Goal: Task Accomplishment & Management: Use online tool/utility

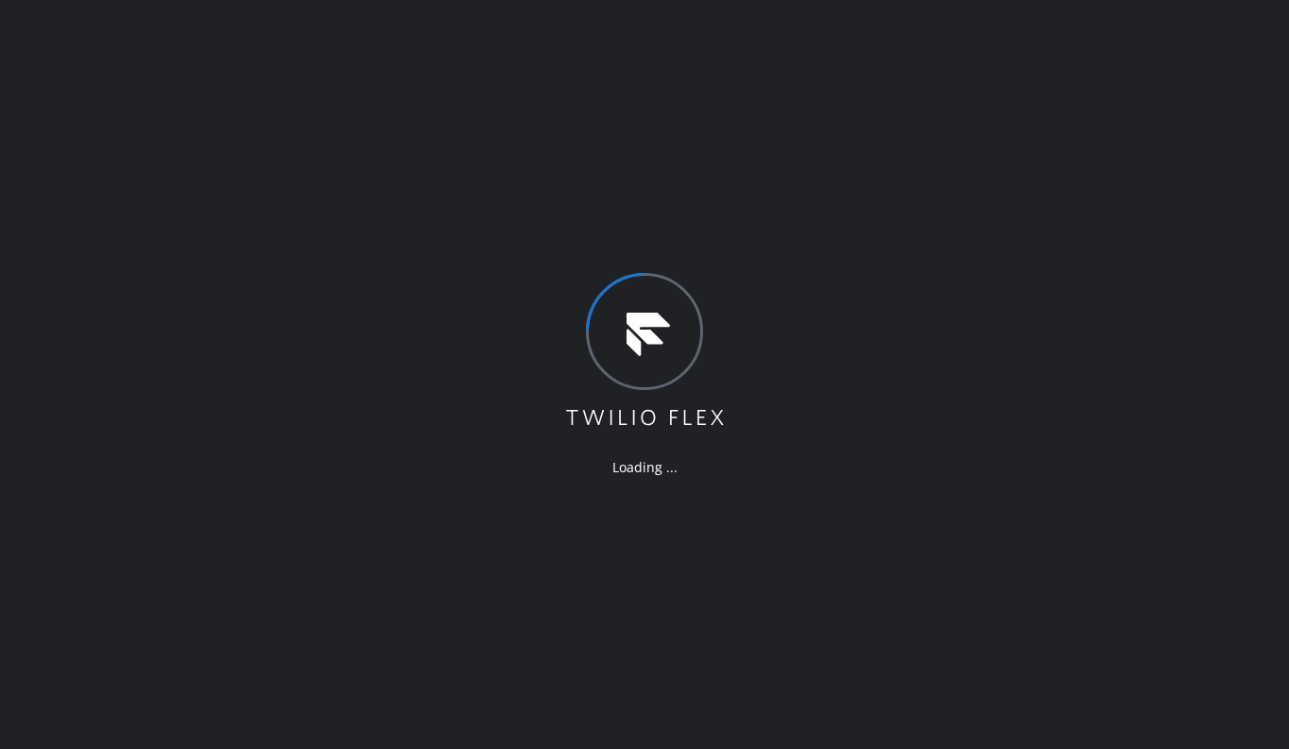
click at [923, 457] on div "Loading ..." at bounding box center [644, 374] width 1289 height 749
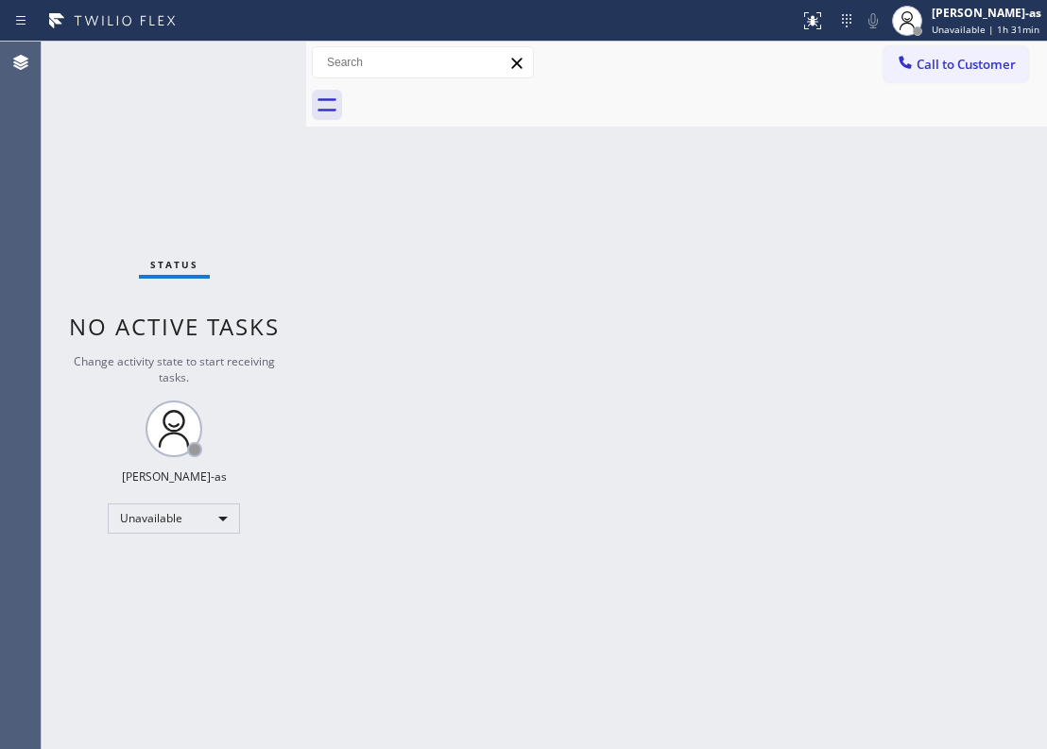
click at [83, 198] on div "Status No active tasks Change activity state to start receiving tasks. [PERSON_…" at bounding box center [174, 396] width 265 height 708
click at [182, 112] on div "Status No active tasks Change activity state to start receiving tasks. [PERSON_…" at bounding box center [174, 396] width 265 height 708
click at [610, 448] on div "Back to Dashboard Change Sender ID Customers Technicians Select a contact Outbo…" at bounding box center [676, 396] width 741 height 708
click at [429, 515] on div "Back to Dashboard Change Sender ID Customers Technicians Select a contact Outbo…" at bounding box center [676, 396] width 741 height 708
click at [306, 247] on div at bounding box center [306, 396] width 0 height 708
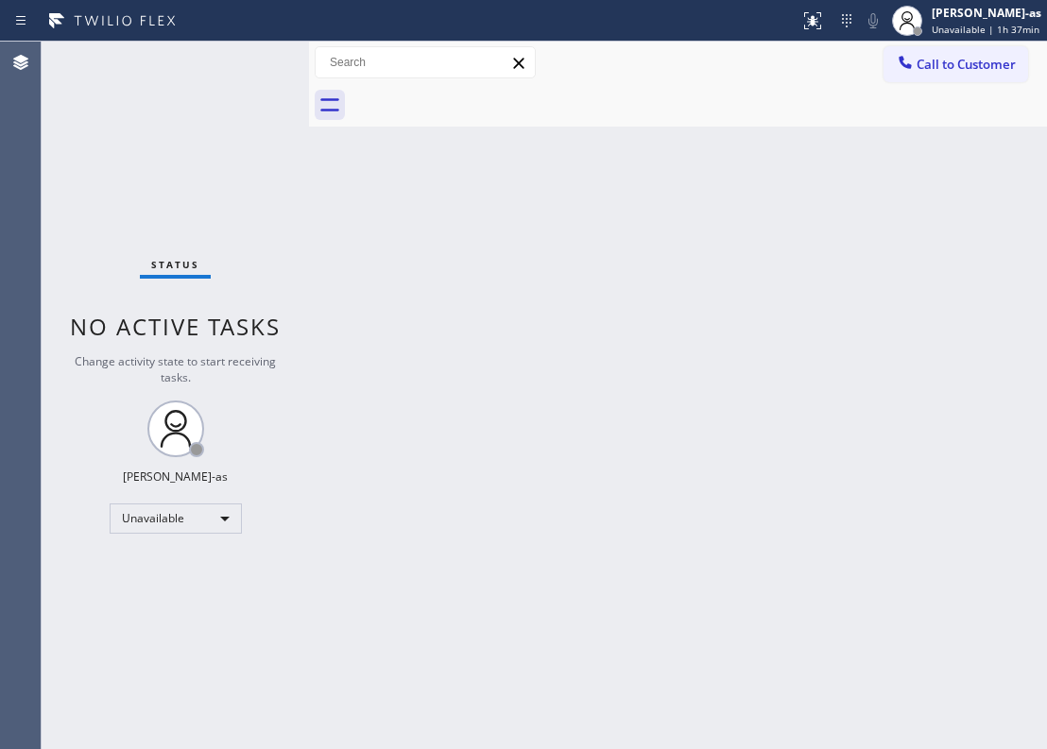
click at [212, 134] on div "Status No active tasks Change activity state to start receiving tasks. [PERSON_…" at bounding box center [175, 396] width 267 height 708
click at [939, 65] on span "Call to Customer" at bounding box center [966, 64] width 99 height 17
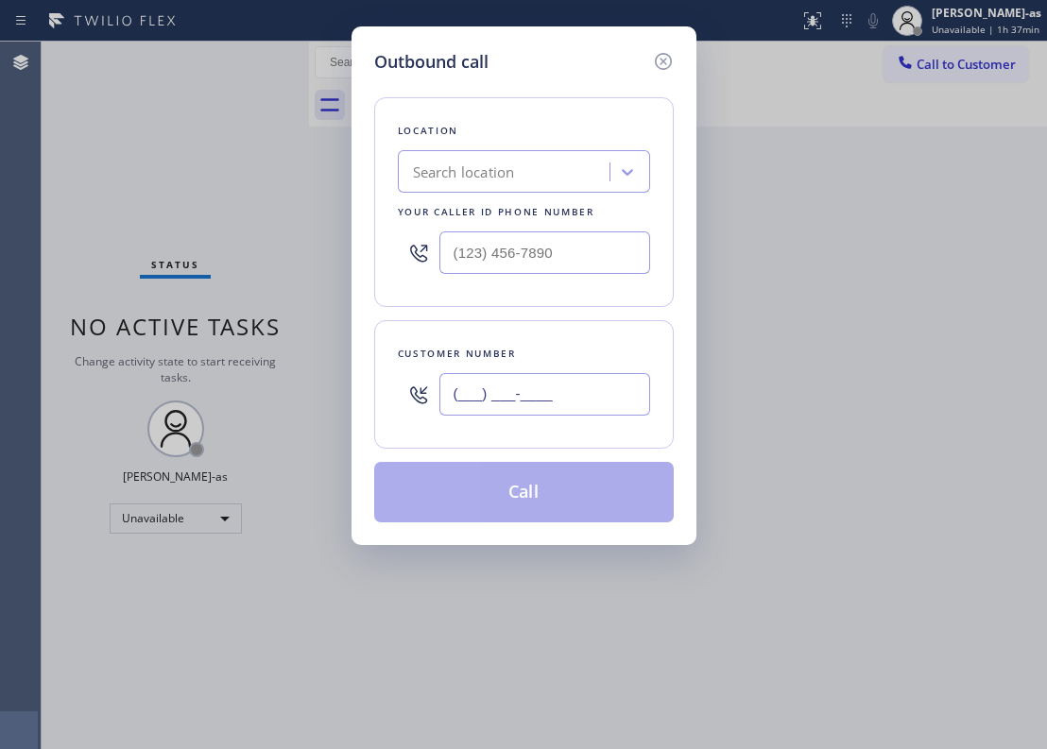
click at [503, 402] on input "(___) ___-____" at bounding box center [544, 394] width 211 height 43
paste input "619) 559-1396"
type input "[PHONE_NUMBER]"
click at [493, 170] on div "Search location" at bounding box center [464, 173] width 102 height 22
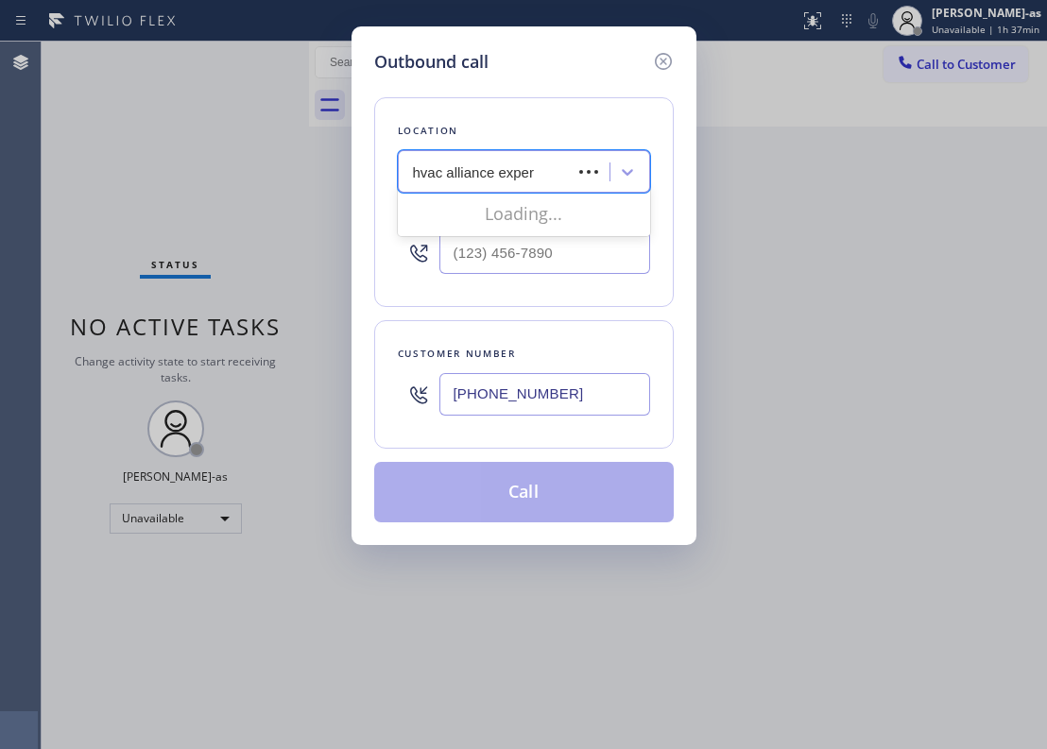
type input "hvac alliance expert"
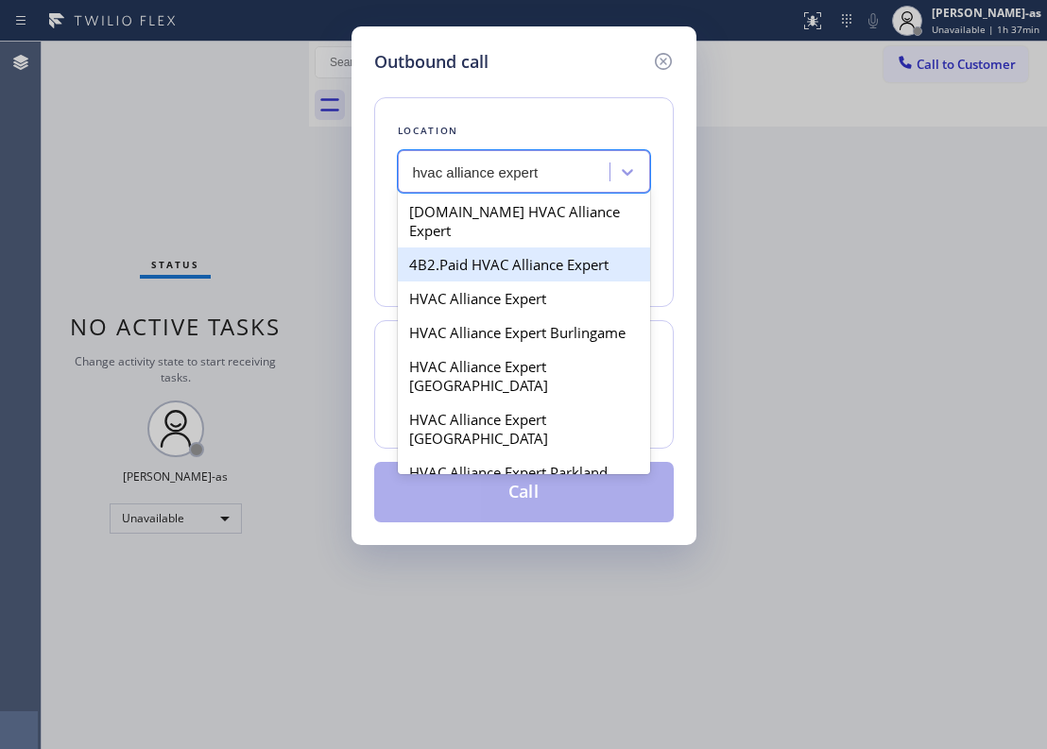
click at [478, 248] on div "4B2.Paid HVAC Alliance Expert" at bounding box center [524, 265] width 252 height 34
type input "[PHONE_NUMBER]"
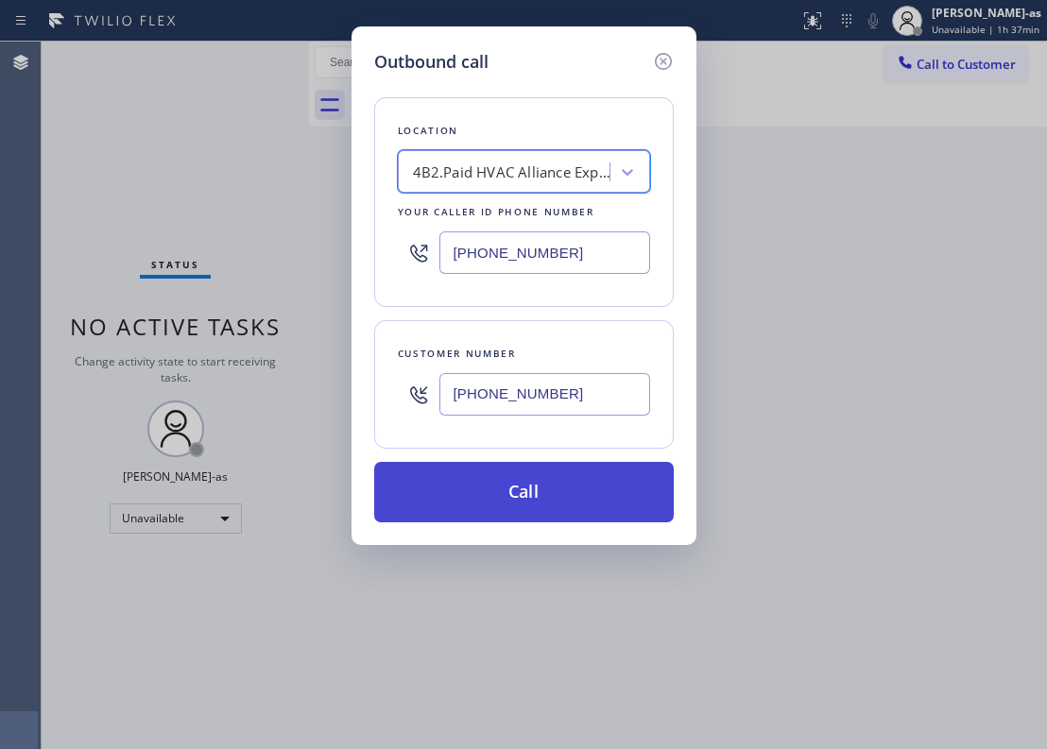
click at [520, 488] on button "Call" at bounding box center [524, 492] width 300 height 60
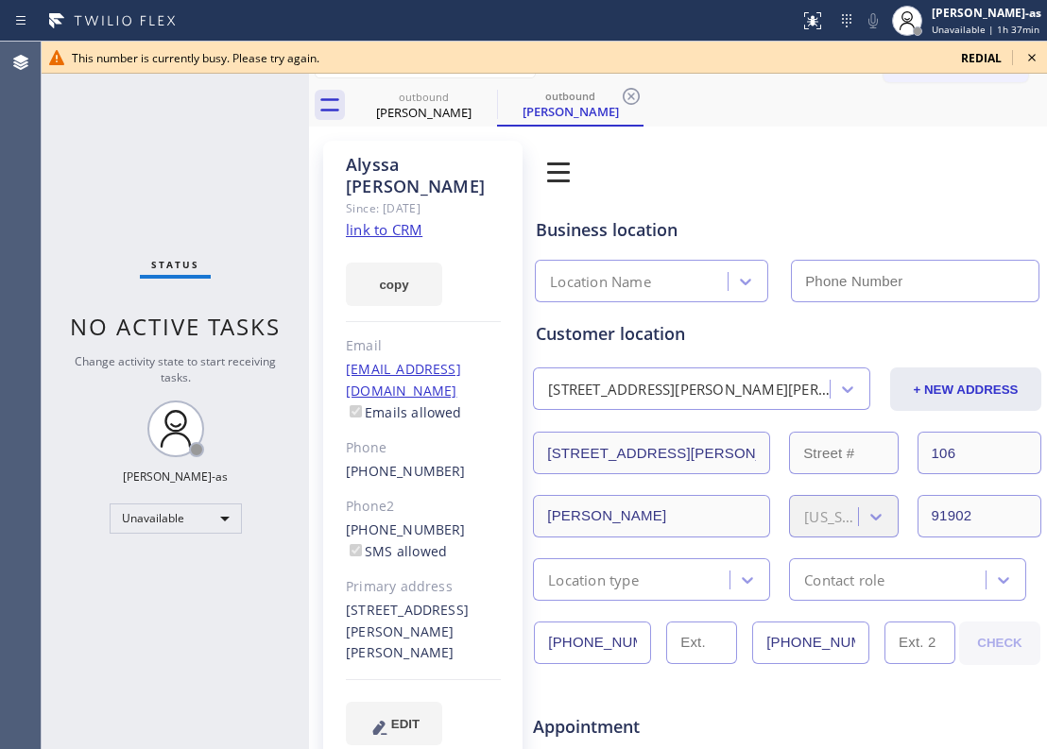
type input "[PHONE_NUMBER]"
drag, startPoint x: 250, startPoint y: 153, endPoint x: 258, endPoint y: 137, distance: 17.8
click at [250, 153] on div "Status No active tasks Change activity state to start receiving tasks. [PERSON_…" at bounding box center [175, 396] width 267 height 708
click at [1032, 55] on icon at bounding box center [1032, 57] width 23 height 23
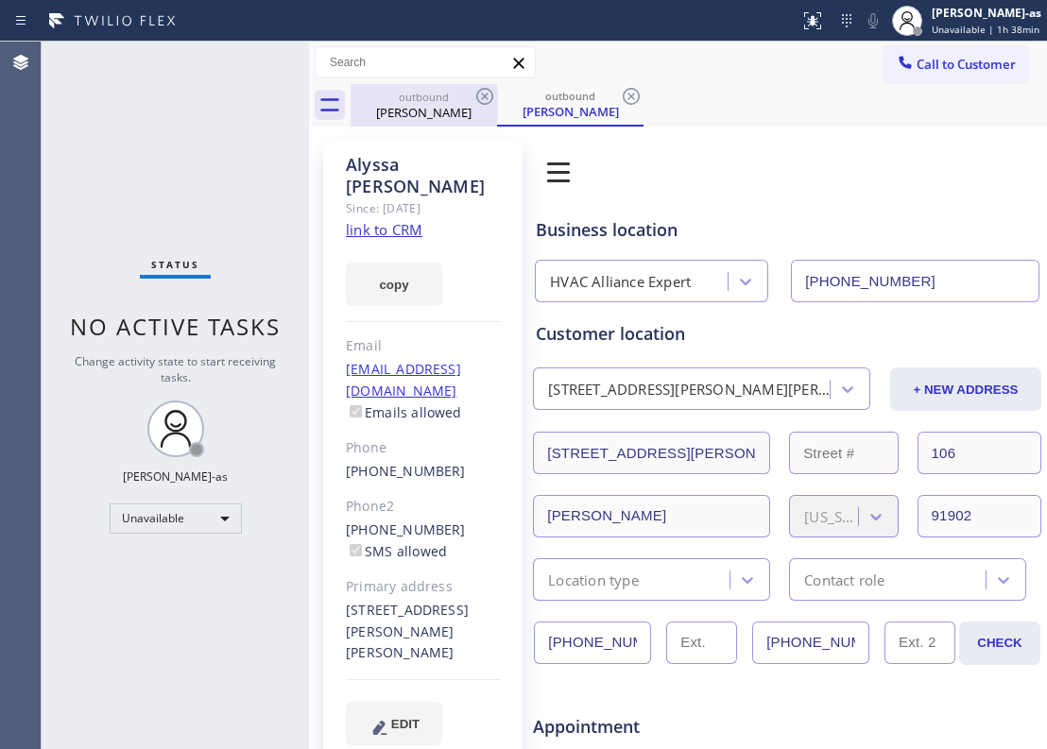
click at [450, 99] on div "outbound" at bounding box center [423, 97] width 143 height 14
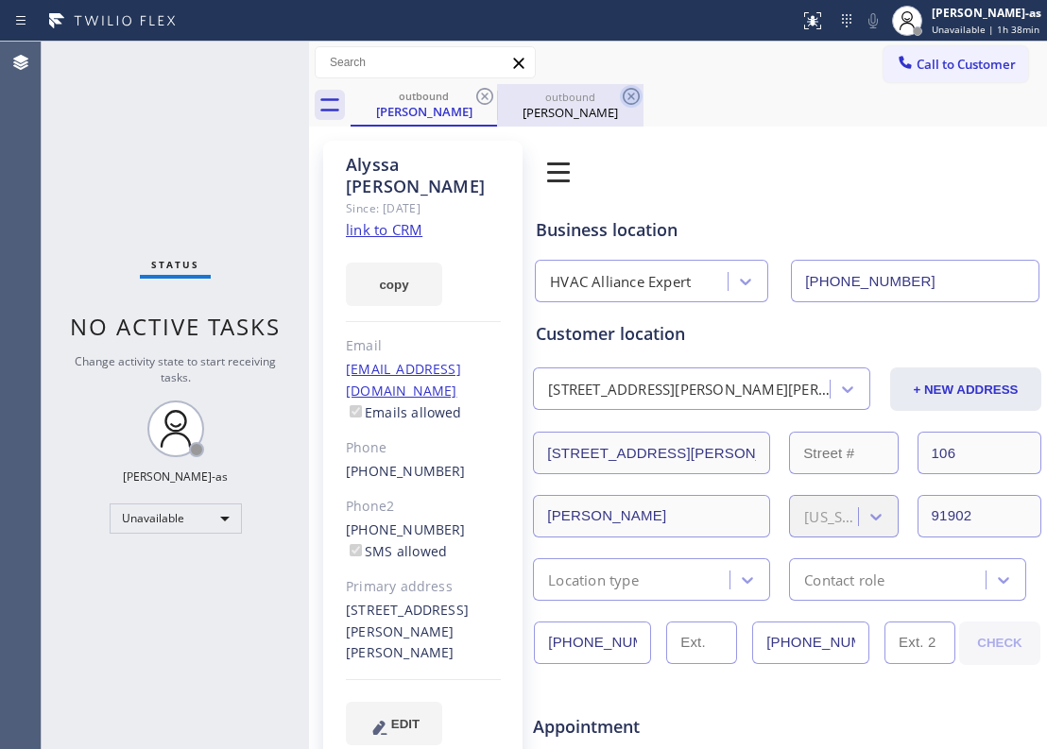
click at [476, 103] on icon at bounding box center [484, 96] width 23 height 23
click at [242, 160] on div "Status No active tasks Change activity state to start receiving tasks. [PERSON_…" at bounding box center [175, 396] width 267 height 708
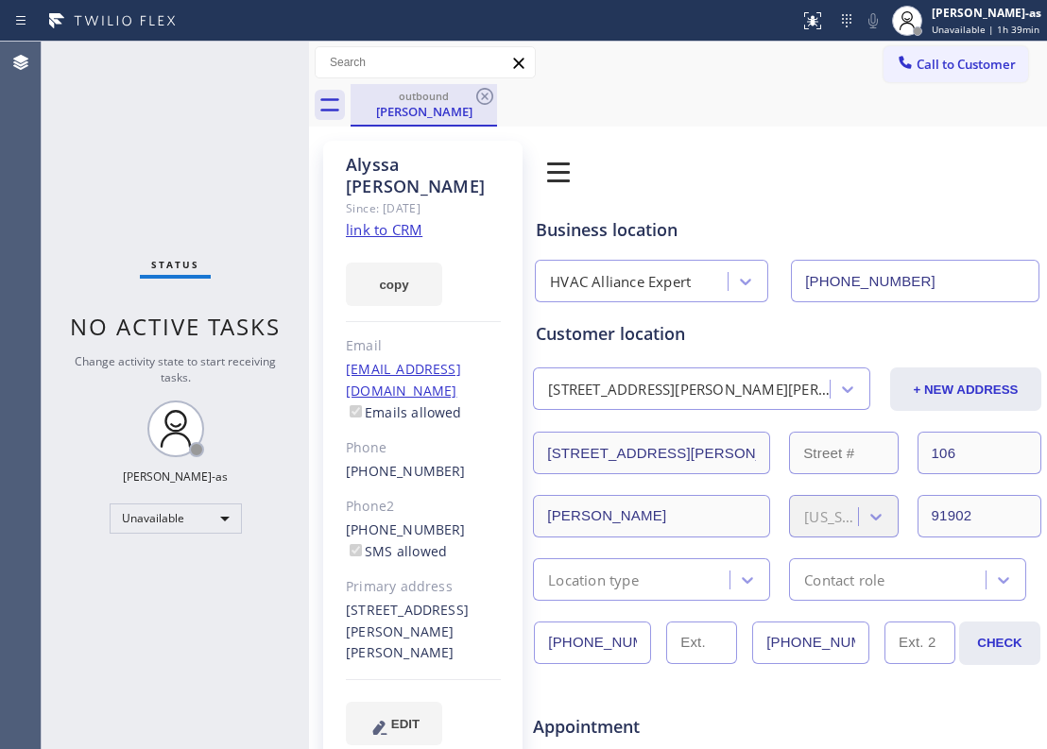
click at [410, 114] on div "[PERSON_NAME]" at bounding box center [423, 111] width 143 height 17
click at [480, 106] on icon at bounding box center [484, 96] width 23 height 23
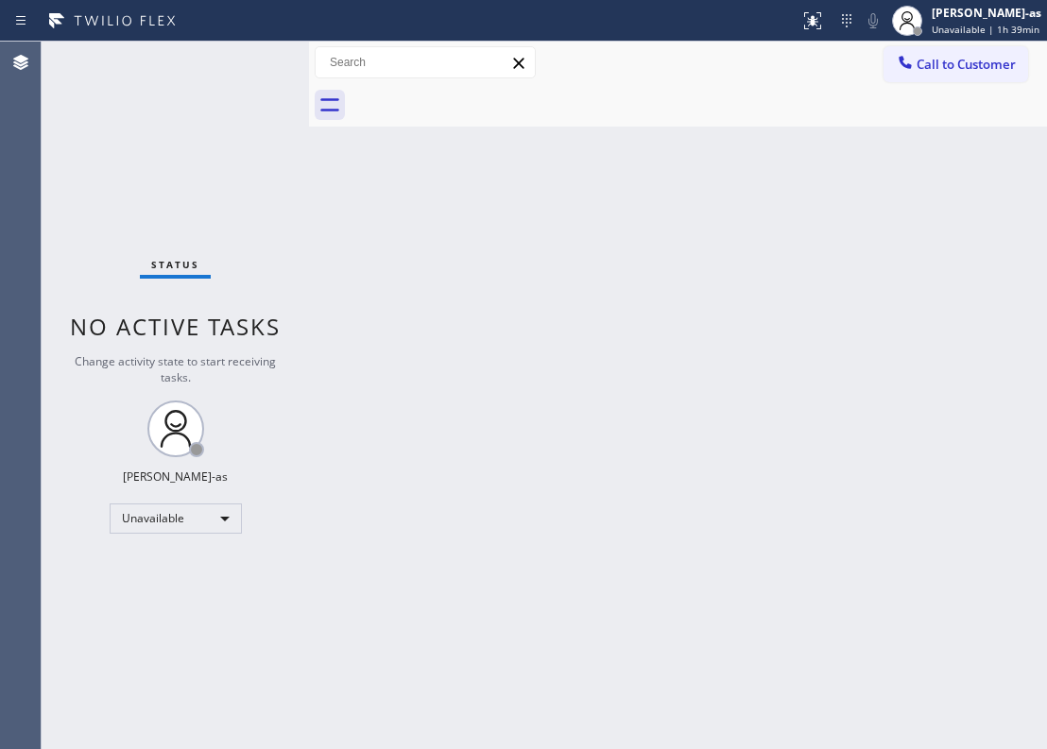
click at [309, 268] on div at bounding box center [309, 396] width 0 height 708
click at [953, 59] on span "Call to Customer" at bounding box center [966, 64] width 99 height 17
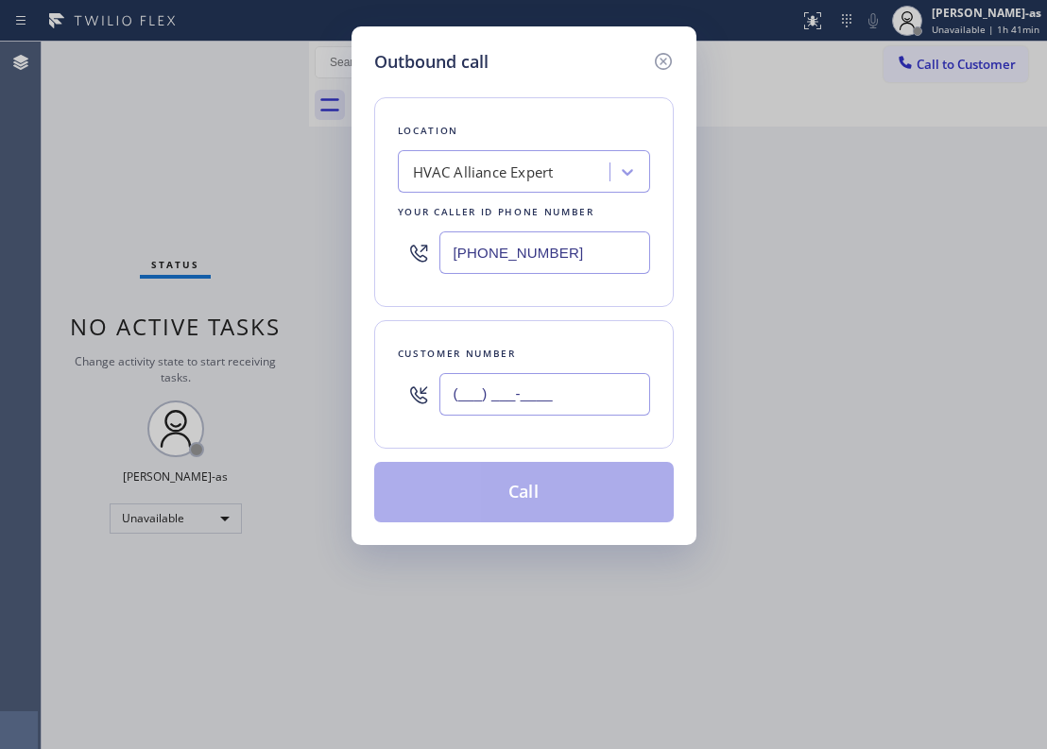
click at [558, 403] on input "(___) ___-____" at bounding box center [544, 394] width 211 height 43
paste input "818) 699-3209"
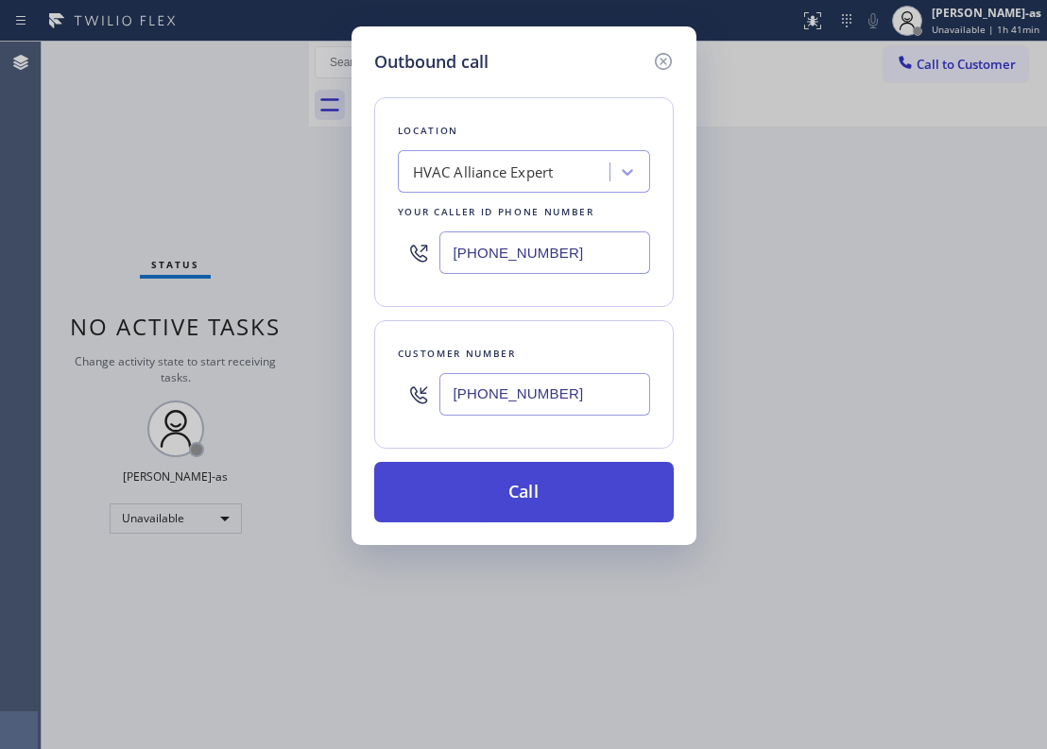
type input "[PHONE_NUMBER]"
click at [568, 511] on button "Call" at bounding box center [524, 492] width 300 height 60
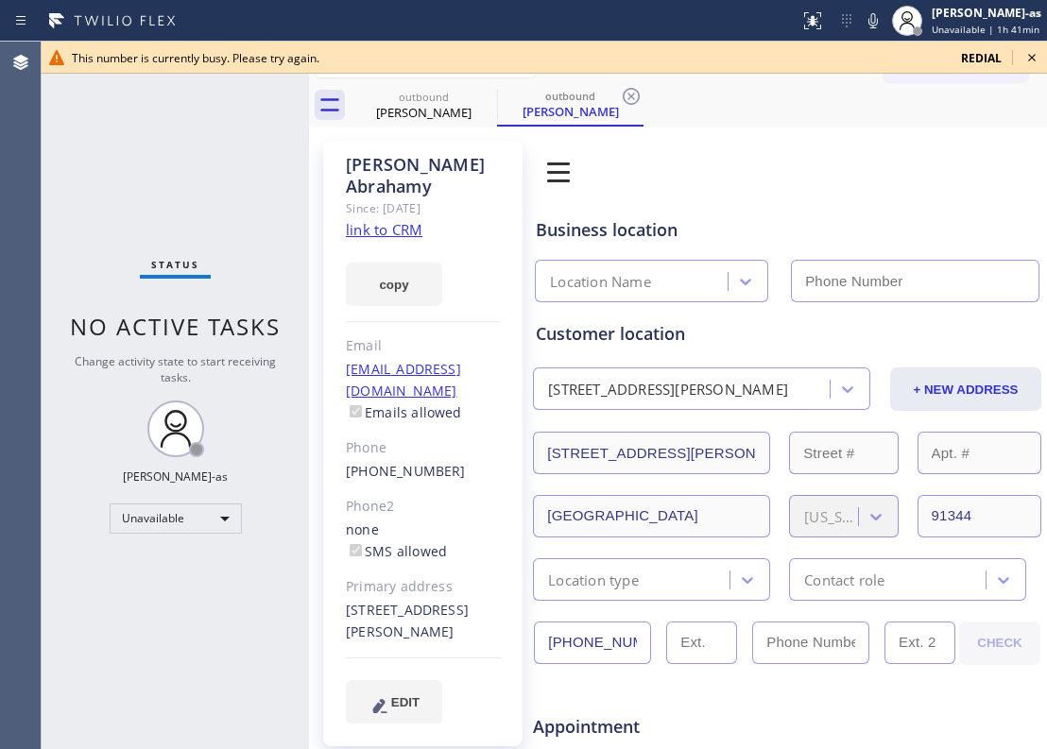
type input "[PHONE_NUMBER]"
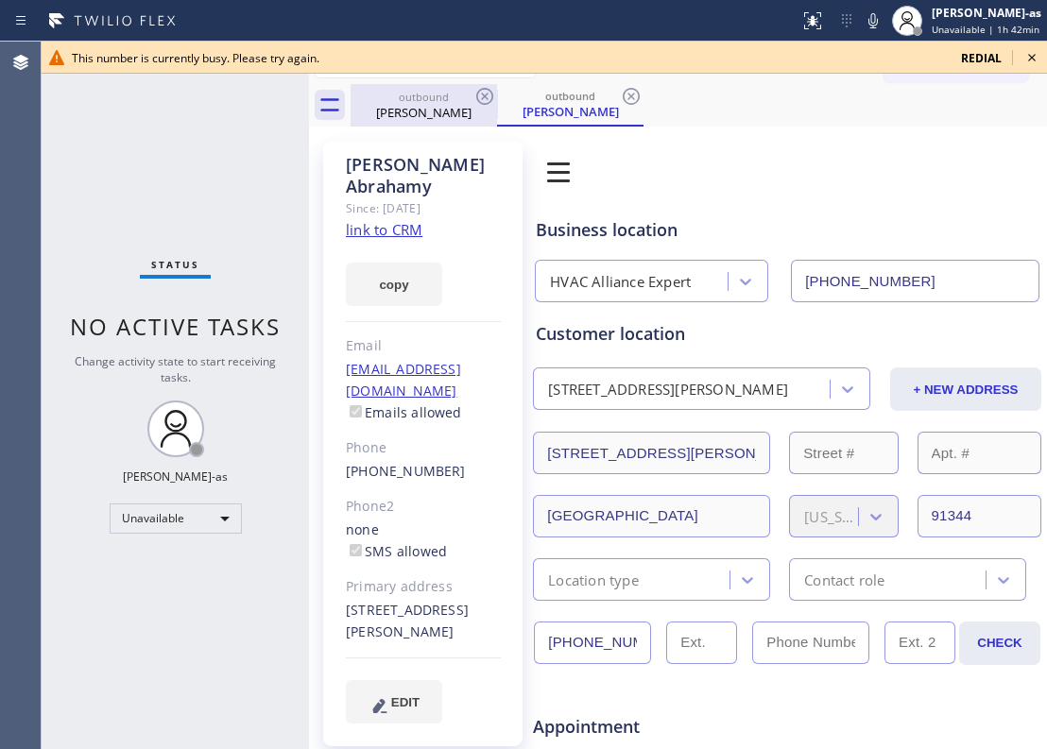
click at [404, 100] on div "outbound" at bounding box center [423, 97] width 143 height 14
click at [491, 100] on icon at bounding box center [484, 96] width 17 height 17
click at [386, 220] on link "link to CRM" at bounding box center [384, 229] width 77 height 19
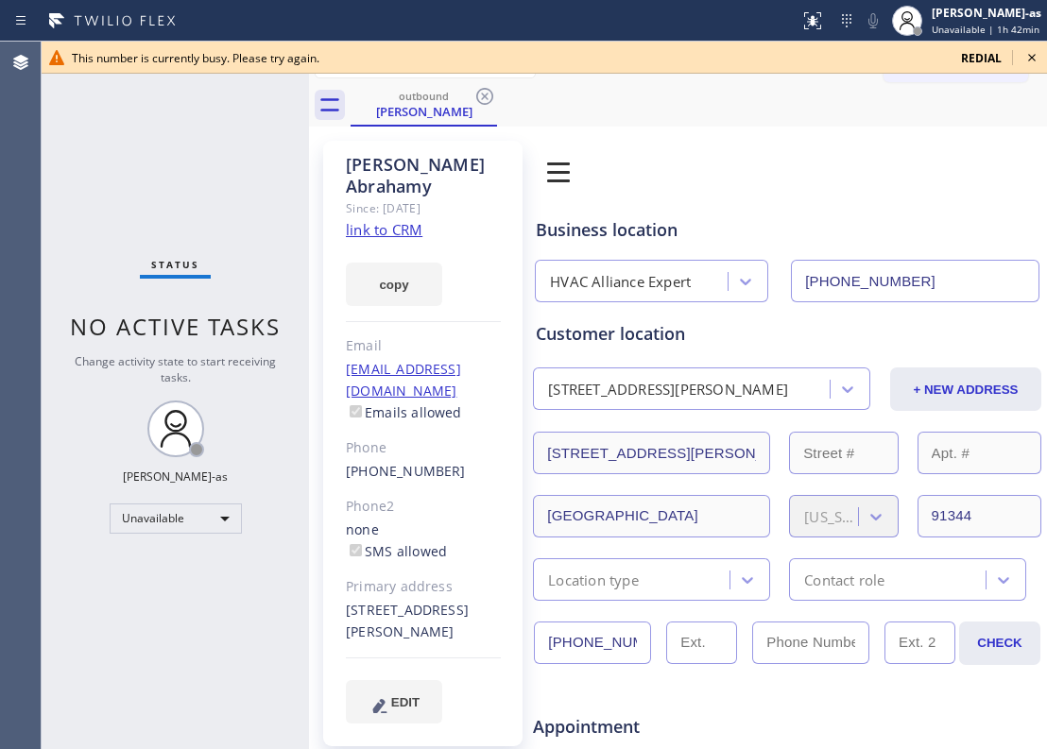
click at [130, 202] on div "Status No active tasks Change activity state to start receiving tasks. [PERSON_…" at bounding box center [175, 396] width 267 height 708
click at [397, 102] on div "outbound" at bounding box center [423, 96] width 143 height 14
click at [486, 92] on icon at bounding box center [484, 96] width 23 height 23
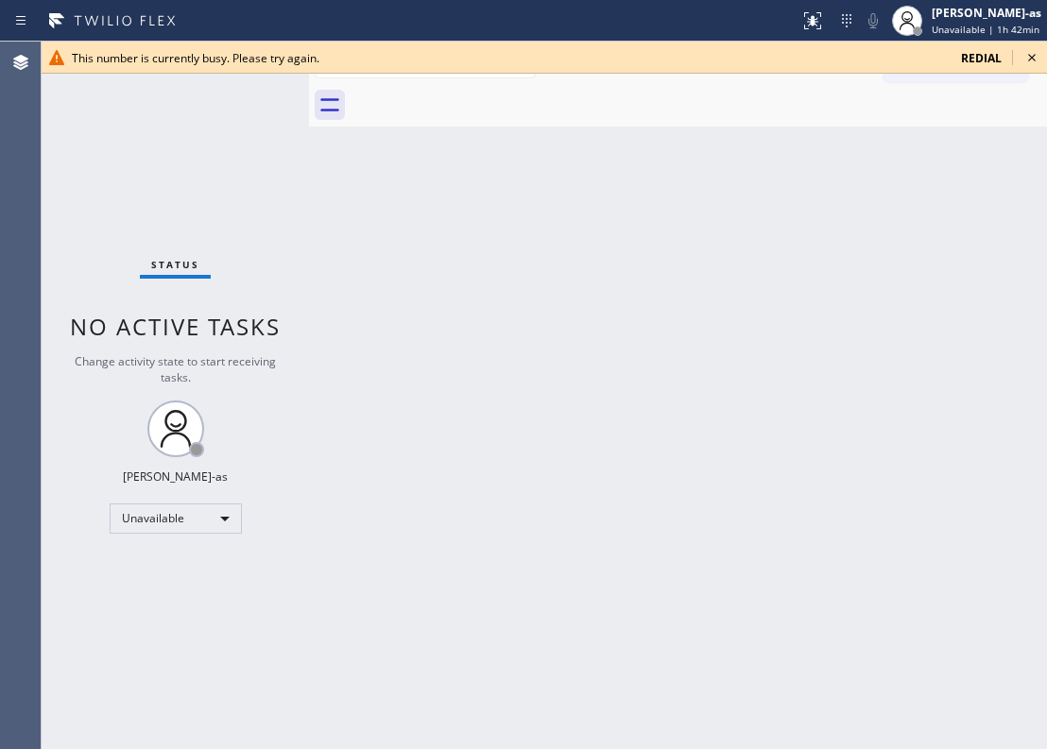
click at [1025, 58] on icon at bounding box center [1032, 57] width 23 height 23
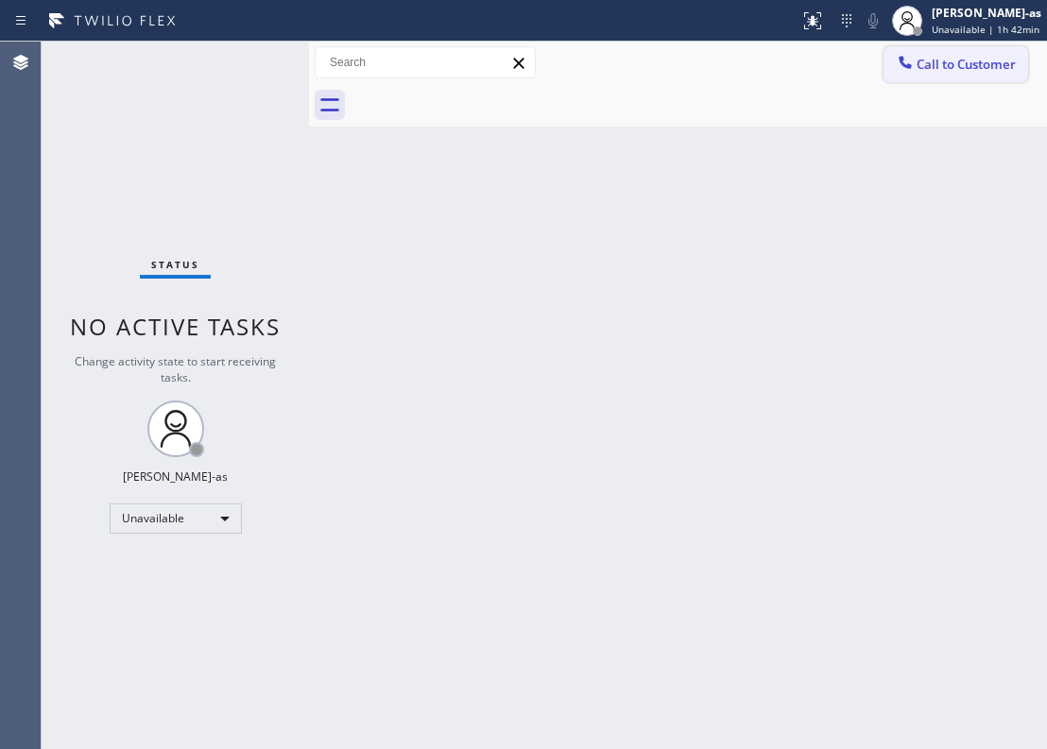
click at [937, 61] on span "Call to Customer" at bounding box center [966, 64] width 99 height 17
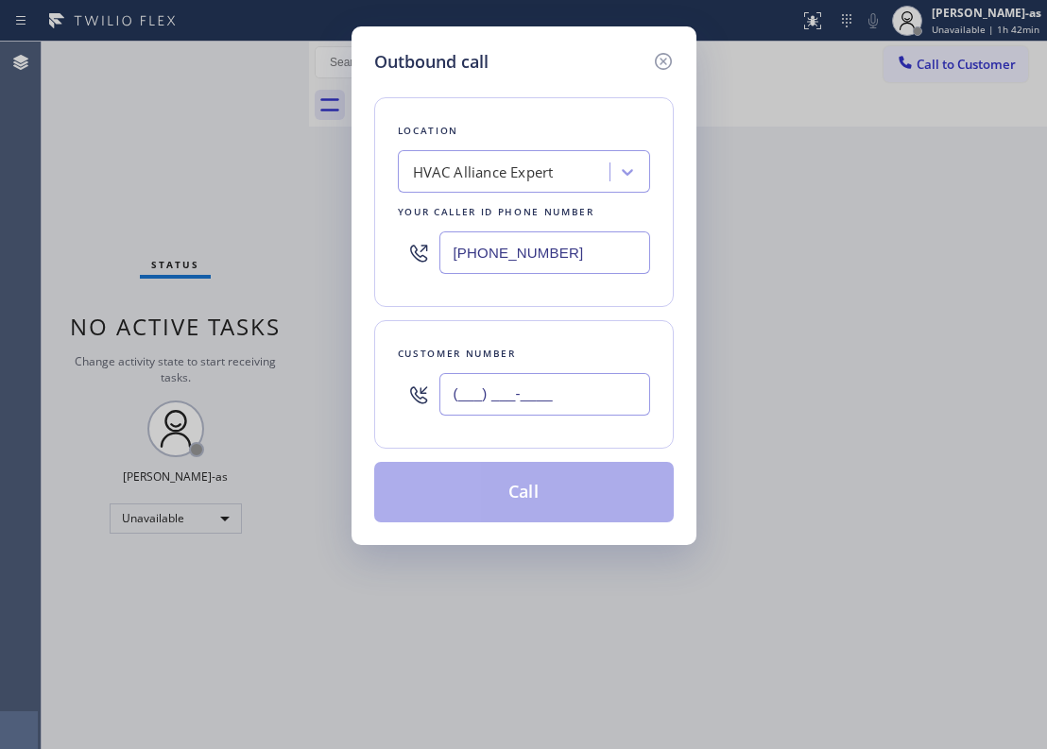
click at [561, 403] on input "(___) ___-____" at bounding box center [544, 394] width 211 height 43
paste input "213) 605-5435"
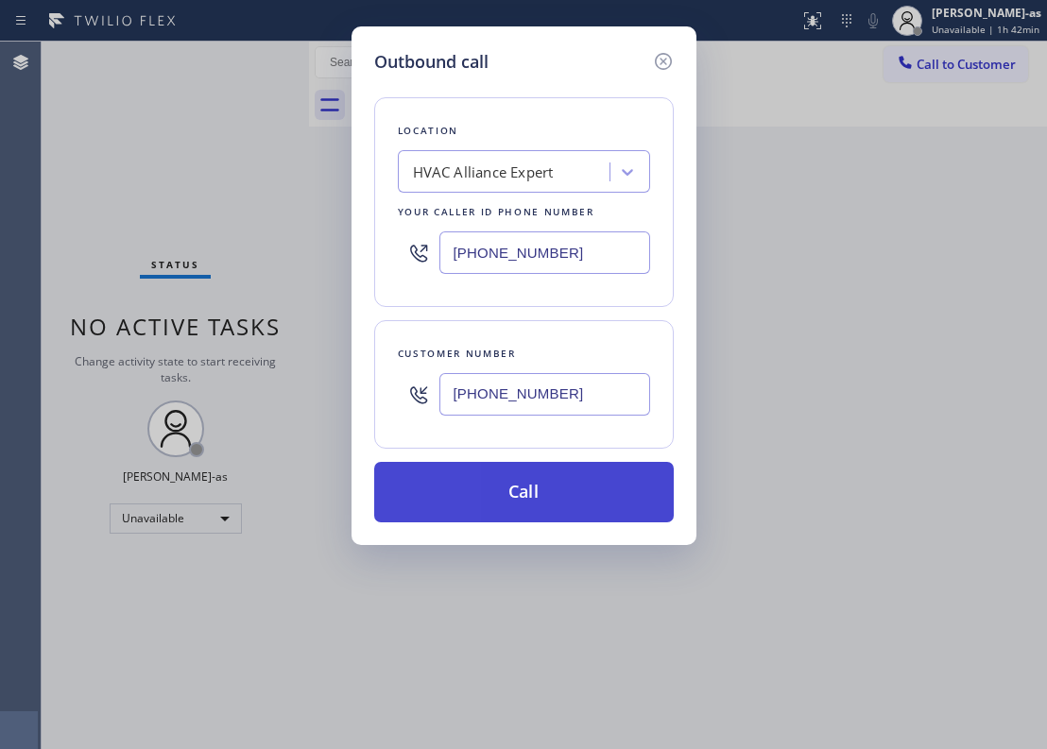
type input "[PHONE_NUMBER]"
click at [542, 493] on button "Call" at bounding box center [524, 492] width 300 height 60
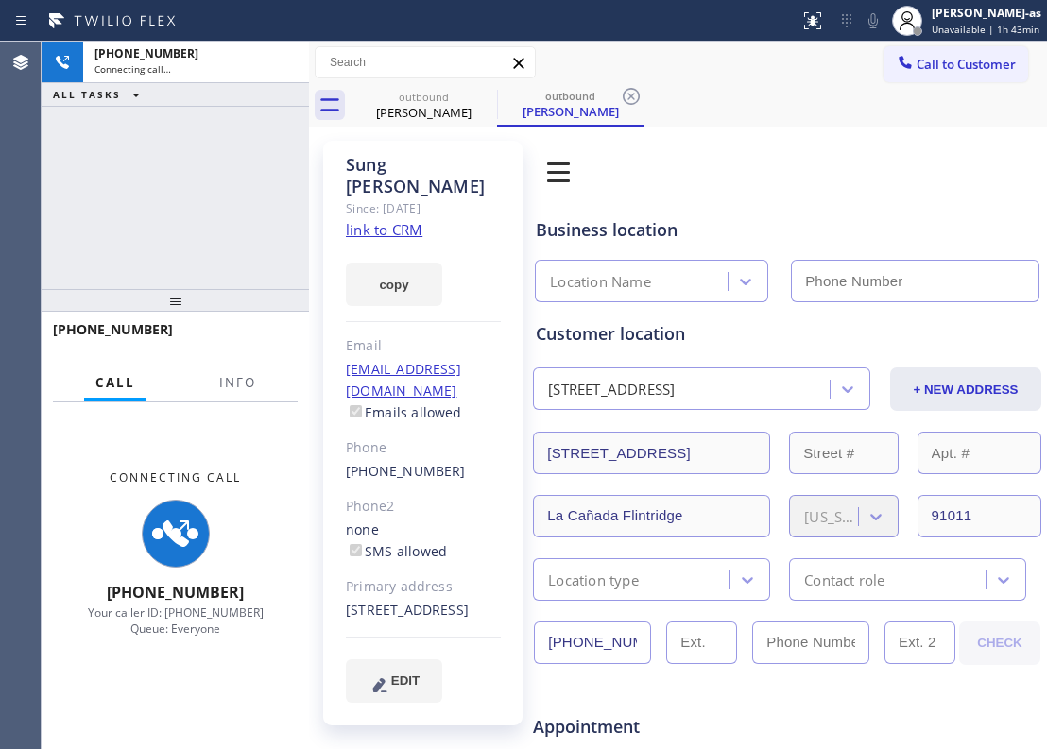
type input "[PHONE_NUMBER]"
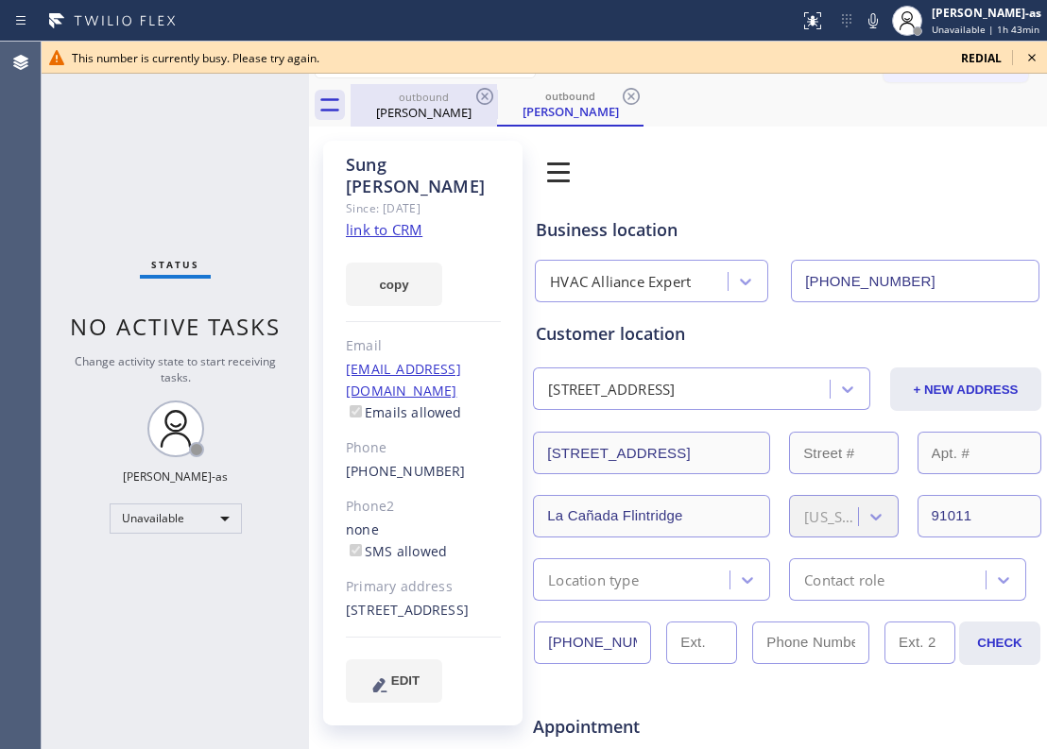
click at [455, 102] on div "outbound" at bounding box center [423, 97] width 143 height 14
click at [495, 91] on icon at bounding box center [484, 96] width 23 height 23
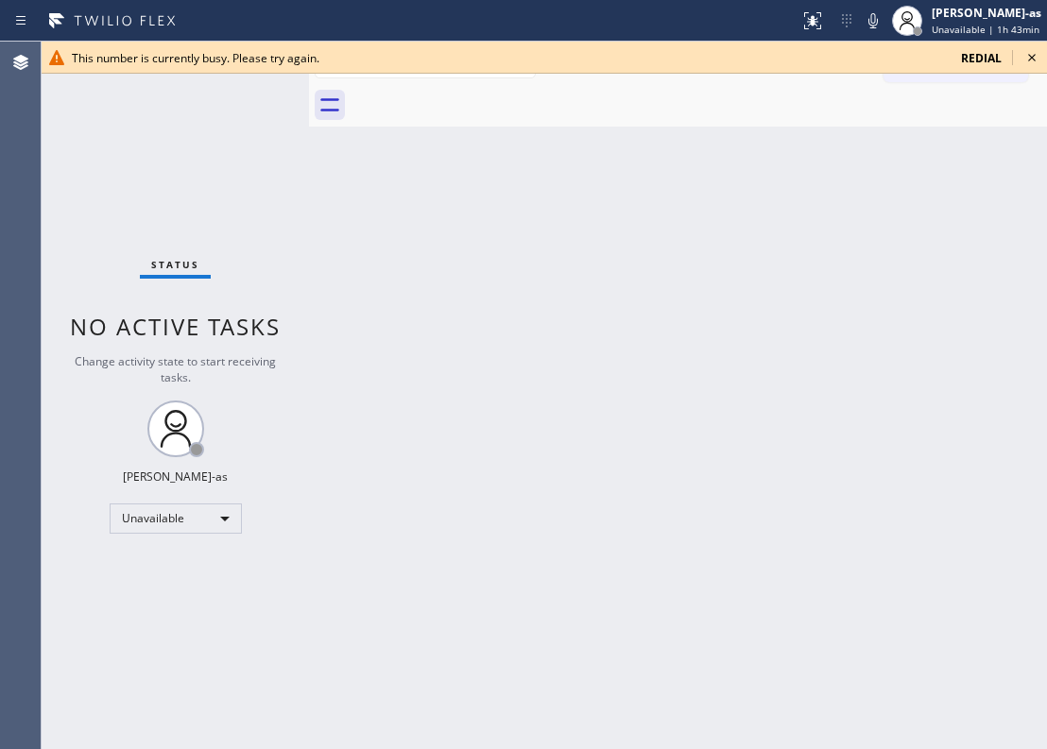
click at [525, 338] on div "Back to Dashboard Change Sender ID Customers Technicians Select a contact Outbo…" at bounding box center [678, 396] width 738 height 708
click at [1033, 47] on icon at bounding box center [1032, 57] width 23 height 23
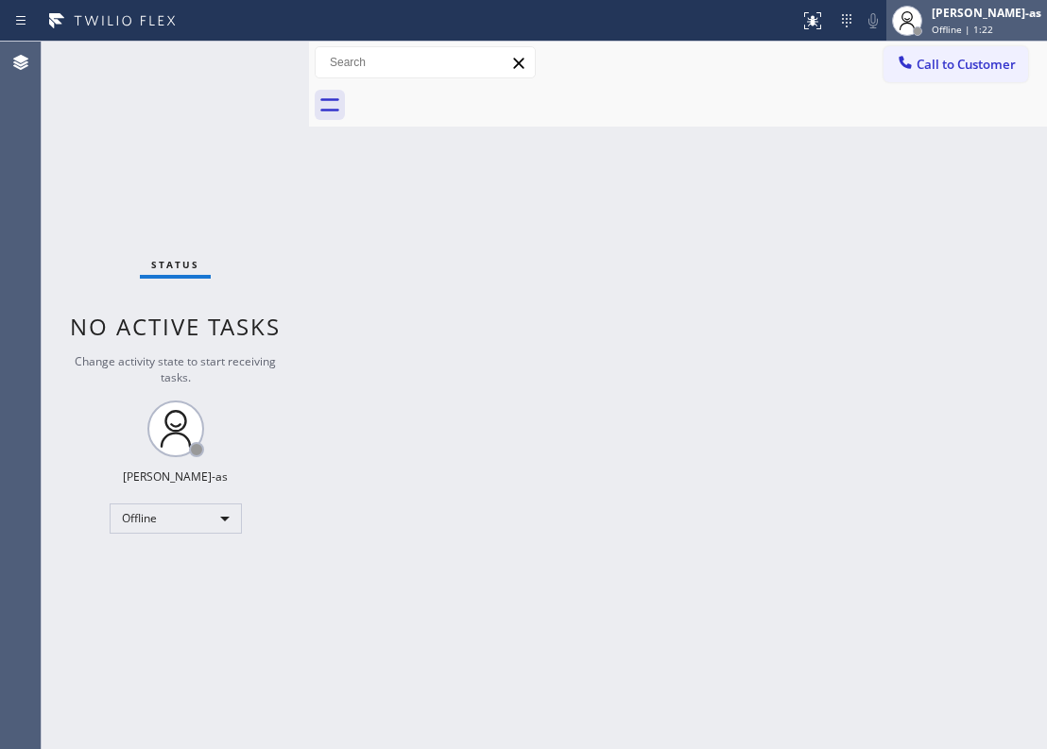
click at [960, 20] on div "[PERSON_NAME]-as" at bounding box center [987, 13] width 110 height 16
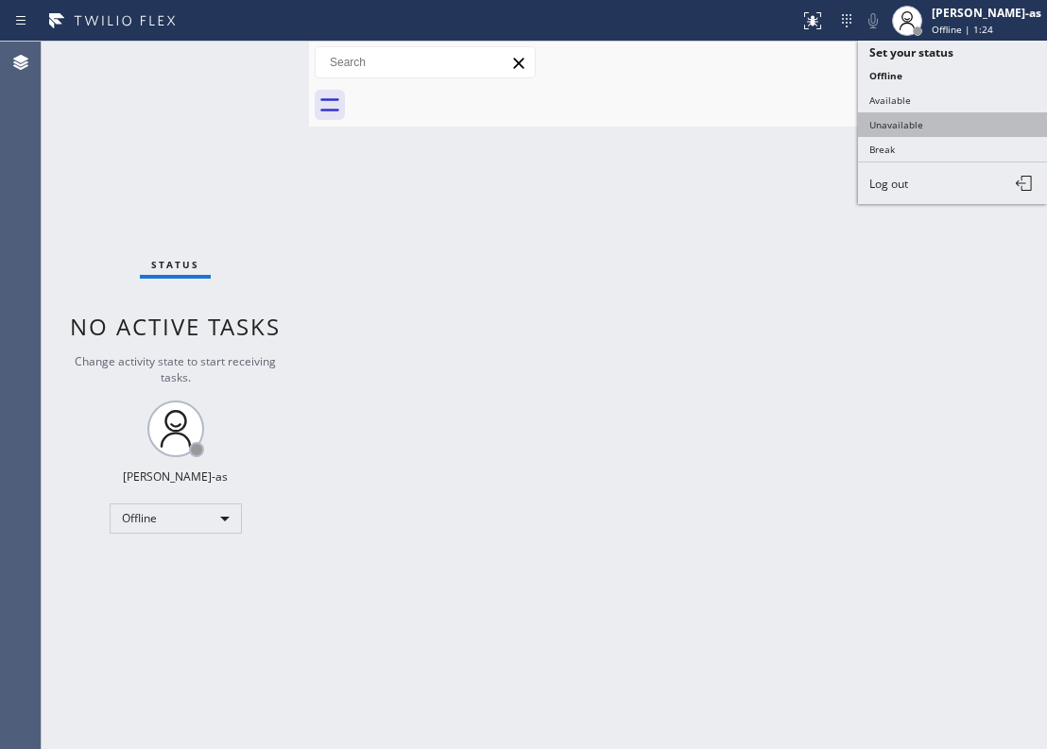
click at [927, 125] on button "Unavailable" at bounding box center [952, 124] width 189 height 25
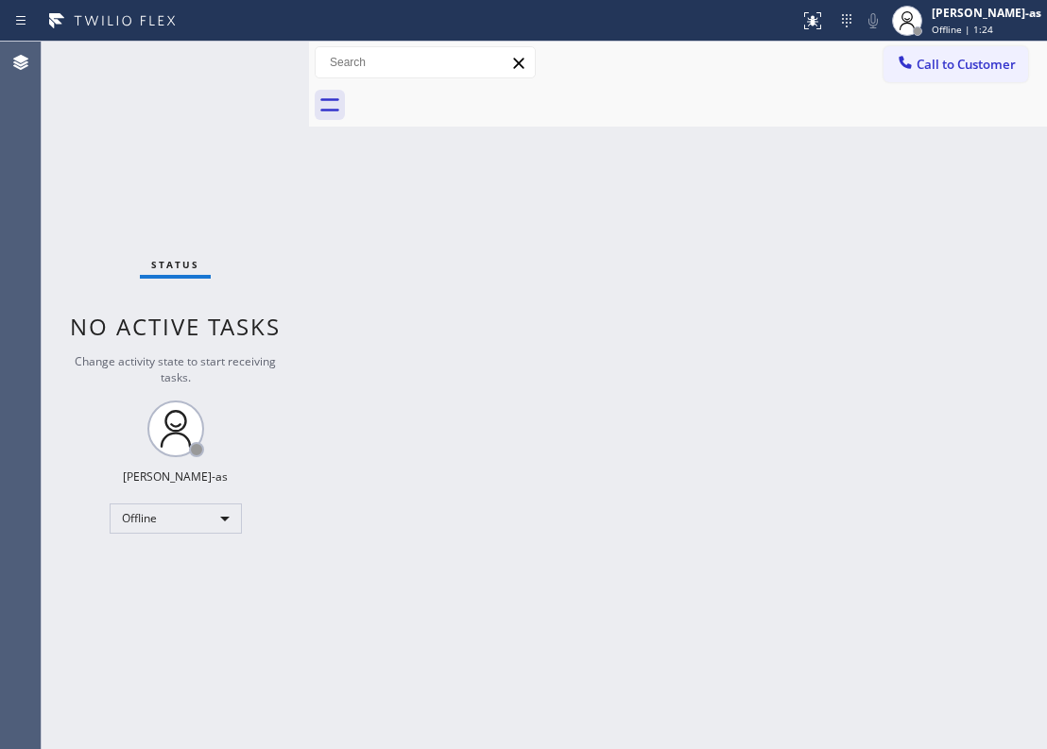
click at [567, 433] on div "Back to Dashboard Change Sender ID Customers Technicians Select a contact Outbo…" at bounding box center [678, 396] width 738 height 708
click at [942, 64] on span "Call to Customer" at bounding box center [966, 64] width 99 height 17
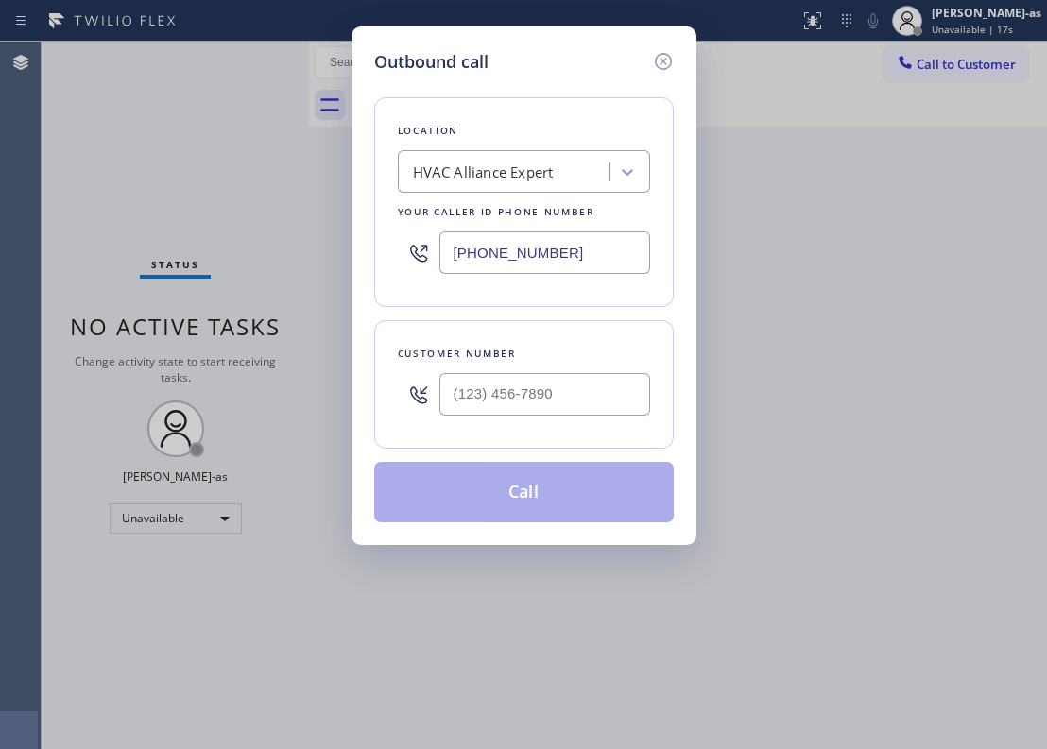
drag, startPoint x: 593, startPoint y: 376, endPoint x: 591, endPoint y: 391, distance: 15.4
click at [592, 383] on div at bounding box center [544, 394] width 211 height 61
click at [591, 401] on input "(___) ___-____" at bounding box center [544, 394] width 211 height 43
paste input "818) 699-3209"
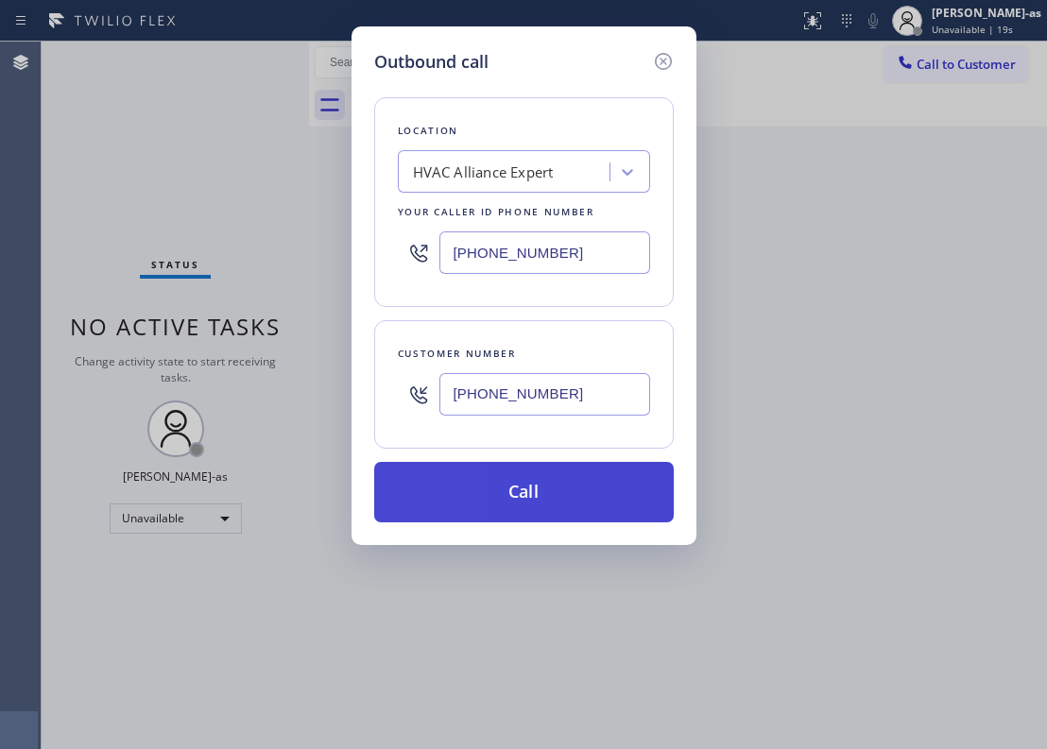
type input "[PHONE_NUMBER]"
click at [563, 501] on button "Call" at bounding box center [524, 492] width 300 height 60
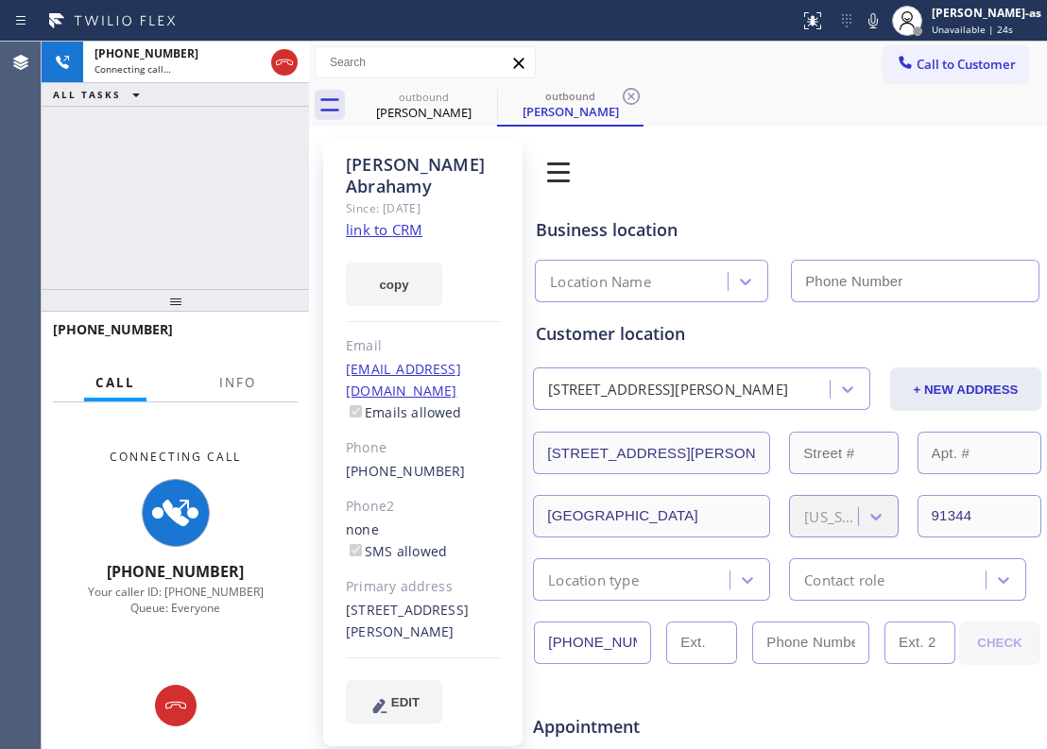
type input "[PHONE_NUMBER]"
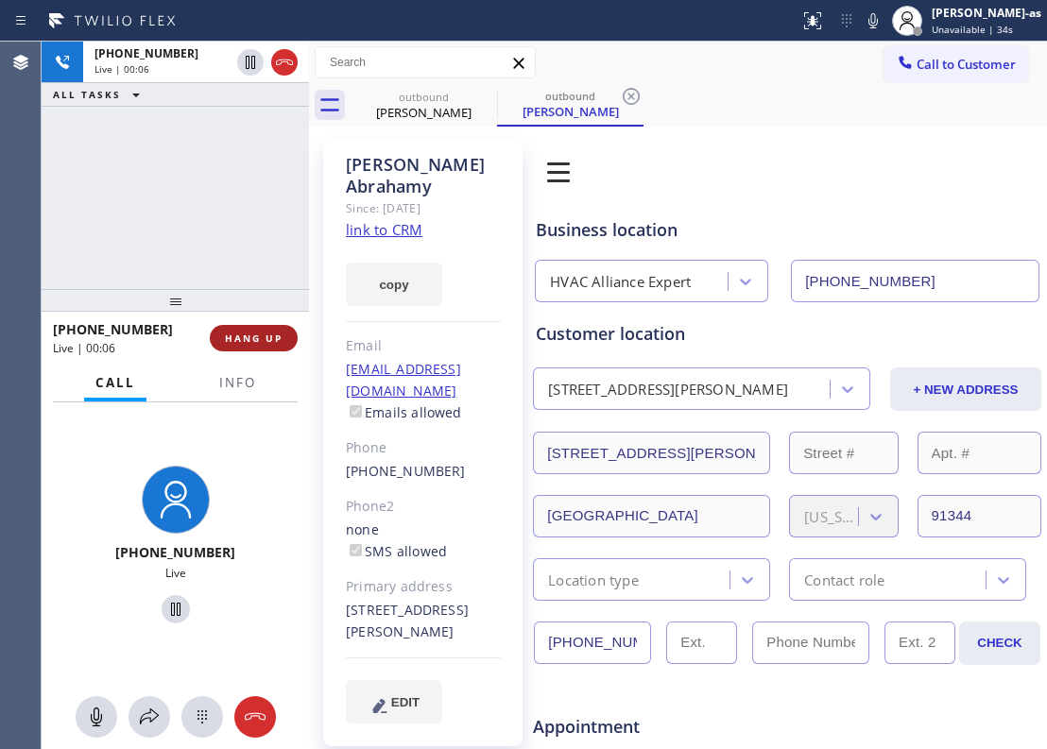
click at [236, 333] on span "HANG UP" at bounding box center [254, 338] width 58 height 13
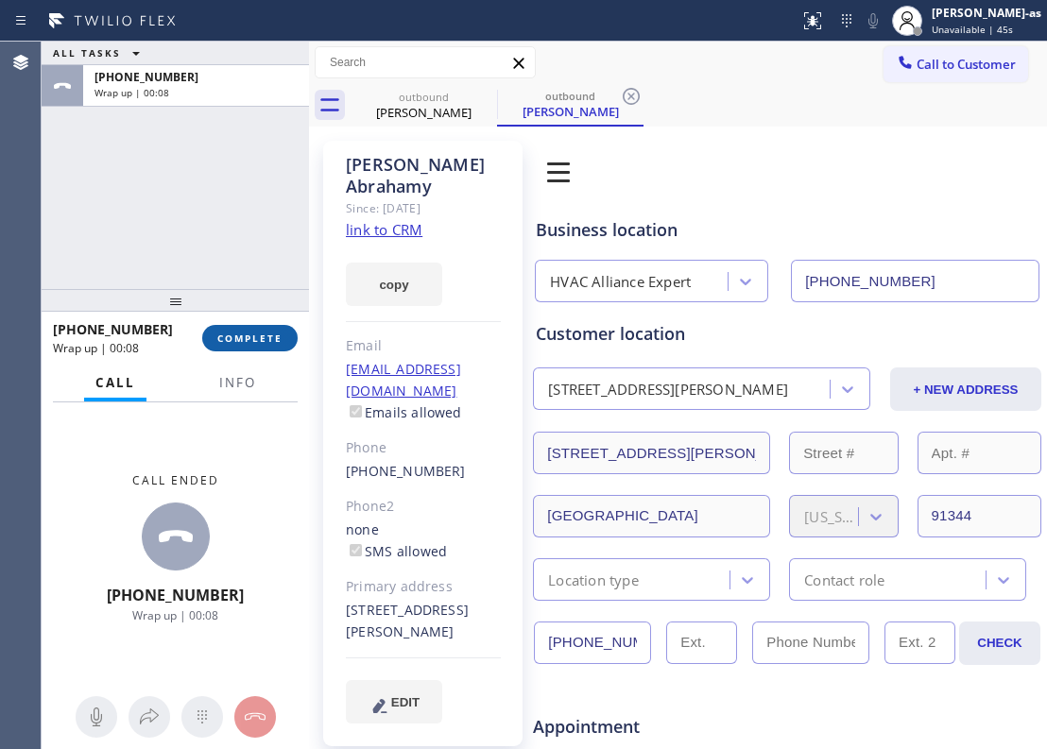
click at [261, 330] on button "COMPLETE" at bounding box center [249, 338] width 95 height 26
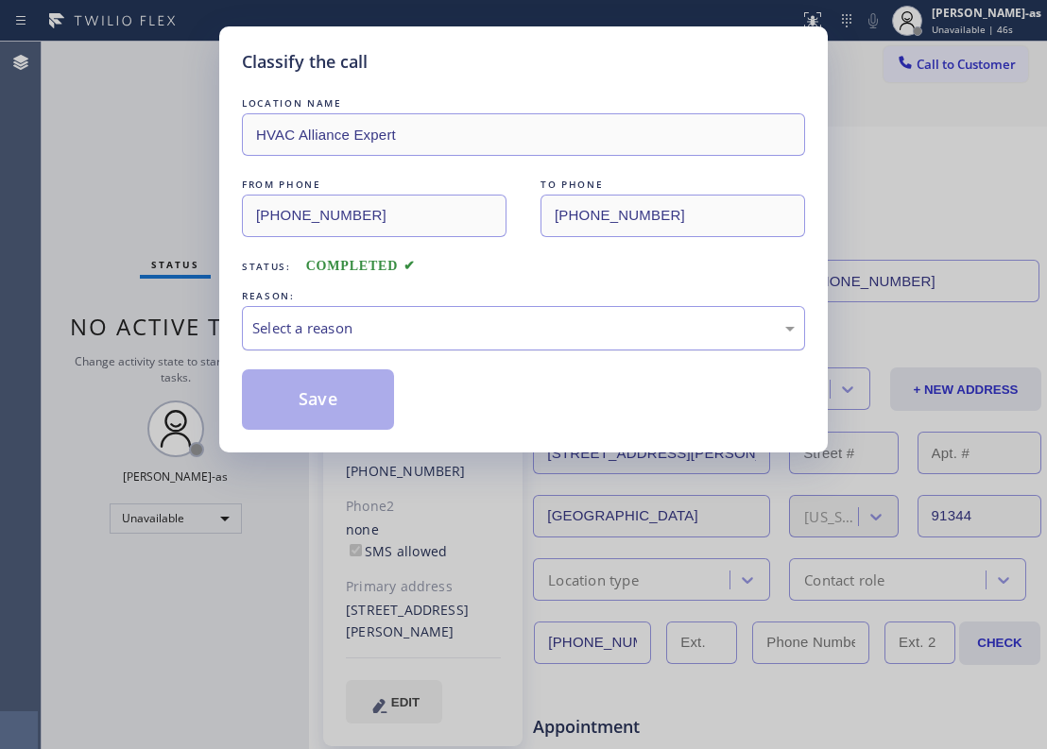
click at [367, 334] on div "Select a reason" at bounding box center [523, 329] width 542 height 22
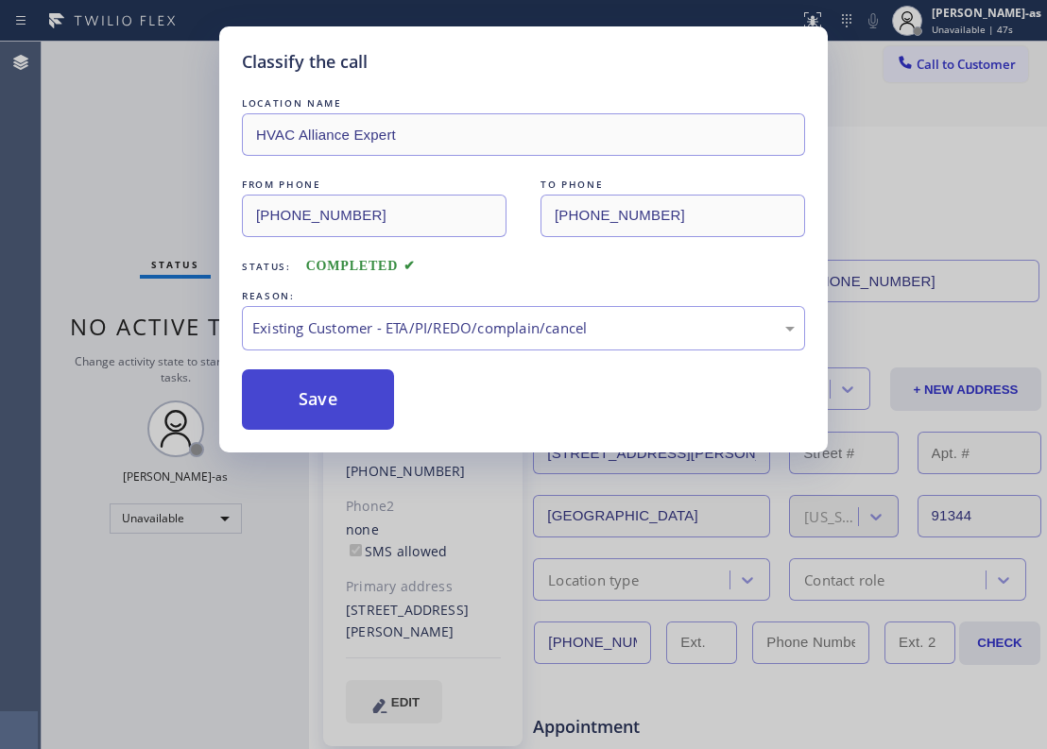
click at [342, 403] on button "Save" at bounding box center [318, 399] width 152 height 60
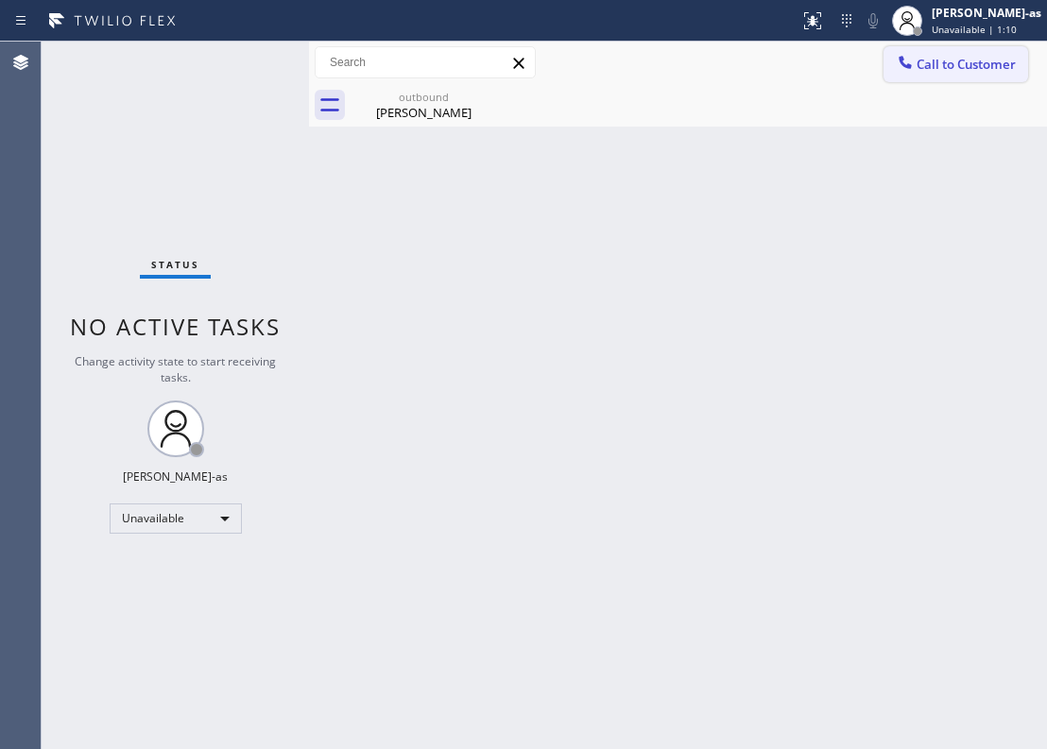
click at [932, 72] on span "Call to Customer" at bounding box center [966, 64] width 99 height 17
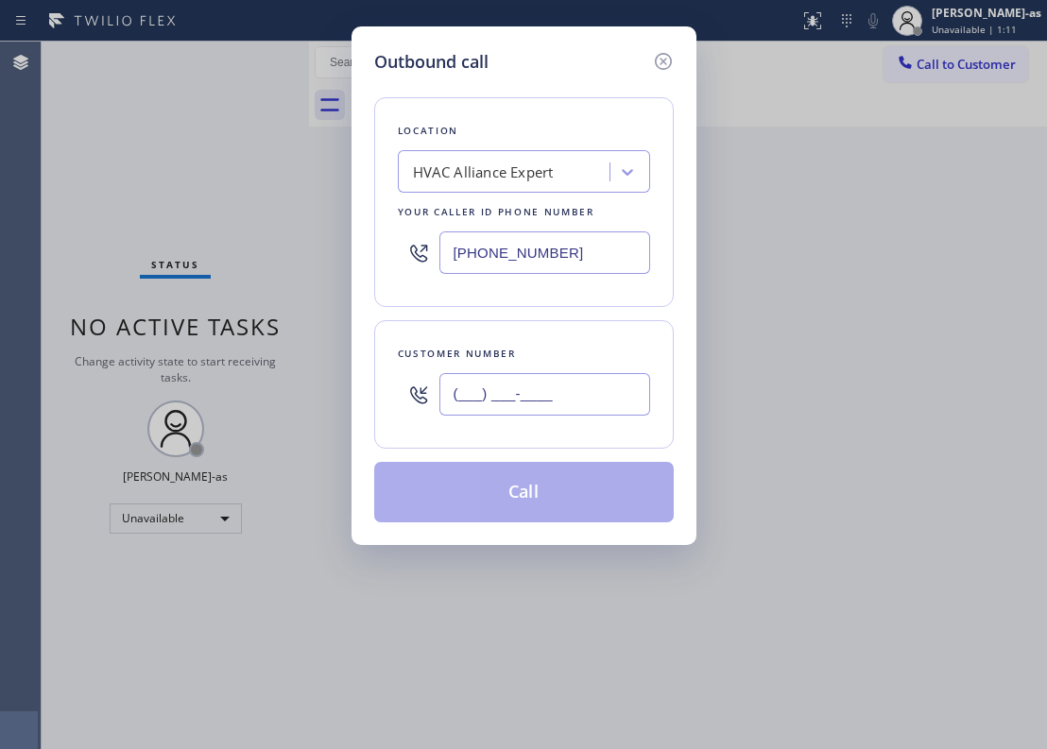
click at [587, 394] on input "(___) ___-____" at bounding box center [544, 394] width 211 height 43
paste input "213) 605-5435"
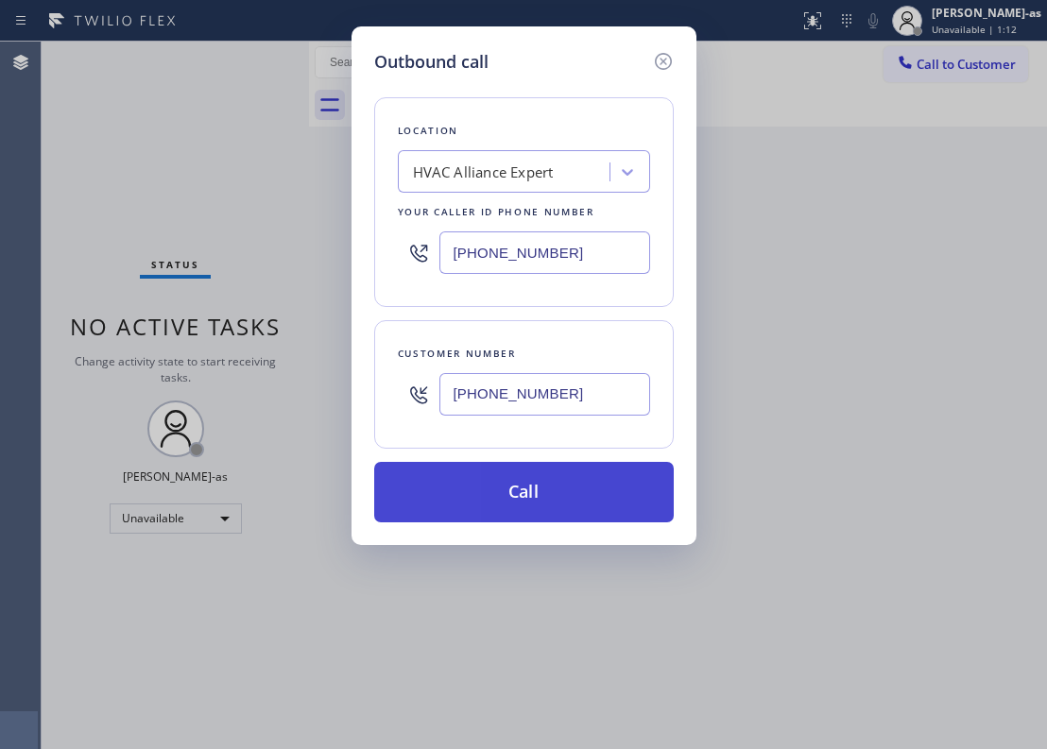
type input "[PHONE_NUMBER]"
click at [537, 504] on button "Call" at bounding box center [524, 492] width 300 height 60
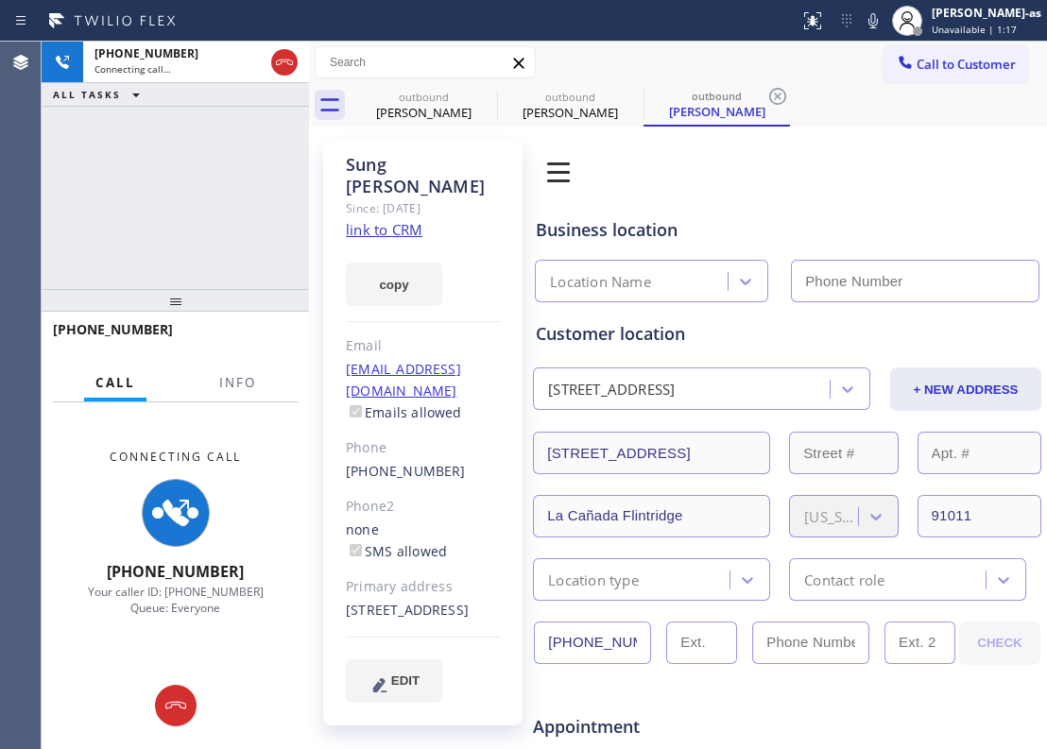
type input "[PHONE_NUMBER]"
click at [398, 220] on link "link to CRM" at bounding box center [384, 229] width 77 height 19
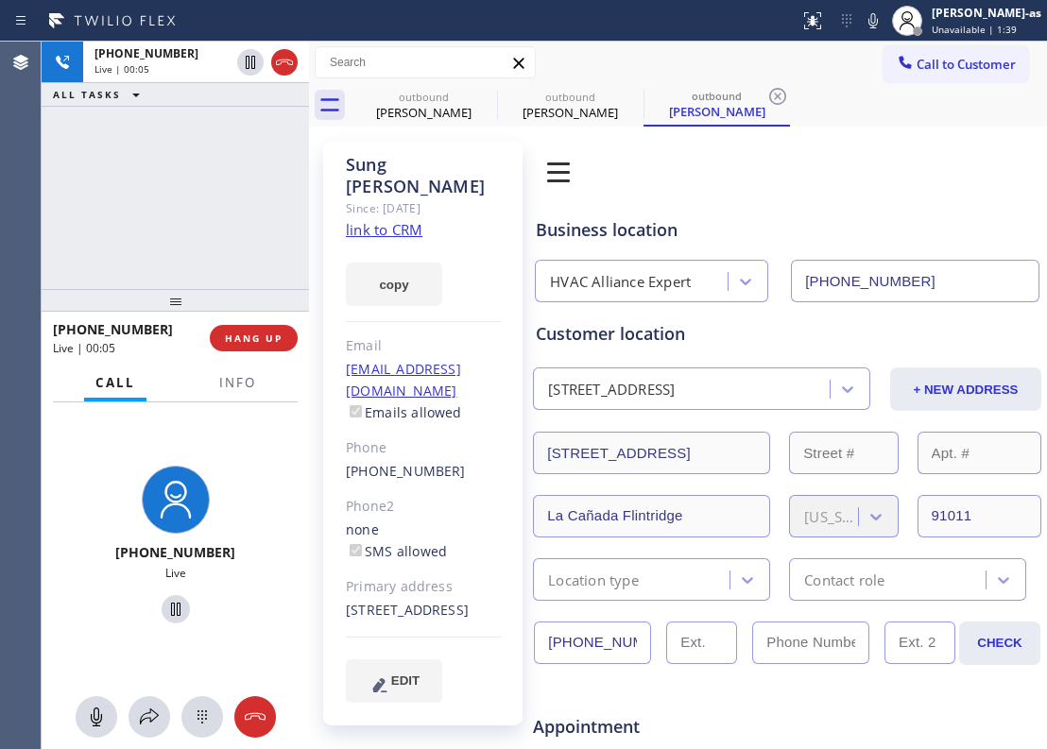
drag, startPoint x: 126, startPoint y: 229, endPoint x: 278, endPoint y: 151, distance: 170.7
click at [153, 221] on div "[PHONE_NUMBER] Live | 00:05 ALL TASKS ALL TASKS ACTIVE TASKS TASKS IN WRAP UP" at bounding box center [175, 166] width 267 height 248
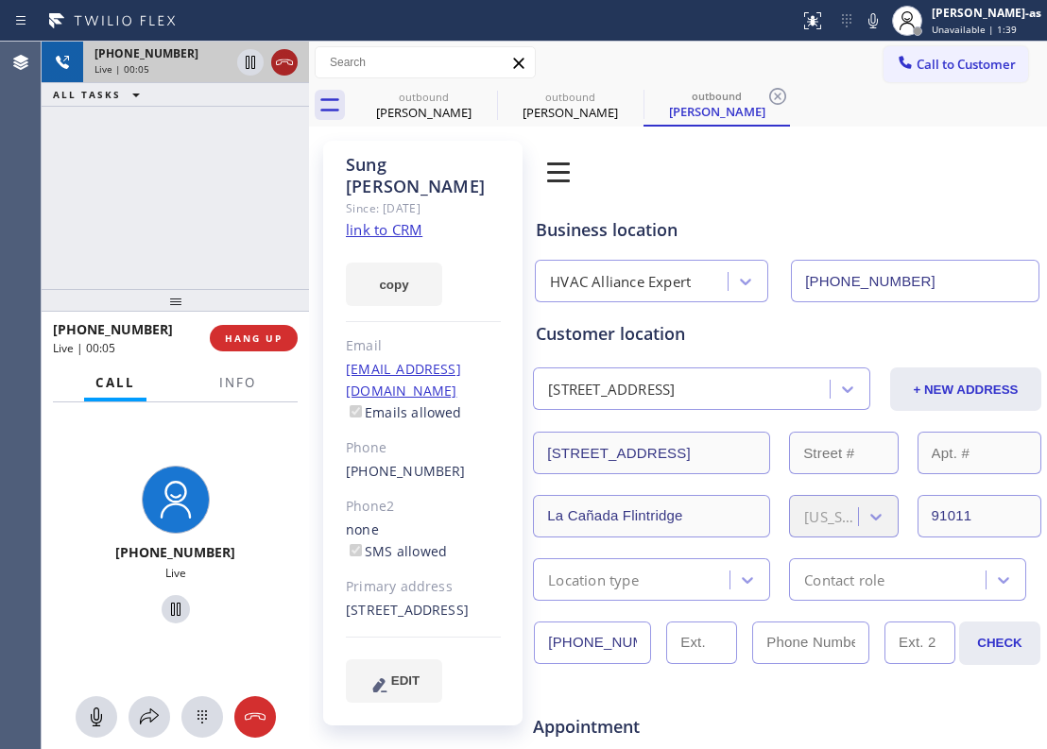
drag, startPoint x: 301, startPoint y: 57, endPoint x: 287, endPoint y: 57, distance: 13.2
click at [295, 57] on div at bounding box center [267, 63] width 68 height 42
drag, startPoint x: 284, startPoint y: 57, endPoint x: 276, endPoint y: 73, distance: 18.2
click at [284, 60] on icon at bounding box center [284, 62] width 23 height 23
drag, startPoint x: 232, startPoint y: 219, endPoint x: 280, endPoint y: 301, distance: 94.0
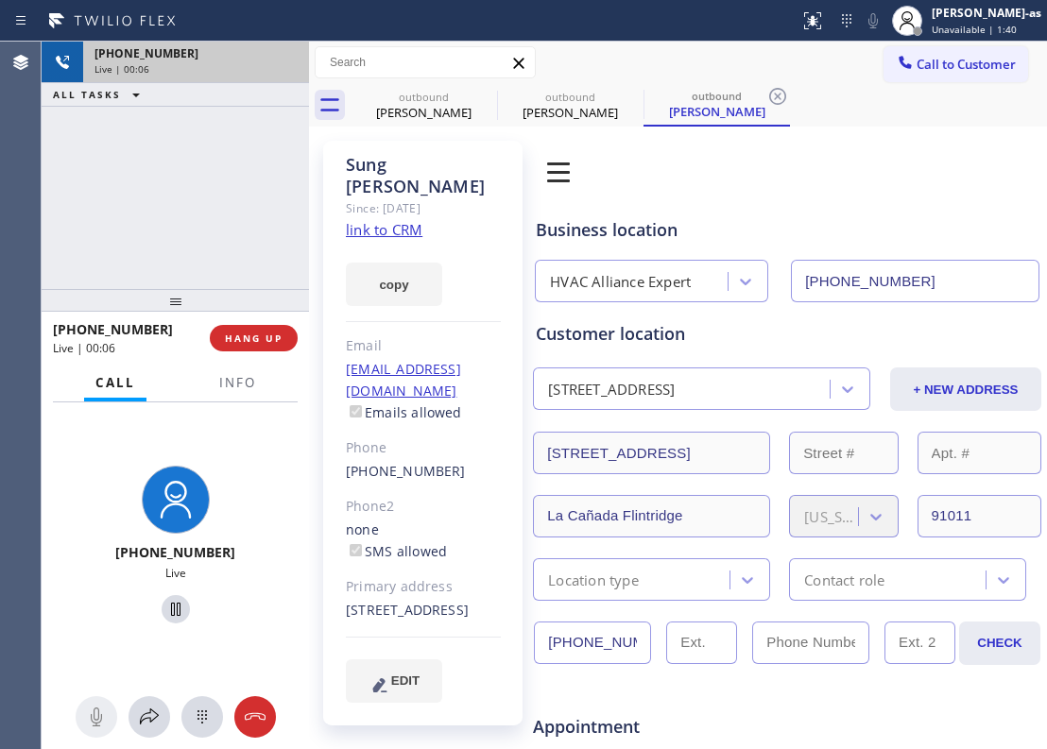
click at [249, 232] on div "[PHONE_NUMBER] Live | 00:06 ALL TASKS ALL TASKS ACTIVE TASKS TASKS IN WRAP UP" at bounding box center [175, 166] width 267 height 248
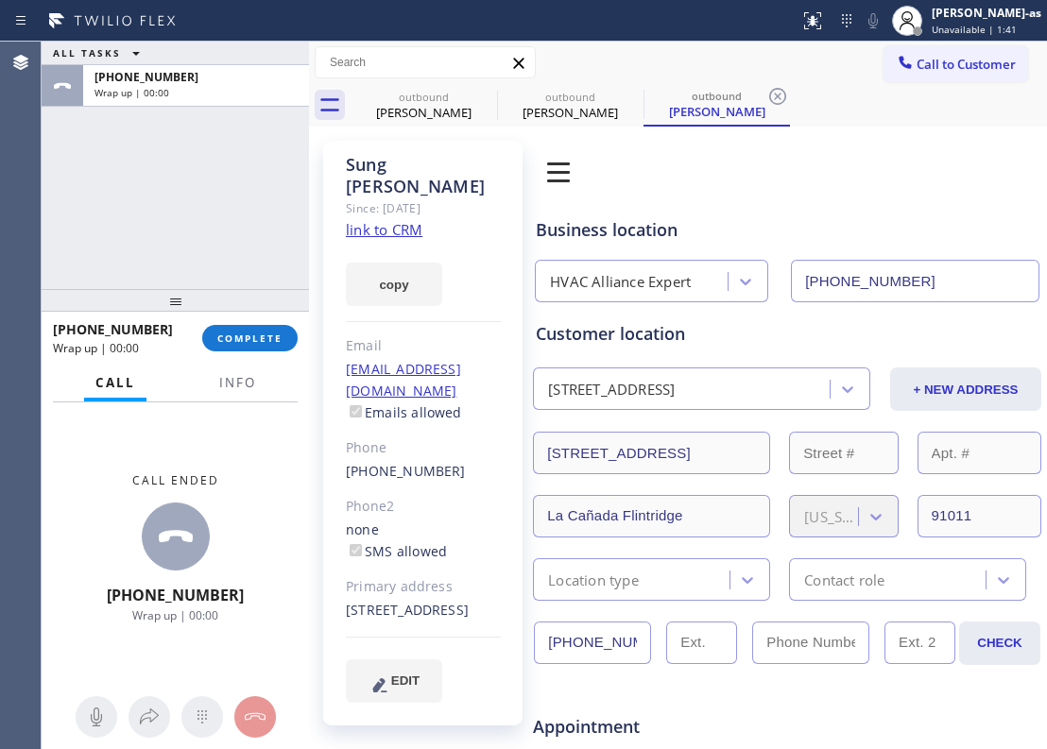
click at [447, 461] on div "[PHONE_NUMBER]" at bounding box center [423, 472] width 155 height 22
copy div "[PHONE_NUMBER]"
click at [246, 321] on div "[PHONE_NUMBER] Wrap up | 00:00 COMPLETE" at bounding box center [175, 338] width 245 height 49
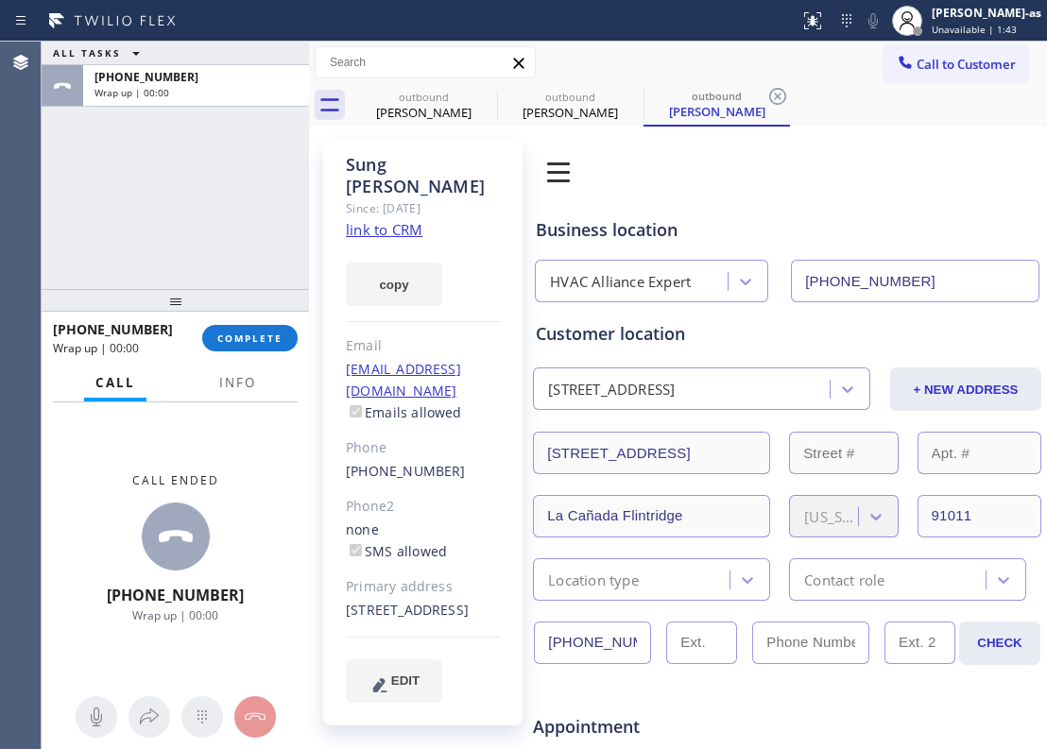
drag, startPoint x: 254, startPoint y: 334, endPoint x: 239, endPoint y: 249, distance: 85.5
click at [254, 332] on span "COMPLETE" at bounding box center [249, 338] width 65 height 13
click at [200, 181] on div "ALL TASKS ALL TASKS ACTIVE TASKS TASKS IN WRAP UP [PHONE_NUMBER] Wrap up | 00:00" at bounding box center [175, 166] width 267 height 248
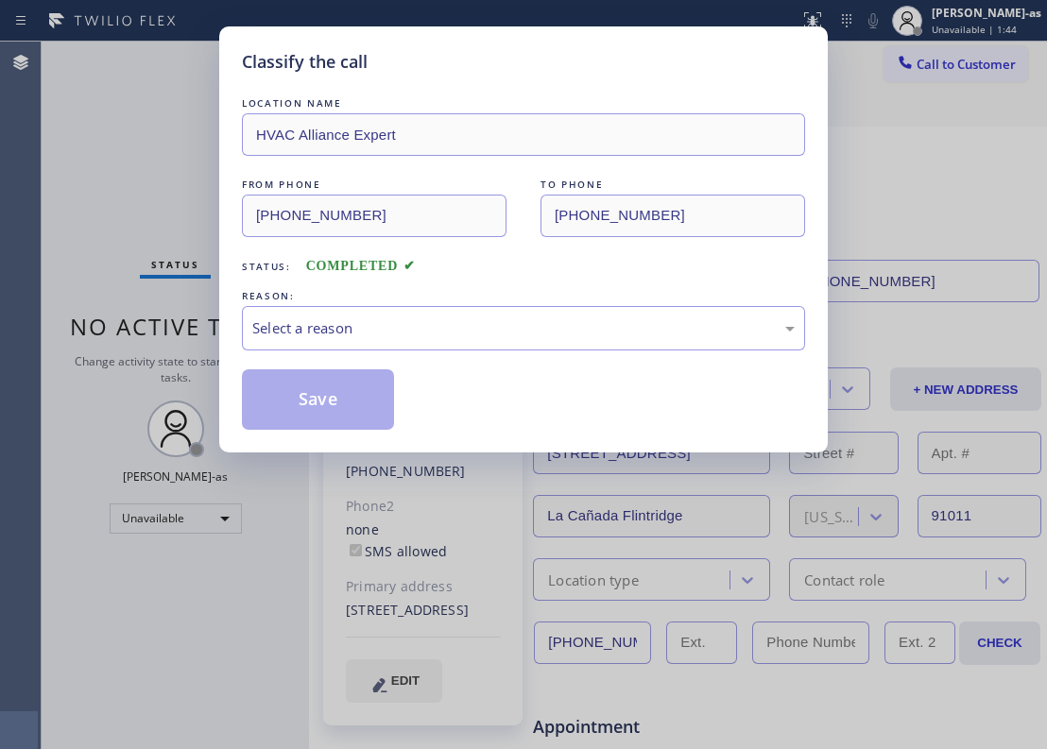
click at [474, 295] on div "REASON:" at bounding box center [523, 296] width 563 height 20
click at [520, 329] on div "Select a reason" at bounding box center [523, 329] width 542 height 22
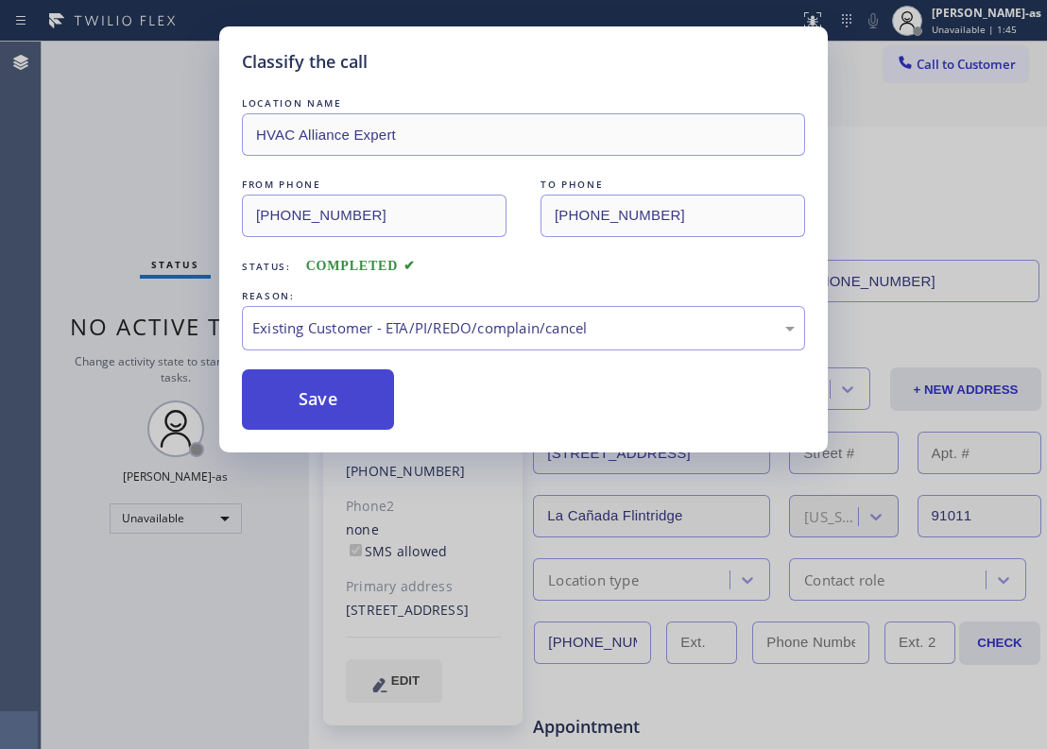
click at [355, 418] on button "Save" at bounding box center [318, 399] width 152 height 60
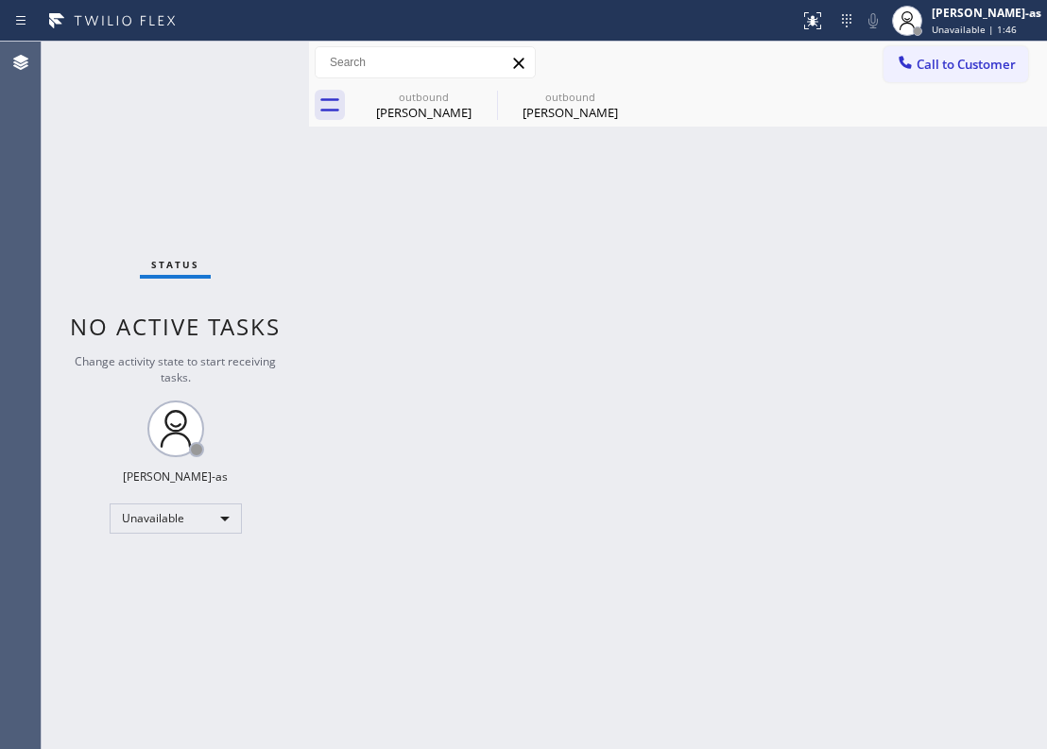
drag, startPoint x: 956, startPoint y: 65, endPoint x: 679, endPoint y: 278, distance: 349.9
click at [957, 65] on span "Call to Customer" at bounding box center [966, 64] width 99 height 17
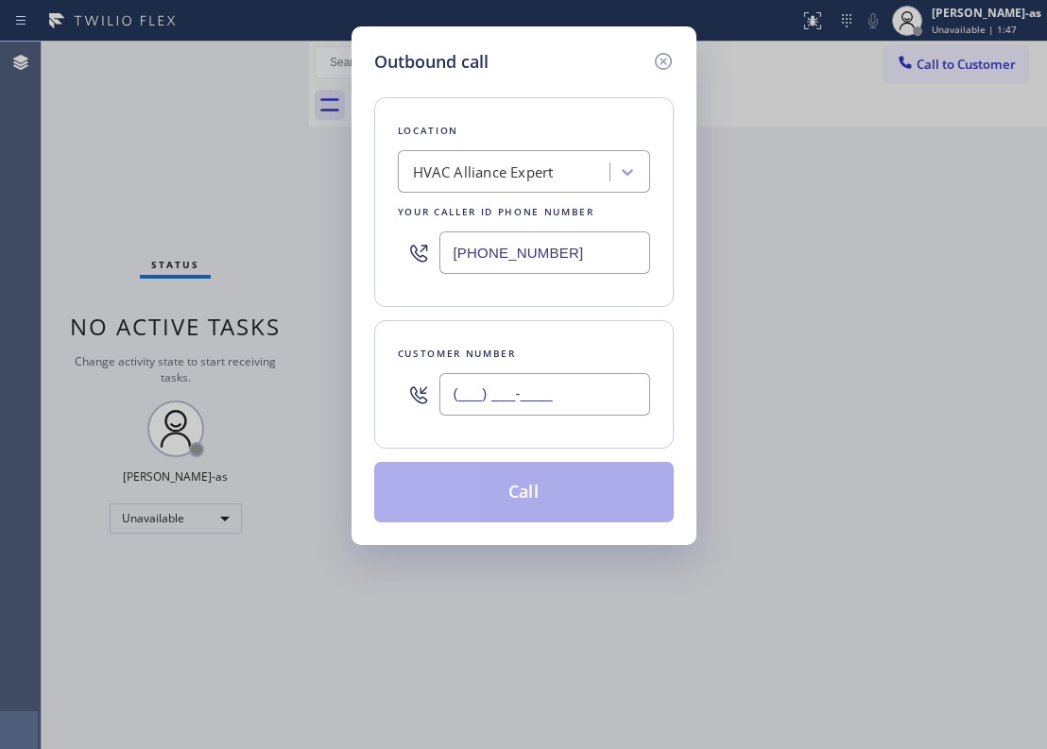
click at [531, 394] on input "(___) ___-____" at bounding box center [544, 394] width 211 height 43
paste input "213) 605-5435"
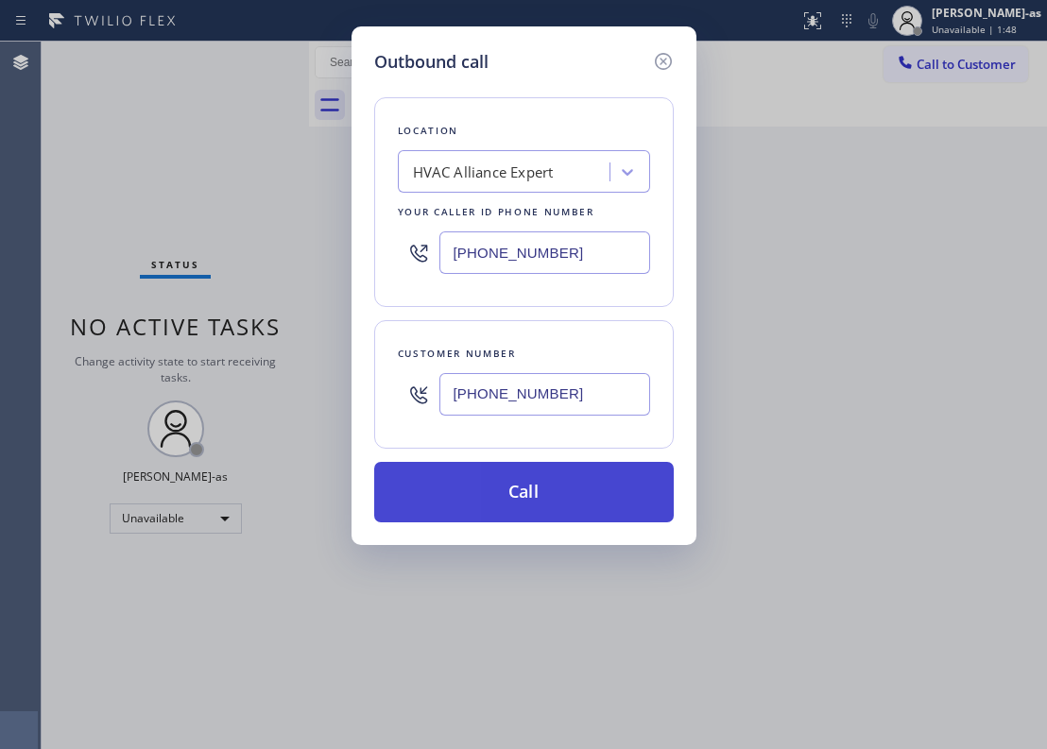
type input "[PHONE_NUMBER]"
click at [548, 504] on button "Call" at bounding box center [524, 492] width 300 height 60
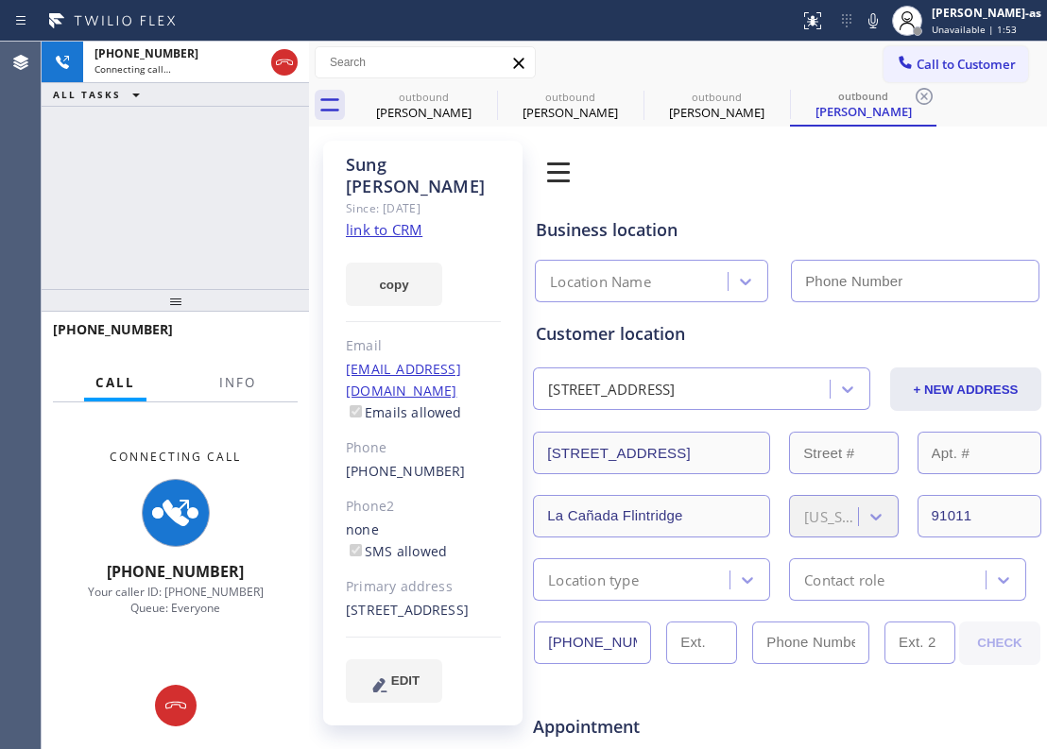
type input "[PHONE_NUMBER]"
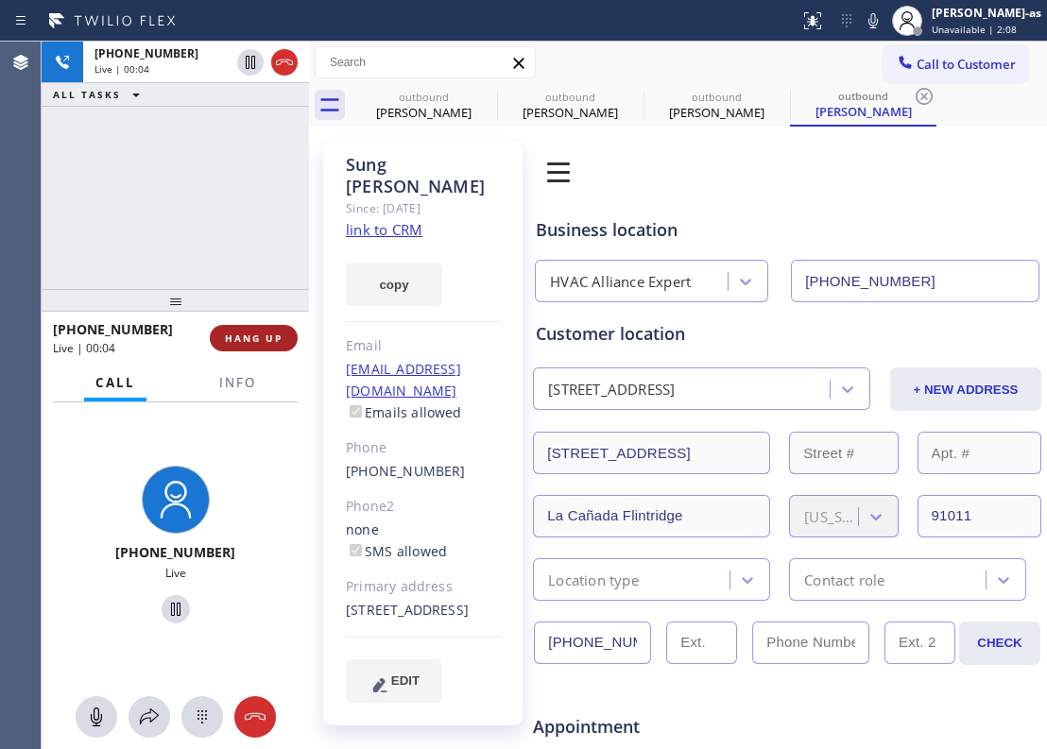
drag, startPoint x: 249, startPoint y: 319, endPoint x: 249, endPoint y: 340, distance: 20.8
click at [249, 323] on div "[PHONE_NUMBER] Live | 00:04 HANG UP" at bounding box center [175, 338] width 245 height 49
click at [250, 340] on span "HANG UP" at bounding box center [254, 338] width 58 height 13
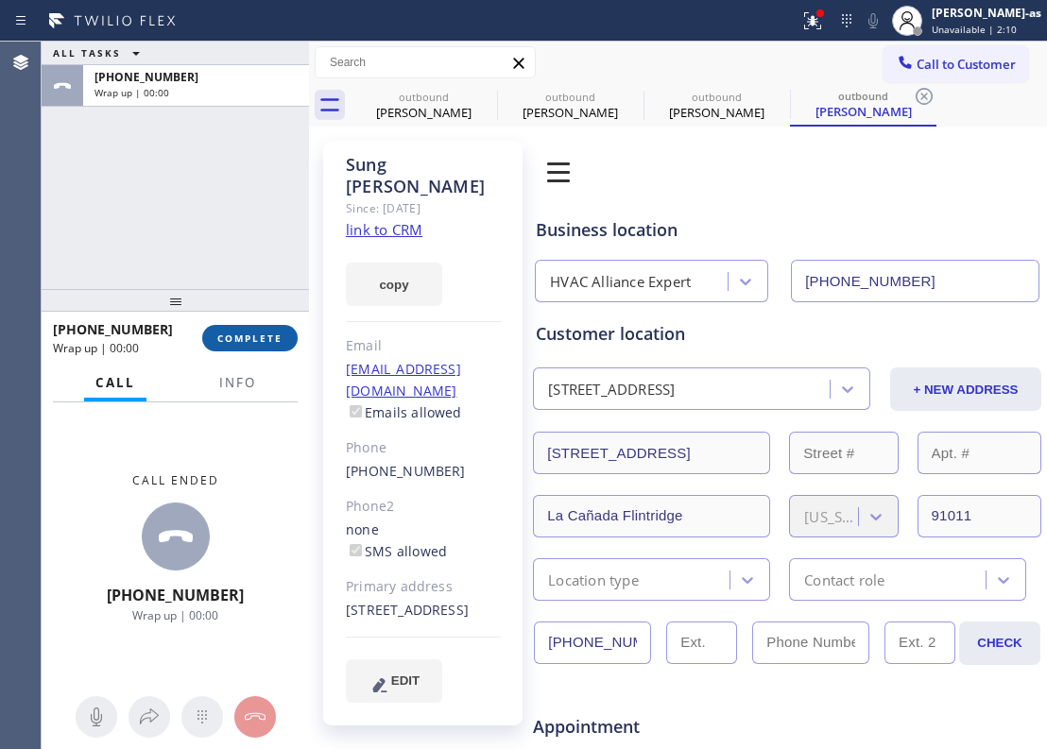
click at [250, 340] on span "COMPLETE" at bounding box center [249, 338] width 65 height 13
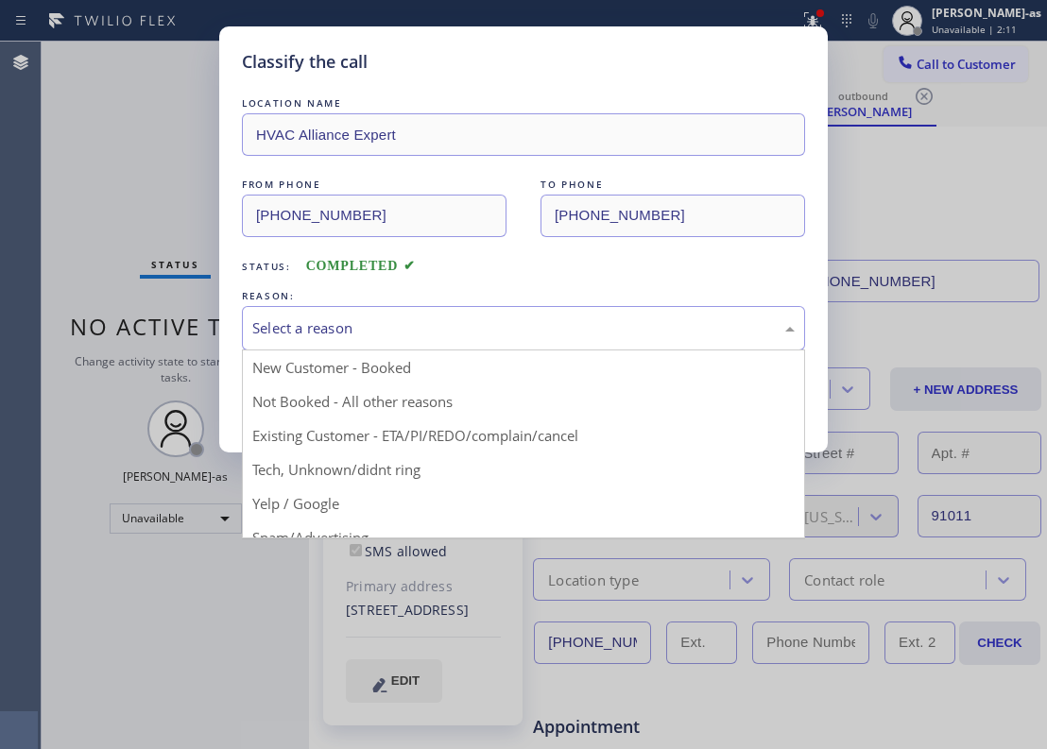
drag, startPoint x: 318, startPoint y: 318, endPoint x: 341, endPoint y: 333, distance: 26.7
click at [319, 318] on div "Select a reason" at bounding box center [523, 329] width 542 height 22
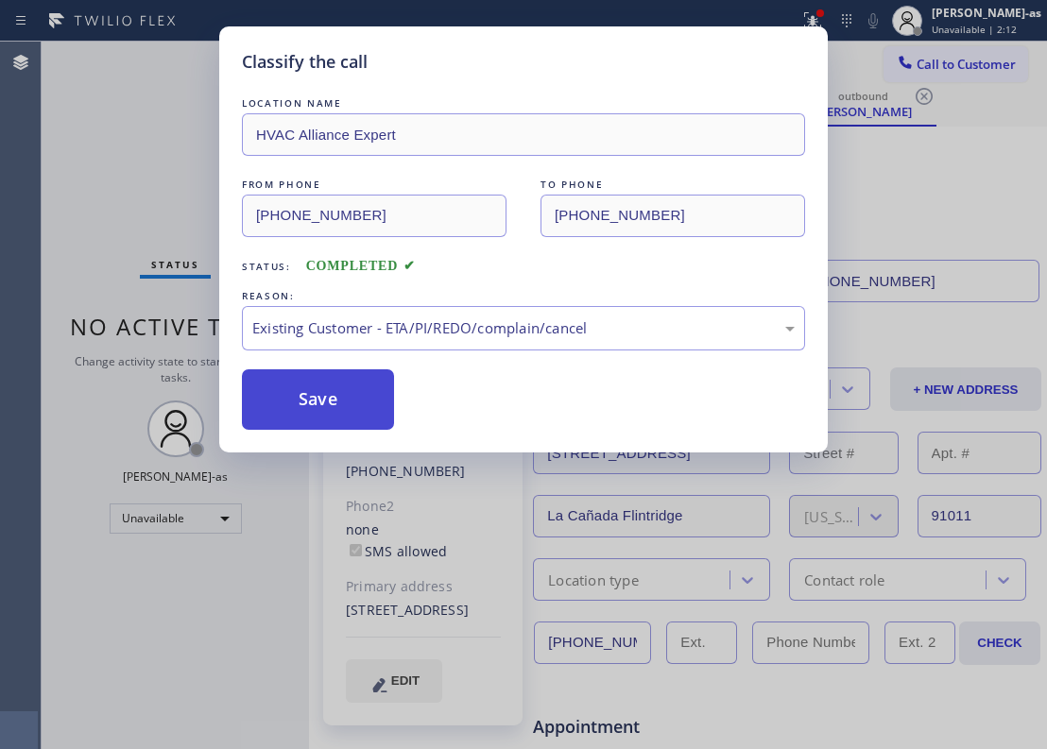
click at [307, 412] on button "Save" at bounding box center [318, 399] width 152 height 60
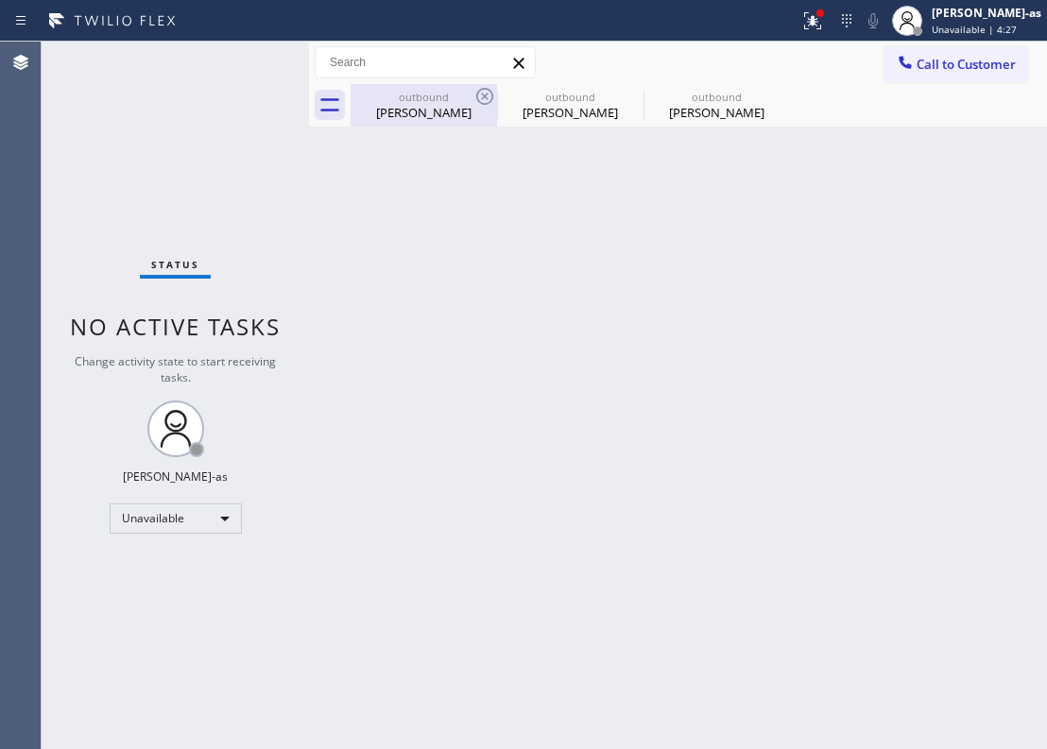
click at [438, 102] on div "outbound" at bounding box center [423, 97] width 143 height 14
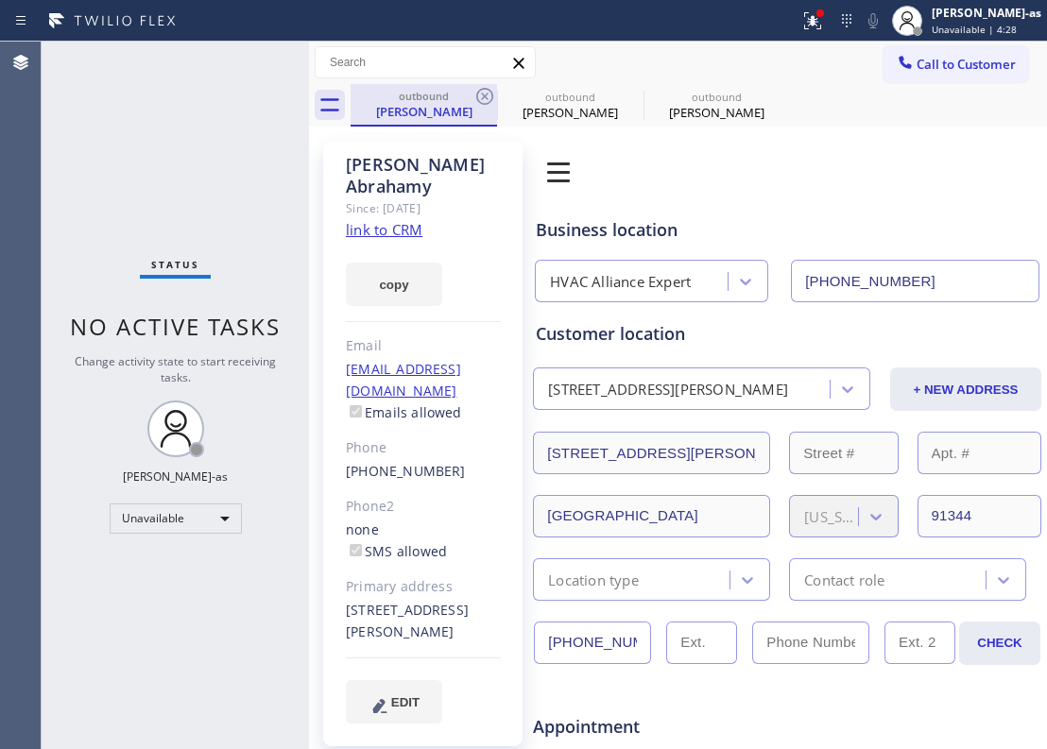
drag, startPoint x: 501, startPoint y: 87, endPoint x: 458, endPoint y: 104, distance: 45.8
click at [500, 88] on div "outbound [PERSON_NAME]" at bounding box center [570, 105] width 143 height 43
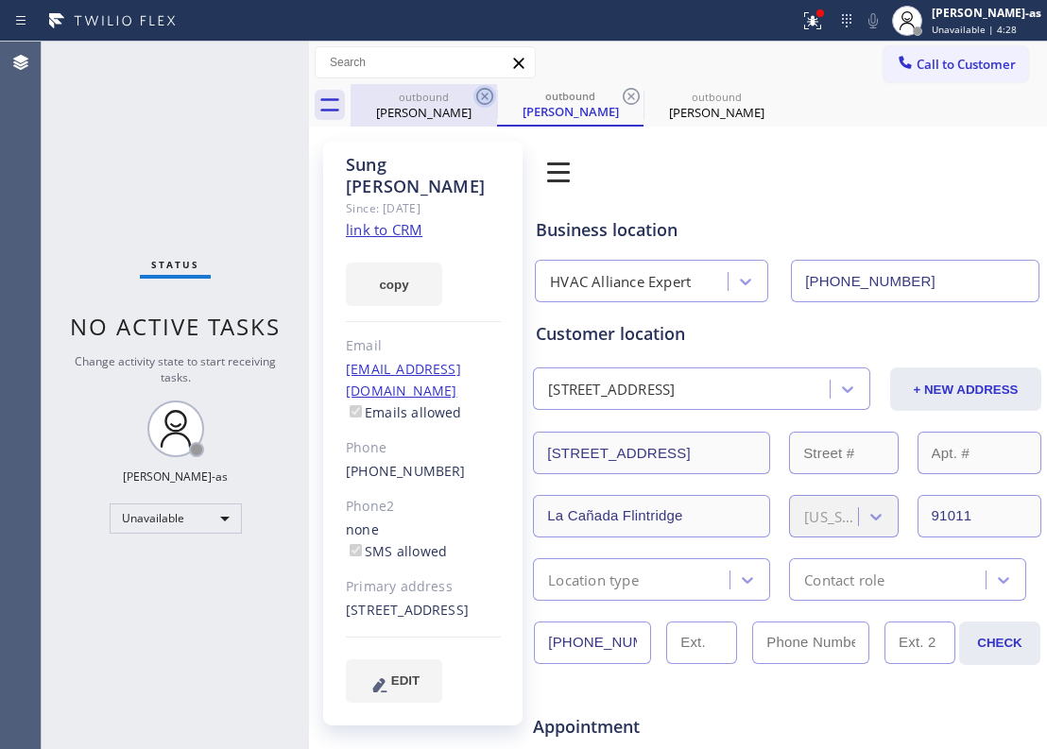
click at [481, 96] on icon at bounding box center [484, 96] width 23 height 23
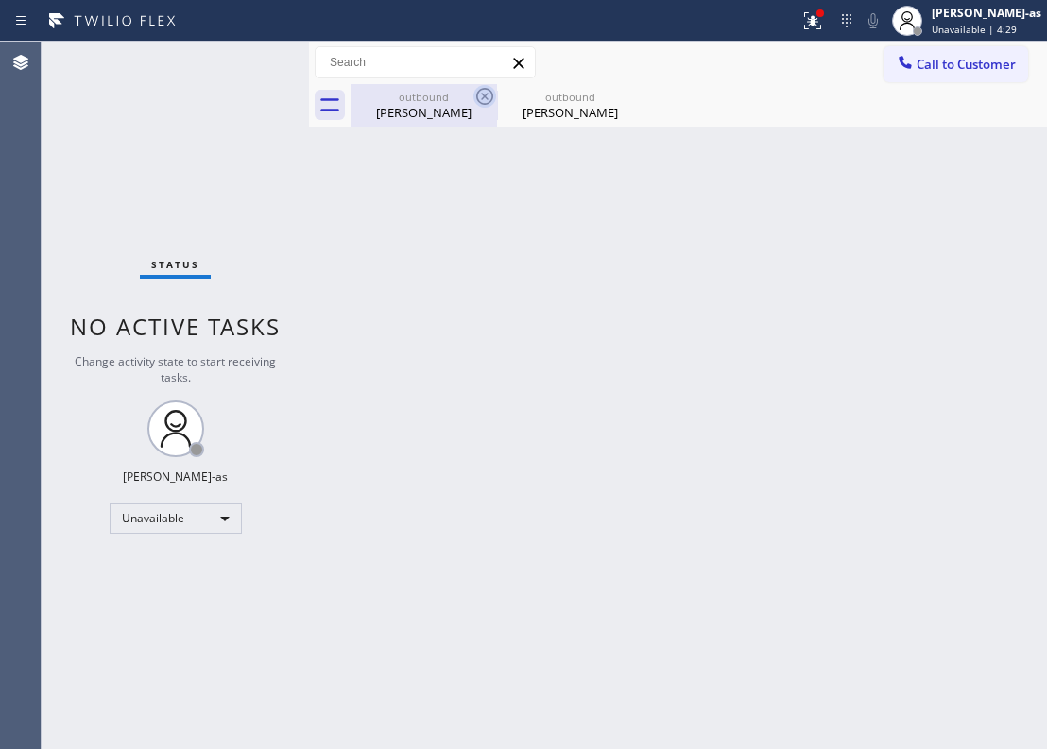
click at [484, 95] on icon at bounding box center [484, 96] width 17 height 17
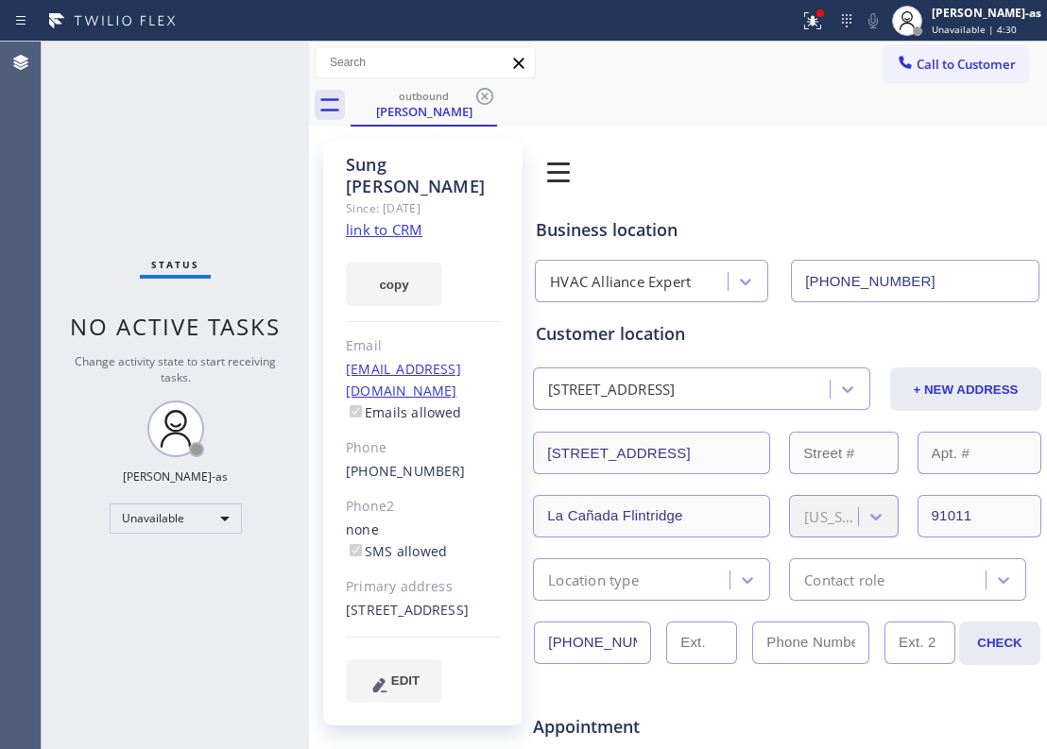
click at [382, 220] on link "link to CRM" at bounding box center [384, 229] width 77 height 19
click at [923, 57] on span "Call to Customer" at bounding box center [966, 64] width 99 height 17
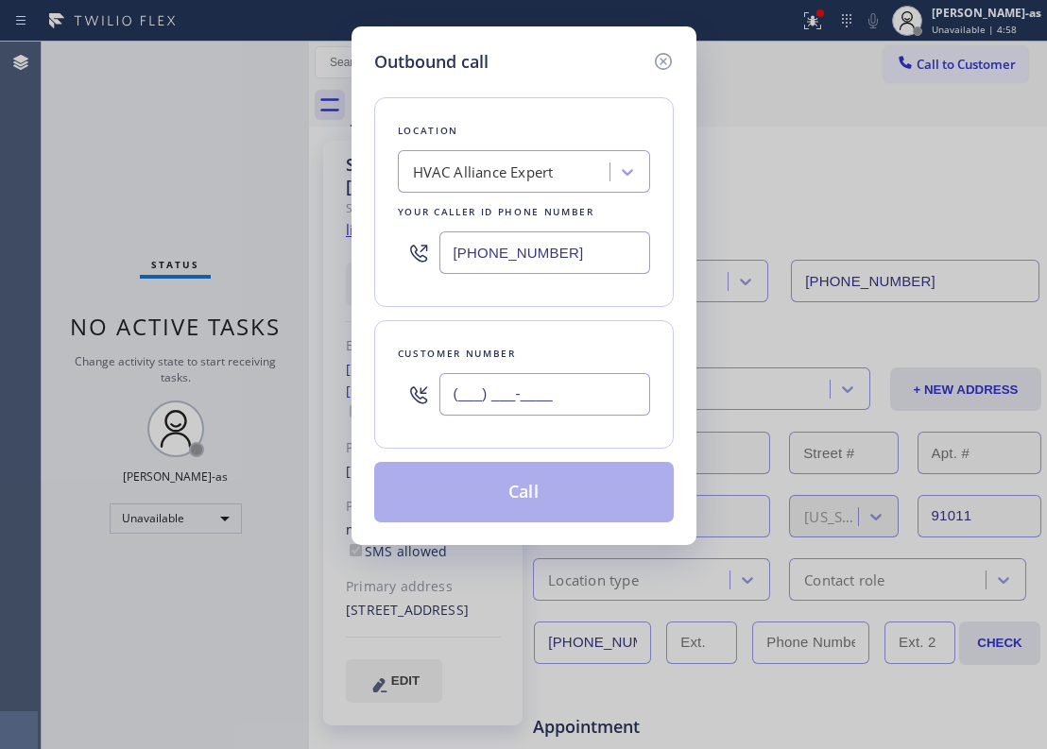
click at [582, 398] on input "(___) ___-____" at bounding box center [544, 394] width 211 height 43
paste input "408) 455-4074"
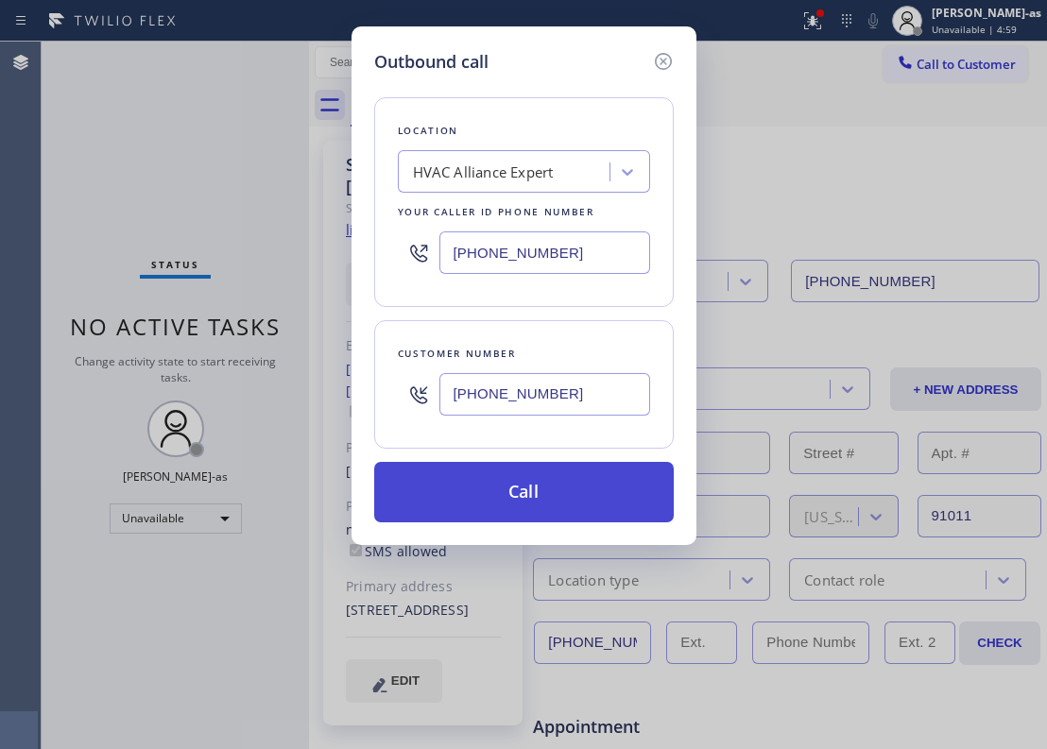
type input "[PHONE_NUMBER]"
click at [563, 501] on button "Call" at bounding box center [524, 492] width 300 height 60
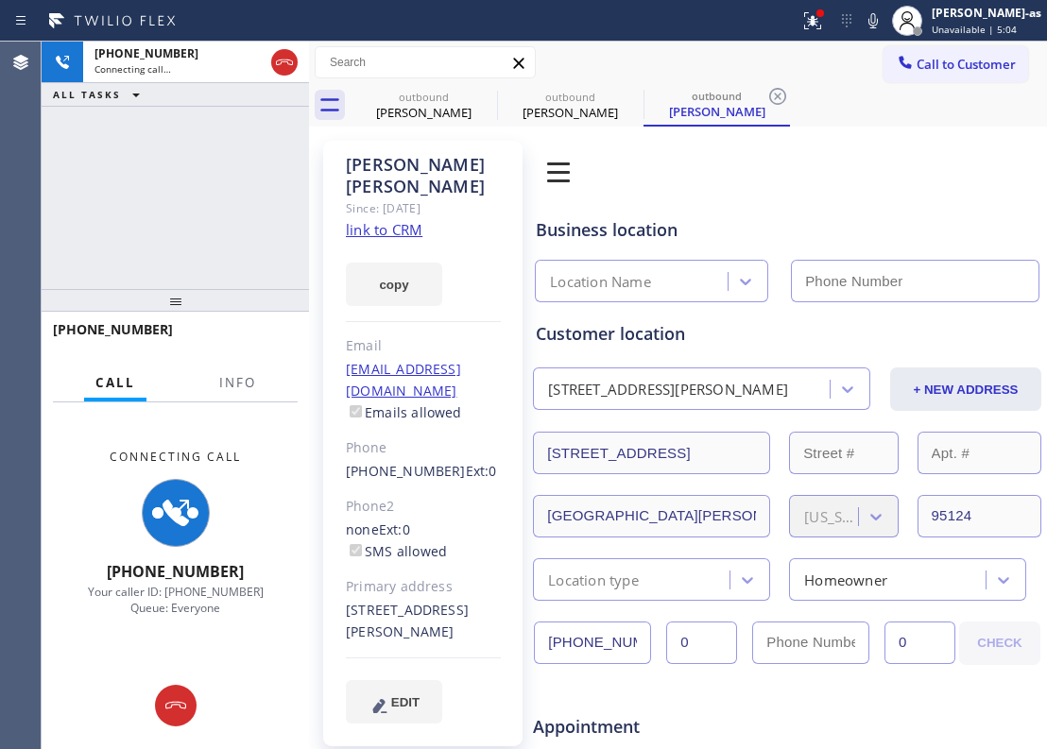
type input "[PHONE_NUMBER]"
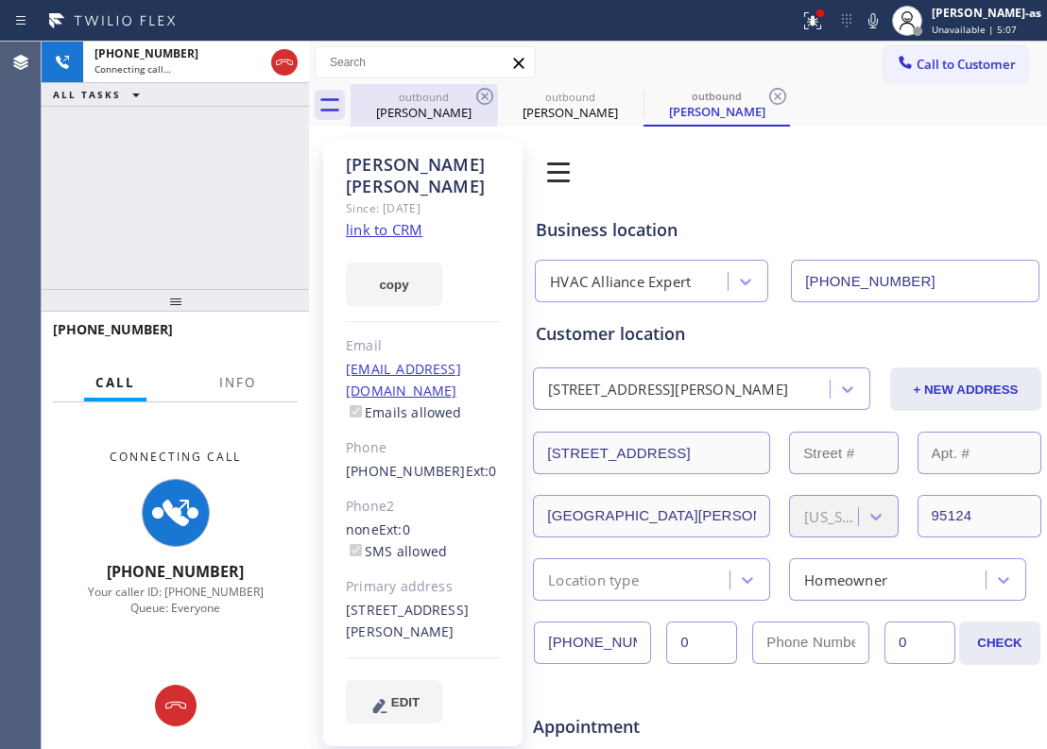
drag, startPoint x: 442, startPoint y: 98, endPoint x: 466, endPoint y: 102, distance: 23.9
click at [444, 100] on div "outbound" at bounding box center [423, 97] width 143 height 14
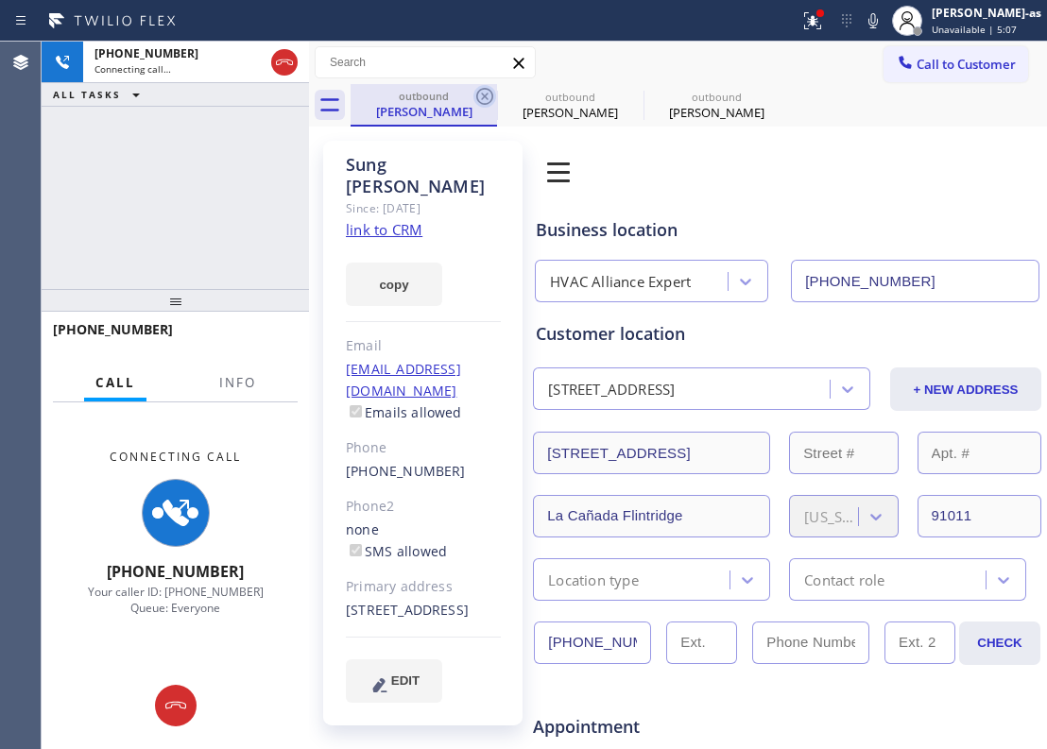
click at [484, 98] on icon at bounding box center [484, 96] width 23 height 23
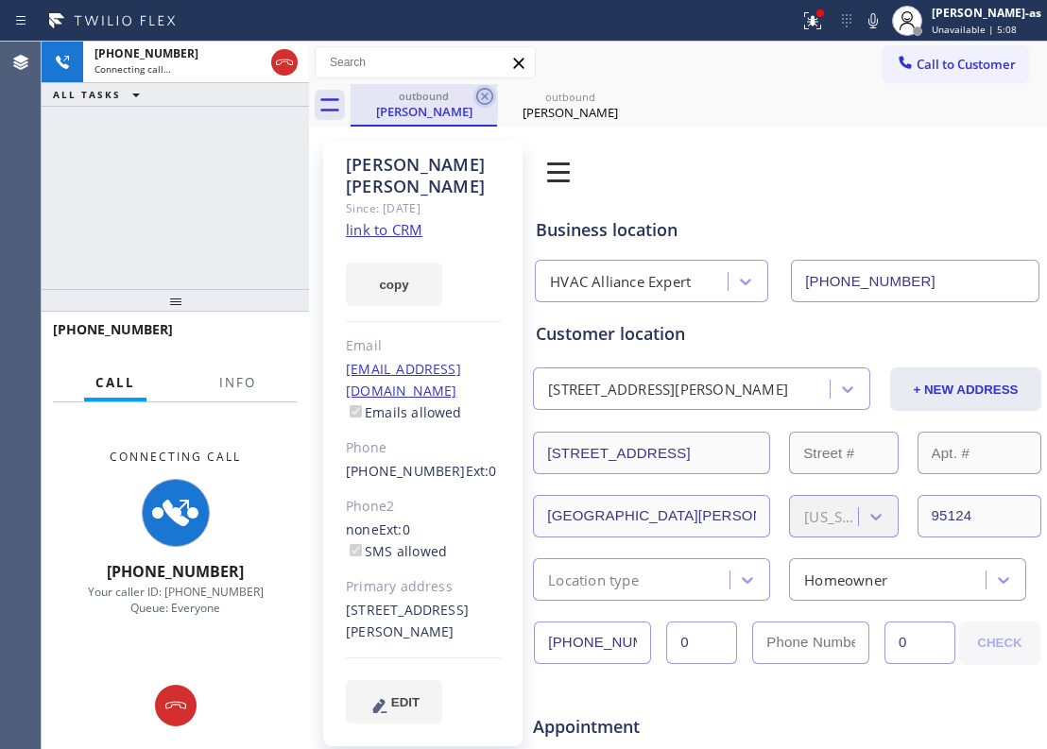
click at [484, 98] on icon at bounding box center [484, 96] width 17 height 17
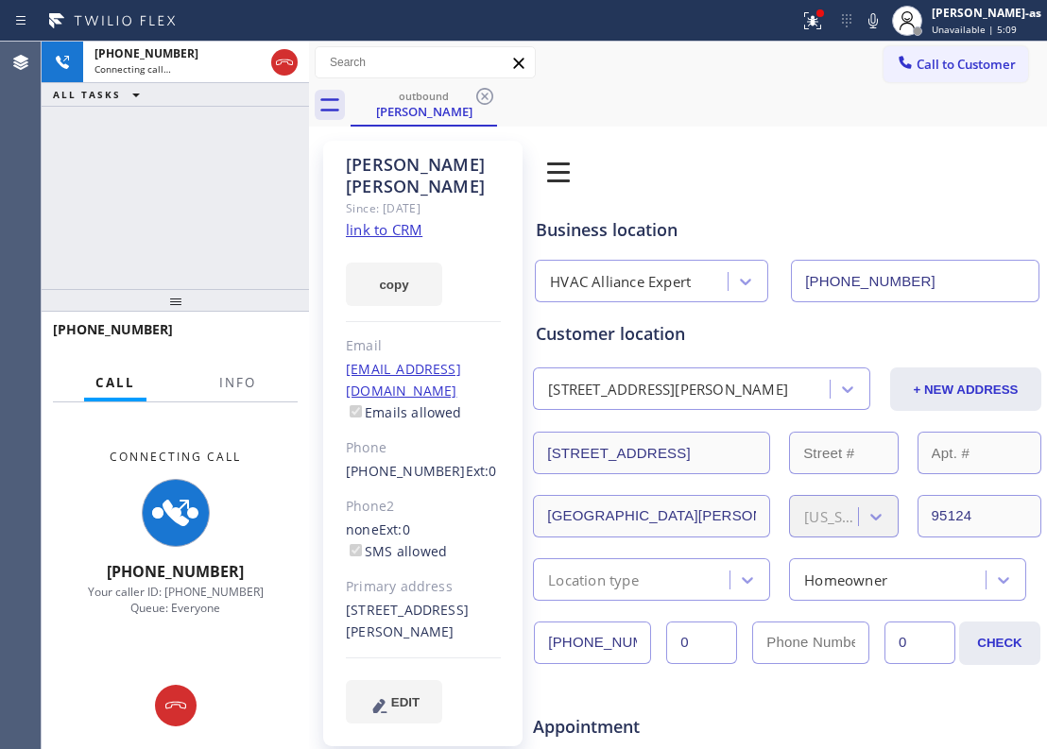
click at [227, 179] on div "[PHONE_NUMBER] Connecting call… ALL TASKS ALL TASKS ACTIVE TASKS TASKS IN WRAP …" at bounding box center [175, 166] width 267 height 248
click at [386, 220] on link "link to CRM" at bounding box center [384, 229] width 77 height 19
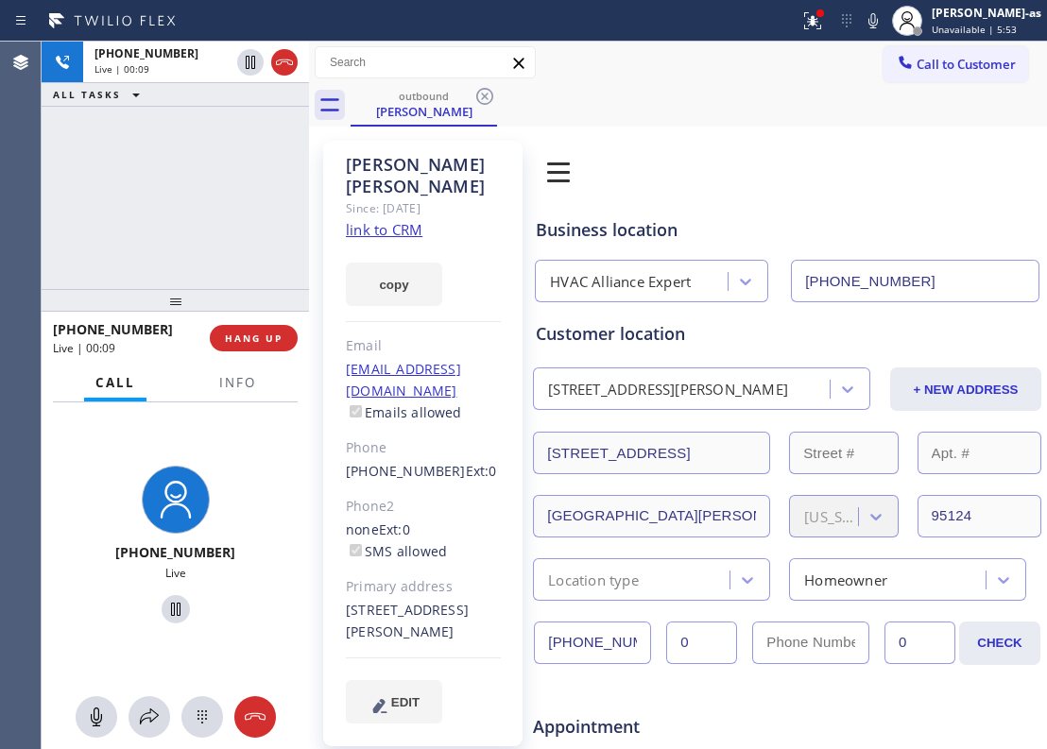
drag, startPoint x: 182, startPoint y: 281, endPoint x: 208, endPoint y: 270, distance: 27.6
click at [198, 276] on div "[PHONE_NUMBER] Live | 00:09 ALL TASKS ALL TASKS ACTIVE TASKS TASKS IN WRAP UP" at bounding box center [175, 166] width 267 height 248
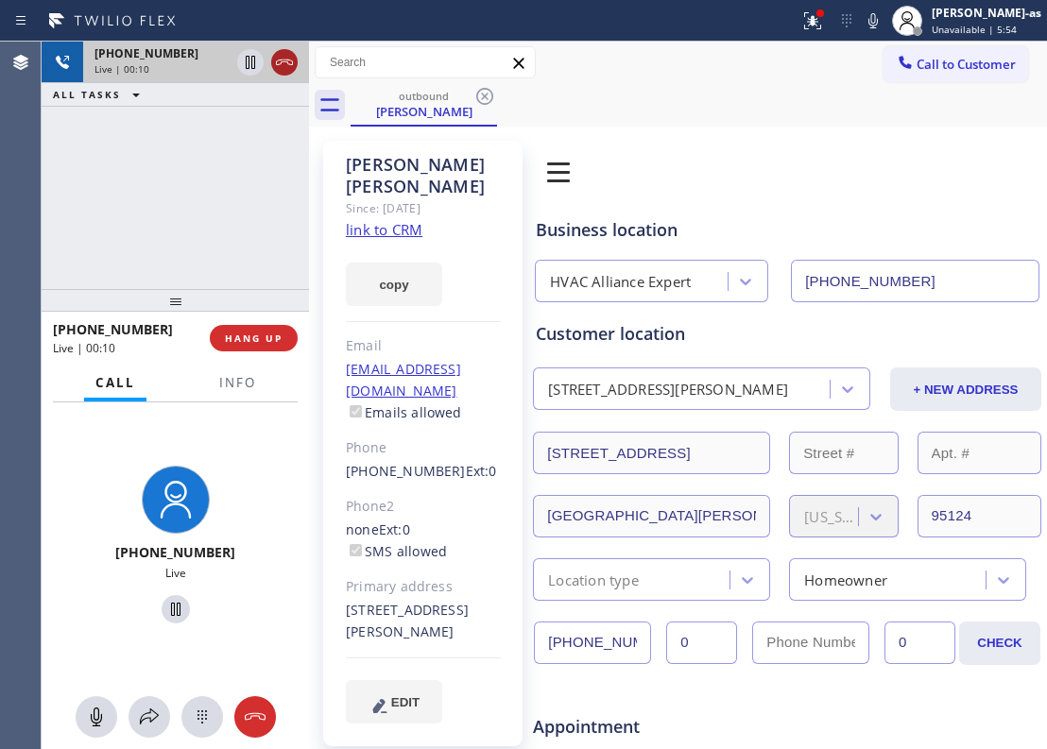
click at [296, 61] on div at bounding box center [284, 62] width 26 height 23
drag, startPoint x: 242, startPoint y: 123, endPoint x: 239, endPoint y: 148, distance: 25.7
click at [239, 148] on div "[PHONE_NUMBER] Live | 00:11 ALL TASKS ALL TASKS ACTIVE TASKS TASKS IN WRAP UP" at bounding box center [175, 166] width 267 height 248
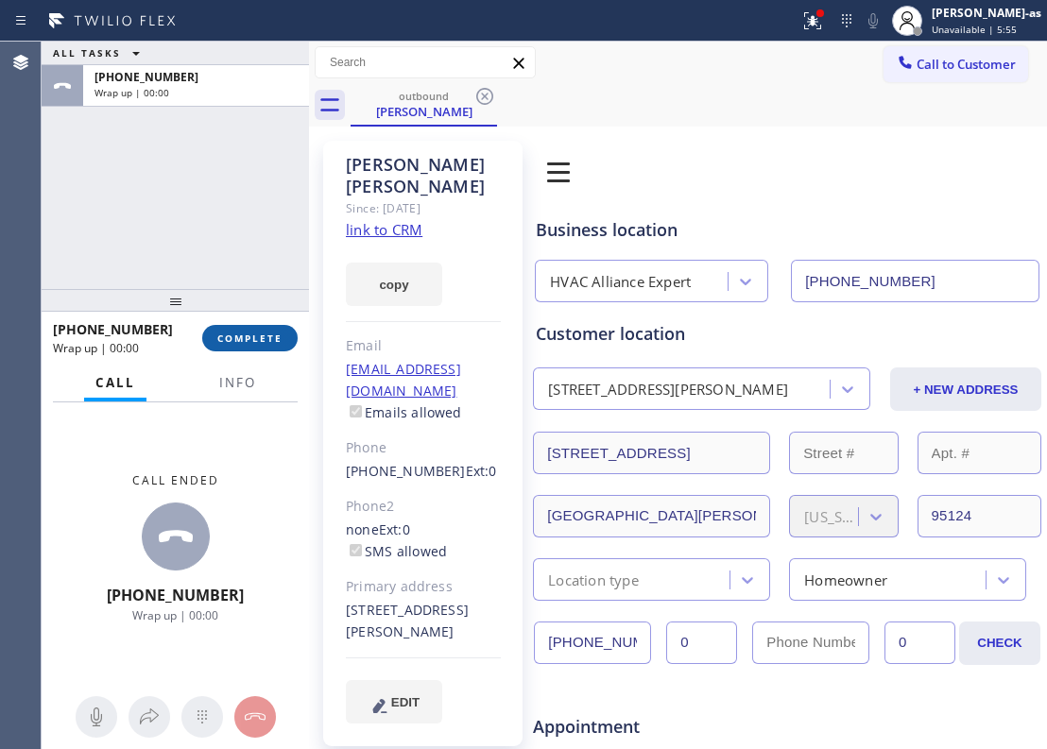
click at [266, 329] on button "COMPLETE" at bounding box center [249, 338] width 95 height 26
drag, startPoint x: 202, startPoint y: 247, endPoint x: 215, endPoint y: 247, distance: 13.2
click at [210, 247] on div "ALL TASKS ALL TASKS ACTIVE TASKS TASKS IN WRAP UP [PHONE_NUMBER] Wrap up | 00:00" at bounding box center [175, 166] width 267 height 248
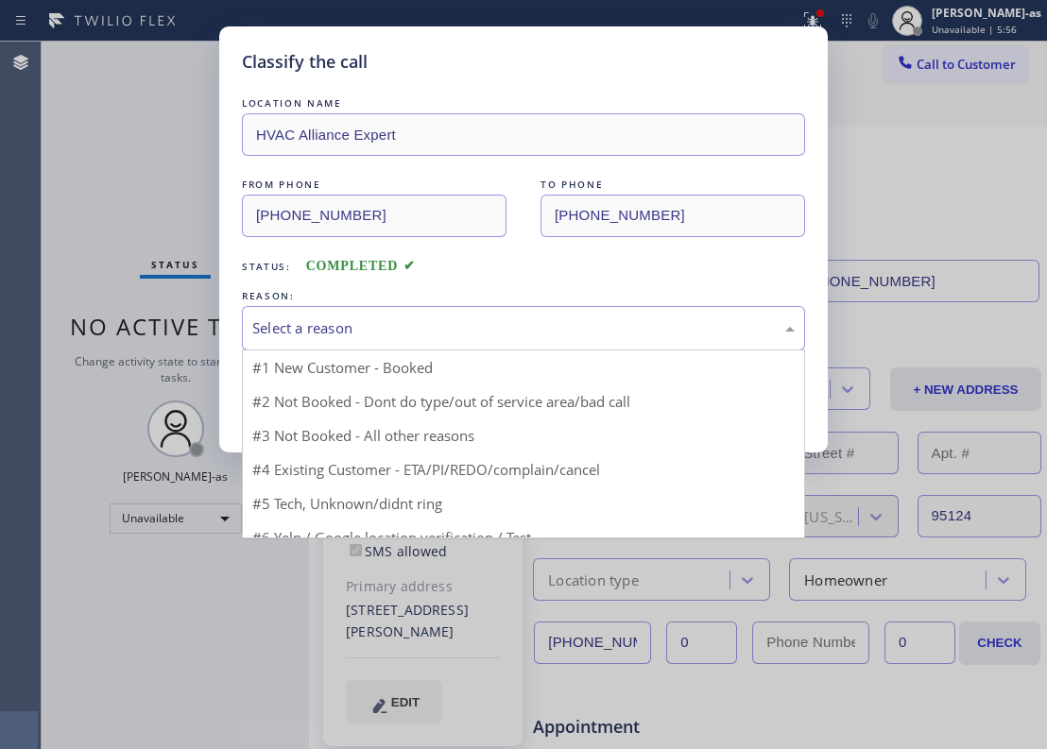
click at [446, 341] on div "Select a reason" at bounding box center [523, 328] width 563 height 44
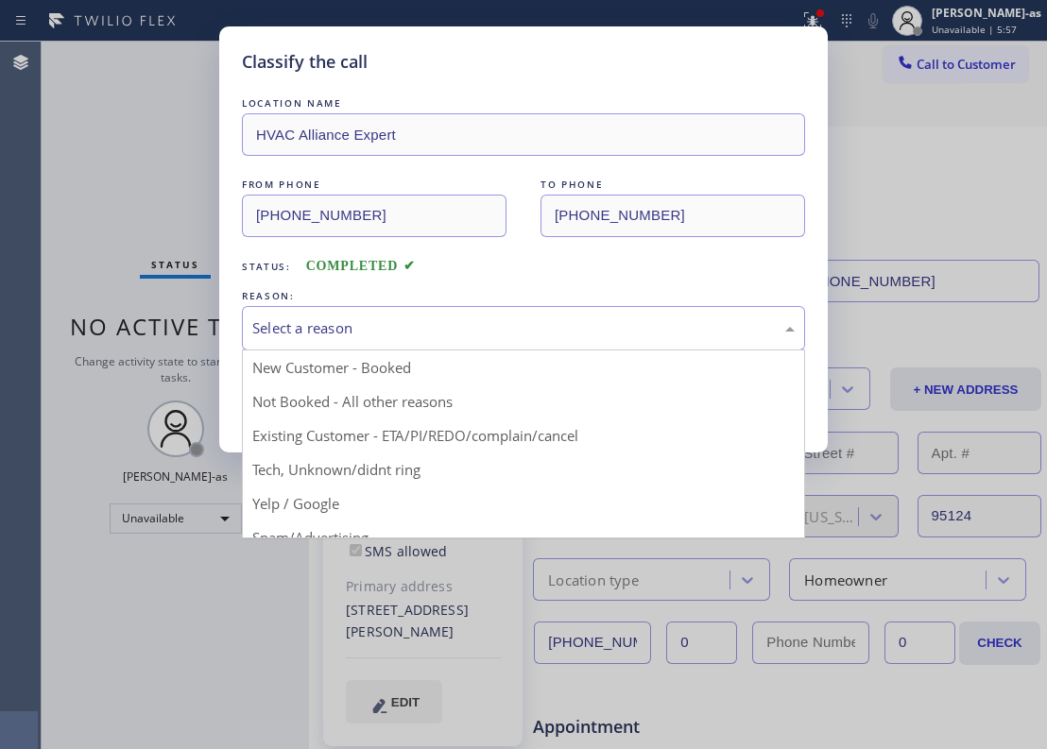
drag, startPoint x: 508, startPoint y: 437, endPoint x: 361, endPoint y: 405, distance: 150.7
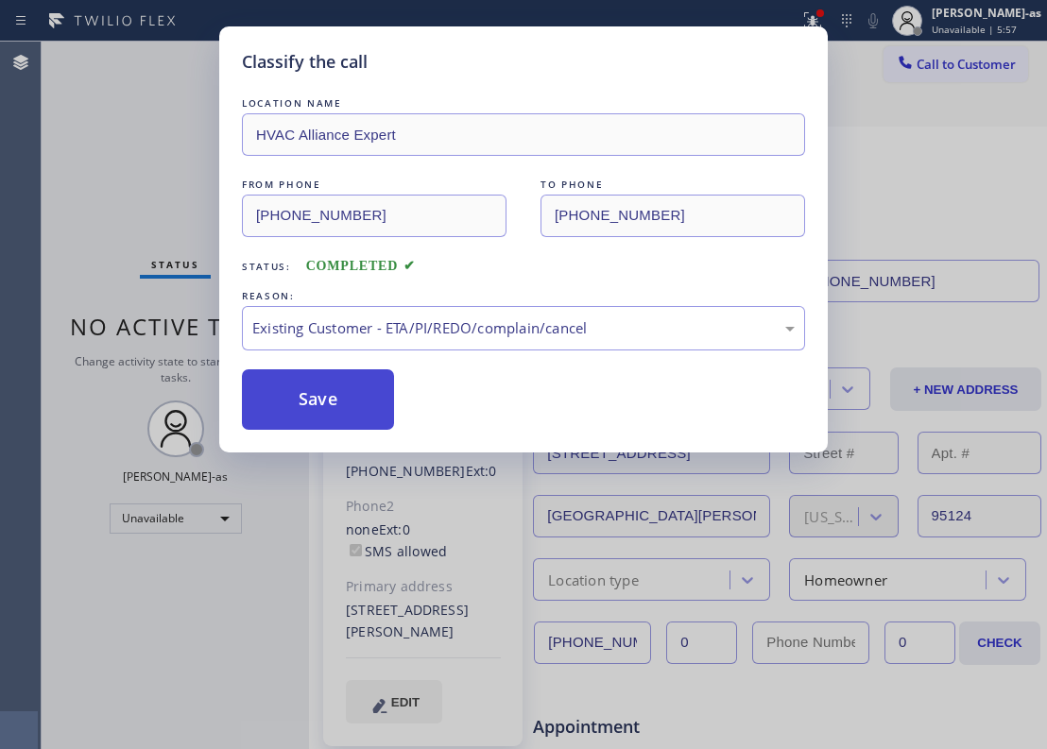
click at [356, 403] on button "Save" at bounding box center [318, 399] width 152 height 60
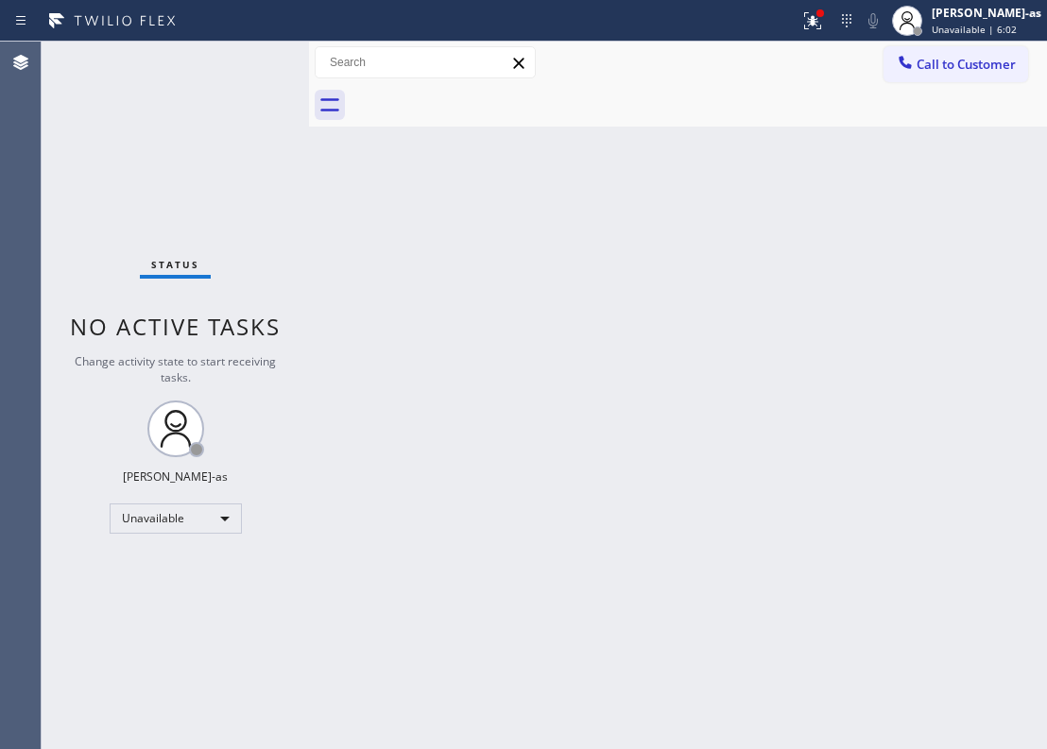
drag, startPoint x: 140, startPoint y: 280, endPoint x: 669, endPoint y: 164, distance: 541.6
click at [142, 280] on div "Status No active tasks Change activity state to start receiving tasks. [PERSON_…" at bounding box center [175, 396] width 267 height 708
click at [926, 84] on div at bounding box center [699, 105] width 696 height 43
click at [903, 64] on icon at bounding box center [905, 62] width 12 height 12
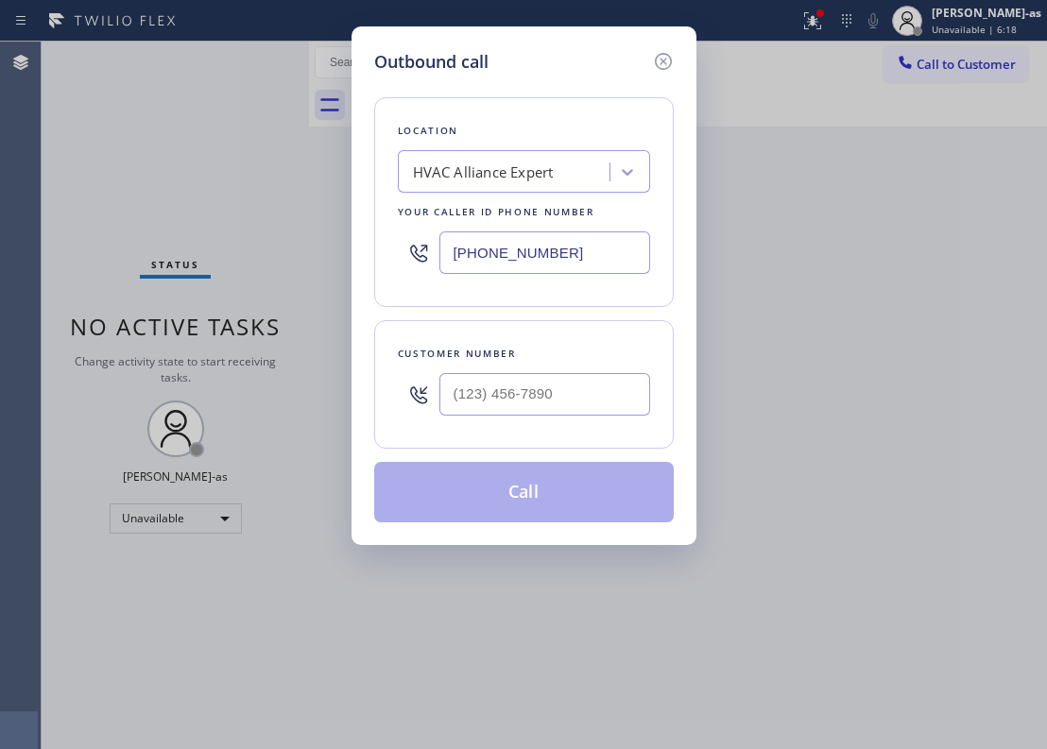
click at [610, 359] on div "Customer number" at bounding box center [524, 354] width 252 height 20
click at [602, 391] on input "(___) ___-____" at bounding box center [544, 394] width 211 height 43
paste input "626) 465-5470"
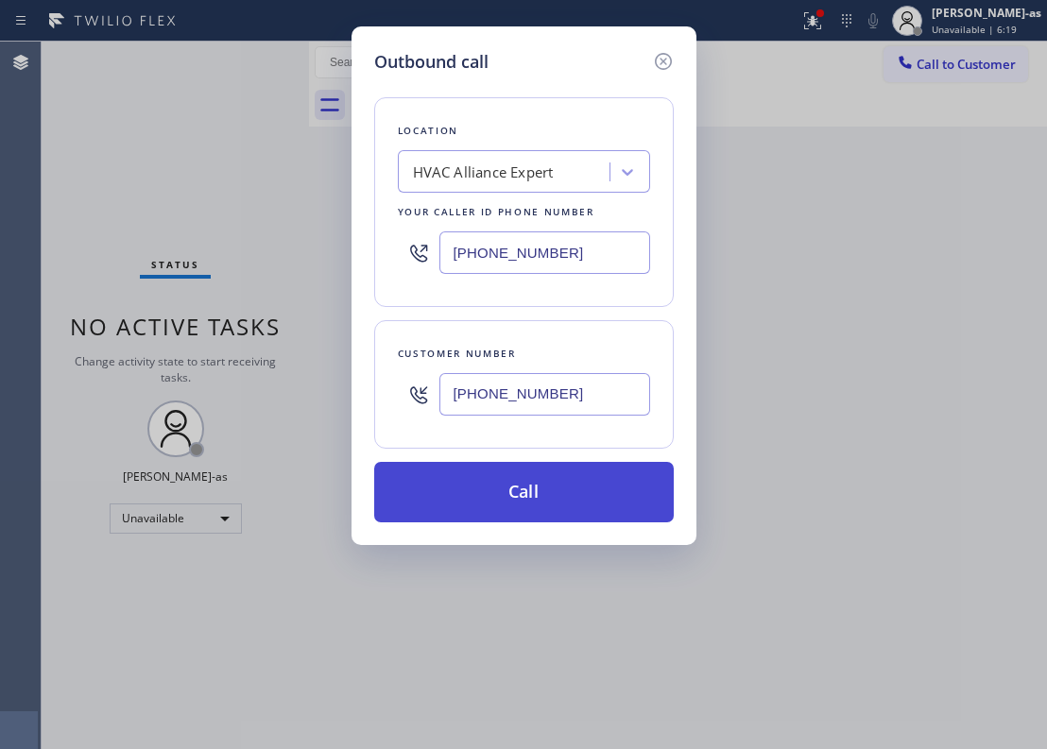
type input "[PHONE_NUMBER]"
click at [541, 489] on button "Call" at bounding box center [524, 492] width 300 height 60
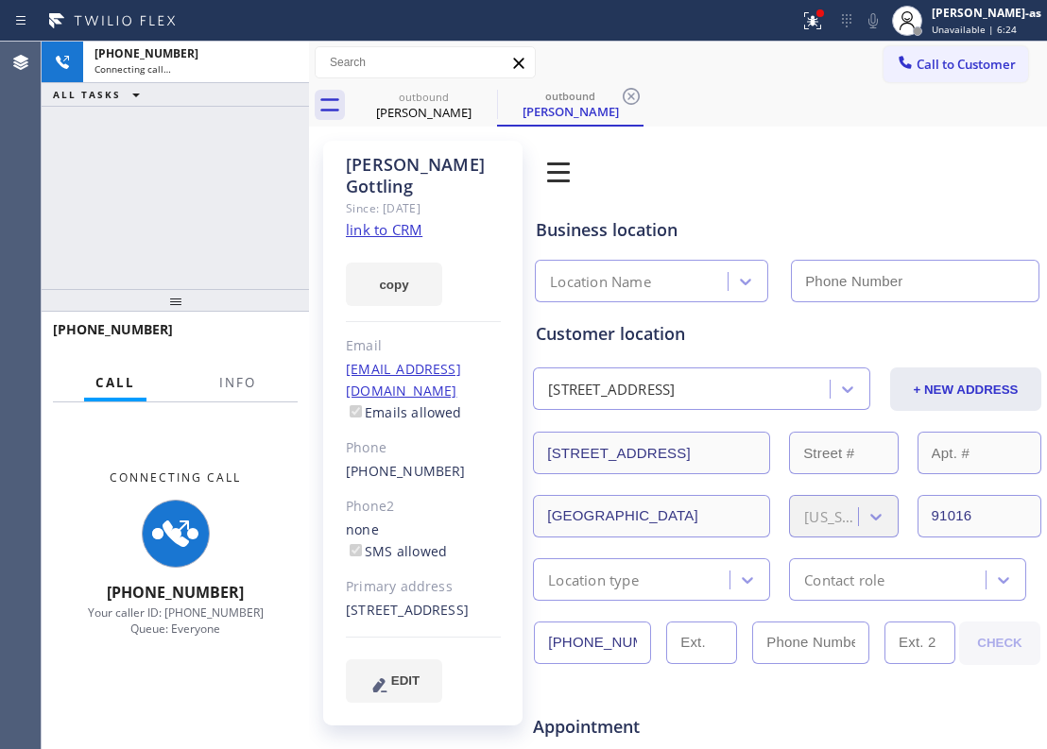
type input "[PHONE_NUMBER]"
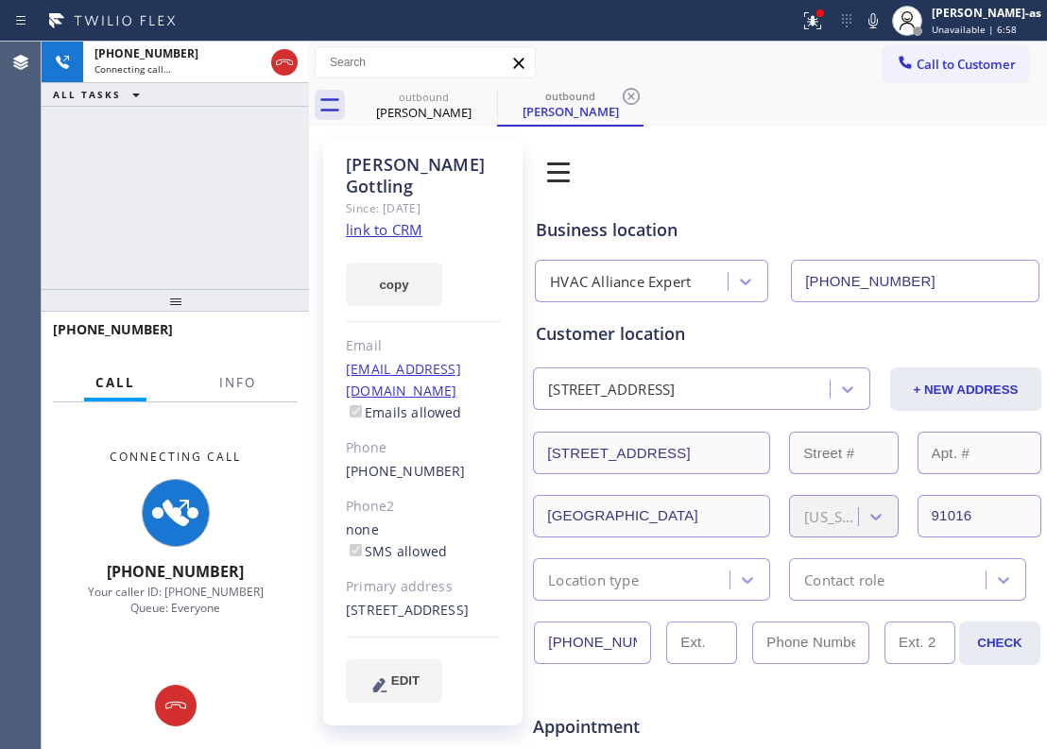
drag, startPoint x: 197, startPoint y: 186, endPoint x: 359, endPoint y: 170, distance: 163.3
click at [227, 185] on div "[PHONE_NUMBER] Connecting call… ALL TASKS ALL TASKS ACTIVE TASKS TASKS IN WRAP …" at bounding box center [175, 166] width 267 height 248
drag, startPoint x: 410, startPoint y: 114, endPoint x: 519, endPoint y: 107, distance: 108.9
click at [417, 114] on div "[PERSON_NAME]" at bounding box center [423, 112] width 143 height 17
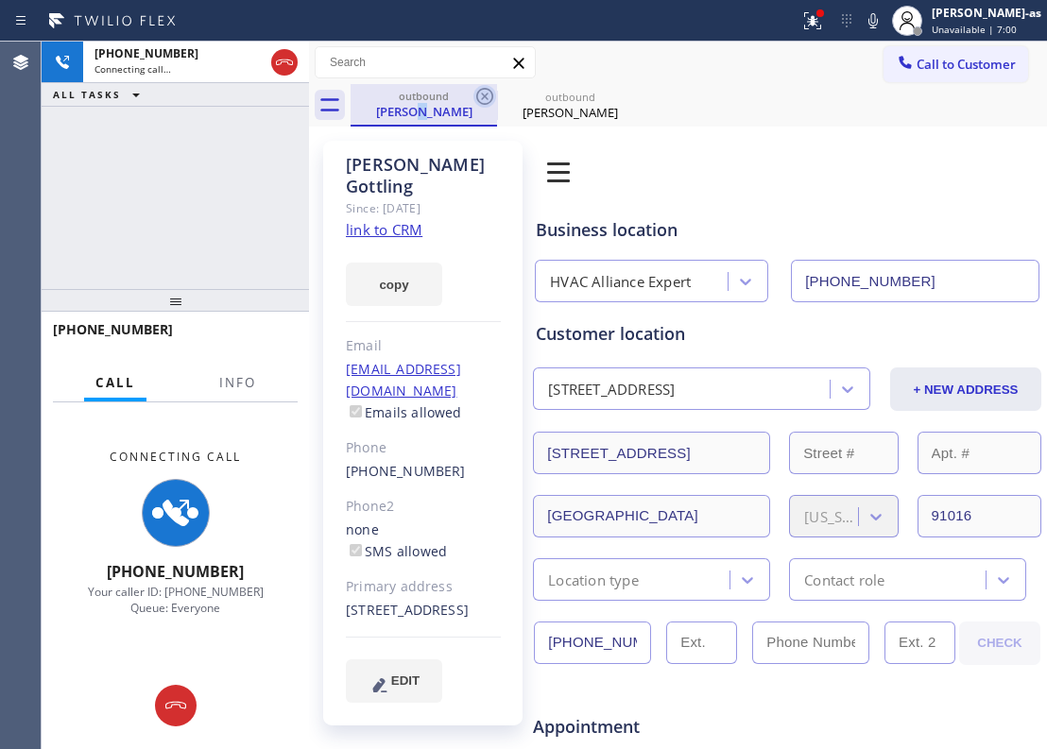
click at [488, 87] on icon at bounding box center [484, 96] width 23 height 23
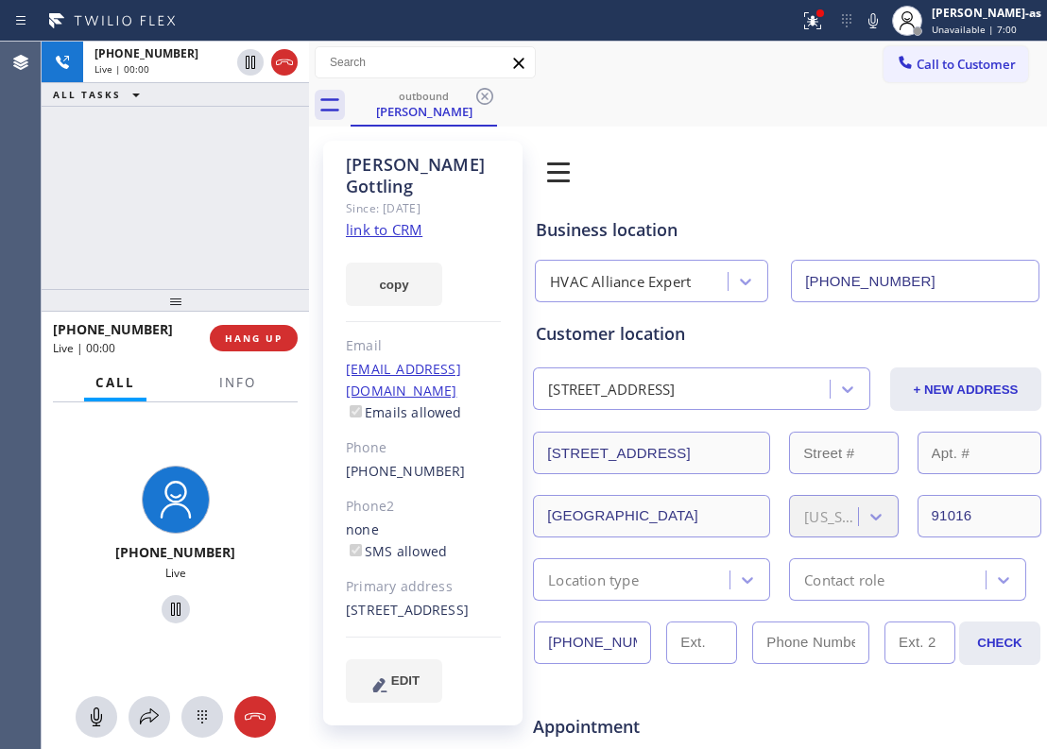
click at [160, 262] on div "[PHONE_NUMBER] Live | 00:00 ALL TASKS ALL TASKS ACTIVE TASKS TASKS IN WRAP UP" at bounding box center [175, 166] width 267 height 248
click at [197, 244] on div "[PHONE_NUMBER] Live | 00:00 ALL TASKS ALL TASKS ACTIVE TASKS TASKS IN WRAP UP" at bounding box center [175, 166] width 267 height 248
click at [414, 220] on link "link to CRM" at bounding box center [384, 229] width 77 height 19
click at [127, 85] on icon at bounding box center [136, 94] width 23 height 23
drag, startPoint x: 160, startPoint y: 217, endPoint x: 278, endPoint y: 217, distance: 118.1
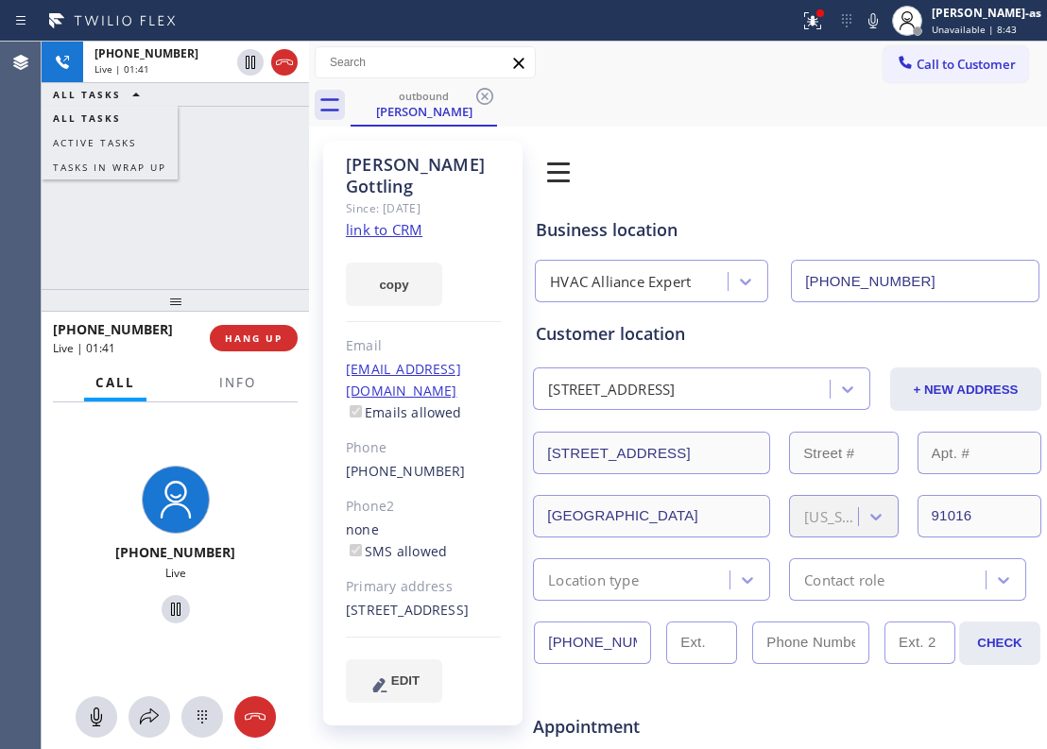
click at [172, 220] on div "[PHONE_NUMBER] Live | 01:41 ALL TASKS ALL TASKS ACTIVE TASKS TASKS IN WRAP UP" at bounding box center [175, 166] width 267 height 248
drag, startPoint x: 219, startPoint y: 229, endPoint x: 258, endPoint y: 428, distance: 203.1
click at [235, 229] on div "[PHONE_NUMBER] Live | 01:41 ALL TASKS ALL TASKS ACTIVE TASKS TASKS IN WRAP UP" at bounding box center [175, 166] width 267 height 248
click at [208, 229] on div "[PHONE_NUMBER] Live | 01:42 ALL TASKS ALL TASKS ACTIVE TASKS TASKS IN WRAP UP" at bounding box center [175, 166] width 267 height 248
drag, startPoint x: 172, startPoint y: 276, endPoint x: 265, endPoint y: 374, distance: 135.0
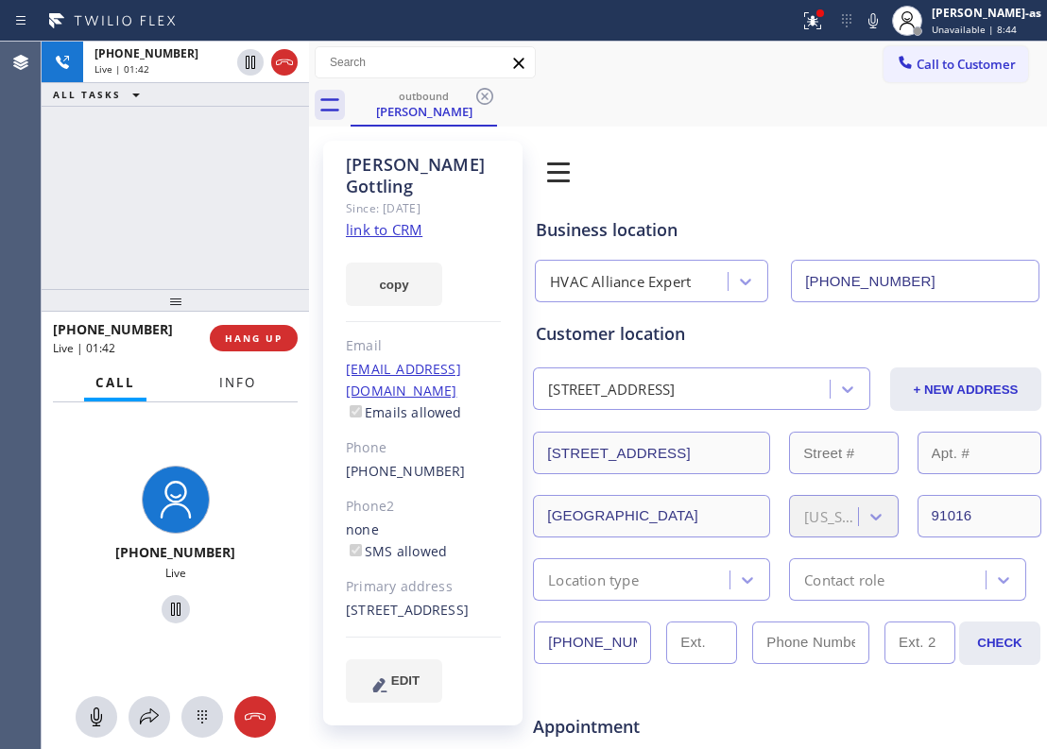
click at [175, 278] on div "[PHONE_NUMBER] Live | 01:42 ALL TASKS ALL TASKS ACTIVE TASKS TASKS IN WRAP UP" at bounding box center [175, 166] width 267 height 248
click at [254, 336] on span "HANG UP" at bounding box center [254, 338] width 58 height 13
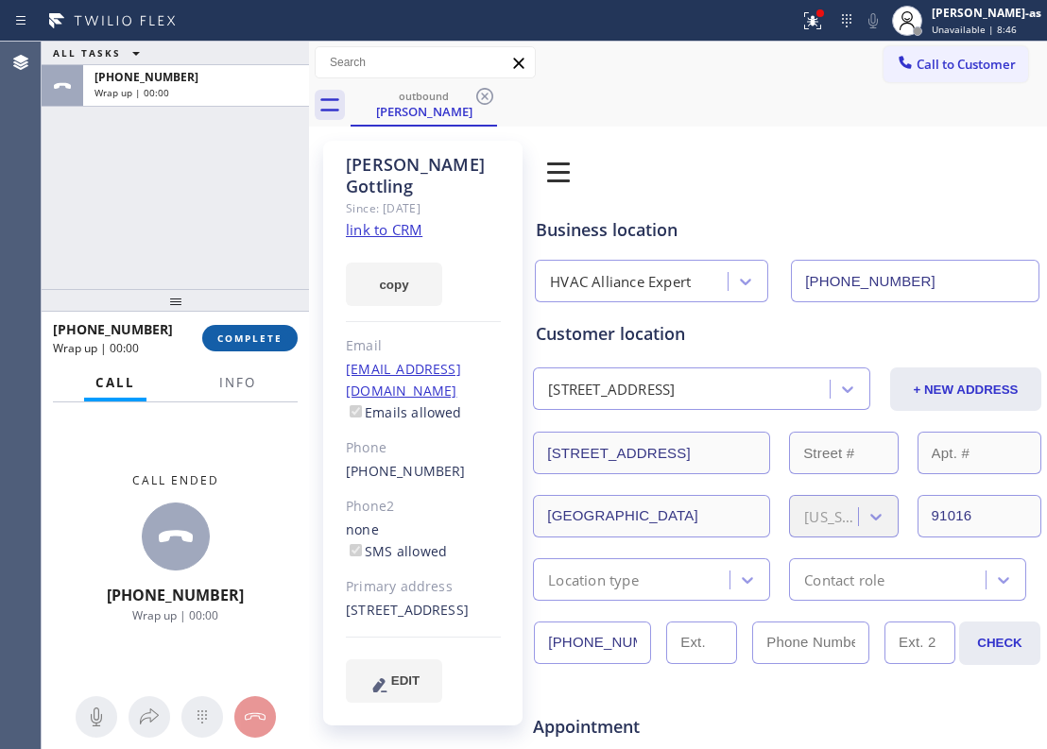
click at [254, 336] on span "COMPLETE" at bounding box center [249, 338] width 65 height 13
drag, startPoint x: 201, startPoint y: 289, endPoint x: 209, endPoint y: 282, distance: 10.7
click at [201, 289] on div at bounding box center [175, 300] width 267 height 23
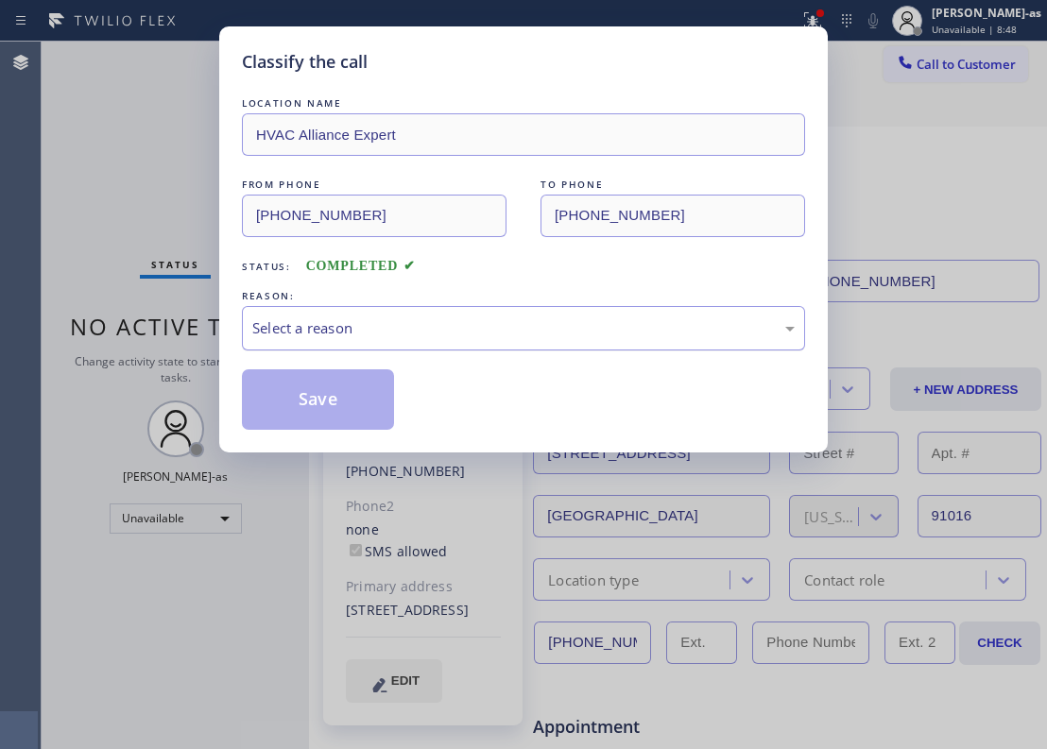
click at [248, 338] on div "Select a reason" at bounding box center [523, 328] width 563 height 44
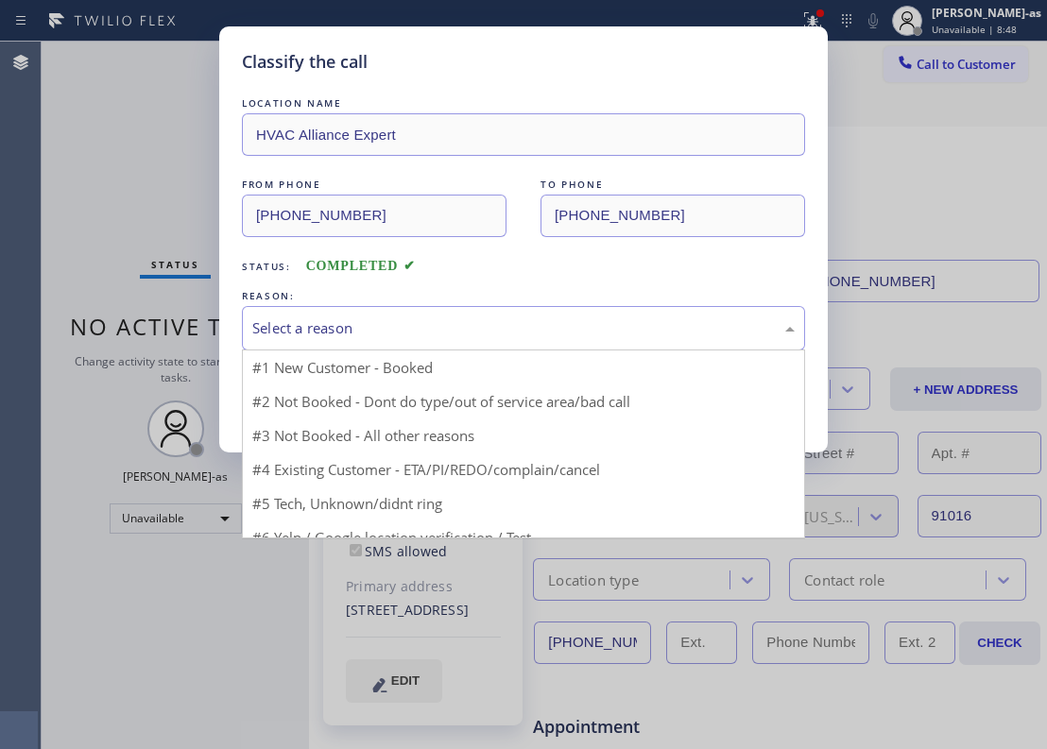
click at [224, 284] on div "Classify the call LOCATION NAME HVAC Alliance Expert FROM PHONE [PHONE_NUMBER] …" at bounding box center [523, 239] width 609 height 426
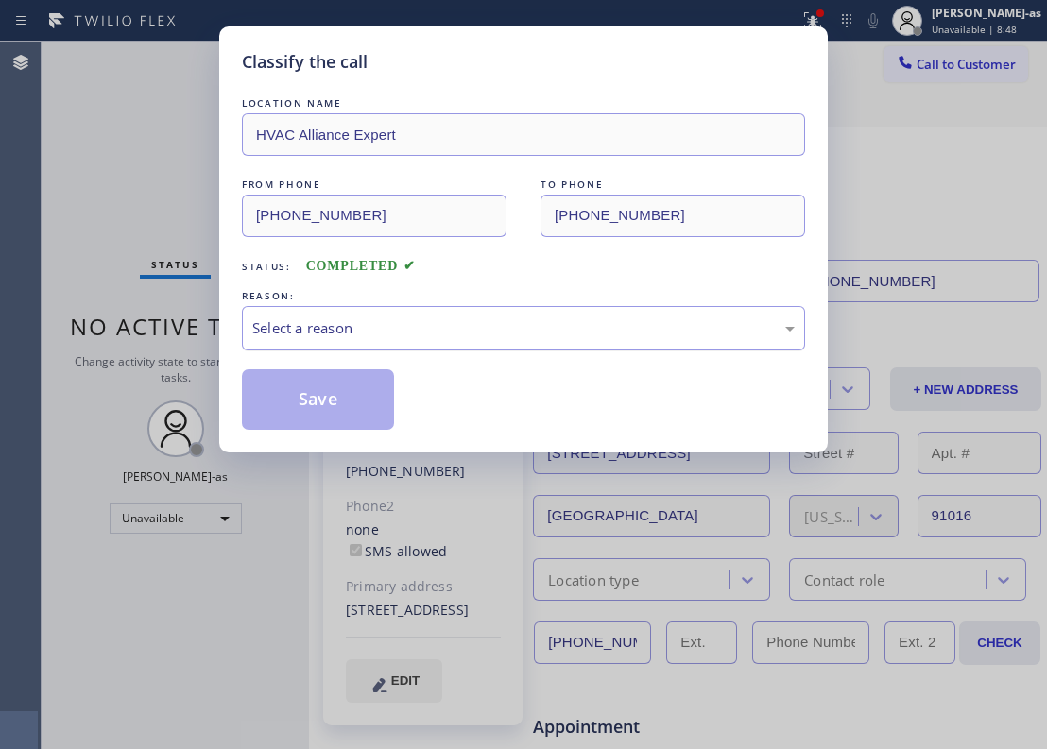
drag, startPoint x: 482, startPoint y: 325, endPoint x: 510, endPoint y: 338, distance: 31.3
click at [484, 326] on div "Select a reason" at bounding box center [523, 329] width 542 height 22
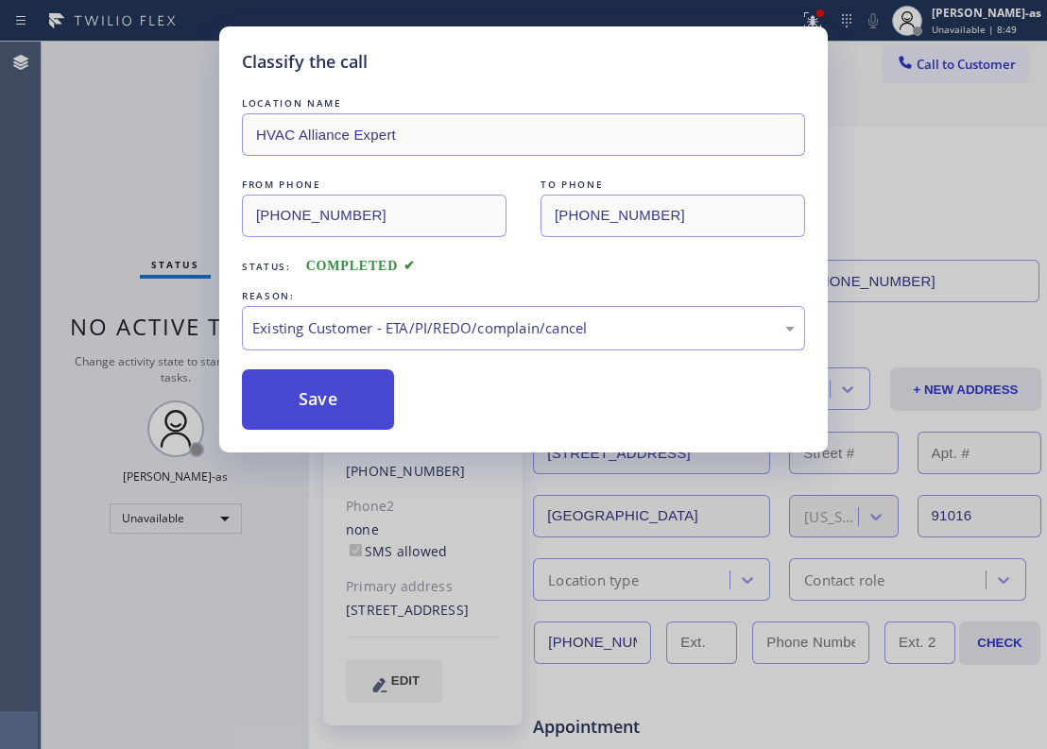
click at [325, 417] on button "Save" at bounding box center [318, 399] width 152 height 60
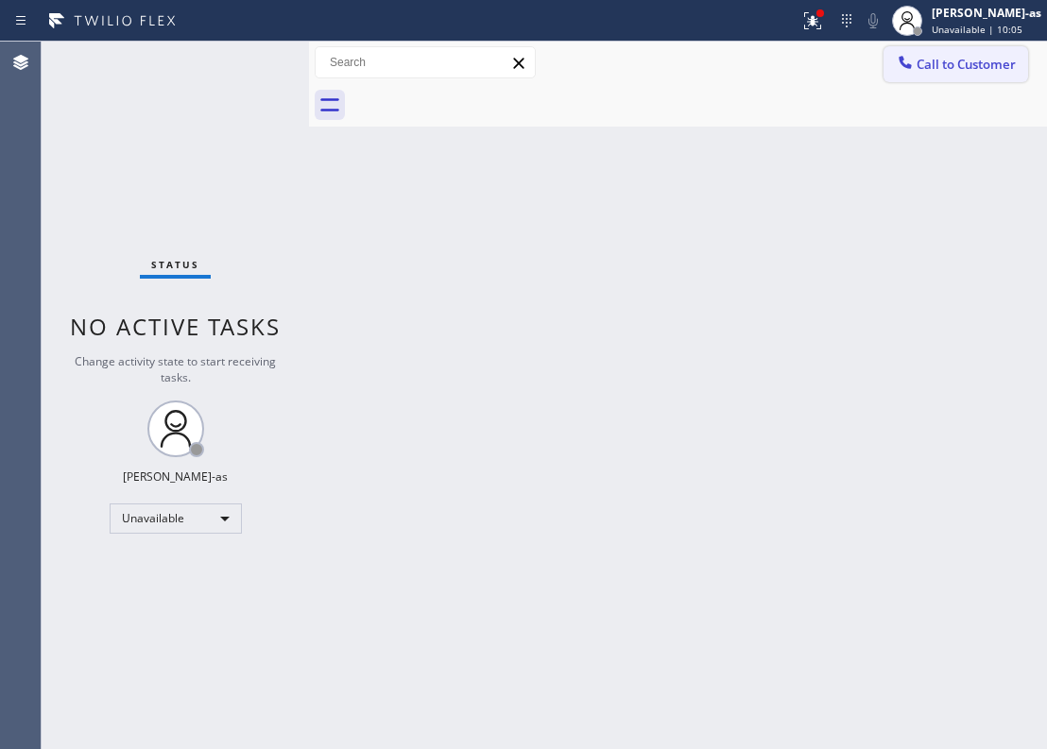
click at [911, 58] on icon at bounding box center [905, 62] width 19 height 19
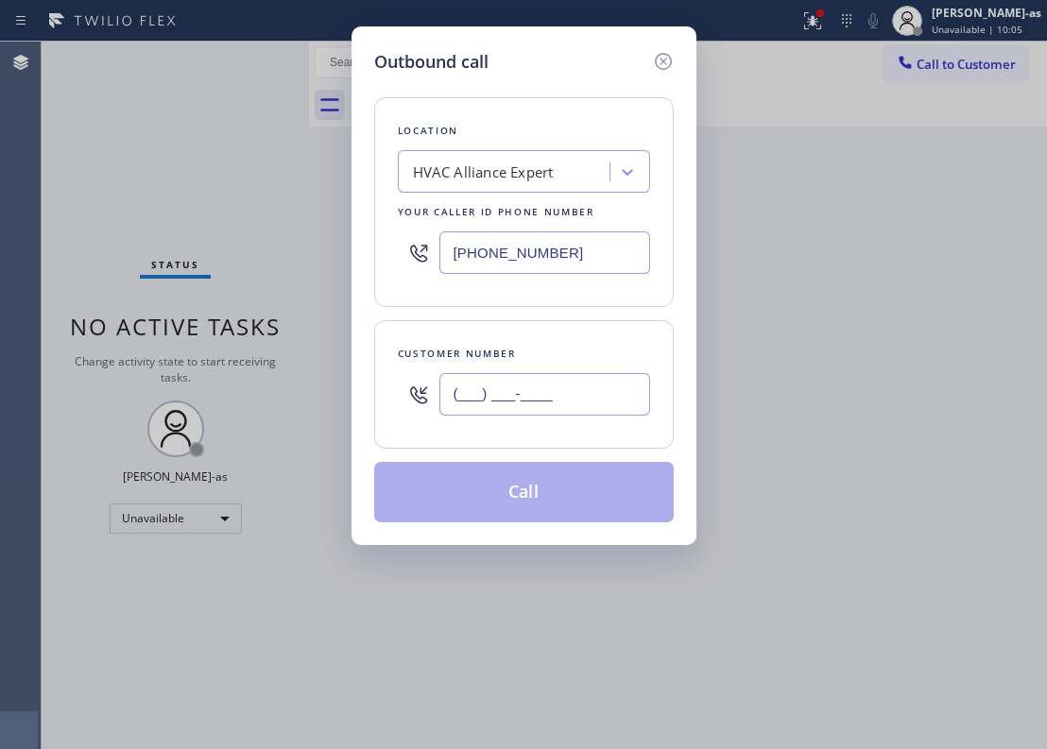
click at [522, 401] on input "(___) ___-____" at bounding box center [544, 394] width 211 height 43
paste input "310) 850-2922"
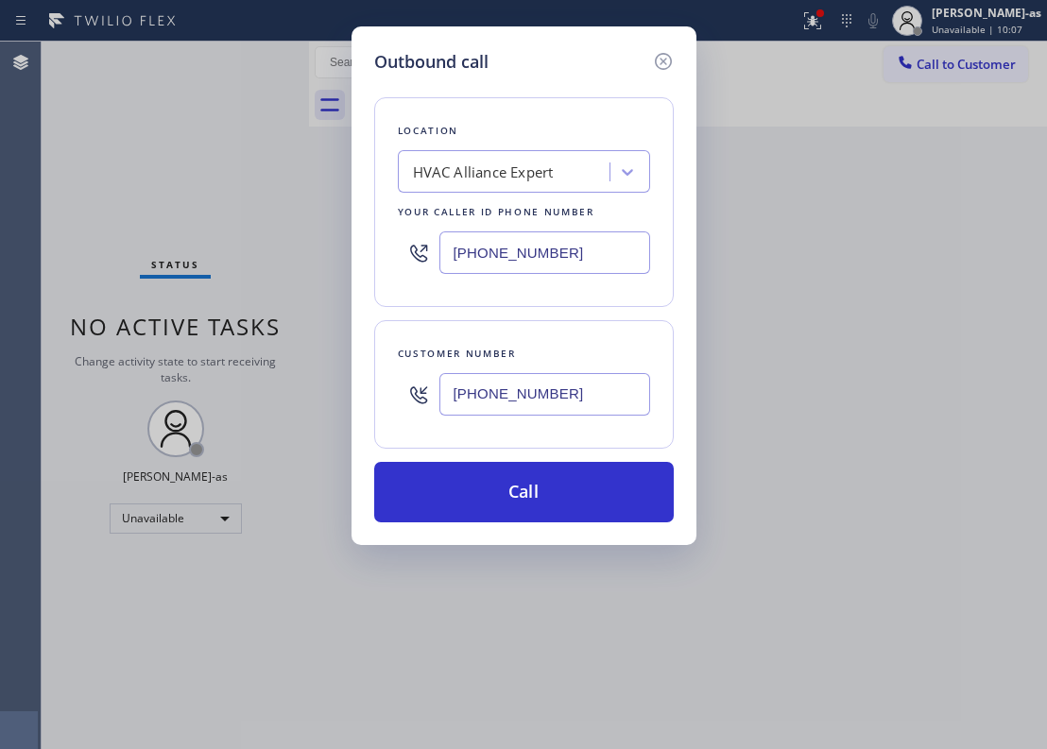
type input "[PHONE_NUMBER]"
click at [587, 262] on input "[PHONE_NUMBER]" at bounding box center [544, 253] width 211 height 43
paste input "213) 279-6672"
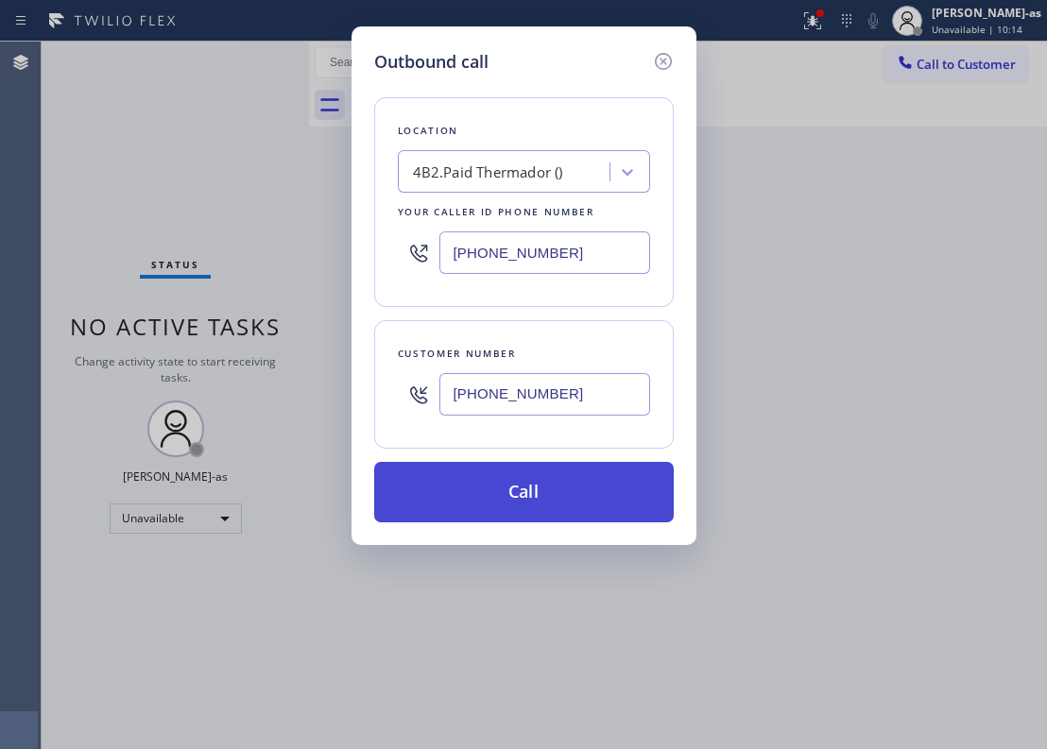
type input "[PHONE_NUMBER]"
click at [553, 490] on button "Call" at bounding box center [524, 492] width 300 height 60
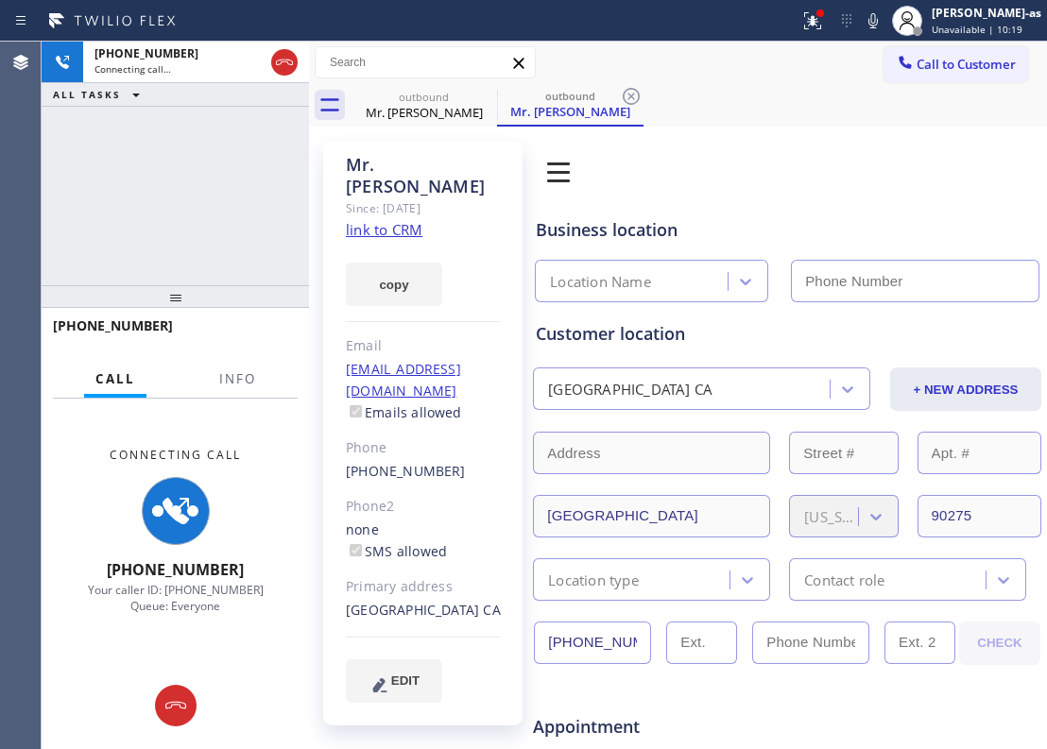
type input "[PHONE_NUMBER]"
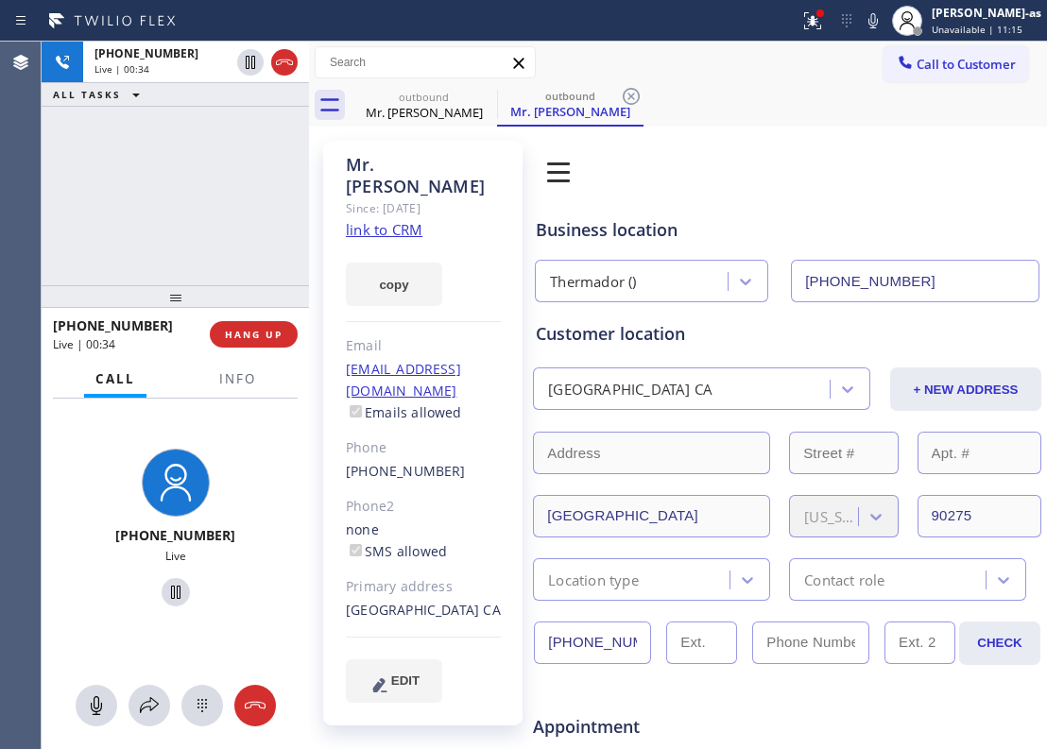
click at [153, 206] on div "[PHONE_NUMBER] Live | 00:34 ALL TASKS ALL TASKS ACTIVE TASKS TASKS IN WRAP UP" at bounding box center [175, 164] width 267 height 244
click at [153, 206] on div "[PHONE_NUMBER] Live | 00:36 ALL TASKS ALL TASKS ACTIVE TASKS TASKS IN WRAP UP" at bounding box center [175, 164] width 267 height 244
click at [244, 335] on span "HANG UP" at bounding box center [254, 334] width 58 height 13
click at [246, 335] on span "HANG UP" at bounding box center [254, 334] width 58 height 13
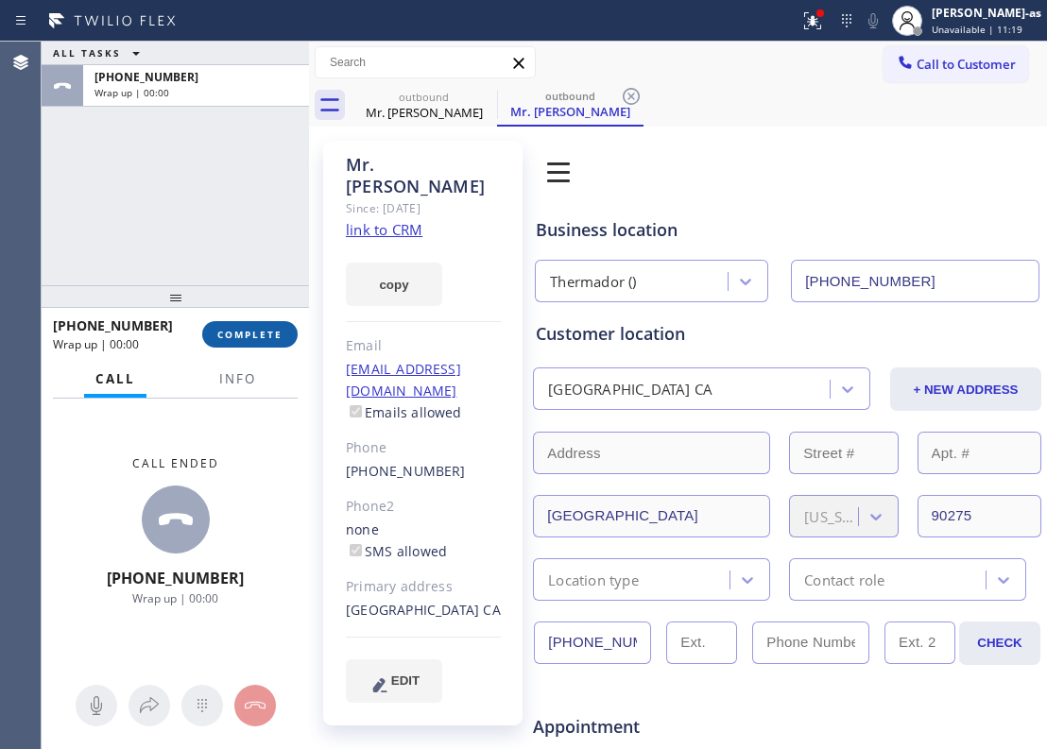
click at [246, 335] on span "COMPLETE" at bounding box center [249, 334] width 65 height 13
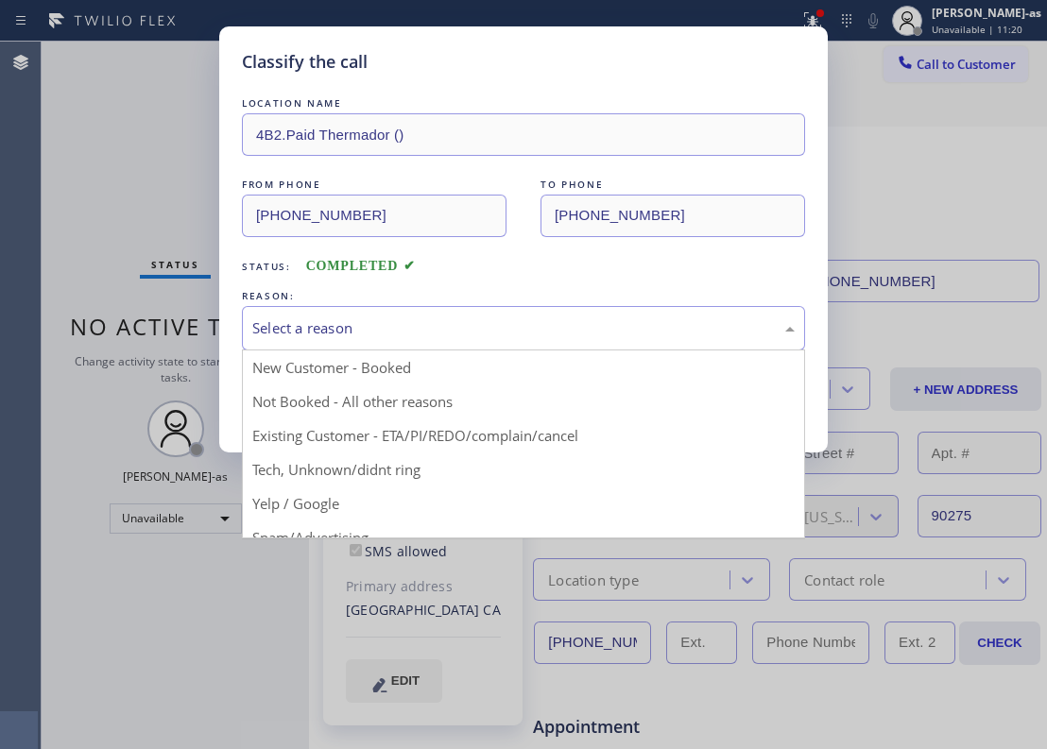
click at [423, 318] on div "Select a reason" at bounding box center [523, 329] width 542 height 22
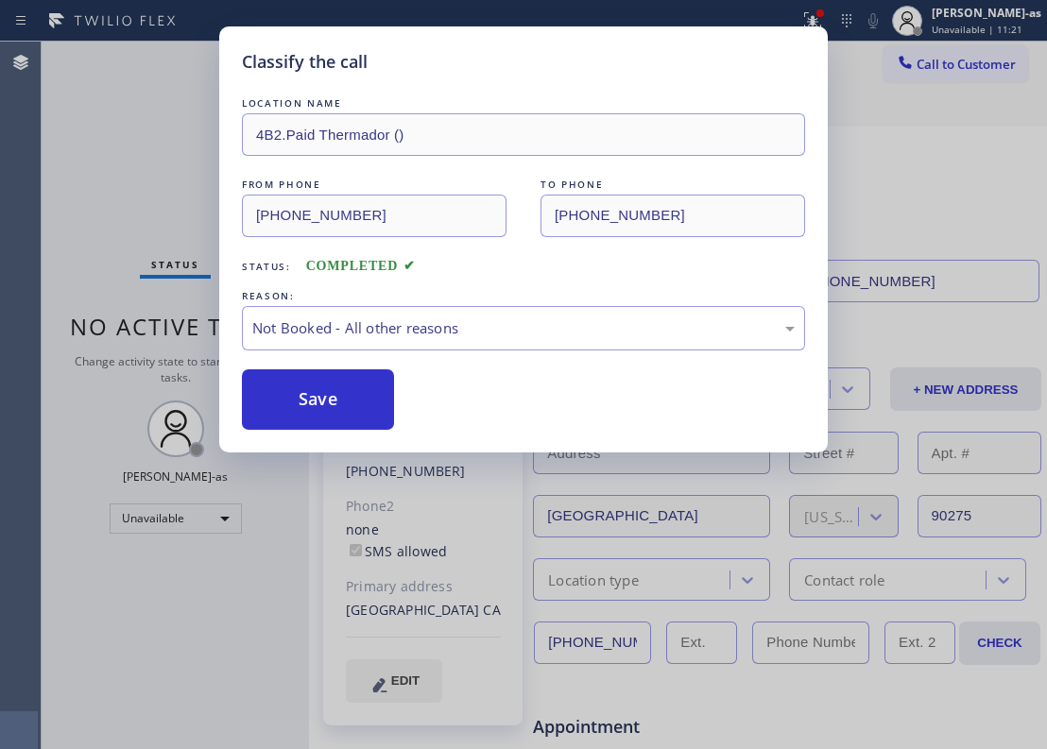
drag, startPoint x: 490, startPoint y: 420, endPoint x: 503, endPoint y: 421, distance: 13.3
click at [486, 300] on div "REASON:" at bounding box center [523, 296] width 563 height 20
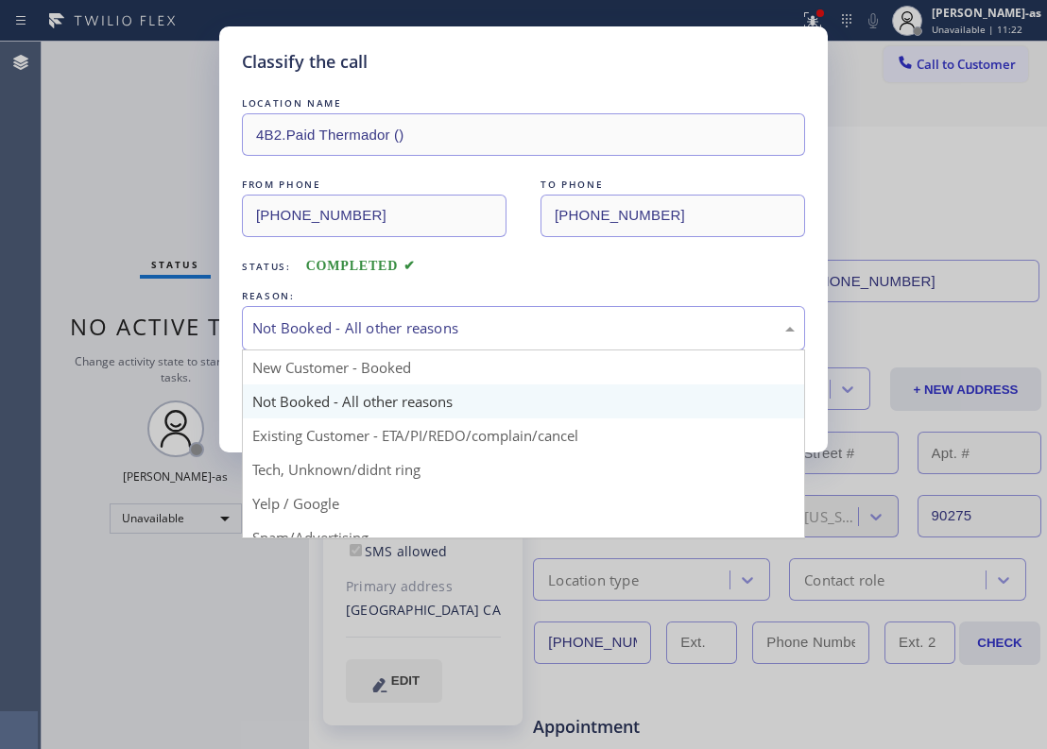
click at [520, 321] on div "Not Booked - All other reasons" at bounding box center [523, 329] width 542 height 22
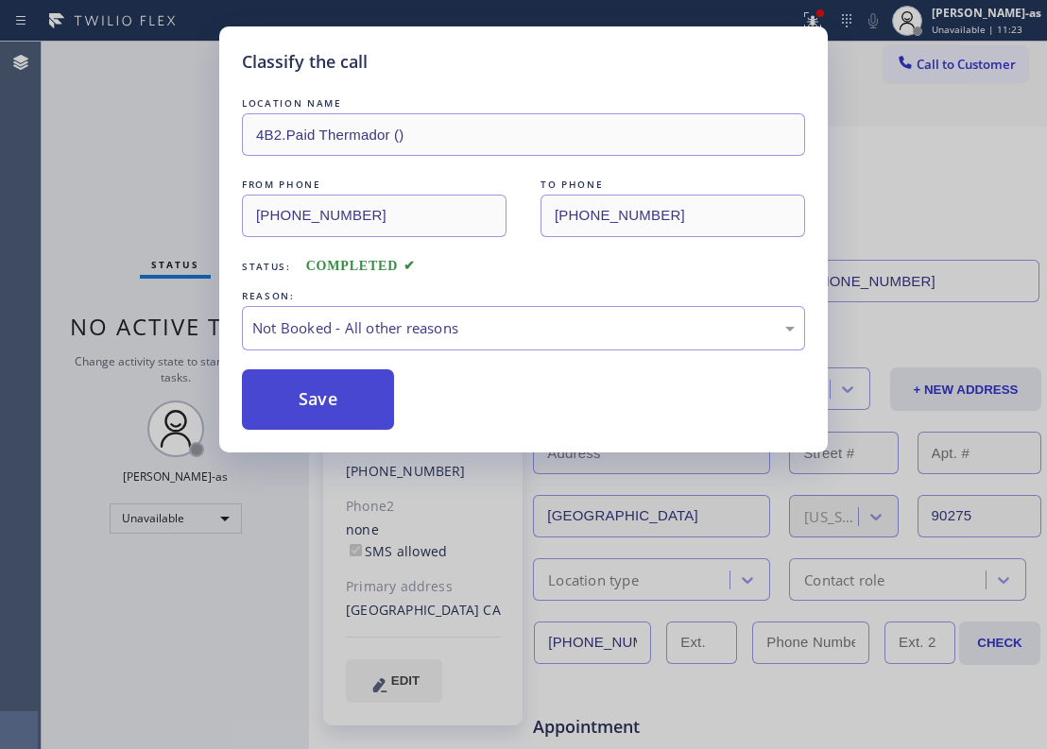
click at [342, 410] on button "Save" at bounding box center [318, 399] width 152 height 60
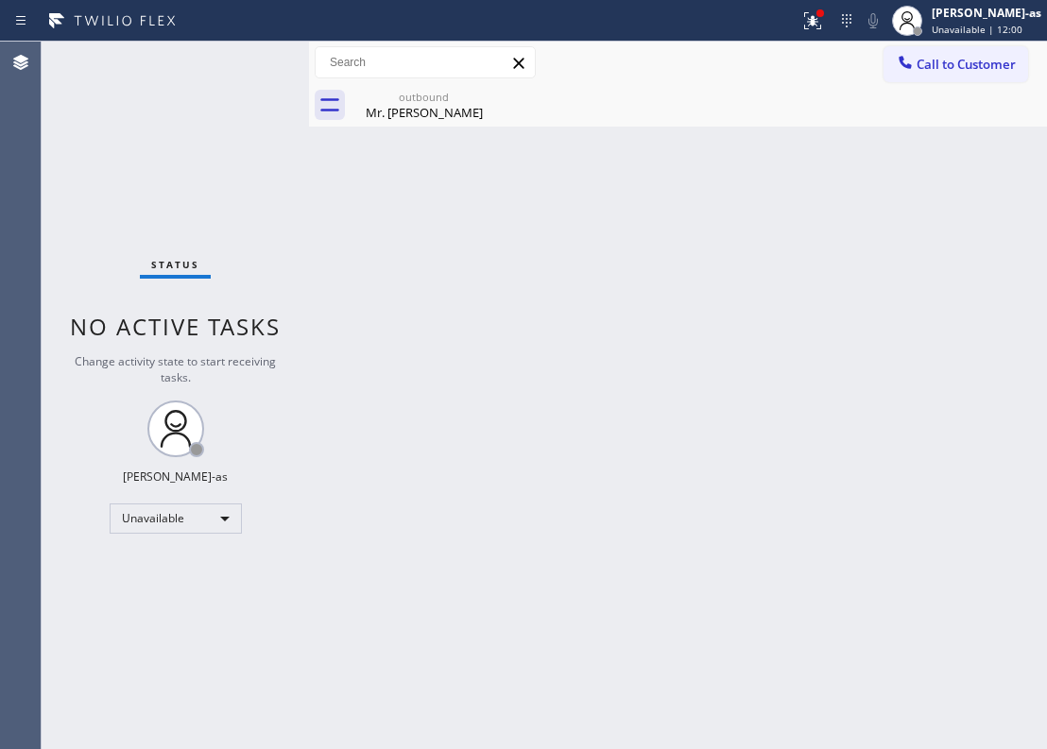
drag, startPoint x: 913, startPoint y: 74, endPoint x: 747, endPoint y: 166, distance: 190.4
click at [915, 74] on div at bounding box center [905, 64] width 23 height 23
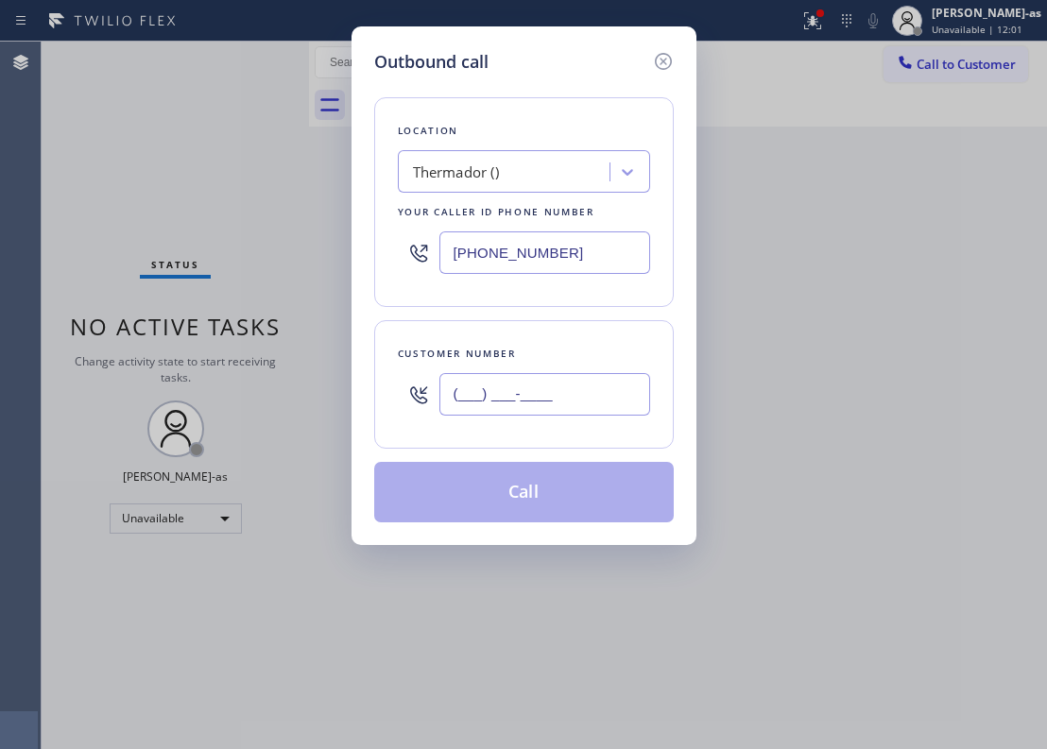
click at [580, 391] on input "(___) ___-____" at bounding box center [544, 394] width 211 height 43
paste input "626) 379-7099"
type input "[PHONE_NUMBER]"
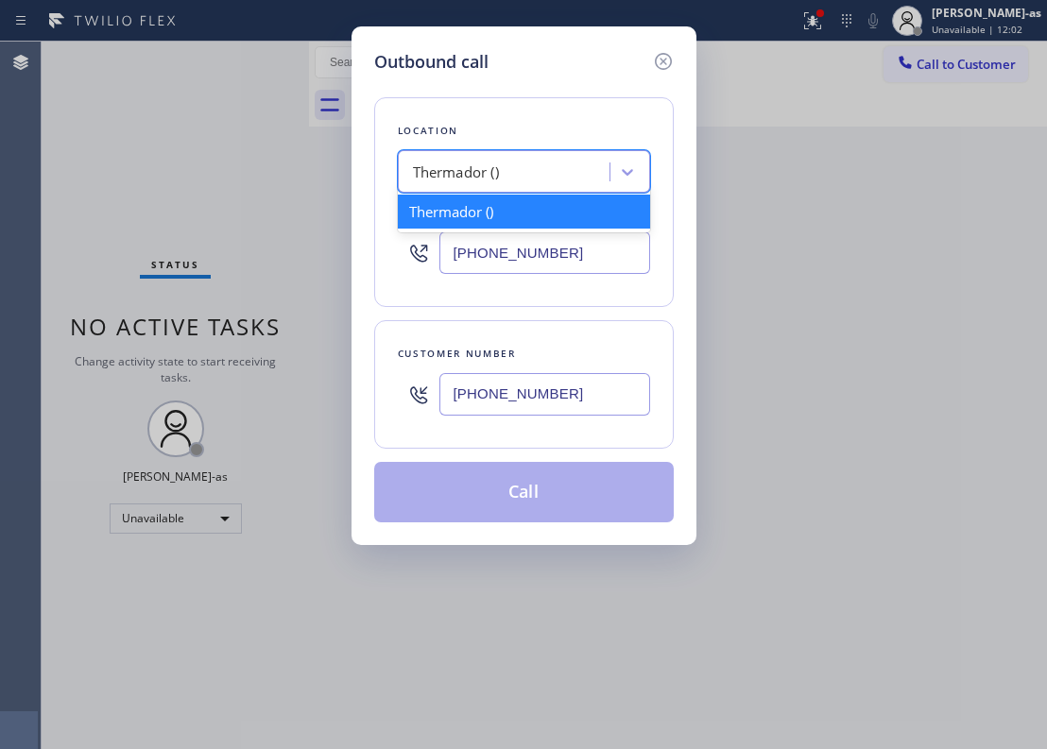
click at [495, 178] on div "Thermador ()" at bounding box center [456, 173] width 86 height 22
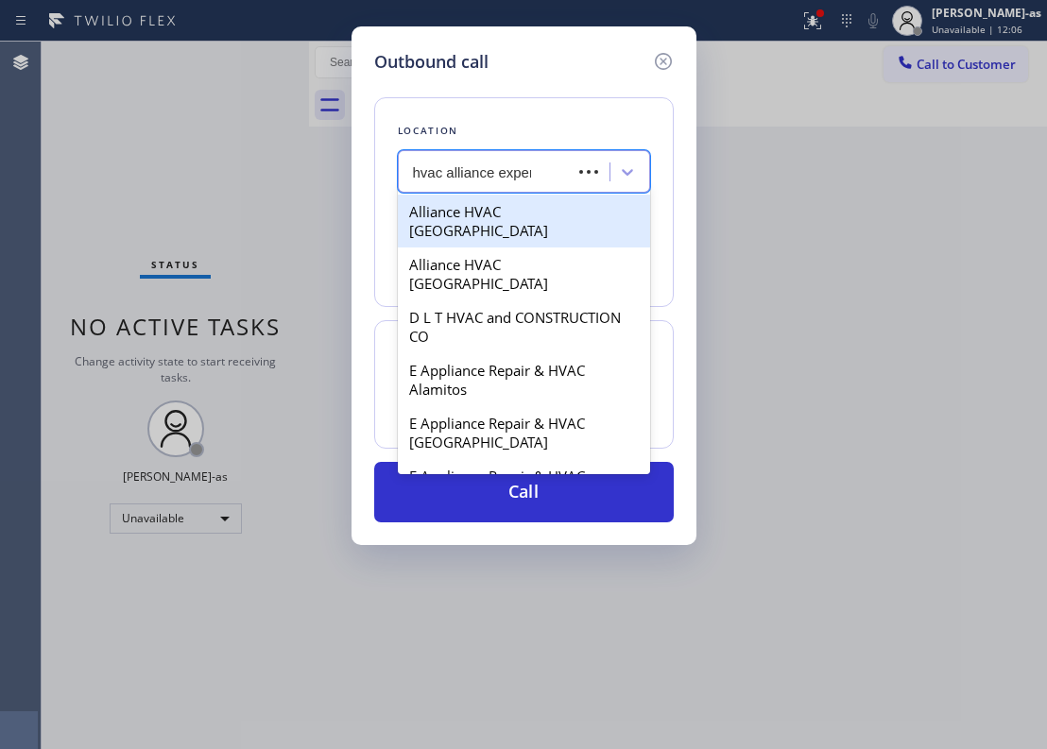
type input "hvac alliance expert"
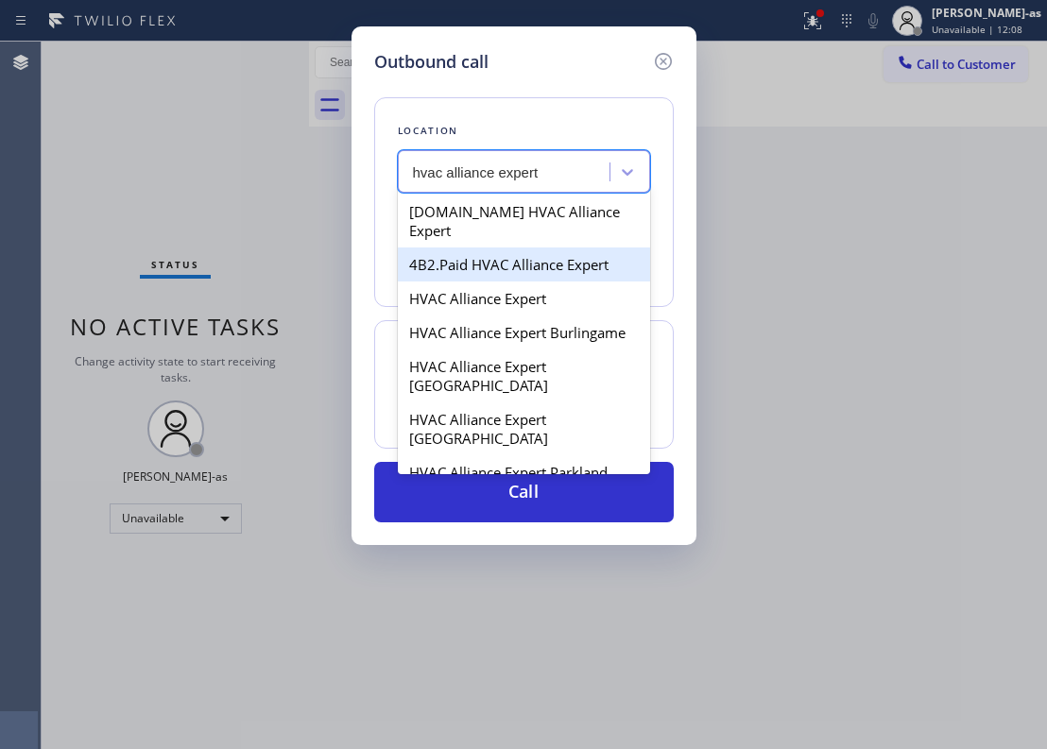
click at [477, 248] on div "4B2.Paid HVAC Alliance Expert" at bounding box center [524, 265] width 252 height 34
type input "[PHONE_NUMBER]"
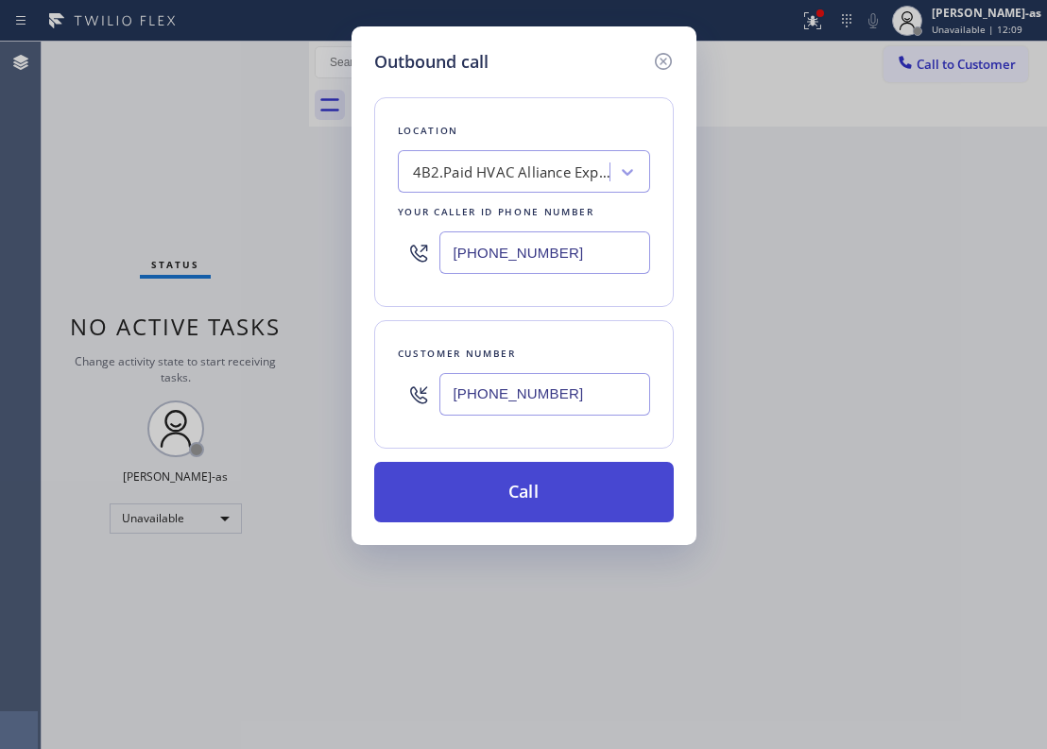
click at [529, 497] on button "Call" at bounding box center [524, 492] width 300 height 60
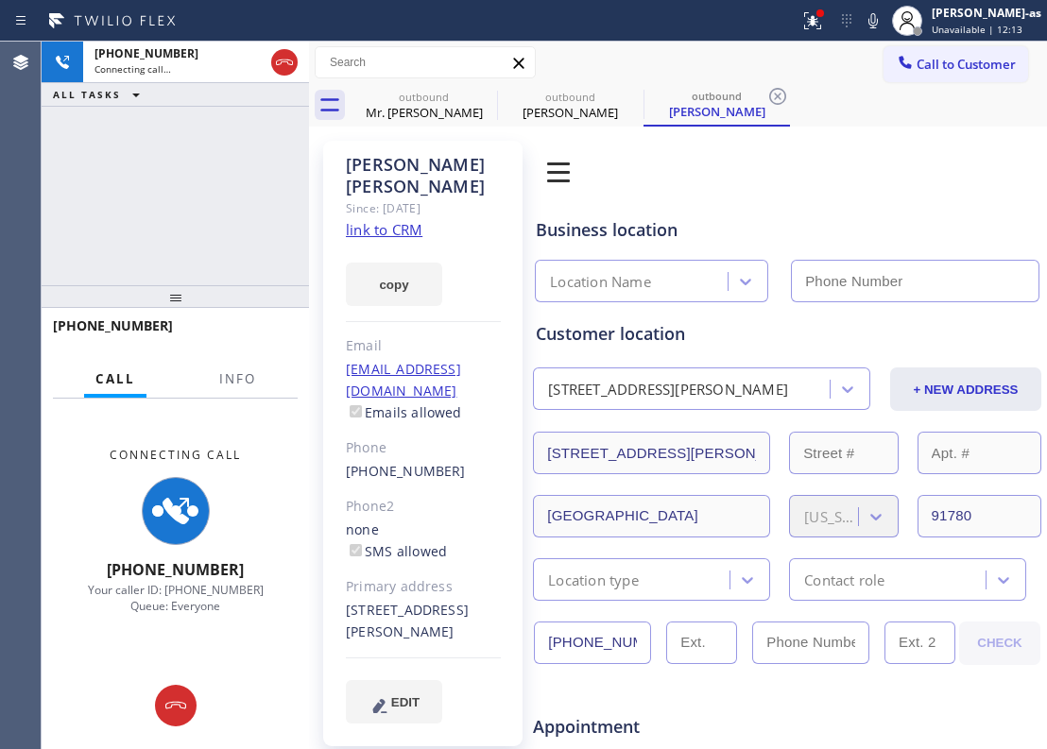
type input "[PHONE_NUMBER]"
drag, startPoint x: 148, startPoint y: 189, endPoint x: 335, endPoint y: 198, distance: 186.4
click at [159, 190] on div "[PHONE_NUMBER] Connecting call… ALL TASKS ALL TASKS ACTIVE TASKS TASKS IN WRAP …" at bounding box center [175, 164] width 267 height 244
click at [368, 220] on link "link to CRM" at bounding box center [384, 229] width 77 height 19
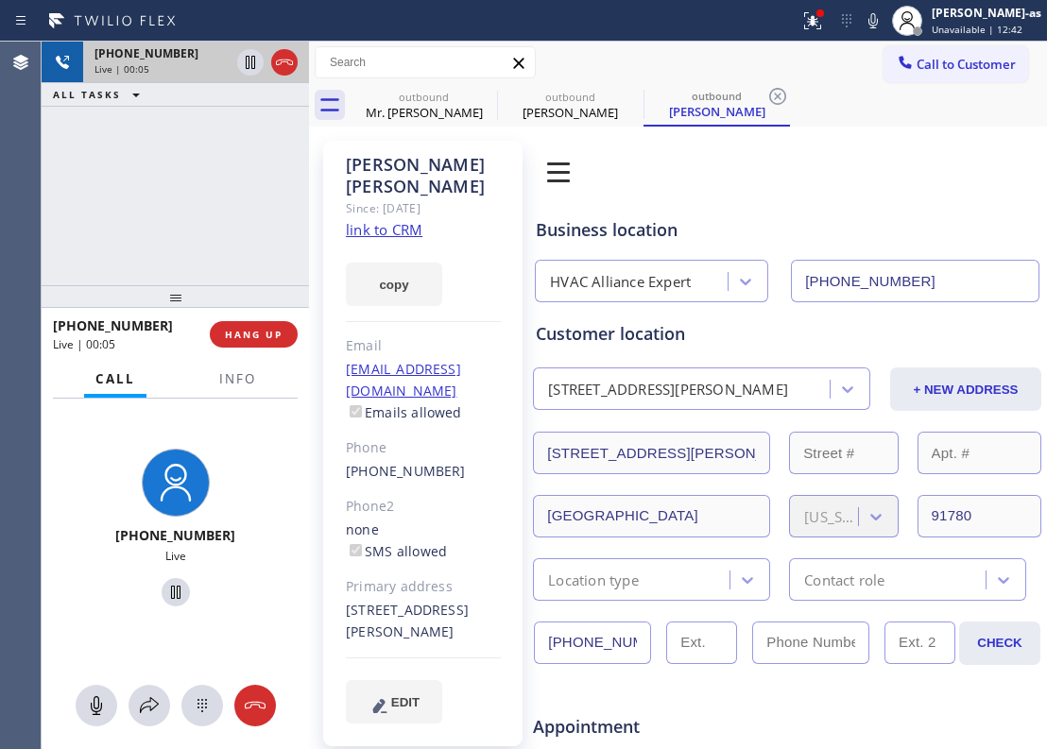
click at [278, 45] on div at bounding box center [267, 63] width 68 height 42
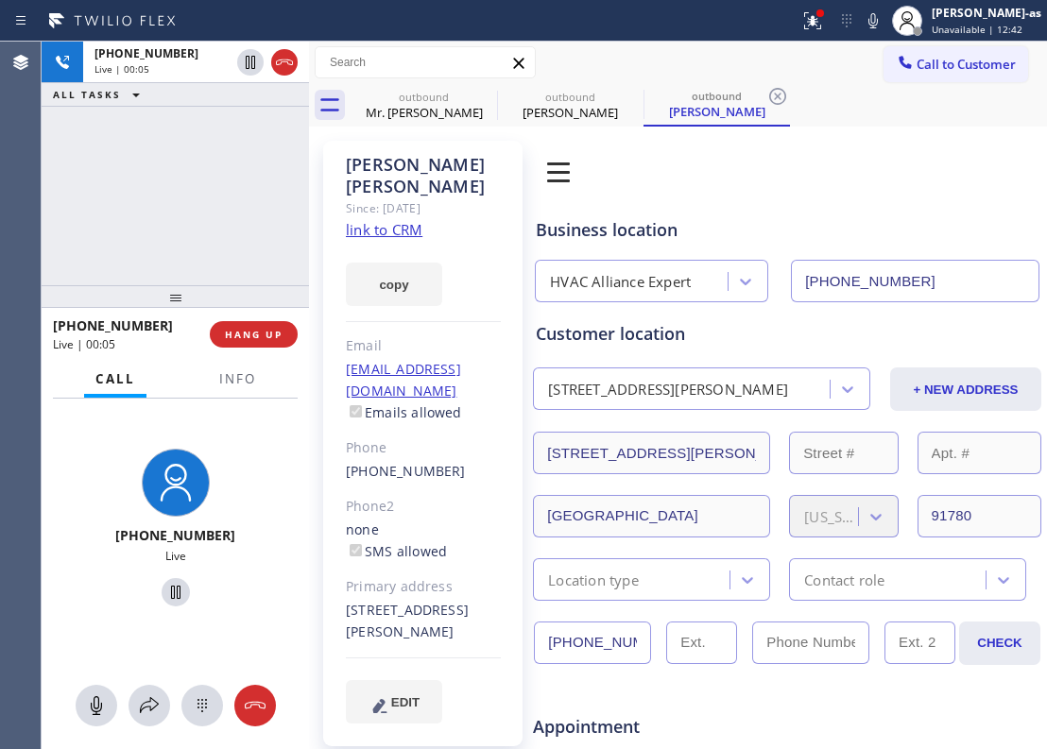
drag, startPoint x: 276, startPoint y: 194, endPoint x: 395, endPoint y: 395, distance: 233.9
click at [278, 195] on div "[PHONE_NUMBER] Live | 00:05 ALL TASKS ALL TASKS ACTIVE TASKS TASKS IN WRAP UP" at bounding box center [175, 164] width 267 height 244
click at [262, 340] on span "HANG UP" at bounding box center [254, 334] width 58 height 13
click at [257, 312] on div "[PHONE_NUMBER] Live | 00:06 ALL TASKS ALL TASKS ACTIVE TASKS TASKS IN WRAP UP […" at bounding box center [175, 396] width 267 height 708
click at [244, 287] on div at bounding box center [175, 296] width 267 height 23
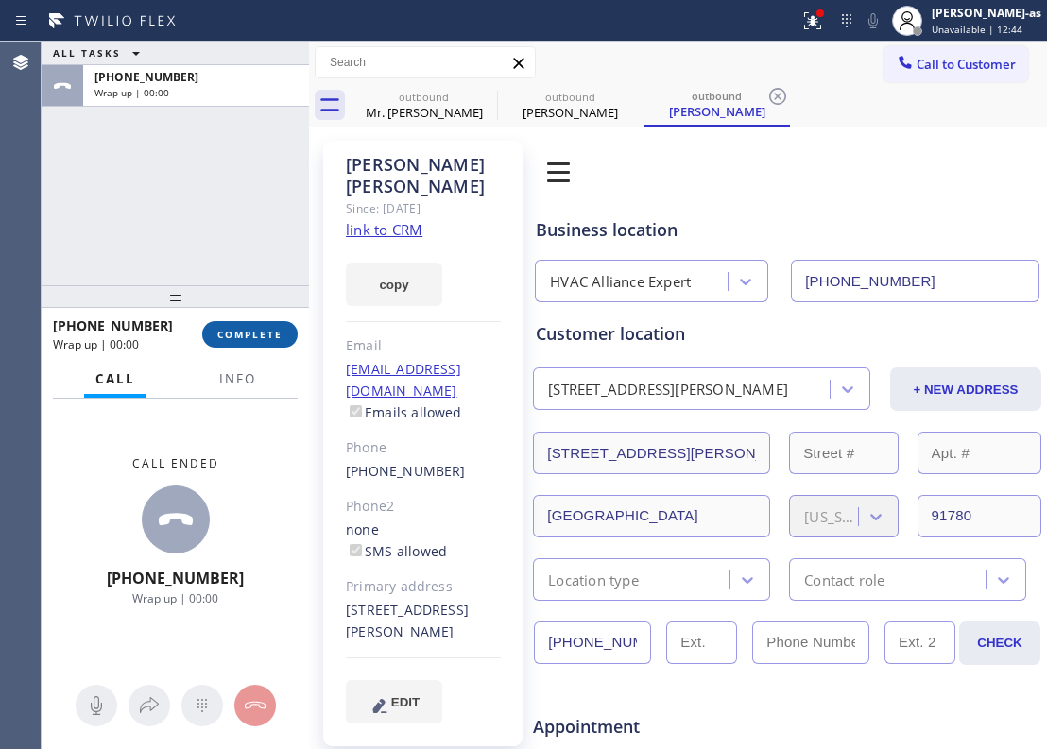
click at [266, 329] on span "COMPLETE" at bounding box center [249, 334] width 65 height 13
drag, startPoint x: 198, startPoint y: 215, endPoint x: 330, endPoint y: 238, distance: 134.2
click at [201, 216] on div "ALL TASKS ALL TASKS ACTIVE TASKS TASKS IN WRAP UP [PHONE_NUMBER] Wrap up | 00:00" at bounding box center [175, 164] width 267 height 244
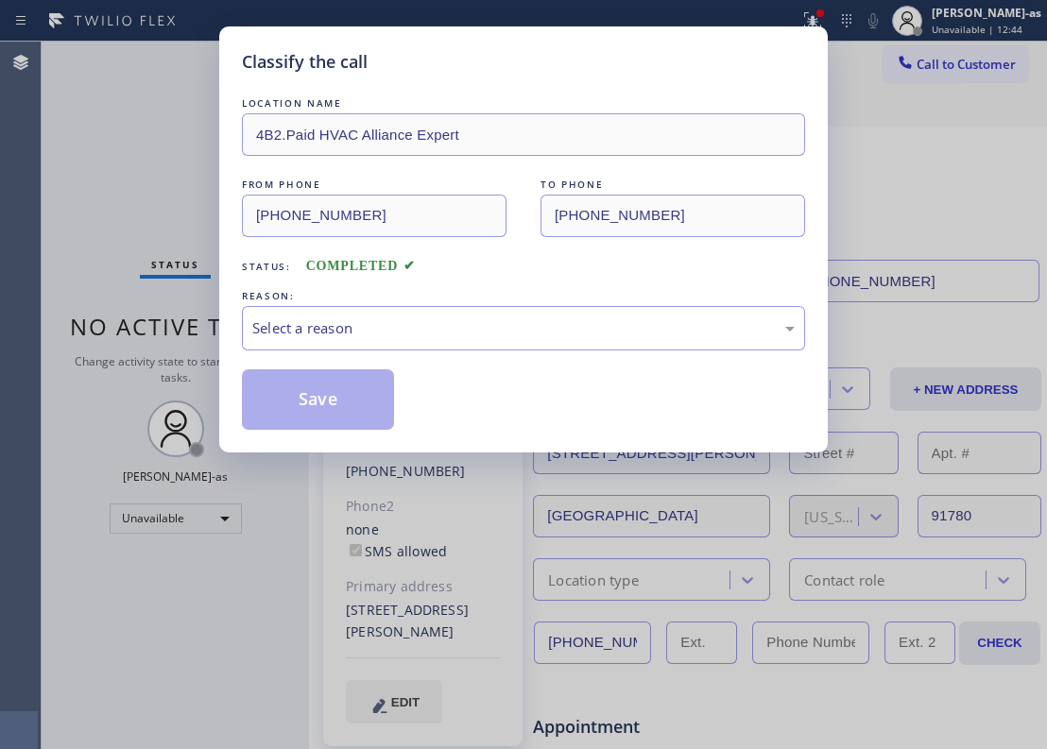
drag, startPoint x: 490, startPoint y: 300, endPoint x: 529, endPoint y: 327, distance: 48.2
click at [491, 300] on div "REASON:" at bounding box center [523, 296] width 563 height 20
click at [546, 353] on div "LOCATION NAME 4B2.Paid HVAC Alliance Expert FROM PHONE [PHONE_NUMBER] TO PHONE …" at bounding box center [523, 262] width 563 height 336
click at [489, 295] on div "REASON:" at bounding box center [523, 296] width 563 height 20
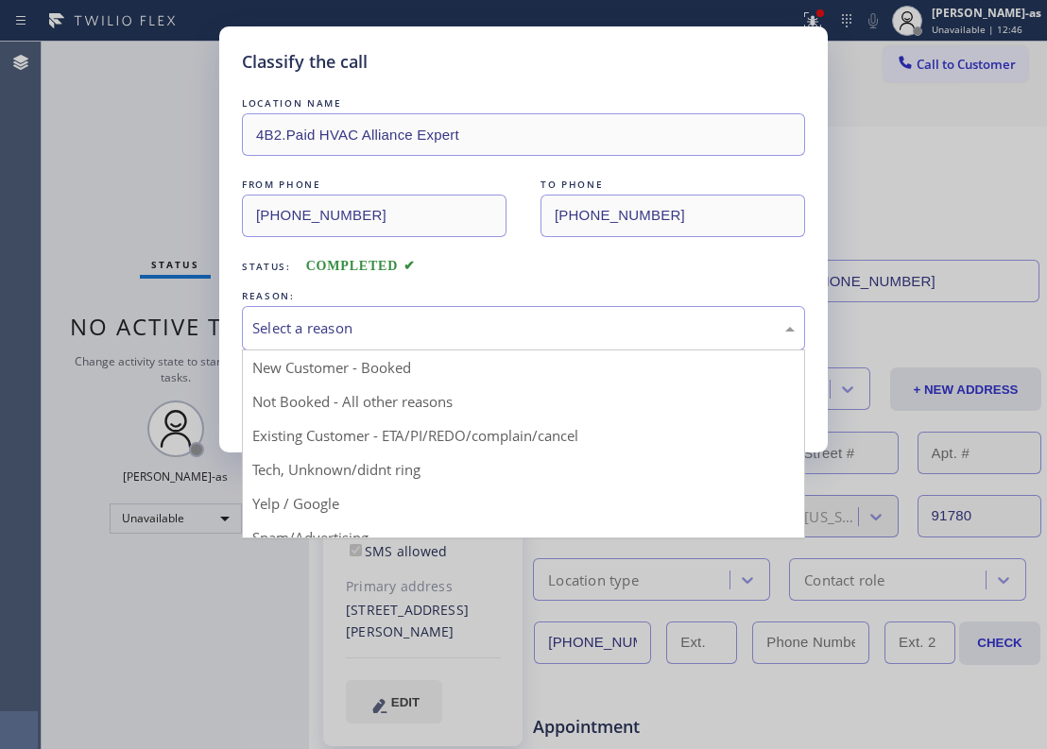
click at [469, 337] on div "Select a reason" at bounding box center [523, 329] width 542 height 22
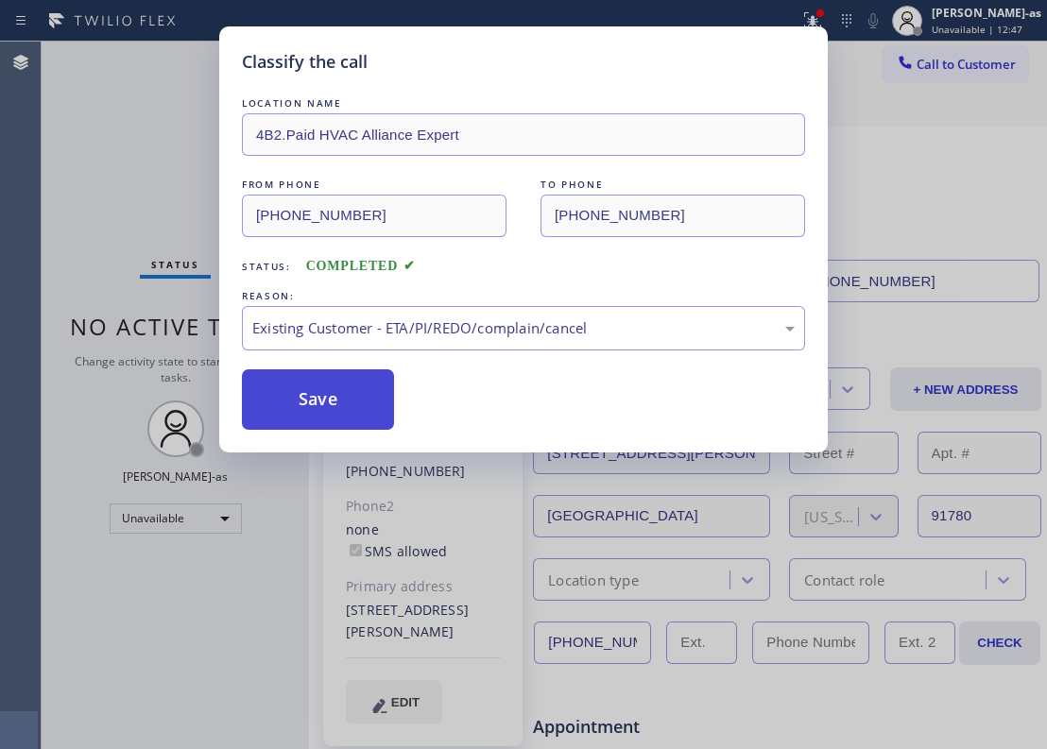
drag, startPoint x: 341, startPoint y: 387, endPoint x: 835, endPoint y: 168, distance: 540.3
click at [344, 387] on button "Save" at bounding box center [318, 399] width 152 height 60
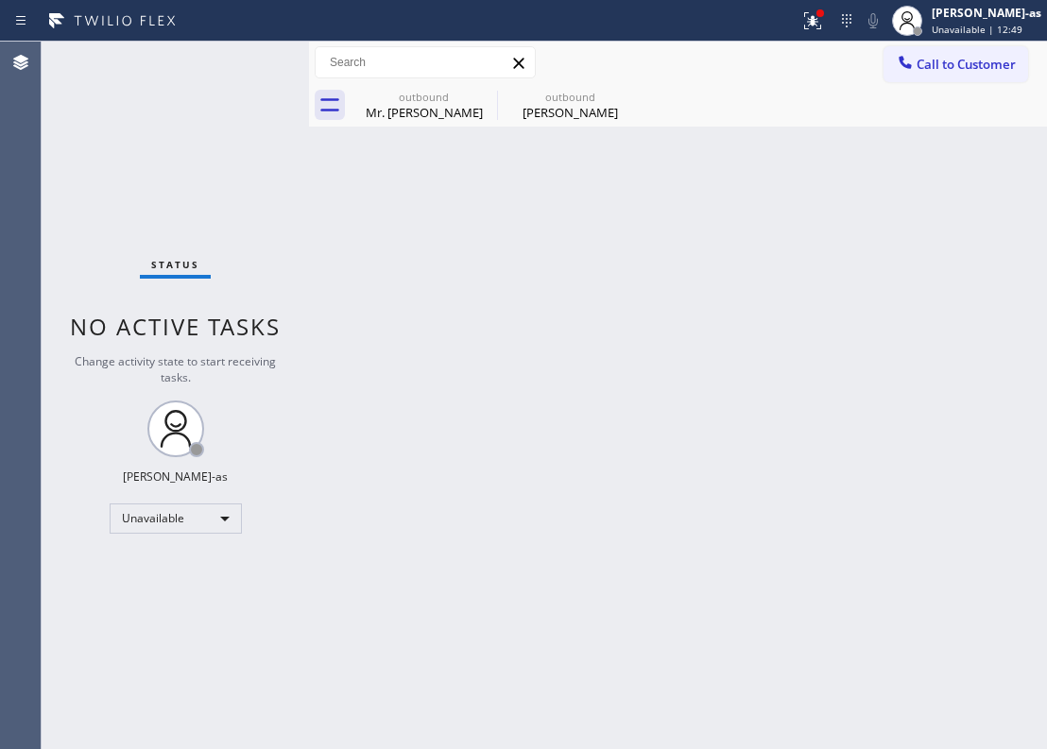
drag, startPoint x: 930, startPoint y: 70, endPoint x: 883, endPoint y: 93, distance: 52.4
click at [917, 87] on div "Call to Customer Outbound call Location HVAC Alliance Expert Your caller id pho…" at bounding box center [678, 84] width 738 height 85
click at [931, 50] on button "Call to Customer" at bounding box center [956, 64] width 145 height 36
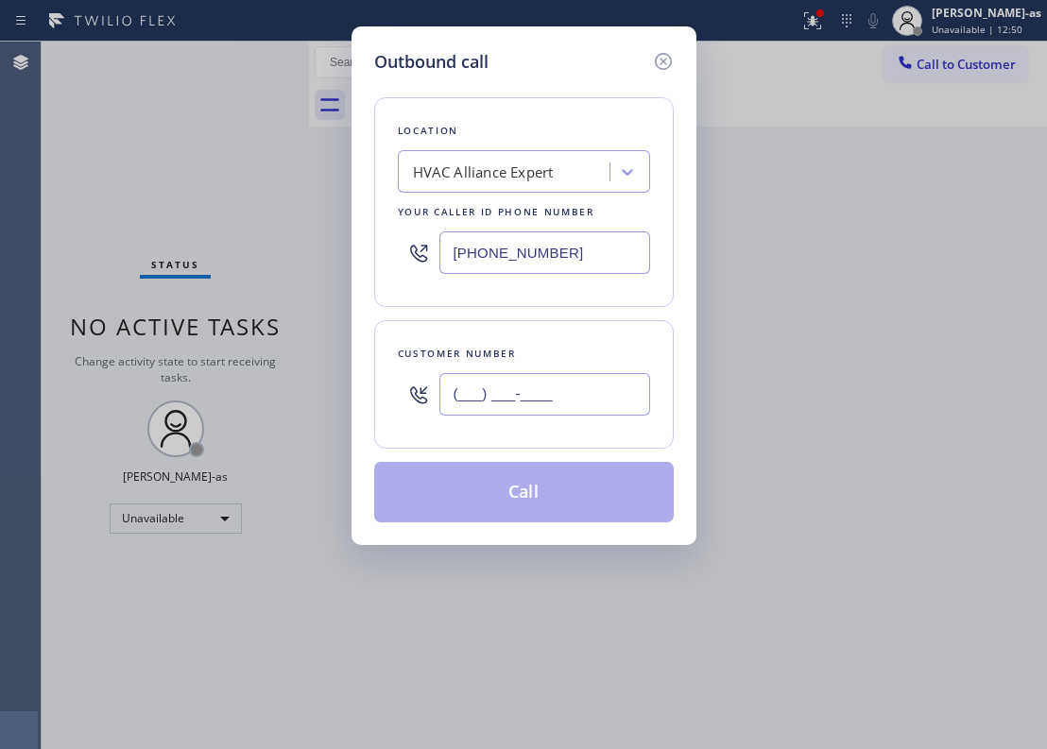
click at [535, 391] on input "(___) ___-____" at bounding box center [544, 394] width 211 height 43
paste input "626) 379-7099"
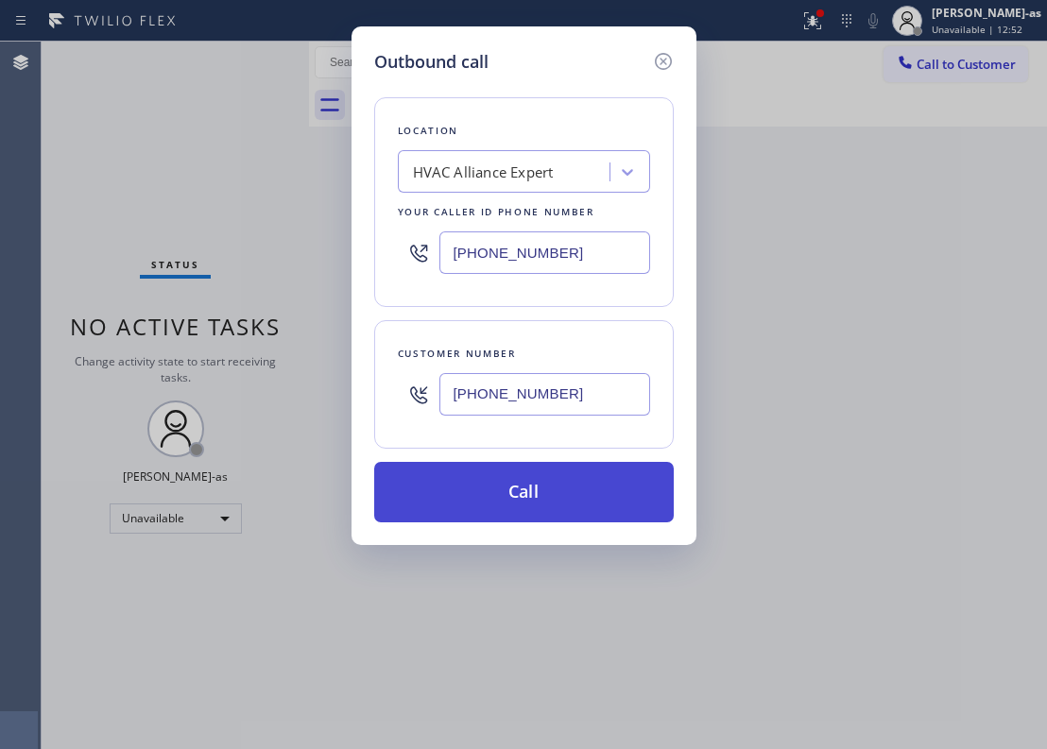
type input "[PHONE_NUMBER]"
drag, startPoint x: 512, startPoint y: 508, endPoint x: 531, endPoint y: 510, distance: 19.0
click at [514, 511] on button "Call" at bounding box center [524, 492] width 300 height 60
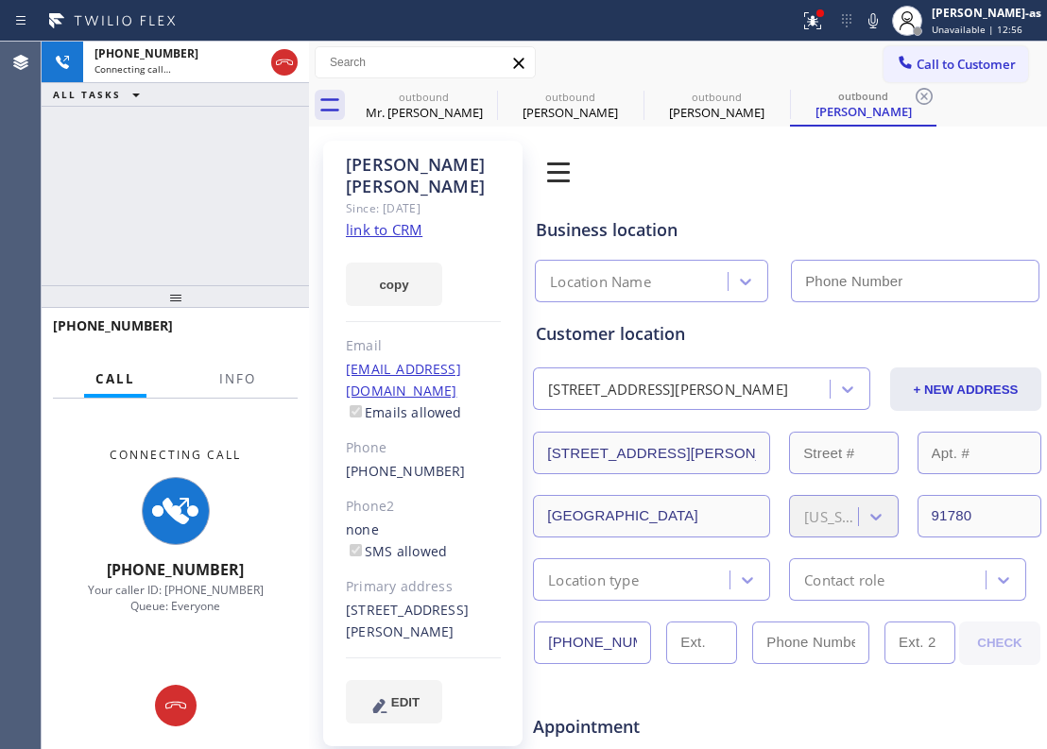
type input "[PHONE_NUMBER]"
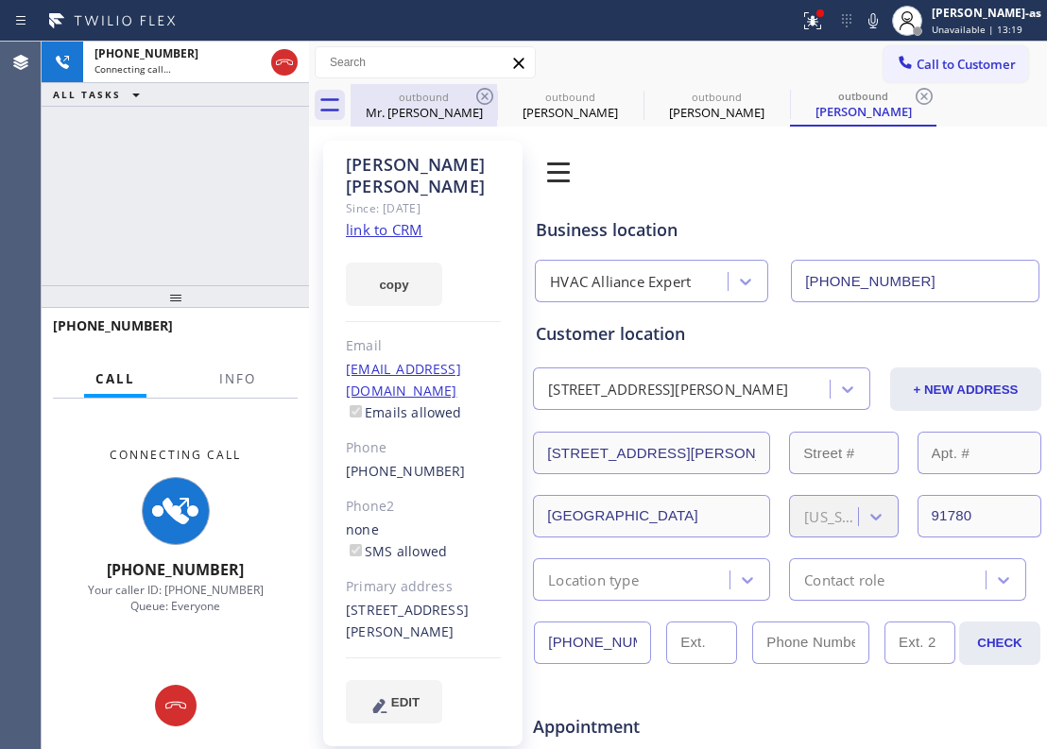
drag, startPoint x: 224, startPoint y: 172, endPoint x: 459, endPoint y: 110, distance: 243.4
click at [238, 168] on div "[PHONE_NUMBER] Connecting call… ALL TASKS ALL TASKS ACTIVE TASKS TASKS IN WRAP …" at bounding box center [175, 164] width 267 height 244
click at [462, 100] on div "outbound" at bounding box center [423, 97] width 143 height 14
type input "[PHONE_NUMBER]"
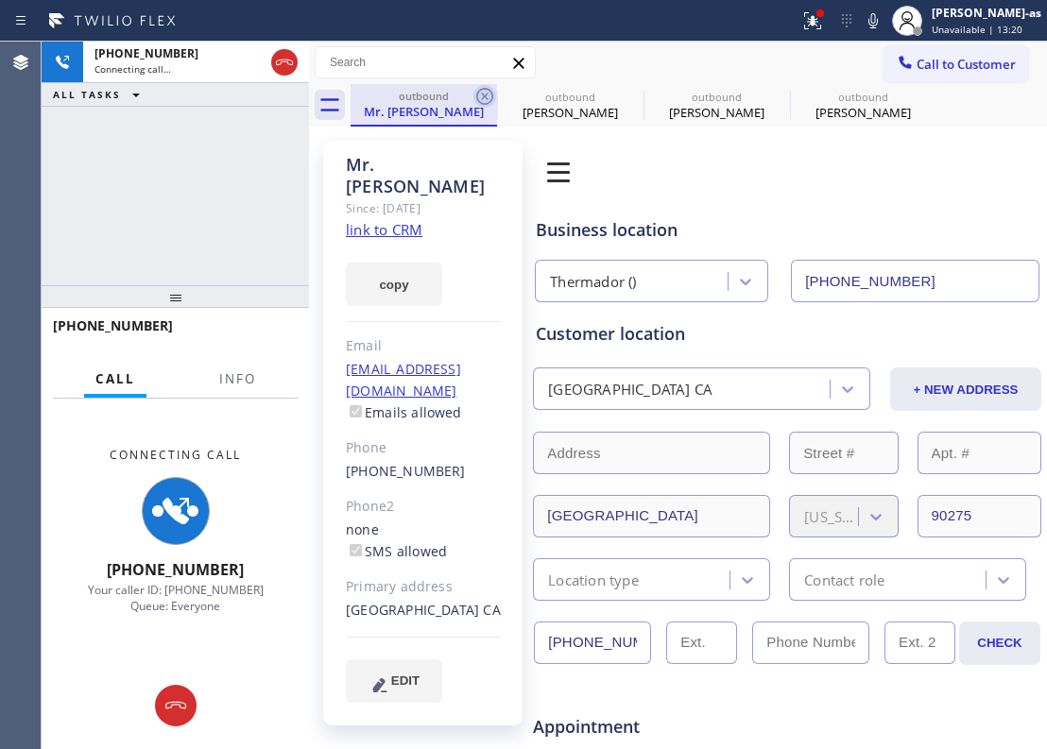
click at [488, 91] on icon at bounding box center [484, 96] width 23 height 23
click at [0, 0] on icon at bounding box center [0, 0] width 0 height 0
type input "[PHONE_NUMBER]"
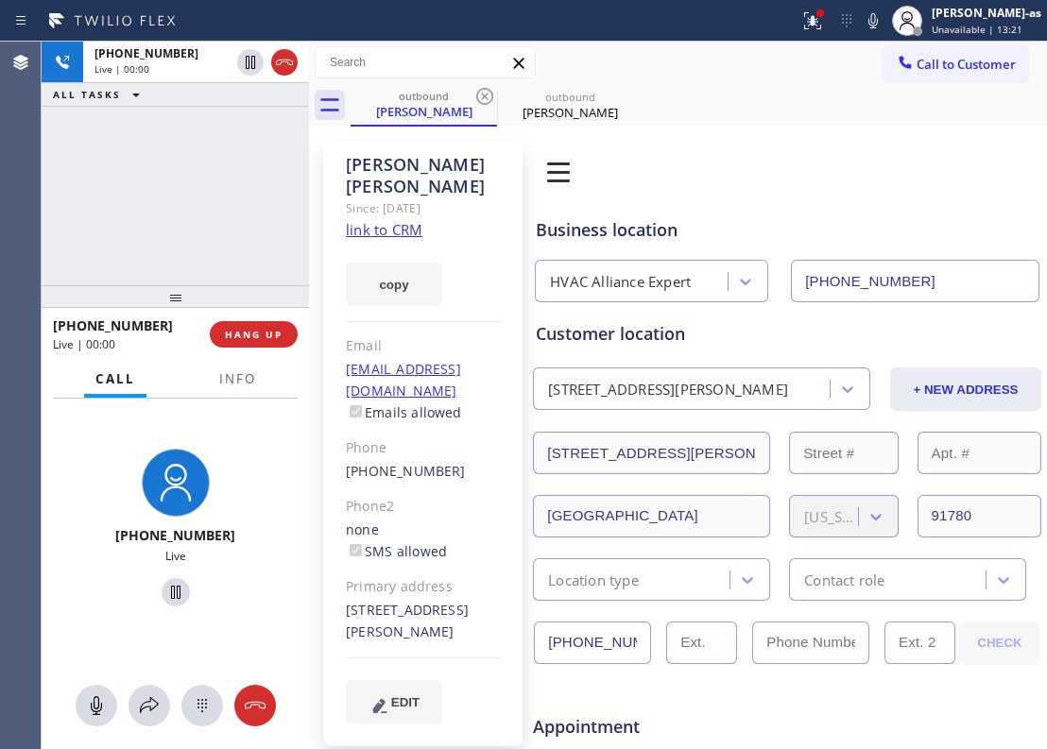
click at [262, 190] on div "[PHONE_NUMBER] Live | 00:00 ALL TASKS ALL TASKS ACTIVE TASKS TASKS IN WRAP UP" at bounding box center [175, 164] width 267 height 244
click at [268, 336] on span "HANG UP" at bounding box center [254, 334] width 58 height 13
drag, startPoint x: 223, startPoint y: 276, endPoint x: 246, endPoint y: 318, distance: 48.2
click at [223, 280] on div "[PHONE_NUMBER] Live | 00:00 ALL TASKS ALL TASKS ACTIVE TASKS TASKS IN WRAP UP […" at bounding box center [175, 396] width 267 height 708
click at [243, 318] on div "[PHONE_NUMBER] Live | 00:00 HANG UP" at bounding box center [175, 334] width 245 height 49
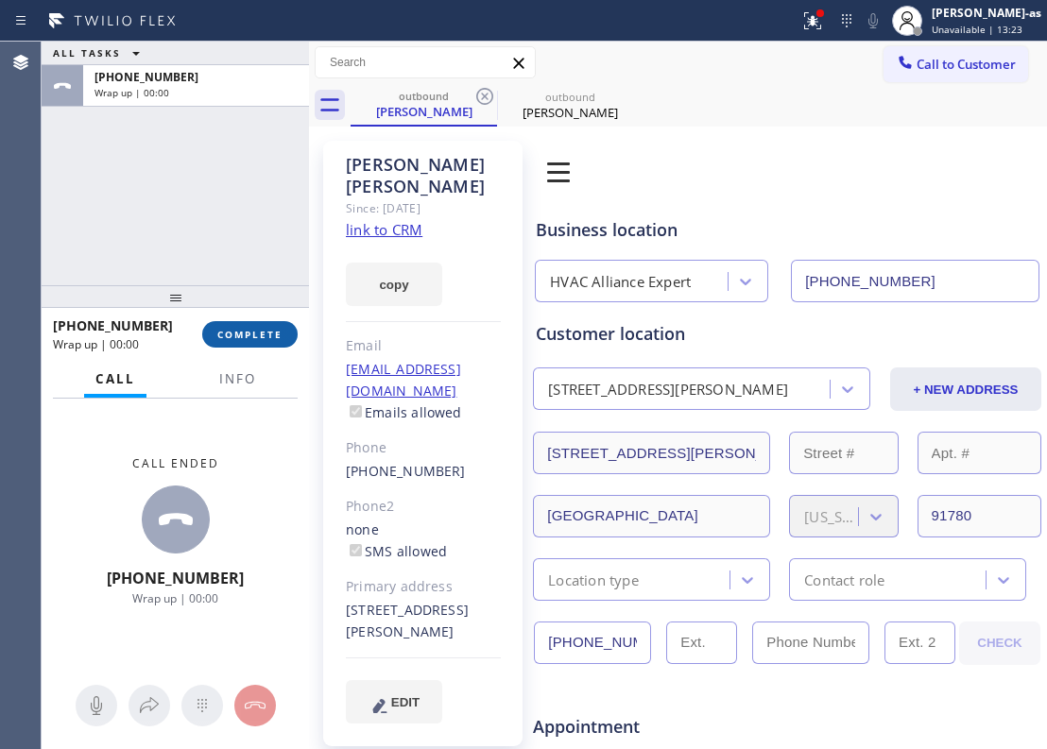
click at [250, 323] on button "COMPLETE" at bounding box center [249, 334] width 95 height 26
click at [248, 285] on div at bounding box center [175, 296] width 267 height 23
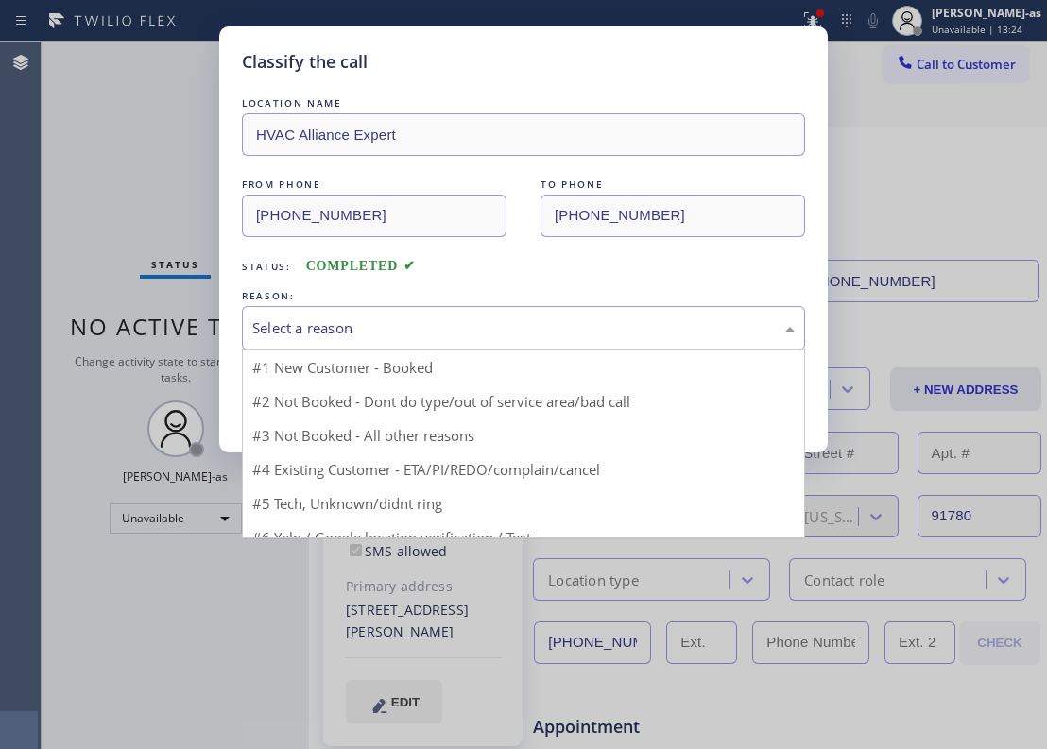
click at [276, 327] on div "Select a reason" at bounding box center [523, 329] width 542 height 22
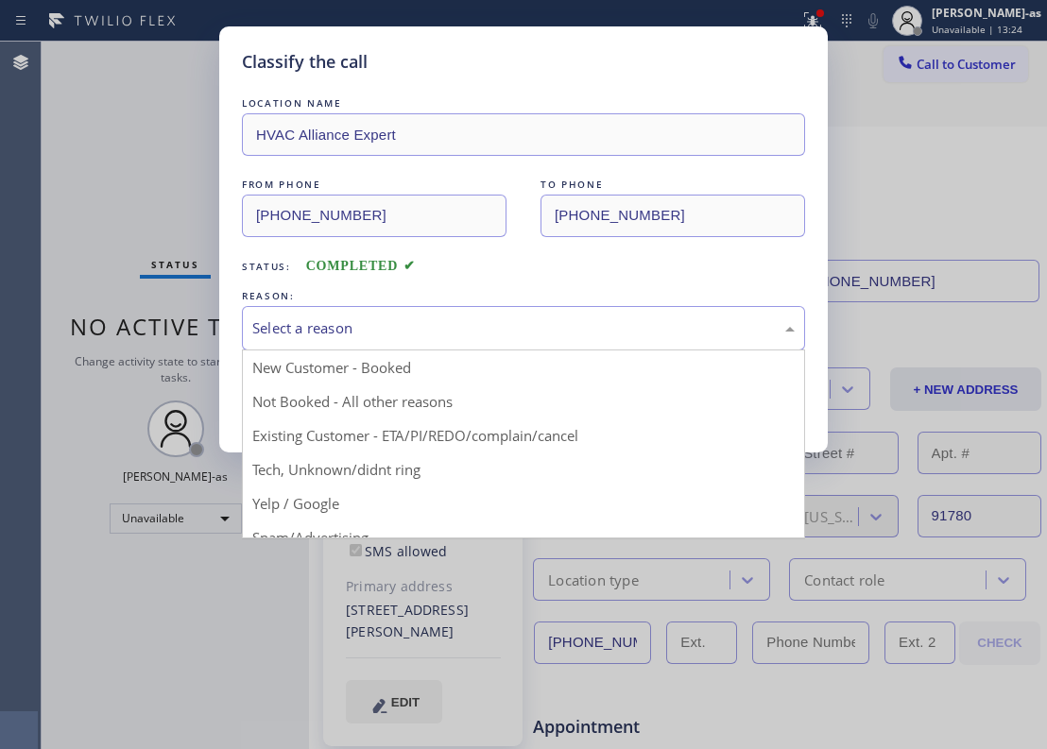
click at [439, 329] on div "Select a reason" at bounding box center [523, 329] width 542 height 22
click at [386, 334] on div "Select a reason" at bounding box center [523, 329] width 542 height 22
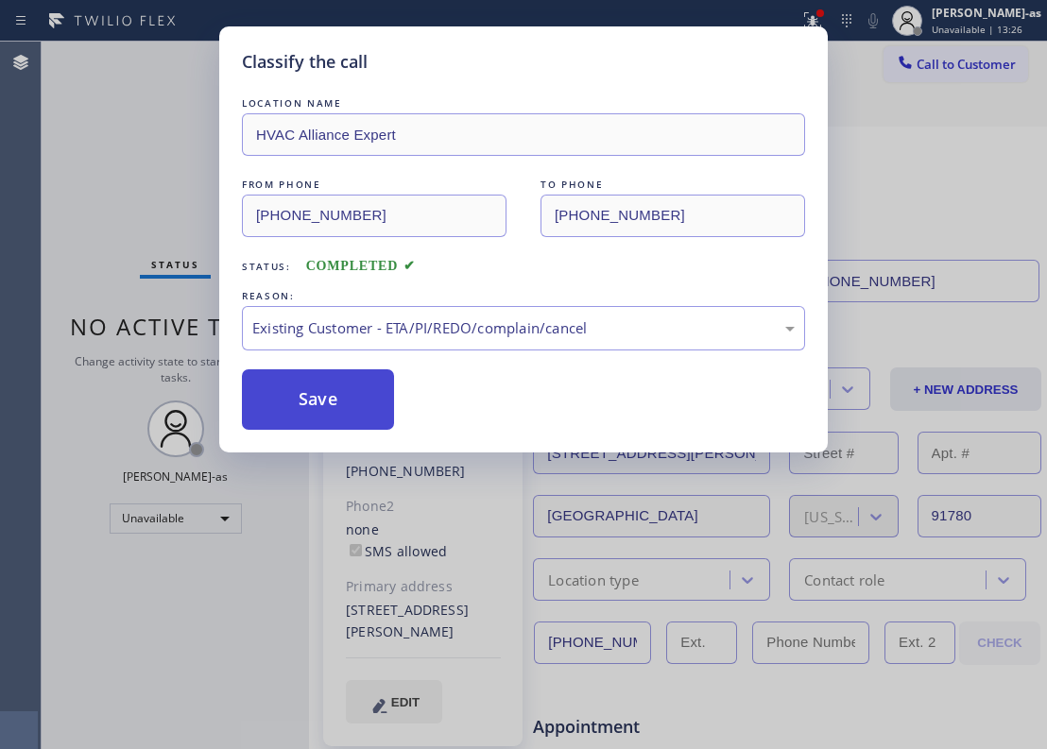
click at [352, 406] on button "Save" at bounding box center [318, 399] width 152 height 60
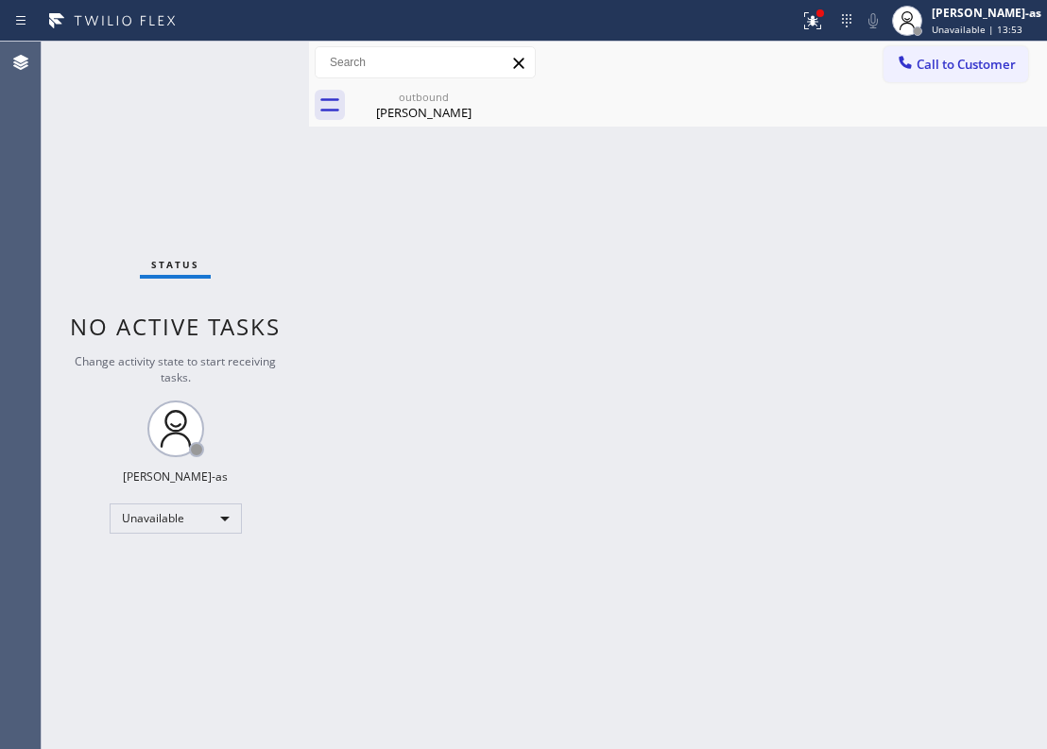
drag, startPoint x: 525, startPoint y: 219, endPoint x: 881, endPoint y: 197, distance: 356.0
click at [582, 229] on div "Back to Dashboard Change Sender ID Customers Technicians Select a contact Outbo…" at bounding box center [678, 396] width 738 height 708
click at [954, 65] on span "Call to Customer" at bounding box center [966, 64] width 99 height 17
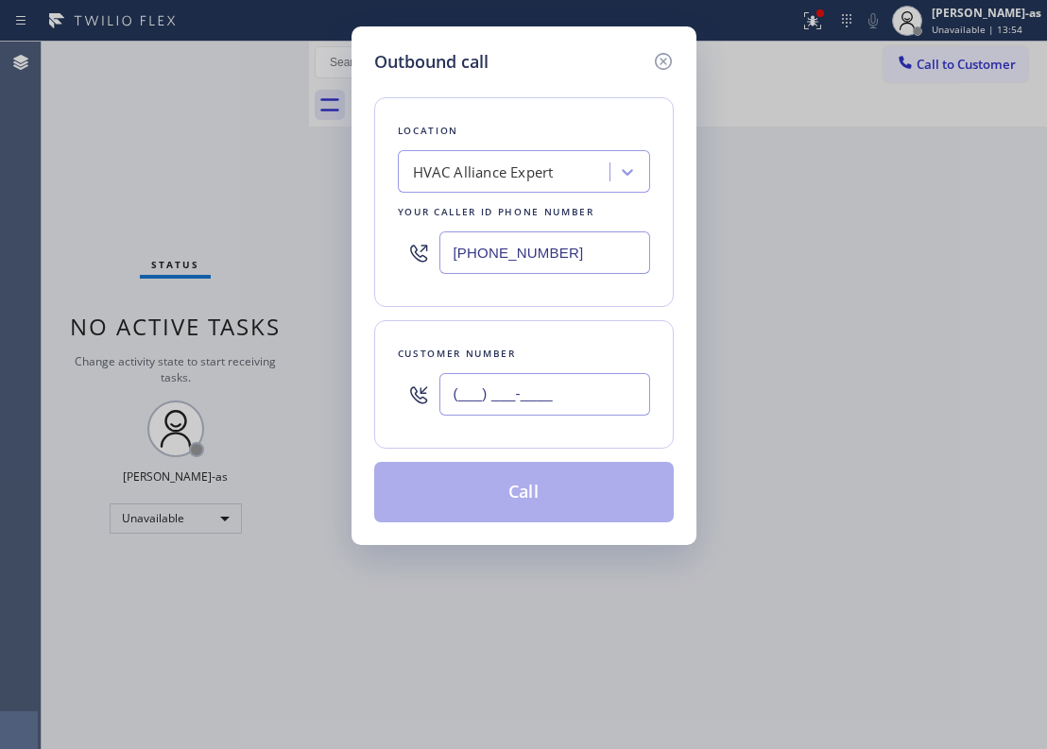
click at [591, 402] on input "(___) ___-____" at bounding box center [544, 394] width 211 height 43
paste input "610) 513-5960"
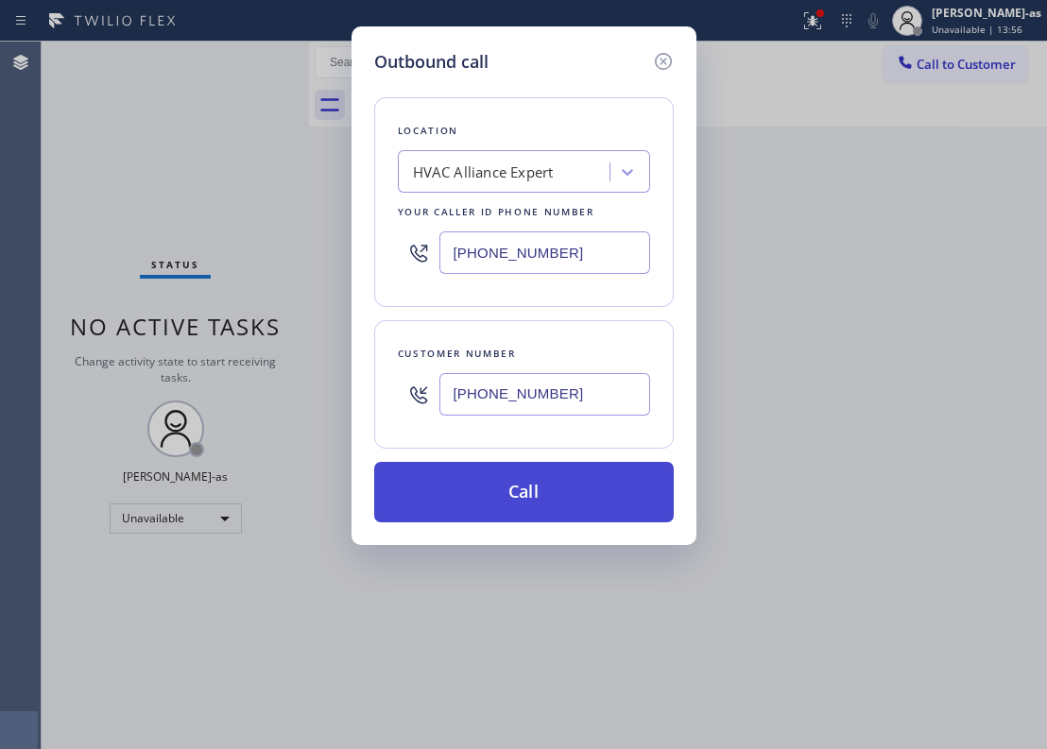
type input "[PHONE_NUMBER]"
drag, startPoint x: 533, startPoint y: 503, endPoint x: 936, endPoint y: 477, distance: 403.4
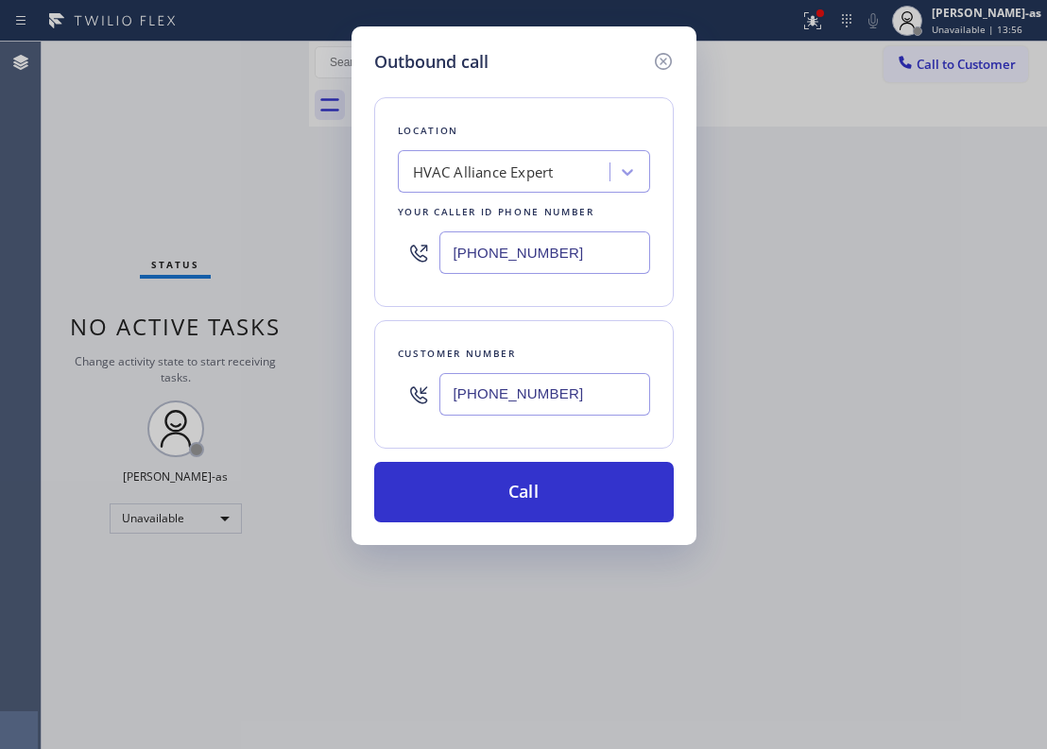
click at [541, 495] on button "Call" at bounding box center [524, 492] width 300 height 60
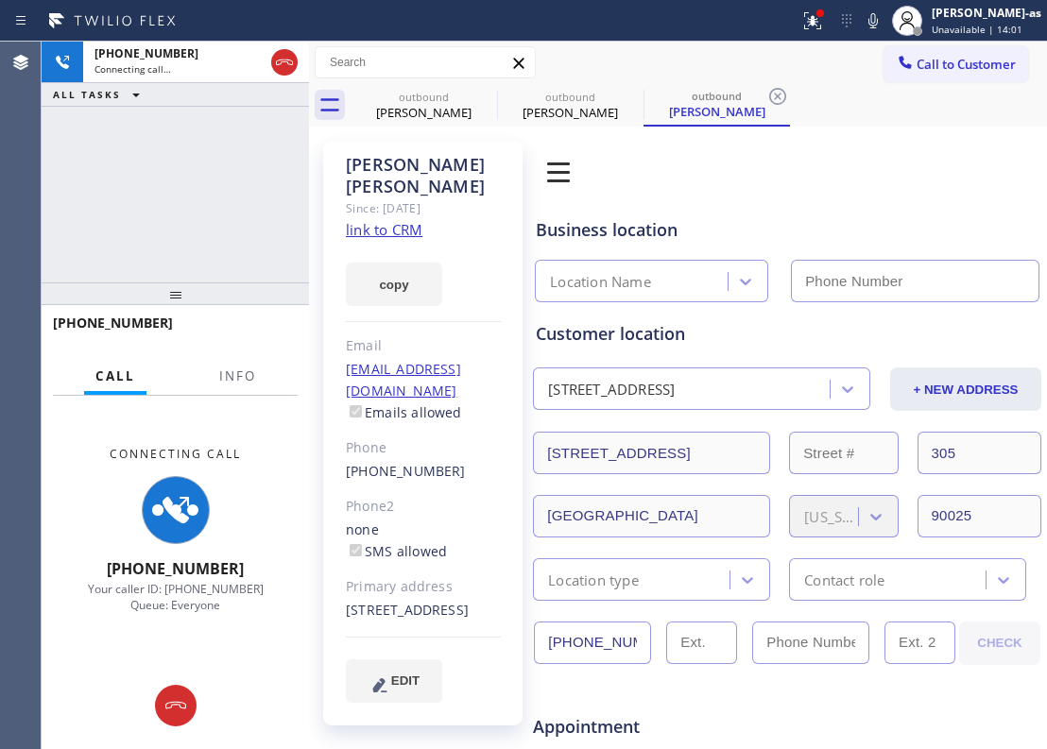
type input "[PHONE_NUMBER]"
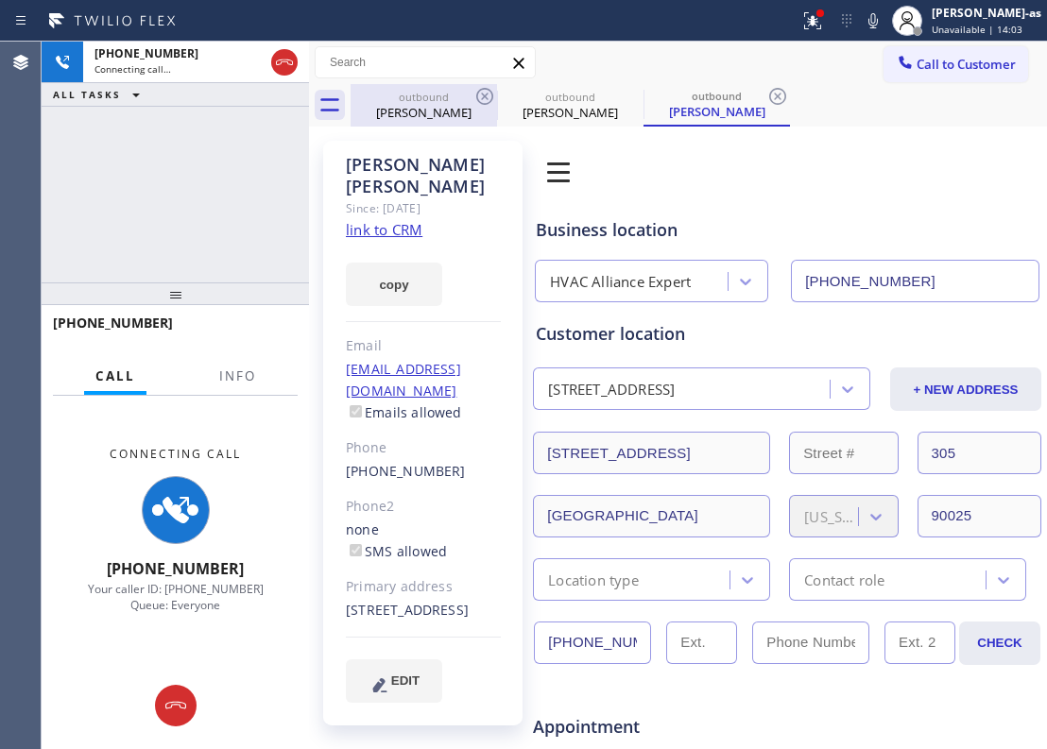
drag, startPoint x: 403, startPoint y: 117, endPoint x: 463, endPoint y: 113, distance: 60.6
click at [405, 117] on div "[PERSON_NAME]" at bounding box center [423, 112] width 143 height 17
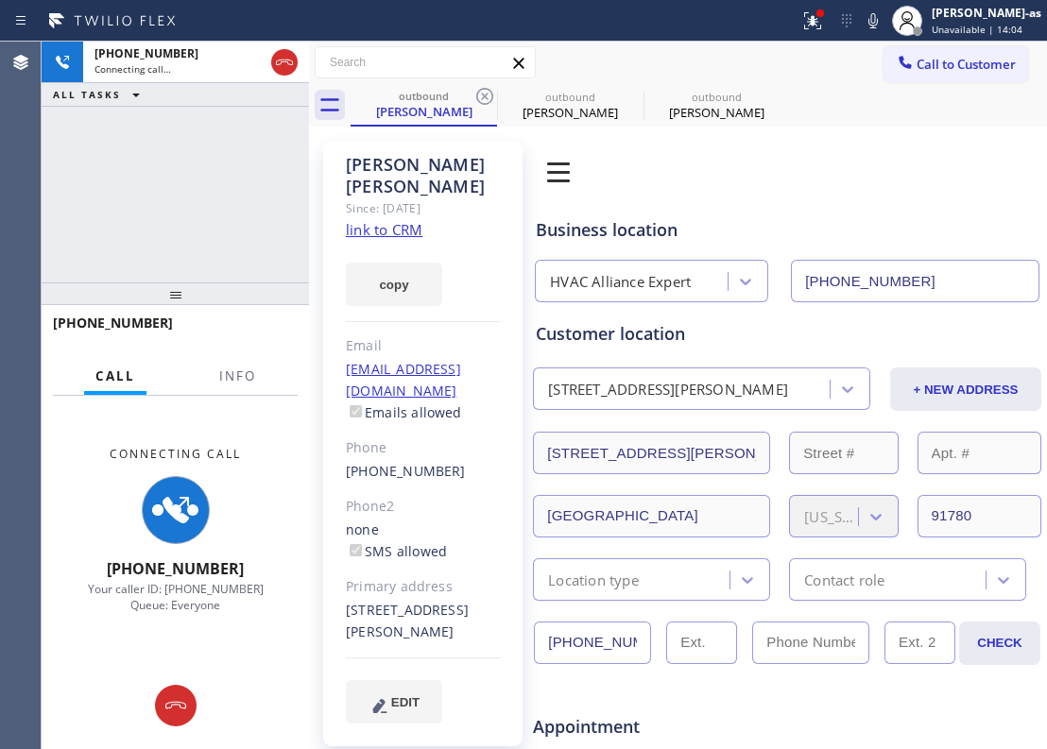
click at [473, 77] on input "text" at bounding box center [425, 62] width 219 height 30
click at [477, 95] on icon at bounding box center [484, 96] width 17 height 17
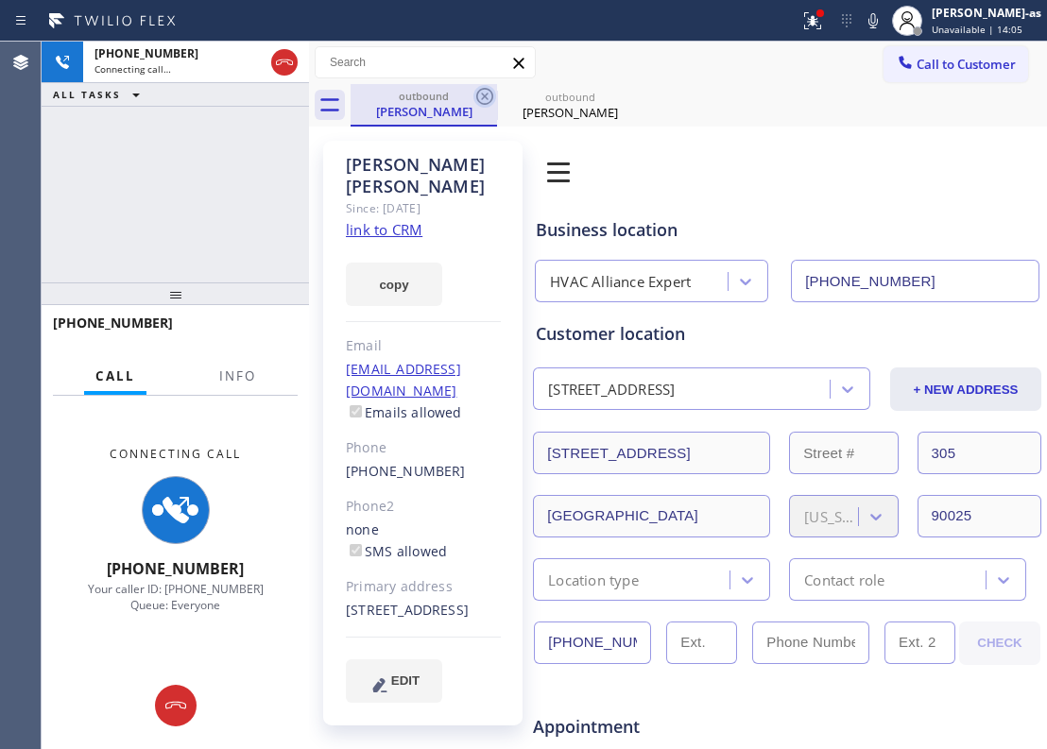
click at [478, 95] on icon at bounding box center [484, 96] width 23 height 23
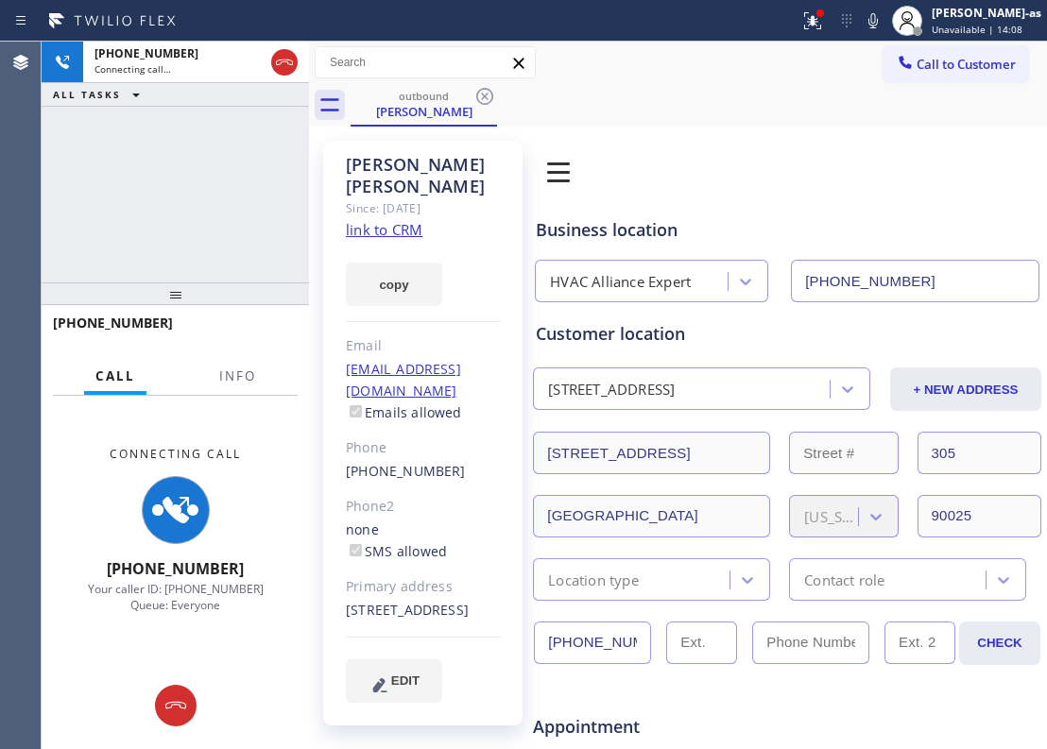
click at [238, 155] on div "[PHONE_NUMBER] Connecting call… ALL TASKS ALL TASKS ACTIVE TASKS TASKS IN WRAP …" at bounding box center [175, 162] width 267 height 241
click at [367, 220] on link "link to CRM" at bounding box center [384, 229] width 77 height 19
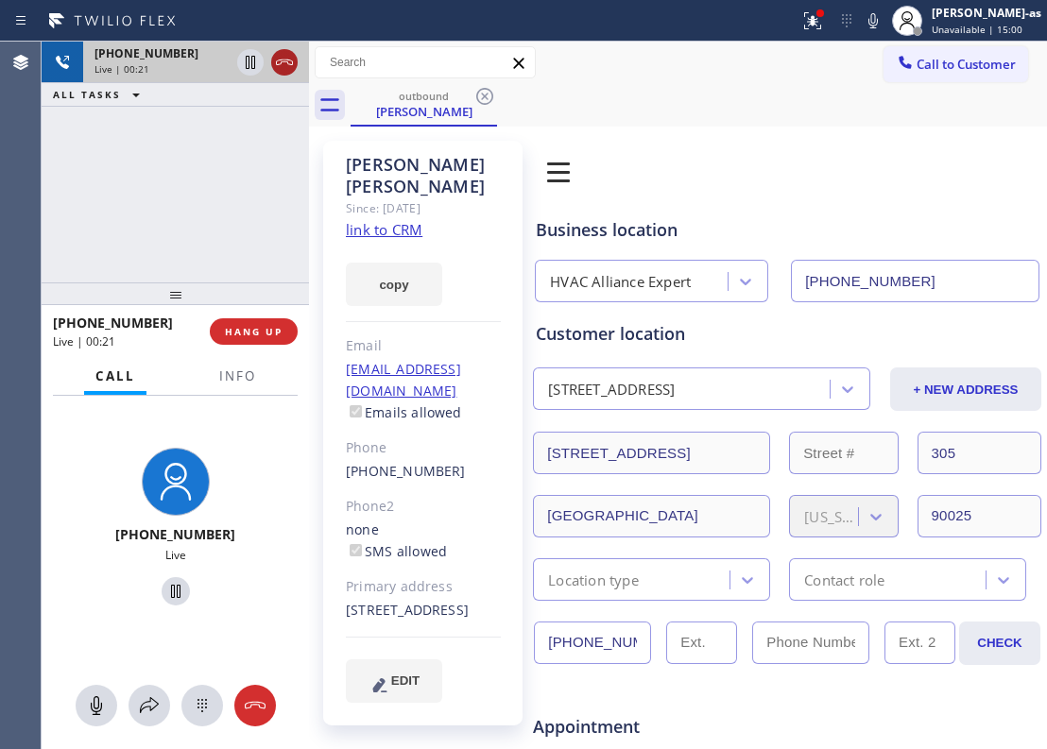
click at [285, 57] on icon at bounding box center [284, 62] width 23 height 23
drag, startPoint x: 209, startPoint y: 234, endPoint x: 255, endPoint y: 266, distance: 55.8
click at [221, 243] on div "[PHONE_NUMBER] Live | 00:22 ALL TASKS ALL TASKS ACTIVE TASKS TASKS IN WRAP UP" at bounding box center [175, 162] width 267 height 241
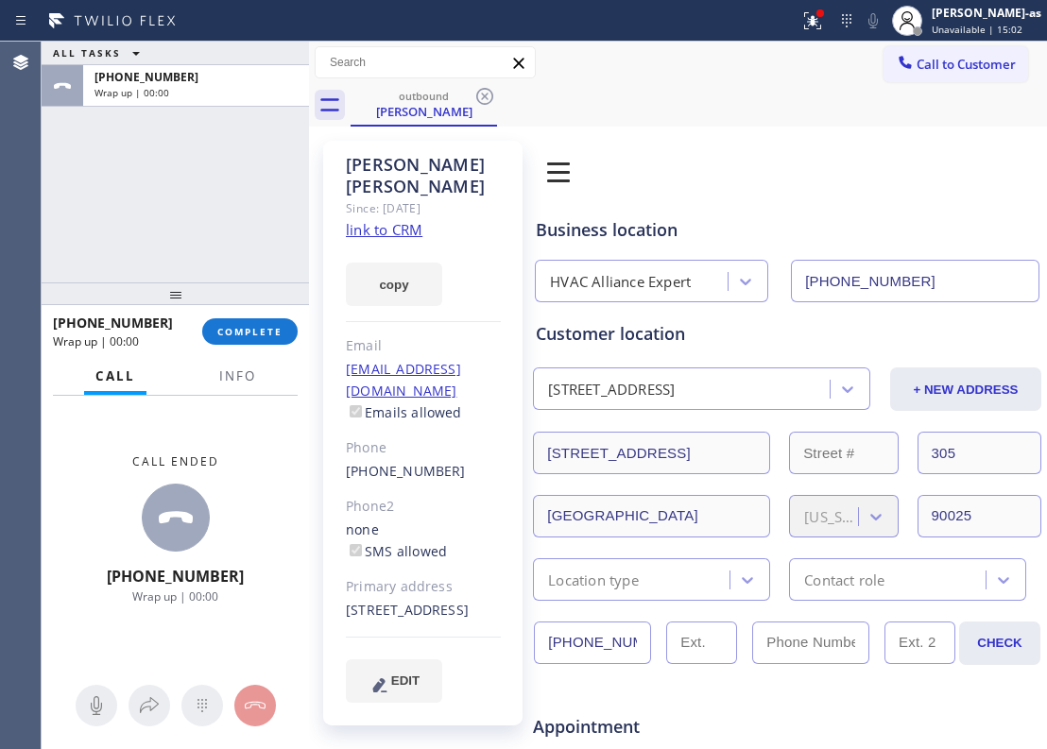
click at [462, 461] on div "[PHONE_NUMBER]" at bounding box center [423, 472] width 155 height 22
copy div "[PHONE_NUMBER]"
click at [249, 336] on span "COMPLETE" at bounding box center [249, 331] width 65 height 13
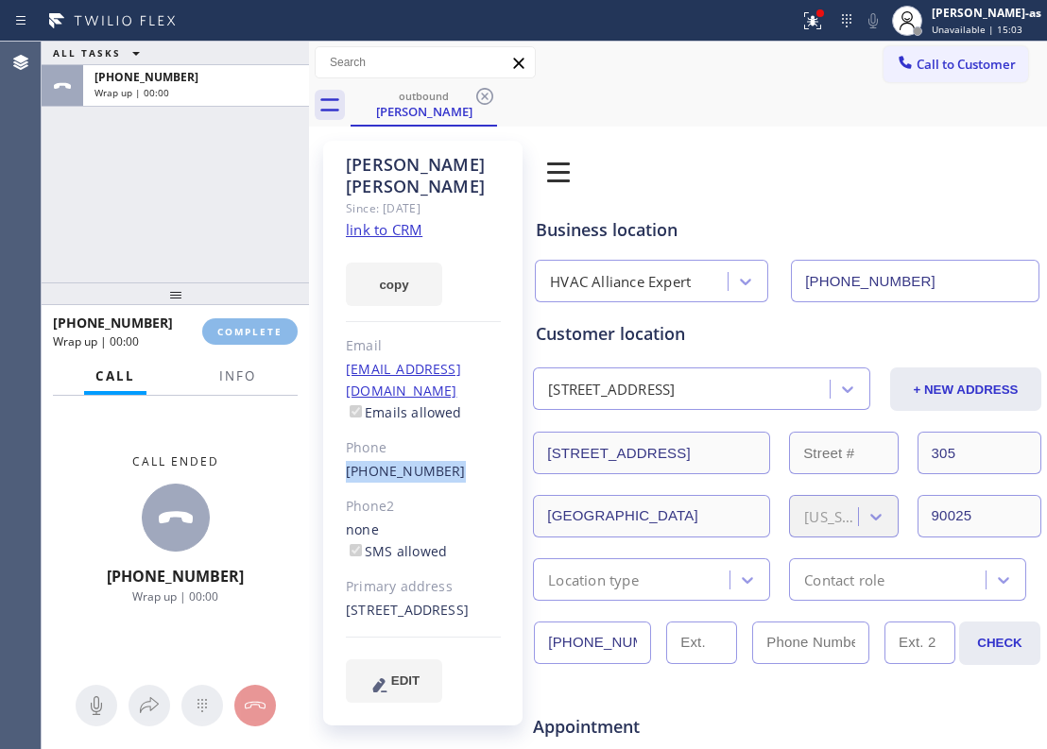
click at [221, 283] on div at bounding box center [175, 294] width 267 height 23
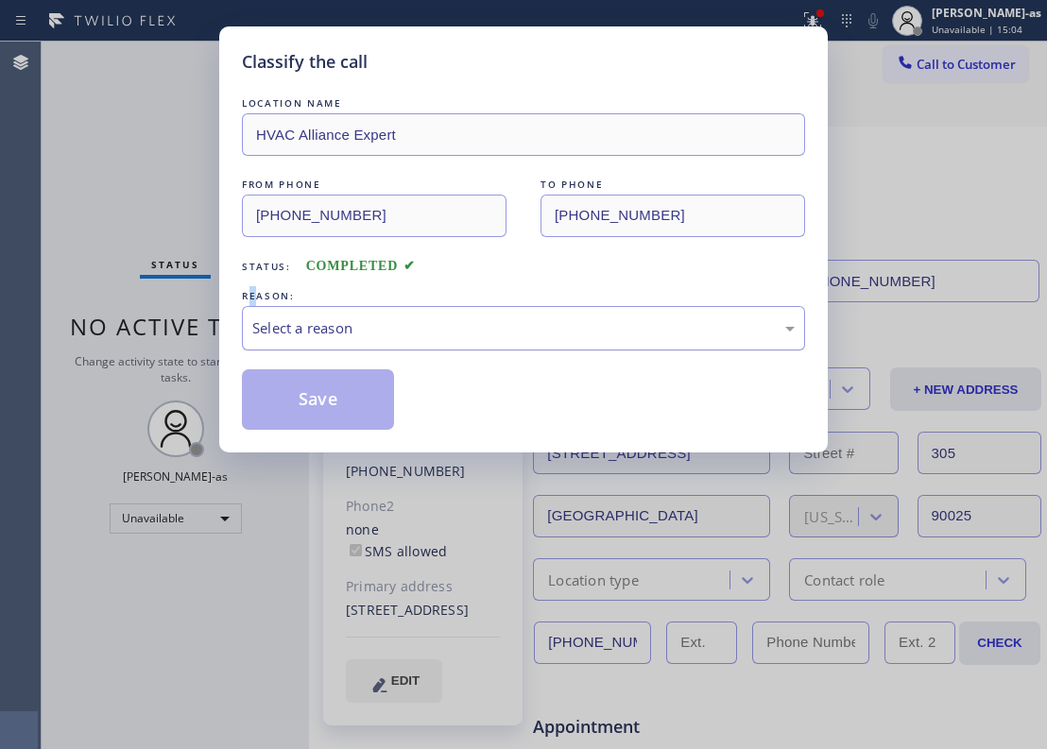
click at [250, 307] on div "REASON: Select a reason" at bounding box center [523, 318] width 563 height 64
click at [470, 338] on div "Select a reason" at bounding box center [523, 329] width 542 height 22
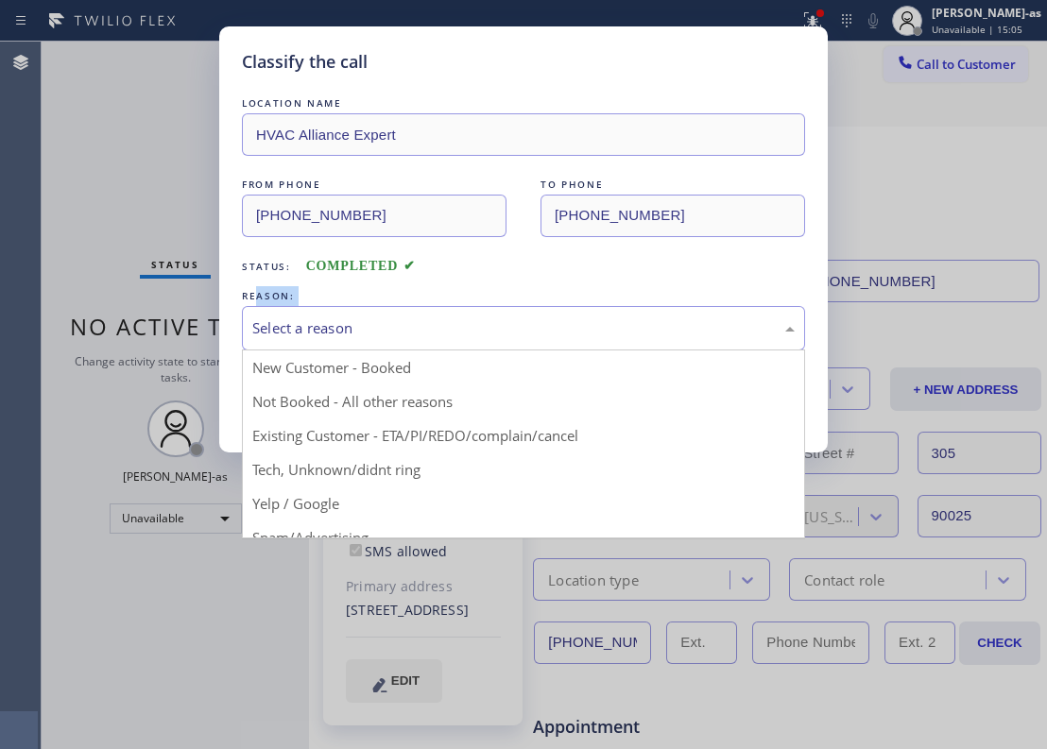
drag, startPoint x: 531, startPoint y: 436, endPoint x: 370, endPoint y: 387, distance: 167.7
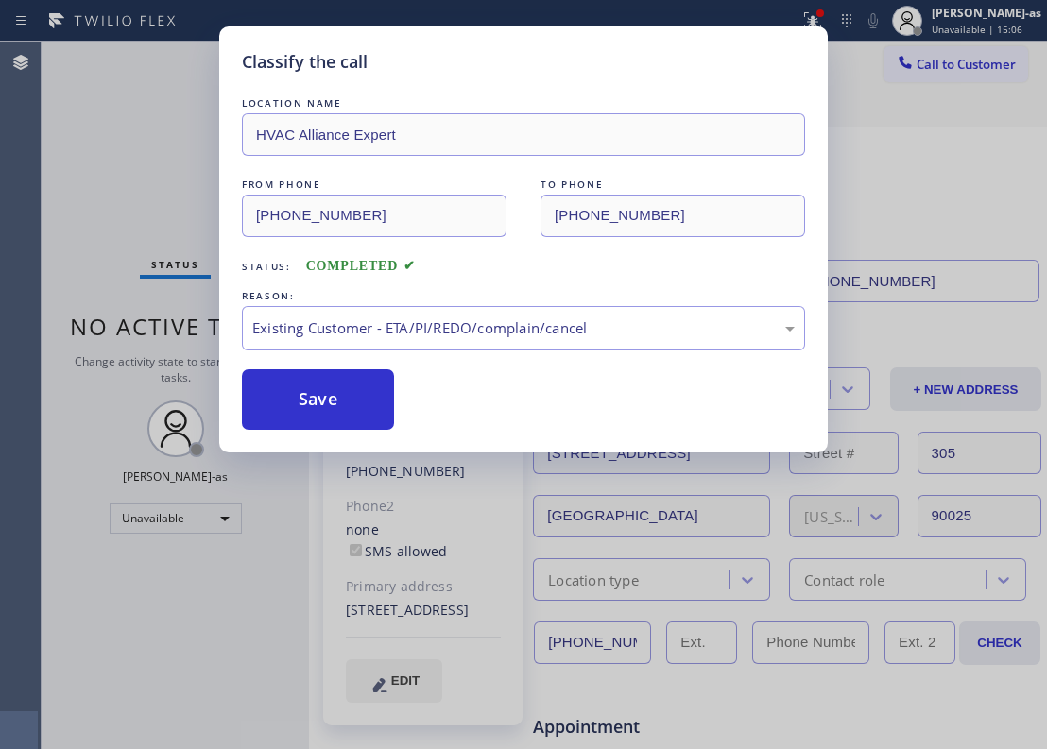
click at [345, 402] on button "Save" at bounding box center [318, 399] width 152 height 60
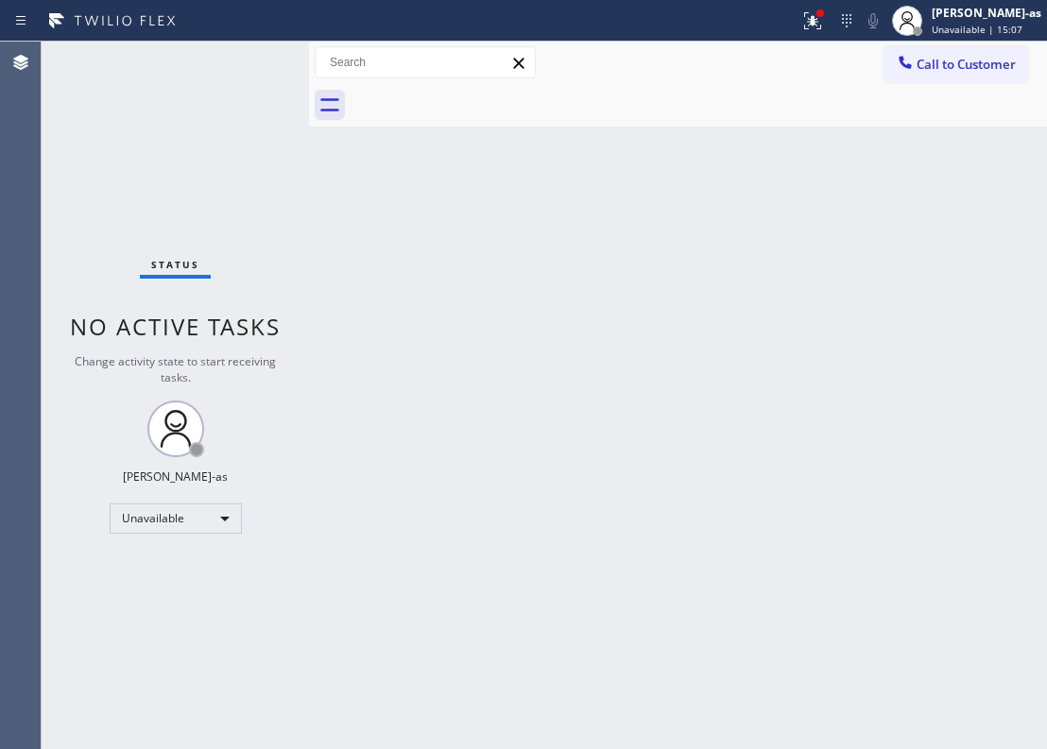
click at [928, 69] on span "Call to Customer" at bounding box center [966, 64] width 99 height 17
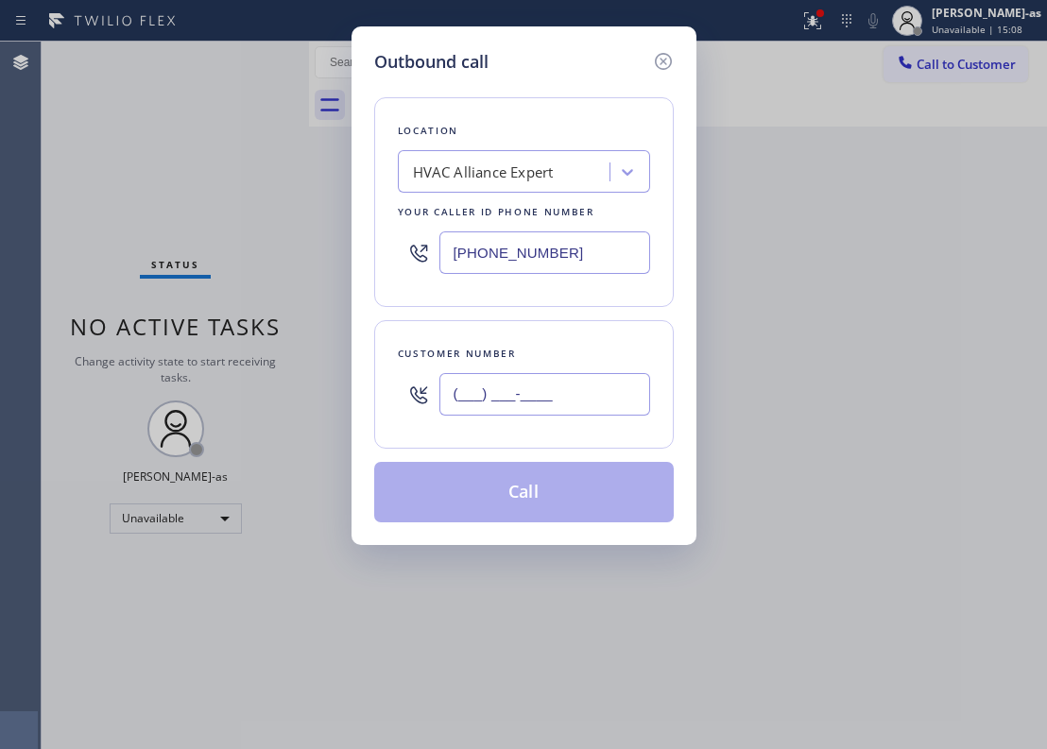
click at [569, 387] on input "(___) ___-____" at bounding box center [544, 394] width 211 height 43
paste input "610) 513-5960"
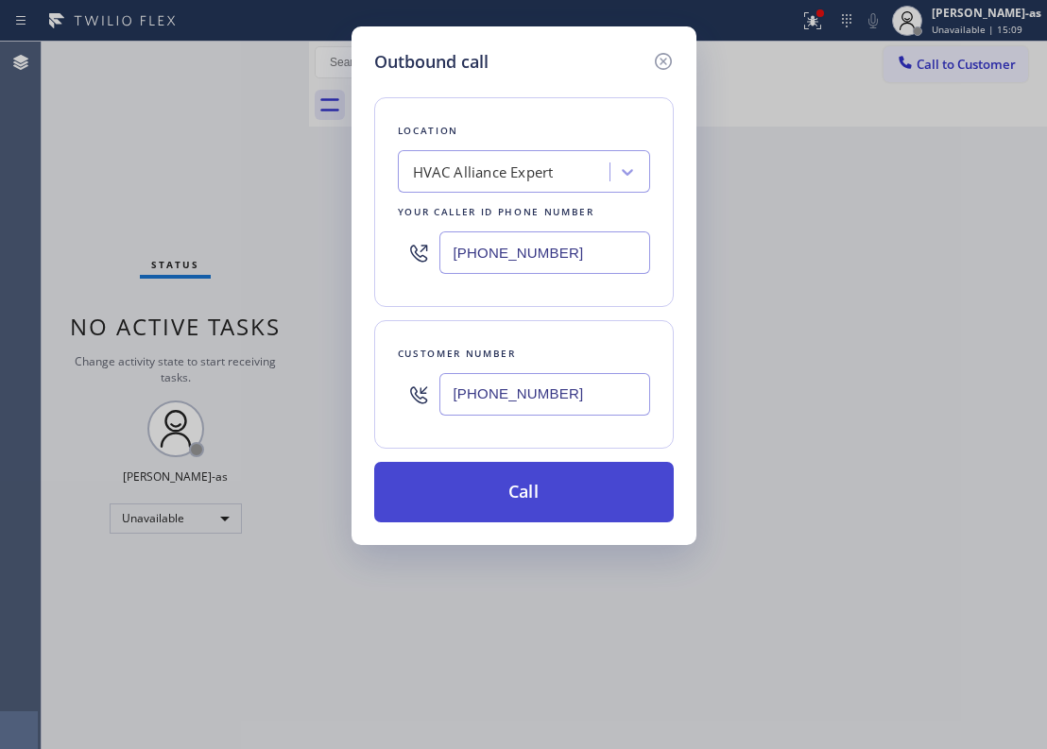
type input "[PHONE_NUMBER]"
click at [522, 481] on button "Call" at bounding box center [524, 492] width 300 height 60
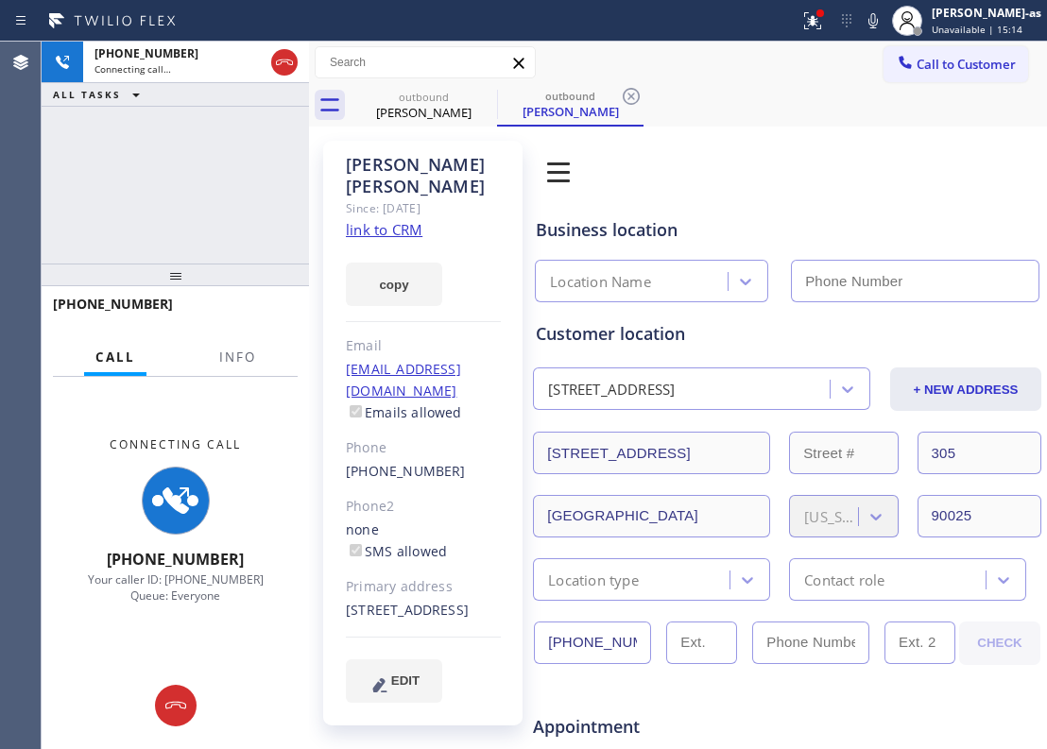
type input "[PHONE_NUMBER]"
drag, startPoint x: 194, startPoint y: 189, endPoint x: 214, endPoint y: 183, distance: 20.6
click at [195, 186] on div "[PHONE_NUMBER] Connecting call… ALL TASKS ALL TASKS ACTIVE TASKS TASKS IN WRAP …" at bounding box center [175, 153] width 267 height 222
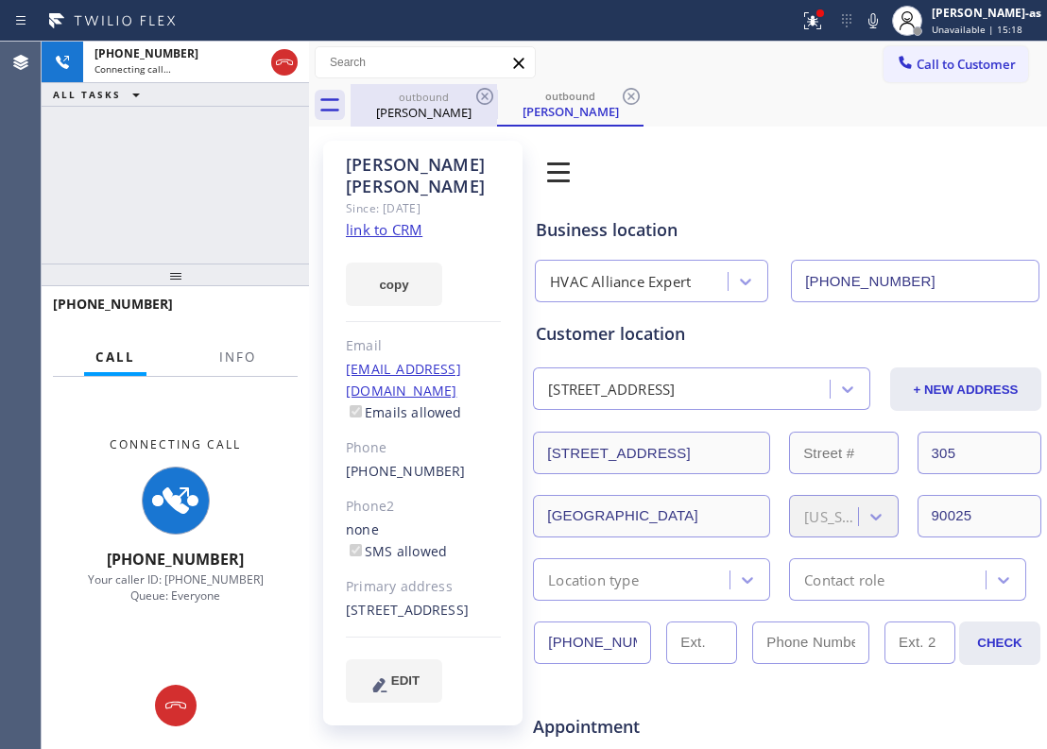
click at [425, 95] on div "outbound" at bounding box center [423, 97] width 143 height 14
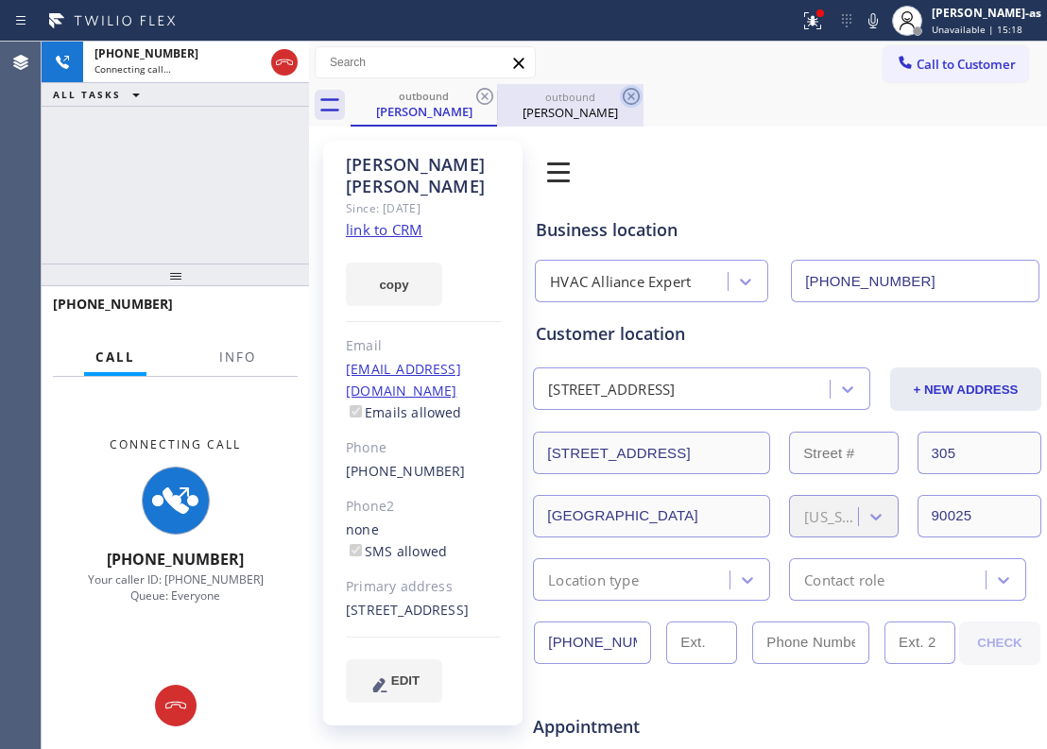
click at [481, 95] on icon at bounding box center [484, 96] width 23 height 23
click at [295, 172] on div "[PHONE_NUMBER] Connecting call… ALL TASKS ALL TASKS ACTIVE TASKS TASKS IN WRAP …" at bounding box center [175, 153] width 267 height 222
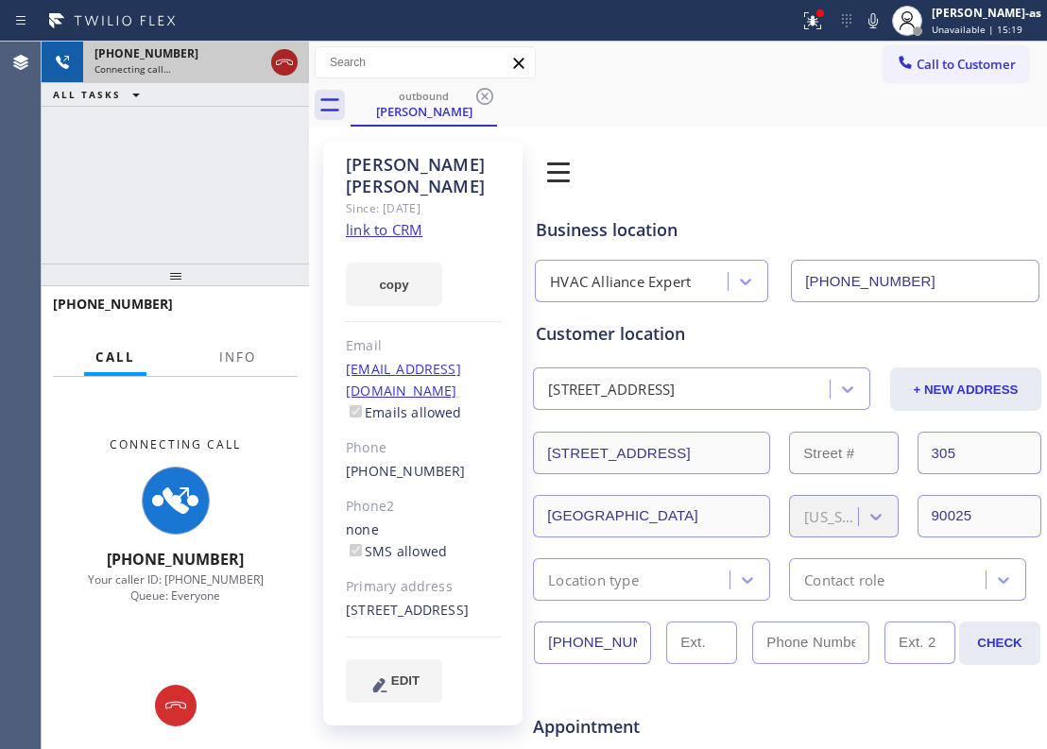
click at [274, 61] on icon at bounding box center [284, 62] width 23 height 23
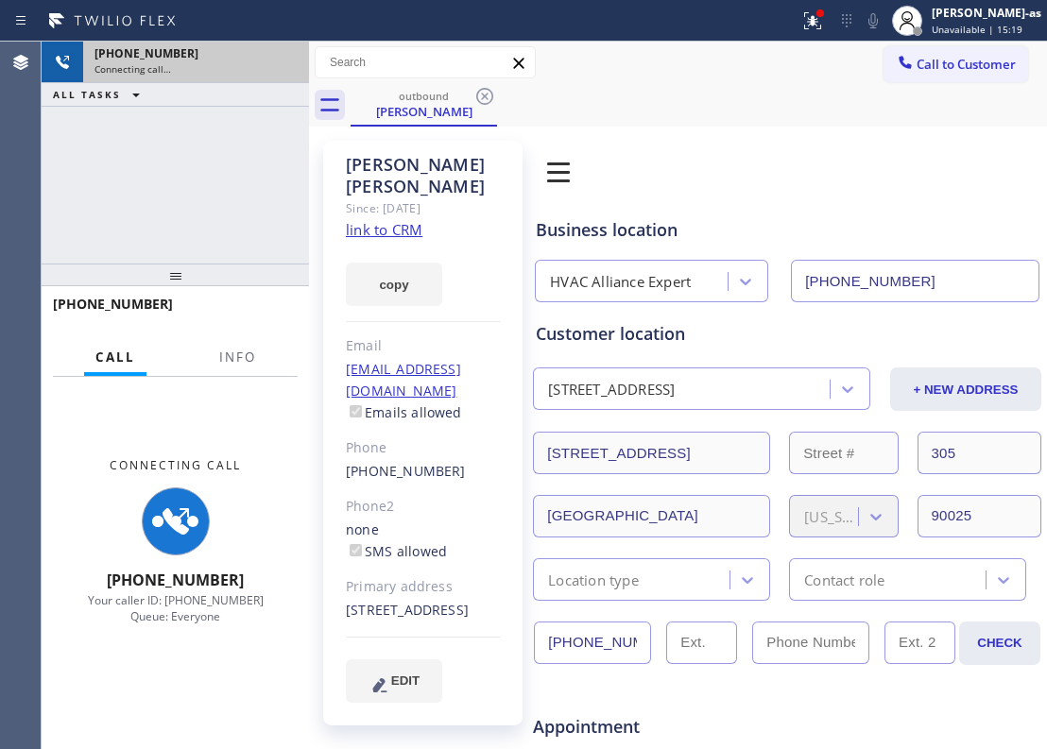
drag, startPoint x: 235, startPoint y: 175, endPoint x: 302, endPoint y: 161, distance: 68.6
click at [274, 168] on div "[PHONE_NUMBER] Connecting call… ALL TASKS ALL TASKS ACTIVE TASKS TASKS IN WRAP …" at bounding box center [175, 153] width 267 height 222
click at [482, 99] on icon at bounding box center [484, 96] width 17 height 17
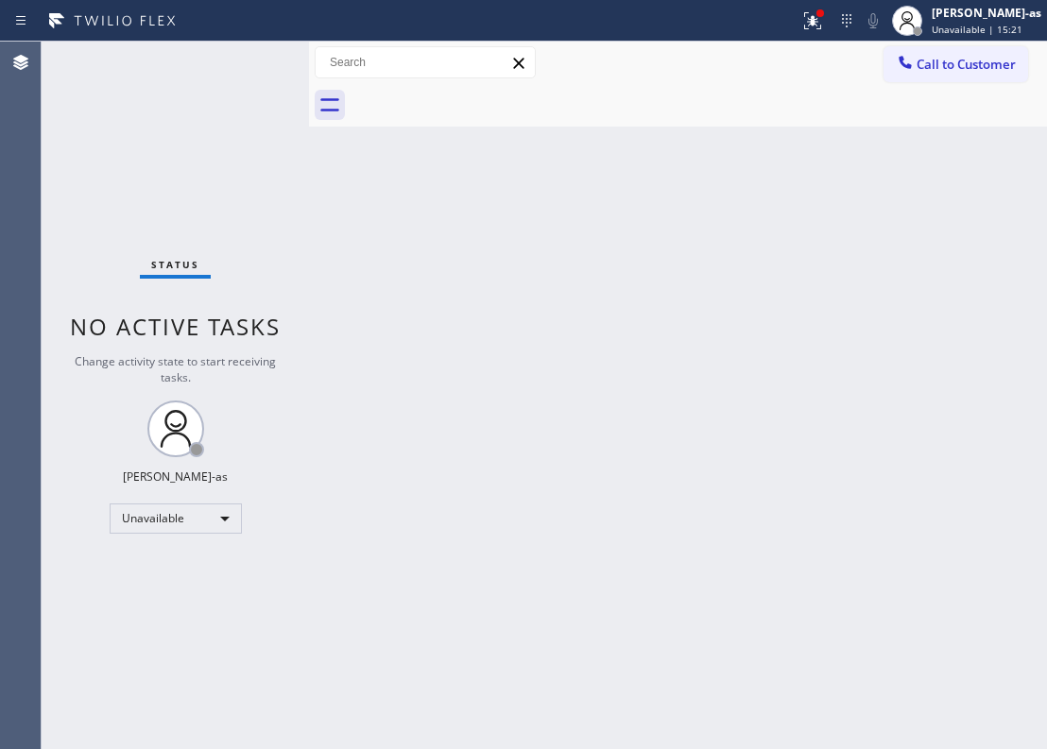
click at [482, 98] on div at bounding box center [699, 105] width 696 height 43
click at [966, 54] on button "Call to Customer" at bounding box center [956, 64] width 145 height 36
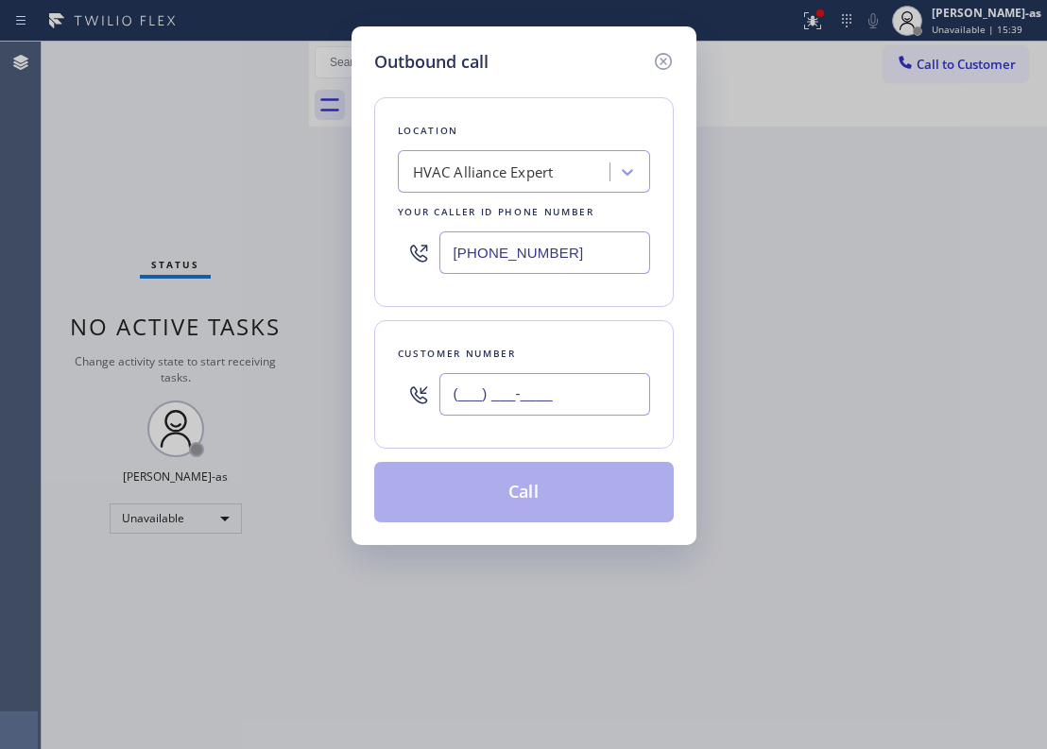
click at [493, 408] on input "(___) ___-____" at bounding box center [544, 394] width 211 height 43
paste input "818) 489-6851"
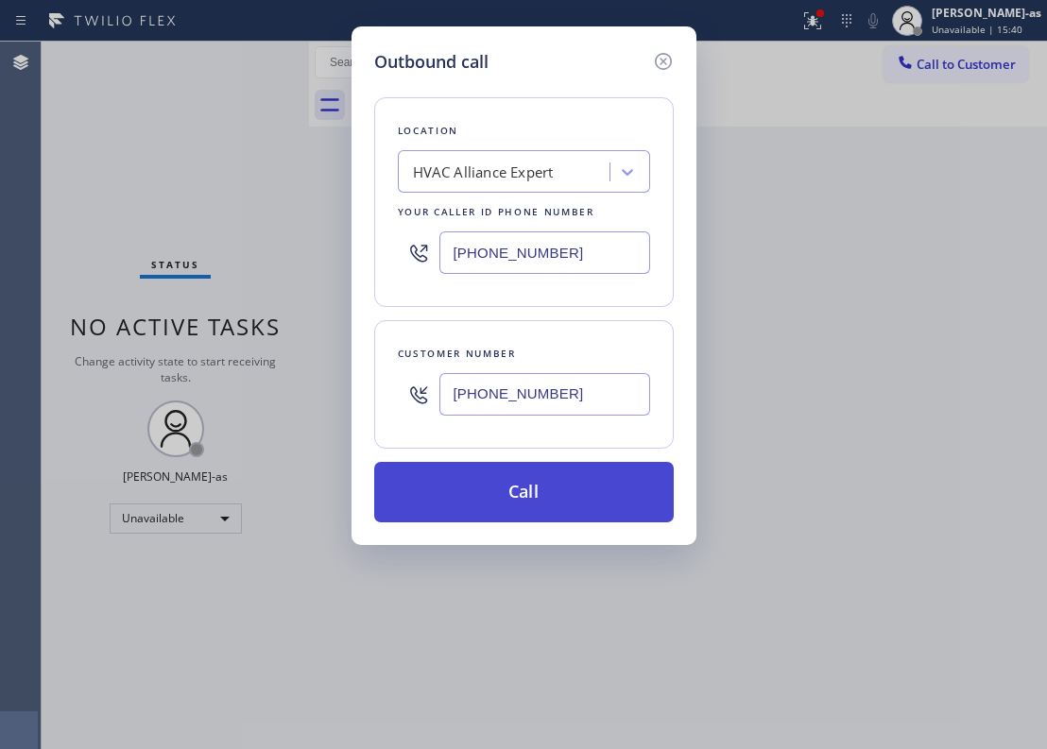
type input "[PHONE_NUMBER]"
click at [541, 489] on button "Call" at bounding box center [524, 492] width 300 height 60
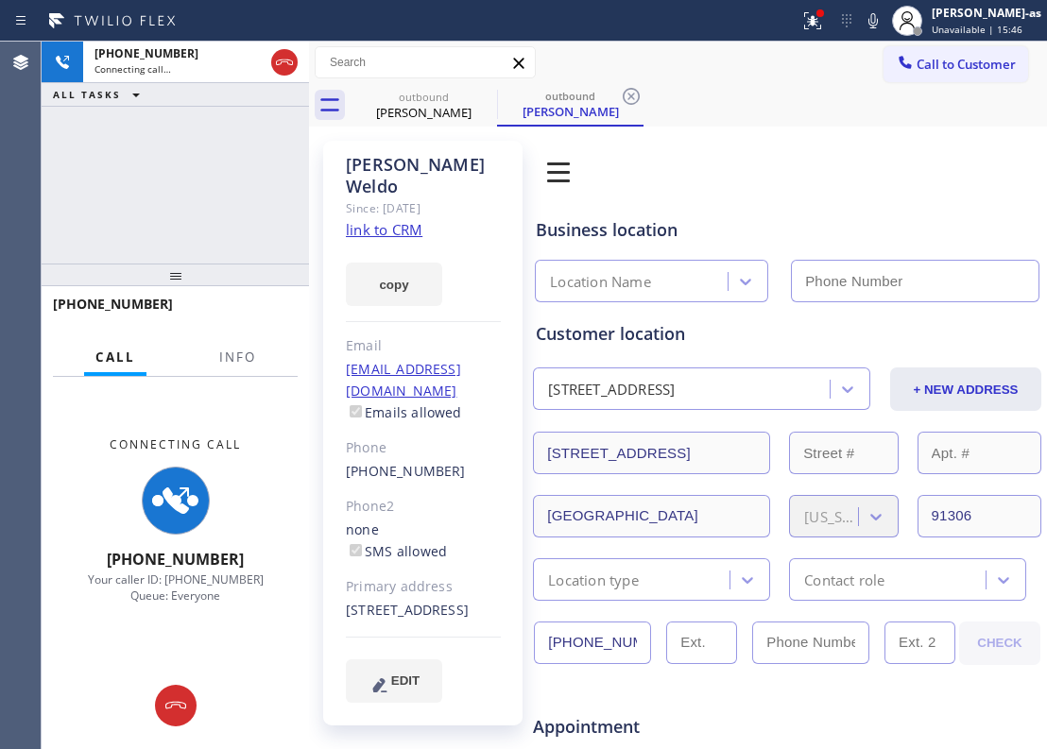
type input "[PHONE_NUMBER]"
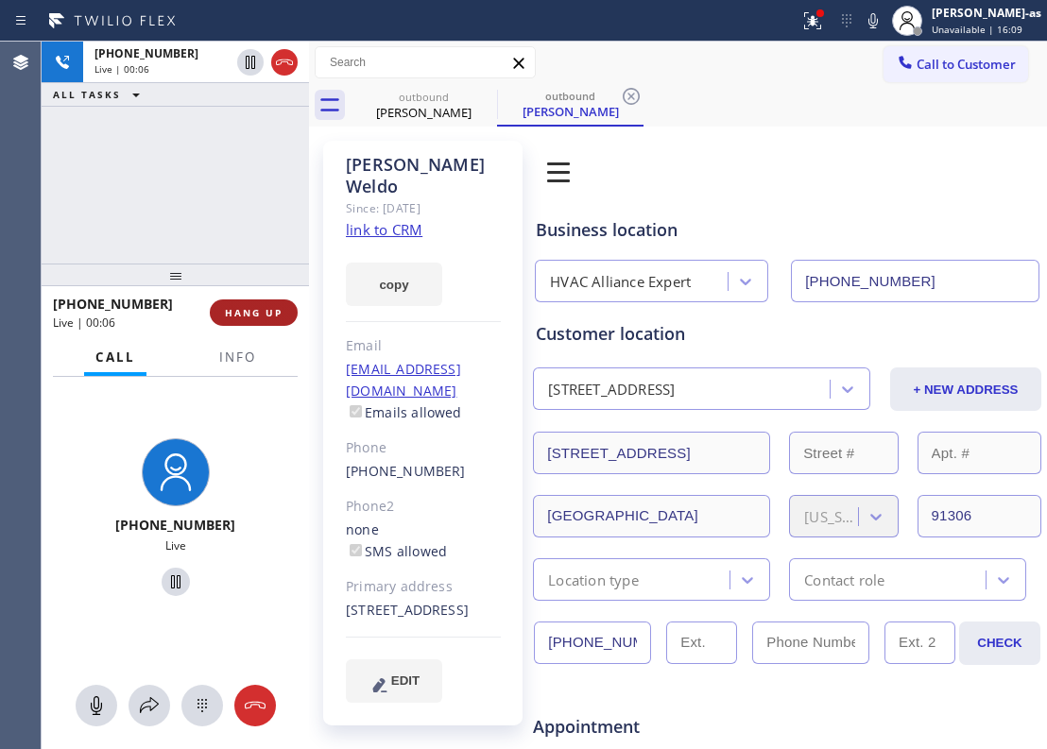
click at [272, 301] on button "HANG UP" at bounding box center [254, 313] width 88 height 26
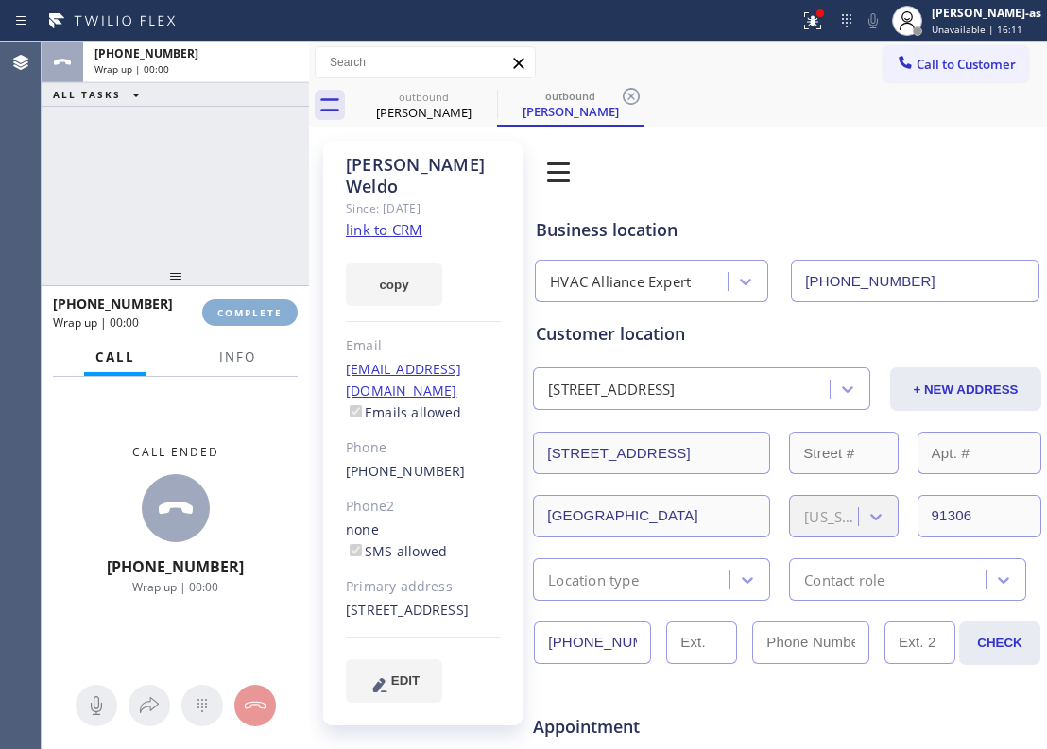
click at [272, 301] on button "COMPLETE" at bounding box center [249, 313] width 95 height 26
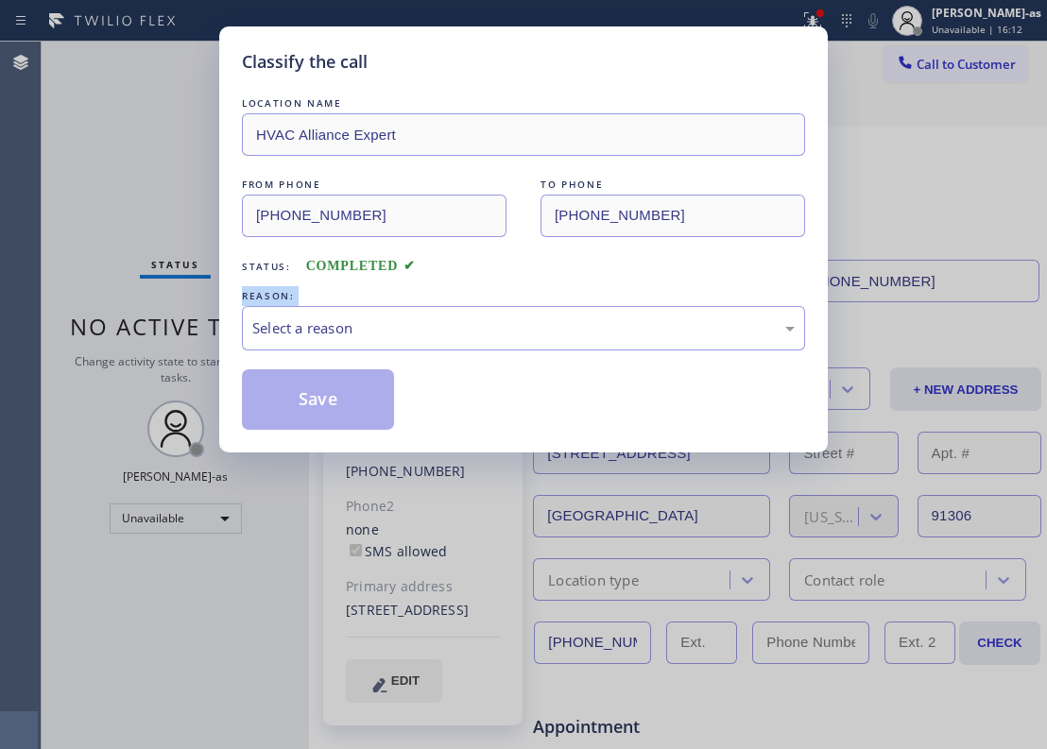
click at [272, 301] on div "REASON:" at bounding box center [523, 296] width 563 height 20
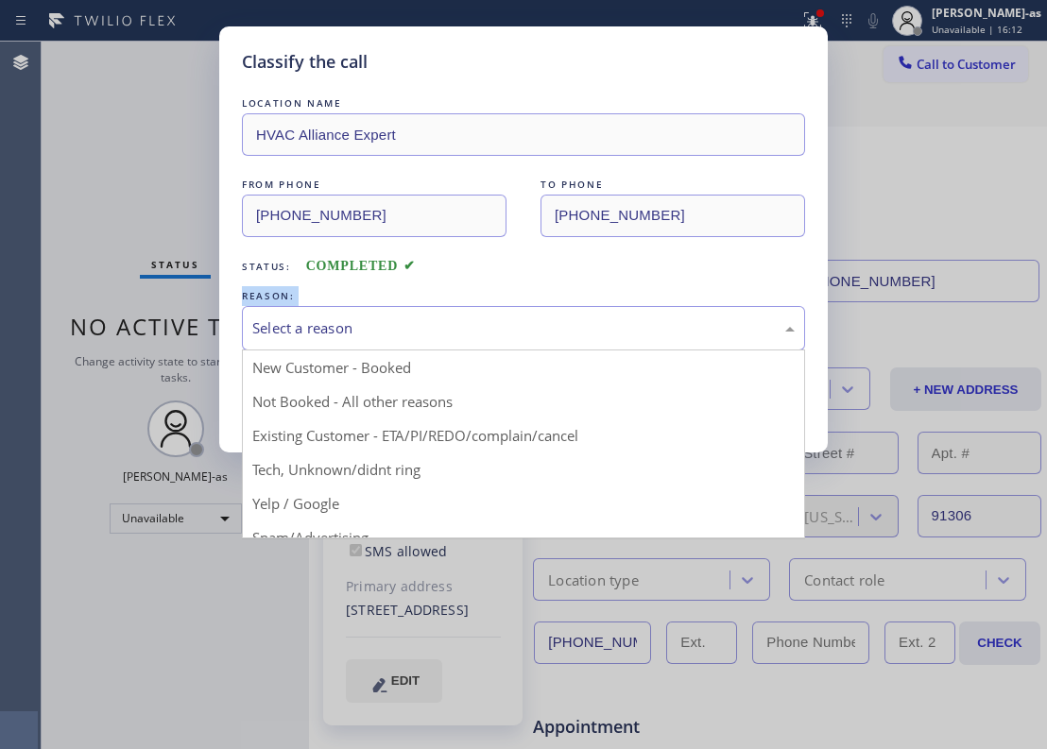
click at [356, 325] on div "Select a reason" at bounding box center [523, 329] width 542 height 22
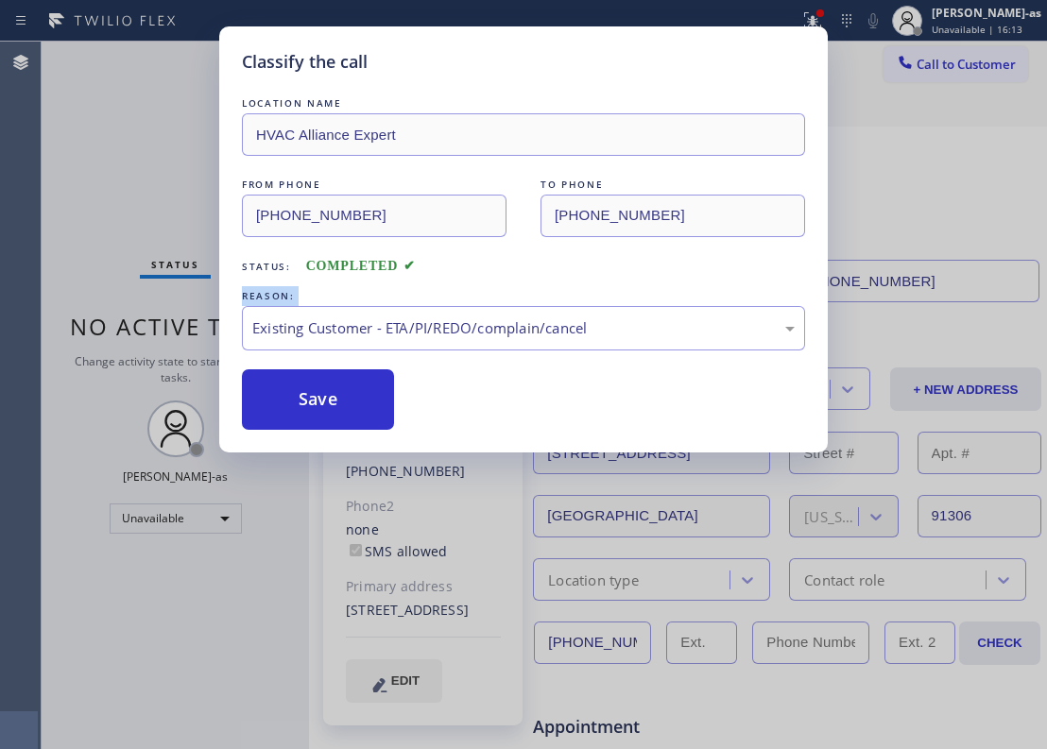
drag, startPoint x: 304, startPoint y: 401, endPoint x: 417, endPoint y: 289, distance: 158.4
click at [307, 401] on button "Save" at bounding box center [318, 399] width 152 height 60
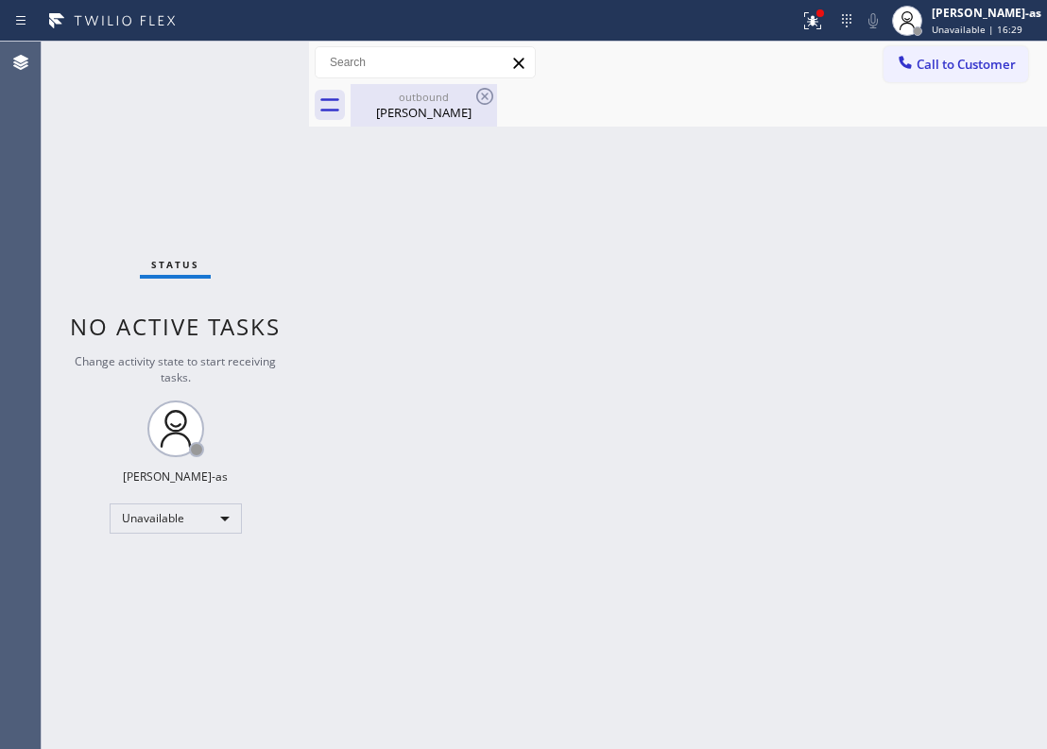
click at [404, 104] on div "[PERSON_NAME]" at bounding box center [423, 112] width 143 height 17
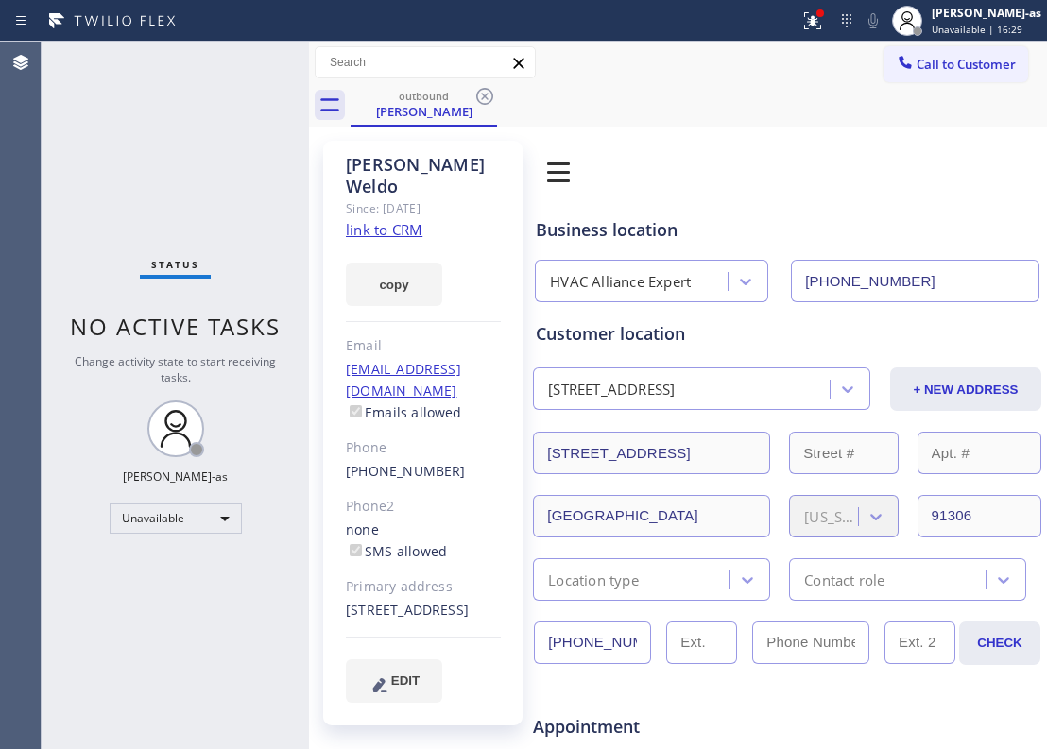
click at [386, 220] on link "link to CRM" at bounding box center [384, 229] width 77 height 19
click at [946, 43] on div "Call to Customer Outbound call Location HVAC Alliance Expert Your caller id pho…" at bounding box center [678, 63] width 738 height 43
click at [953, 69] on span "Call to Customer" at bounding box center [966, 64] width 99 height 17
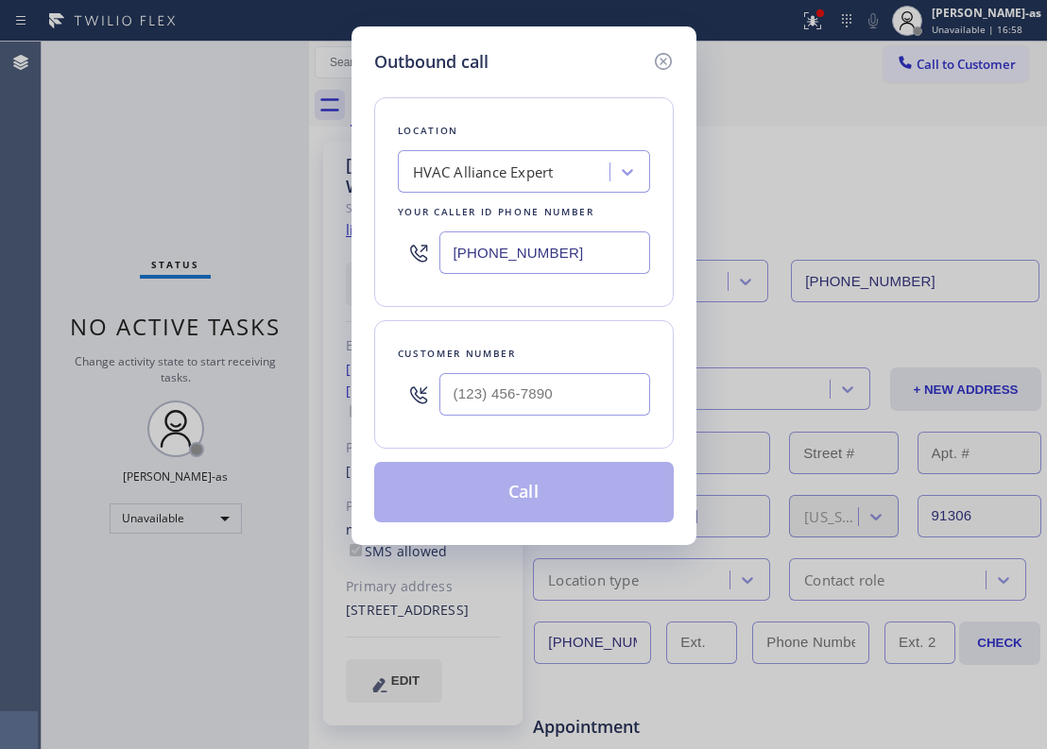
click at [573, 357] on div "Customer number" at bounding box center [524, 354] width 252 height 20
click at [580, 402] on input "(___) ___-____" at bounding box center [544, 394] width 211 height 43
paste input "323) 807-2838"
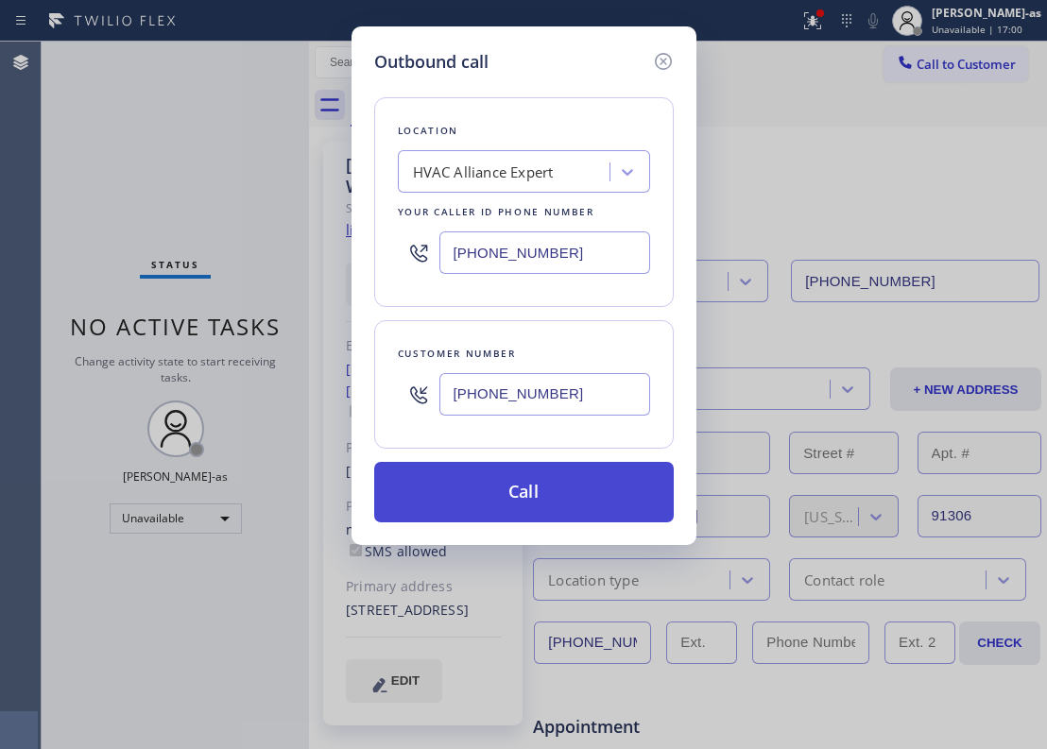
type input "[PHONE_NUMBER]"
click at [560, 481] on button "Call" at bounding box center [524, 492] width 300 height 60
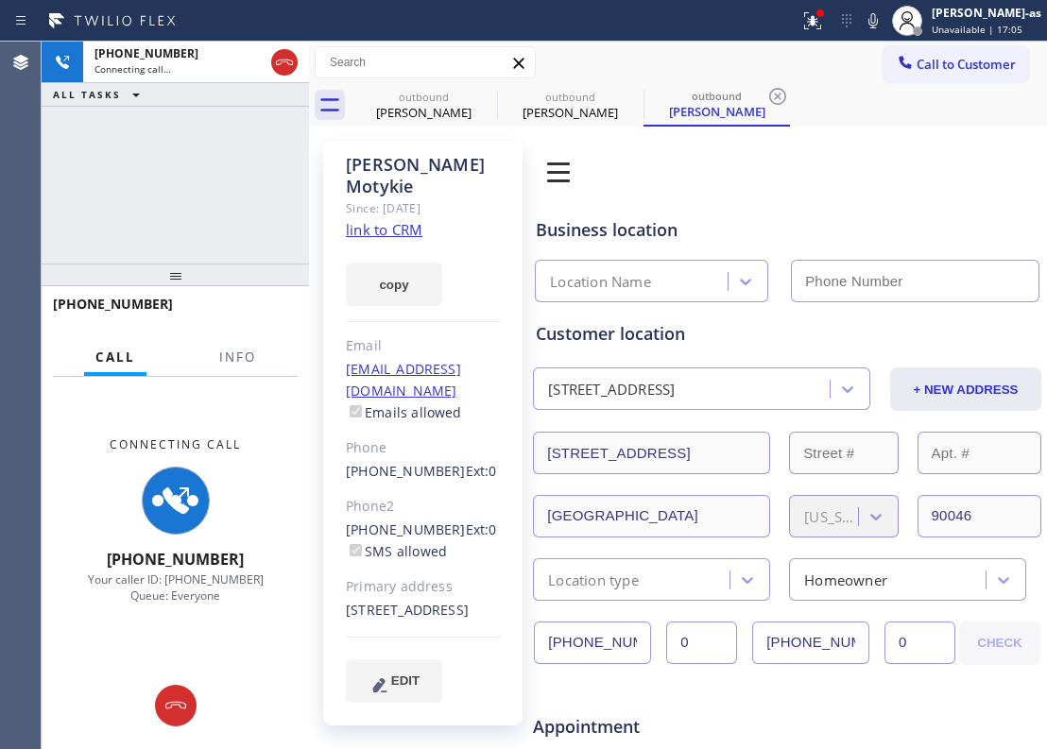
type input "[PHONE_NUMBER]"
click at [397, 220] on link "link to CRM" at bounding box center [384, 229] width 77 height 19
drag, startPoint x: 100, startPoint y: 255, endPoint x: 376, endPoint y: 159, distance: 292.3
click at [127, 250] on div "[PHONE_NUMBER] Connecting call… ALL TASKS ALL TASKS ACTIVE TASKS TASKS IN WRAP …" at bounding box center [175, 153] width 267 height 222
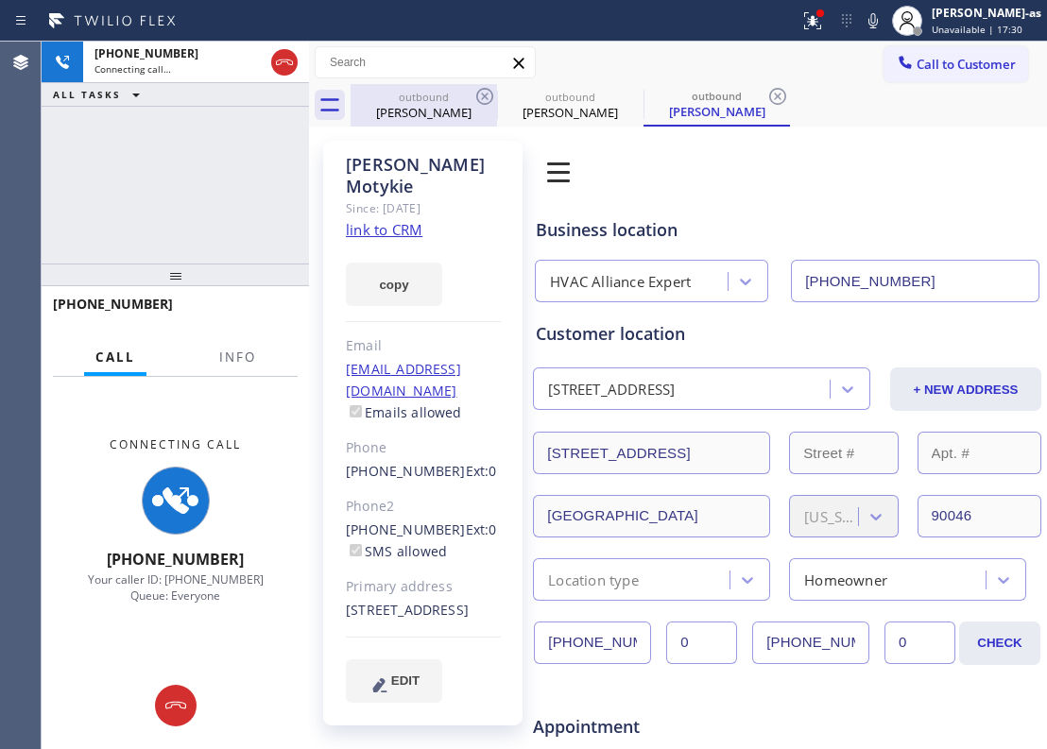
click at [408, 107] on div "[PERSON_NAME]" at bounding box center [423, 112] width 143 height 17
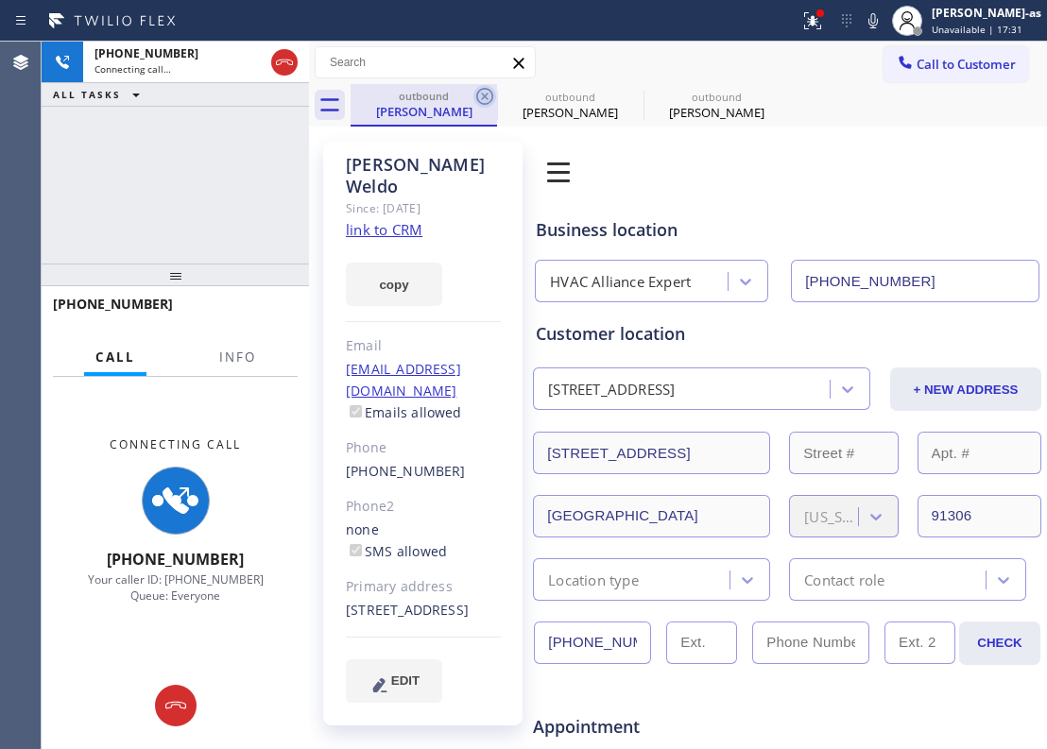
click at [477, 95] on icon at bounding box center [484, 96] width 17 height 17
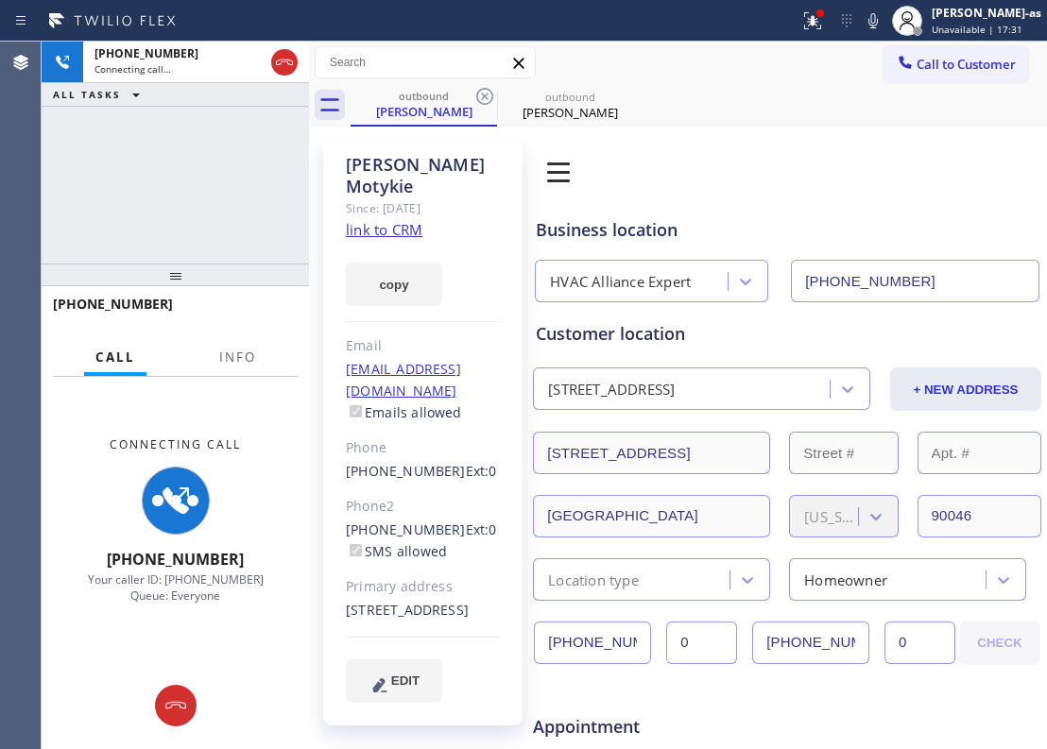
click at [477, 95] on icon at bounding box center [484, 96] width 17 height 17
click at [0, 0] on icon at bounding box center [0, 0] width 0 height 0
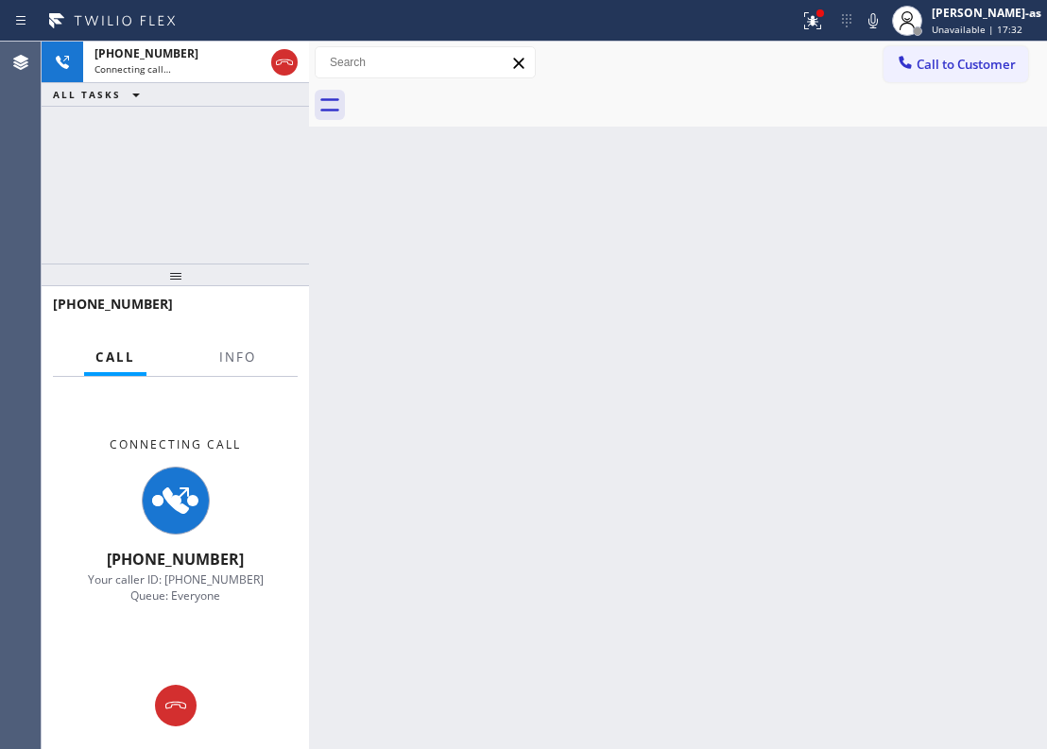
click at [214, 198] on div "[PHONE_NUMBER] Connecting call… ALL TASKS ALL TASKS ACTIVE TASKS TASKS IN WRAP …" at bounding box center [175, 153] width 267 height 222
drag, startPoint x: 276, startPoint y: 50, endPoint x: 132, endPoint y: 168, distance: 186.0
click at [276, 51] on icon at bounding box center [284, 62] width 23 height 23
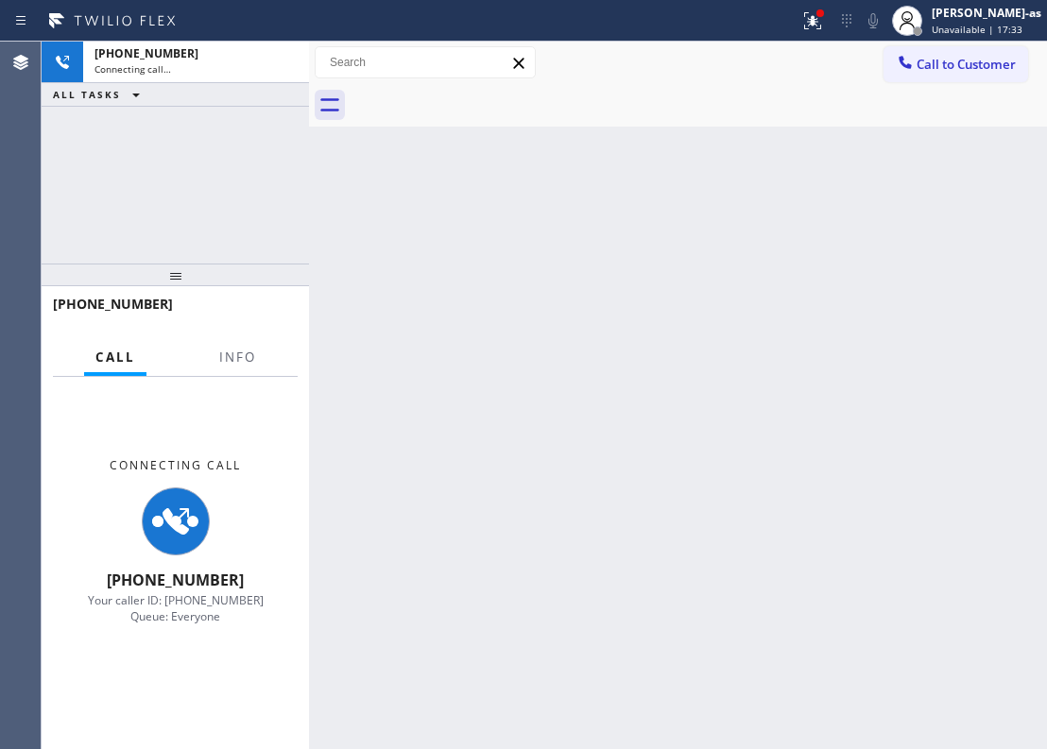
click at [163, 168] on div "[PHONE_NUMBER] Connecting call… ALL TASKS ALL TASKS ACTIVE TASKS TASKS IN WRAP …" at bounding box center [175, 153] width 267 height 222
click at [917, 231] on div "Back to Dashboard Change Sender ID Customers Technicians Select a contact Outbo…" at bounding box center [678, 396] width 738 height 708
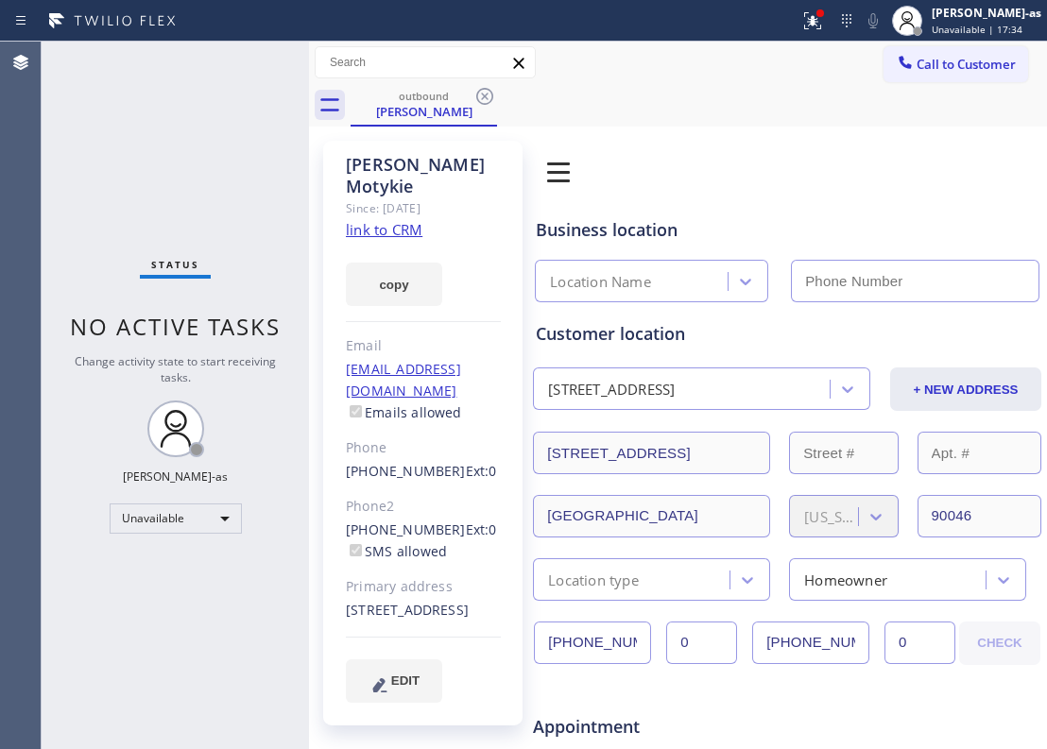
type input "[PHONE_NUMBER]"
click at [476, 65] on input "text" at bounding box center [425, 62] width 219 height 30
drag, startPoint x: 448, startPoint y: 85, endPoint x: 514, endPoint y: 88, distance: 66.2
click at [448, 87] on div "outbound [PERSON_NAME]" at bounding box center [423, 104] width 143 height 41
click at [508, 91] on div "outbound [PERSON_NAME]" at bounding box center [699, 105] width 696 height 43
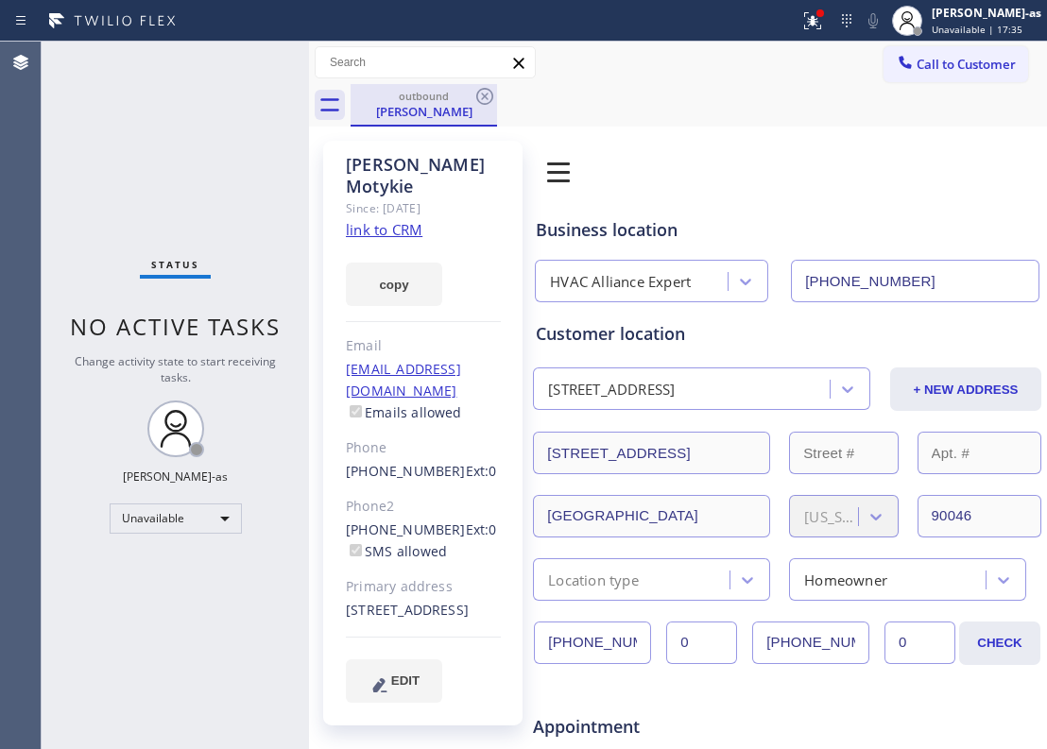
click at [496, 98] on div "outbound [PERSON_NAME]" at bounding box center [699, 105] width 696 height 43
click at [493, 100] on icon at bounding box center [484, 96] width 23 height 23
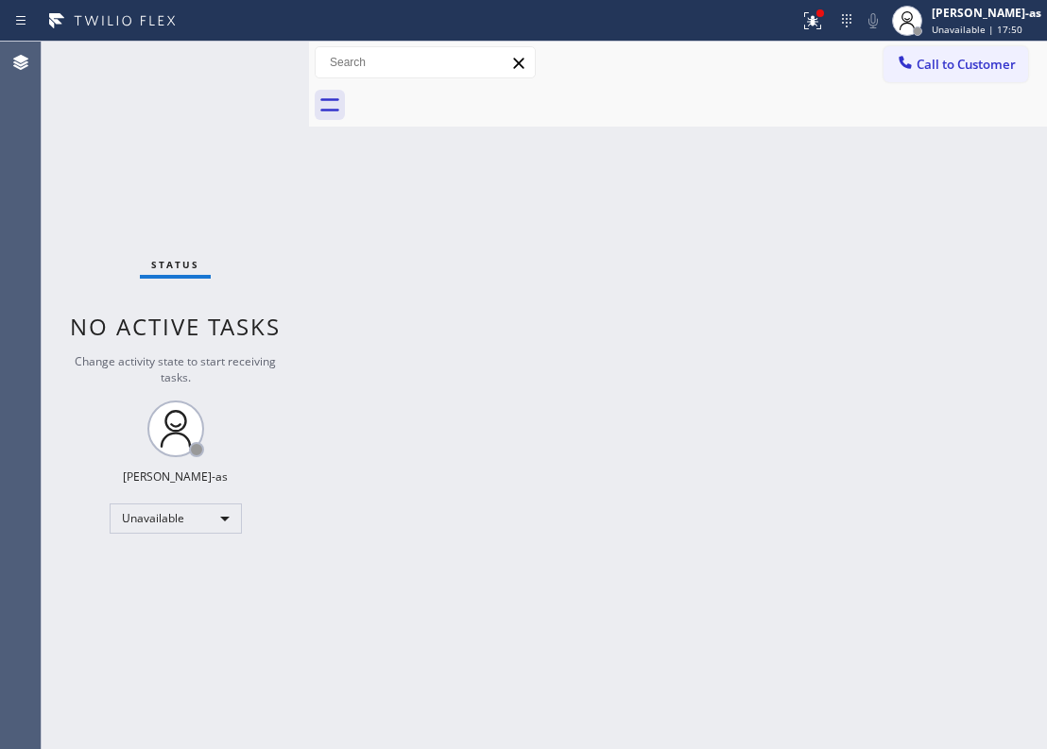
drag, startPoint x: 561, startPoint y: 361, endPoint x: 992, endPoint y: 212, distance: 456.1
click at [724, 300] on div "Back to Dashboard Change Sender ID Customers Technicians Select a contact Outbo…" at bounding box center [678, 396] width 738 height 708
click at [976, 64] on span "Call to Customer" at bounding box center [966, 64] width 99 height 17
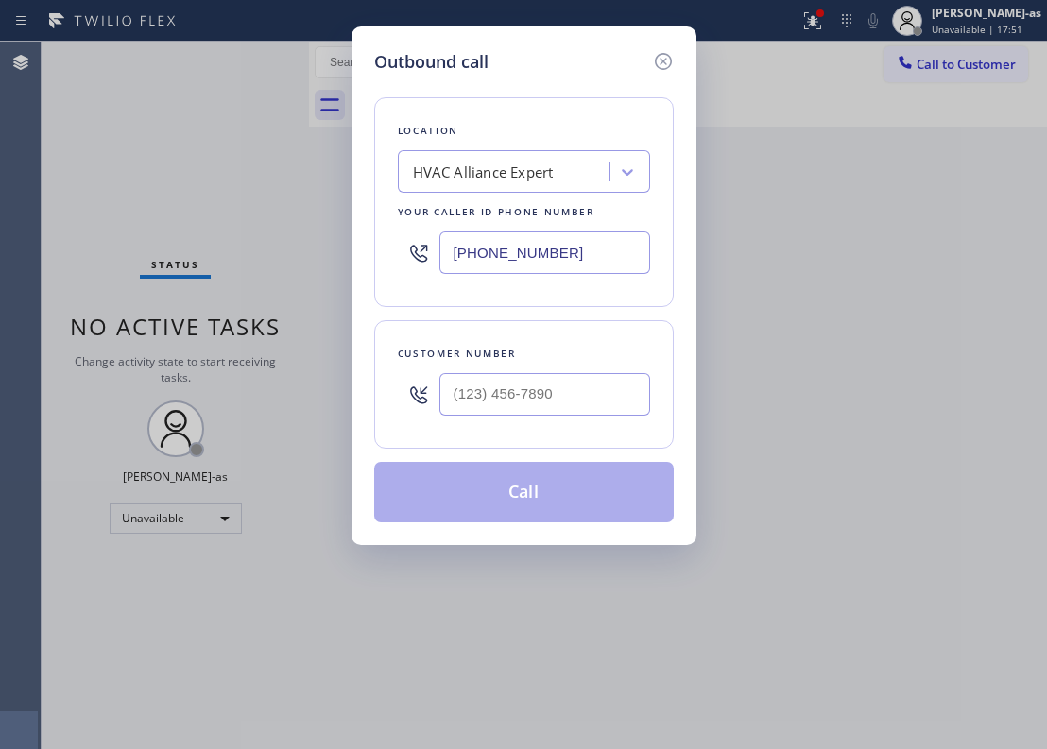
click at [584, 348] on div "Customer number" at bounding box center [524, 354] width 252 height 20
click at [595, 375] on input "(___) ___-____" at bounding box center [544, 394] width 211 height 43
paste input "323) 807-2838"
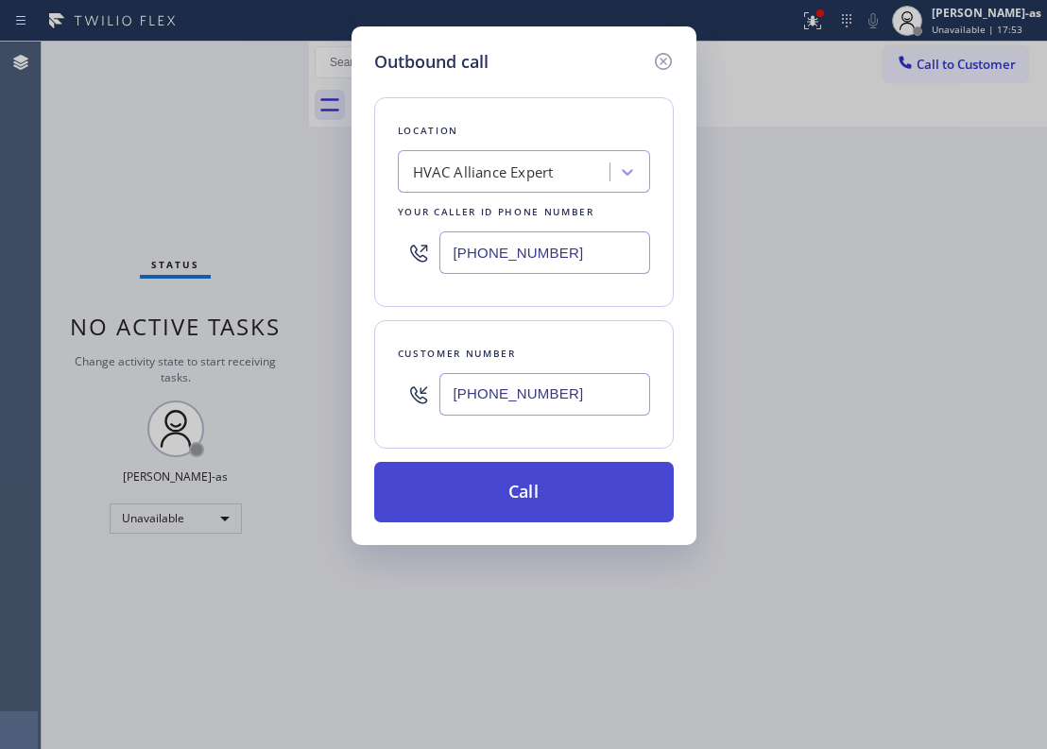
type input "[PHONE_NUMBER]"
drag, startPoint x: 523, startPoint y: 512, endPoint x: 527, endPoint y: 501, distance: 12.3
click at [525, 507] on button "Call" at bounding box center [524, 492] width 300 height 60
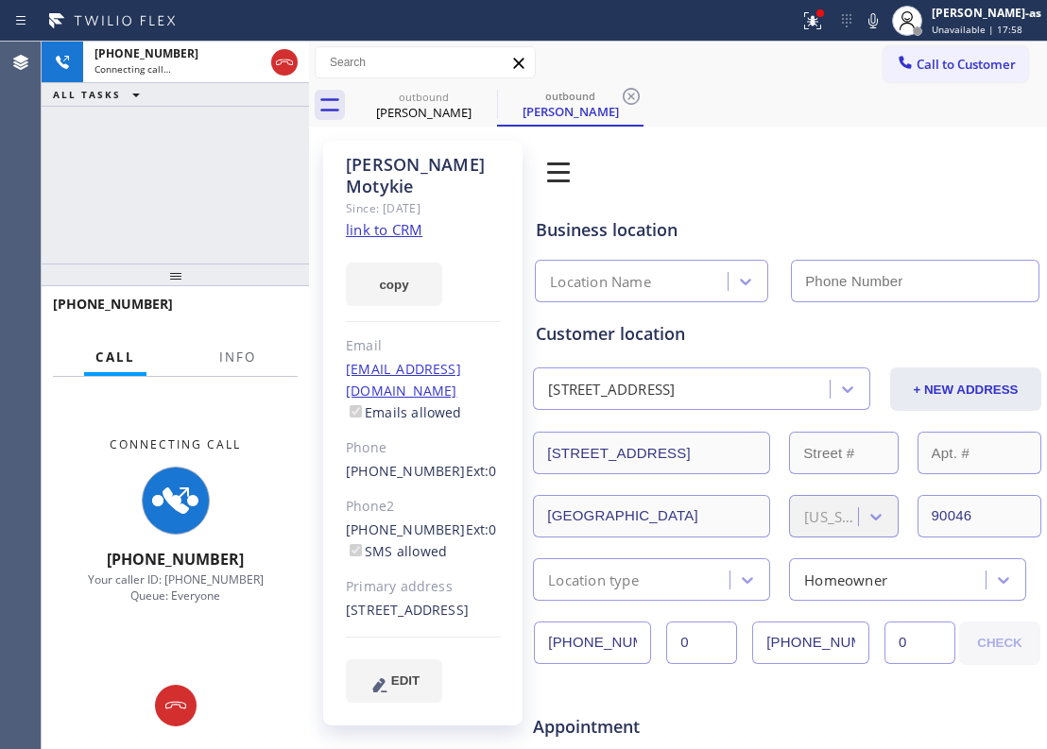
type input "[PHONE_NUMBER]"
drag, startPoint x: 163, startPoint y: 123, endPoint x: 372, endPoint y: 58, distance: 219.7
click at [166, 123] on div "[PHONE_NUMBER] Connecting call… ALL TASKS ALL TASKS ACTIVE TASKS TASKS IN WRAP …" at bounding box center [175, 153] width 267 height 222
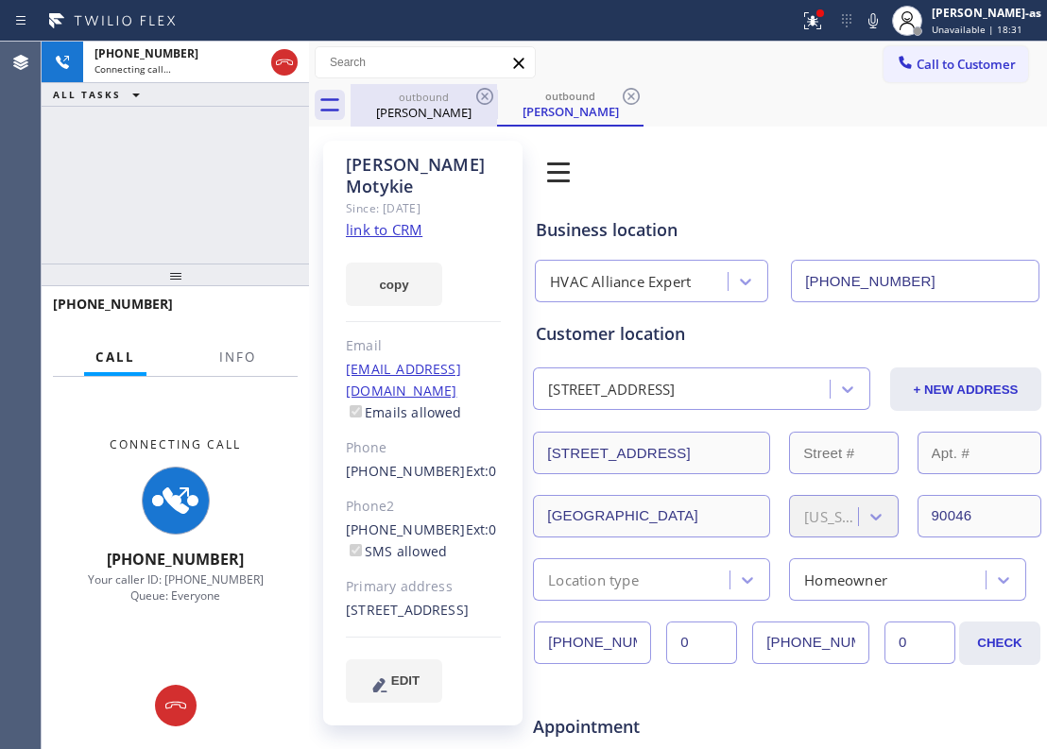
drag, startPoint x: 296, startPoint y: 59, endPoint x: 403, endPoint y: 88, distance: 110.7
click at [302, 61] on div "[PHONE_NUMBER] Connecting call…" at bounding box center [175, 63] width 267 height 42
drag, startPoint x: 402, startPoint y: 93, endPoint x: 495, endPoint y: 102, distance: 94.0
click at [405, 95] on div "outbound" at bounding box center [423, 97] width 143 height 14
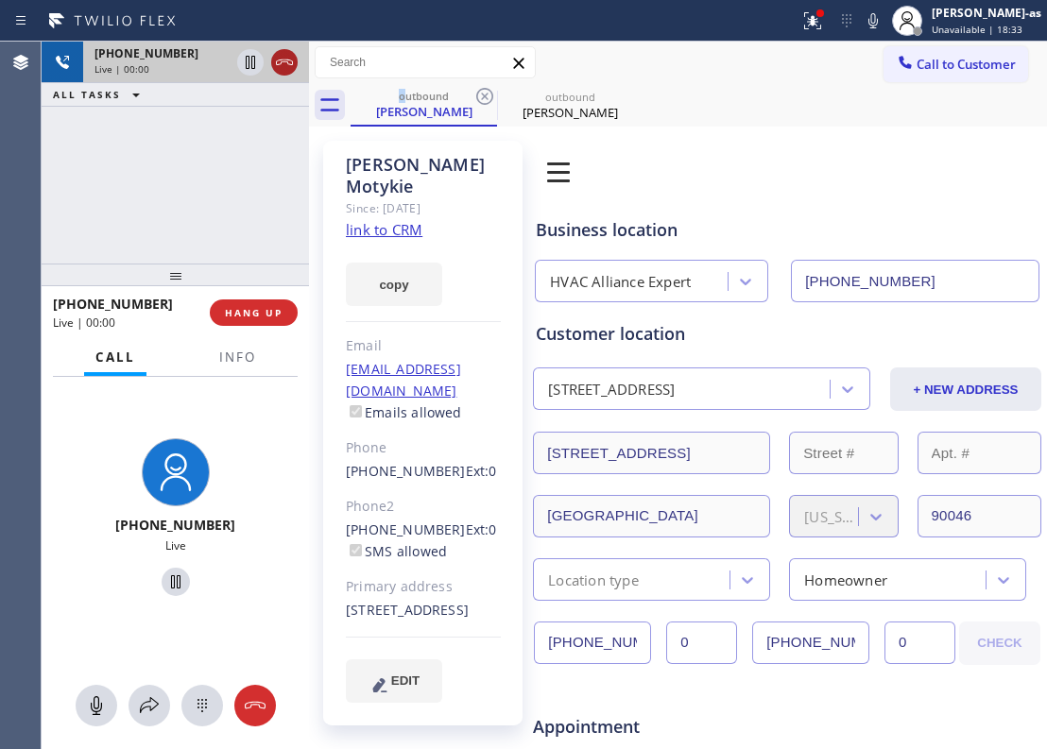
click at [285, 65] on icon at bounding box center [284, 62] width 23 height 23
drag, startPoint x: 397, startPoint y: 118, endPoint x: 491, endPoint y: 98, distance: 96.6
click at [401, 118] on div "[PERSON_NAME]" at bounding box center [423, 111] width 143 height 17
click at [491, 93] on icon at bounding box center [484, 96] width 17 height 17
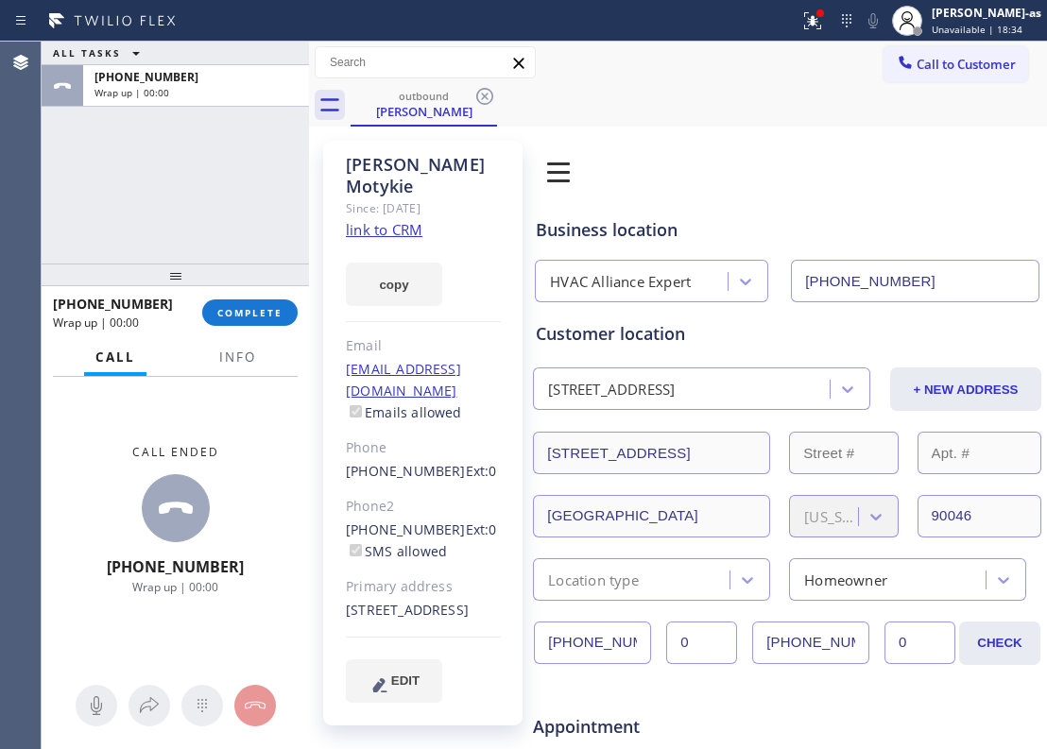
drag, startPoint x: 380, startPoint y: 217, endPoint x: 389, endPoint y: 204, distance: 16.3
click at [380, 214] on div "[PERSON_NAME] Since: [DATE] link to CRM copy Email [EMAIL_ADDRESS][DOMAIN_NAME]…" at bounding box center [422, 433] width 199 height 585
click at [473, 241] on div "copy" at bounding box center [423, 273] width 155 height 65
click at [406, 220] on link "link to CRM" at bounding box center [384, 229] width 77 height 19
drag, startPoint x: 227, startPoint y: 315, endPoint x: 274, endPoint y: 299, distance: 49.9
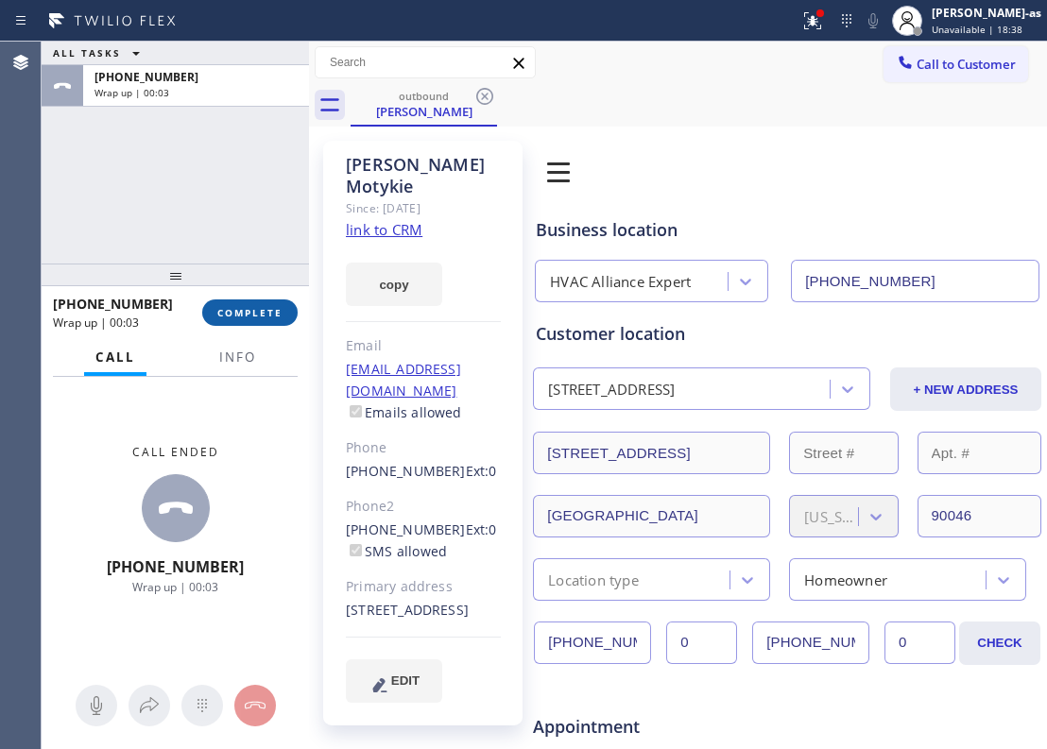
click at [228, 315] on span "COMPLETE" at bounding box center [249, 312] width 65 height 13
click at [248, 232] on div "ALL TASKS ALL TASKS ACTIVE TASKS TASKS IN WRAP UP [PHONE_NUMBER] Wrap up | 00:03" at bounding box center [175, 153] width 267 height 222
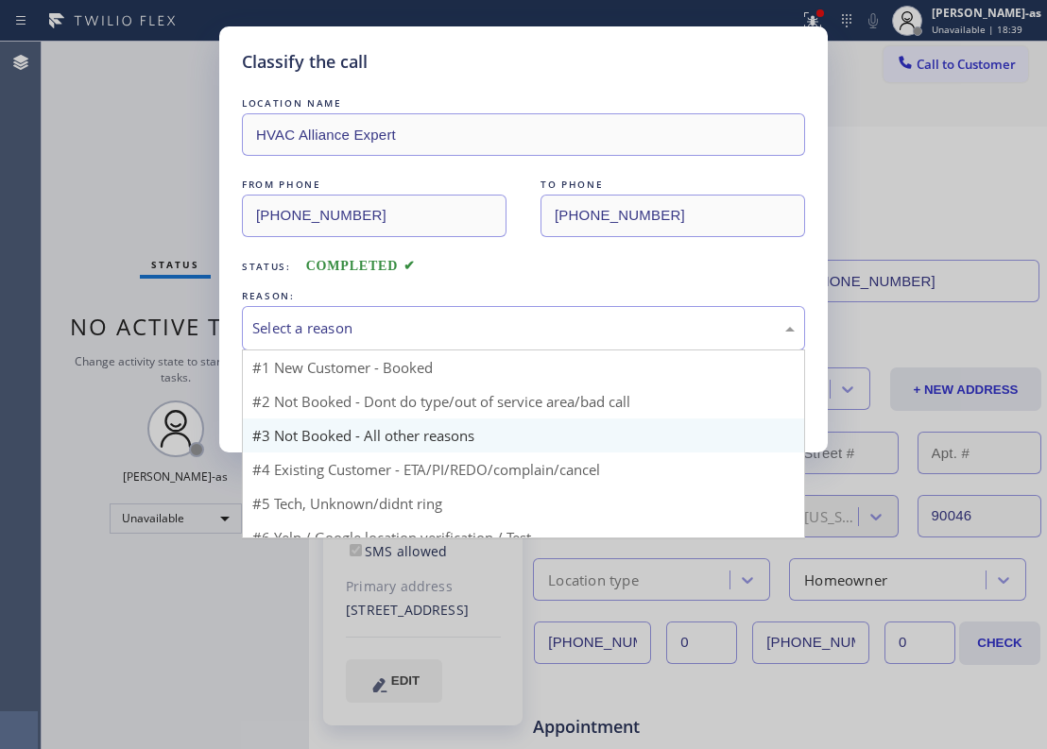
drag, startPoint x: 421, startPoint y: 323, endPoint x: 473, endPoint y: 397, distance: 90.2
click at [423, 323] on div "Select a reason" at bounding box center [523, 329] width 542 height 22
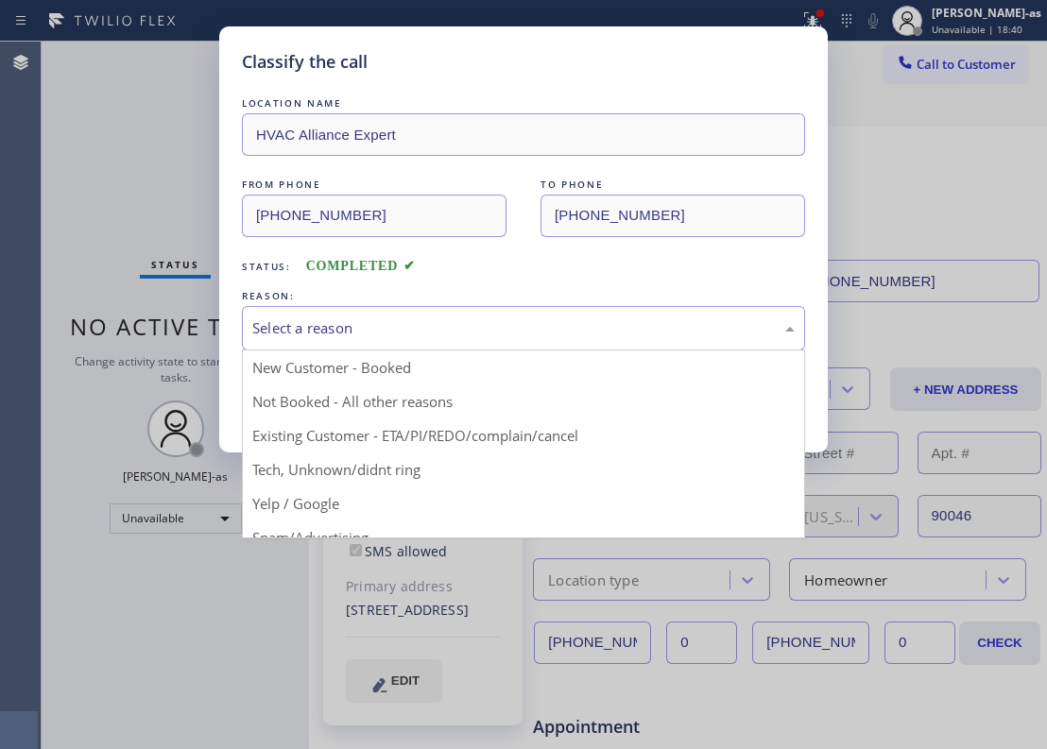
drag, startPoint x: 512, startPoint y: 435, endPoint x: 437, endPoint y: 421, distance: 76.9
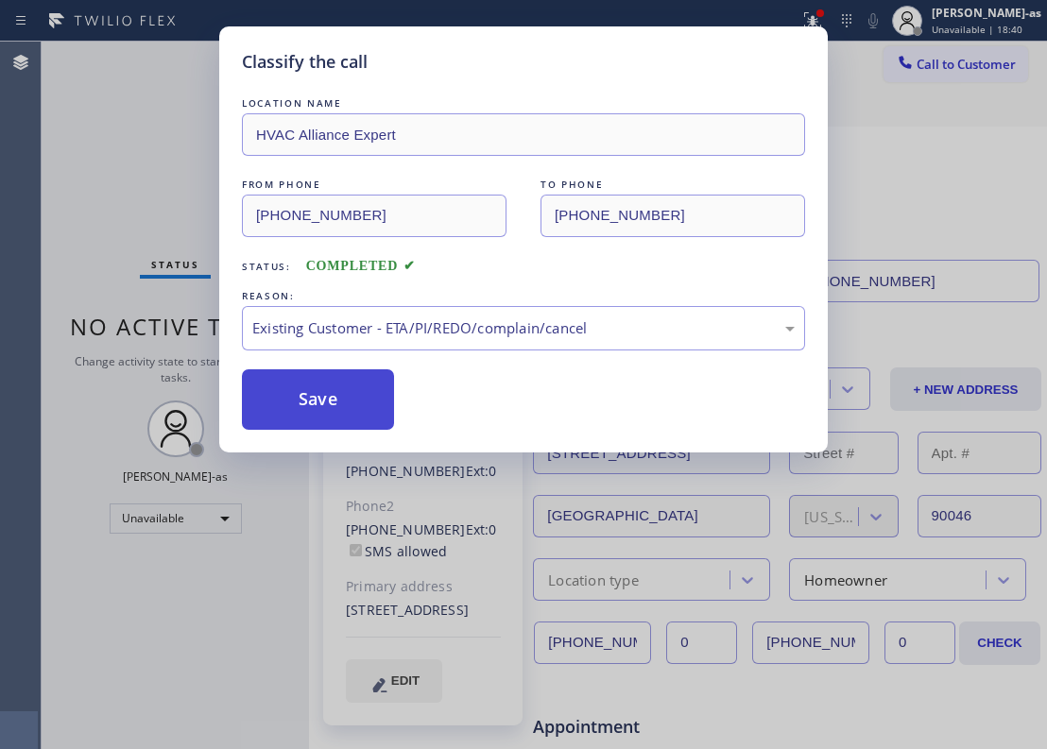
click at [315, 397] on button "Save" at bounding box center [318, 399] width 152 height 60
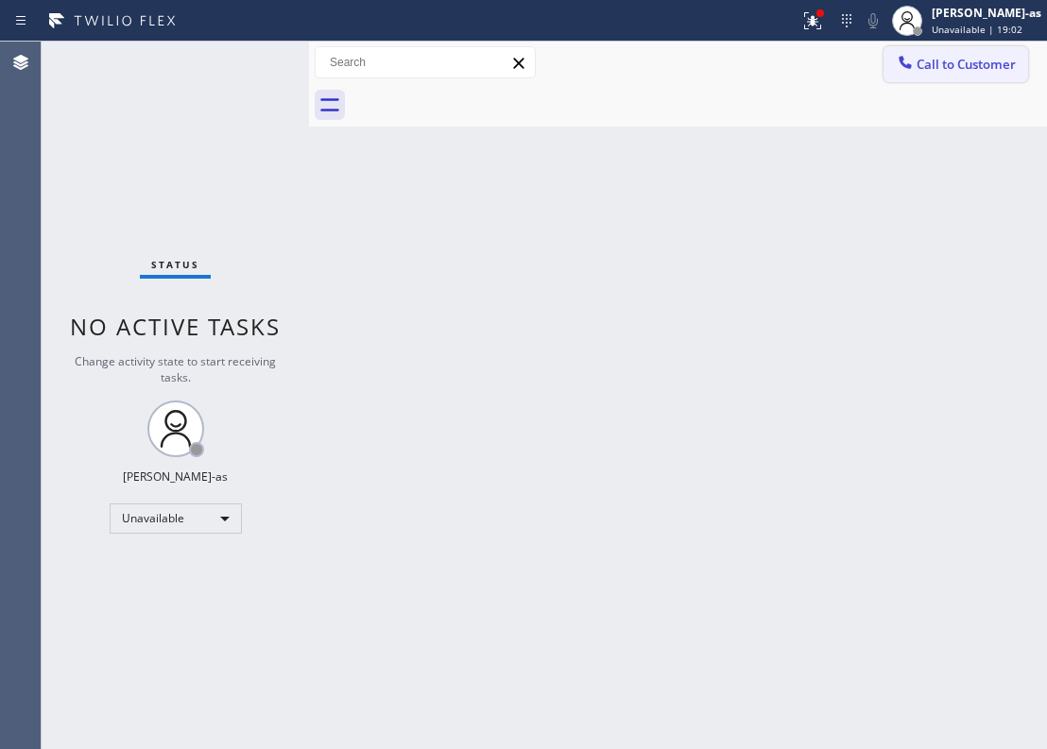
click at [932, 54] on button "Call to Customer" at bounding box center [956, 64] width 145 height 36
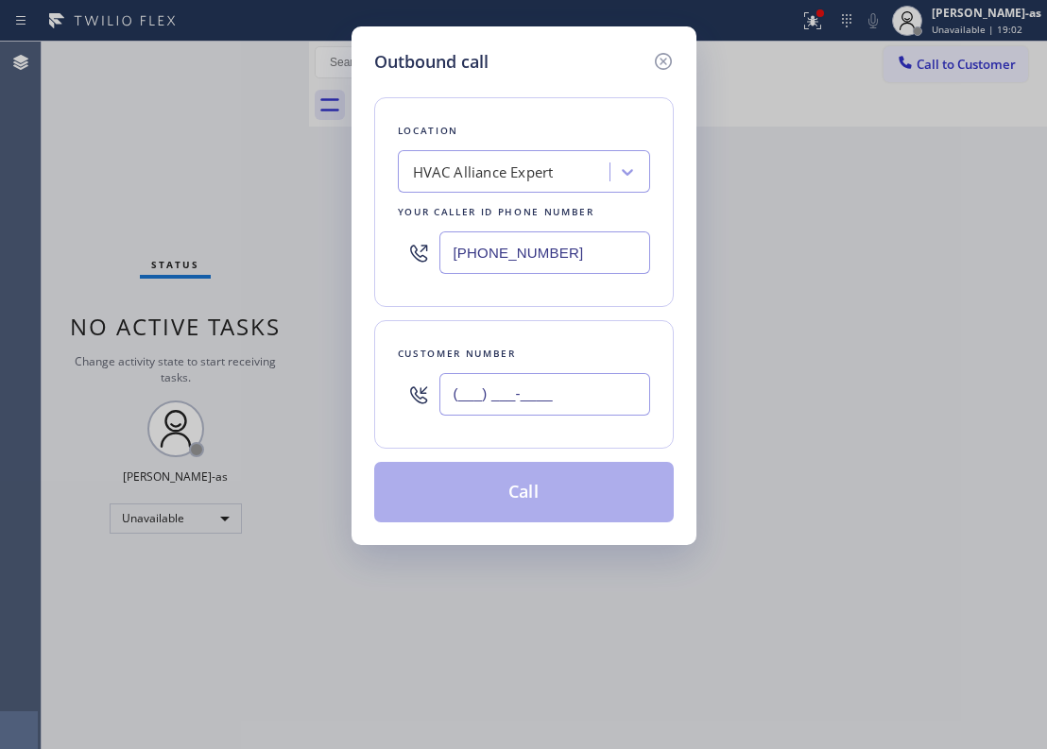
click at [533, 374] on input "(___) ___-____" at bounding box center [544, 394] width 211 height 43
paste input "732) 208-9565"
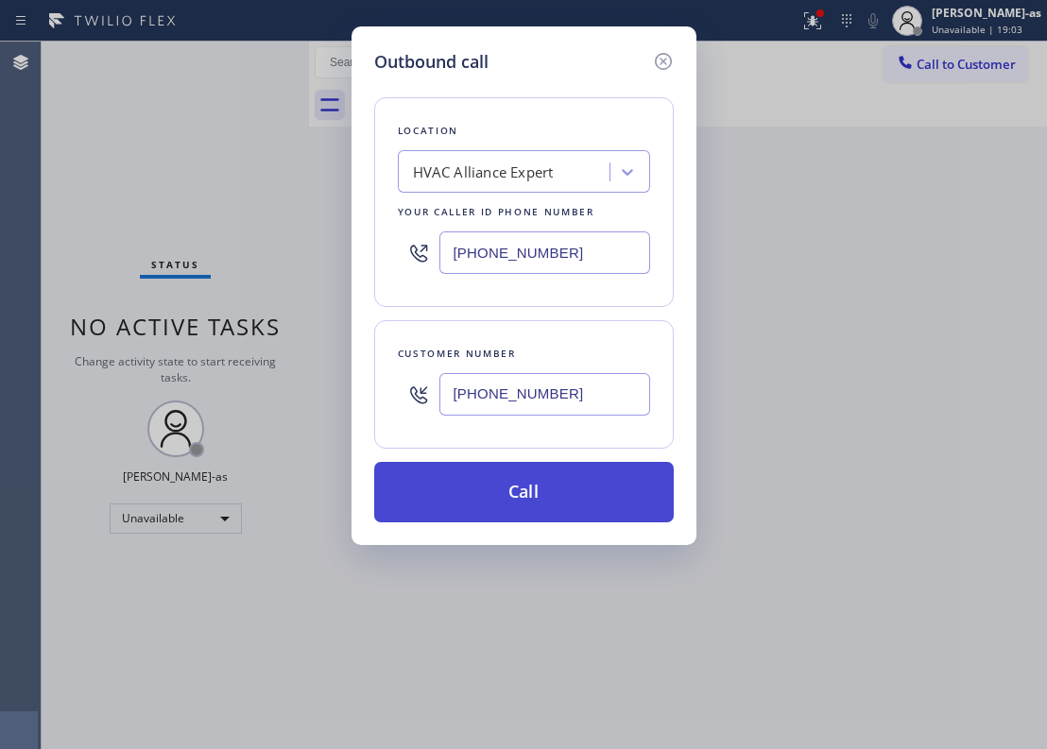
type input "[PHONE_NUMBER]"
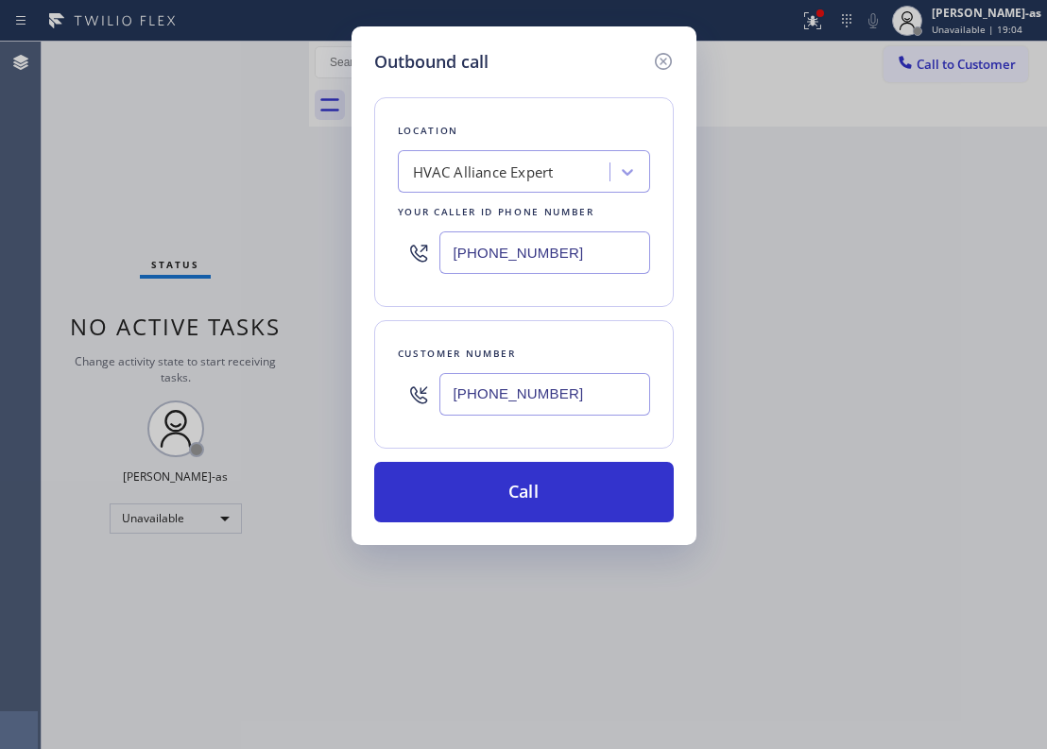
drag, startPoint x: 495, startPoint y: 484, endPoint x: 972, endPoint y: 552, distance: 482.1
click at [495, 482] on button "Call" at bounding box center [524, 492] width 300 height 60
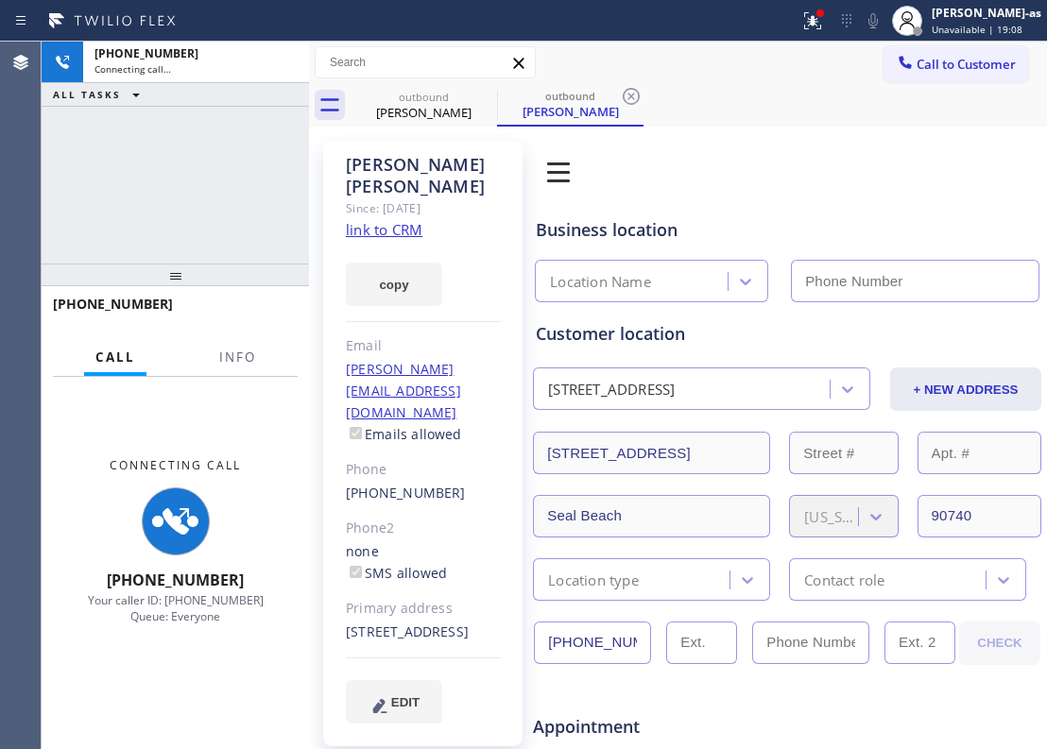
type input "[PHONE_NUMBER]"
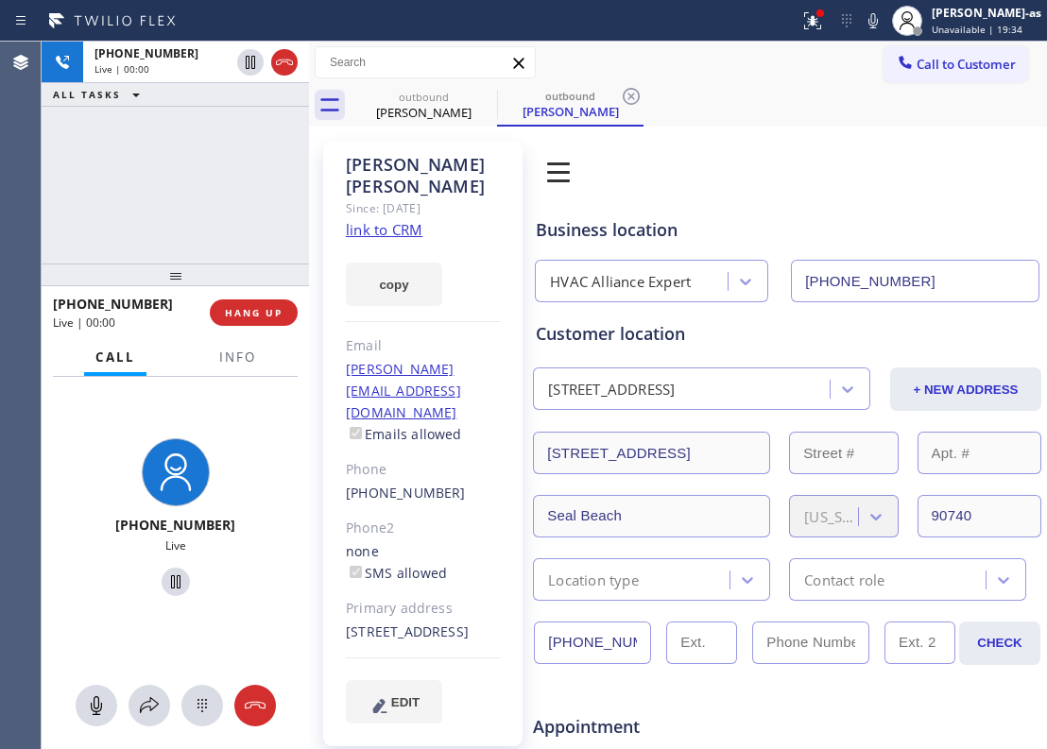
click at [223, 163] on div "[PHONE_NUMBER] Live | 00:00 ALL TASKS ALL TASKS ACTIVE TASKS TASKS IN WRAP UP" at bounding box center [175, 153] width 267 height 222
click at [387, 220] on link "link to CRM" at bounding box center [384, 229] width 77 height 19
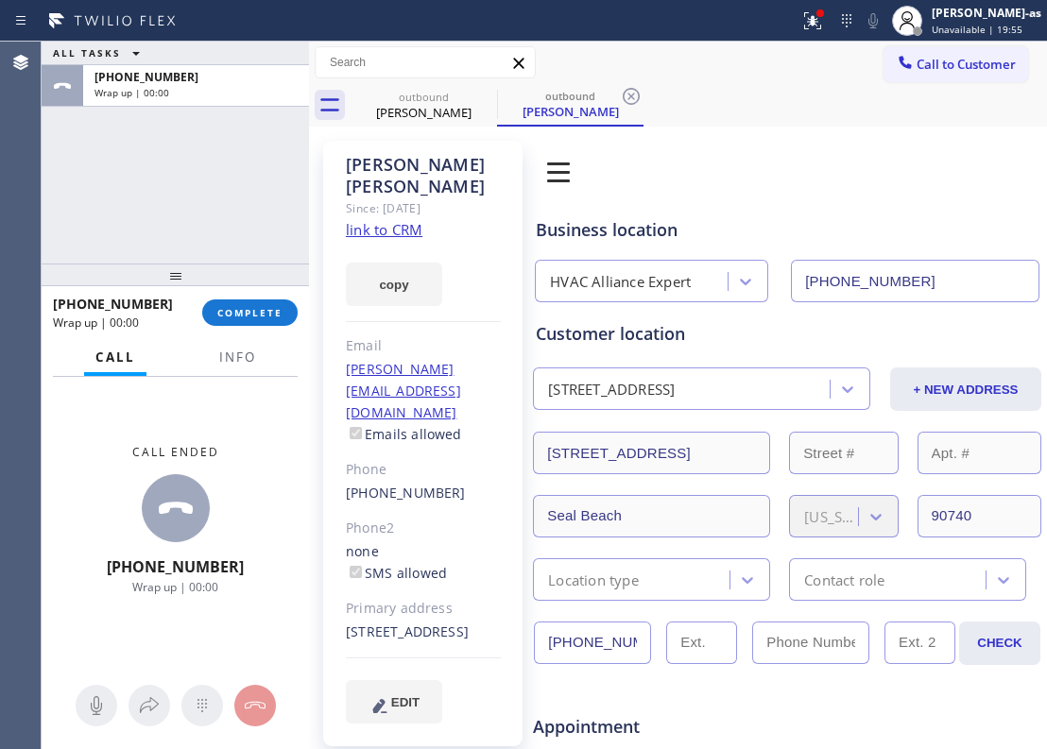
drag, startPoint x: 193, startPoint y: 194, endPoint x: 307, endPoint y: 262, distance: 133.1
click at [198, 194] on div "ALL TASKS ALL TASKS ACTIVE TASKS TASKS IN WRAP UP [PHONE_NUMBER] Wrap up | 00:00" at bounding box center [175, 153] width 267 height 222
click at [244, 308] on span "COMPLETE" at bounding box center [249, 312] width 65 height 13
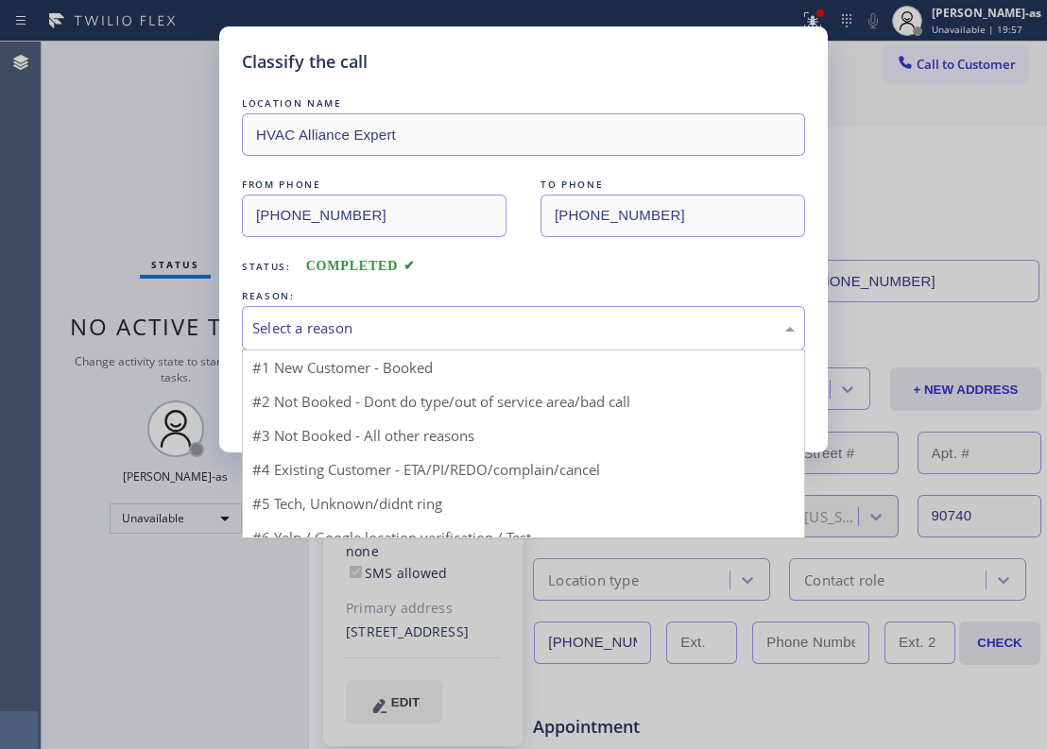
click at [243, 308] on div "Select a reason" at bounding box center [523, 328] width 563 height 44
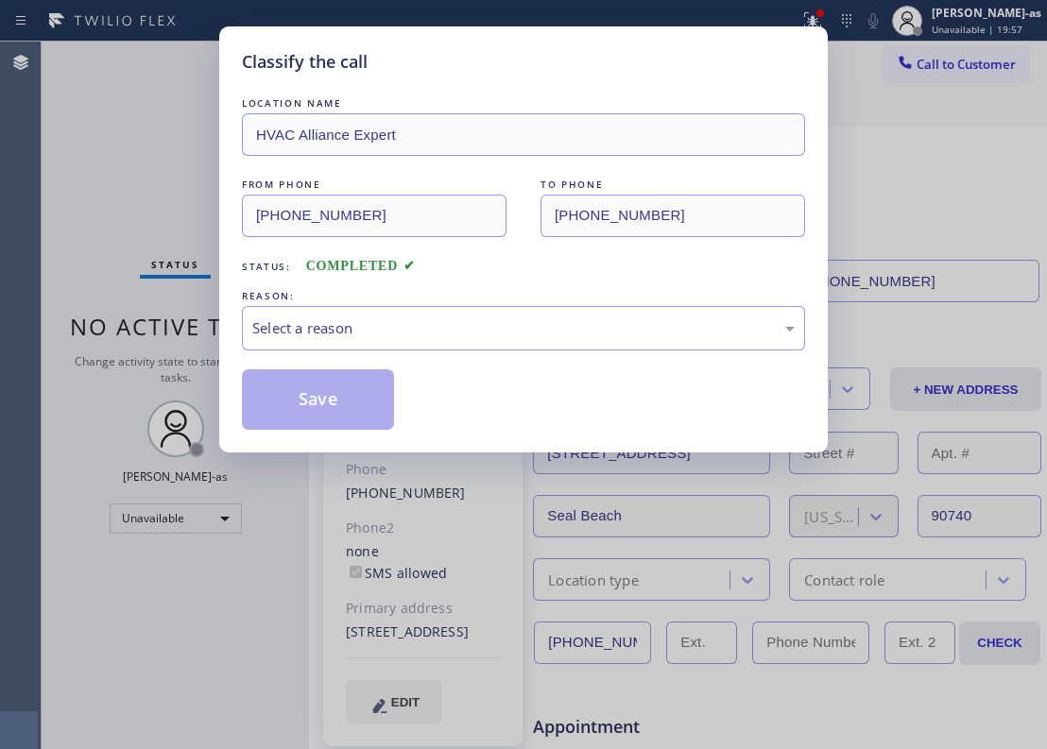
click at [243, 308] on div "Select a reason" at bounding box center [523, 328] width 563 height 44
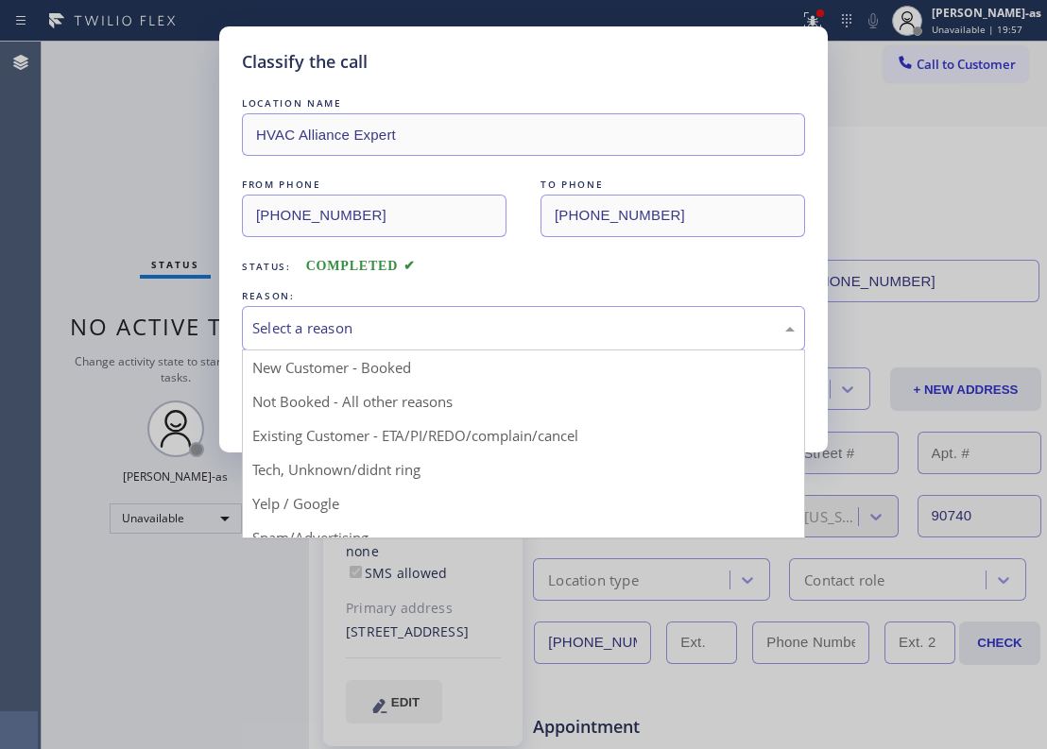
click at [606, 318] on div "Select a reason" at bounding box center [523, 329] width 542 height 22
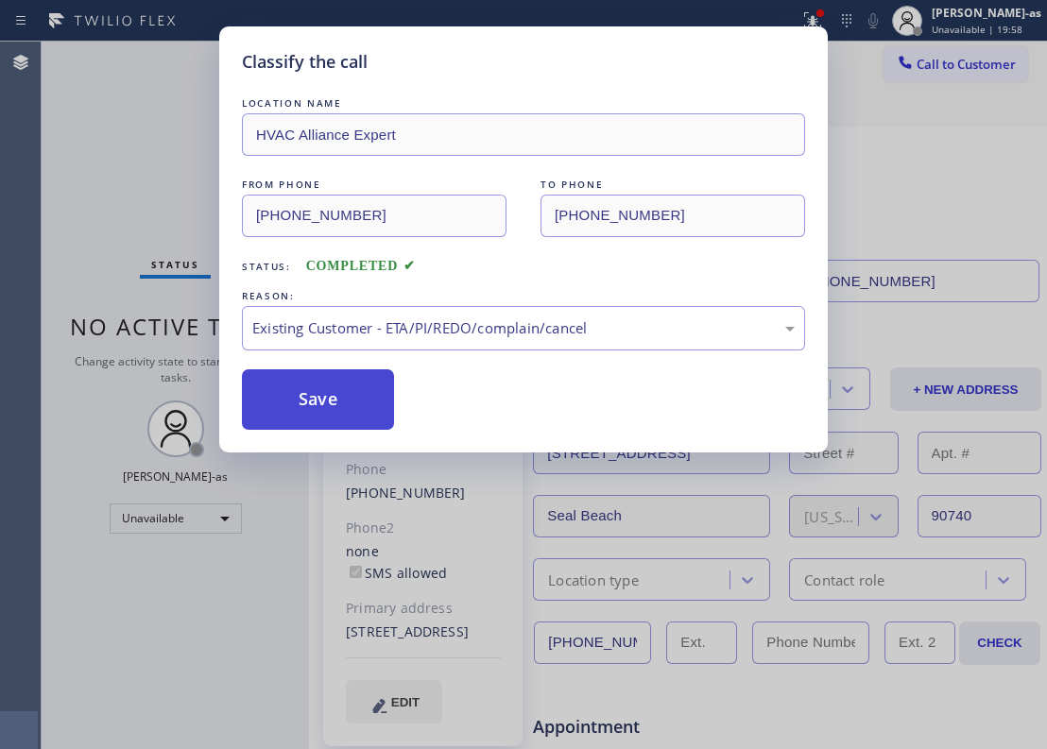
drag, startPoint x: 338, startPoint y: 406, endPoint x: 322, endPoint y: 293, distance: 114.5
click at [338, 403] on button "Save" at bounding box center [318, 399] width 152 height 60
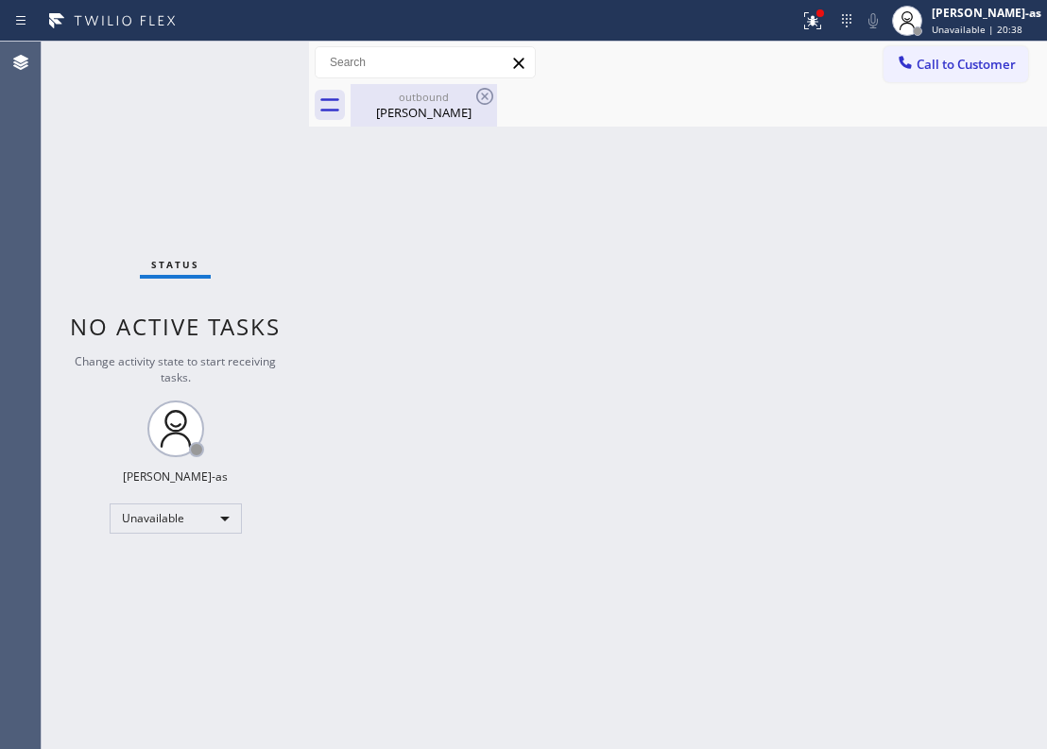
click at [457, 99] on div "outbound" at bounding box center [423, 97] width 143 height 14
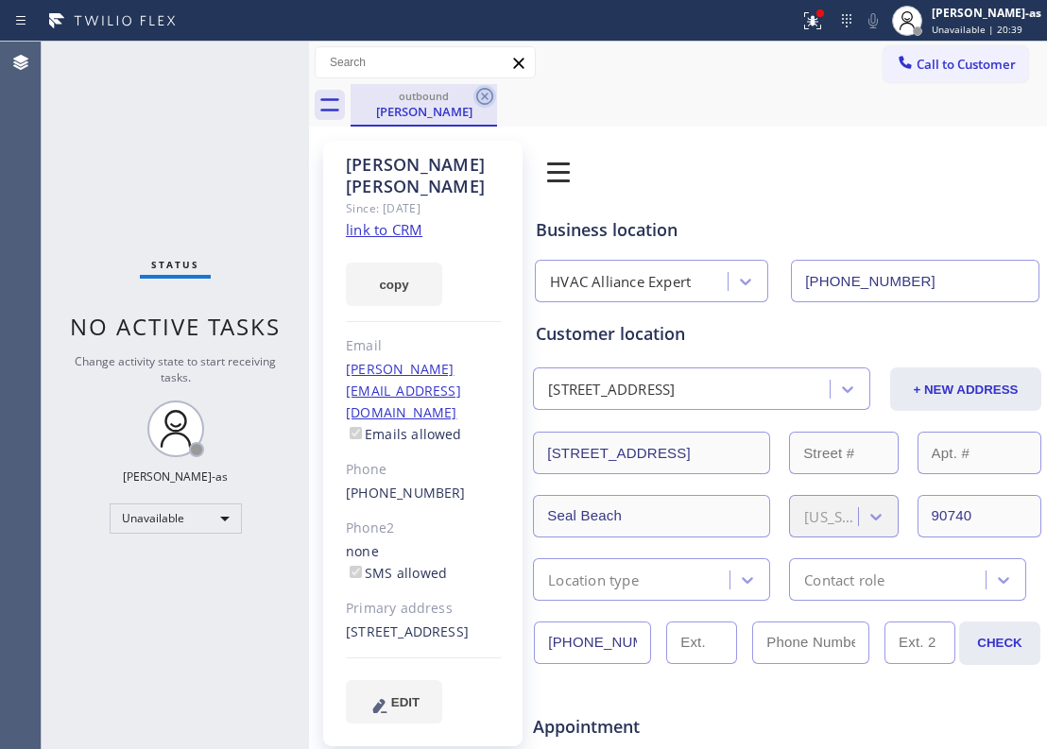
click at [489, 87] on icon at bounding box center [484, 96] width 23 height 23
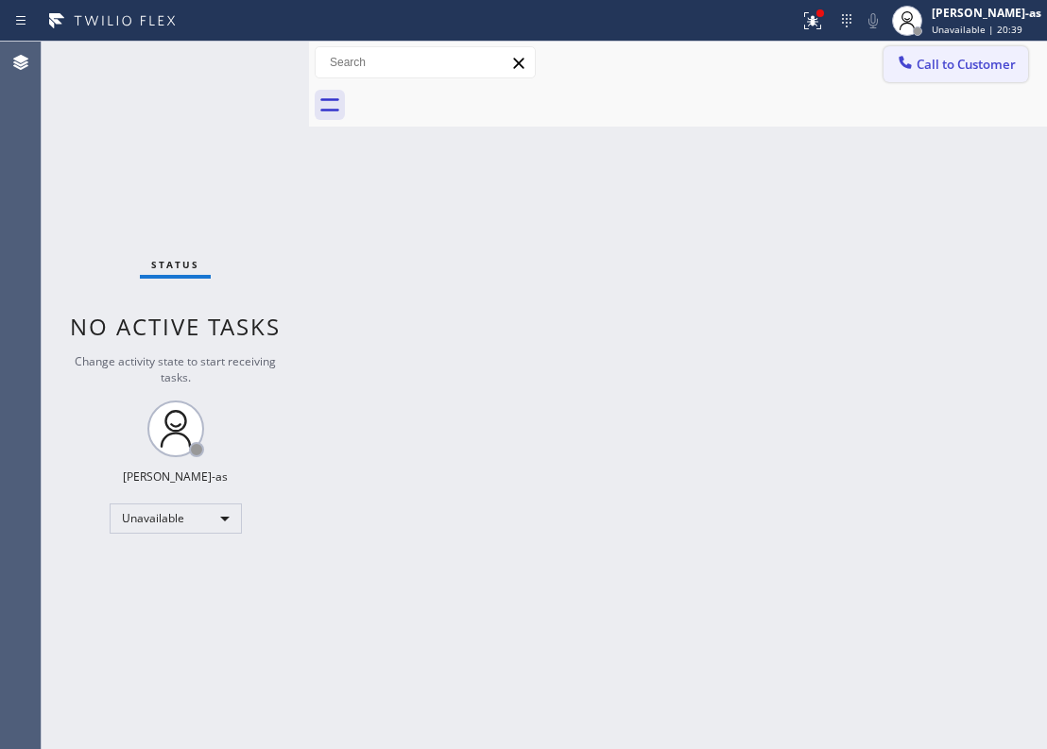
click at [954, 66] on span "Call to Customer" at bounding box center [966, 64] width 99 height 17
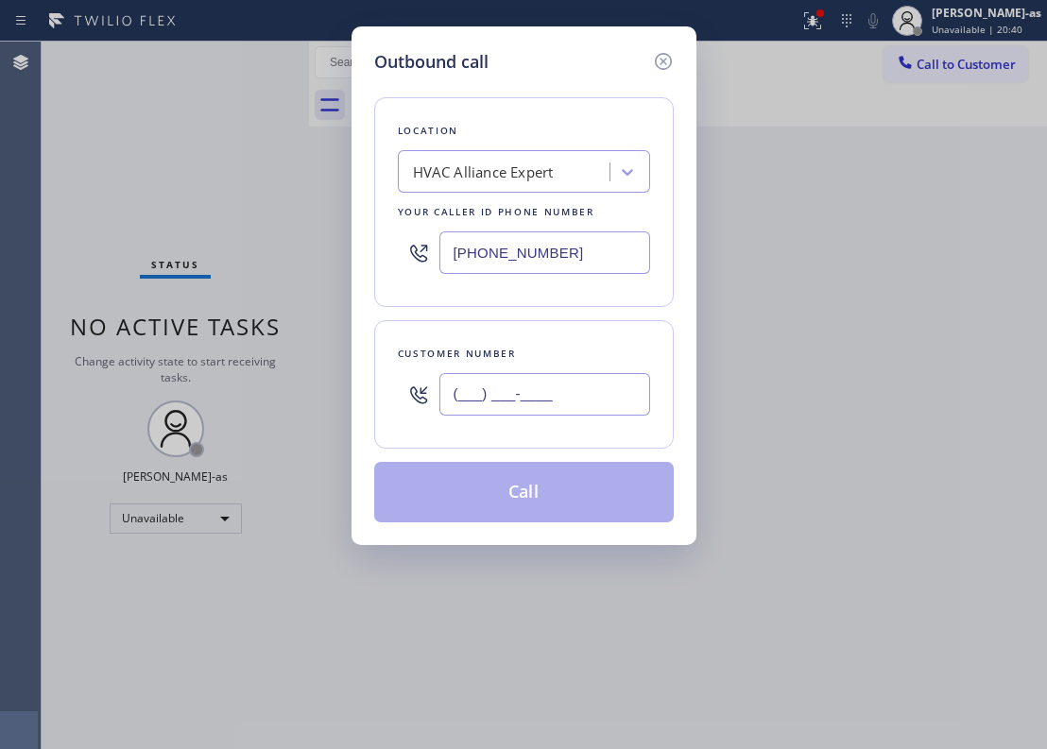
click at [531, 408] on input "(___) ___-____" at bounding box center [544, 394] width 211 height 43
paste input "209) 629-5481"
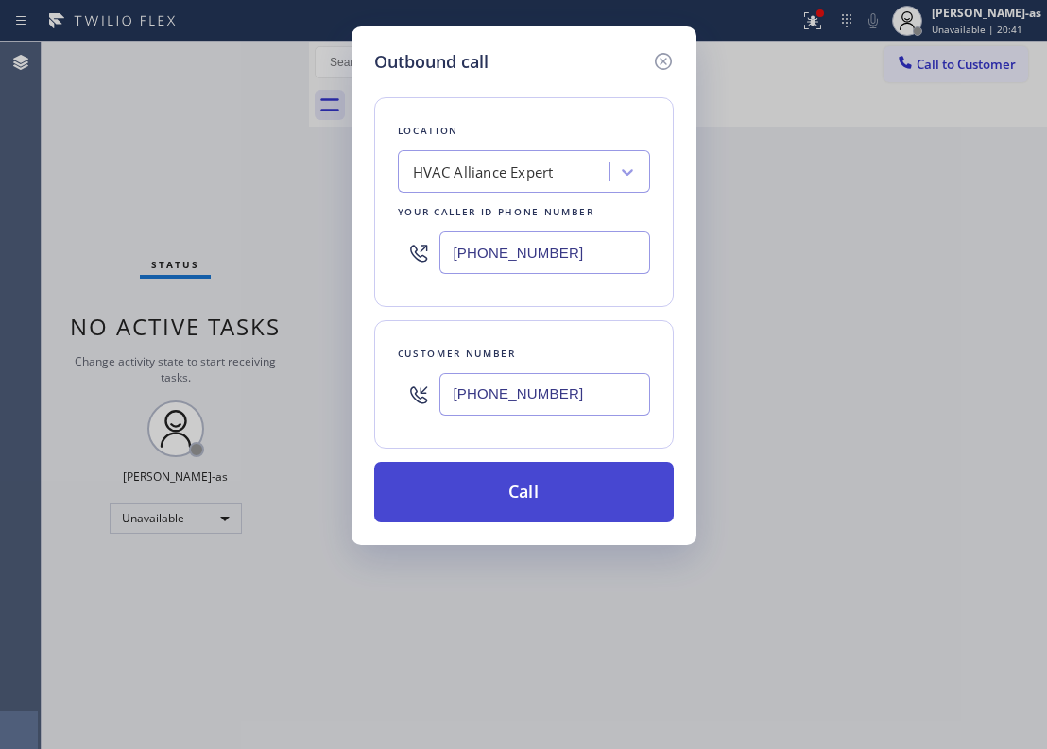
type input "[PHONE_NUMBER]"
click at [546, 504] on button "Call" at bounding box center [524, 492] width 300 height 60
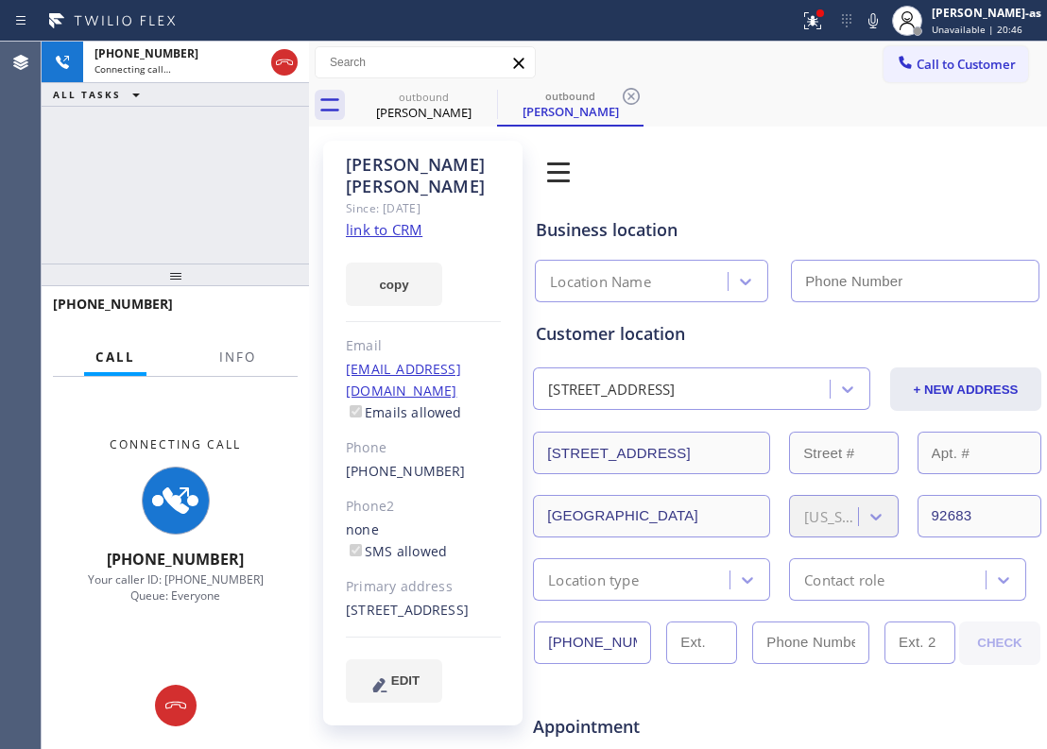
type input "[PHONE_NUMBER]"
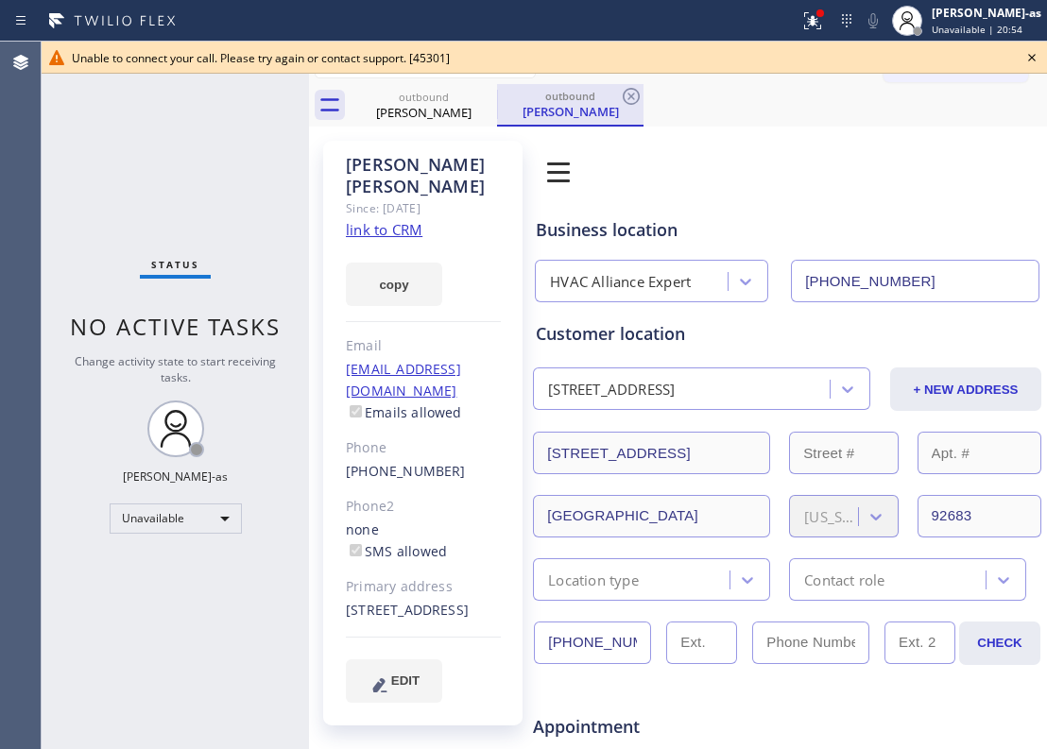
drag, startPoint x: 412, startPoint y: 106, endPoint x: 527, endPoint y: 89, distance: 116.5
click at [412, 106] on div "[PERSON_NAME]" at bounding box center [423, 112] width 143 height 17
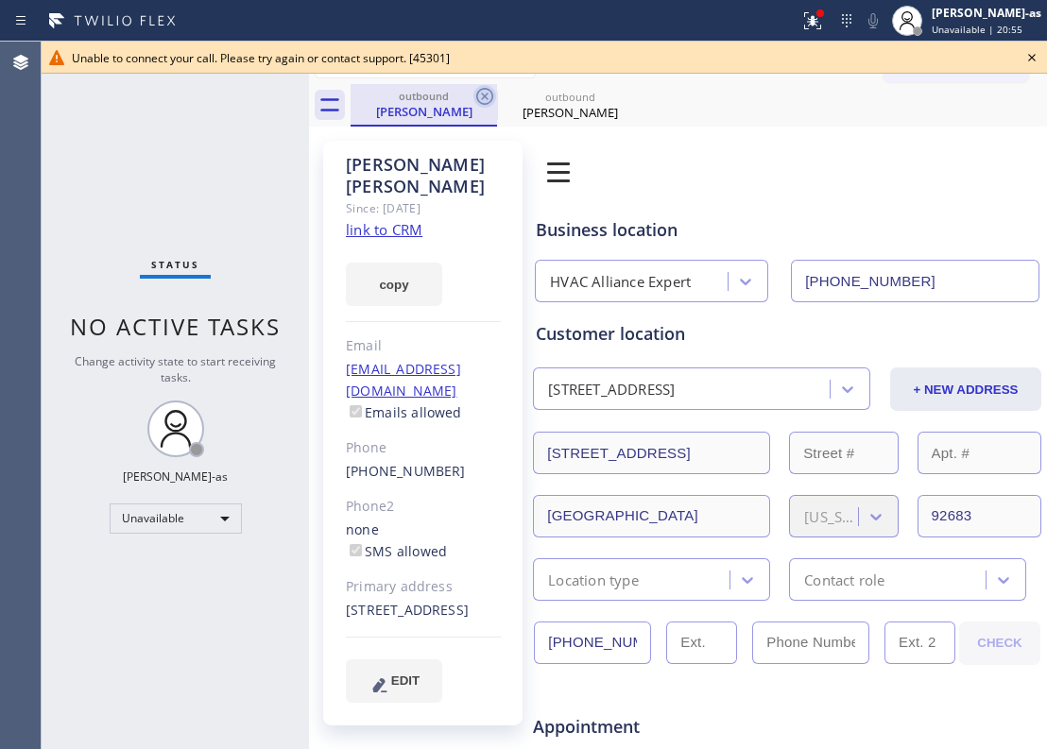
click at [490, 95] on icon at bounding box center [484, 96] width 23 height 23
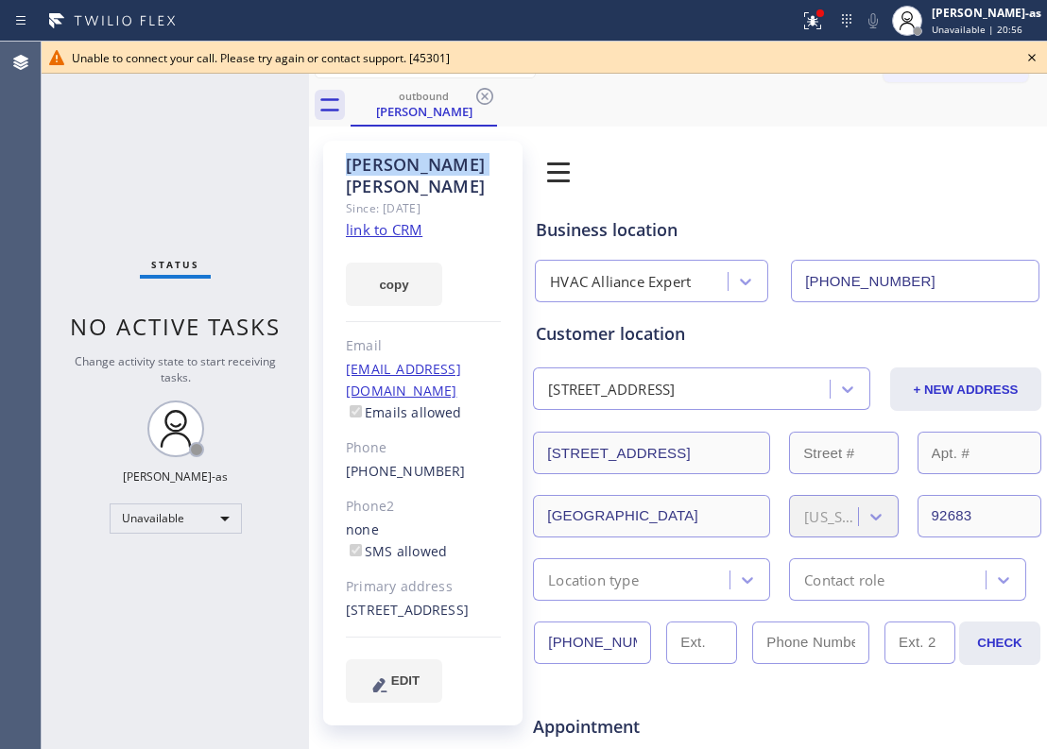
click at [490, 95] on icon at bounding box center [484, 96] width 23 height 23
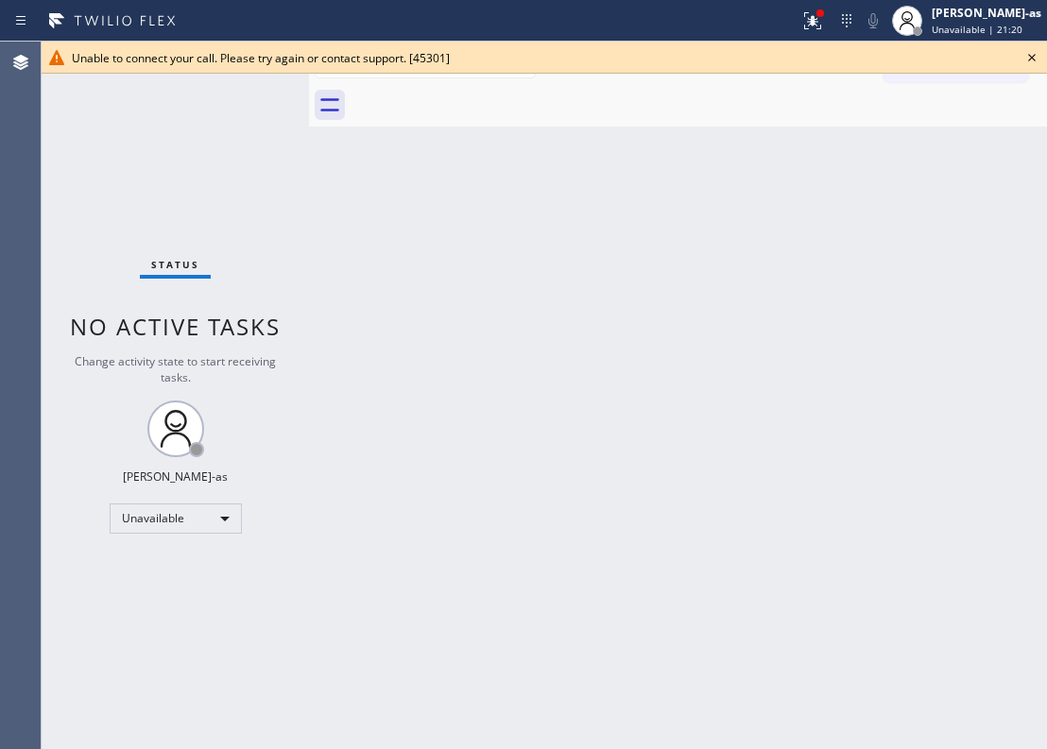
click at [573, 455] on div "Back to Dashboard Change Sender ID Customers Technicians Select a contact Outbo…" at bounding box center [678, 396] width 738 height 708
drag, startPoint x: 250, startPoint y: 270, endPoint x: 352, endPoint y: 238, distance: 107.0
click at [254, 270] on div "Status No active tasks Change activity state to start receiving tasks. [PERSON_…" at bounding box center [175, 396] width 267 height 708
click at [1029, 57] on icon at bounding box center [1032, 57] width 23 height 23
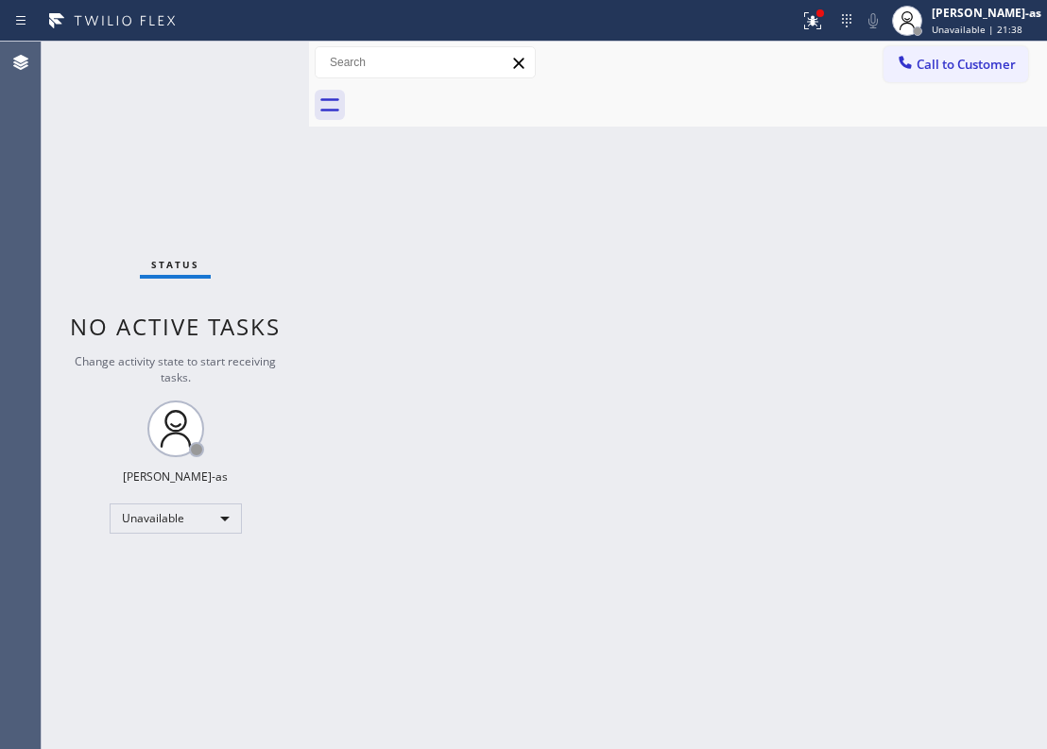
drag, startPoint x: 352, startPoint y: 331, endPoint x: 781, endPoint y: 262, distance: 433.6
click at [376, 331] on div "Back to Dashboard Change Sender ID Customers Technicians Select a contact Outbo…" at bounding box center [678, 396] width 738 height 708
click at [938, 68] on span "Call to Customer" at bounding box center [966, 64] width 99 height 17
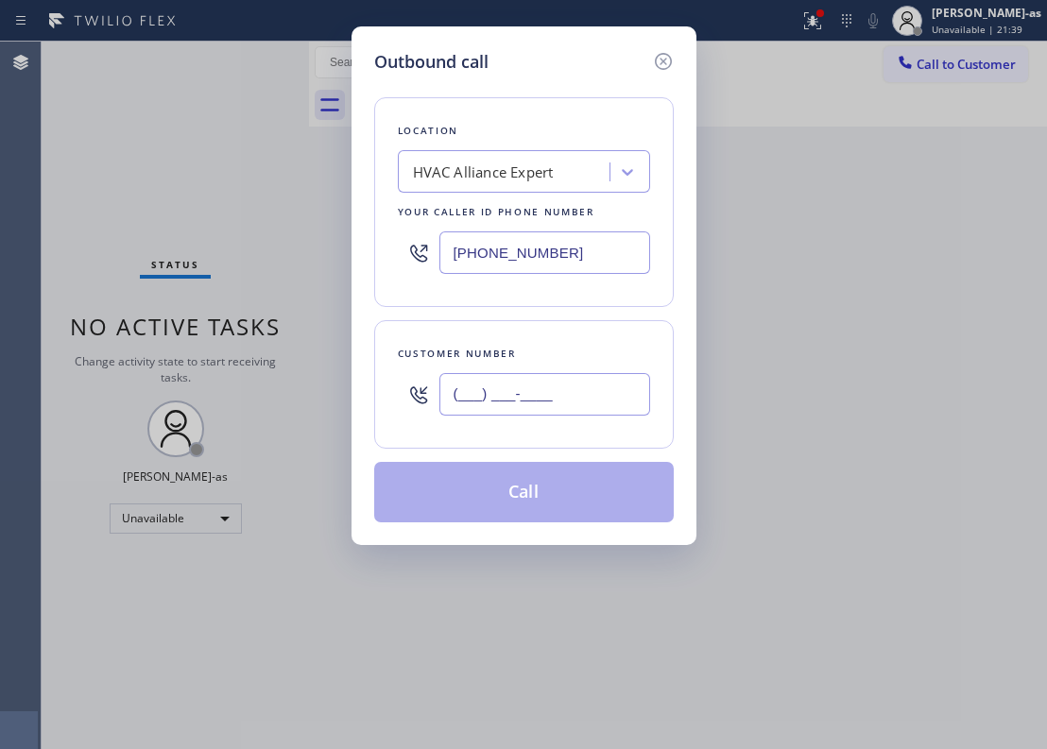
click at [548, 405] on input "(___) ___-____" at bounding box center [544, 394] width 211 height 43
paste input "516) 318-5385"
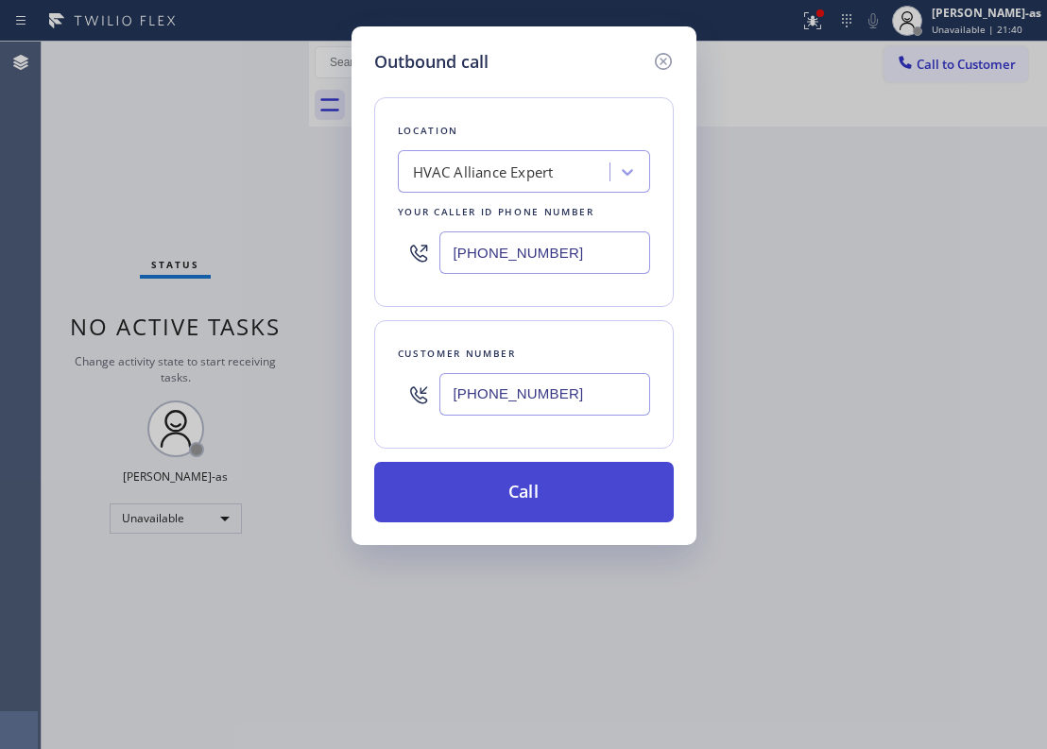
type input "[PHONE_NUMBER]"
click at [549, 485] on button "Call" at bounding box center [524, 492] width 300 height 60
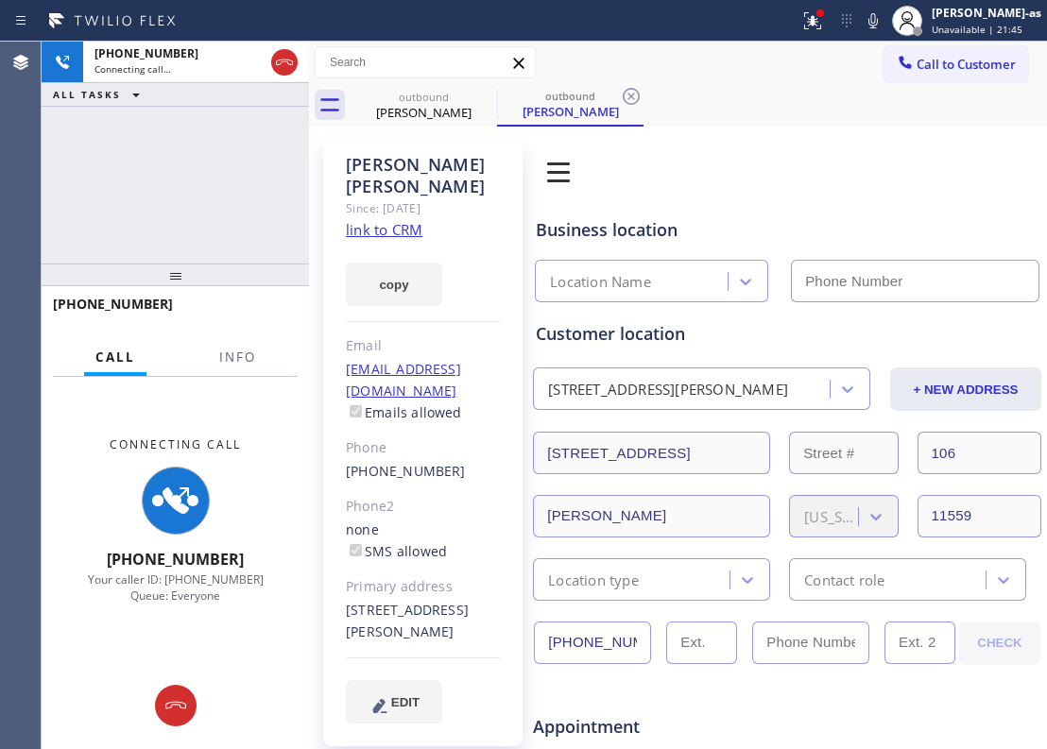
type input "[PHONE_NUMBER]"
click at [180, 208] on div "[PHONE_NUMBER] Connecting call… ALL TASKS ALL TASKS ACTIVE TASKS TASKS IN WRAP …" at bounding box center [175, 153] width 267 height 222
click at [363, 220] on link "link to CRM" at bounding box center [384, 229] width 77 height 19
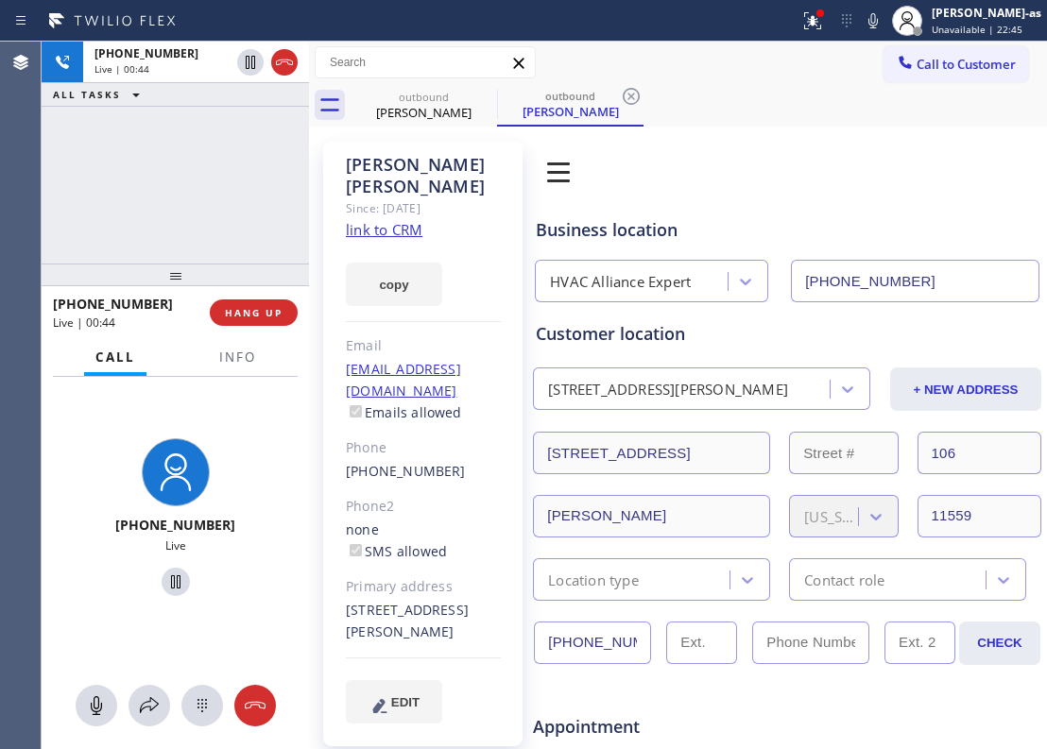
click at [198, 168] on div "[PHONE_NUMBER] Live | 00:44 ALL TASKS ALL TASKS ACTIVE TASKS TASKS IN WRAP UP" at bounding box center [175, 153] width 267 height 222
drag, startPoint x: 190, startPoint y: 200, endPoint x: 249, endPoint y: 204, distance: 59.7
click at [191, 198] on div "[PHONE_NUMBER] Live | 00:45 ALL TASKS ALL TASKS ACTIVE TASKS TASKS IN WRAP UP" at bounding box center [175, 153] width 267 height 222
drag, startPoint x: 204, startPoint y: 200, endPoint x: 371, endPoint y: 217, distance: 168.1
click at [223, 205] on div "[PHONE_NUMBER] Live | 00:45 ALL TASKS ALL TASKS ACTIVE TASKS TASKS IN WRAP UP" at bounding box center [175, 153] width 267 height 222
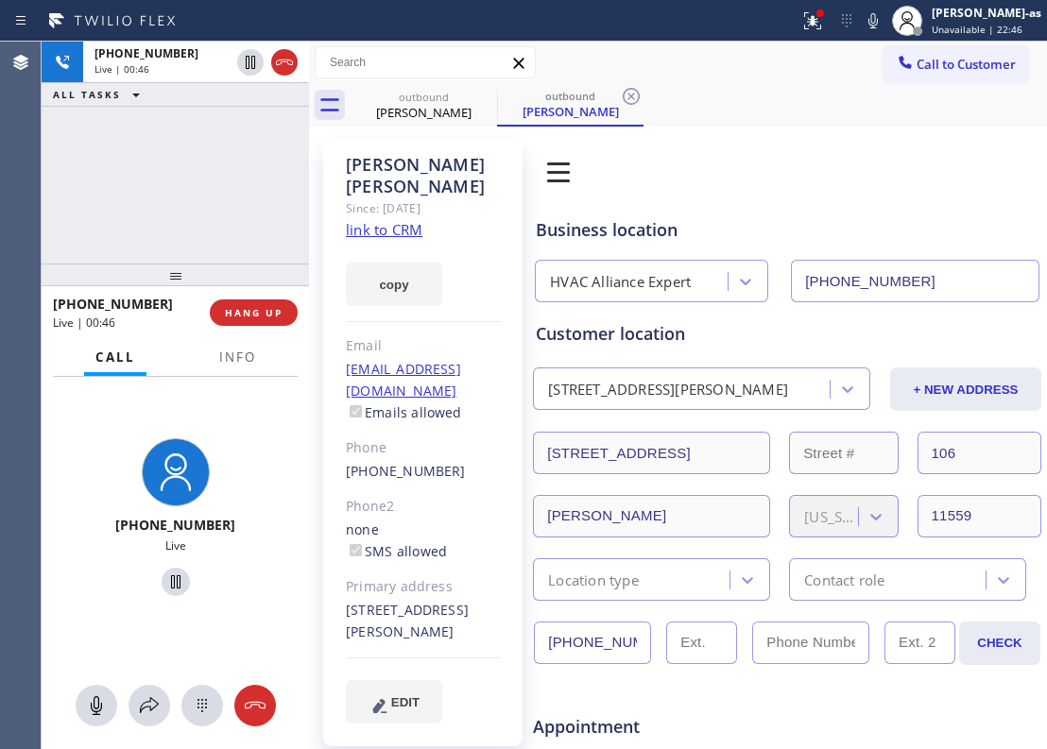
drag, startPoint x: 147, startPoint y: 175, endPoint x: 295, endPoint y: 387, distance: 258.7
click at [156, 189] on div "[PHONE_NUMBER] Live | 00:46 ALL TASKS ALL TASKS ACTIVE TASKS TASKS IN WRAP UP" at bounding box center [175, 153] width 267 height 222
click at [240, 312] on span "HANG UP" at bounding box center [254, 312] width 58 height 13
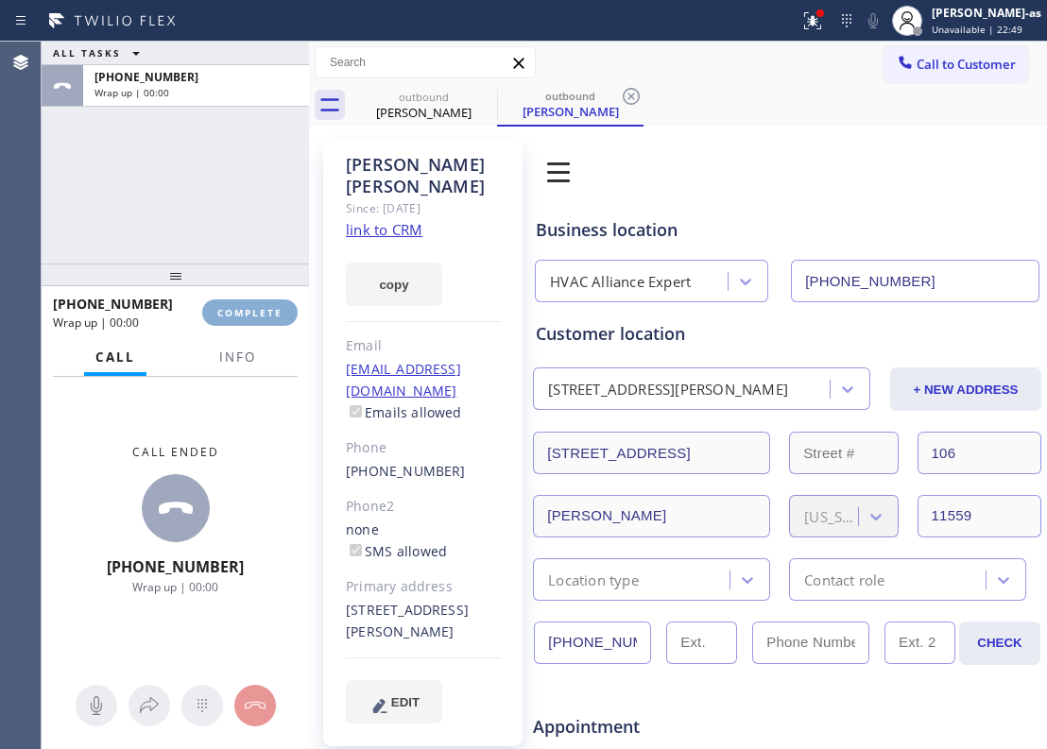
click at [240, 312] on span "COMPLETE" at bounding box center [249, 312] width 65 height 13
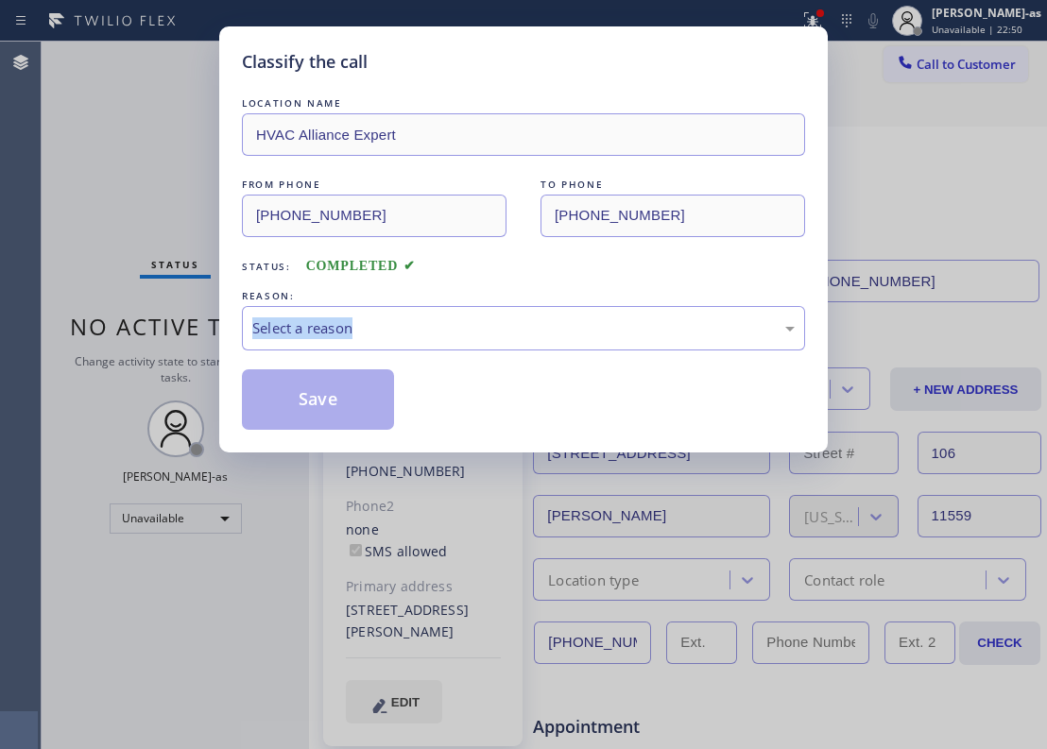
click at [240, 312] on div "Classify the call LOCATION NAME HVAC Alliance Expert FROM PHONE [PHONE_NUMBER] …" at bounding box center [523, 239] width 609 height 426
drag, startPoint x: 440, startPoint y: 318, endPoint x: 518, endPoint y: 329, distance: 78.3
click at [443, 318] on div "Select a reason" at bounding box center [523, 329] width 542 height 22
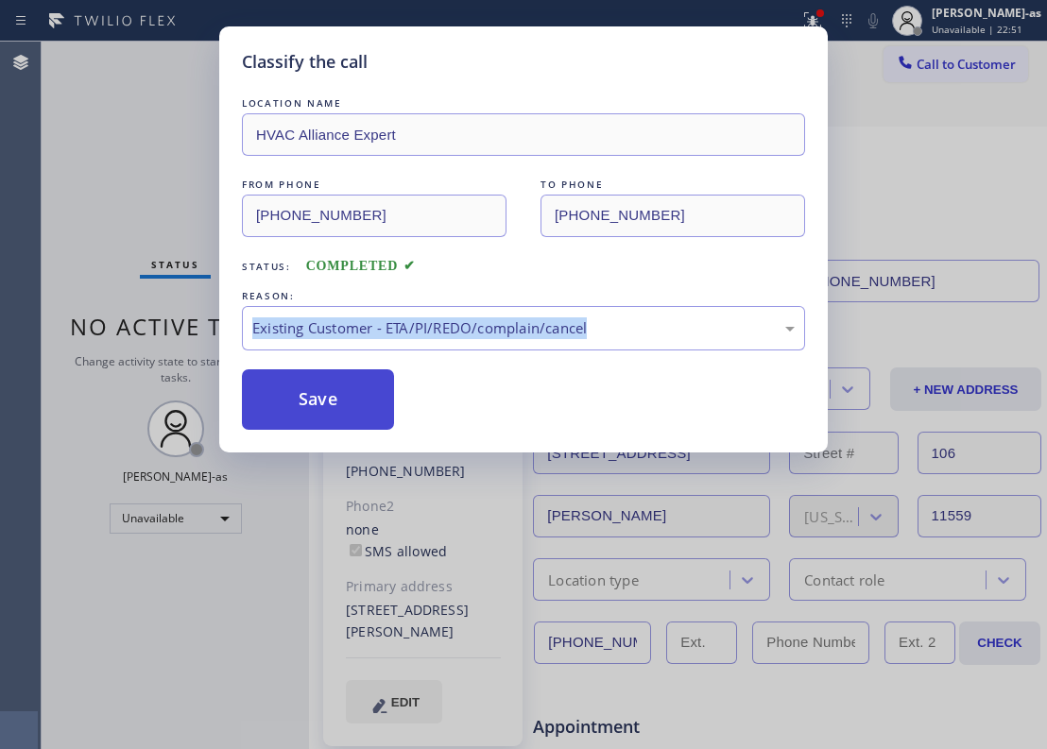
click at [331, 402] on button "Save" at bounding box center [318, 399] width 152 height 60
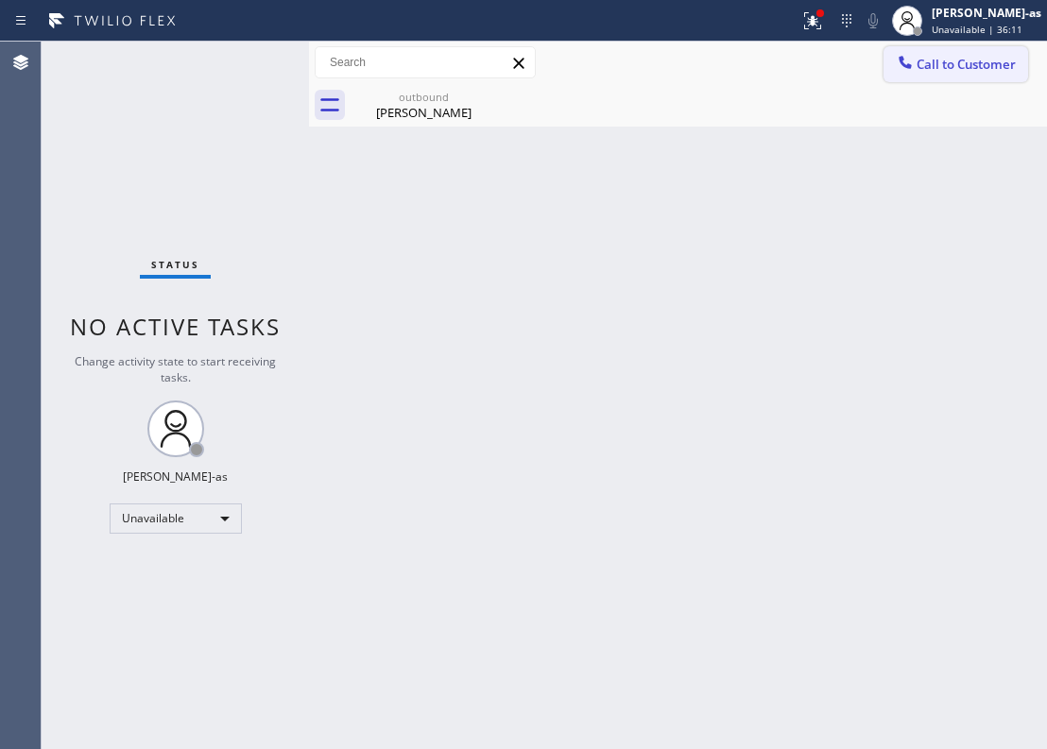
click at [942, 50] on button "Call to Customer" at bounding box center [956, 64] width 145 height 36
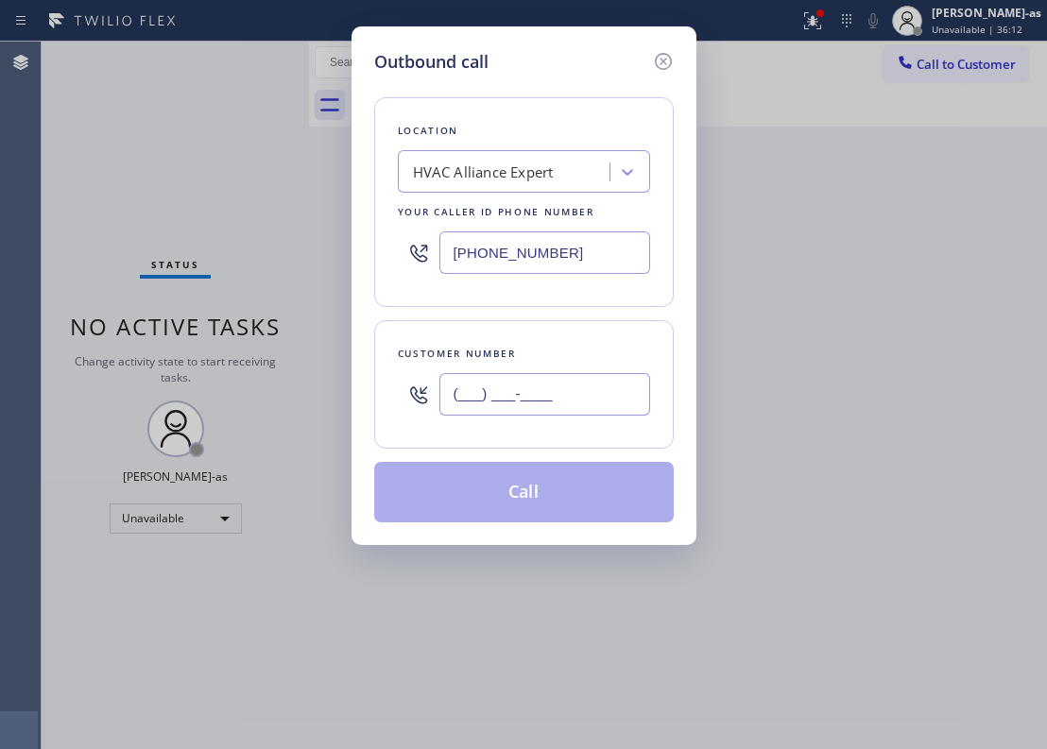
click at [560, 395] on input "(___) ___-____" at bounding box center [544, 394] width 211 height 43
paste input "818) 530-3579"
type input "[PHONE_NUMBER]"
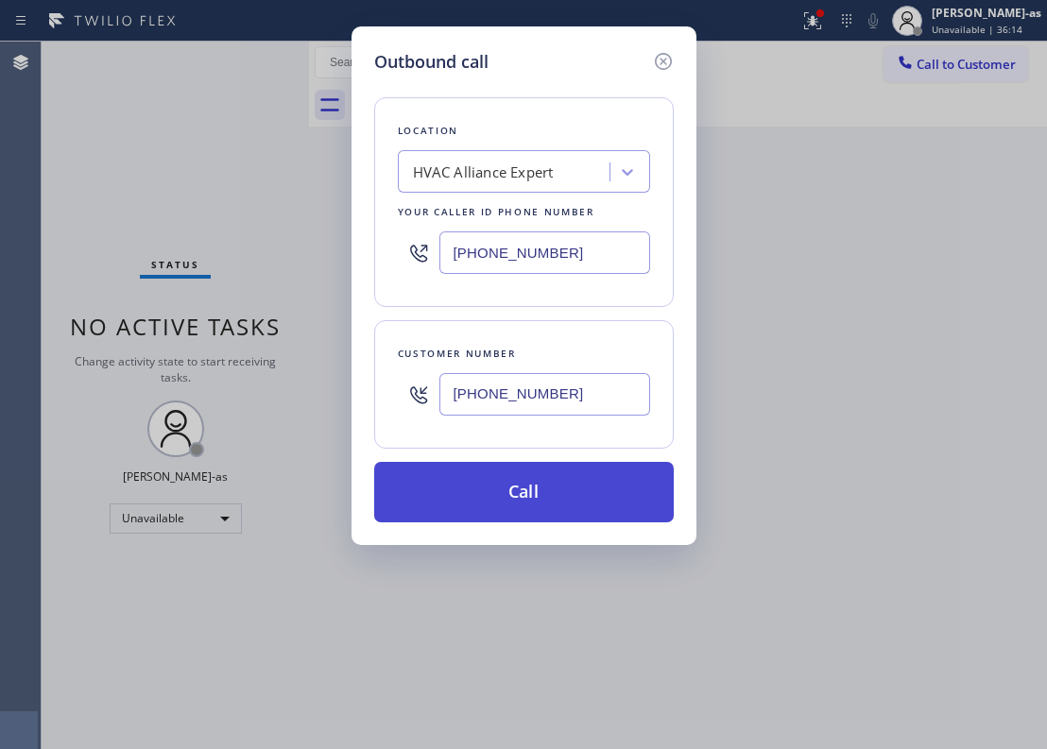
click at [559, 480] on button "Call" at bounding box center [524, 492] width 300 height 60
click at [560, 485] on button "Call" at bounding box center [524, 492] width 300 height 60
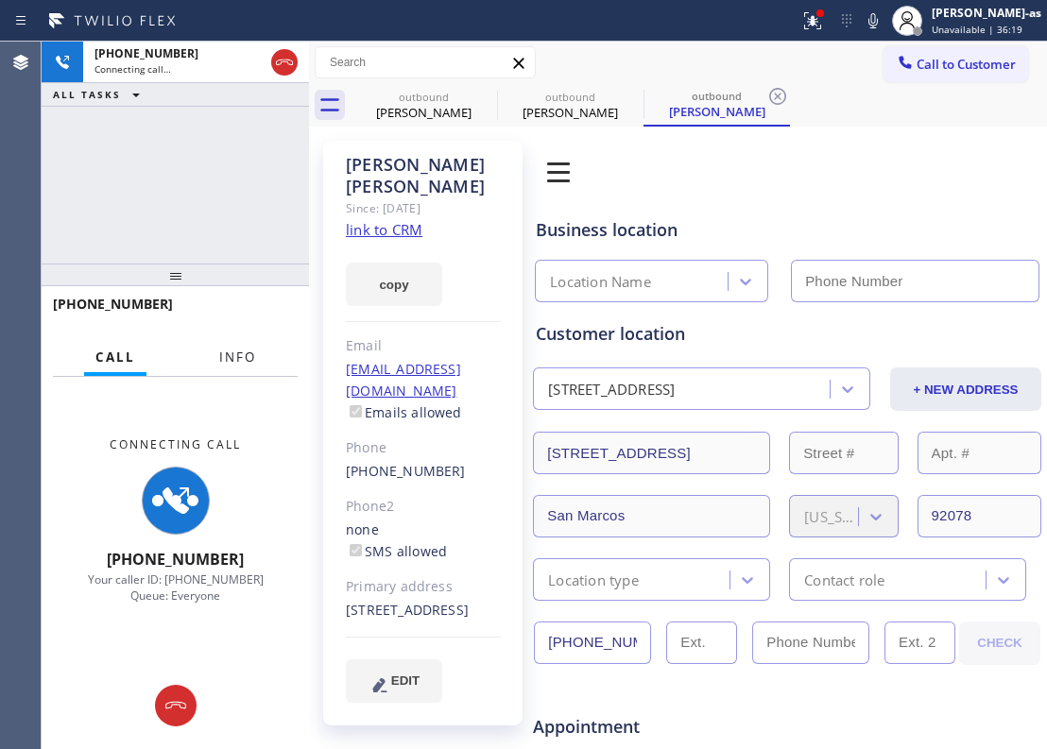
click at [254, 345] on button "Info" at bounding box center [238, 357] width 60 height 37
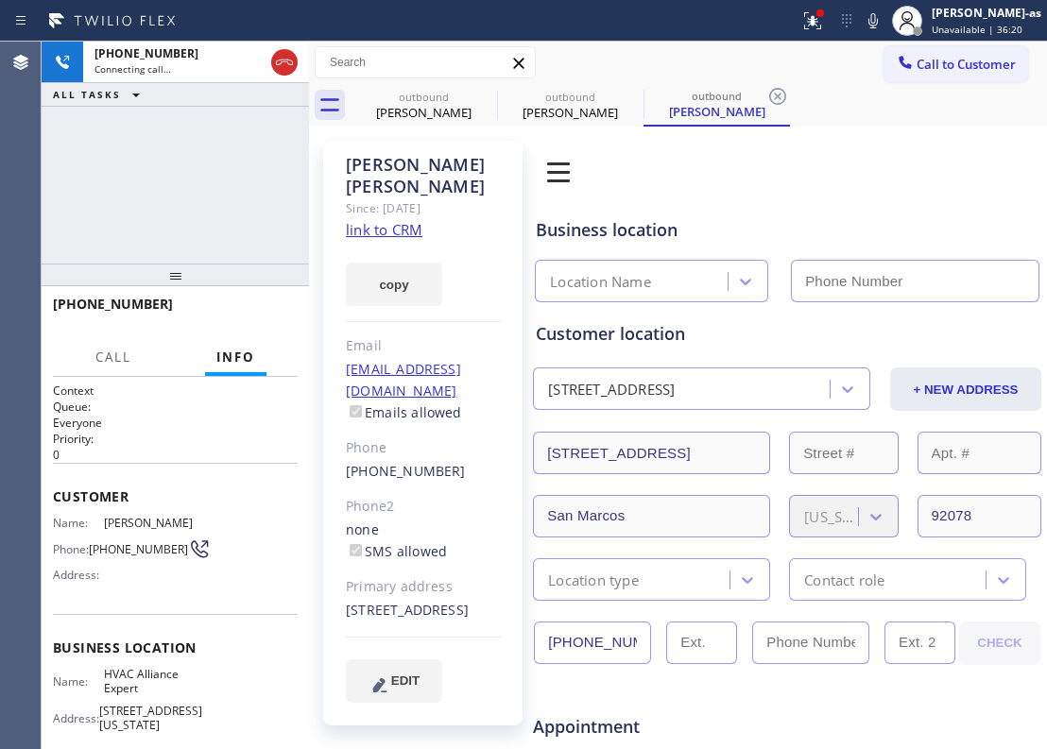
click at [191, 229] on div "[PHONE_NUMBER] Connecting call… ALL TASKS ALL TASKS ACTIVE TASKS TASKS IN WRAP …" at bounding box center [175, 153] width 267 height 222
click at [369, 220] on link "link to CRM" at bounding box center [384, 229] width 77 height 19
type input "[PHONE_NUMBER]"
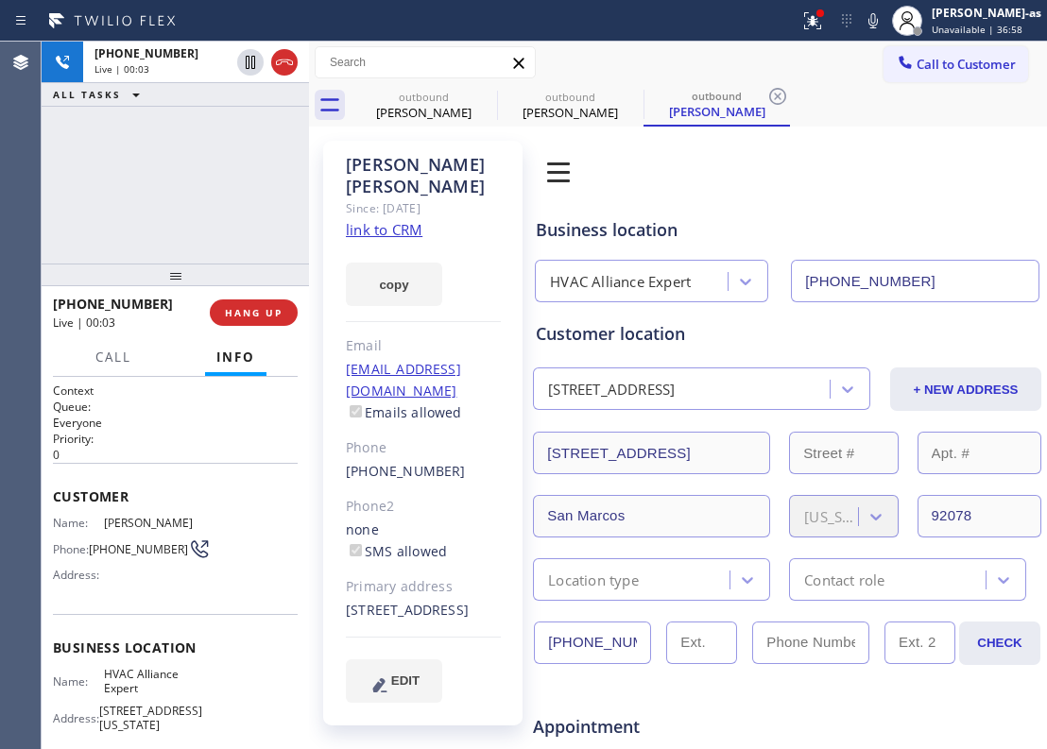
drag, startPoint x: 220, startPoint y: 266, endPoint x: 235, endPoint y: 244, distance: 26.5
click at [221, 265] on div at bounding box center [175, 275] width 267 height 23
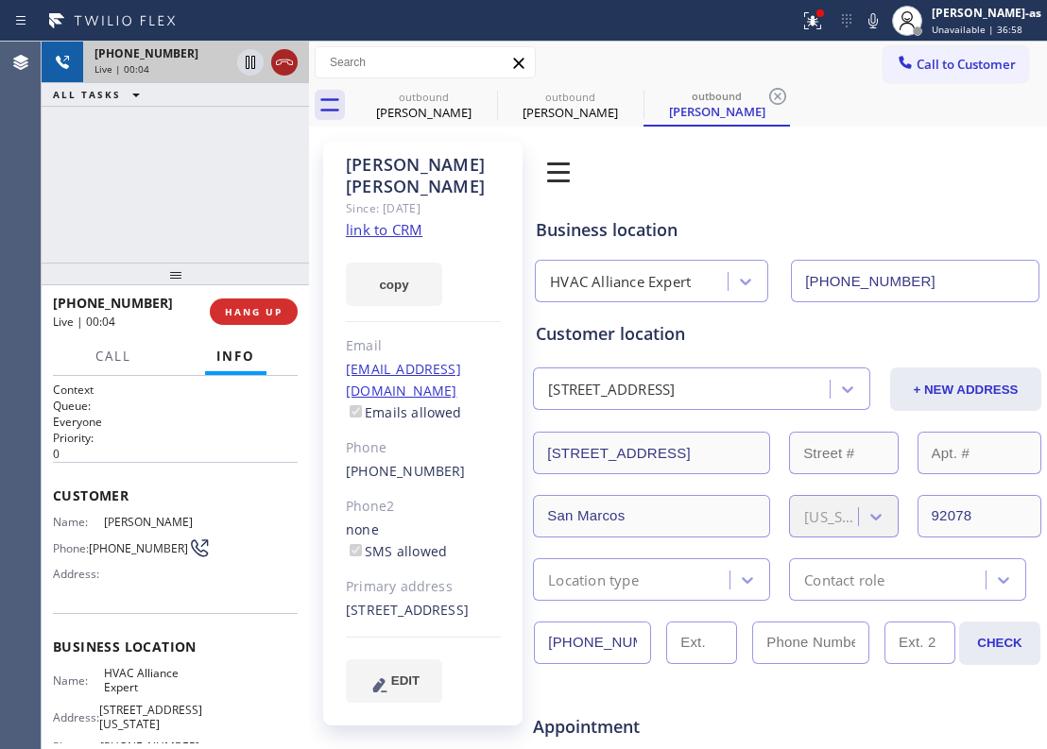
click at [285, 69] on icon at bounding box center [284, 62] width 23 height 23
click at [282, 60] on div "[PHONE_NUMBER]" at bounding box center [196, 53] width 203 height 16
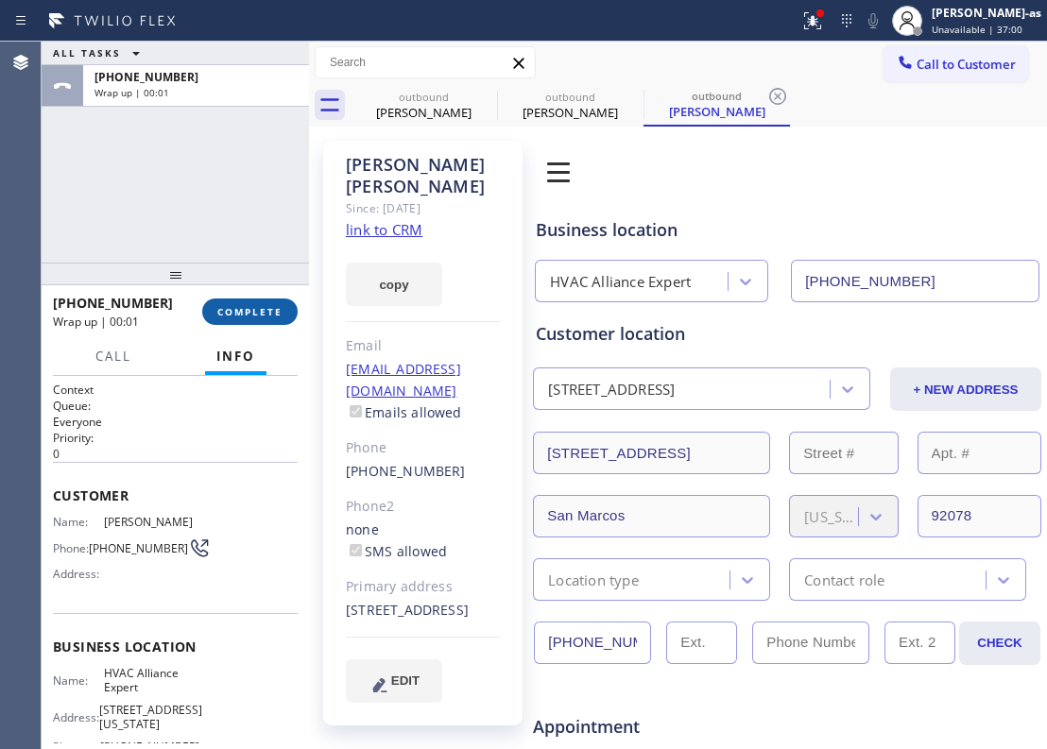
click at [250, 318] on span "COMPLETE" at bounding box center [249, 311] width 65 height 13
click at [238, 266] on div at bounding box center [175, 274] width 267 height 23
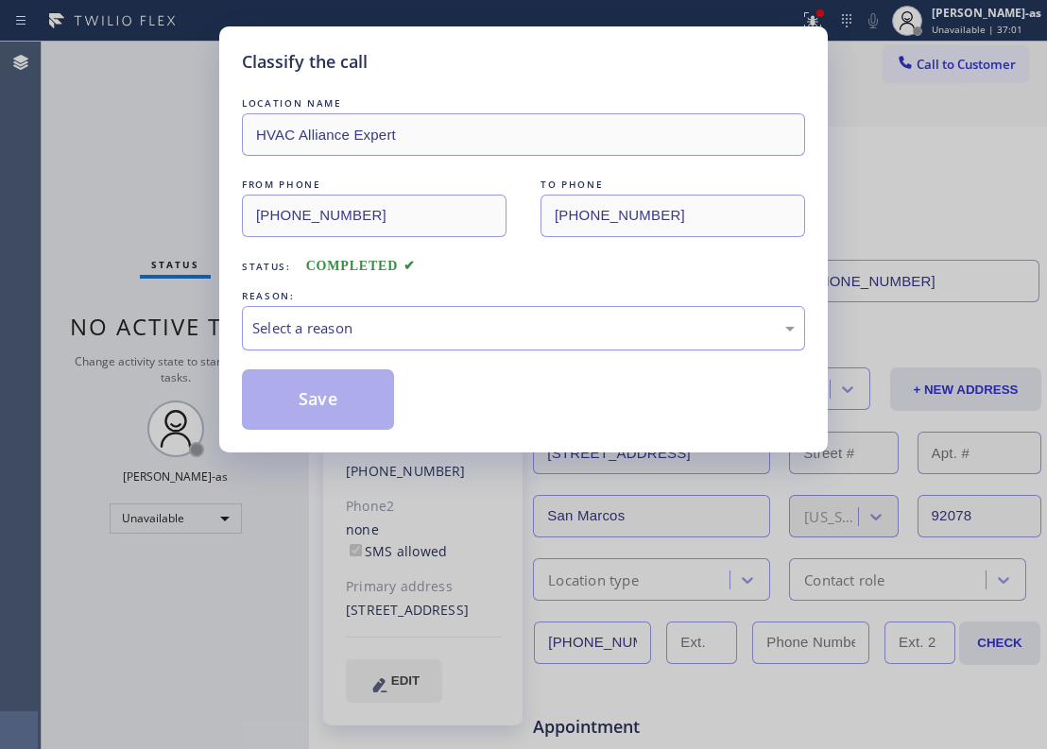
click at [575, 326] on div "Select a reason" at bounding box center [523, 329] width 542 height 22
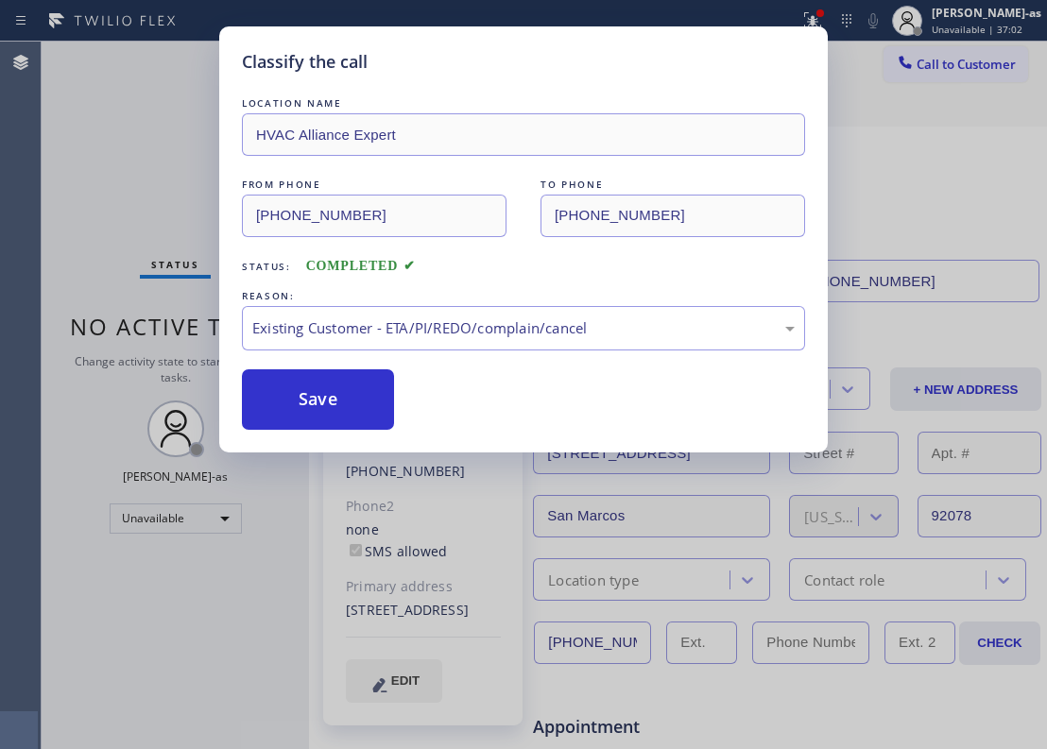
drag, startPoint x: 500, startPoint y: 429, endPoint x: 417, endPoint y: 413, distance: 84.7
click at [346, 412] on button "Save" at bounding box center [318, 399] width 152 height 60
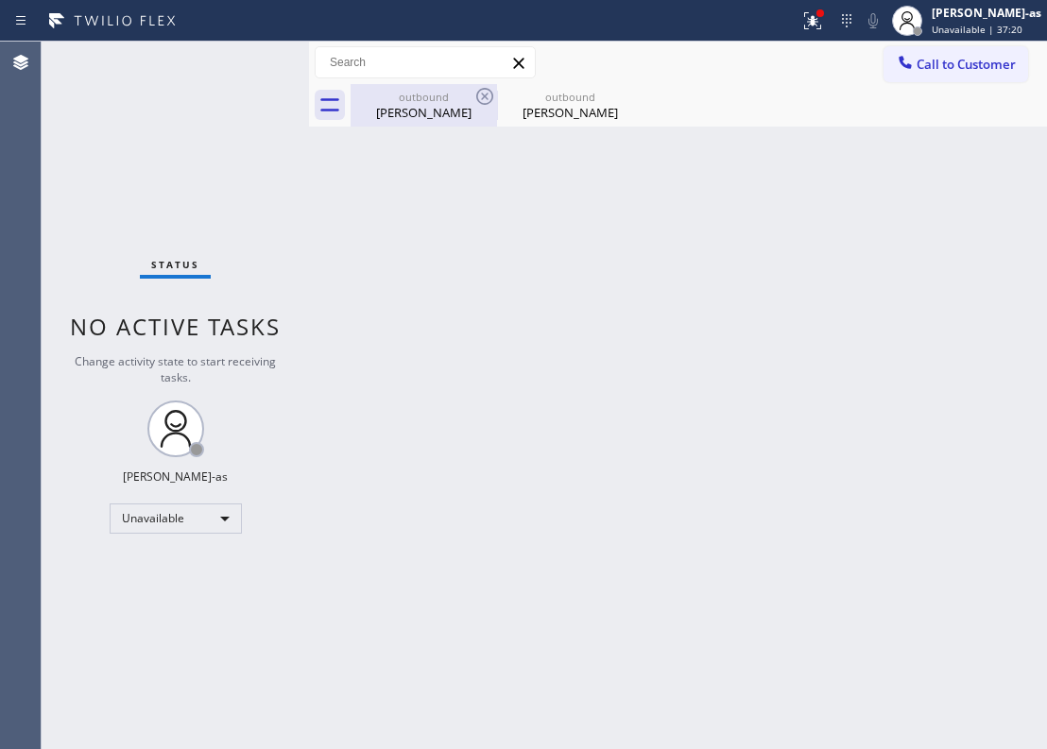
click at [412, 91] on div "outbound" at bounding box center [423, 97] width 143 height 14
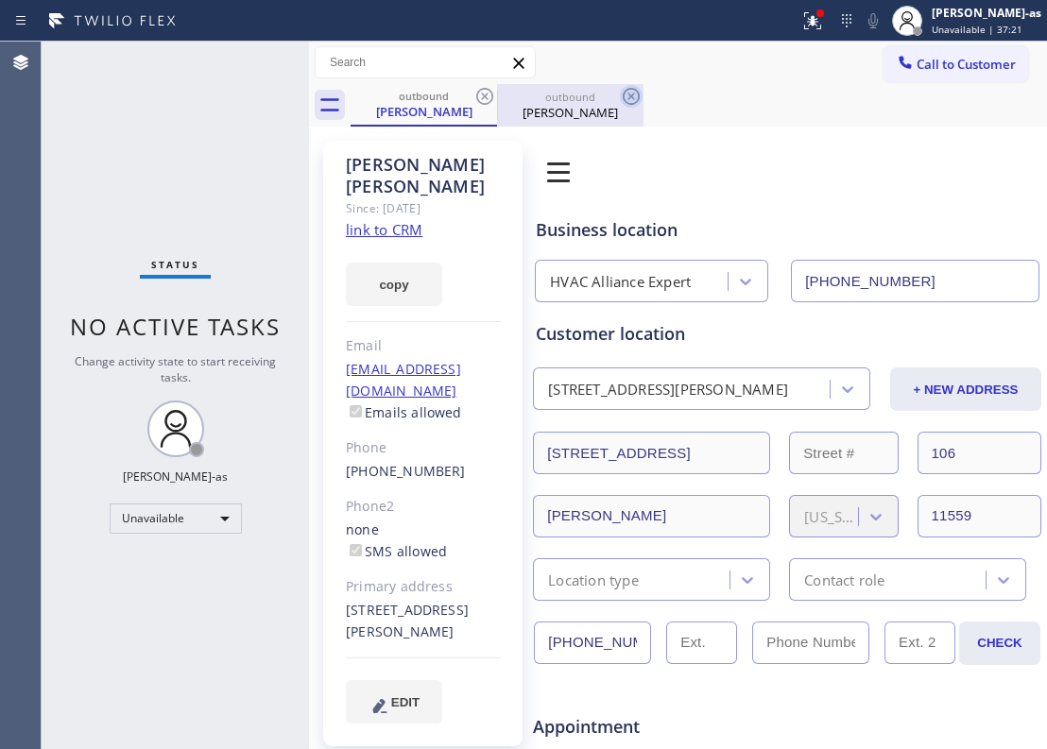
click at [482, 100] on icon at bounding box center [484, 96] width 23 height 23
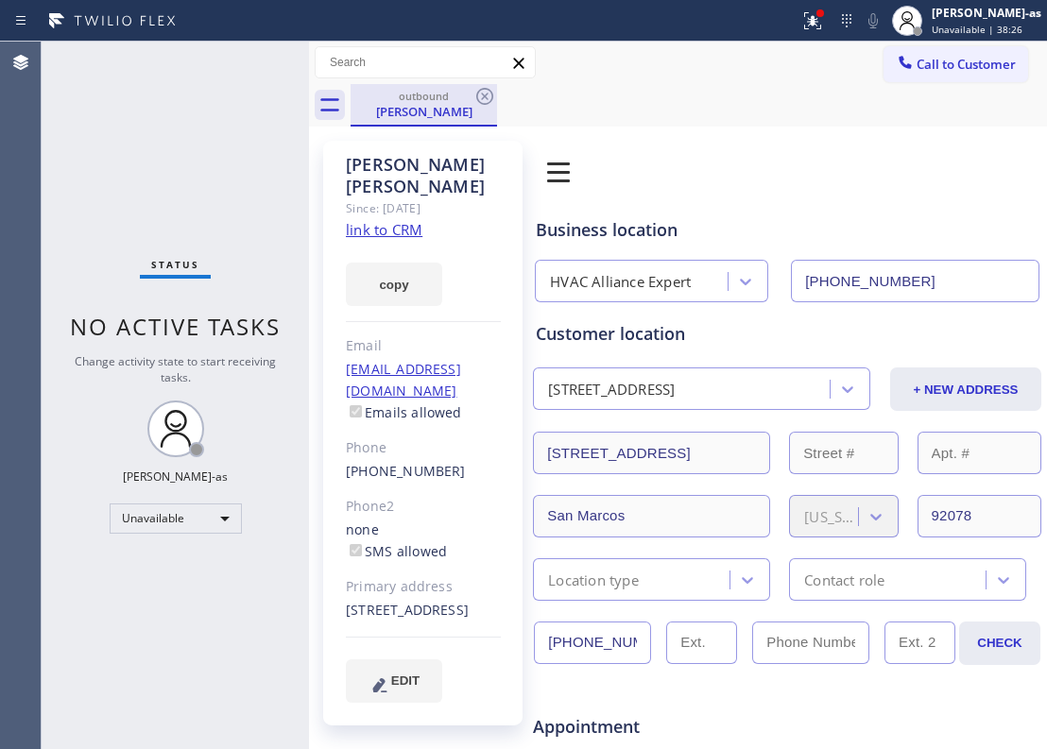
click at [432, 103] on div "[PERSON_NAME]" at bounding box center [423, 111] width 143 height 17
click at [966, 46] on button "Call to Customer" at bounding box center [956, 64] width 145 height 36
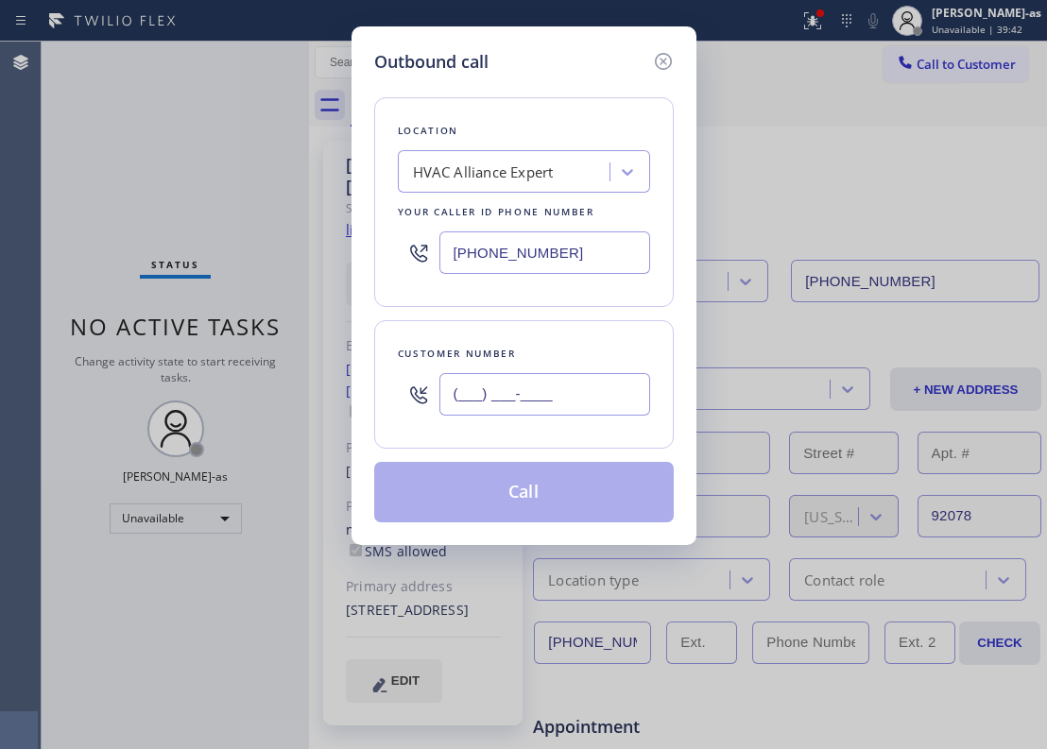
click at [567, 410] on input "(___) ___-____" at bounding box center [544, 394] width 211 height 43
paste input "626) 353-4659"
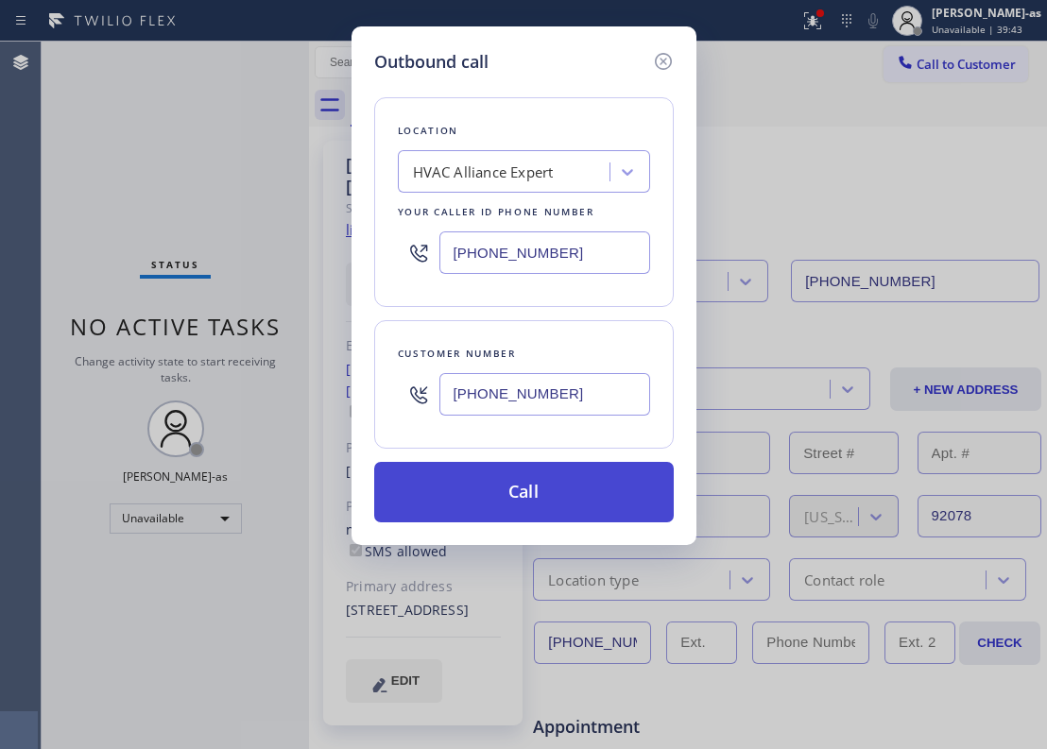
type input "[PHONE_NUMBER]"
click at [538, 508] on button "Call" at bounding box center [524, 492] width 300 height 60
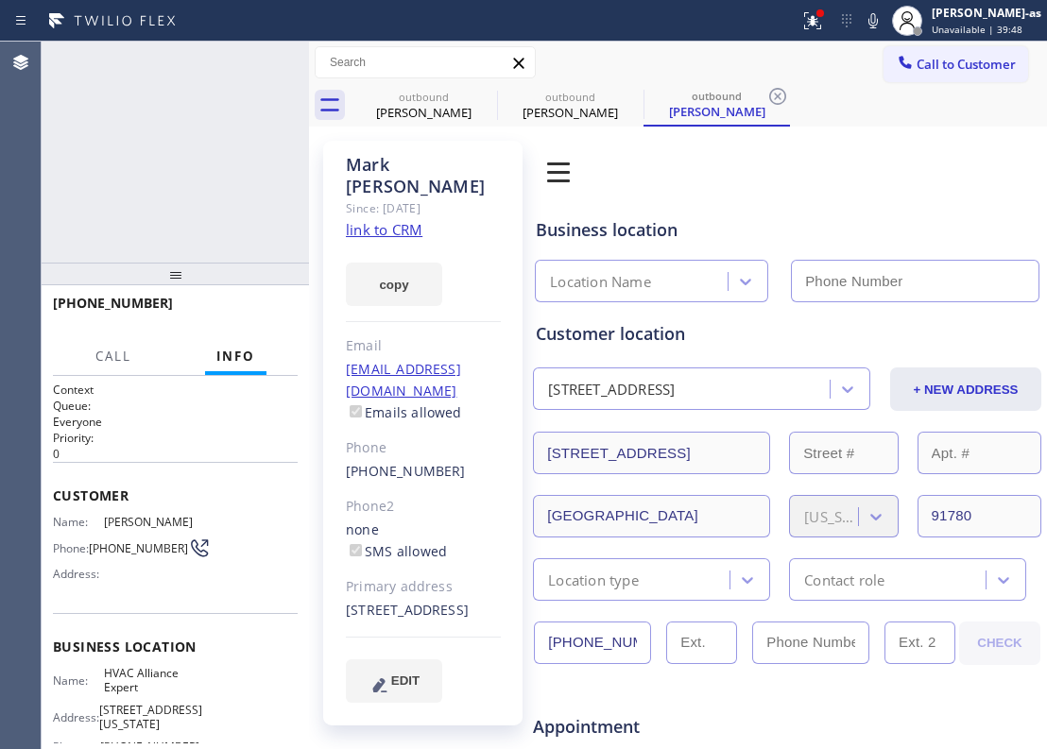
type input "[PHONE_NUMBER]"
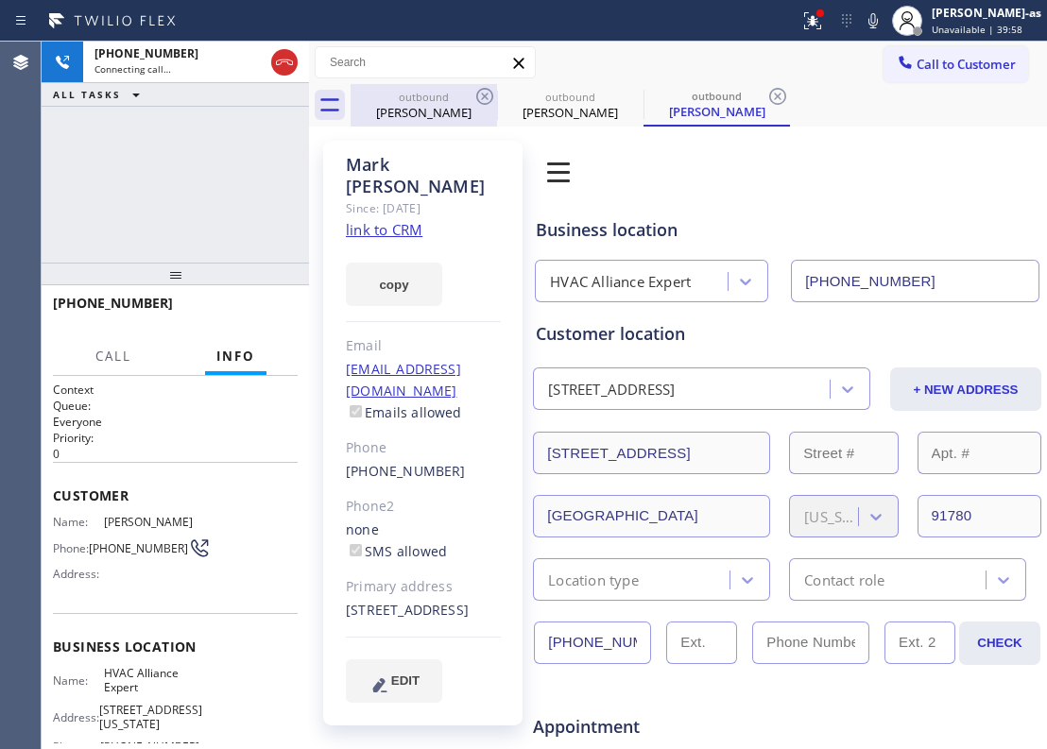
click at [429, 96] on div "outbound" at bounding box center [423, 97] width 143 height 14
click at [488, 95] on icon at bounding box center [484, 96] width 17 height 17
click at [482, 88] on icon at bounding box center [484, 96] width 17 height 17
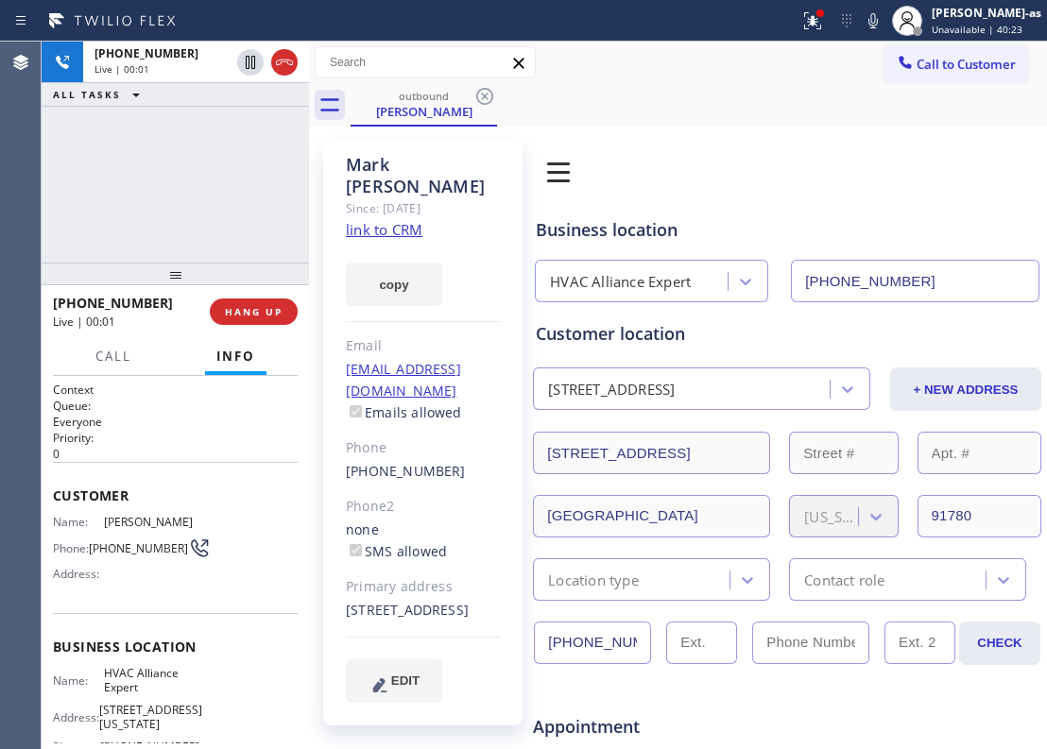
drag, startPoint x: 234, startPoint y: 161, endPoint x: 288, endPoint y: 282, distance: 132.4
click at [235, 163] on div "[PHONE_NUMBER] Live | 00:01 ALL TASKS ALL TASKS ACTIVE TASKS TASKS IN WRAP UP" at bounding box center [175, 152] width 267 height 221
click at [249, 297] on div "[PHONE_NUMBER] Live | 00:02 HANG UP" at bounding box center [175, 311] width 245 height 49
click at [223, 244] on div "[PHONE_NUMBER] Live | 00:02 ALL TASKS ALL TASKS ACTIVE TASKS TASKS IN WRAP UP" at bounding box center [175, 152] width 267 height 221
click at [246, 316] on span "HANG UP" at bounding box center [254, 311] width 58 height 13
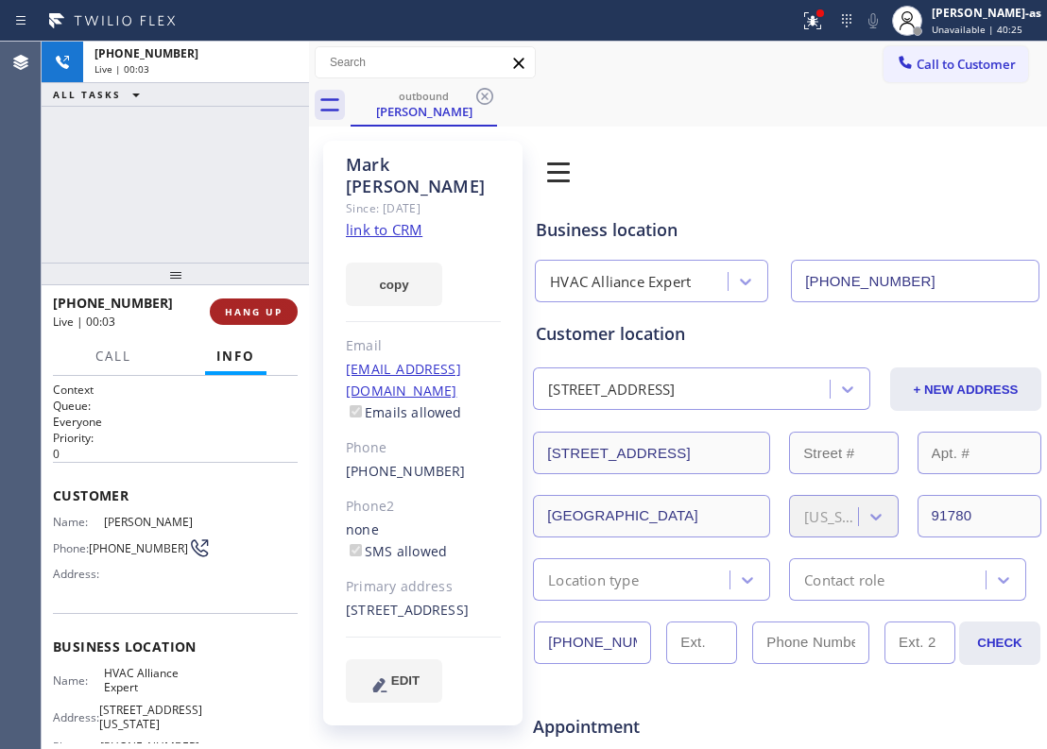
click at [243, 311] on span "HANG UP" at bounding box center [254, 311] width 58 height 13
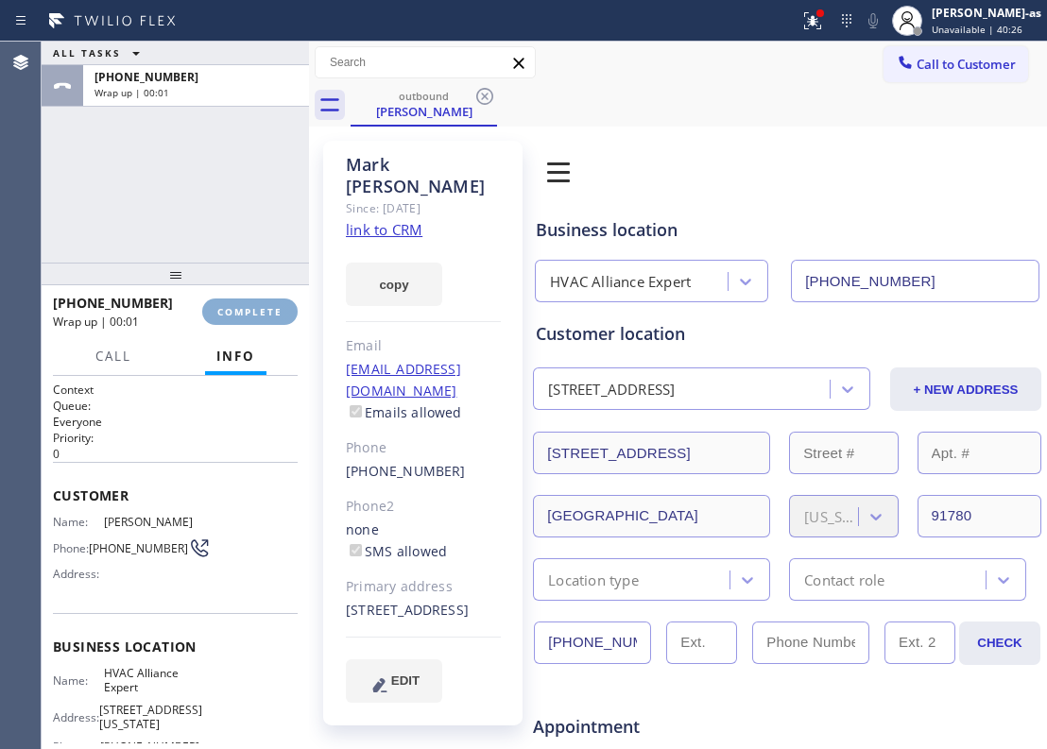
click at [243, 311] on span "COMPLETE" at bounding box center [249, 311] width 65 height 13
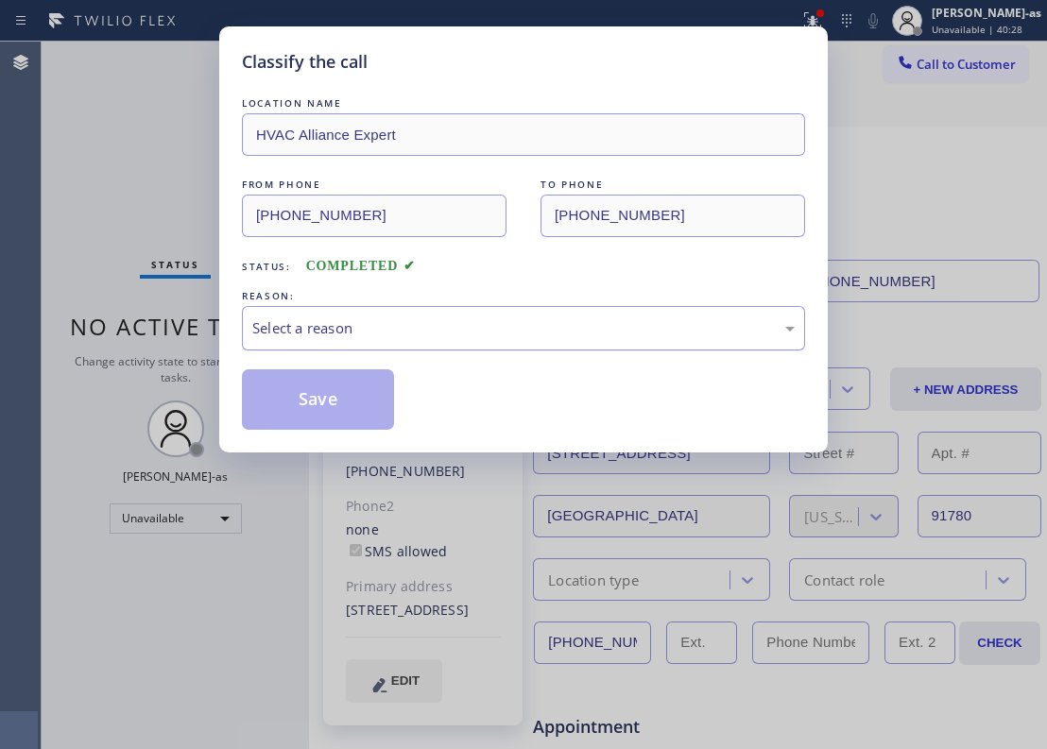
click at [335, 322] on div "Select a reason" at bounding box center [523, 329] width 542 height 22
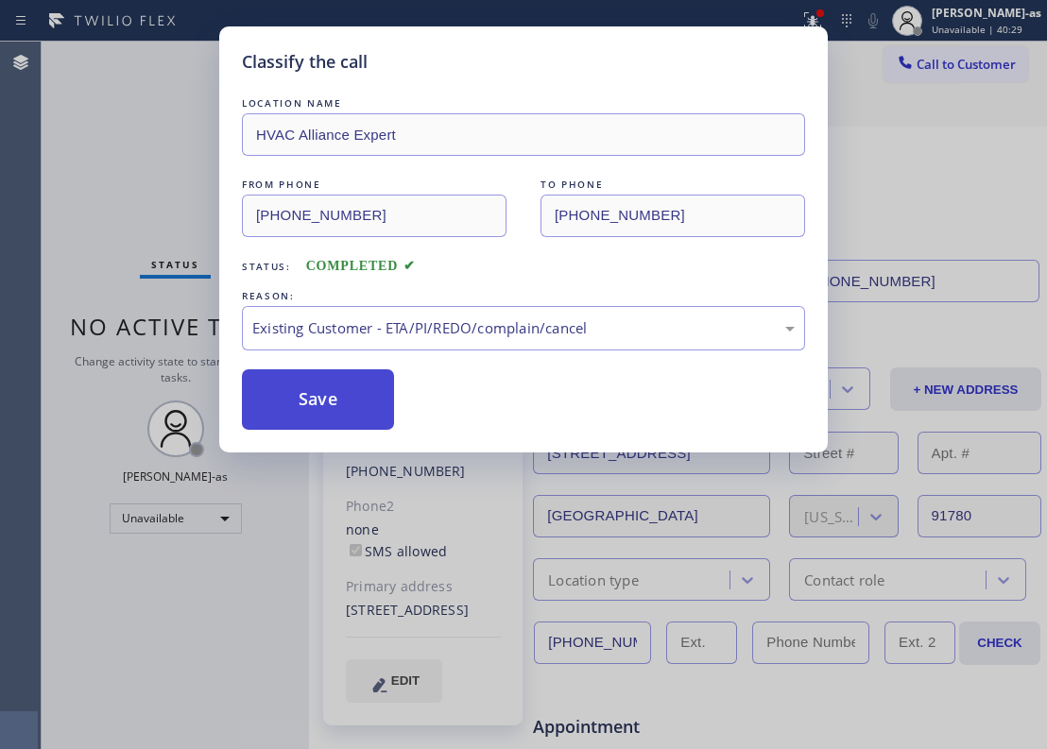
click at [336, 412] on button "Save" at bounding box center [318, 399] width 152 height 60
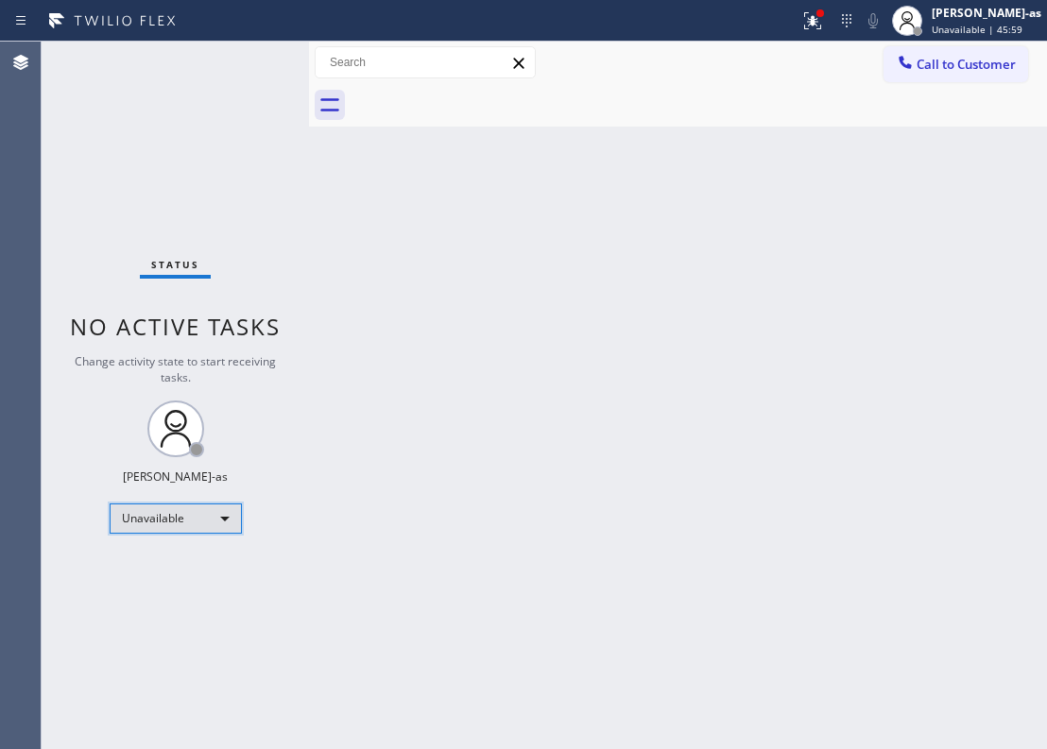
click at [193, 516] on div "Unavailable" at bounding box center [176, 519] width 132 height 30
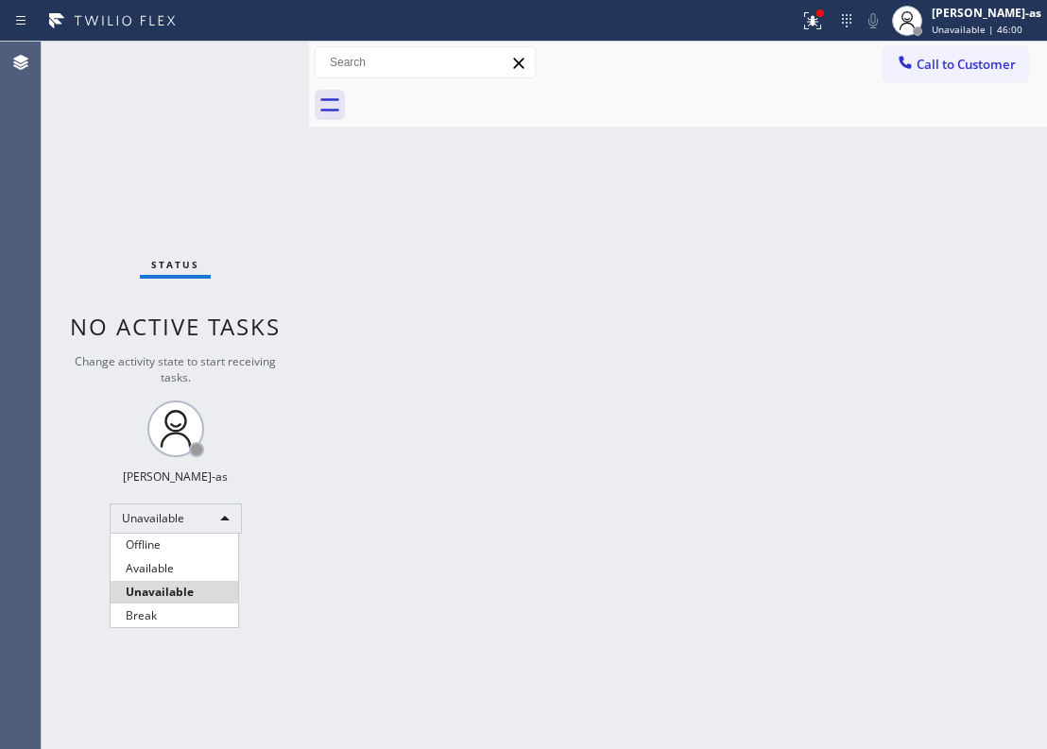
click at [459, 346] on div at bounding box center [523, 374] width 1047 height 749
click at [908, 57] on icon at bounding box center [905, 62] width 19 height 19
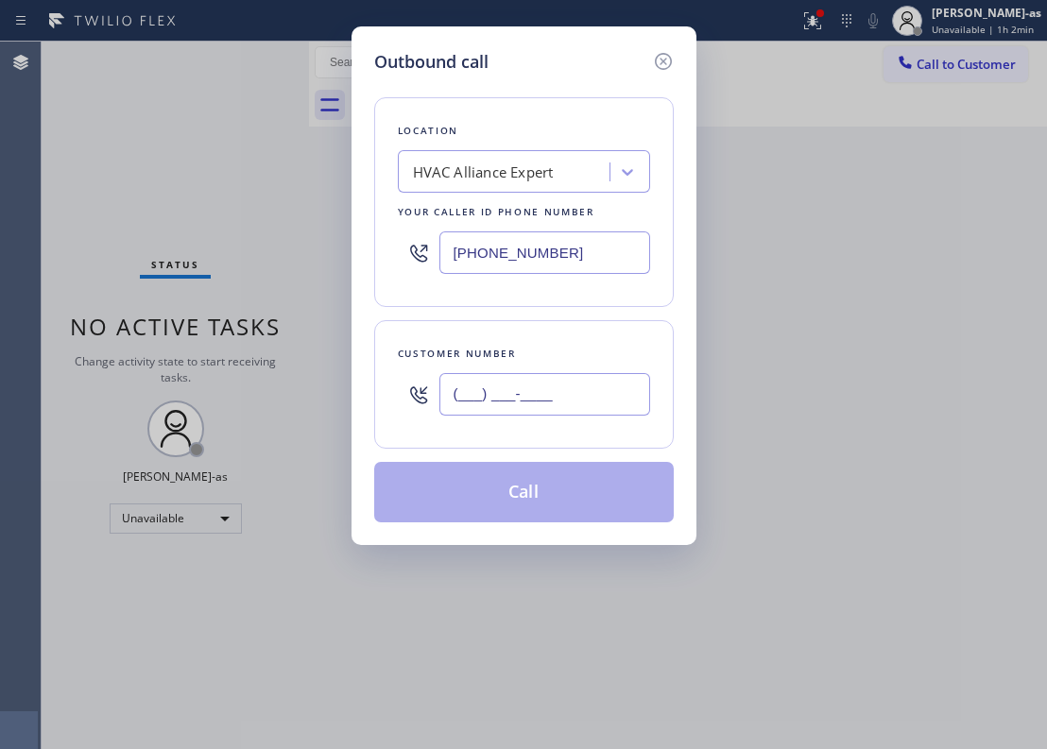
click at [544, 406] on input "(___) ___-____" at bounding box center [544, 394] width 211 height 43
paste input "213) 808-7197"
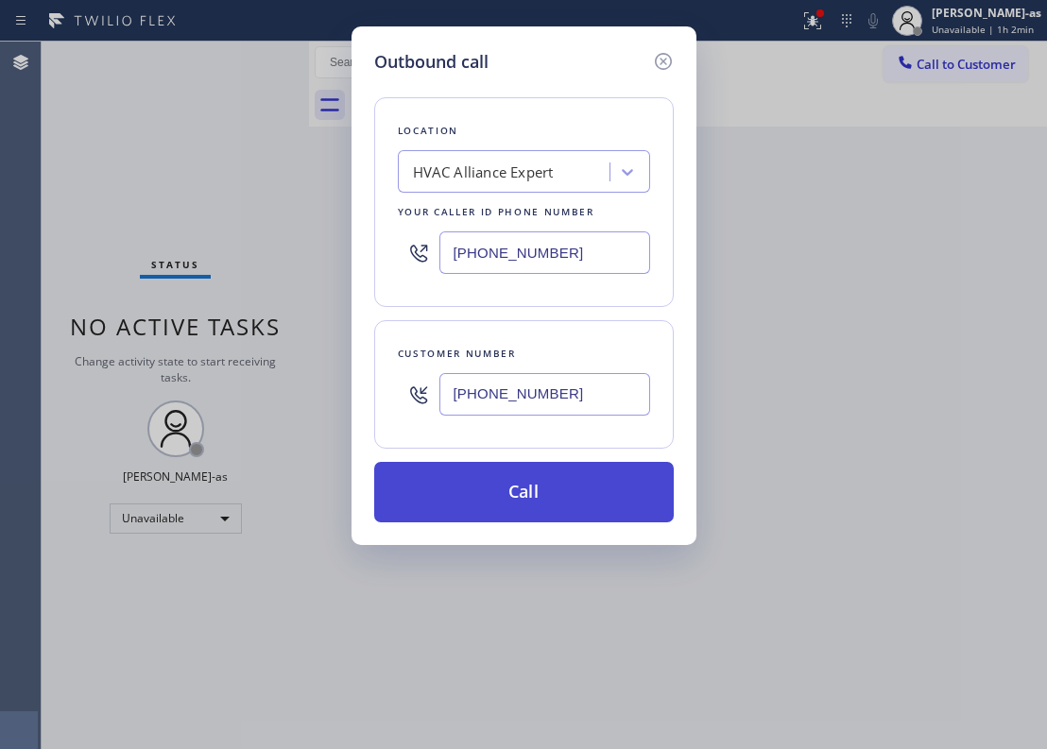
type input "[PHONE_NUMBER]"
click at [541, 504] on button "Call" at bounding box center [524, 492] width 300 height 60
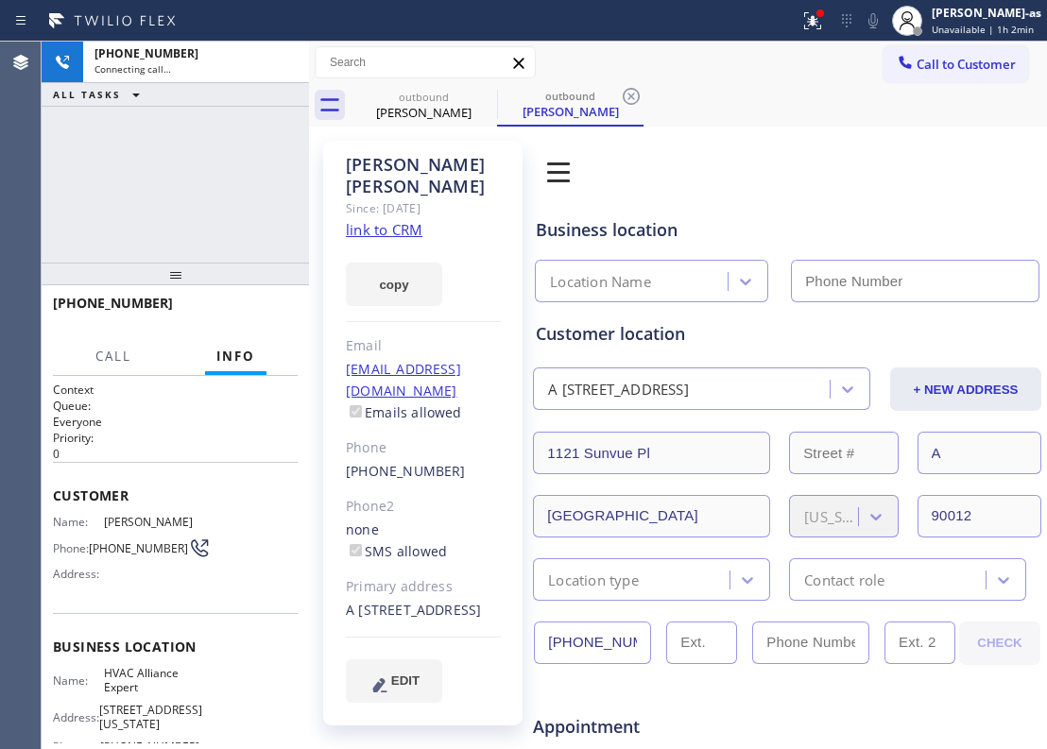
click at [379, 220] on link "link to CRM" at bounding box center [384, 229] width 77 height 19
type input "[PHONE_NUMBER]"
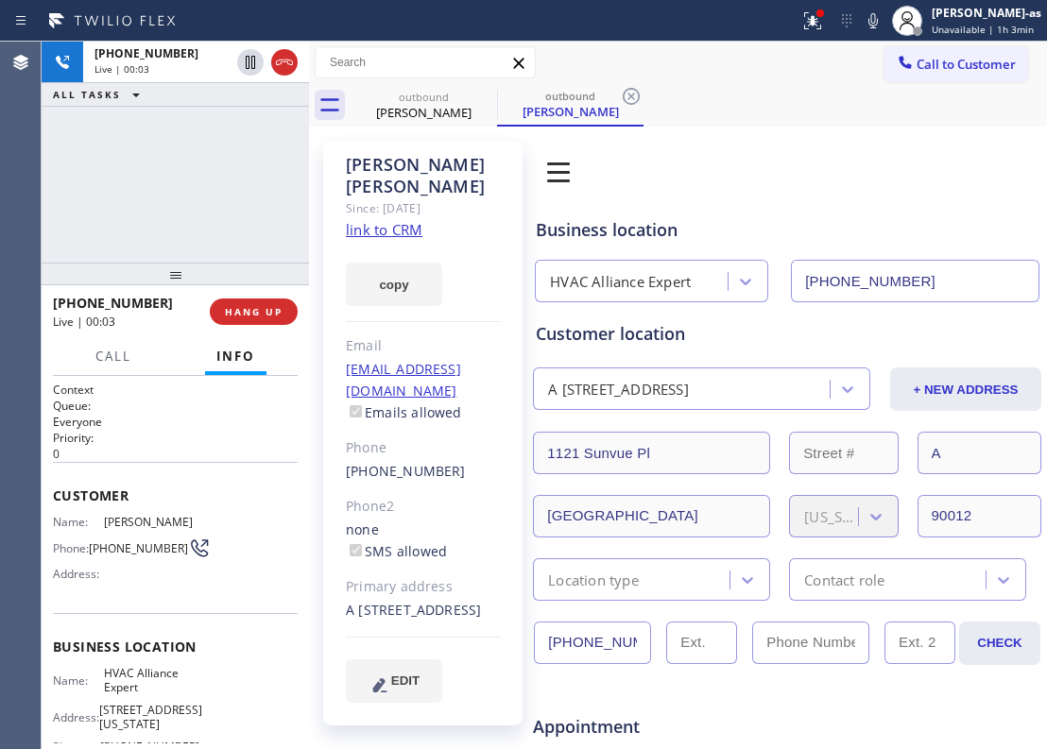
click at [178, 176] on div "[PHONE_NUMBER] Live | 00:03 ALL TASKS ALL TASKS ACTIVE TASKS TASKS IN WRAP UP" at bounding box center [175, 152] width 267 height 221
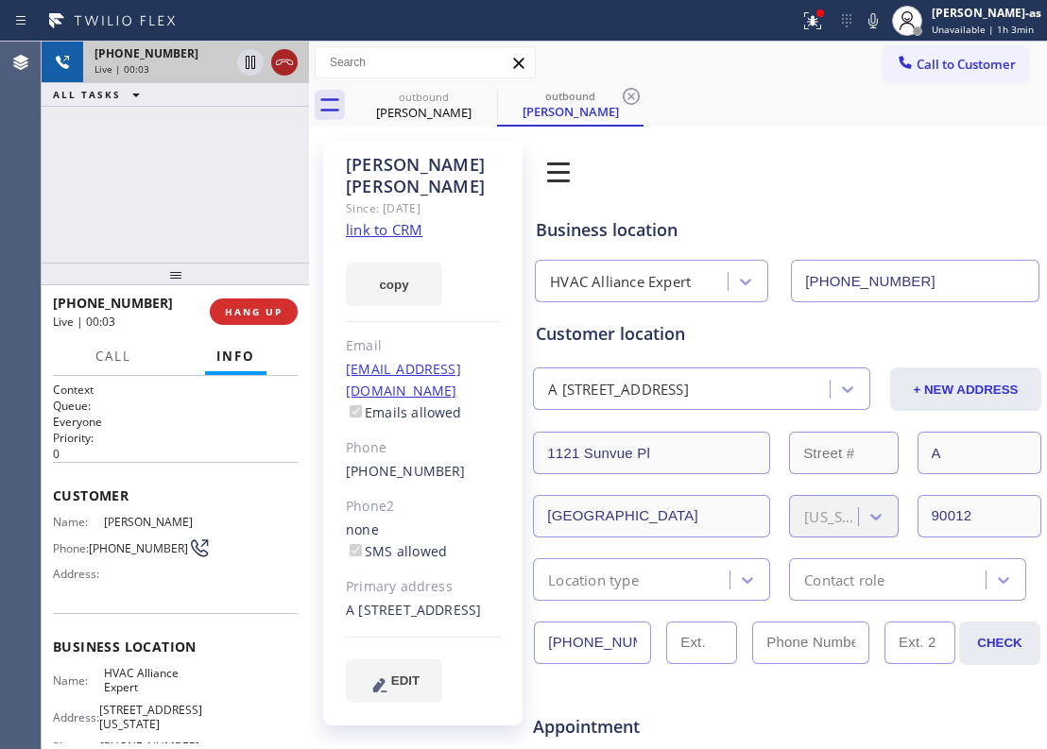
click at [277, 68] on icon at bounding box center [284, 62] width 23 height 23
click at [229, 255] on div "[PHONE_NUMBER] Live | 00:04 ALL TASKS ALL TASKS ACTIVE TASKS TASKS IN WRAP UP" at bounding box center [175, 152] width 267 height 221
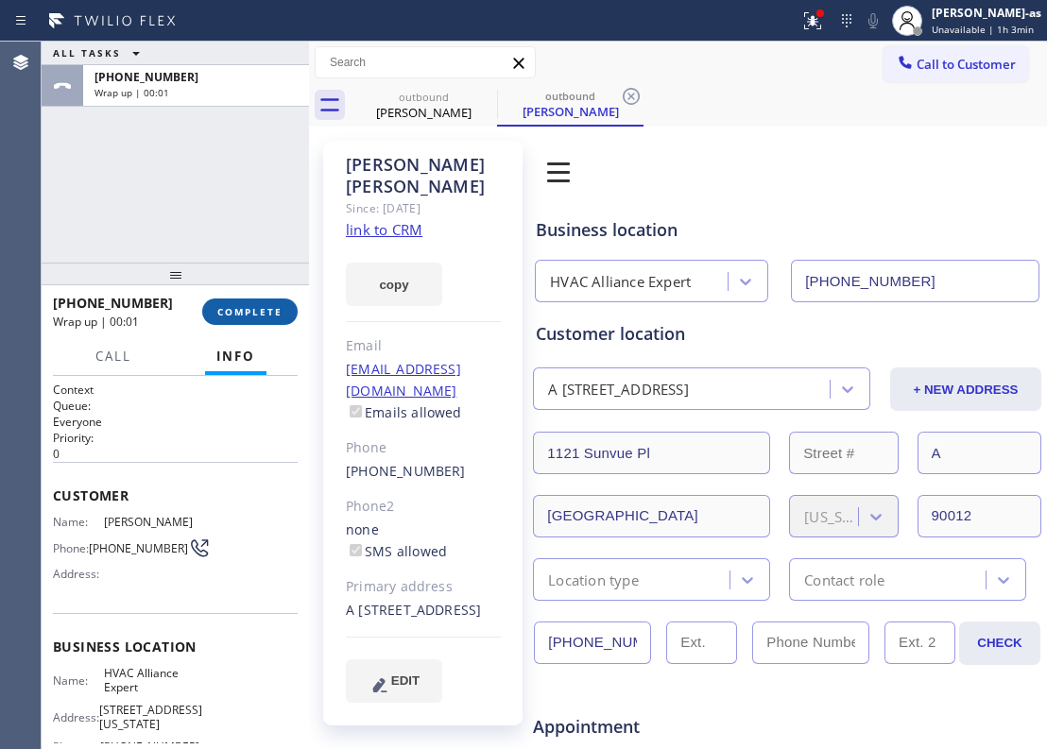
click at [266, 307] on span "COMPLETE" at bounding box center [249, 311] width 65 height 13
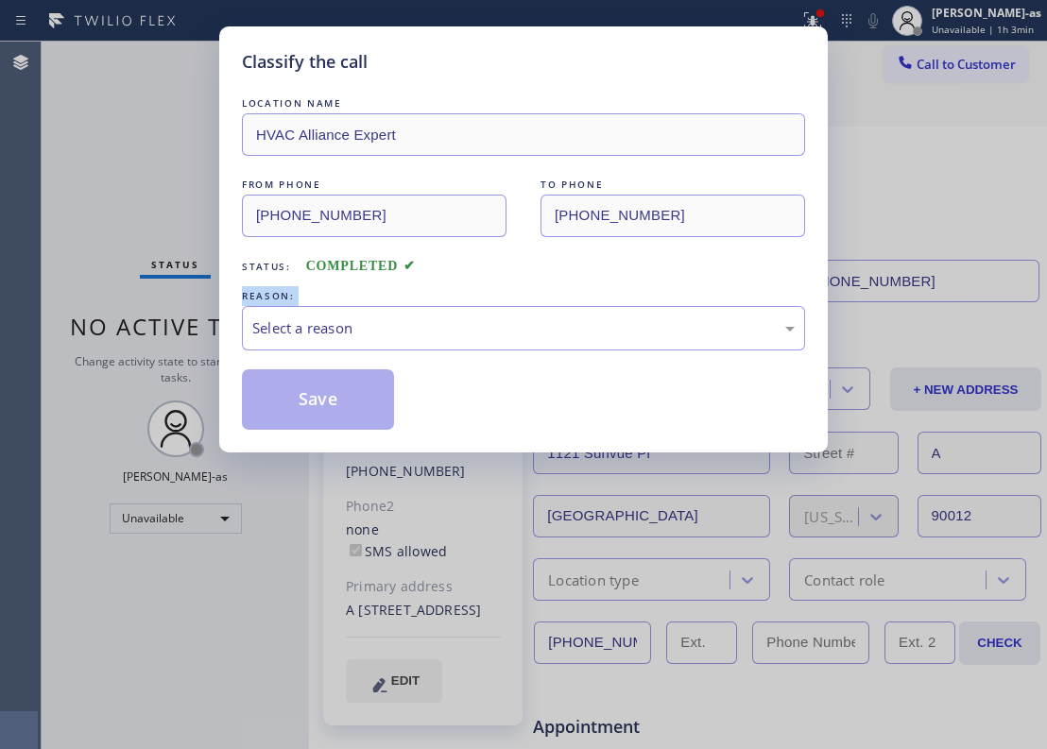
click at [265, 302] on div "REASON:" at bounding box center [523, 296] width 563 height 20
click at [262, 302] on div "REASON:" at bounding box center [523, 296] width 563 height 20
click at [473, 311] on div "Select a reason" at bounding box center [523, 328] width 563 height 44
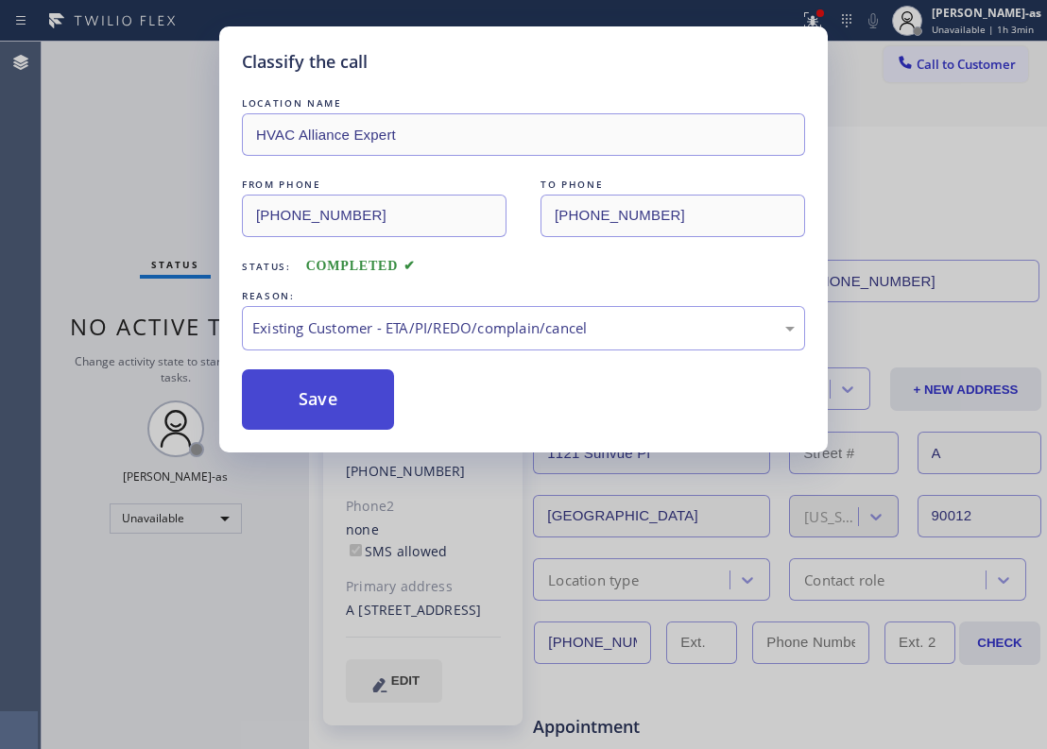
drag, startPoint x: 310, startPoint y: 421, endPoint x: 322, endPoint y: 417, distance: 13.2
click at [310, 421] on button "Save" at bounding box center [318, 399] width 152 height 60
drag, startPoint x: 319, startPoint y: 414, endPoint x: 296, endPoint y: 43, distance: 371.2
click at [323, 387] on button "Save" at bounding box center [318, 399] width 152 height 60
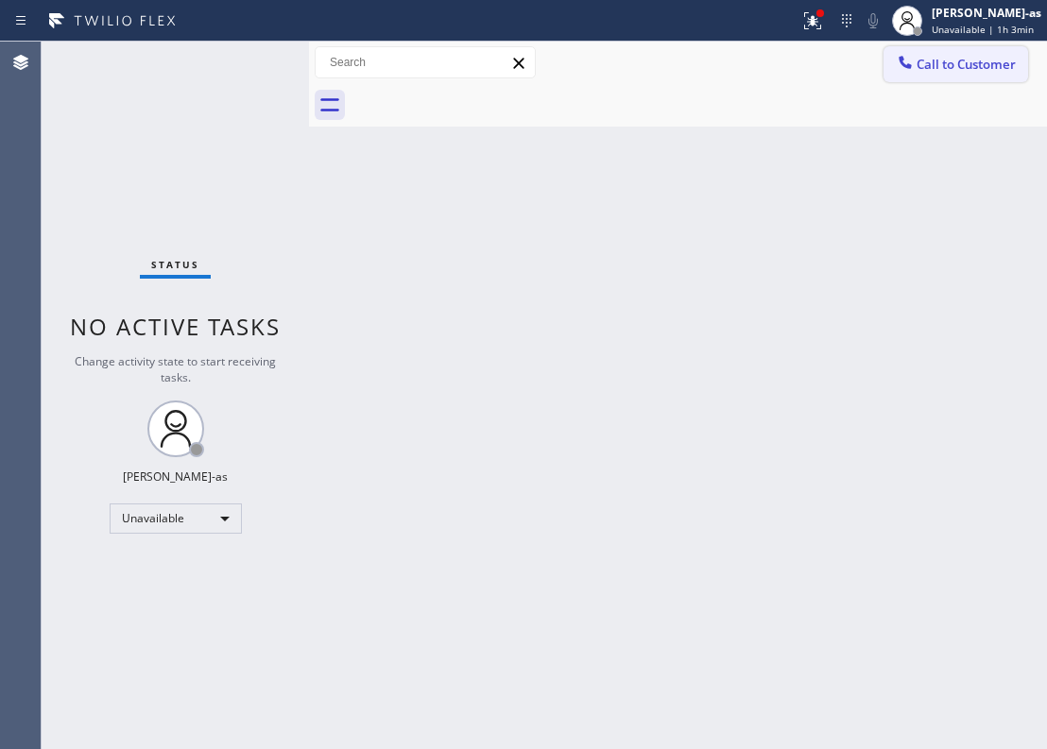
click at [916, 65] on div at bounding box center [905, 64] width 23 height 23
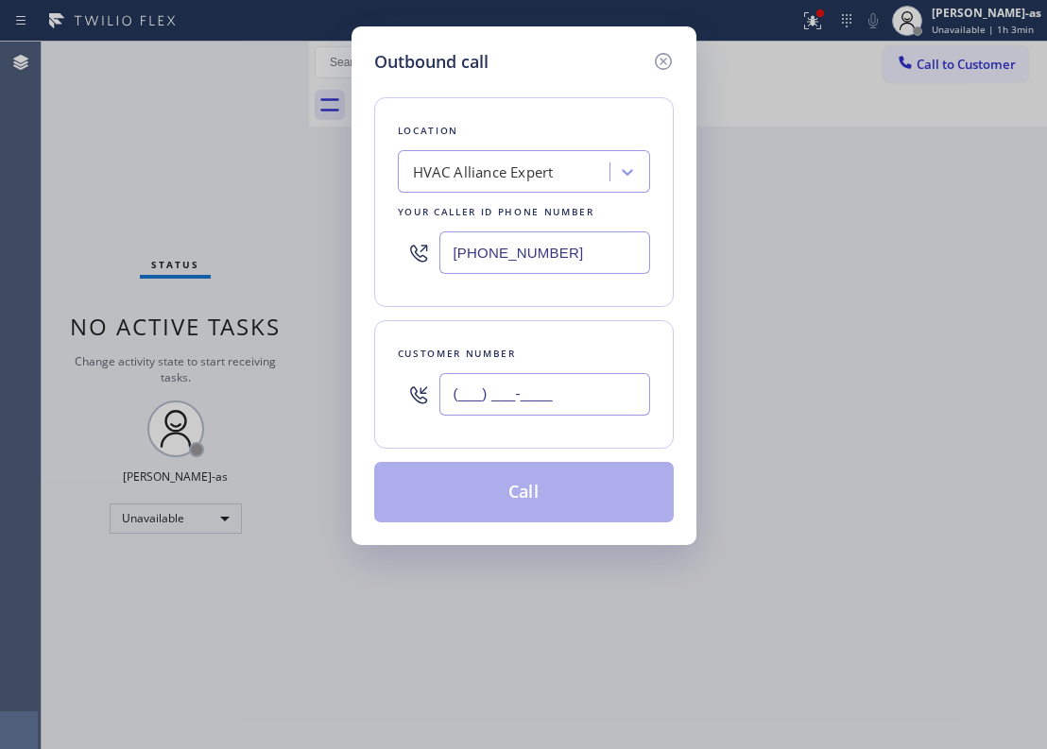
click at [542, 406] on input "(___) ___-____" at bounding box center [544, 394] width 211 height 43
paste input "310) 383-7171"
drag, startPoint x: 542, startPoint y: 406, endPoint x: 557, endPoint y: 438, distance: 35.1
click at [549, 416] on input "[PHONE_NUMBER]" at bounding box center [544, 394] width 211 height 43
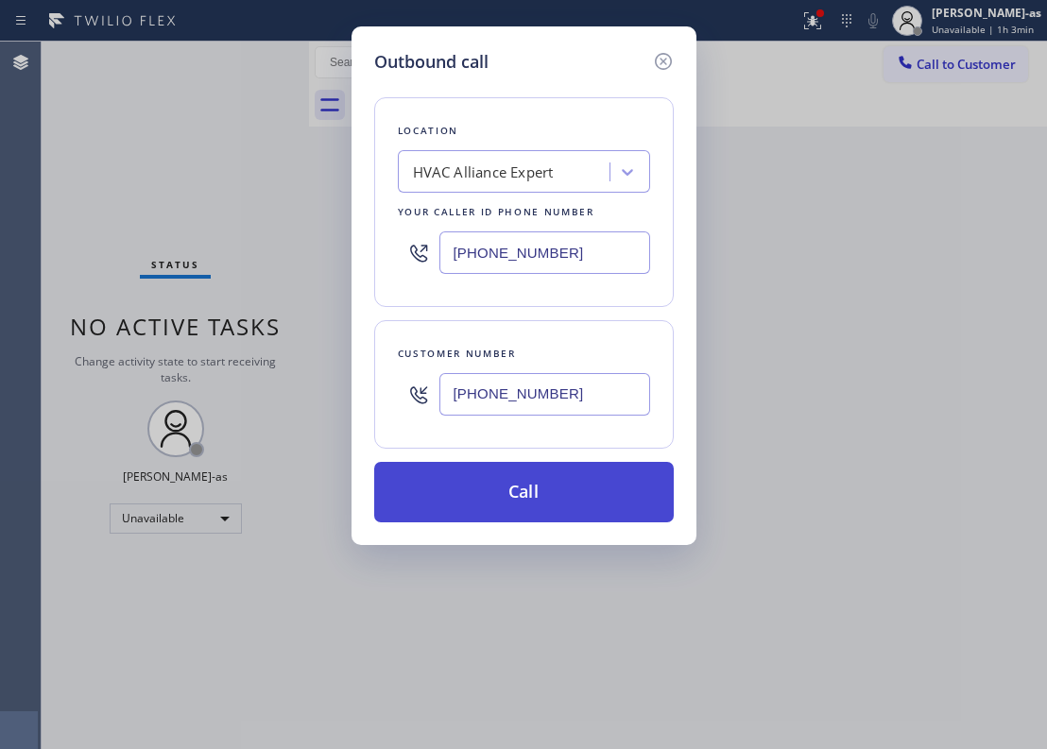
type input "[PHONE_NUMBER]"
click at [565, 486] on button "Call" at bounding box center [524, 492] width 300 height 60
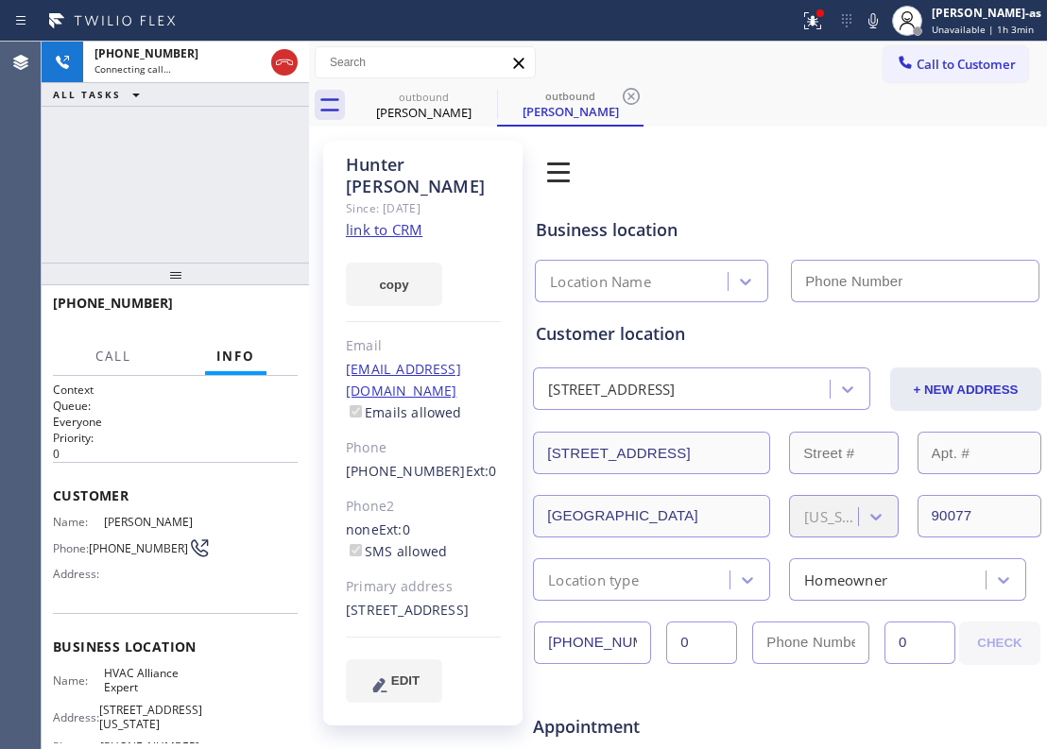
type input "[PHONE_NUMBER]"
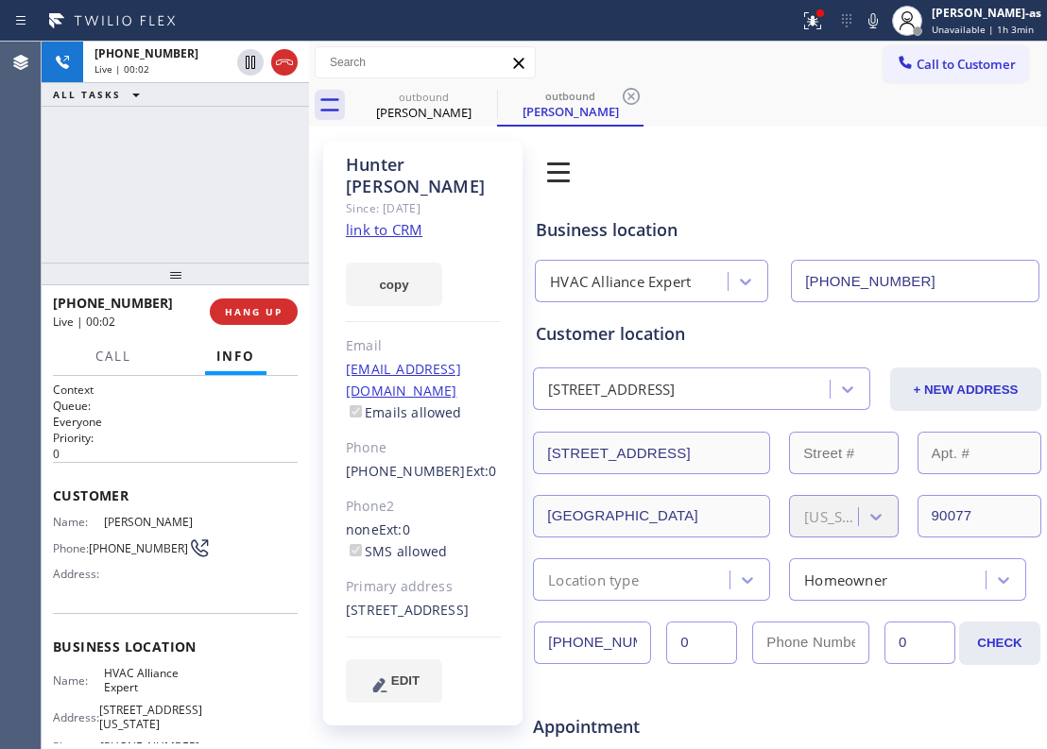
click at [268, 296] on div "[PHONE_NUMBER] Live | 00:02 HANG UP" at bounding box center [175, 311] width 245 height 49
click at [269, 306] on span "HANG UP" at bounding box center [254, 311] width 58 height 13
click at [269, 306] on span "COMPLETE" at bounding box center [249, 311] width 65 height 13
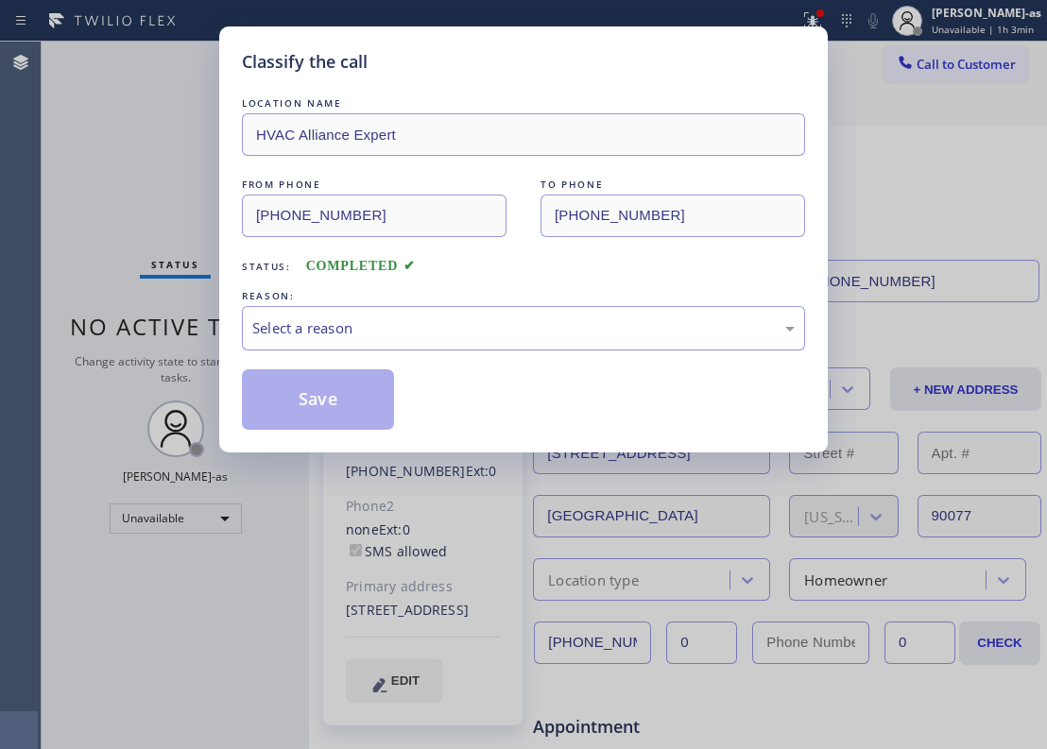
click at [569, 312] on div "Select a reason" at bounding box center [523, 328] width 563 height 44
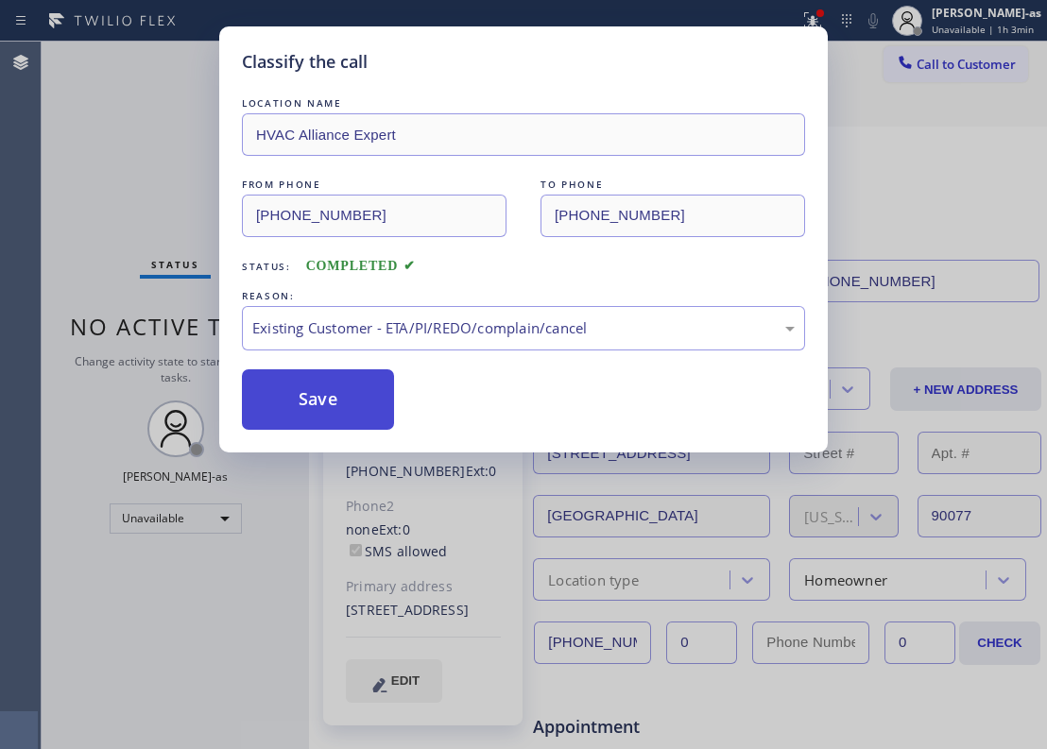
click at [331, 389] on button "Save" at bounding box center [318, 399] width 152 height 60
click at [119, 163] on div "Classify the call LOCATION NAME HVAC Alliance Expert FROM PHONE [PHONE_NUMBER] …" at bounding box center [523, 374] width 1047 height 749
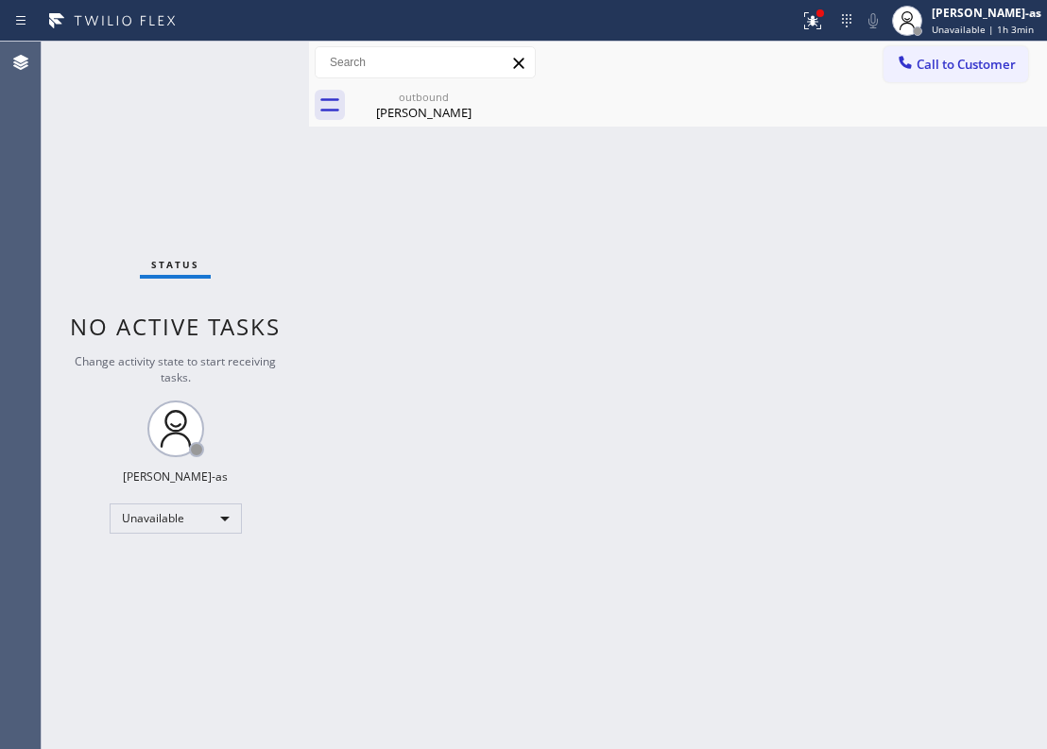
drag, startPoint x: 393, startPoint y: 125, endPoint x: 491, endPoint y: 359, distance: 254.1
click at [394, 125] on div "outbound [PERSON_NAME]" at bounding box center [423, 105] width 143 height 43
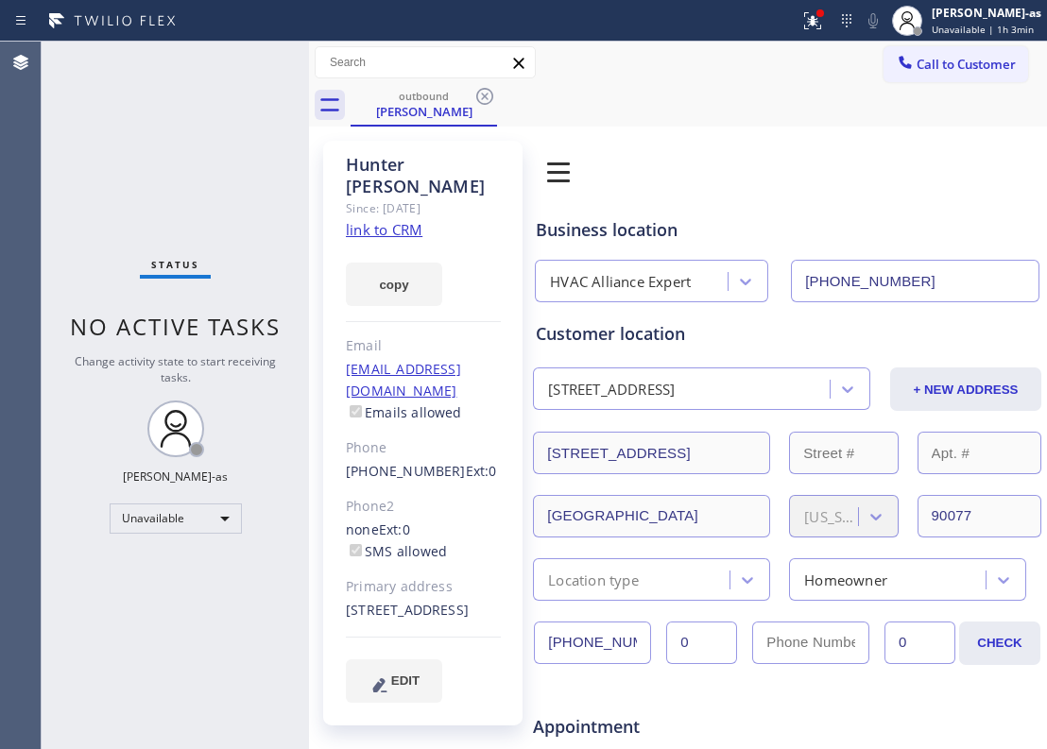
click at [397, 220] on link "link to CRM" at bounding box center [384, 229] width 77 height 19
click at [340, 350] on div "[PERSON_NAME] Since: [DATE] link to CRM copy Email [EMAIL_ADDRESS][DOMAIN_NAME]…" at bounding box center [422, 433] width 199 height 585
drag, startPoint x: 482, startPoint y: 96, endPoint x: 730, endPoint y: 11, distance: 261.8
click at [484, 96] on icon at bounding box center [484, 96] width 23 height 23
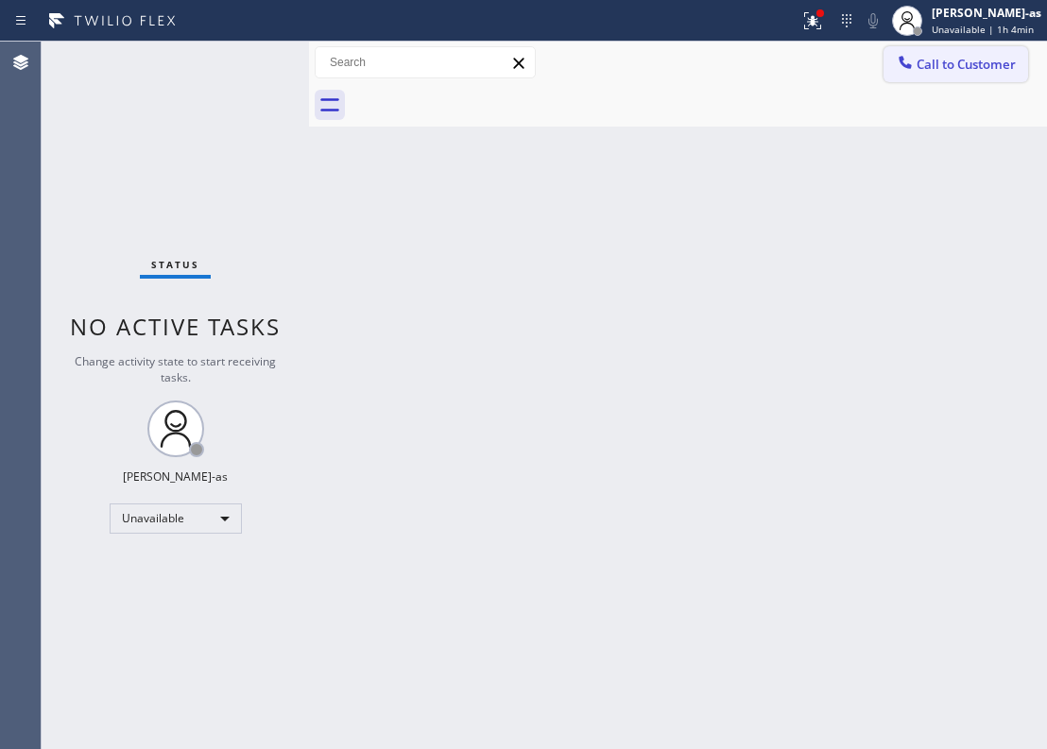
click at [943, 57] on span "Call to Customer" at bounding box center [966, 64] width 99 height 17
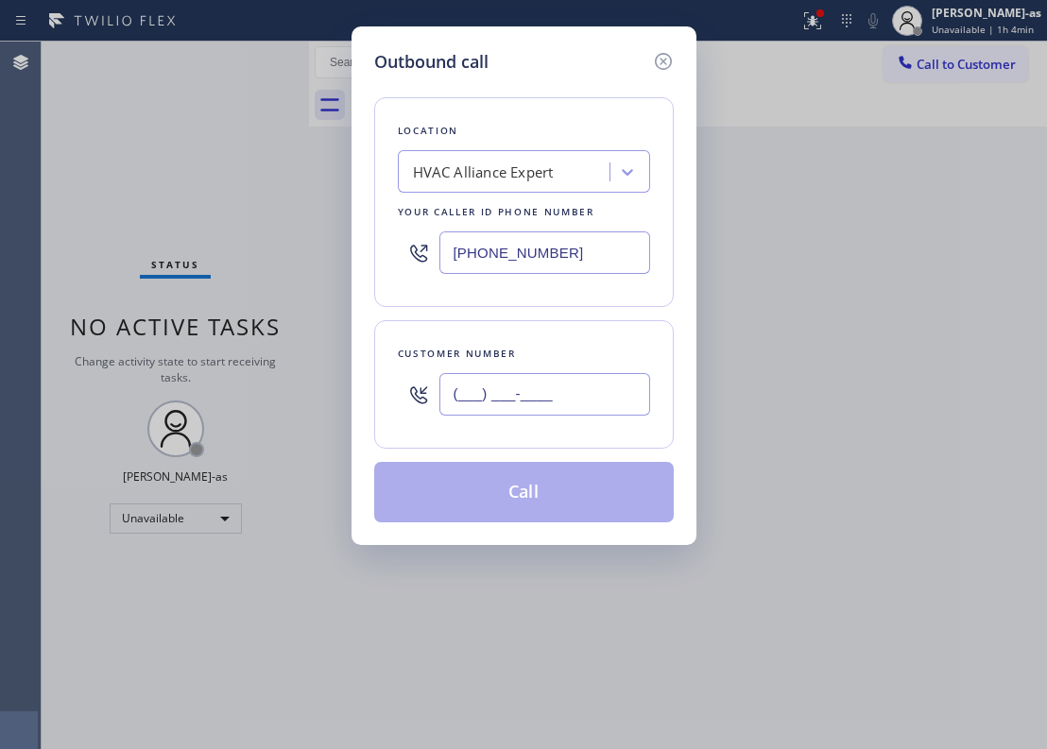
click at [553, 402] on input "(___) ___-____" at bounding box center [544, 394] width 211 height 43
paste input "703) 994-0528"
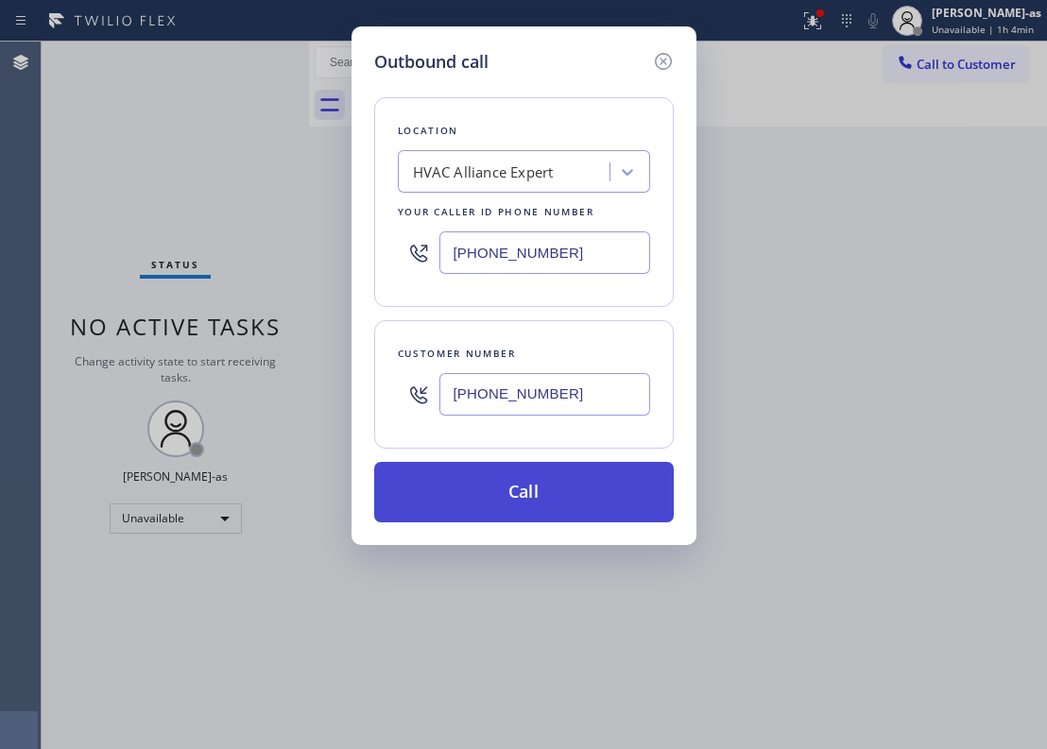
type input "[PHONE_NUMBER]"
click at [538, 508] on button "Call" at bounding box center [524, 492] width 300 height 60
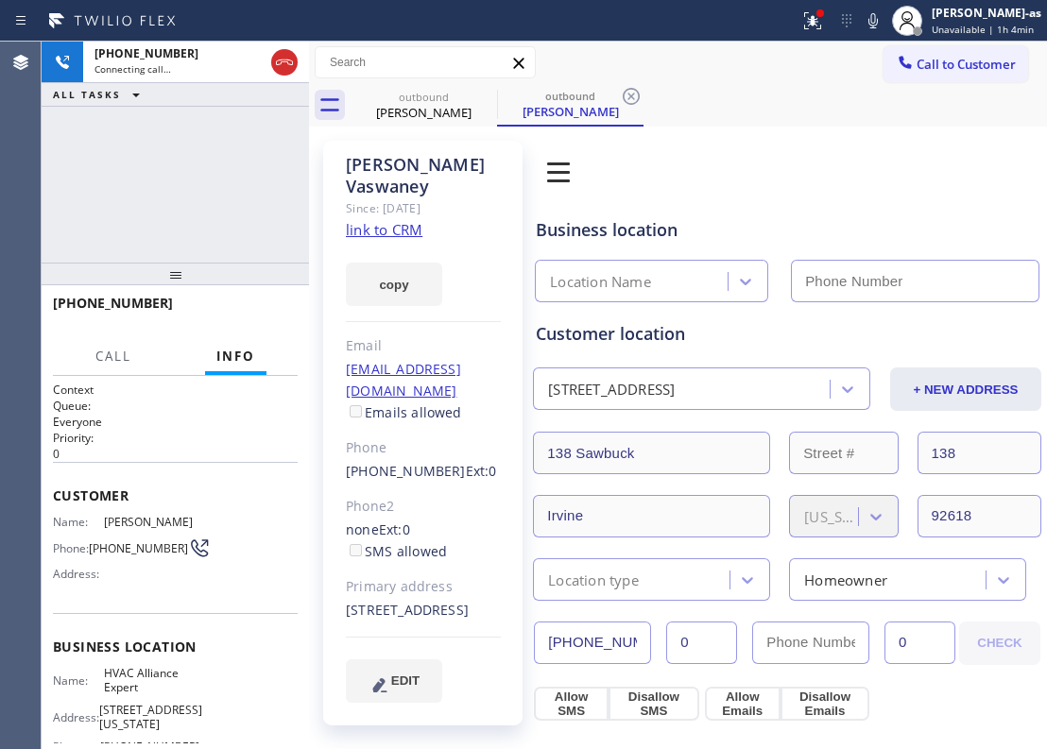
type input "[PHONE_NUMBER]"
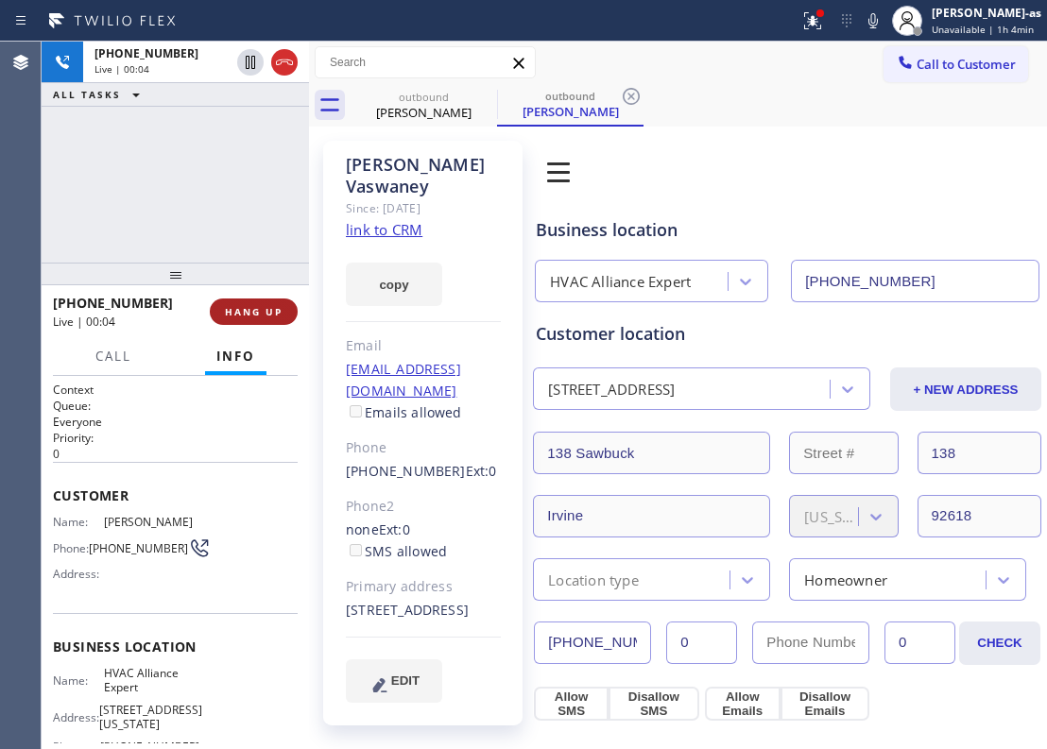
click at [262, 307] on span "HANG UP" at bounding box center [254, 311] width 58 height 13
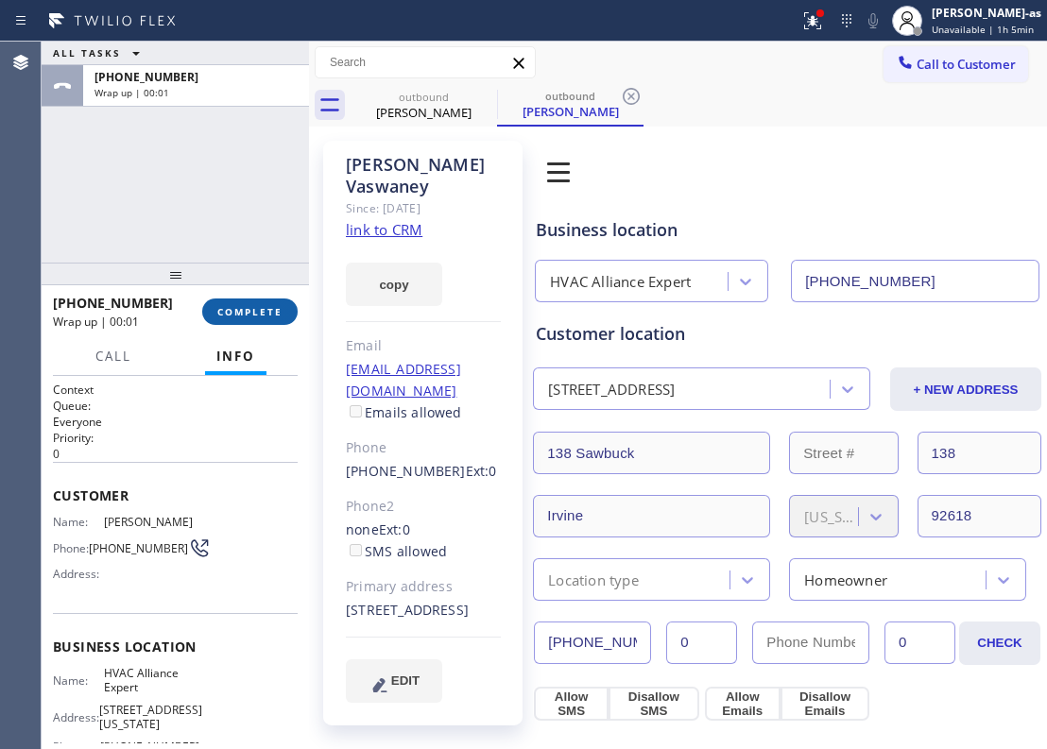
click at [261, 307] on span "COMPLETE" at bounding box center [249, 311] width 65 height 13
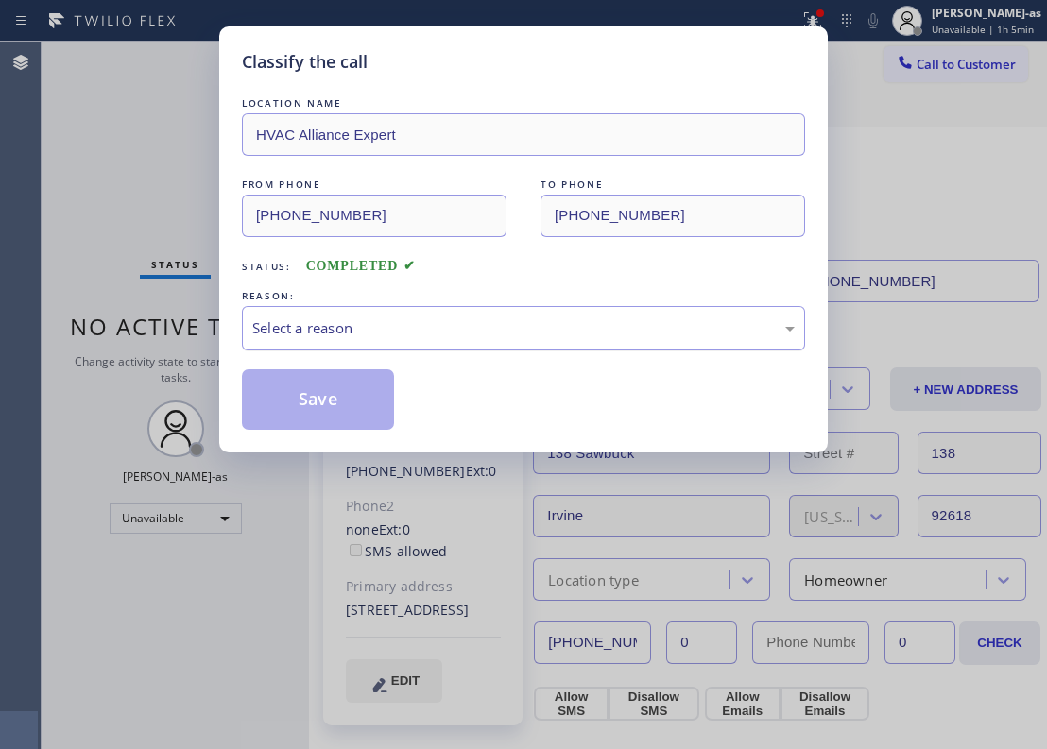
click at [467, 331] on div "Select a reason" at bounding box center [523, 329] width 542 height 22
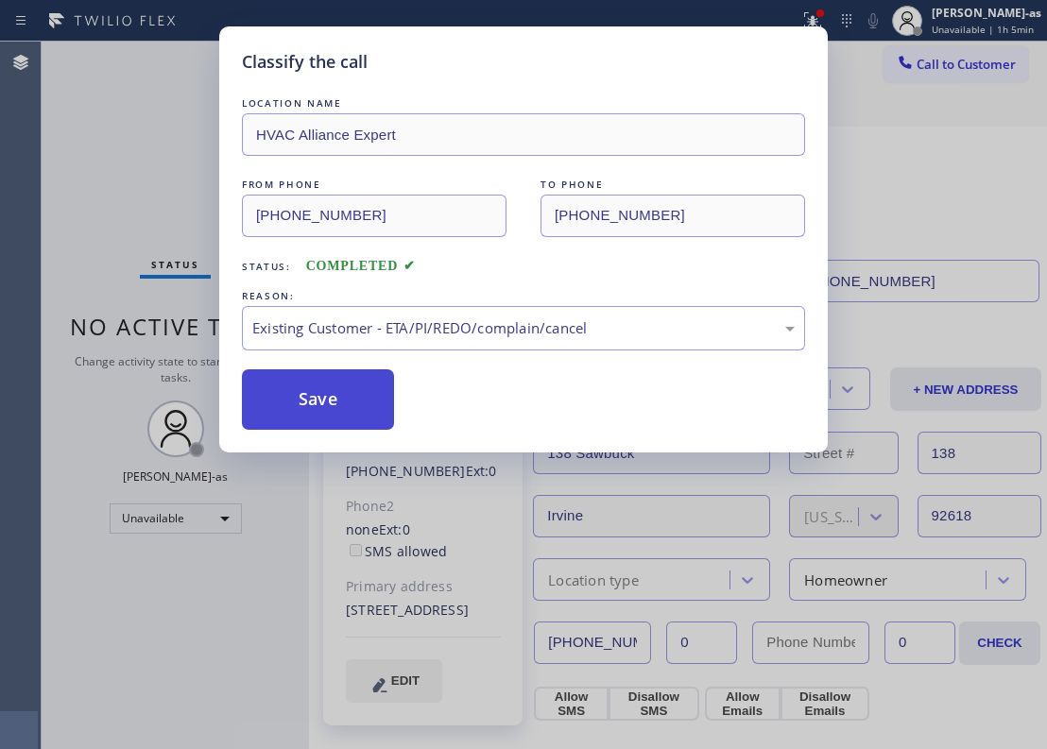
click at [316, 394] on button "Save" at bounding box center [318, 399] width 152 height 60
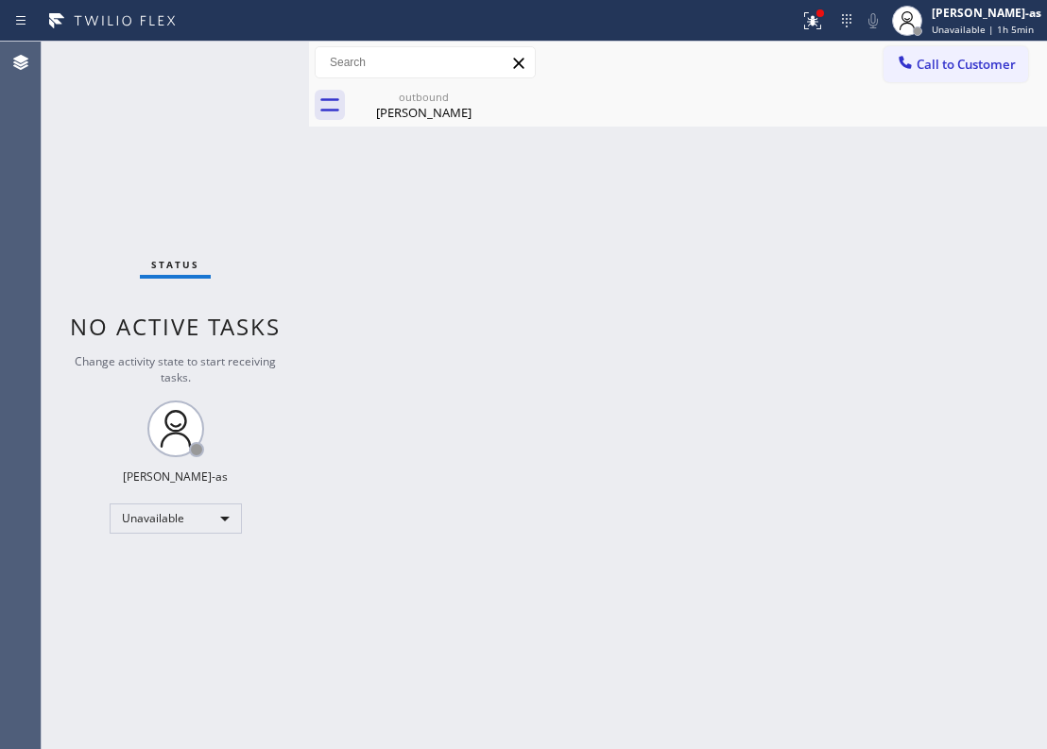
click at [609, 291] on div "Back to Dashboard Change Sender ID Customers Technicians Select a contact Outbo…" at bounding box center [678, 396] width 738 height 708
click at [359, 238] on div "Back to Dashboard Change Sender ID Customers Technicians Select a contact Outbo…" at bounding box center [678, 396] width 738 height 708
click at [1034, 51] on div "Call to Customer Outbound call Location HVAC Alliance Expert Your caller id pho…" at bounding box center [965, 62] width 163 height 33
click at [969, 61] on span "Call to Customer" at bounding box center [966, 64] width 99 height 17
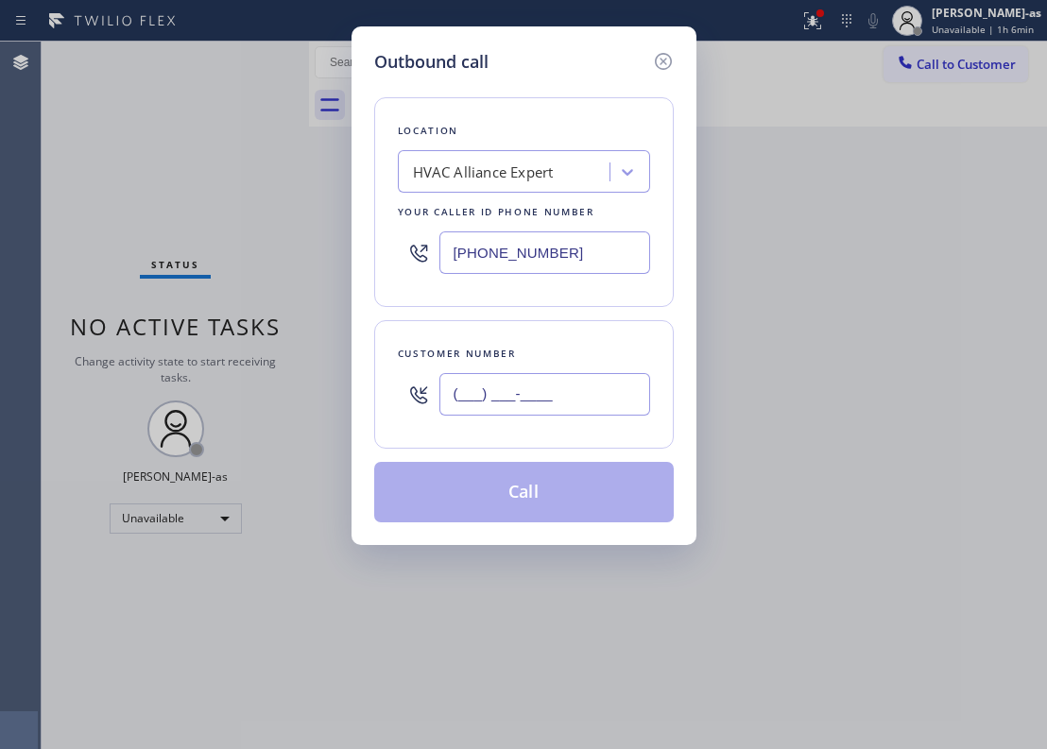
click at [620, 393] on input "(___) ___-____" at bounding box center [544, 394] width 211 height 43
paste input "562) 881-9638"
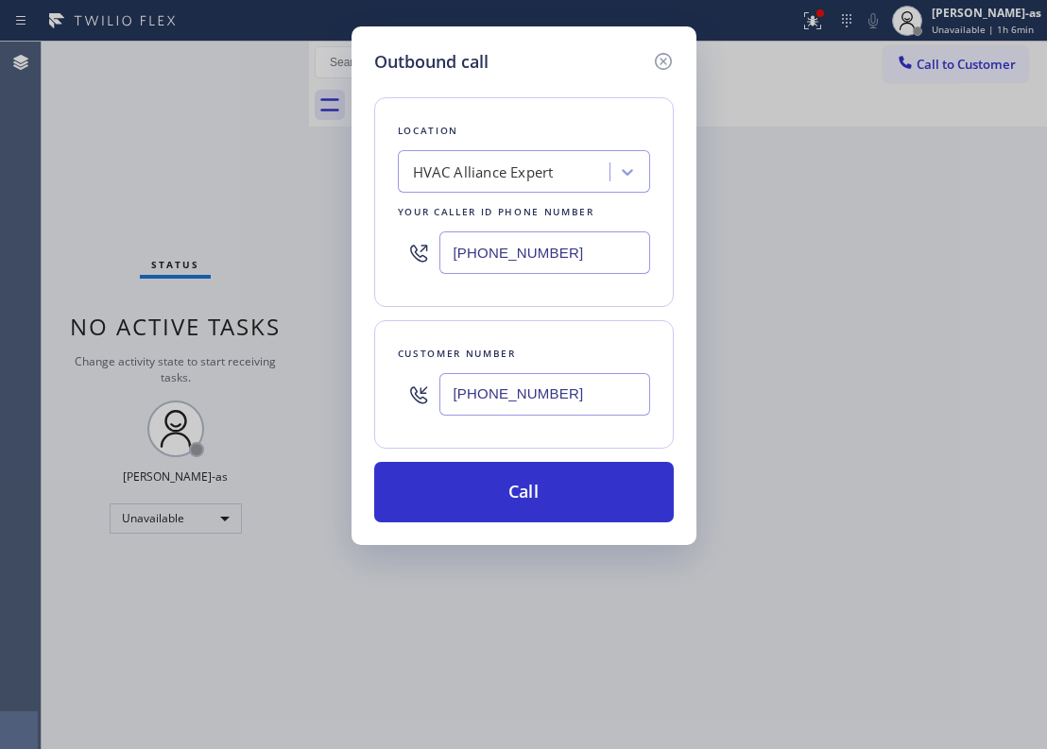
type input "[PHONE_NUMBER]"
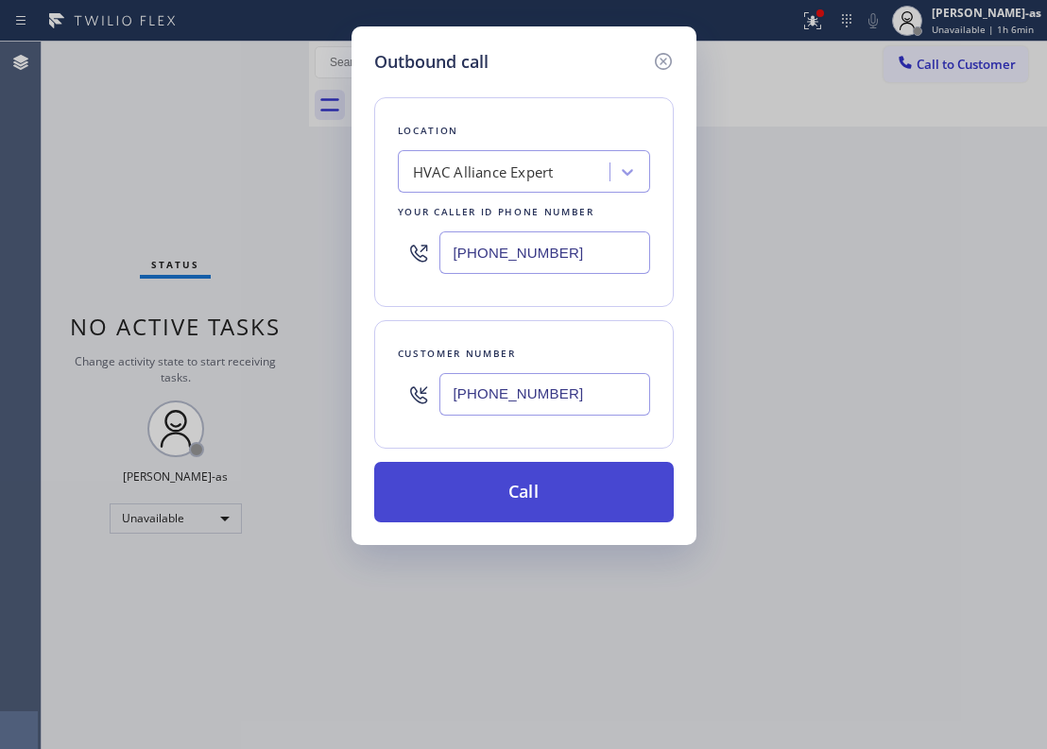
click at [609, 481] on button "Call" at bounding box center [524, 492] width 300 height 60
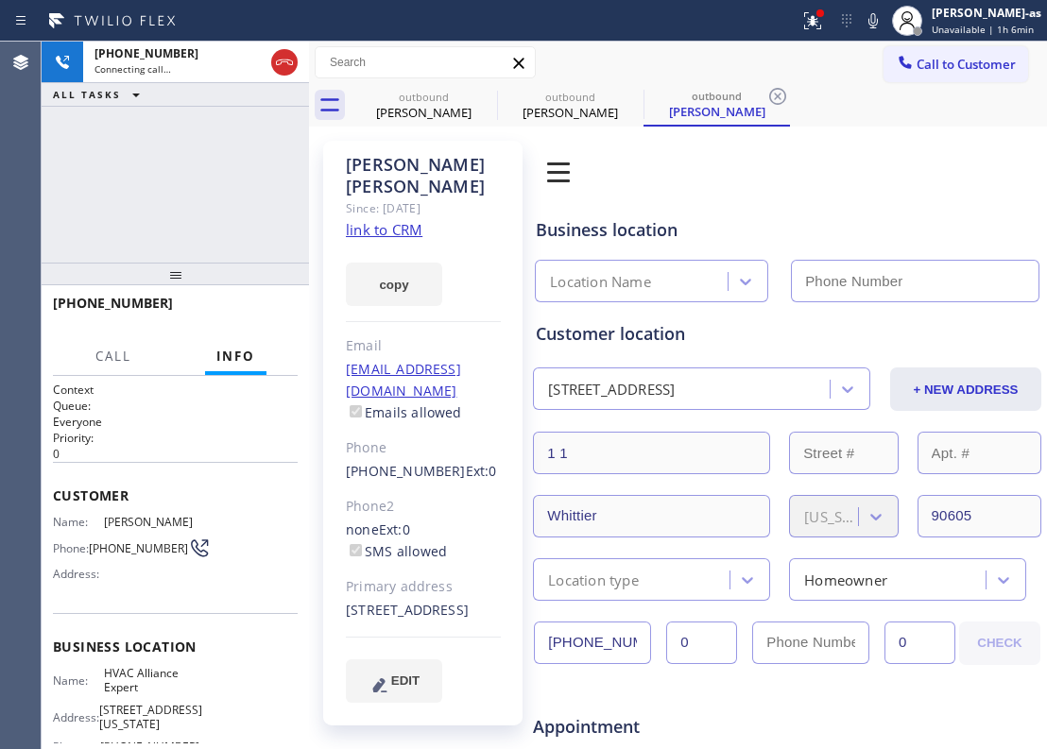
type input "[PHONE_NUMBER]"
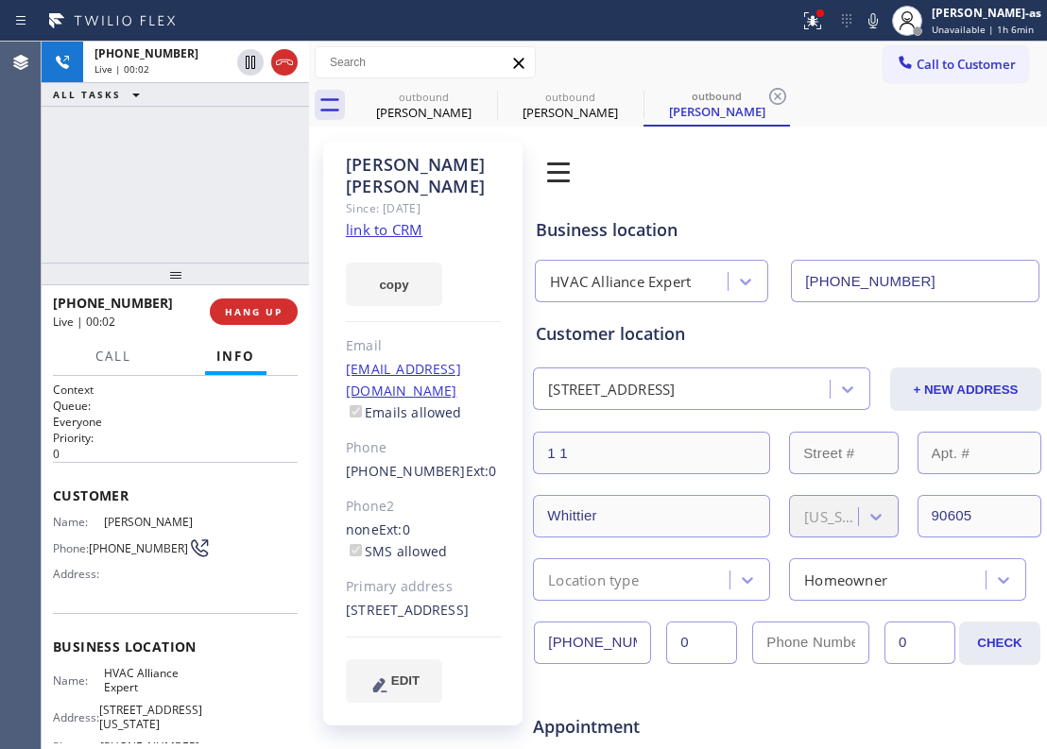
click at [127, 193] on div "[PHONE_NUMBER] Live | 00:02 ALL TASKS ALL TASKS ACTIVE TASKS TASKS IN WRAP UP" at bounding box center [175, 152] width 267 height 221
click at [425, 84] on div "outbound [PERSON_NAME]" at bounding box center [423, 105] width 143 height 43
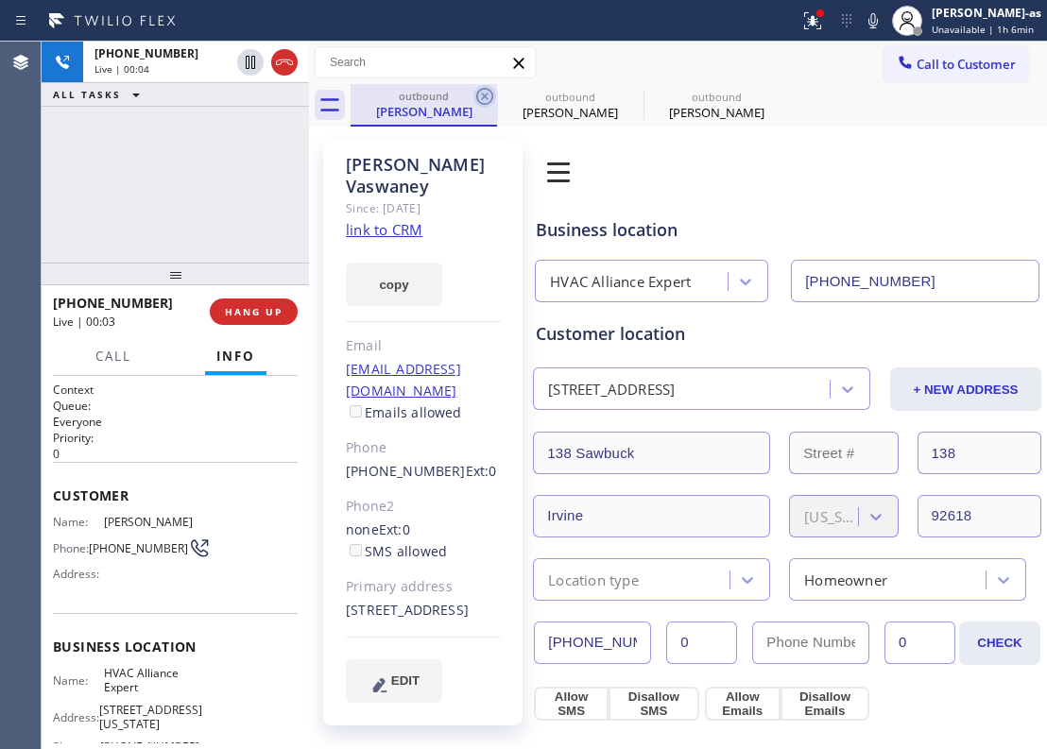
click at [473, 95] on icon at bounding box center [484, 96] width 23 height 23
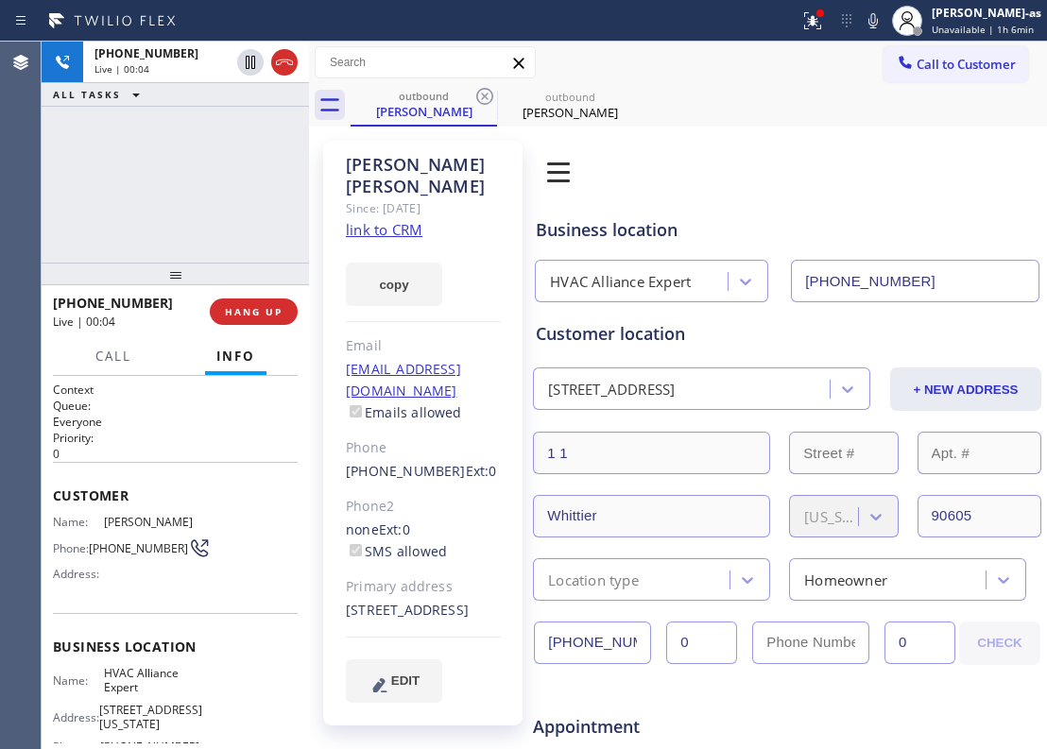
click at [473, 95] on icon at bounding box center [484, 96] width 23 height 23
click at [189, 198] on div "[PHONE_NUMBER] Live | 00:04 ALL TASKS ALL TASKS ACTIVE TASKS TASKS IN WRAP UP" at bounding box center [175, 152] width 267 height 221
click at [262, 310] on span "HANG UP" at bounding box center [254, 311] width 58 height 13
click at [225, 250] on div "[PHONE_NUMBER] Live | 00:05 ALL TASKS ALL TASKS ACTIVE TASKS TASKS IN WRAP UP" at bounding box center [175, 152] width 267 height 221
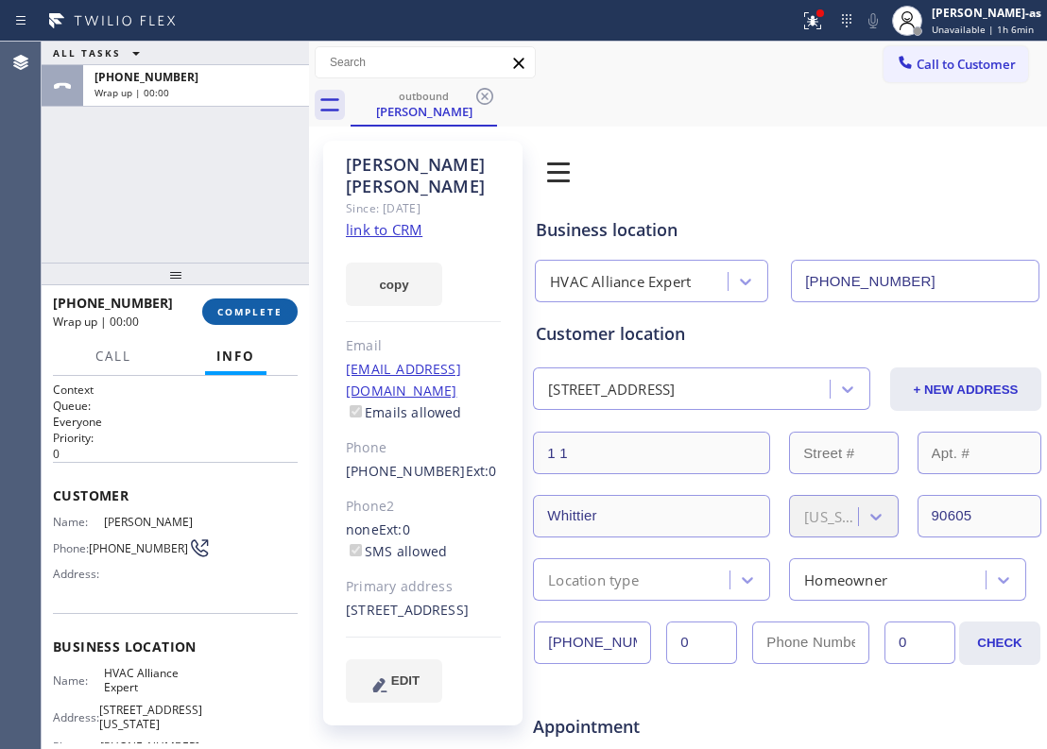
click at [258, 319] on button "COMPLETE" at bounding box center [249, 312] width 95 height 26
drag, startPoint x: 212, startPoint y: 272, endPoint x: 225, endPoint y: 270, distance: 13.4
click at [214, 272] on div at bounding box center [175, 274] width 267 height 23
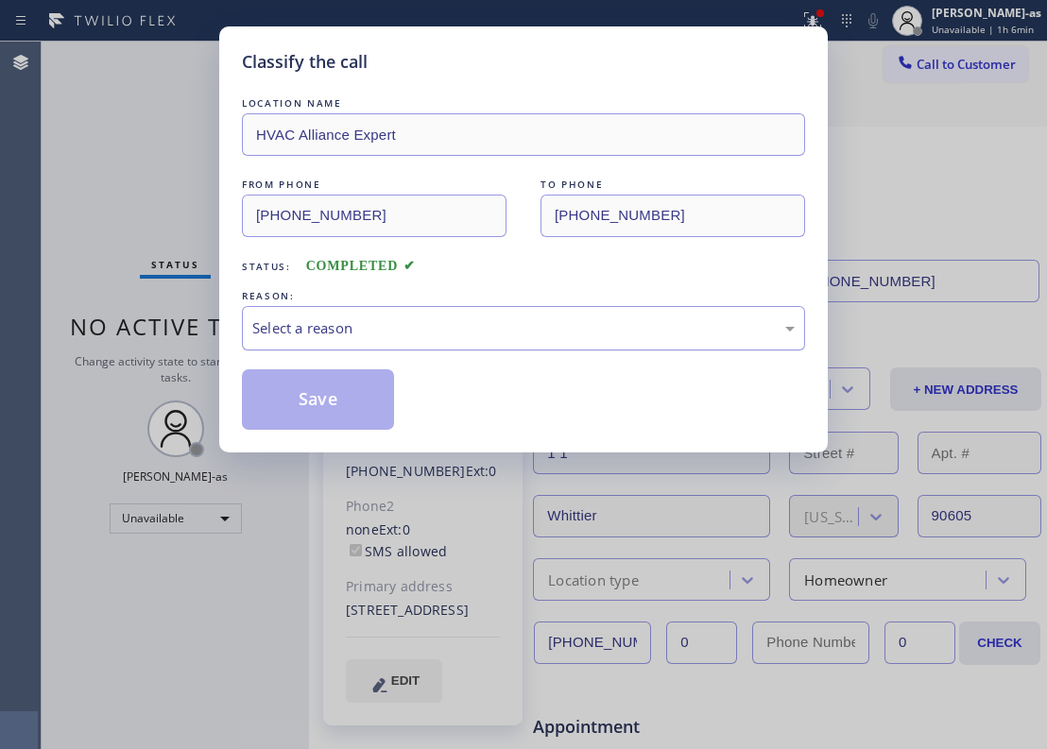
drag, startPoint x: 432, startPoint y: 300, endPoint x: 462, endPoint y: 323, distance: 38.4
click at [433, 300] on div "REASON:" at bounding box center [523, 296] width 563 height 20
click at [485, 335] on div "Select a reason" at bounding box center [523, 329] width 542 height 22
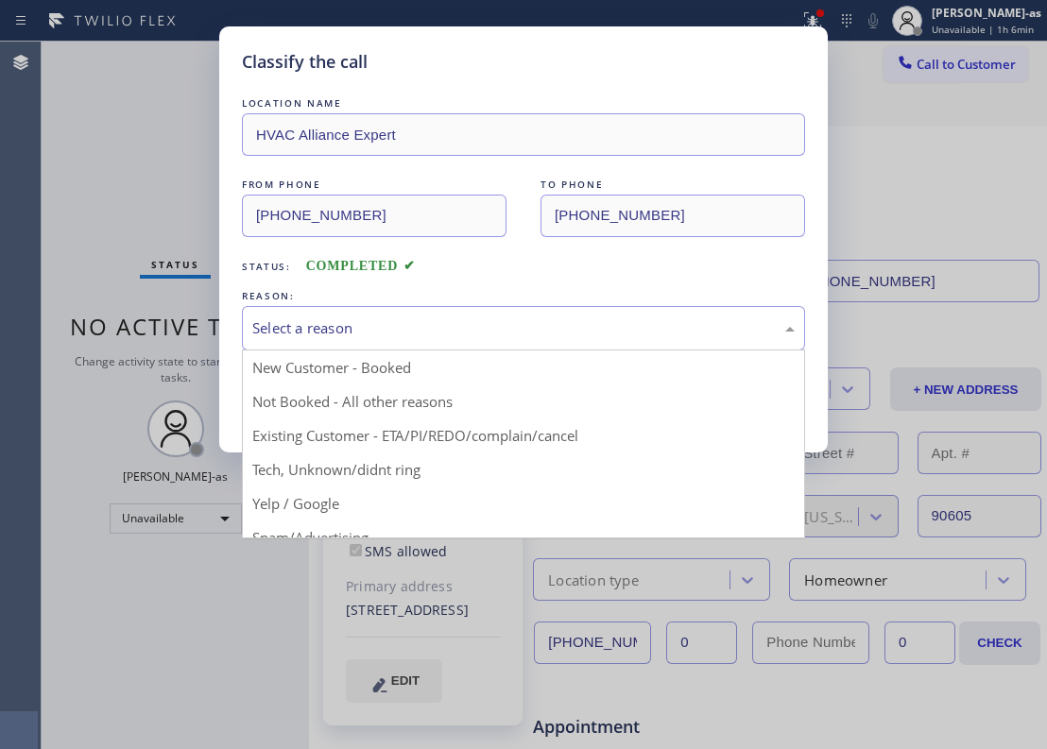
drag, startPoint x: 459, startPoint y: 436, endPoint x: 421, endPoint y: 429, distance: 39.3
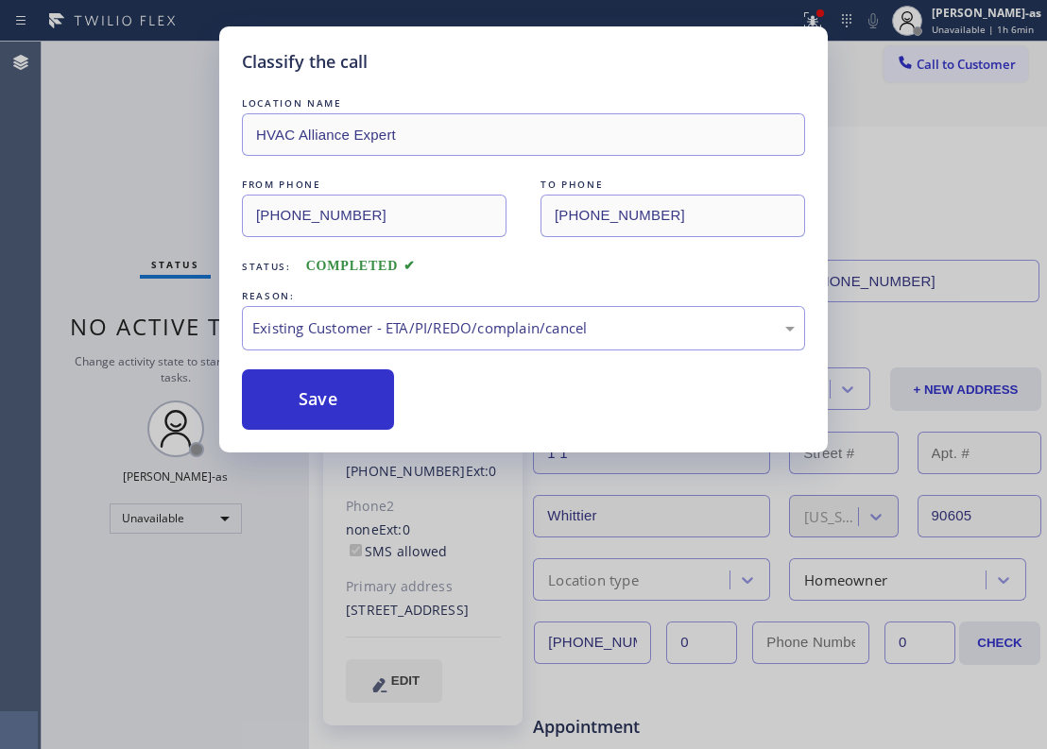
click at [361, 390] on button "Save" at bounding box center [318, 399] width 152 height 60
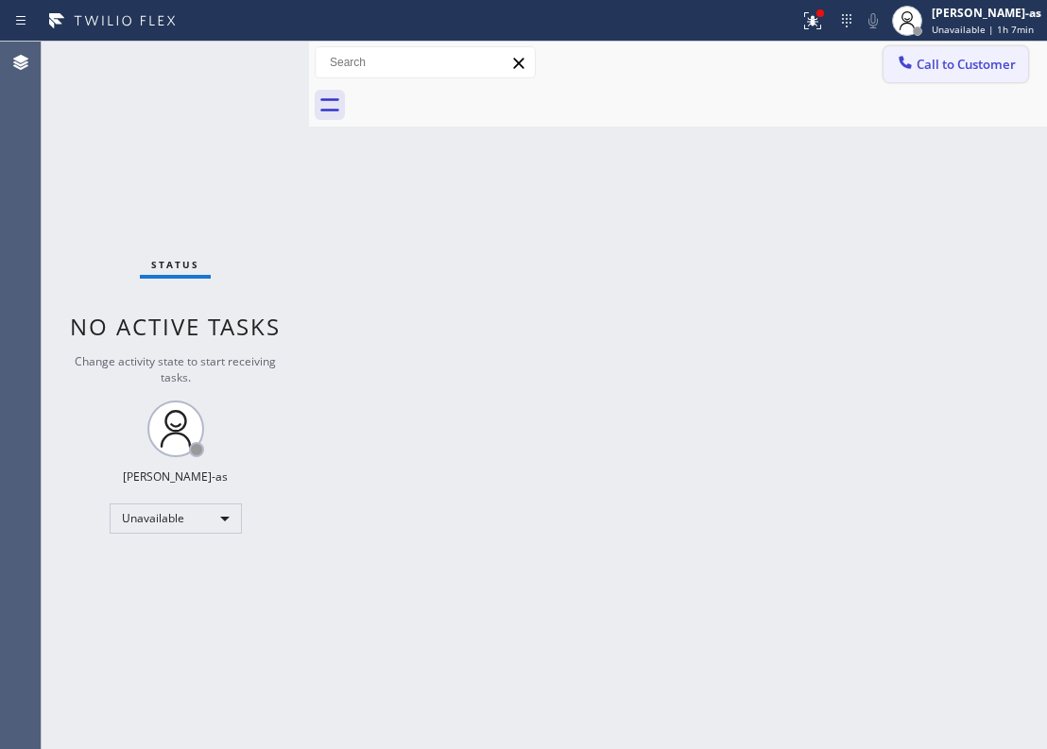
click at [934, 66] on span "Call to Customer" at bounding box center [966, 64] width 99 height 17
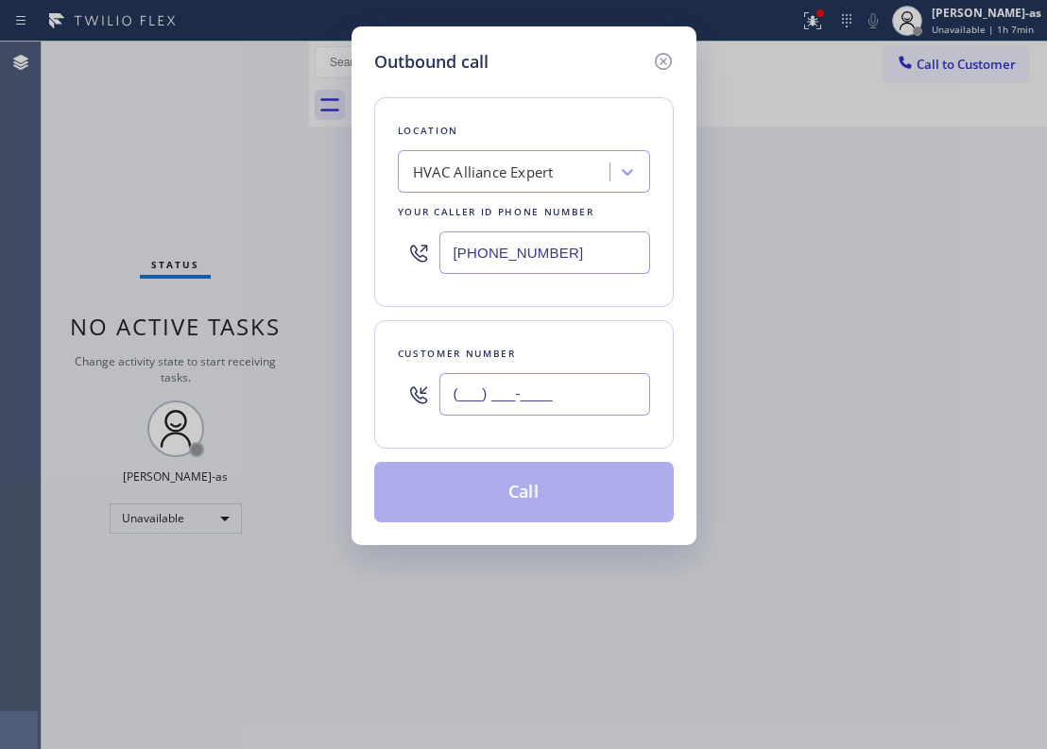
click at [495, 395] on input "(___) ___-____" at bounding box center [544, 394] width 211 height 43
paste input "267) 321-9654"
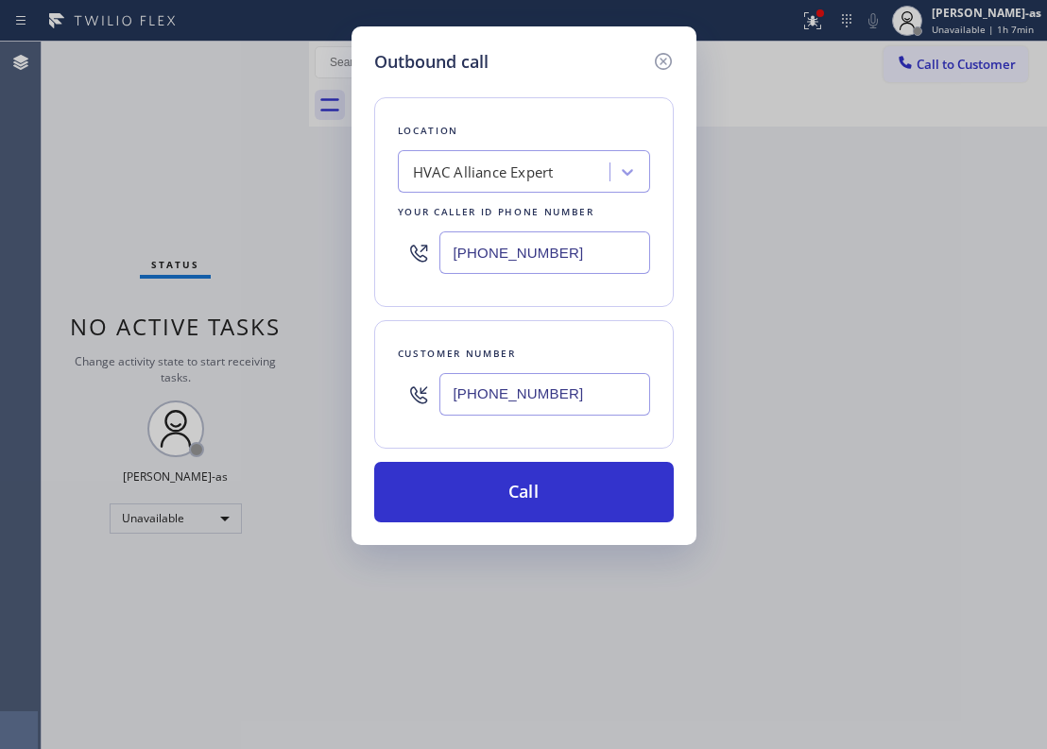
type input "[PHONE_NUMBER]"
click at [538, 262] on input "[PHONE_NUMBER]" at bounding box center [544, 253] width 211 height 43
paste input "215) 883-8321"
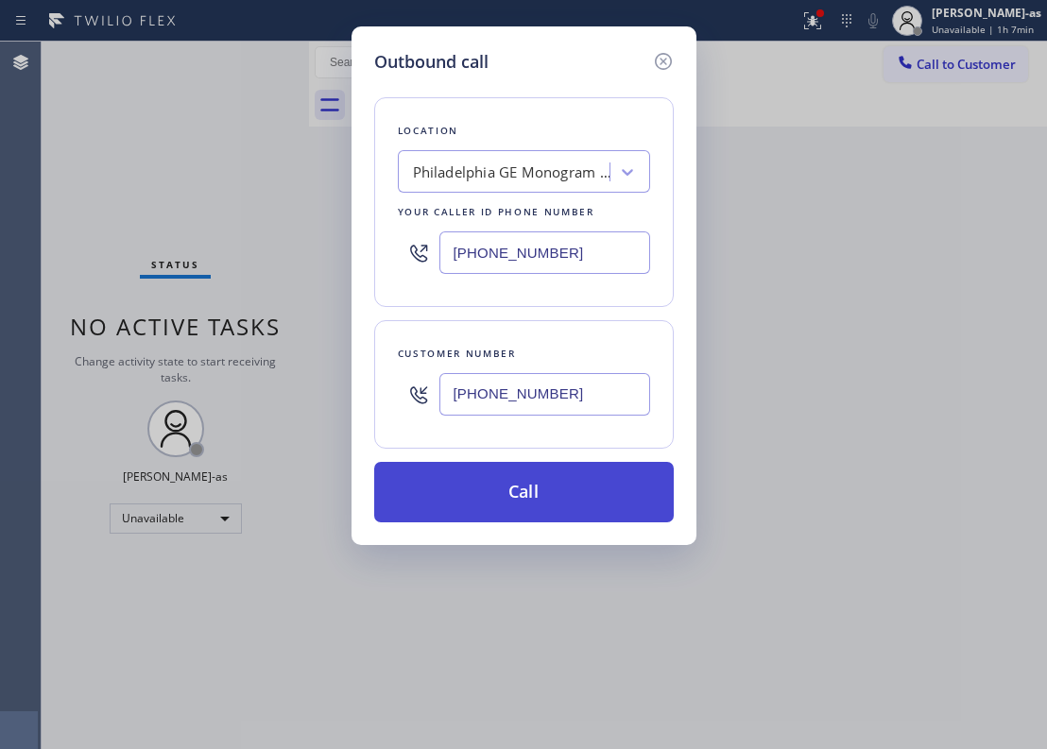
type input "[PHONE_NUMBER]"
click at [559, 504] on button "Call" at bounding box center [524, 492] width 300 height 60
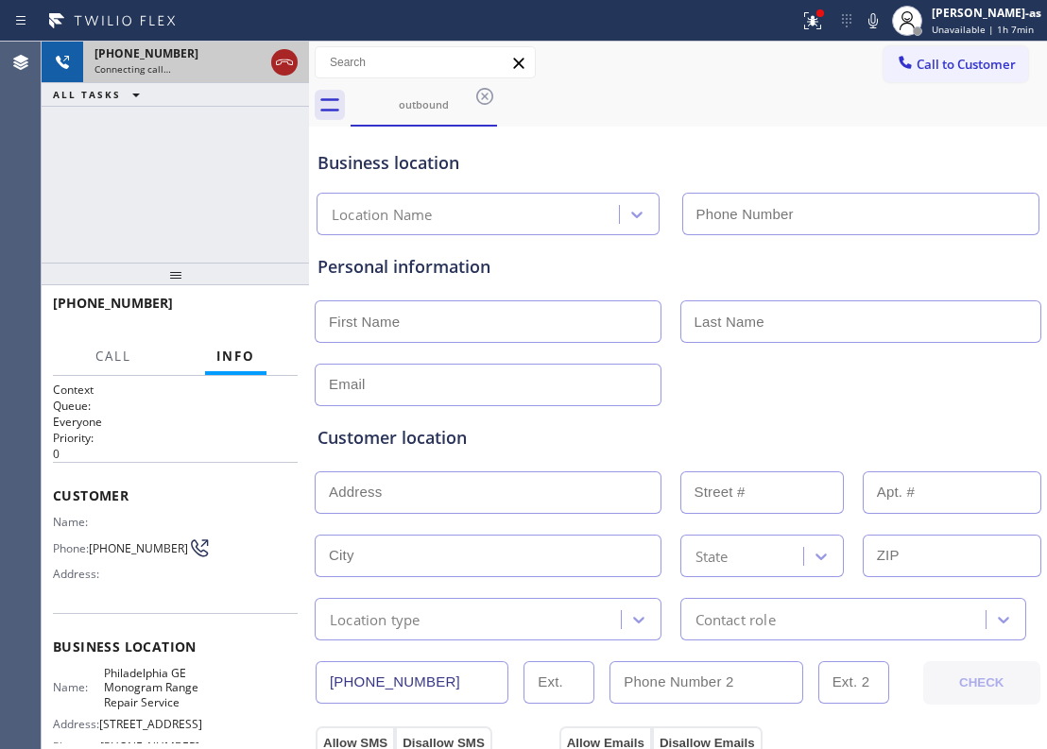
type input "[PHONE_NUMBER]"
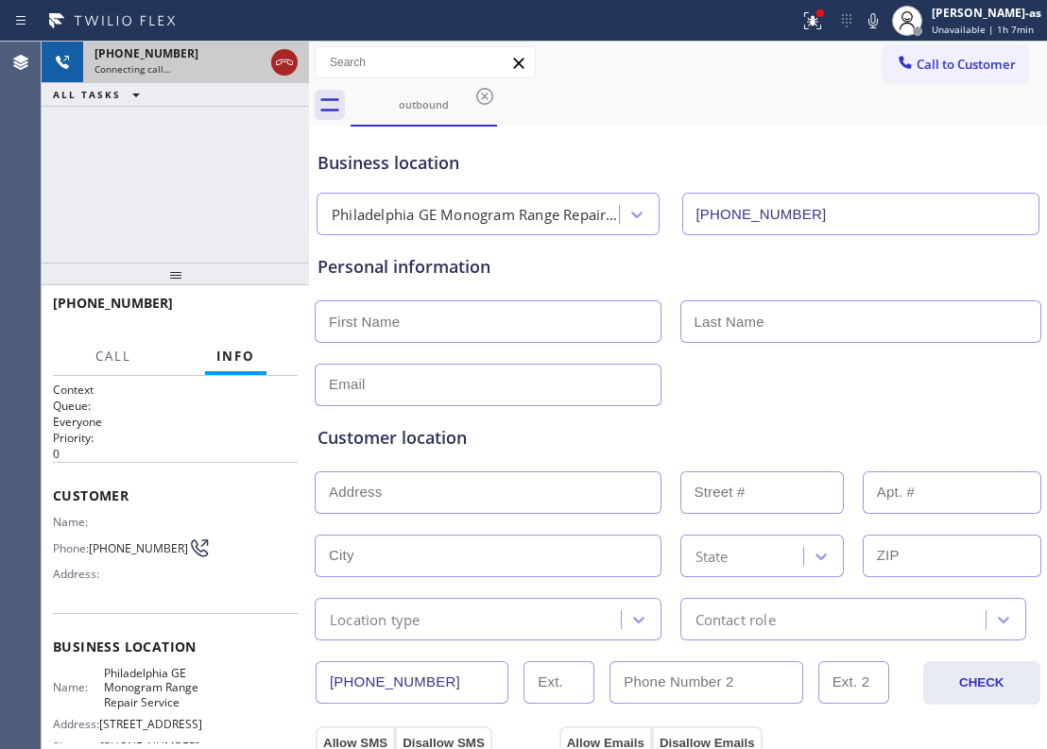
click at [281, 60] on icon at bounding box center [284, 62] width 23 height 23
drag, startPoint x: 409, startPoint y: 108, endPoint x: 473, endPoint y: 108, distance: 63.3
click at [428, 108] on div "outbound" at bounding box center [423, 104] width 143 height 14
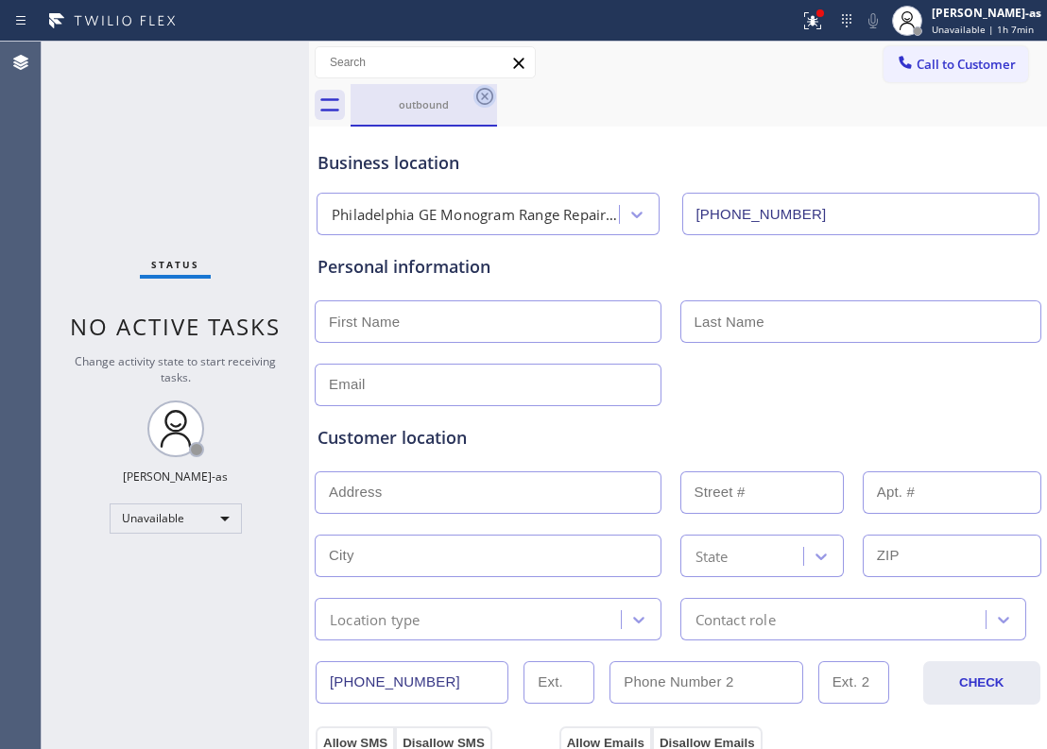
click at [484, 102] on icon at bounding box center [484, 96] width 23 height 23
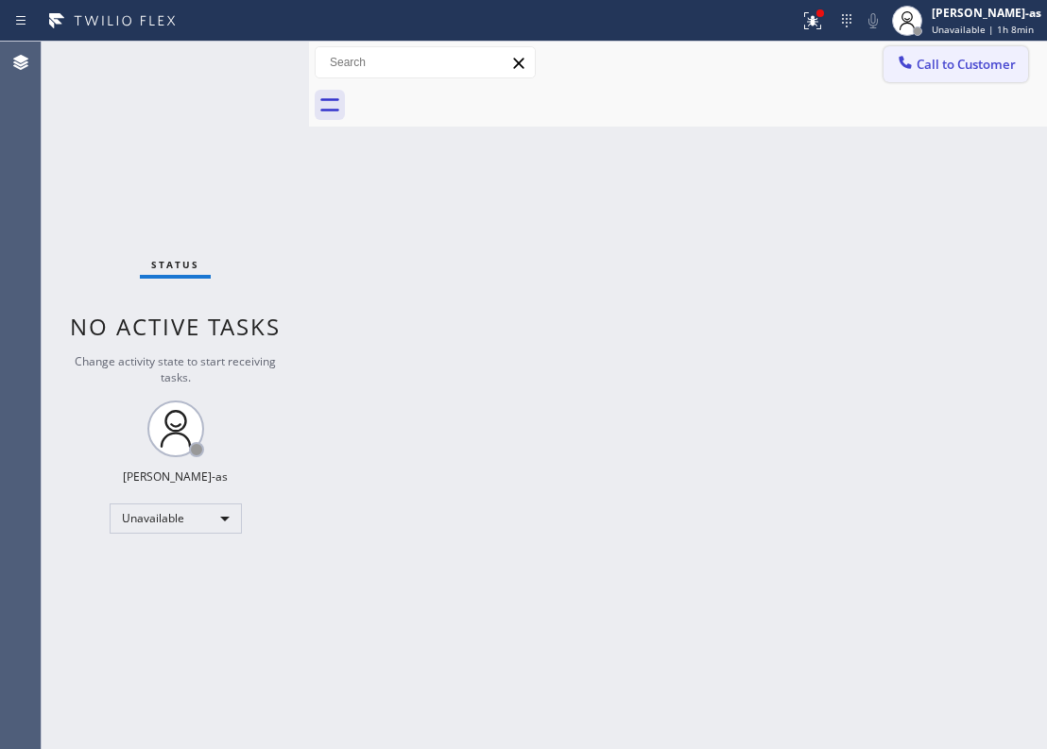
drag, startPoint x: 745, startPoint y: 103, endPoint x: 916, endPoint y: 61, distance: 176.0
click at [749, 102] on div at bounding box center [699, 105] width 696 height 43
click at [954, 50] on button "Call to Customer" at bounding box center [956, 64] width 145 height 36
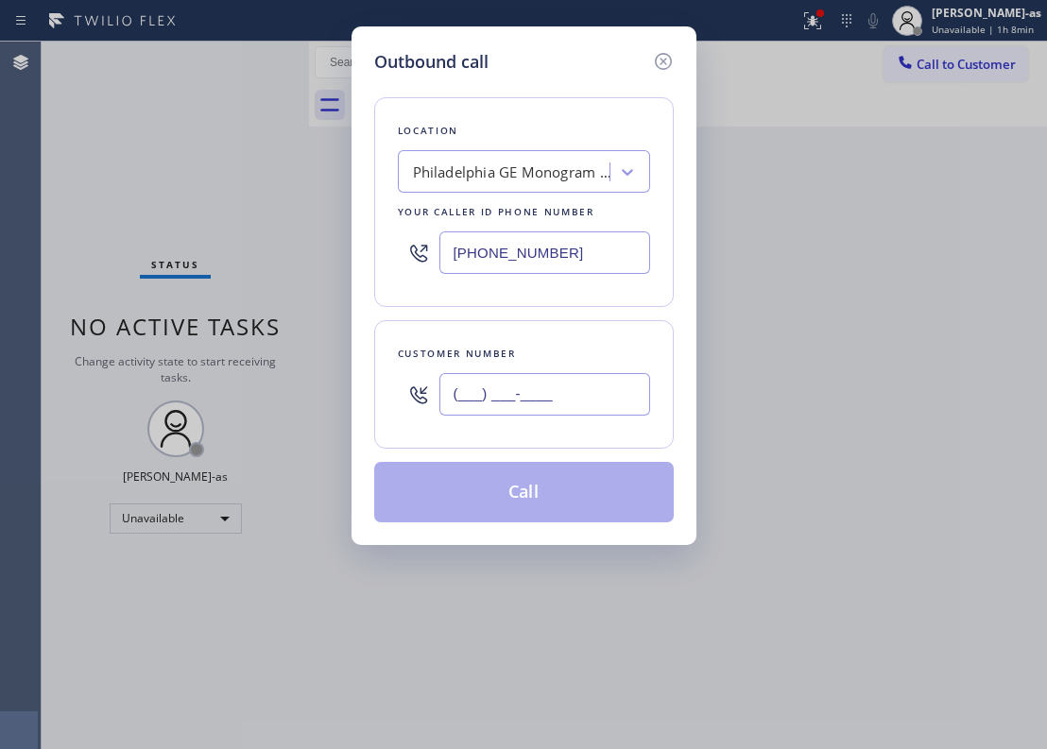
click at [563, 395] on input "(___) ___-____" at bounding box center [544, 394] width 211 height 43
paste input "909) 239-1363"
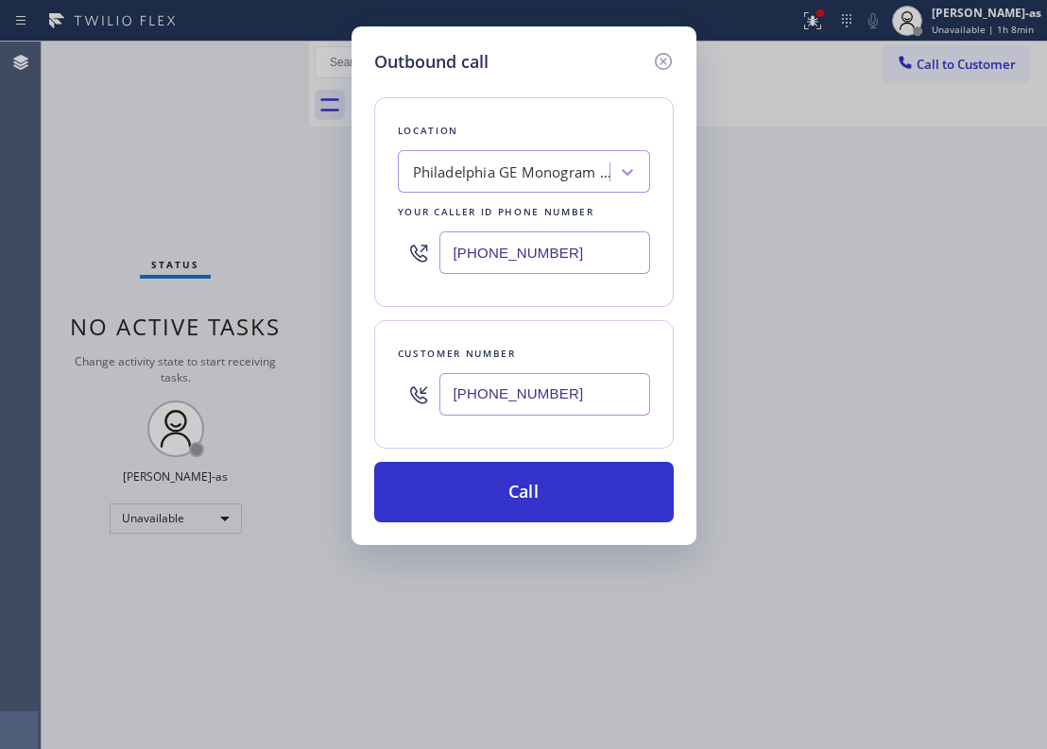
type input "[PHONE_NUMBER]"
click at [571, 247] on input "[PHONE_NUMBER]" at bounding box center [544, 253] width 211 height 43
click at [569, 247] on input "[PHONE_NUMBER]" at bounding box center [544, 253] width 211 height 43
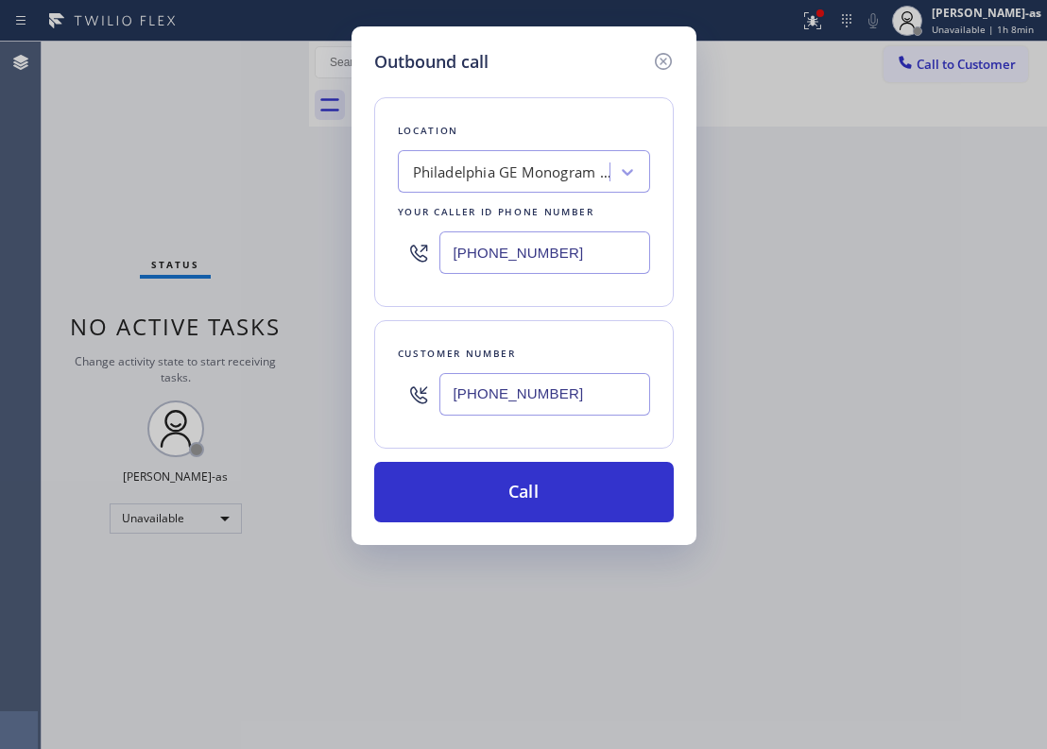
paste input "866) 540-729"
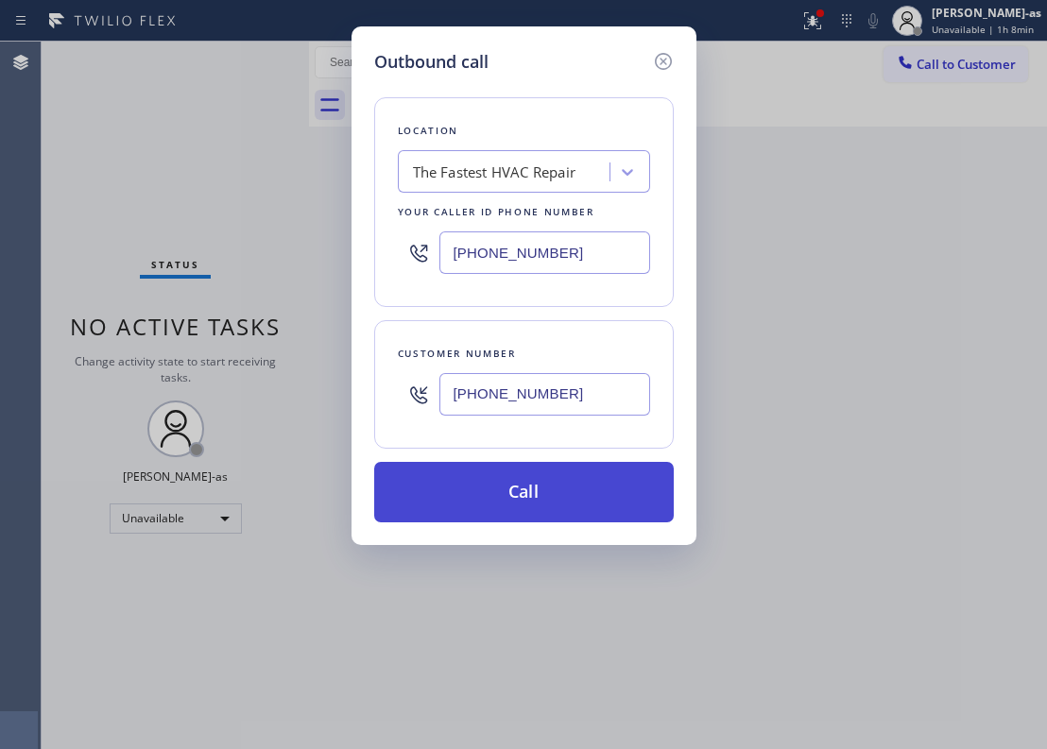
type input "[PHONE_NUMBER]"
click at [560, 492] on button "Call" at bounding box center [524, 492] width 300 height 60
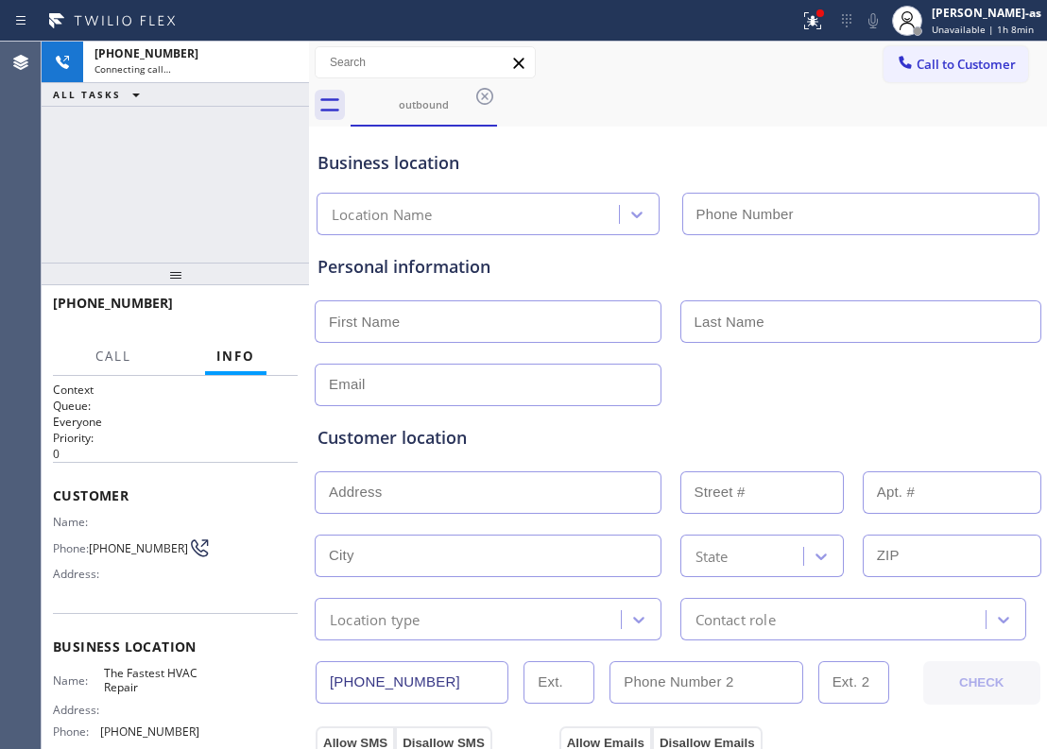
type input "[PHONE_NUMBER]"
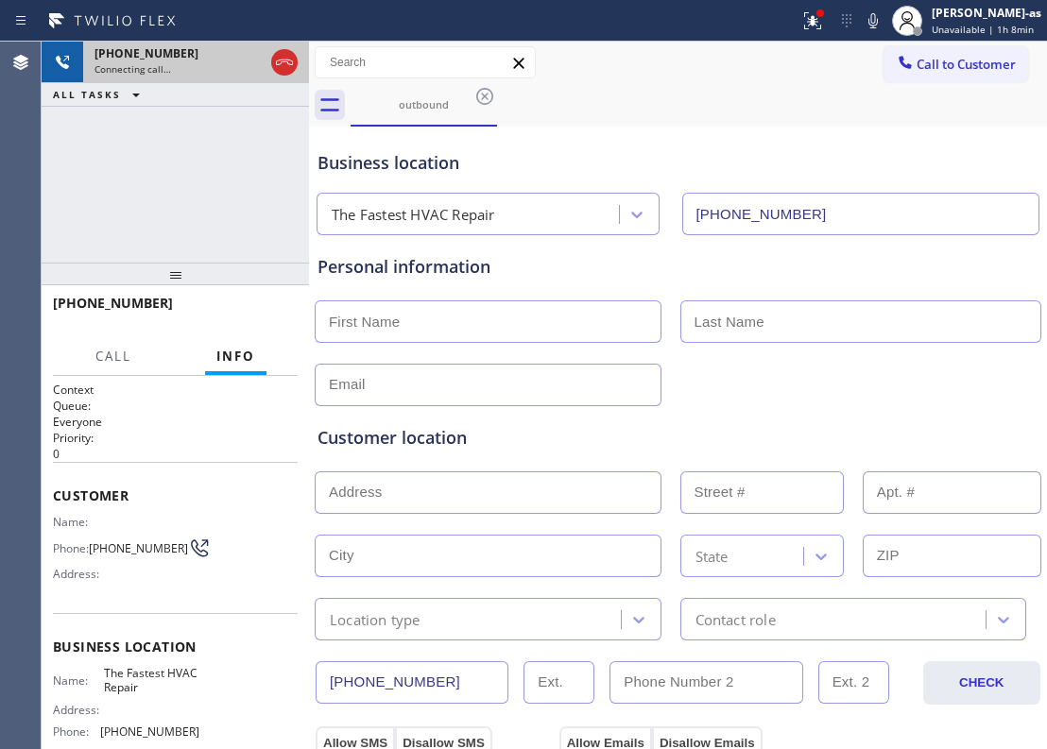
drag, startPoint x: 281, startPoint y: 69, endPoint x: 268, endPoint y: 76, distance: 14.0
click at [282, 69] on icon at bounding box center [284, 62] width 23 height 23
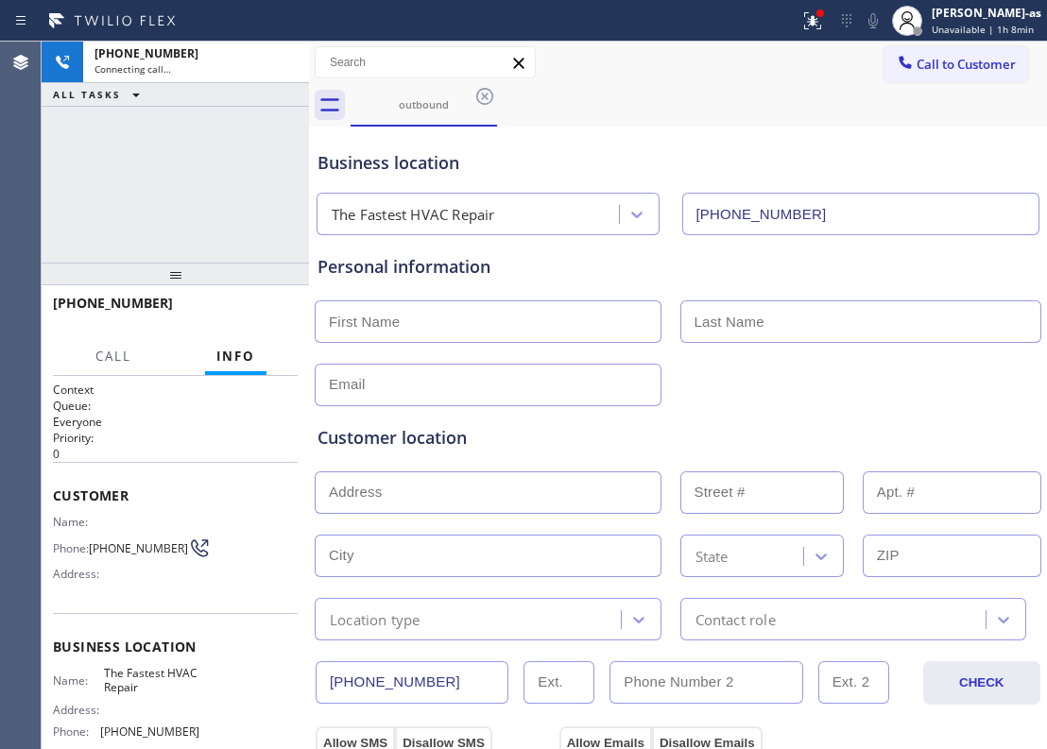
drag, startPoint x: 155, startPoint y: 175, endPoint x: 172, endPoint y: 175, distance: 17.0
click at [172, 175] on div "[PHONE_NUMBER] Connecting call… ALL TASKS ALL TASKS ACTIVE TASKS TASKS IN WRAP …" at bounding box center [175, 152] width 267 height 221
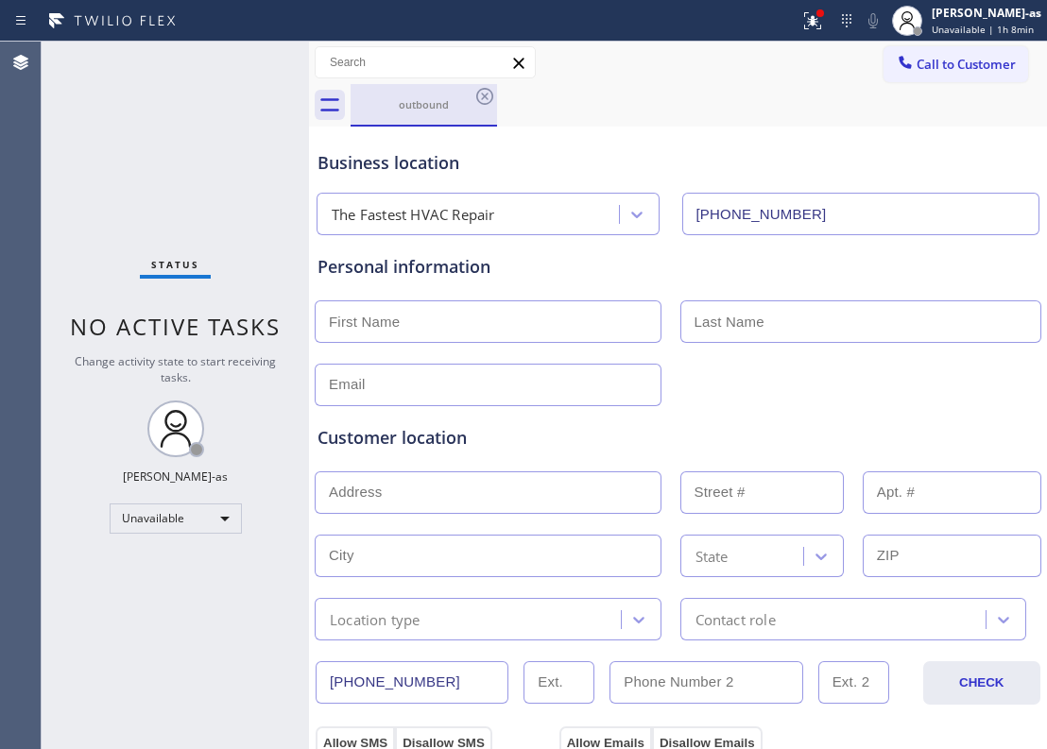
click at [432, 102] on div "outbound" at bounding box center [423, 104] width 143 height 14
click at [480, 95] on icon at bounding box center [484, 96] width 23 height 23
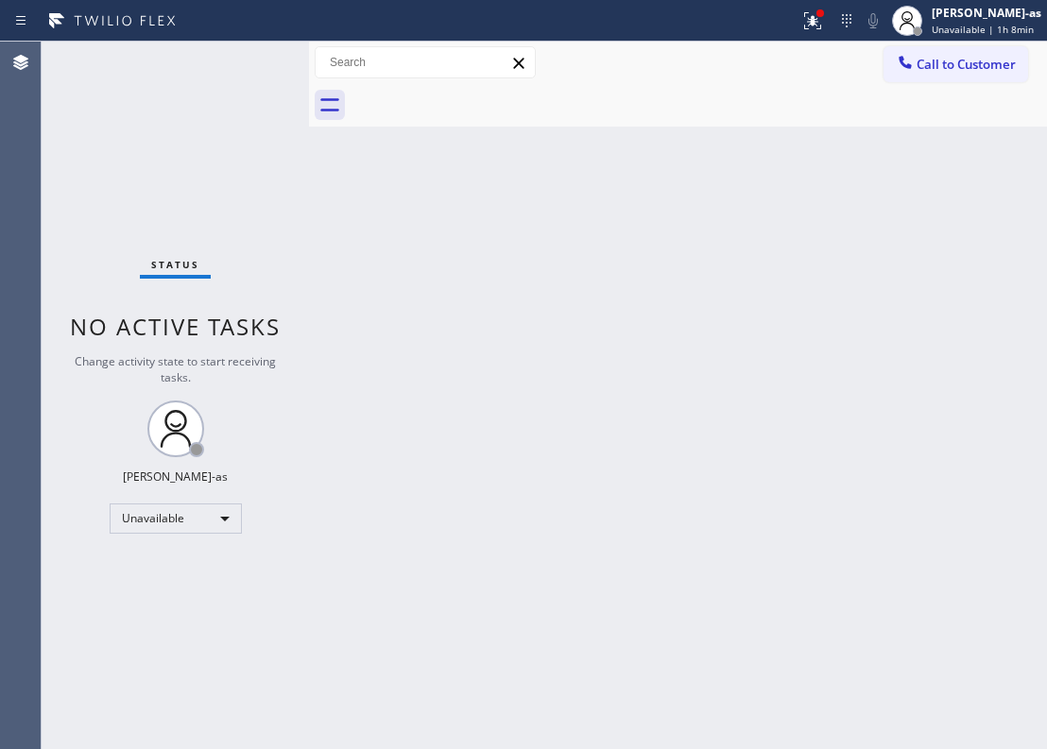
drag, startPoint x: 560, startPoint y: 216, endPoint x: 605, endPoint y: 200, distance: 47.2
click at [569, 214] on div "Back to Dashboard Change Sender ID Customers Technicians Select a contact Outbo…" at bounding box center [678, 396] width 738 height 708
click at [1011, 69] on span "Call to Customer" at bounding box center [966, 64] width 99 height 17
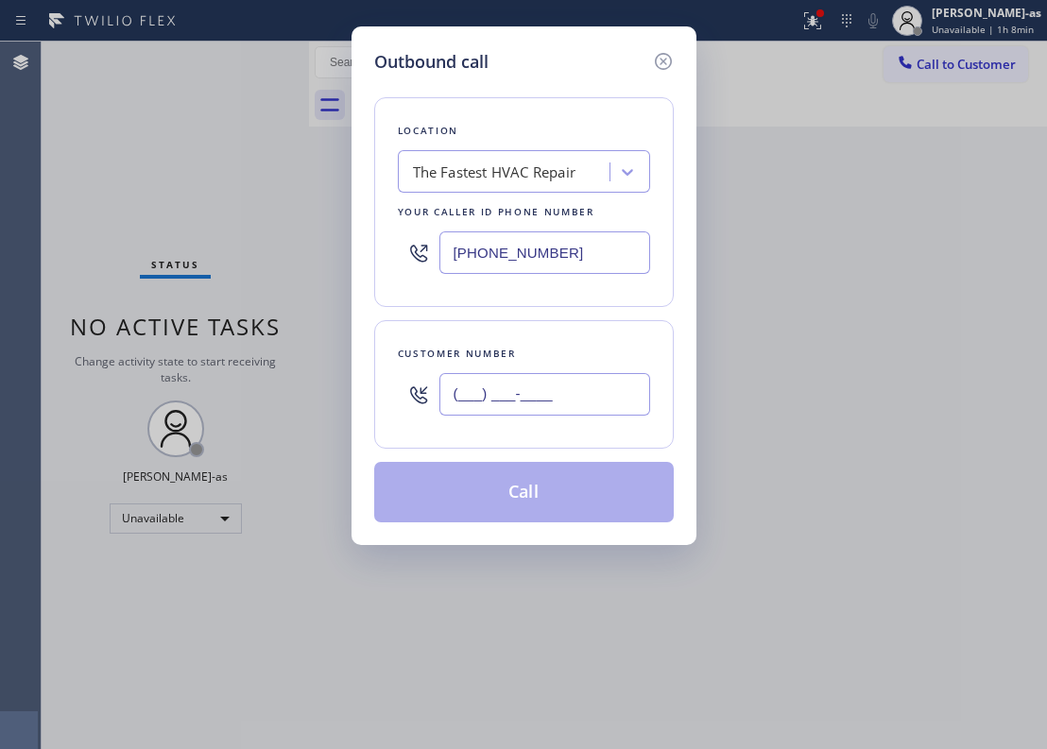
click at [576, 401] on input "(___) ___-____" at bounding box center [544, 394] width 211 height 43
paste input "480) 203-8048"
type input "[PHONE_NUMBER]"
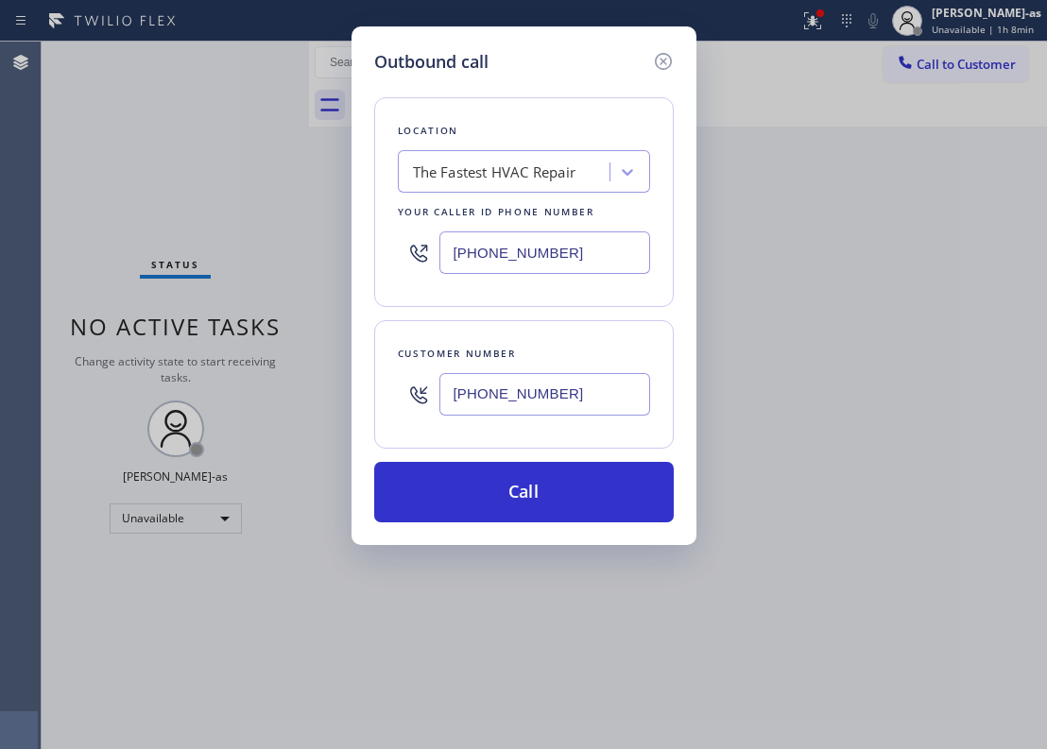
drag, startPoint x: 501, startPoint y: 136, endPoint x: 534, endPoint y: 179, distance: 53.9
click at [501, 146] on div "Location The Fastest HVAC Repair Your caller id phone number [PHONE_NUMBER]" at bounding box center [524, 202] width 300 height 210
click at [534, 179] on div "The Fastest HVAC Repair" at bounding box center [494, 173] width 163 height 22
paste input "Whirlpool Appliance Repair Co Phoenix"
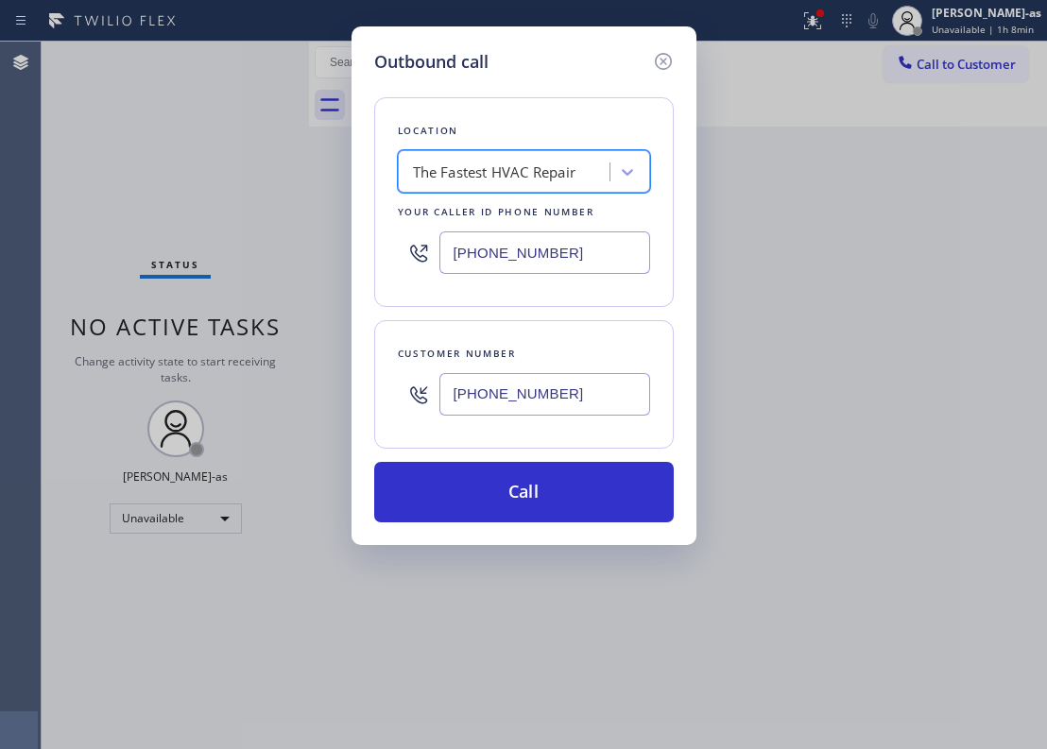
type input "Whirlpool Appliance Repair Co Phoenix"
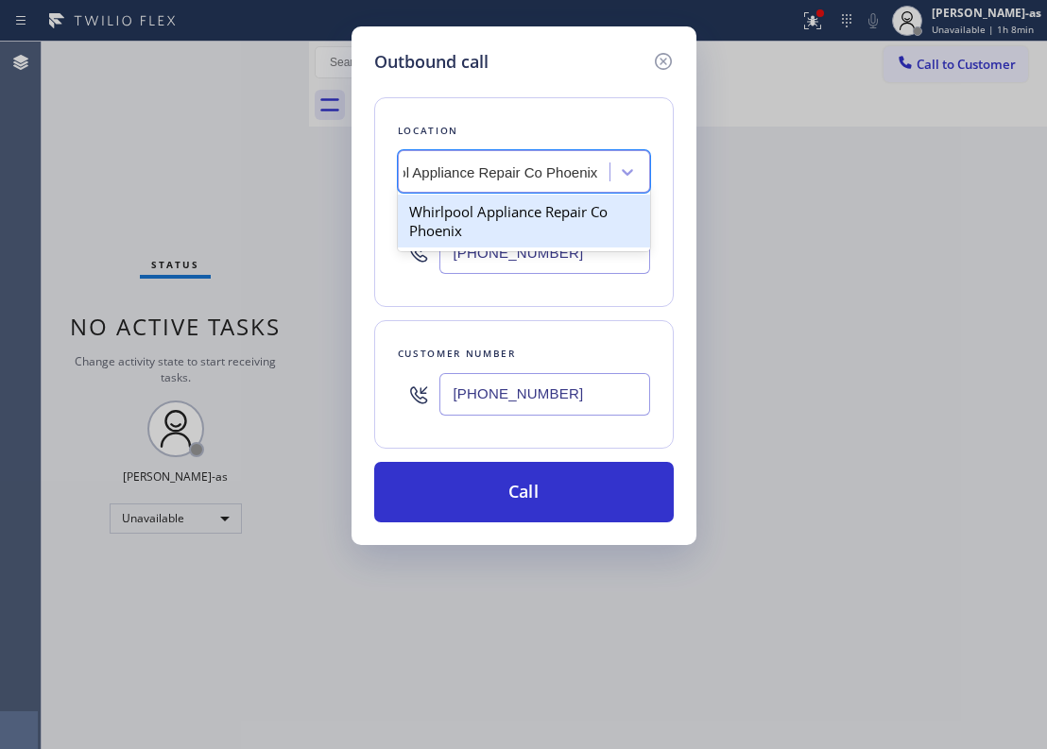
click at [458, 217] on div "Whirlpool Appliance Repair Co Phoenix" at bounding box center [524, 221] width 252 height 53
type input "[PHONE_NUMBER]"
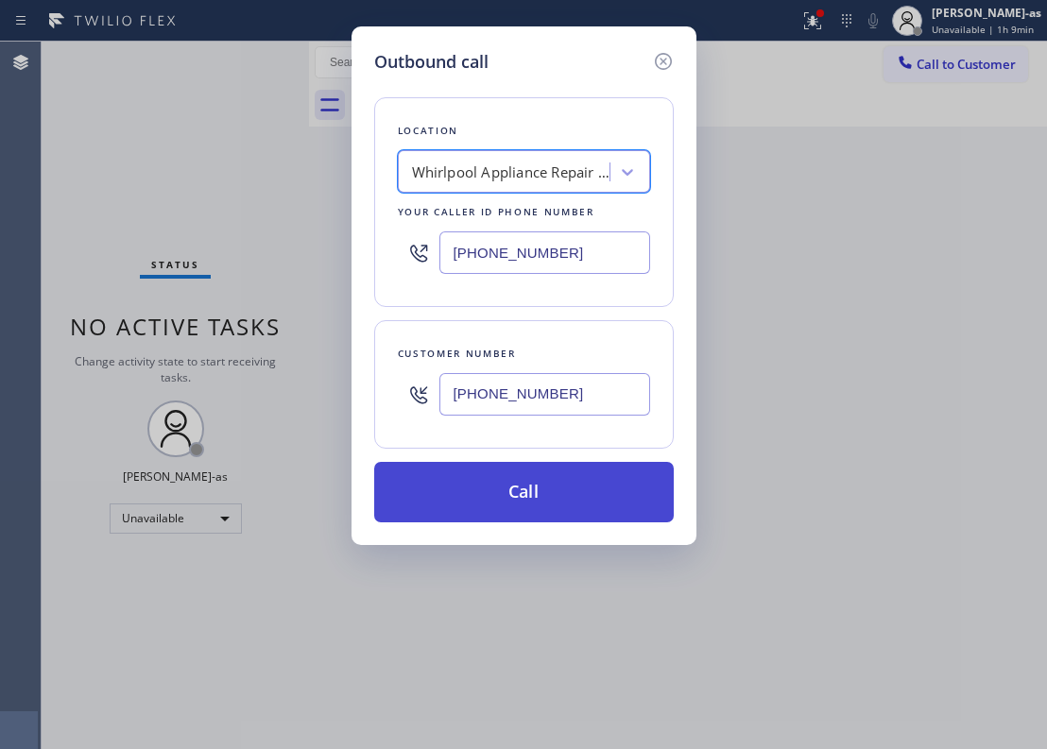
click at [534, 492] on button "Call" at bounding box center [524, 492] width 300 height 60
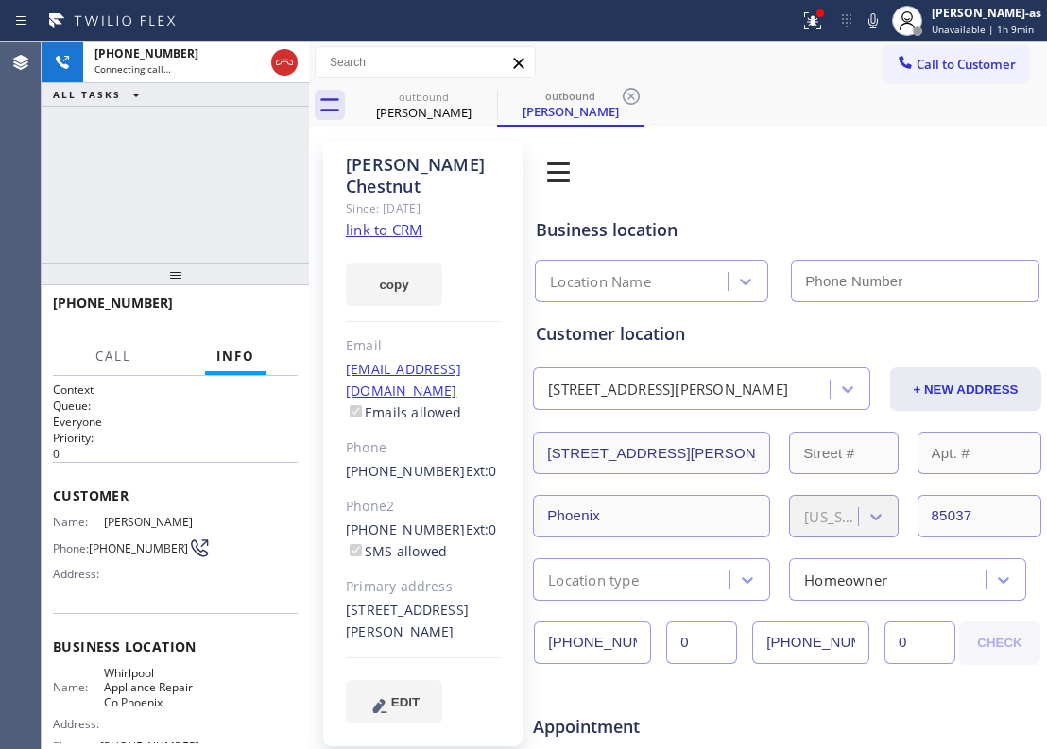
click at [397, 220] on link "link to CRM" at bounding box center [384, 229] width 77 height 19
type input "[PHONE_NUMBER]"
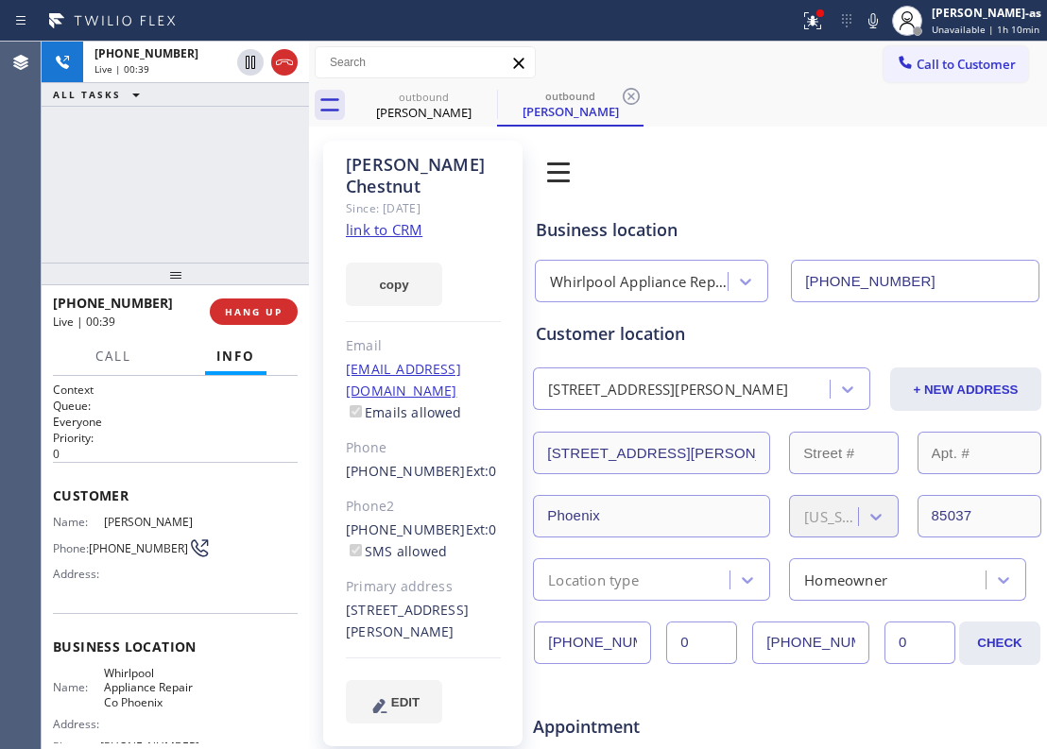
drag, startPoint x: 171, startPoint y: 155, endPoint x: 335, endPoint y: 100, distance: 172.4
click at [175, 151] on div "[PHONE_NUMBER] Live | 00:39 ALL TASKS ALL TASKS ACTIVE TASKS TASKS IN WRAP UP" at bounding box center [175, 152] width 267 height 221
click at [387, 98] on div "outbound" at bounding box center [423, 97] width 143 height 14
click at [164, 161] on div "[PHONE_NUMBER] Live | 00:40 ALL TASKS ALL TASKS ACTIVE TASKS TASKS IN WRAP UP" at bounding box center [175, 152] width 267 height 221
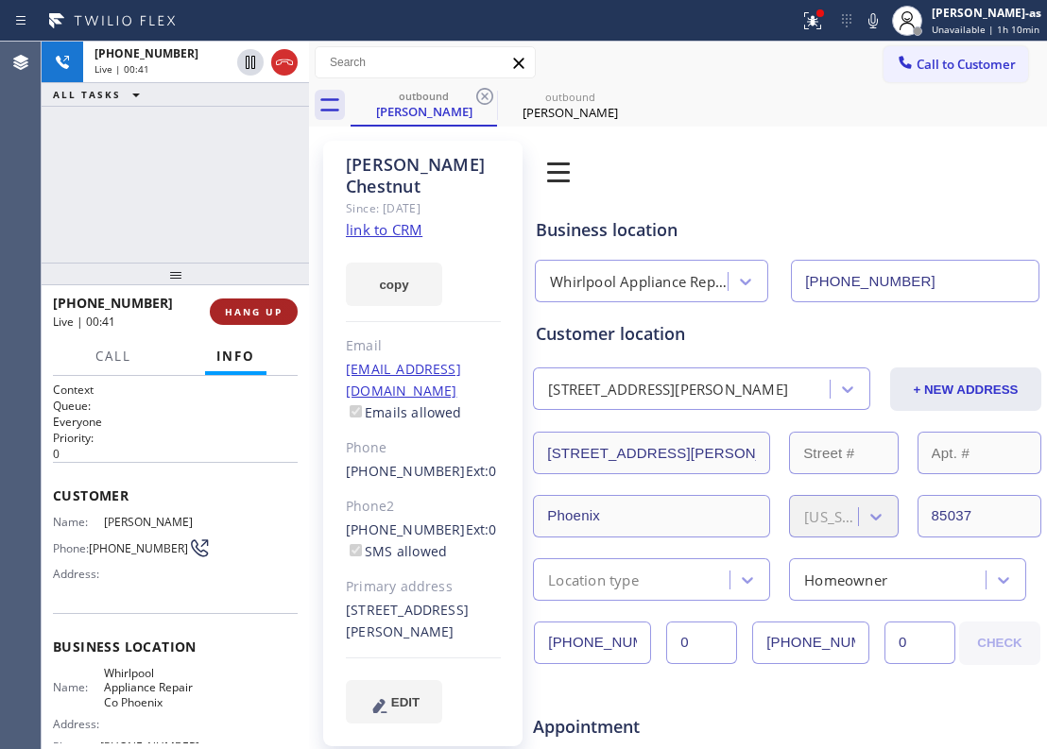
click at [259, 312] on span "HANG UP" at bounding box center [254, 311] width 58 height 13
click at [265, 308] on span "HANG UP" at bounding box center [254, 311] width 58 height 13
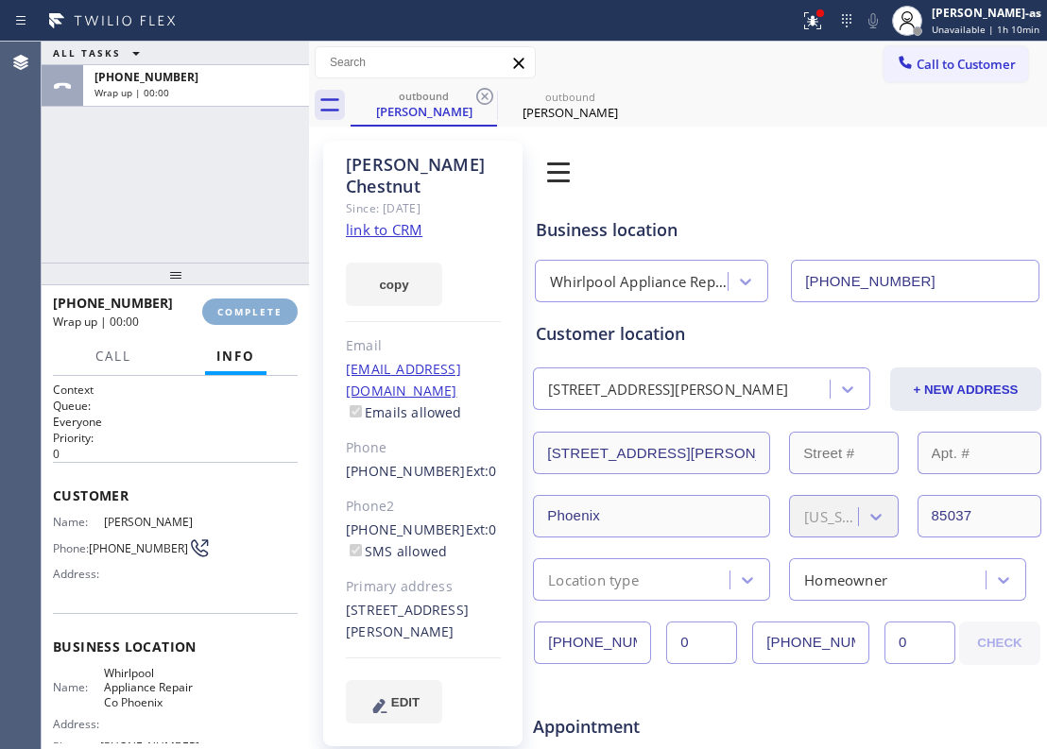
click at [265, 308] on span "COMPLETE" at bounding box center [249, 311] width 65 height 13
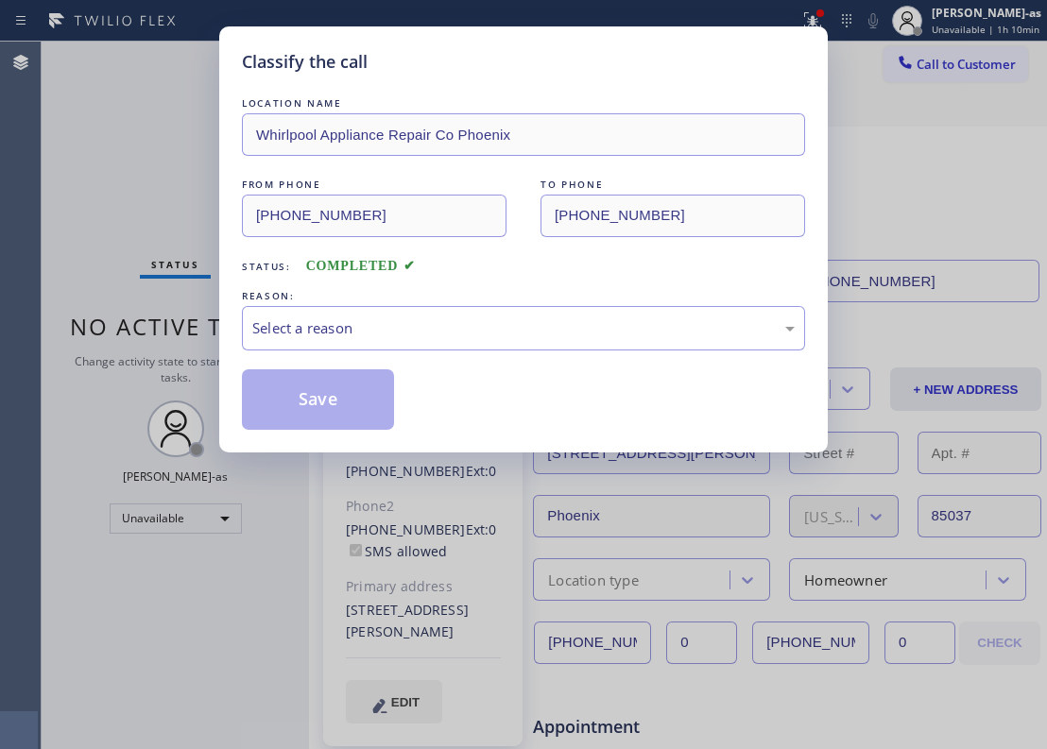
click at [174, 262] on div "Classify the call LOCATION NAME Whirlpool Appliance Repair Co Phoenix FROM PHON…" at bounding box center [523, 374] width 1047 height 749
drag, startPoint x: 316, startPoint y: 334, endPoint x: 374, endPoint y: 335, distance: 58.6
click at [329, 335] on div "Select a reason" at bounding box center [523, 329] width 542 height 22
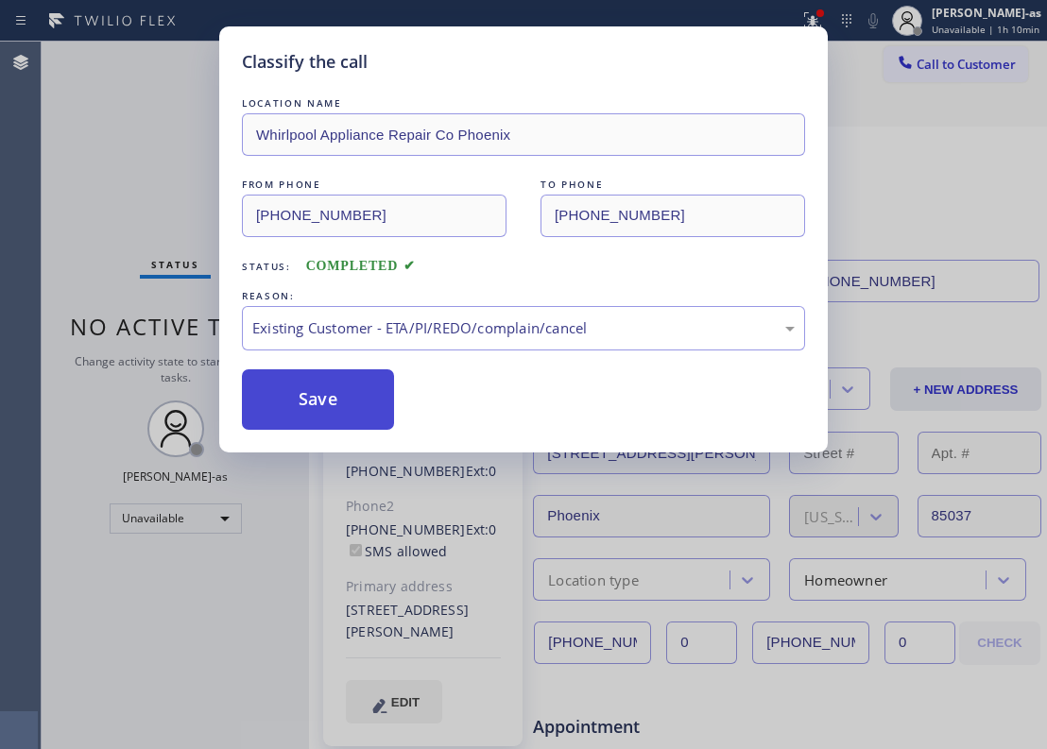
click at [349, 390] on button "Save" at bounding box center [318, 399] width 152 height 60
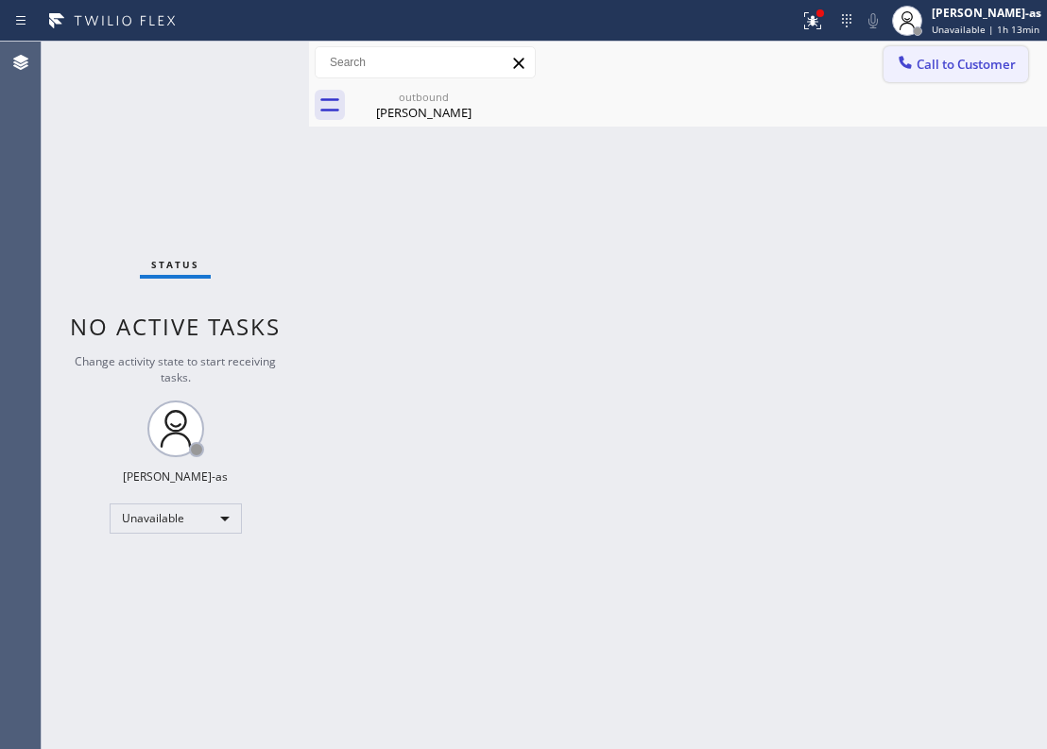
click at [969, 59] on span "Call to Customer" at bounding box center [966, 64] width 99 height 17
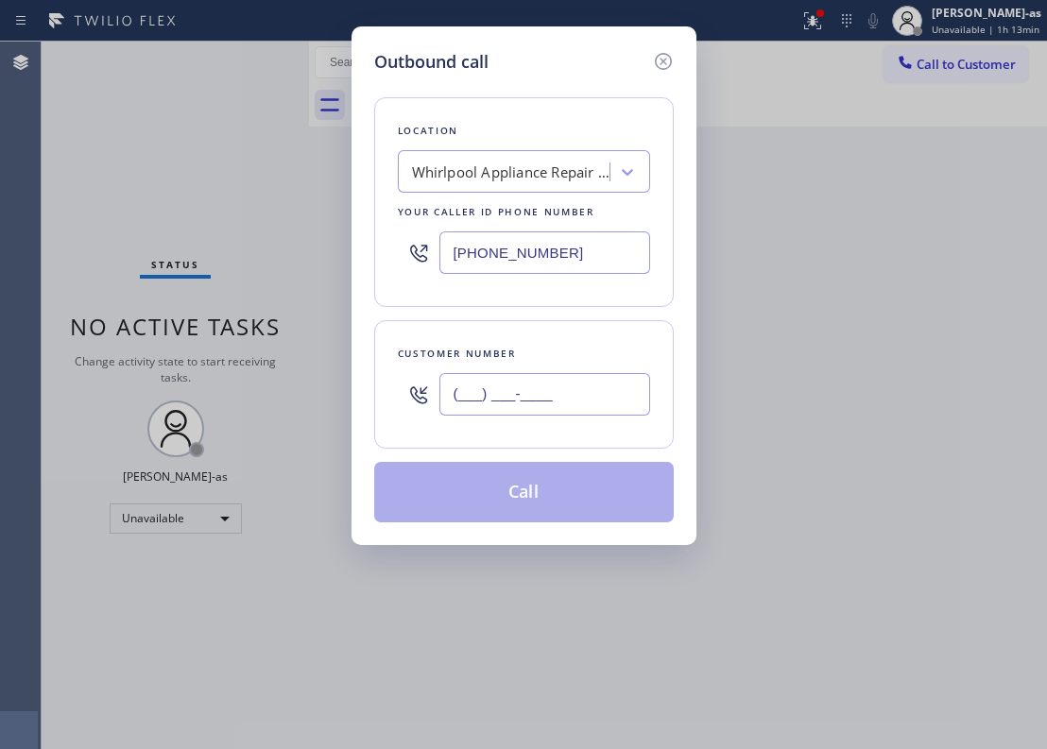
click at [534, 387] on input "(___) ___-____" at bounding box center [544, 394] width 211 height 43
paste input "760) 846-1997"
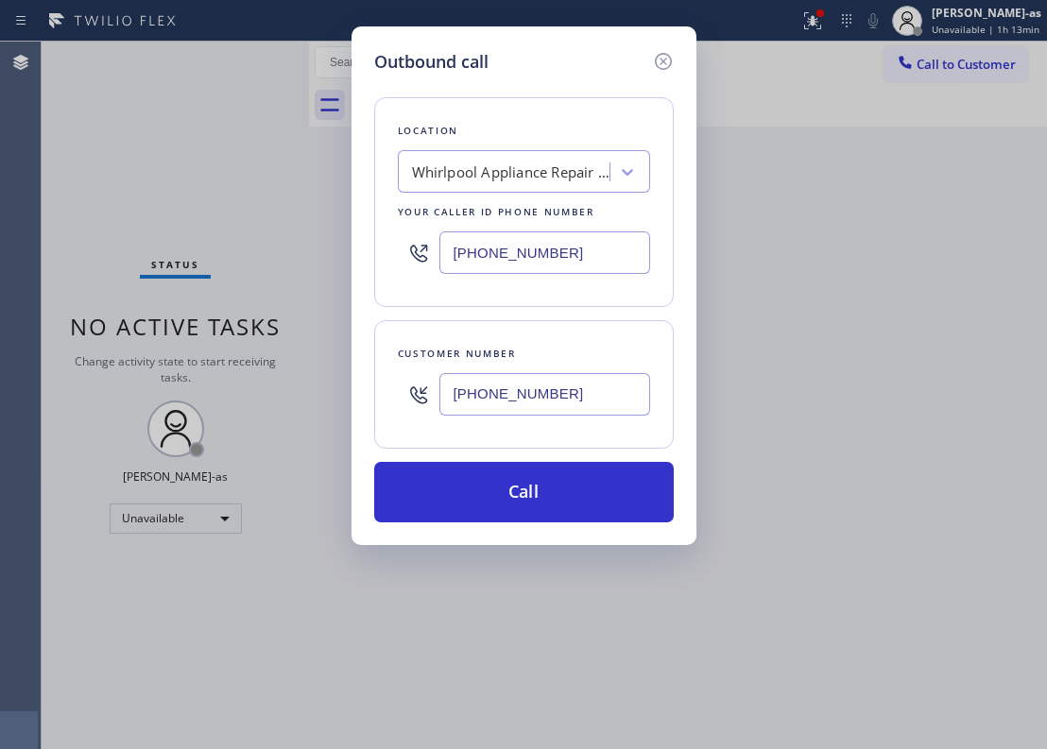
type input "[PHONE_NUMBER]"
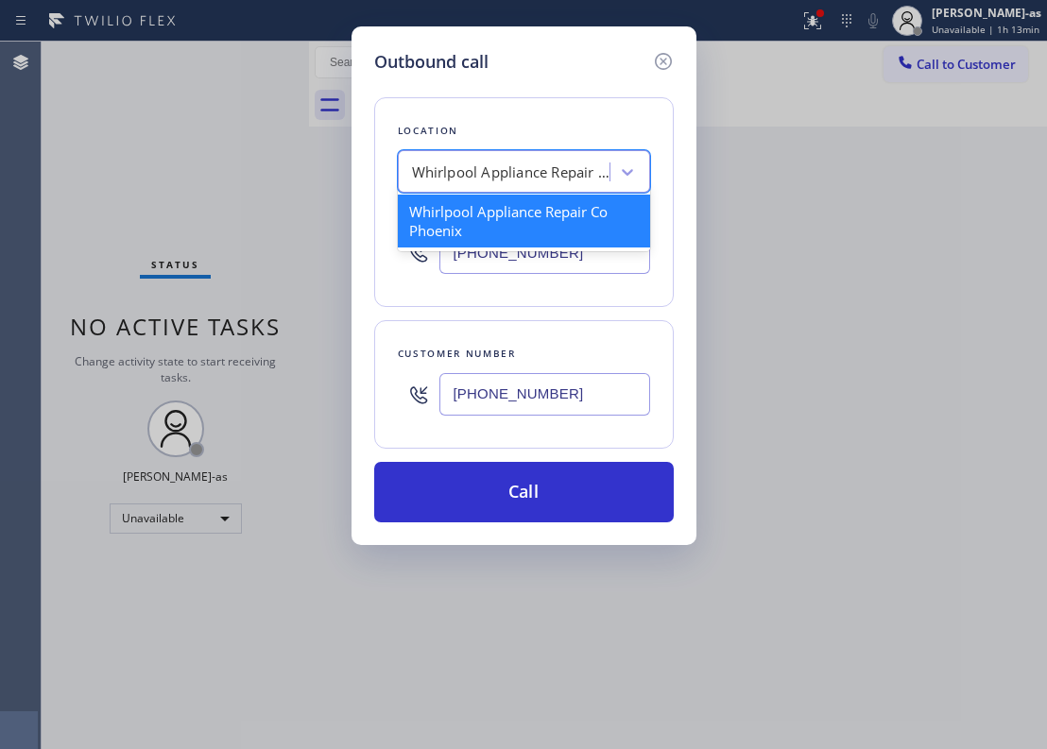
click at [473, 168] on div "Whirlpool Appliance Repair Co Phoenix" at bounding box center [511, 173] width 198 height 22
paste input "Sub Zero Appliance Repair Carlsbad"
type input "Sub Zero Appliance Repair Carlsbad"
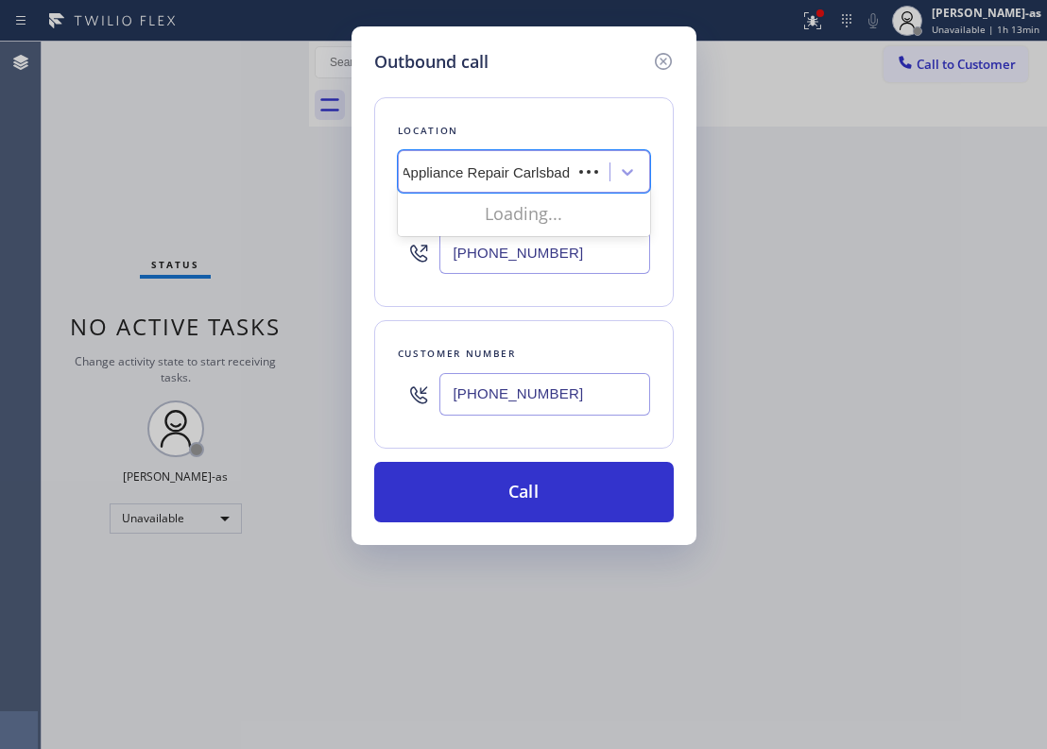
scroll to position [0, 45]
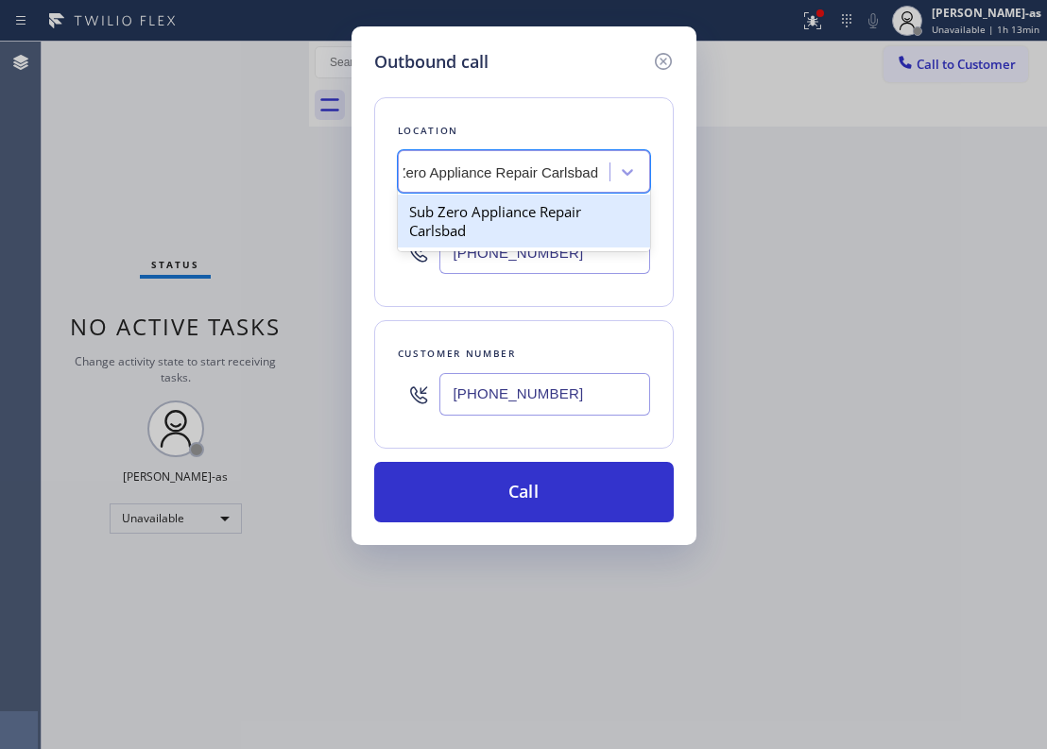
drag, startPoint x: 485, startPoint y: 228, endPoint x: 492, endPoint y: 235, distance: 10.7
click at [486, 228] on div "Sub Zero Appliance Repair Carlsbad" at bounding box center [524, 221] width 252 height 53
type input "[PHONE_NUMBER]"
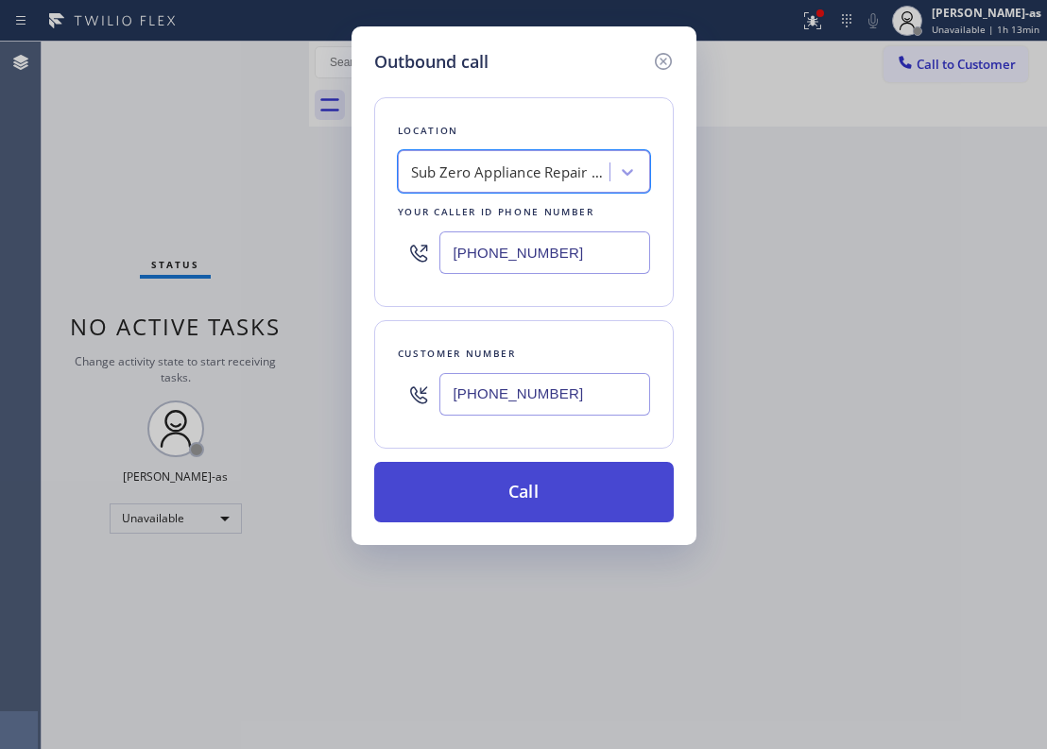
scroll to position [0, 1]
click at [535, 473] on button "Call" at bounding box center [524, 492] width 300 height 60
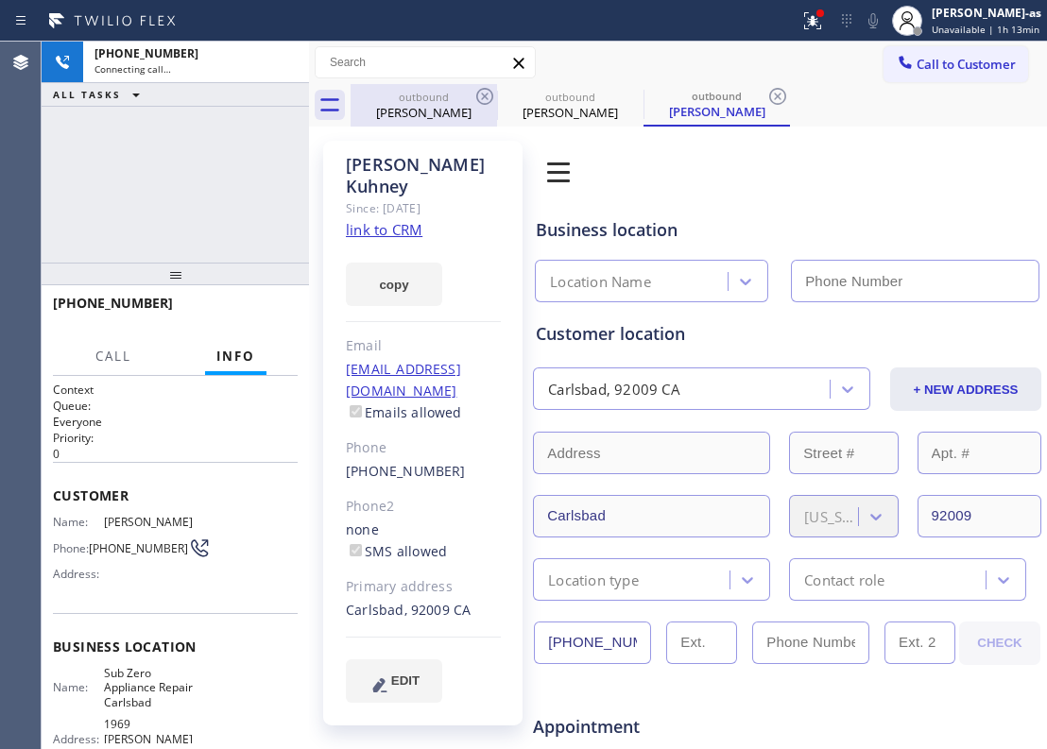
click at [420, 93] on div "outbound" at bounding box center [423, 97] width 143 height 14
click at [433, 95] on div "outbound" at bounding box center [423, 97] width 143 height 14
type input "[PHONE_NUMBER]"
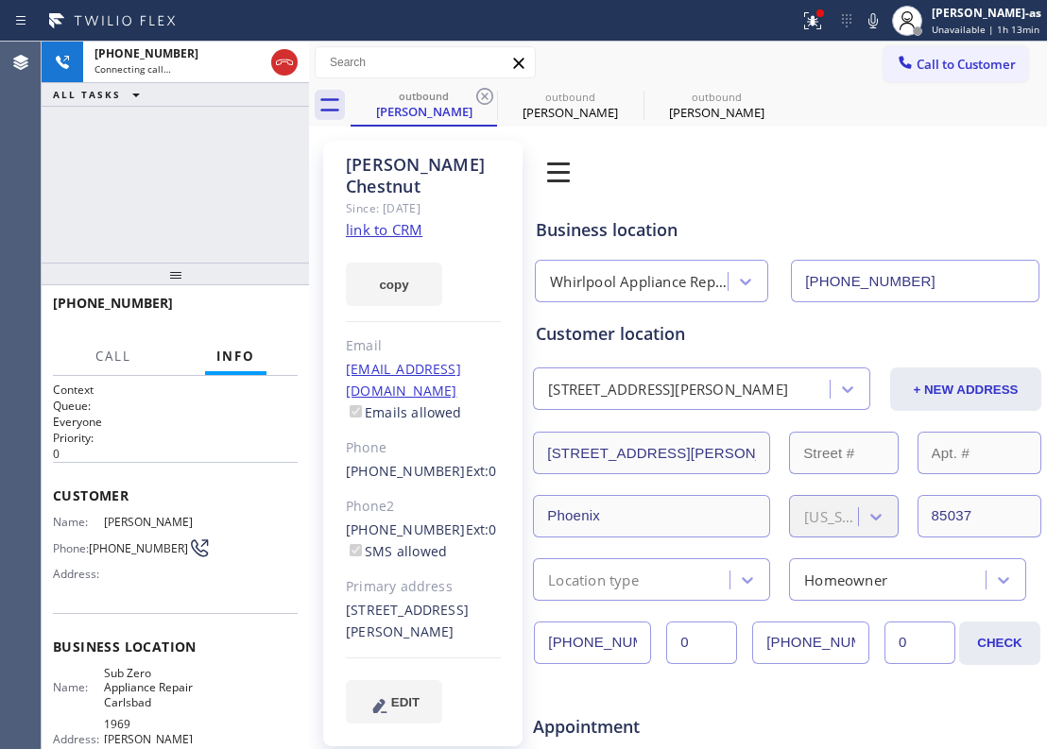
click at [489, 95] on icon at bounding box center [484, 96] width 23 height 23
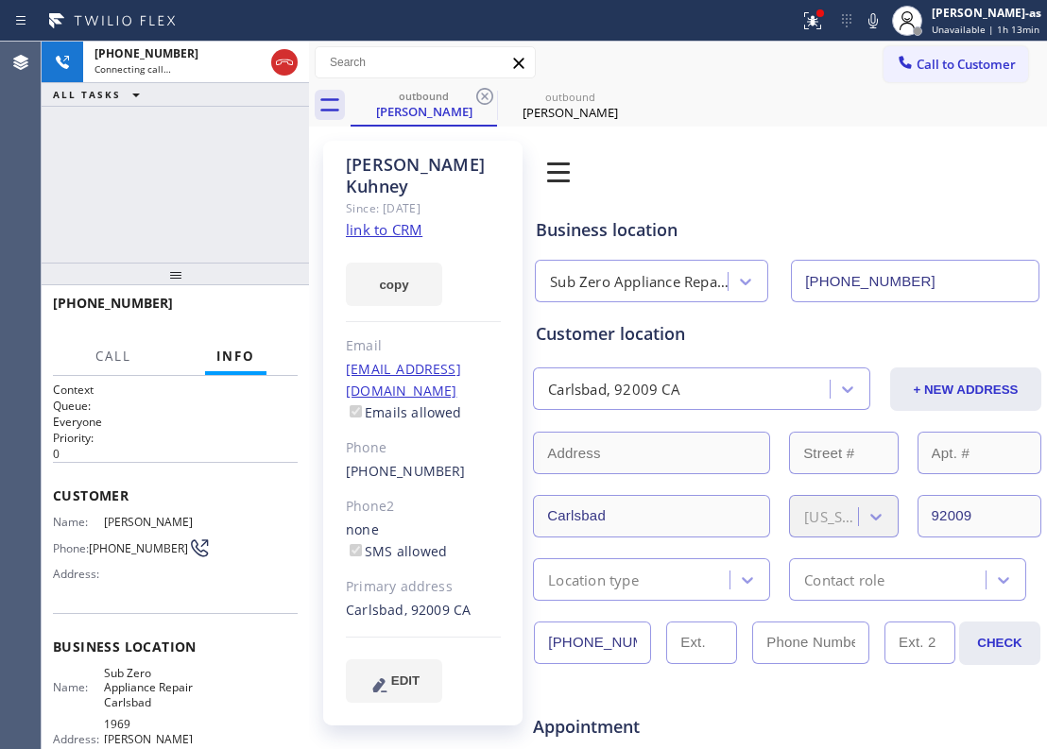
type input "[PHONE_NUMBER]"
click at [386, 220] on link "link to CRM" at bounding box center [384, 229] width 77 height 19
click at [193, 297] on div "[PHONE_NUMBER]" at bounding box center [175, 311] width 245 height 49
drag, startPoint x: 156, startPoint y: 149, endPoint x: 316, endPoint y: 146, distance: 159.8
click at [163, 149] on div "[PHONE_NUMBER] Live | 06:59 ALL TASKS ALL TASKS ACTIVE TASKS TASKS IN WRAP UP" at bounding box center [175, 152] width 267 height 221
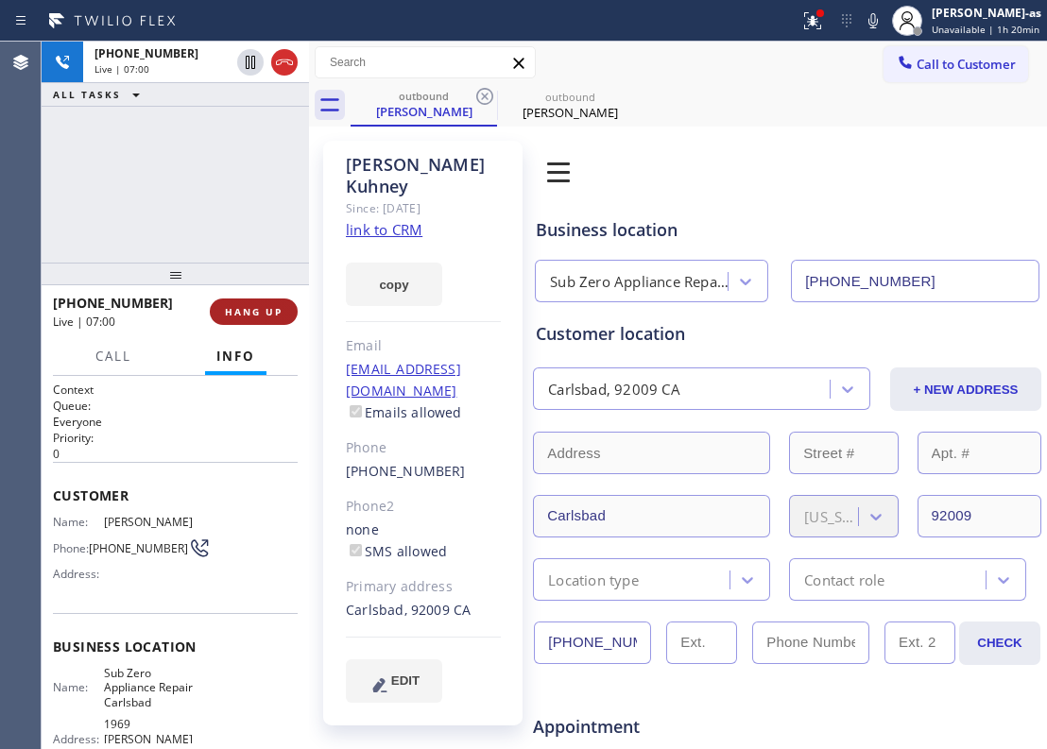
click at [246, 305] on span "HANG UP" at bounding box center [254, 311] width 58 height 13
click at [224, 263] on div at bounding box center [175, 274] width 267 height 23
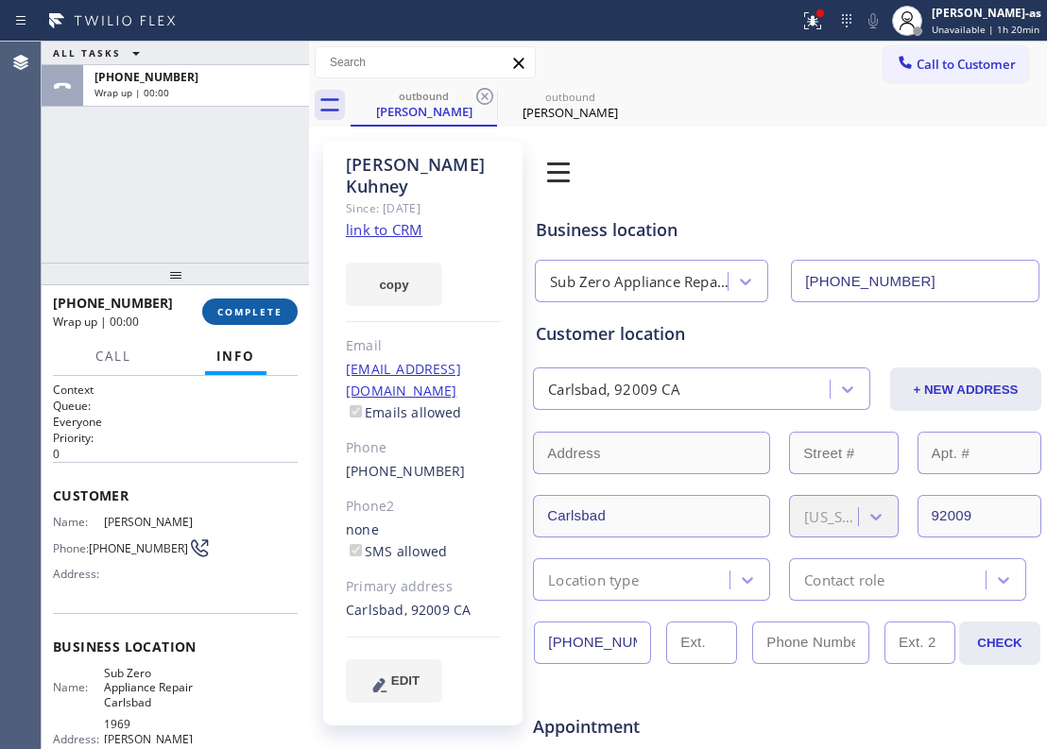
click at [253, 310] on span "COMPLETE" at bounding box center [249, 311] width 65 height 13
click at [235, 263] on div at bounding box center [175, 274] width 267 height 23
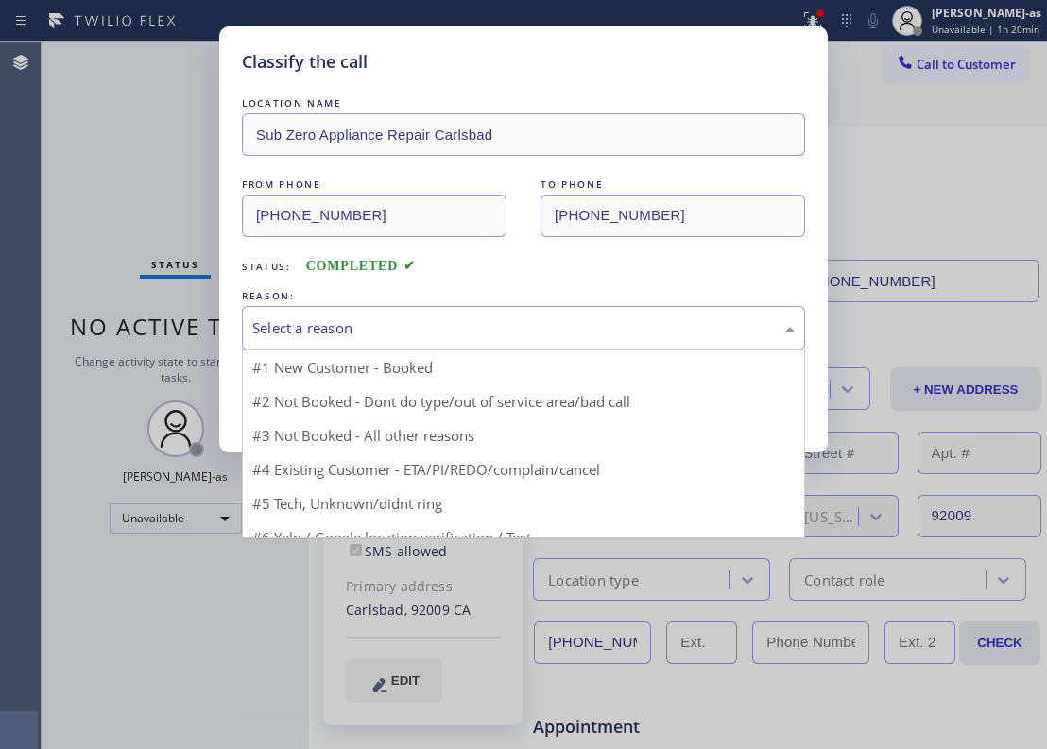
drag, startPoint x: 470, startPoint y: 322, endPoint x: 412, endPoint y: 336, distance: 59.4
click at [471, 322] on div "Select a reason" at bounding box center [523, 329] width 542 height 22
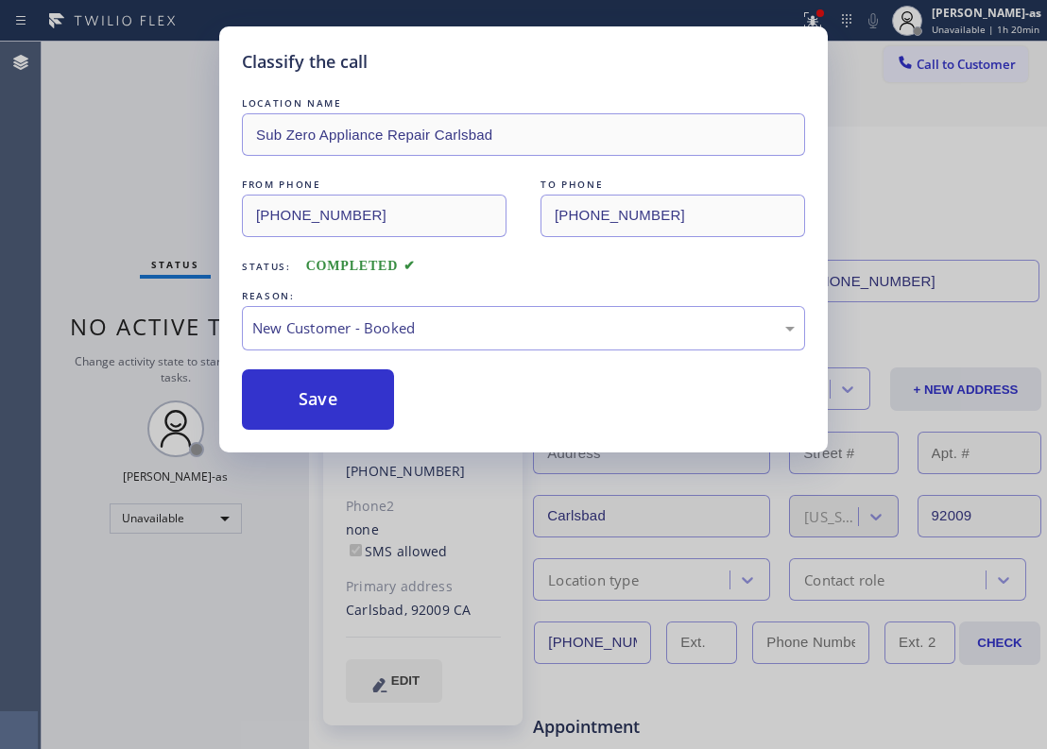
drag, startPoint x: 367, startPoint y: 397, endPoint x: 356, endPoint y: 295, distance: 102.6
click at [368, 395] on button "Save" at bounding box center [318, 399] width 152 height 60
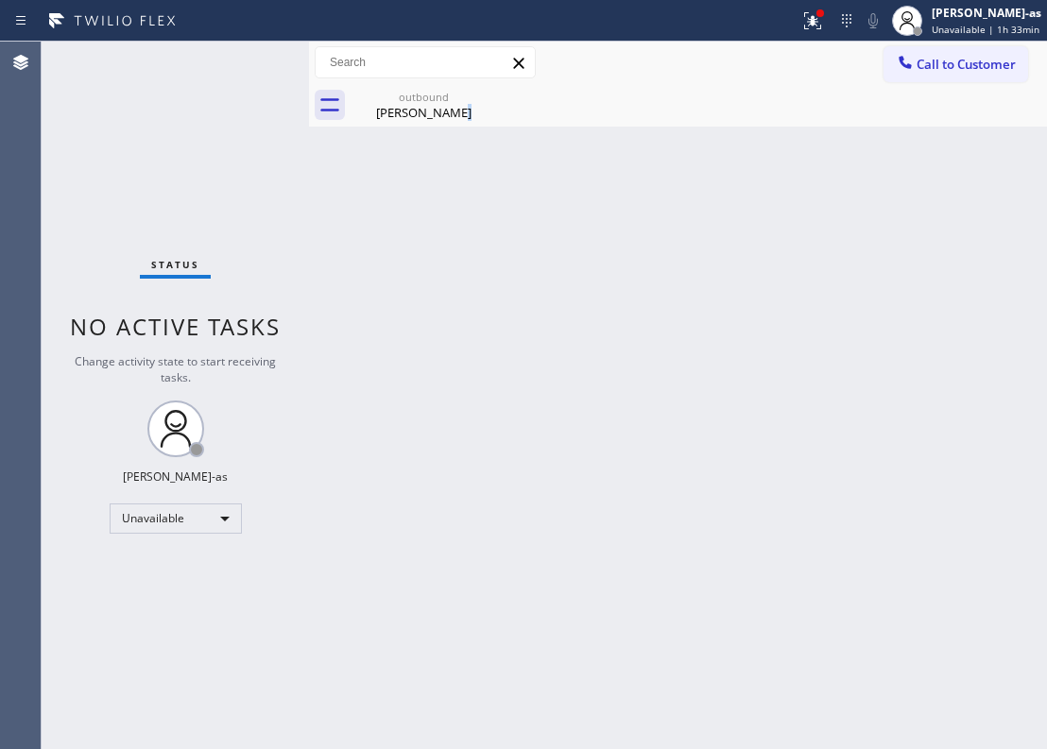
click at [471, 489] on div "Back to Dashboard Change Sender ID Customers Technicians Select a contact Outbo…" at bounding box center [678, 396] width 738 height 708
drag, startPoint x: 418, startPoint y: 102, endPoint x: 486, endPoint y: 99, distance: 68.1
click at [423, 102] on div "outbound" at bounding box center [423, 97] width 143 height 14
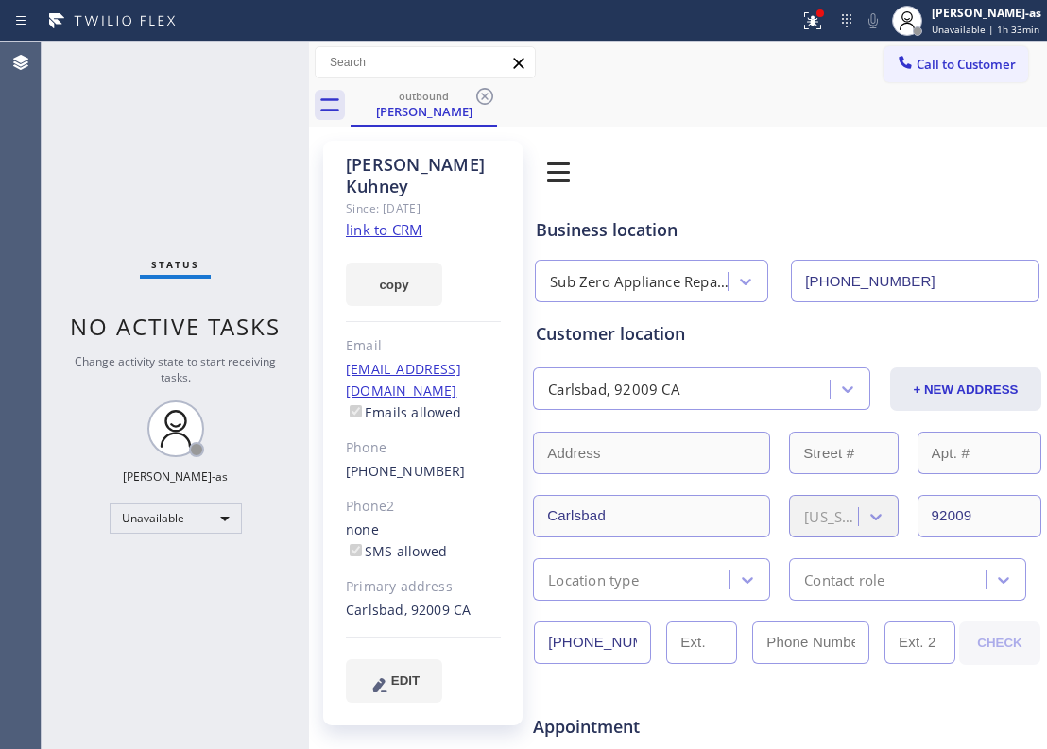
drag, startPoint x: 486, startPoint y: 95, endPoint x: 477, endPoint y: 144, distance: 49.9
click at [488, 95] on icon at bounding box center [484, 96] width 17 height 17
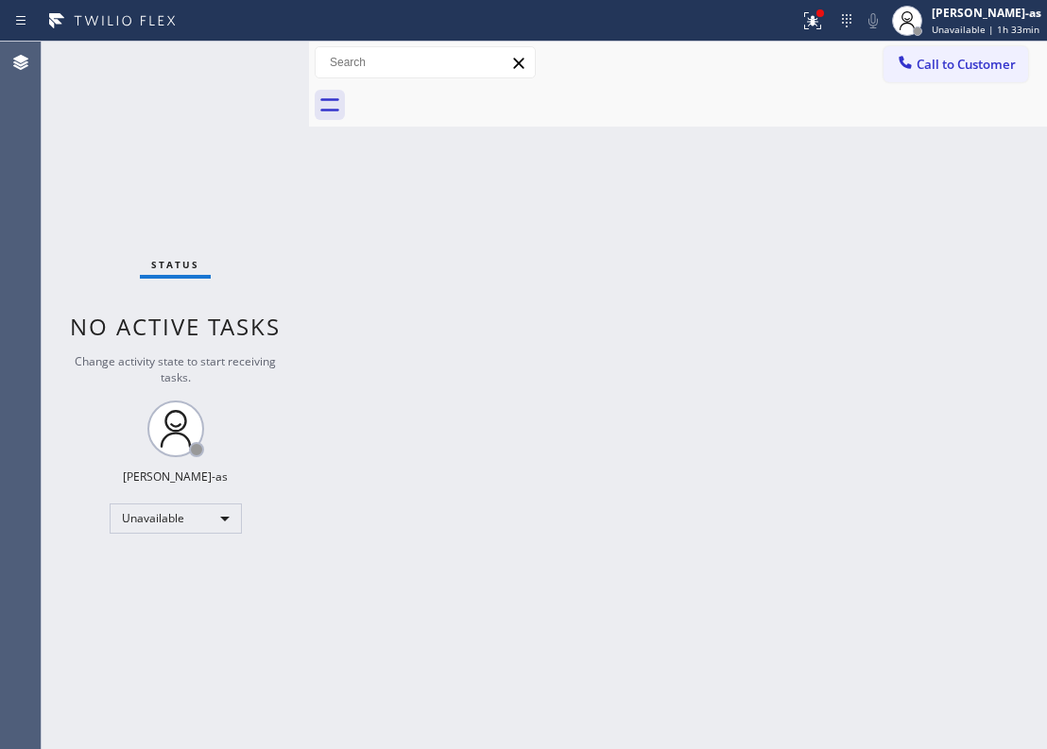
drag, startPoint x: 429, startPoint y: 367, endPoint x: 463, endPoint y: 325, distance: 53.7
click at [442, 353] on div "Back to Dashboard Change Sender ID Customers Technicians Select a contact Outbo…" at bounding box center [678, 396] width 738 height 708
drag, startPoint x: 902, startPoint y: 83, endPoint x: 912, endPoint y: 64, distance: 21.6
click at [908, 70] on div "Call to Customer Outbound call Location Sub Zero Appliance Repair Carlsbad Your…" at bounding box center [678, 84] width 738 height 85
click at [699, 244] on div "Back to Dashboard Change Sender ID Customers Technicians Select a contact Outbo…" at bounding box center [678, 396] width 738 height 708
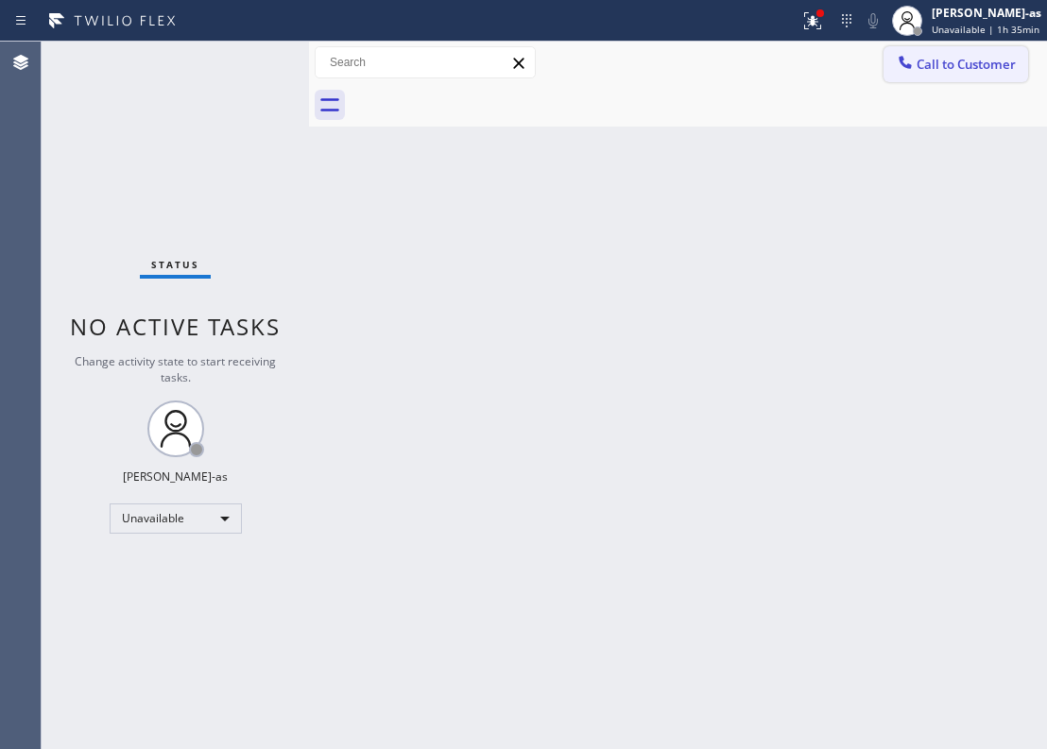
click at [903, 50] on button "Call to Customer" at bounding box center [956, 64] width 145 height 36
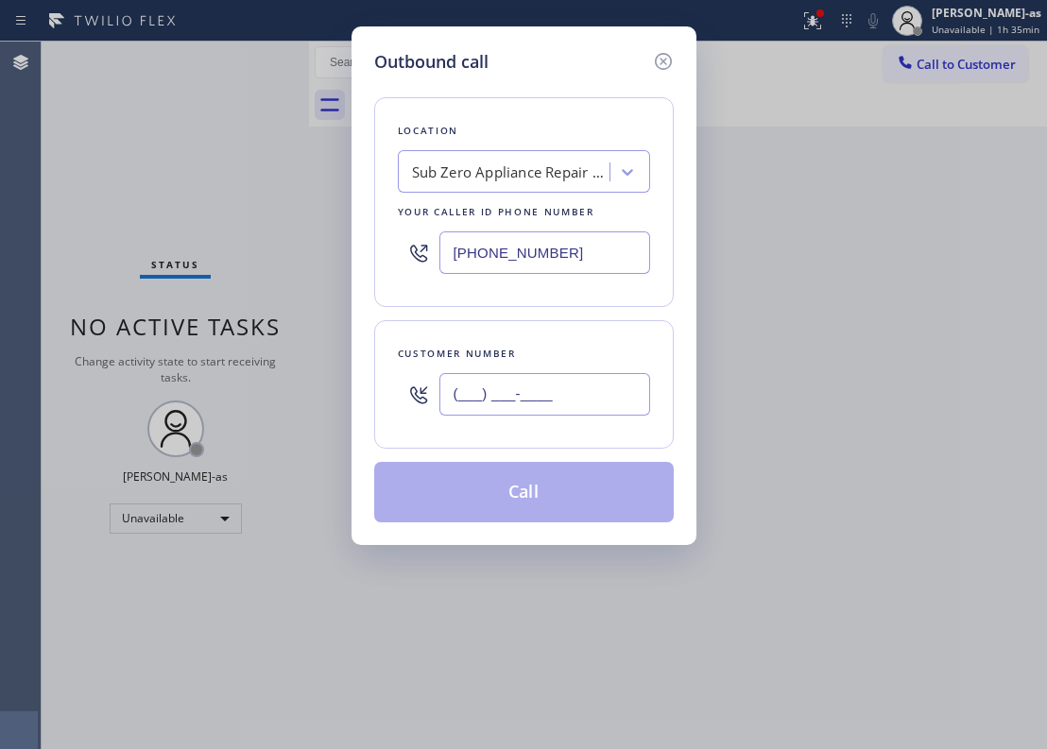
click at [590, 403] on input "(___) ___-____" at bounding box center [544, 394] width 211 height 43
paste input "619) 818-4565"
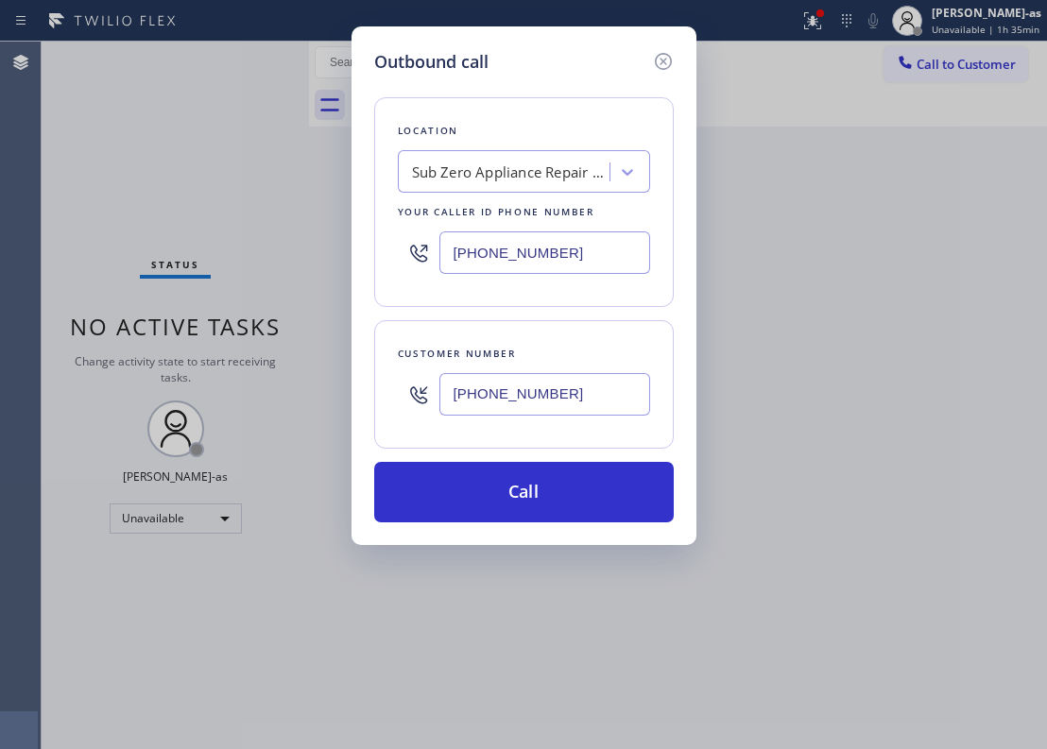
type input "[PHONE_NUMBER]"
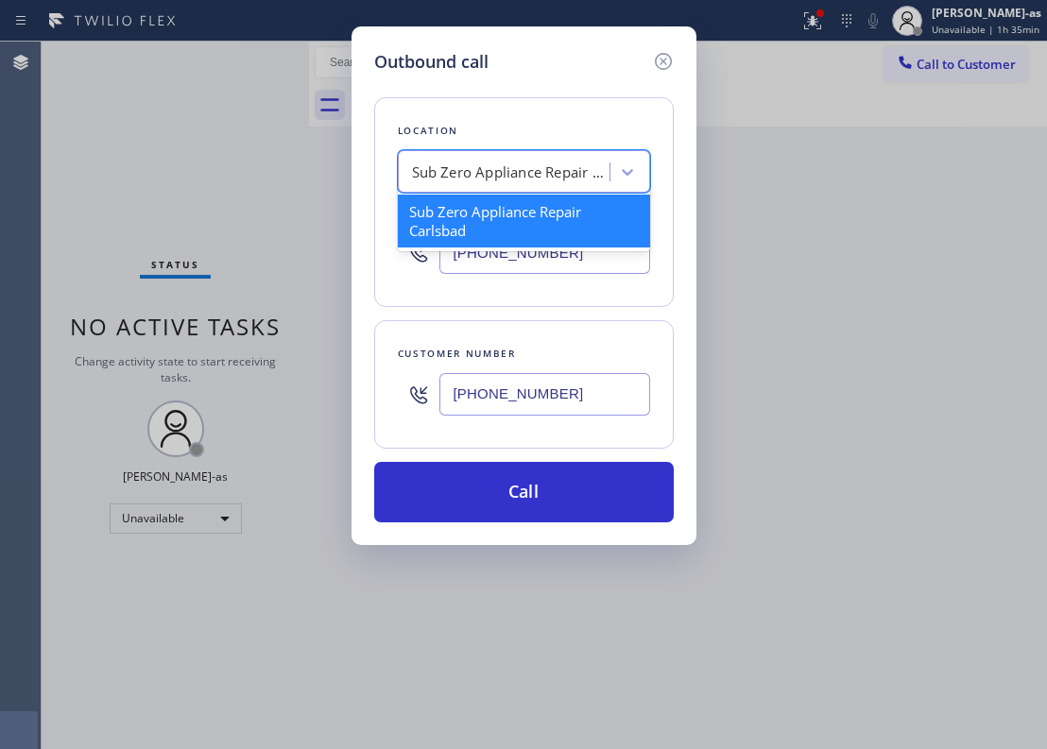
click at [560, 175] on div "Sub Zero Appliance Repair Carlsbad" at bounding box center [511, 173] width 198 height 22
paste input "Coronado Best HVAC Service"
type input "Coronado Best HVAC Service"
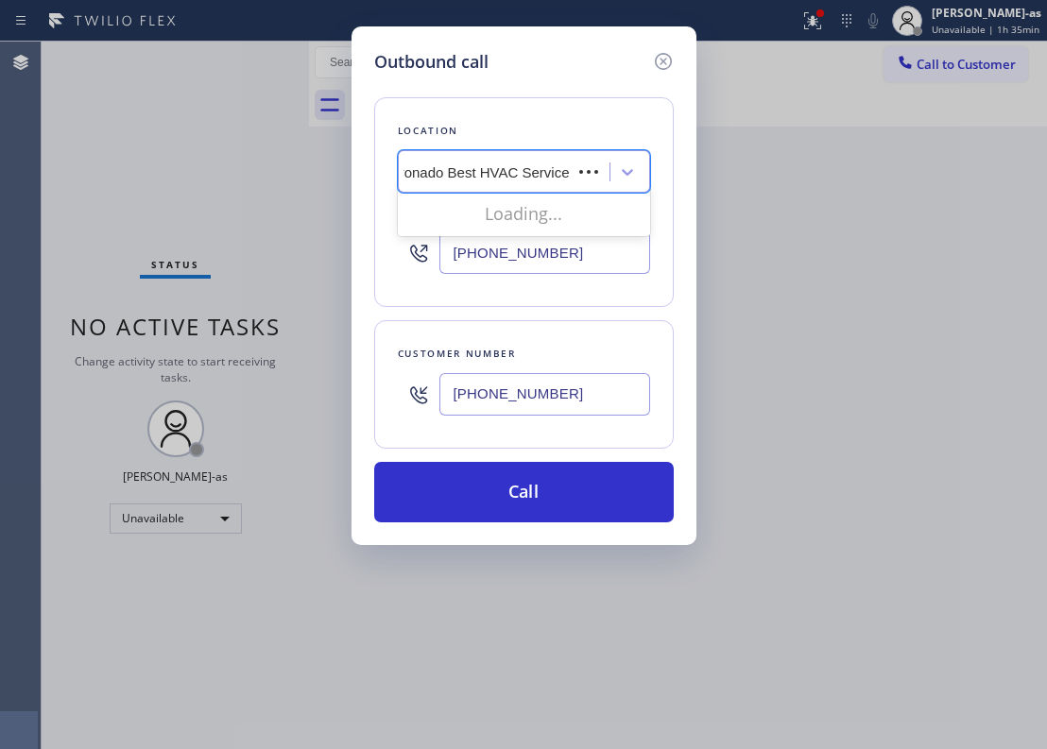
scroll to position [0, 4]
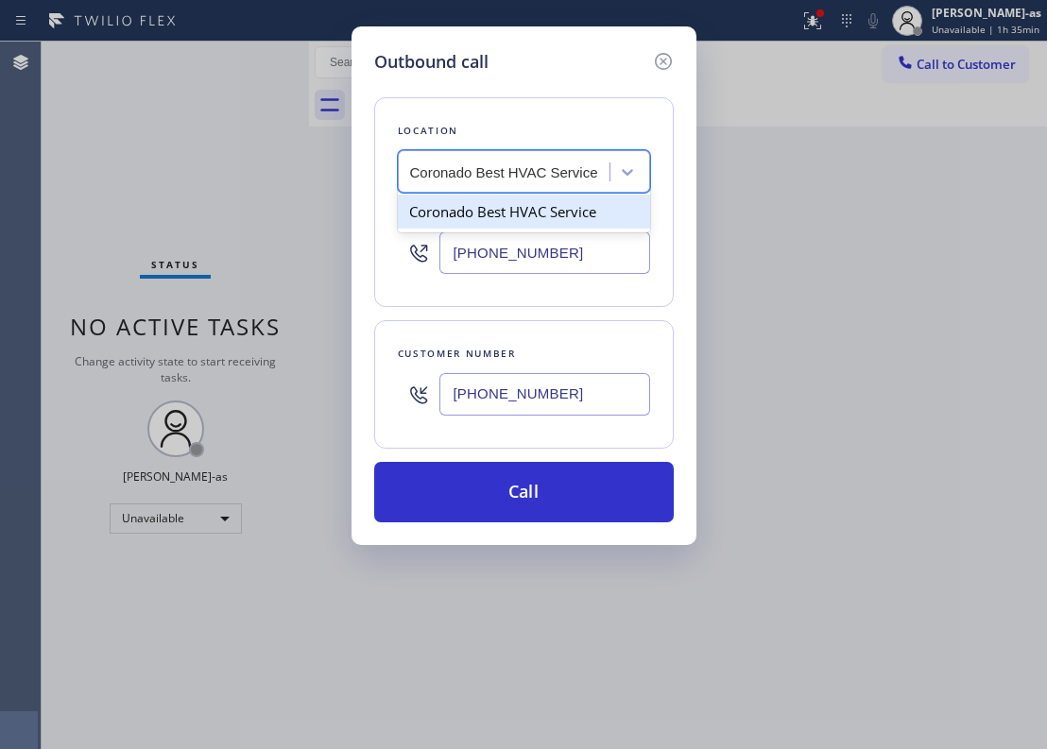
click at [439, 208] on div "Coronado Best HVAC Service" at bounding box center [524, 212] width 252 height 34
type input "[PHONE_NUMBER]"
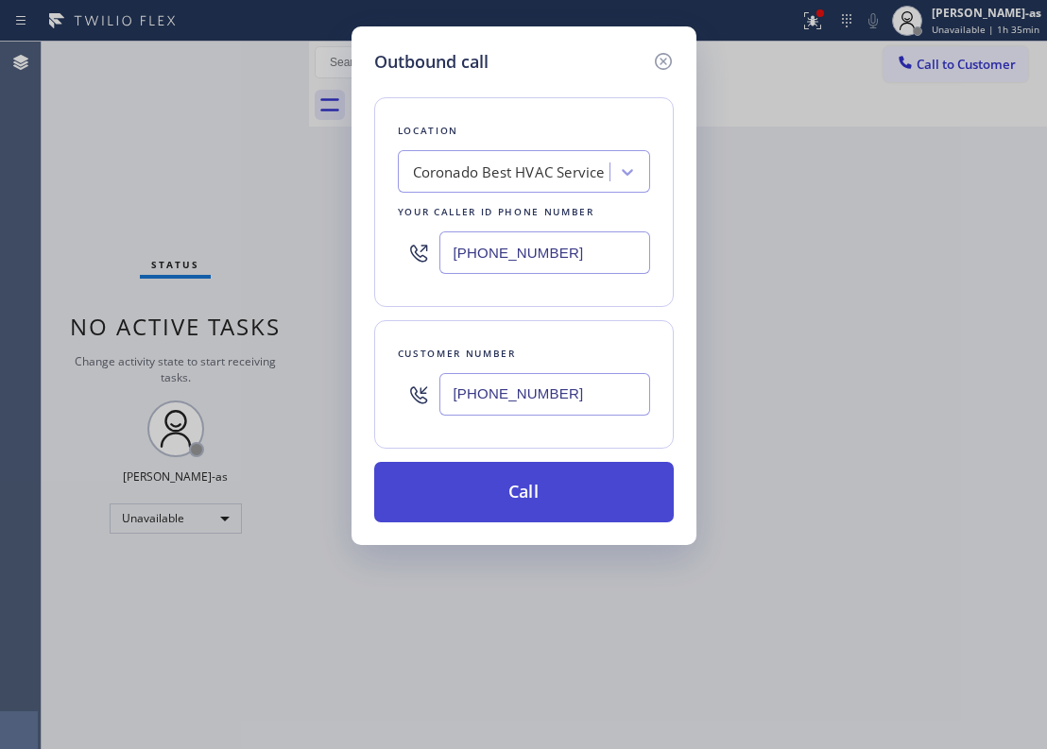
click at [535, 486] on button "Call" at bounding box center [524, 492] width 300 height 60
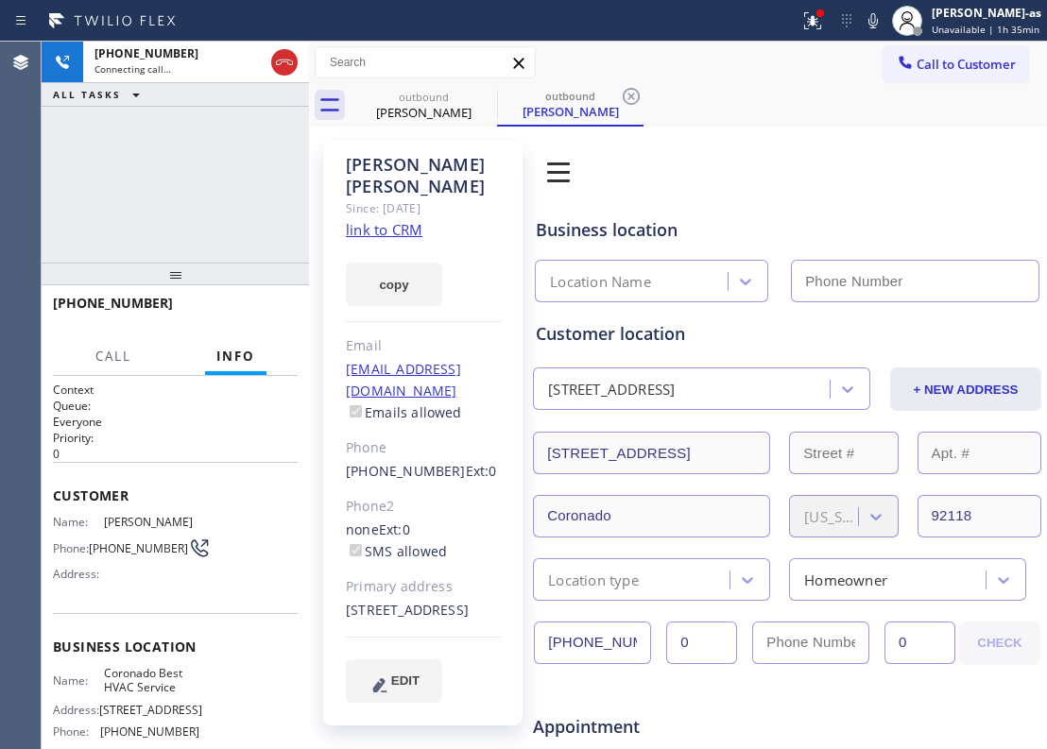
type input "[PHONE_NUMBER]"
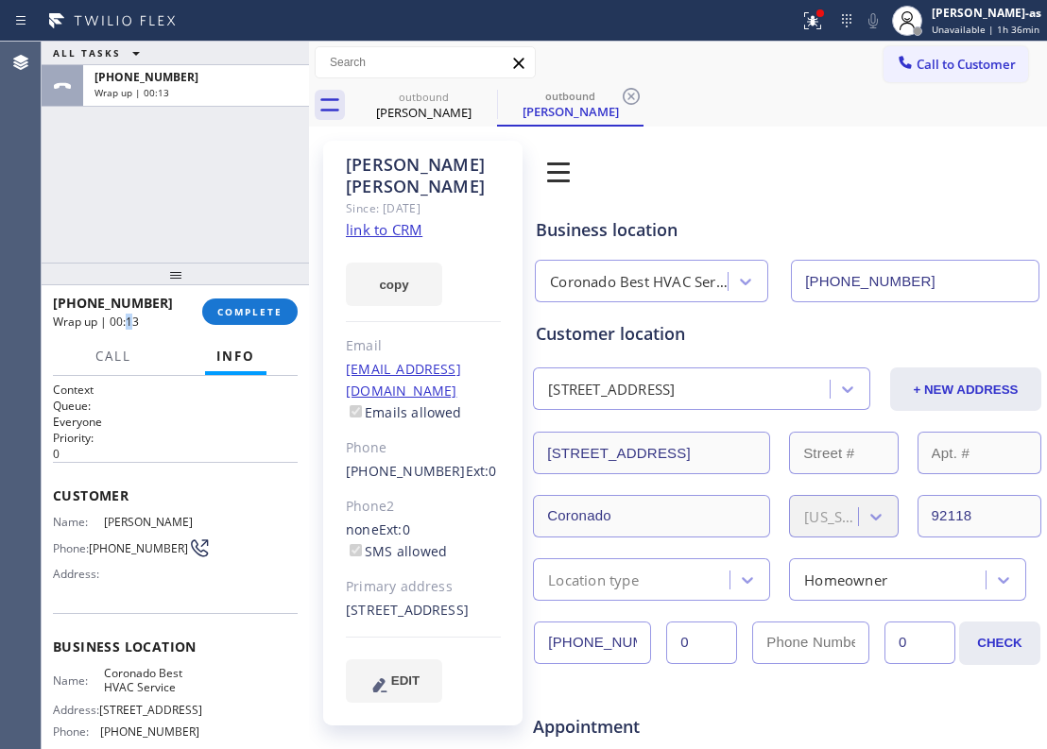
drag, startPoint x: 127, startPoint y: 316, endPoint x: 210, endPoint y: 263, distance: 98.6
click at [146, 307] on div "[PHONE_NUMBER] Wrap up | 00:13" at bounding box center [127, 311] width 149 height 49
click at [238, 310] on span "COMPLETE" at bounding box center [249, 311] width 65 height 13
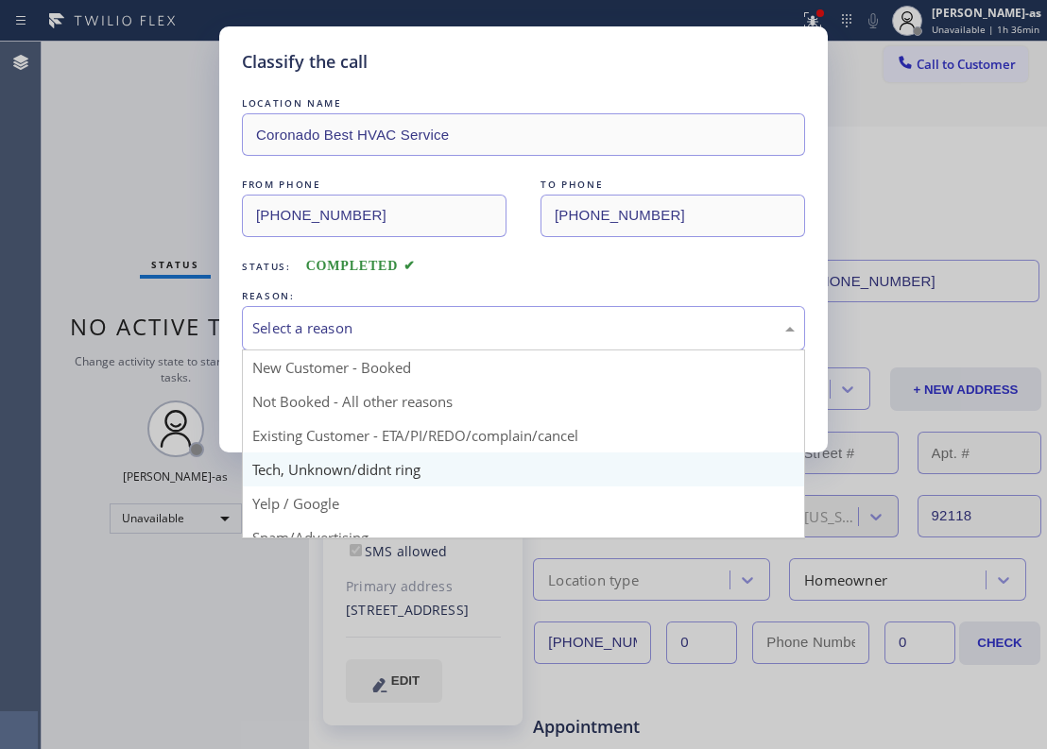
drag, startPoint x: 527, startPoint y: 319, endPoint x: 632, endPoint y: 480, distance: 191.9
click at [529, 319] on div "Select a reason" at bounding box center [523, 329] width 542 height 22
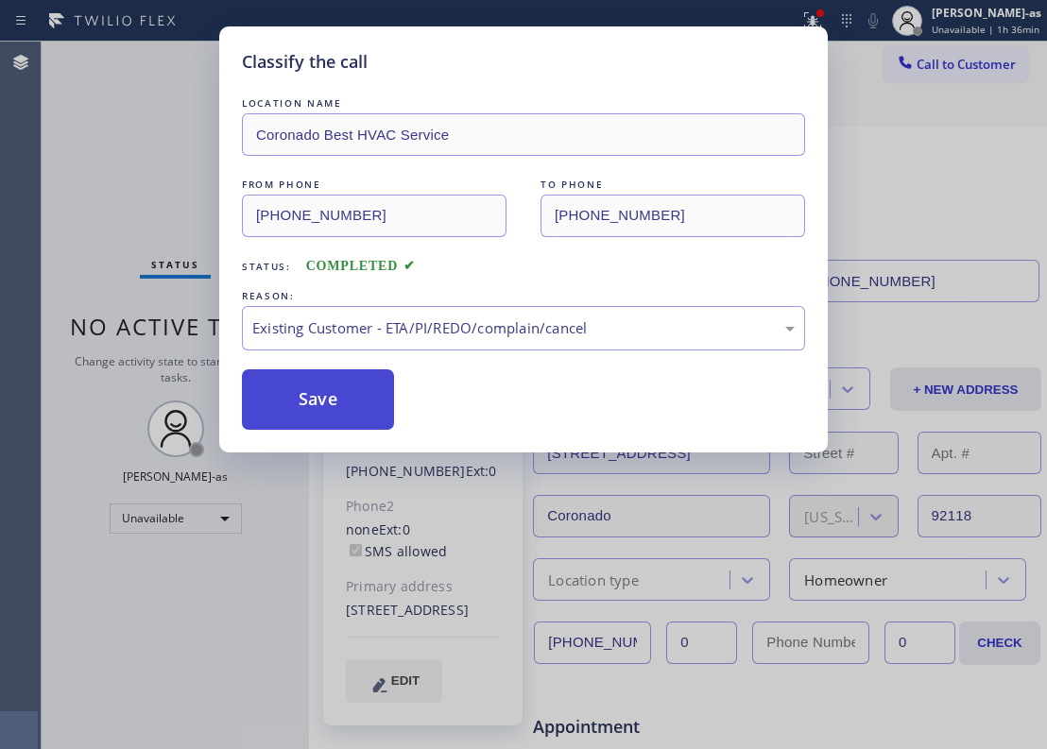
click at [367, 409] on button "Save" at bounding box center [318, 399] width 152 height 60
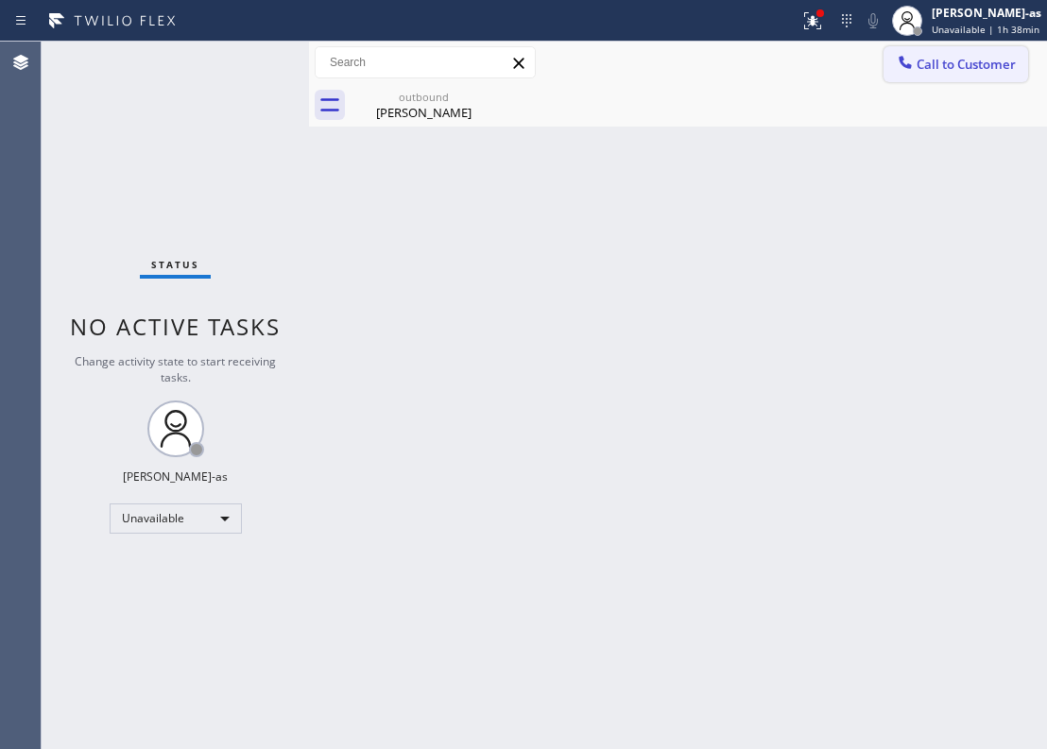
click at [920, 72] on button "Call to Customer" at bounding box center [956, 64] width 145 height 36
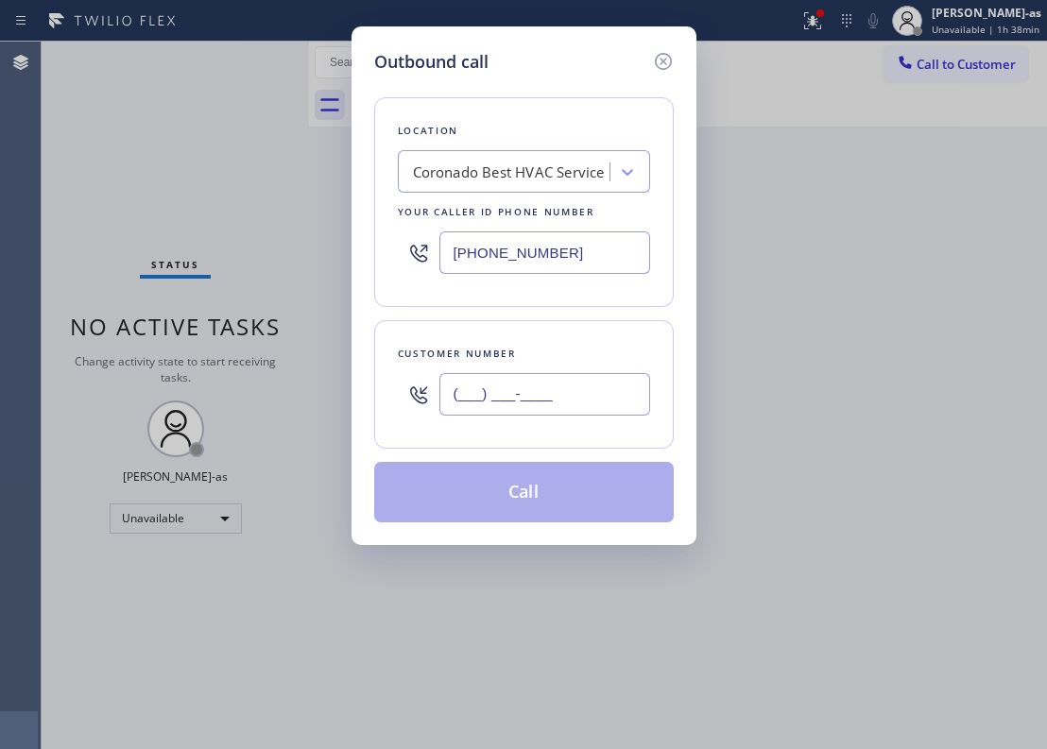
click at [591, 416] on input "(___) ___-____" at bounding box center [544, 394] width 211 height 43
paste input "818) 568-5480"
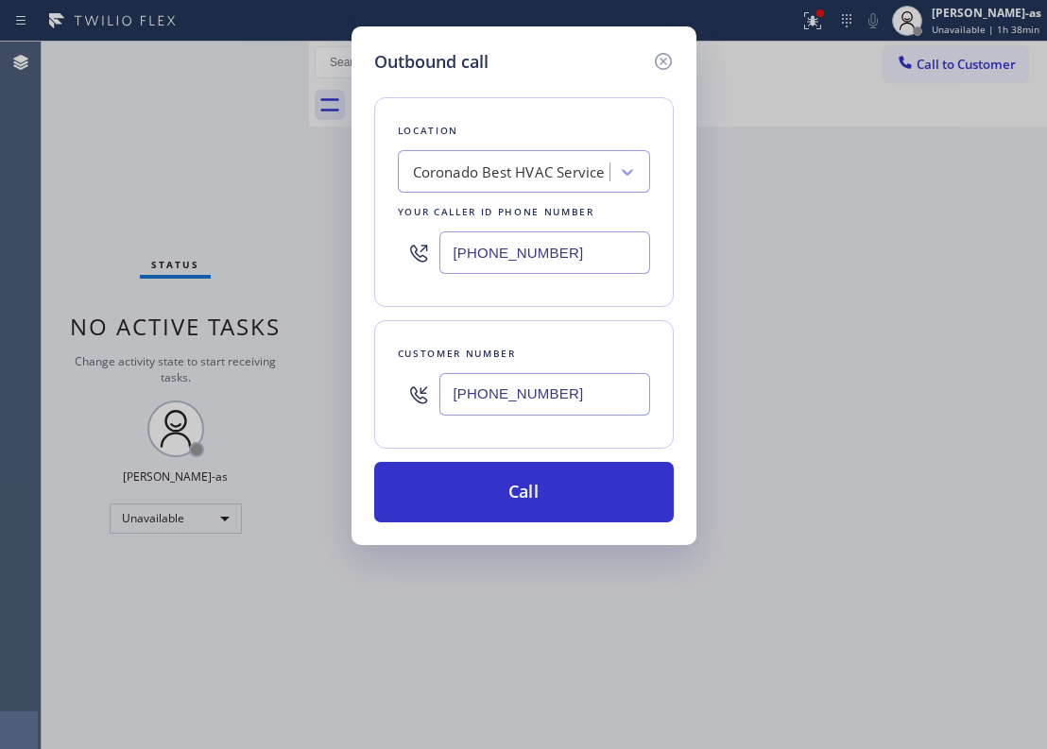
type input "[PHONE_NUMBER]"
click at [538, 266] on input "[PHONE_NUMBER]" at bounding box center [544, 253] width 211 height 43
paste input "855) 999-4417"
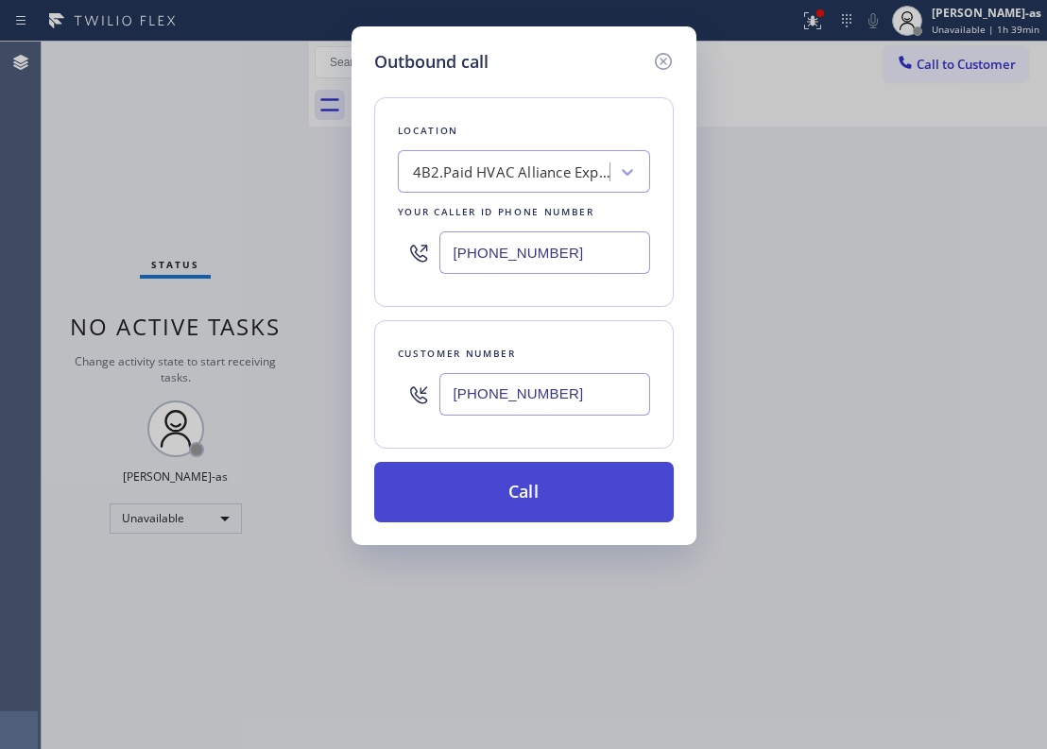
type input "[PHONE_NUMBER]"
click at [554, 500] on button "Call" at bounding box center [524, 492] width 300 height 60
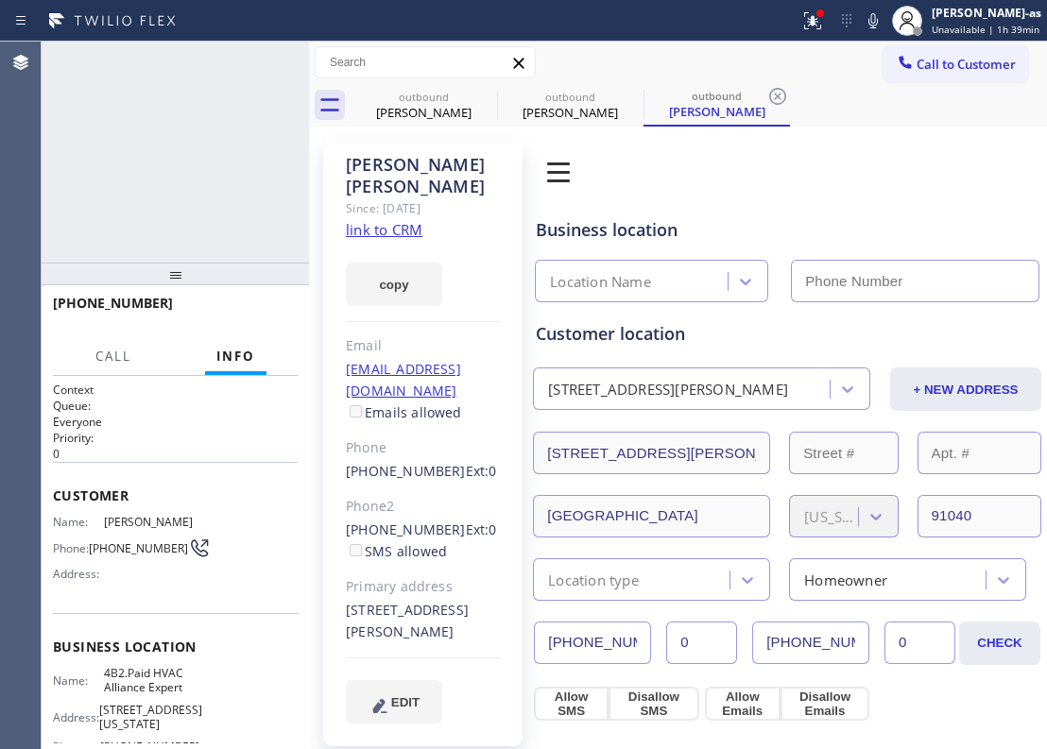
type input "[PHONE_NUMBER]"
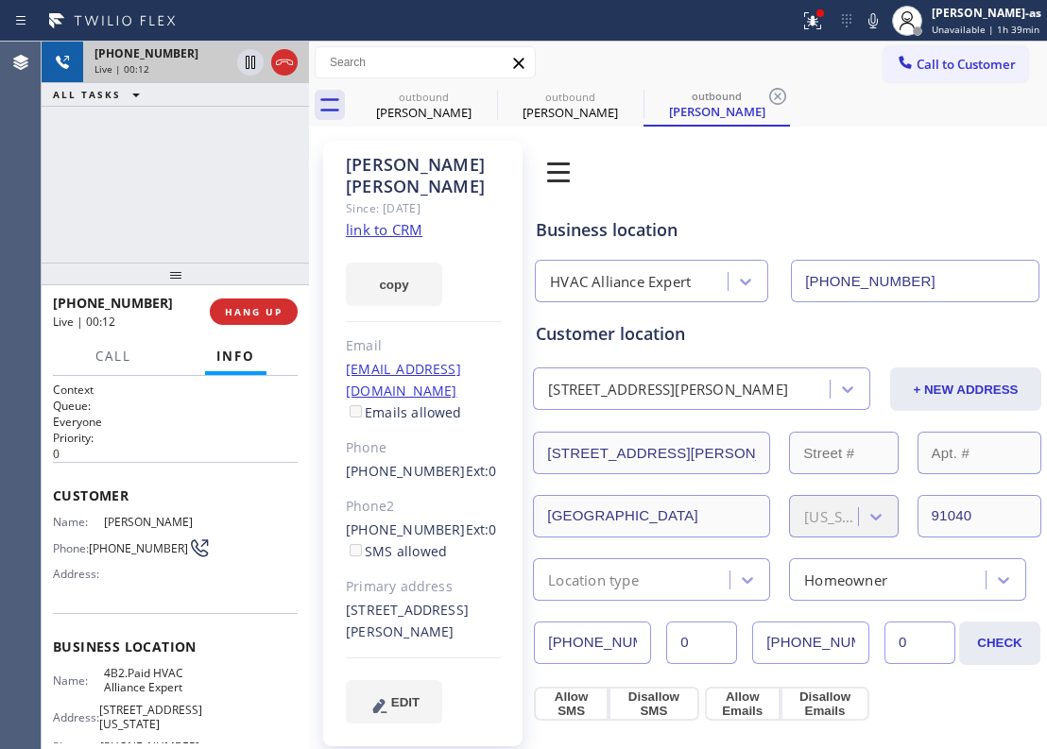
click at [276, 49] on div at bounding box center [267, 63] width 68 height 42
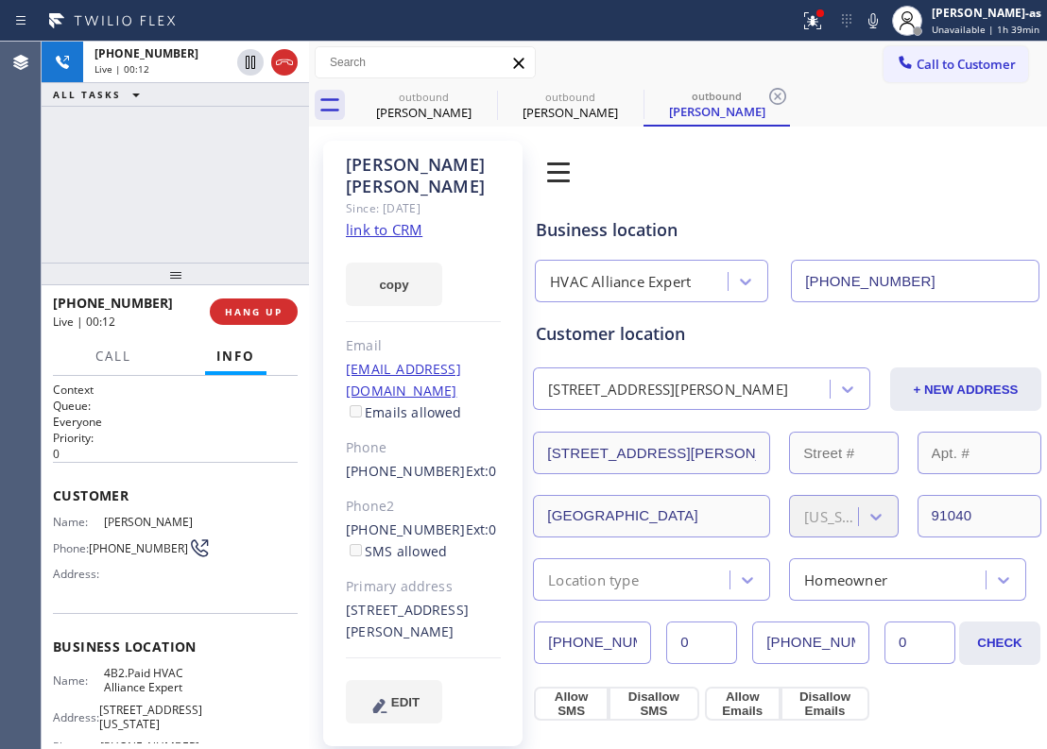
click at [215, 223] on div "[PHONE_NUMBER] Live | 00:12 ALL TASKS ALL TASKS ACTIVE TASKS TASKS IN WRAP UP" at bounding box center [175, 152] width 267 height 221
click at [223, 302] on button "HANG UP" at bounding box center [254, 312] width 88 height 26
click at [224, 301] on button "HANG UP" at bounding box center [254, 312] width 88 height 26
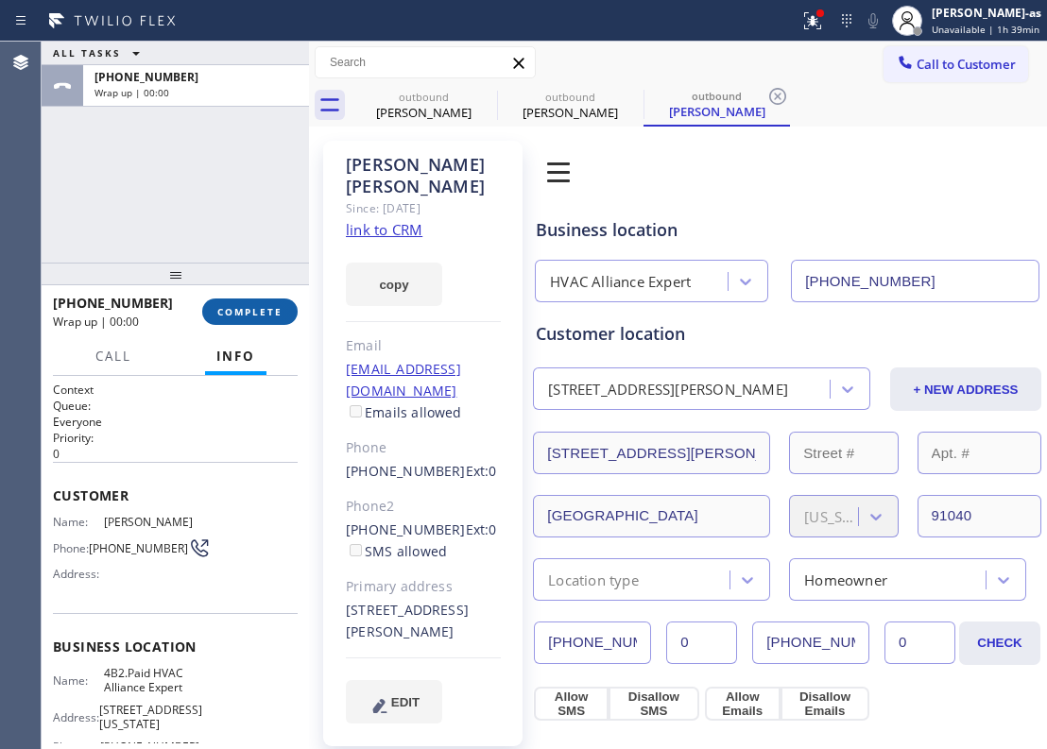
click at [224, 299] on button "COMPLETE" at bounding box center [249, 312] width 95 height 26
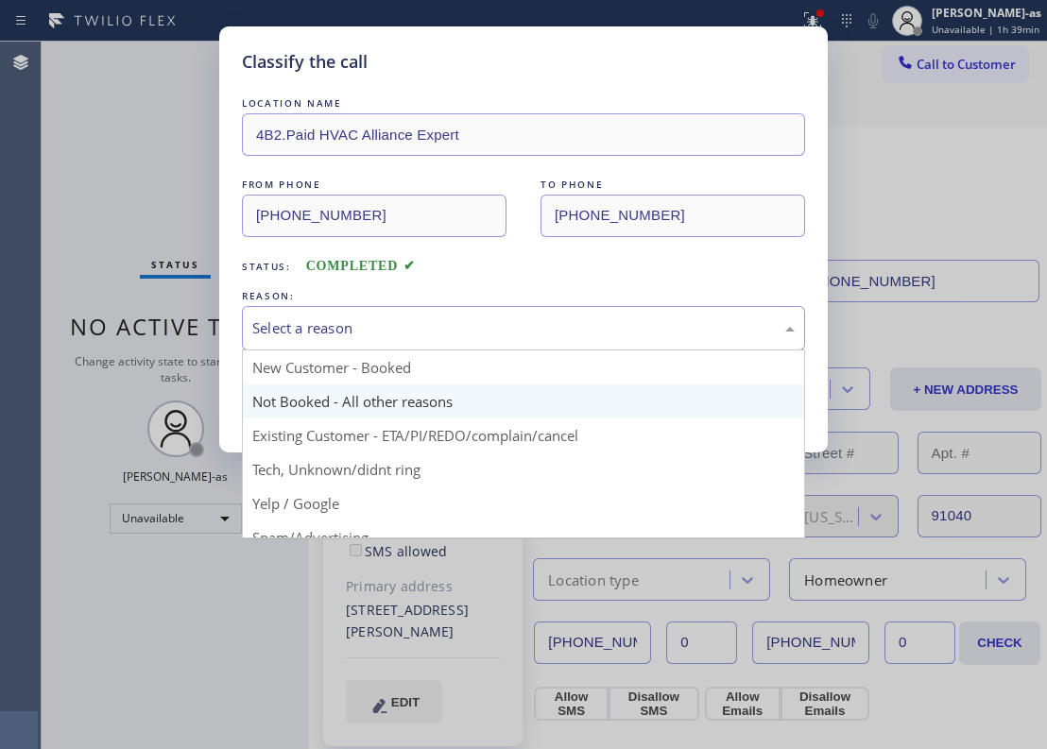
drag, startPoint x: 368, startPoint y: 306, endPoint x: 431, endPoint y: 387, distance: 103.0
click at [379, 318] on div "Select a reason" at bounding box center [523, 328] width 563 height 44
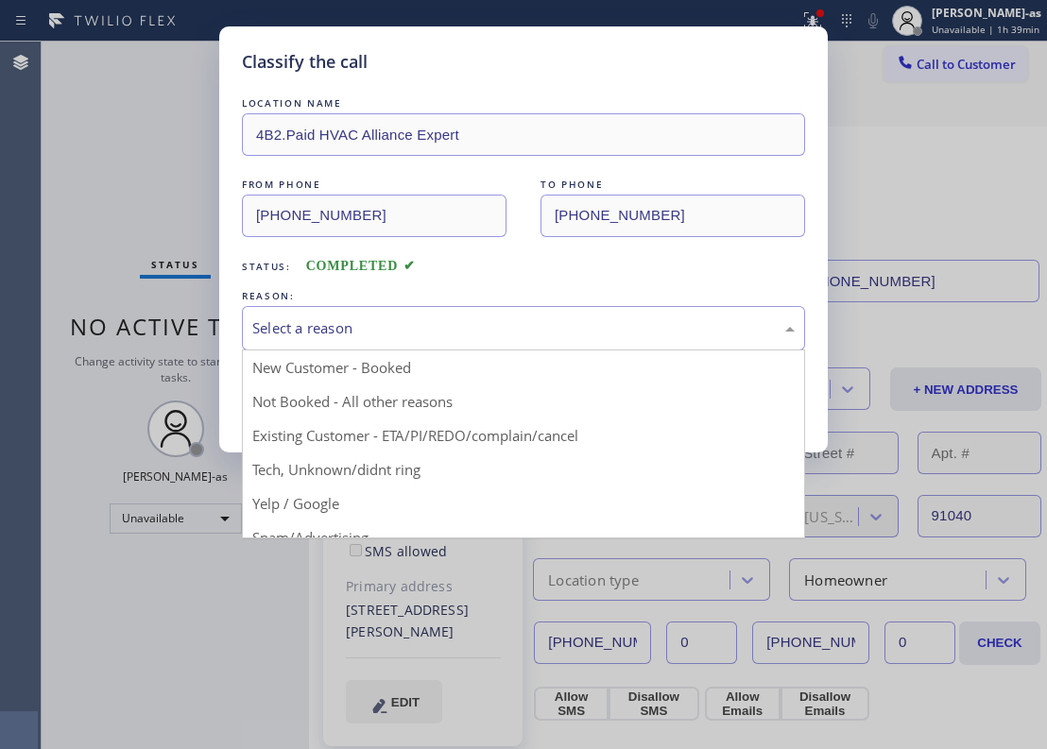
drag, startPoint x: 499, startPoint y: 439, endPoint x: 466, endPoint y: 423, distance: 36.8
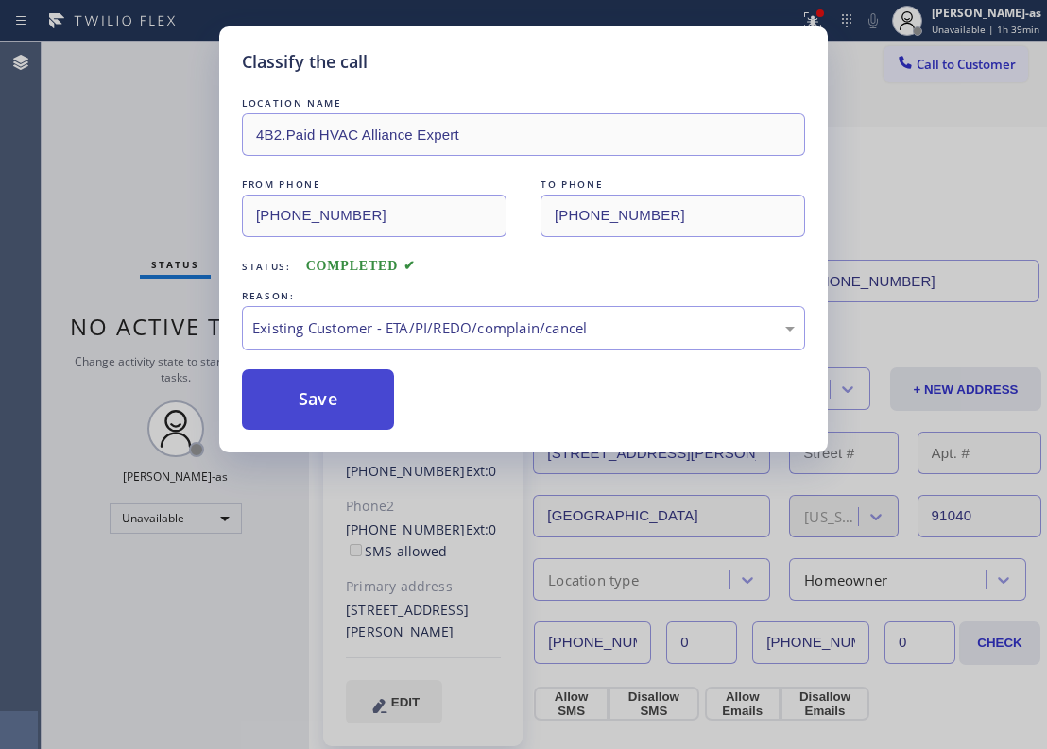
click at [322, 408] on button "Save" at bounding box center [318, 399] width 152 height 60
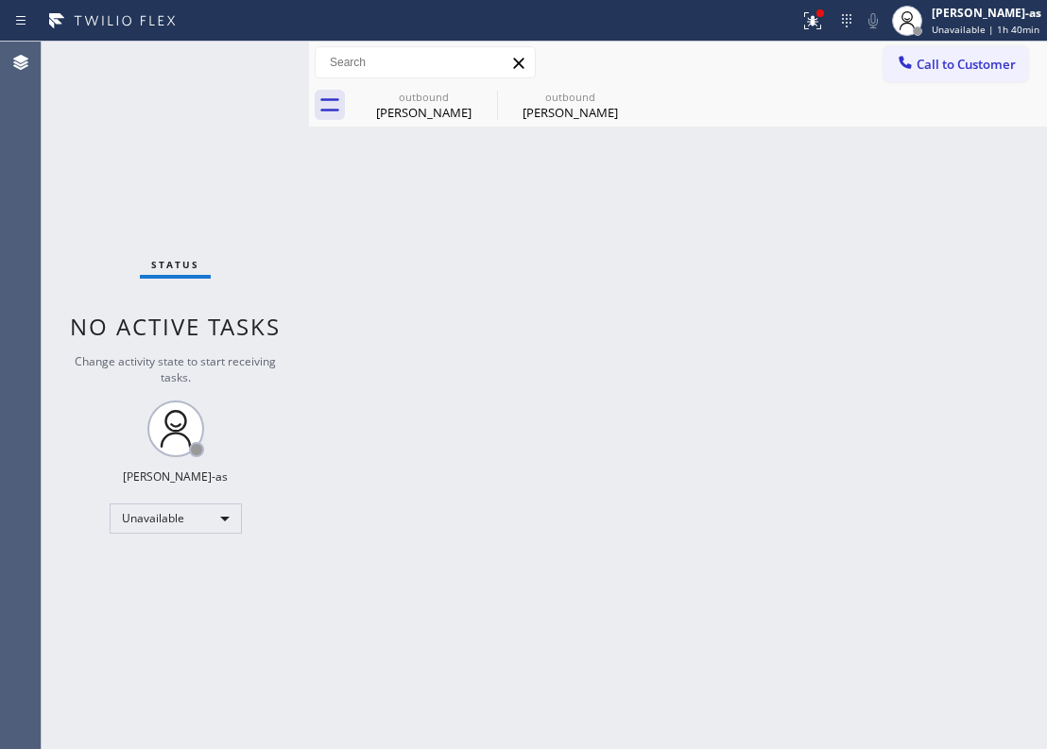
click at [953, 43] on div "Call to Customer Outbound call Location HVAC Alliance Expert Your caller id pho…" at bounding box center [678, 63] width 738 height 43
click at [951, 68] on span "Call to Customer" at bounding box center [966, 64] width 99 height 17
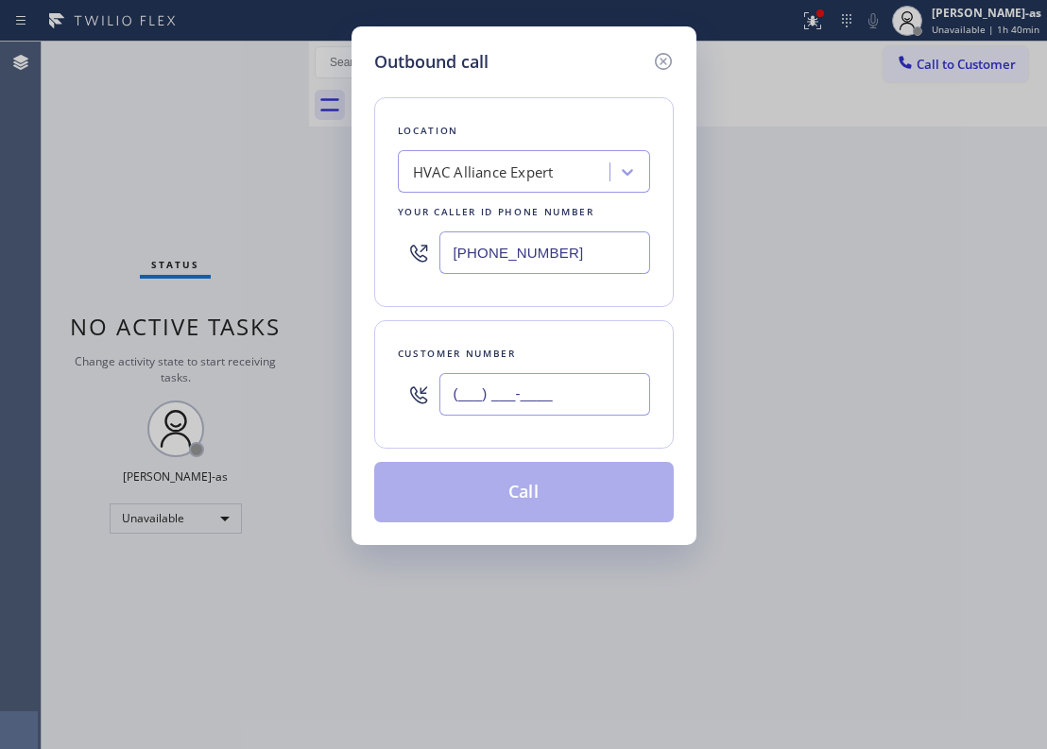
click at [582, 414] on input "(___) ___-____" at bounding box center [544, 394] width 211 height 43
paste input "402) 672-1362"
type input "[PHONE_NUMBER]"
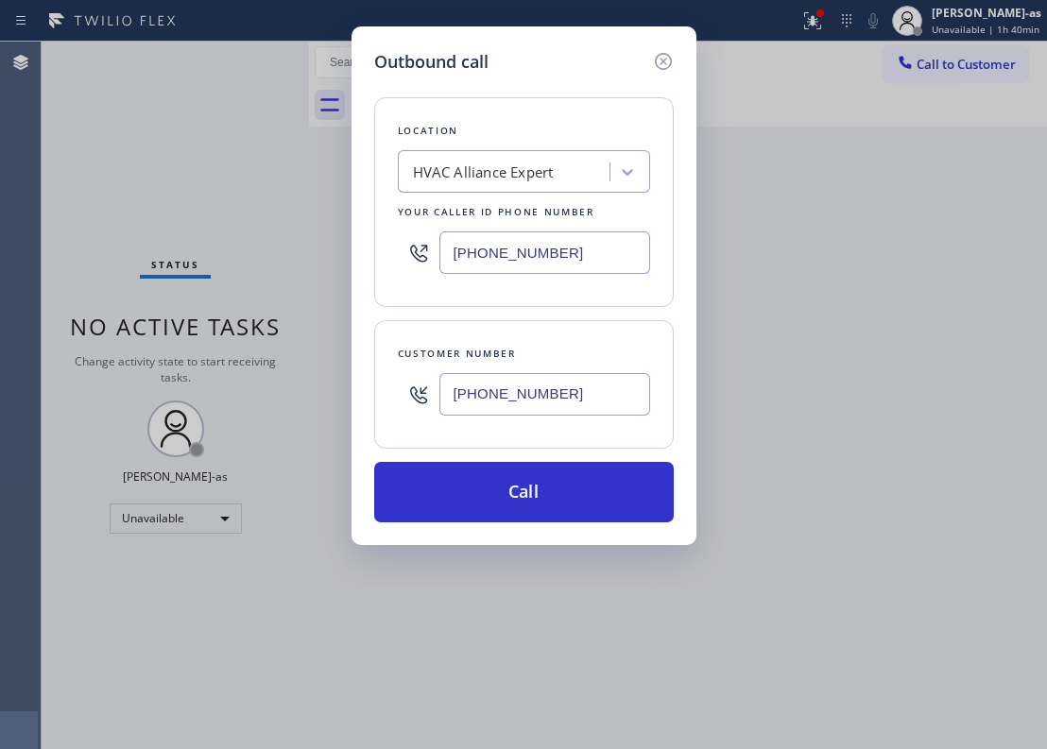
click at [438, 138] on div "Location" at bounding box center [524, 131] width 252 height 20
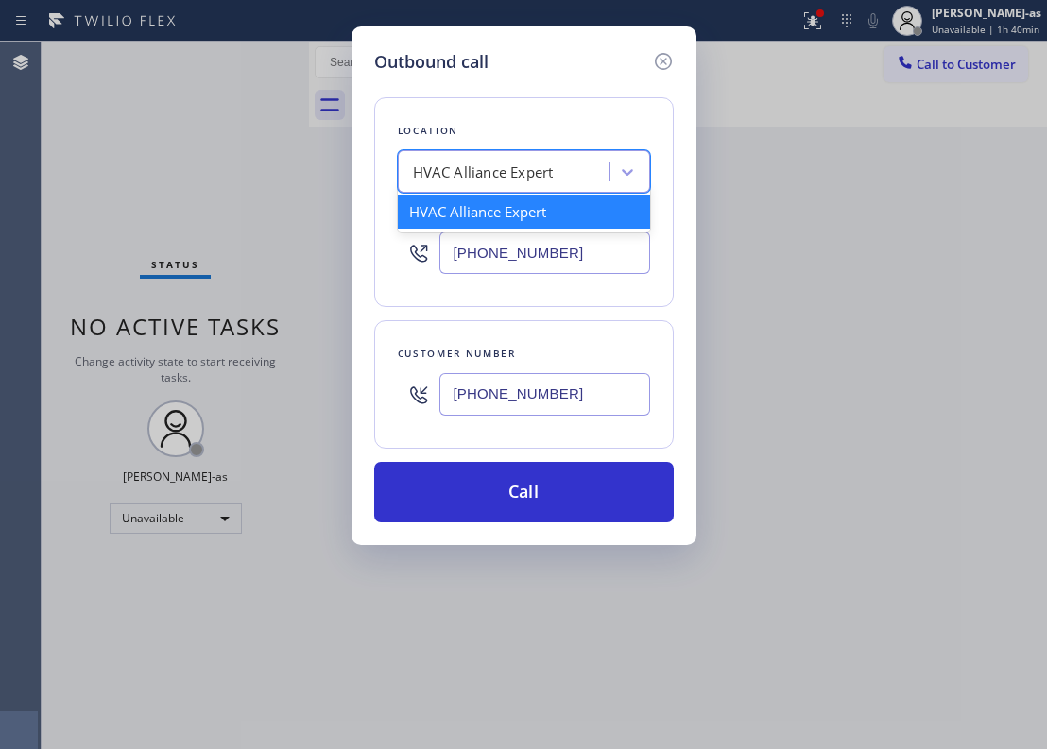
click at [499, 187] on div "HVAC Alliance Expert" at bounding box center [507, 172] width 206 height 33
paste input "Target Plumbers [GEOGRAPHIC_DATA]"
type input "Target Plumbers [GEOGRAPHIC_DATA]"
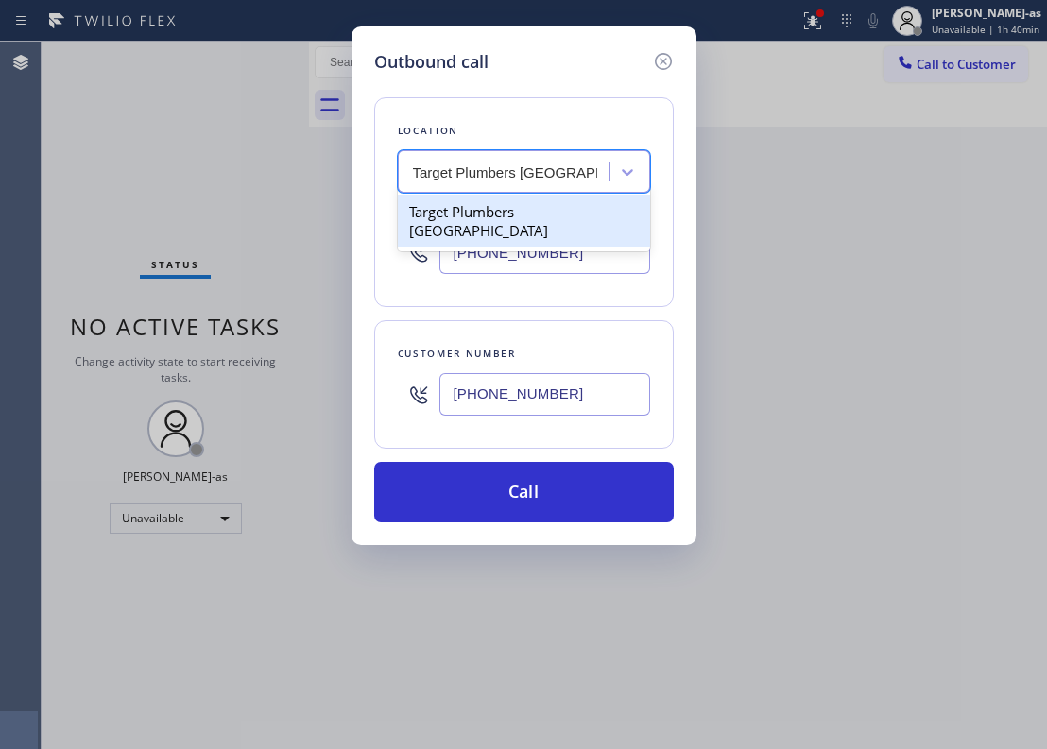
click at [469, 212] on div "Target Plumbers [GEOGRAPHIC_DATA]" at bounding box center [524, 221] width 252 height 53
type input "[PHONE_NUMBER]"
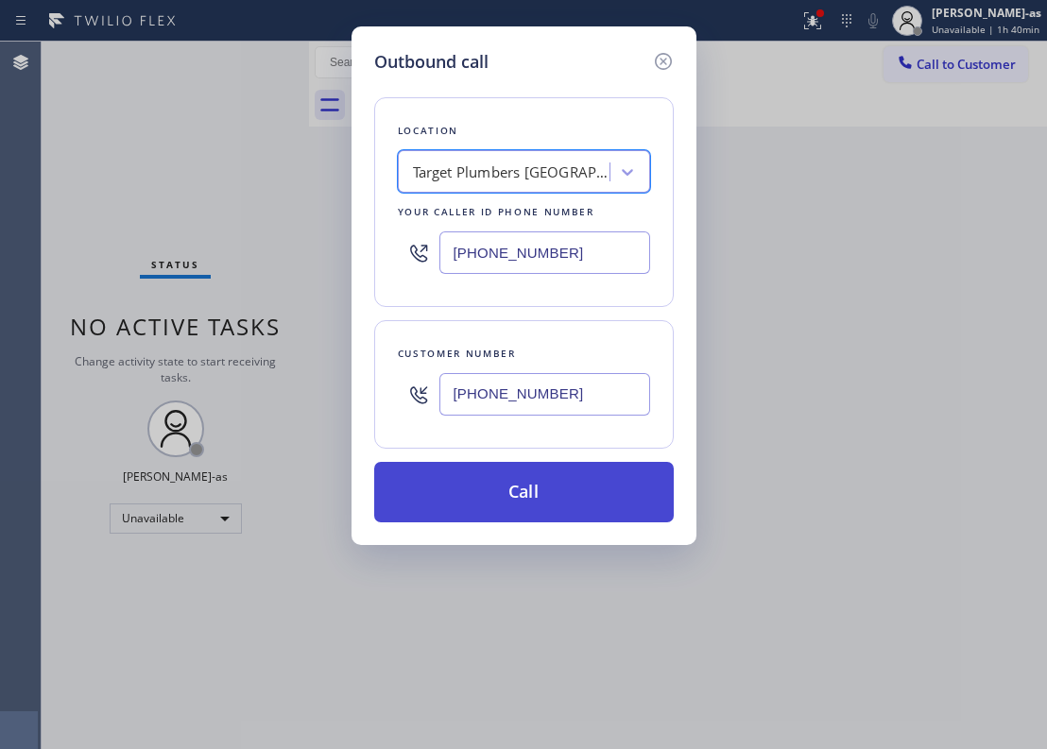
click at [535, 491] on button "Call" at bounding box center [524, 492] width 300 height 60
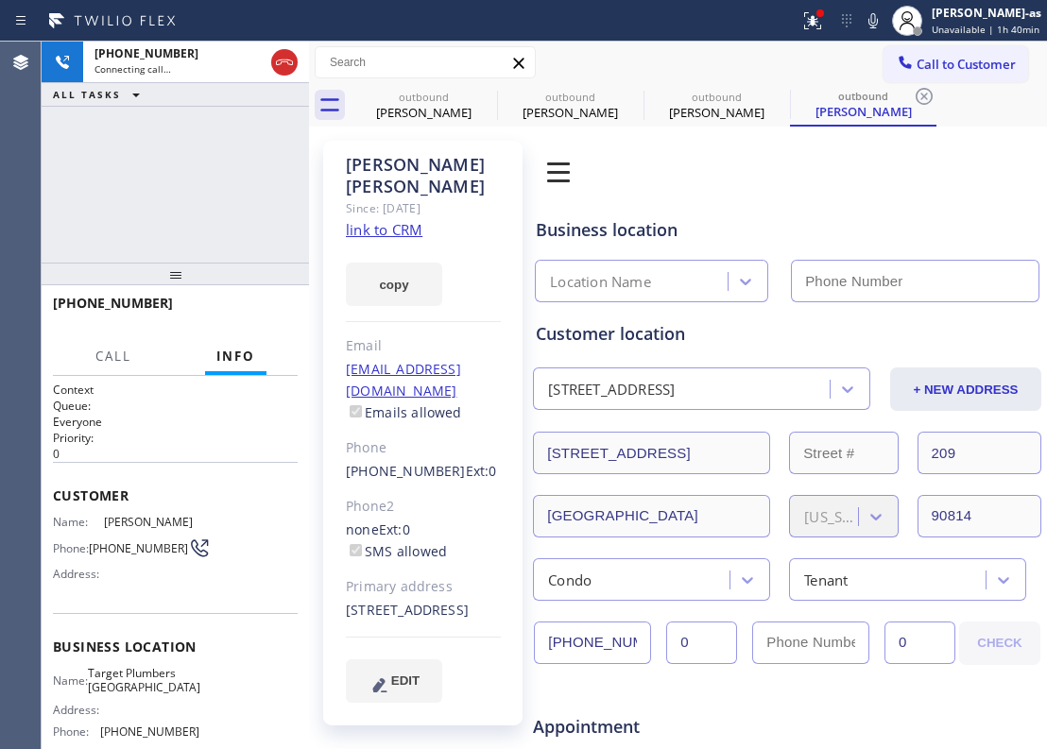
type input "[PHONE_NUMBER]"
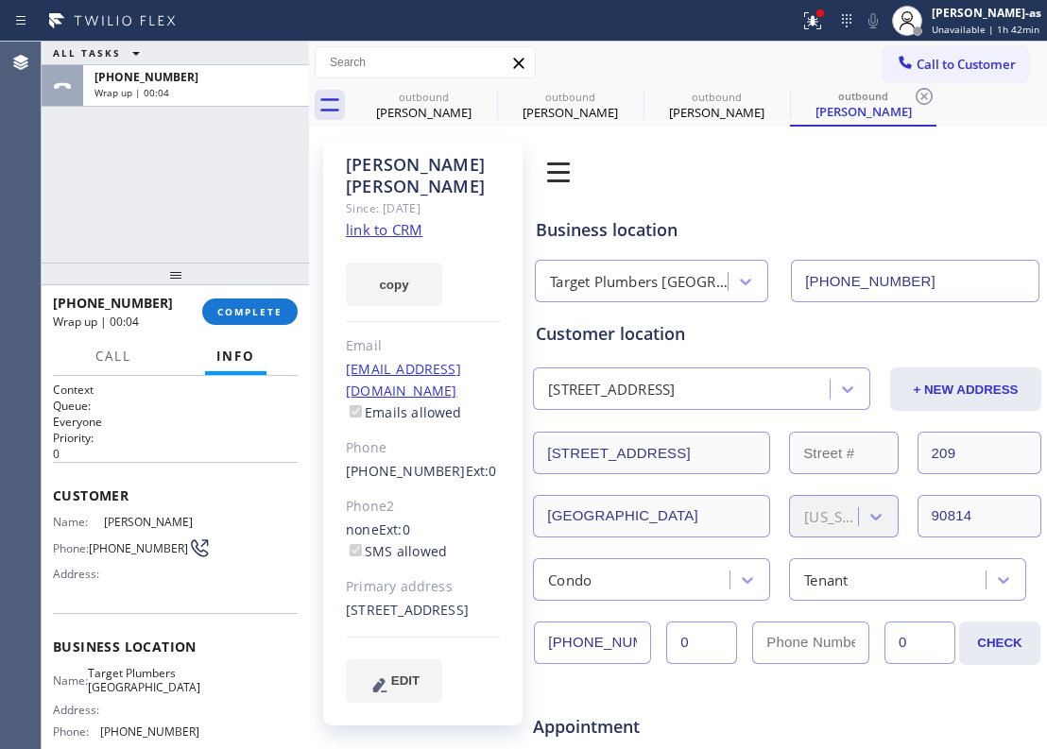
drag, startPoint x: 163, startPoint y: 236, endPoint x: 284, endPoint y: 213, distance: 124.2
click at [170, 236] on div "ALL TASKS ALL TASKS ACTIVE TASKS TASKS IN WRAP UP [PHONE_NUMBER] Wrap up | 00:04" at bounding box center [175, 152] width 267 height 221
click at [263, 319] on button "COMPLETE" at bounding box center [249, 312] width 95 height 26
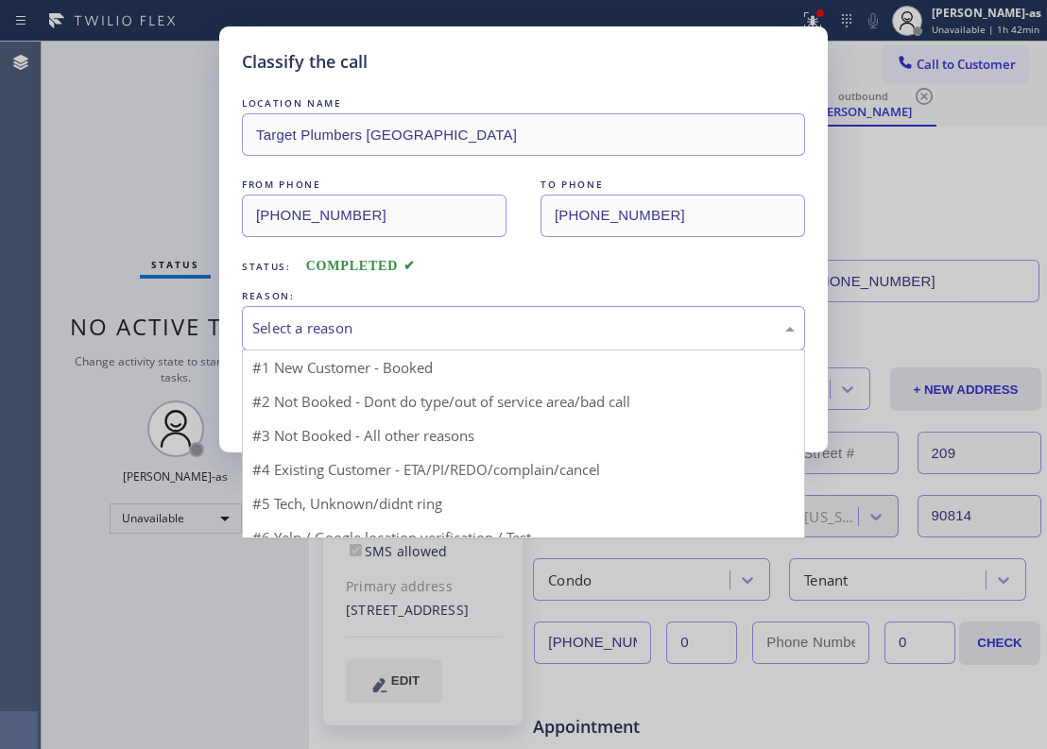
click at [261, 318] on div "Select a reason" at bounding box center [523, 329] width 542 height 22
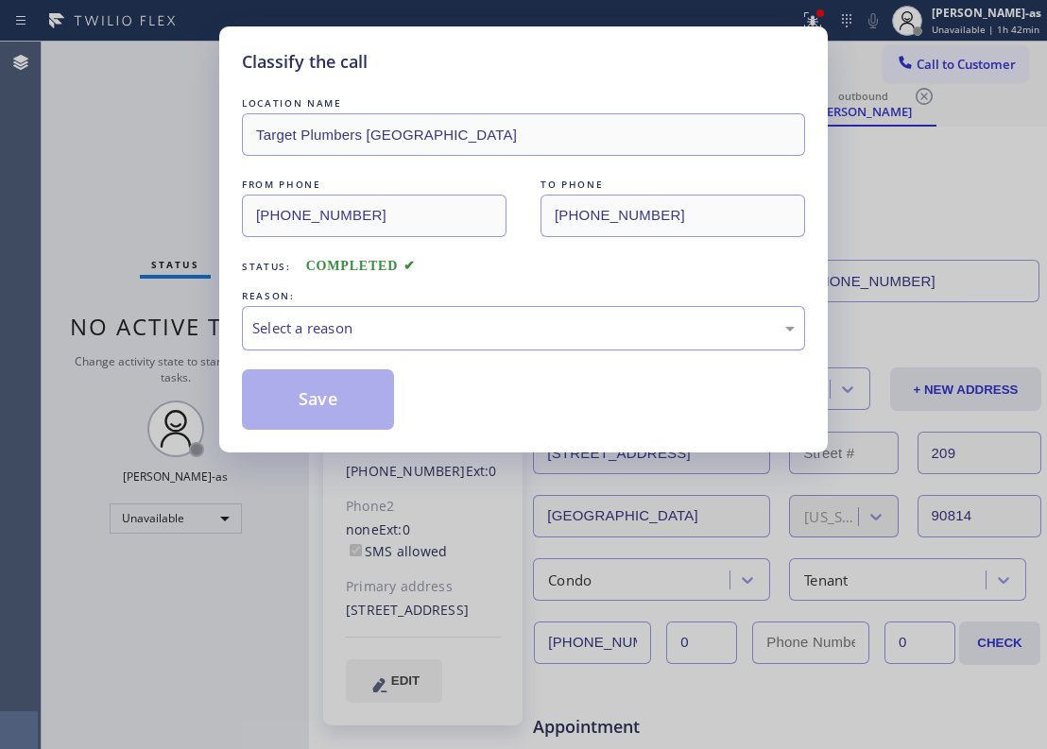
click at [257, 316] on div "Select a reason" at bounding box center [523, 328] width 563 height 44
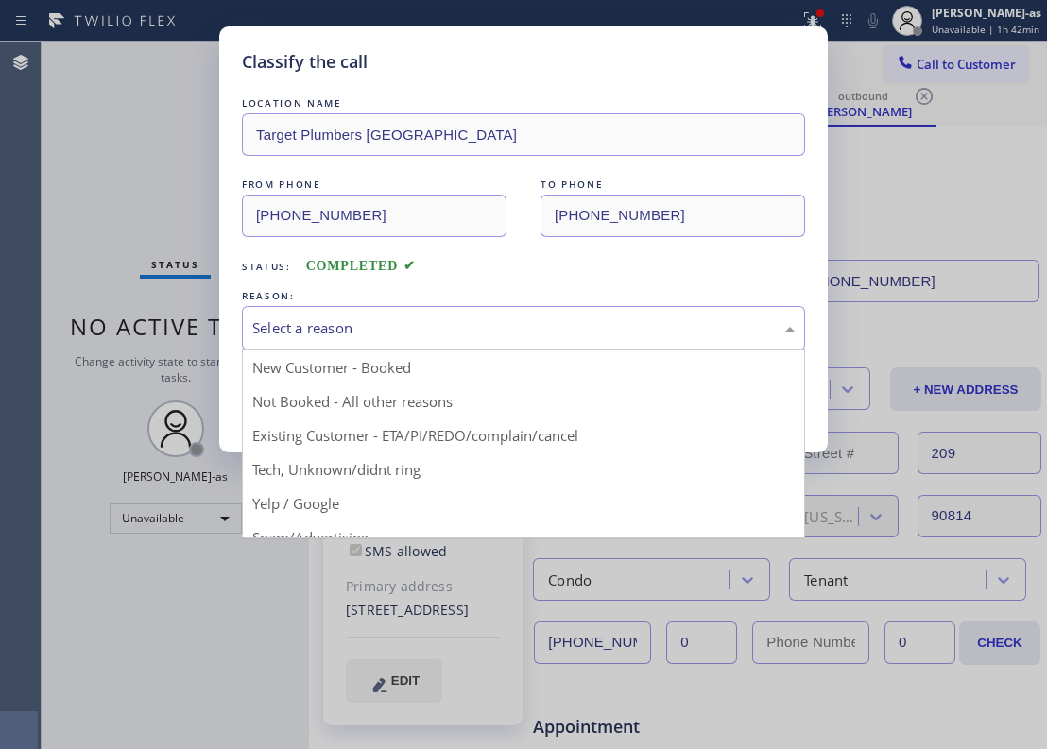
click at [387, 318] on div "Select a reason" at bounding box center [523, 328] width 563 height 44
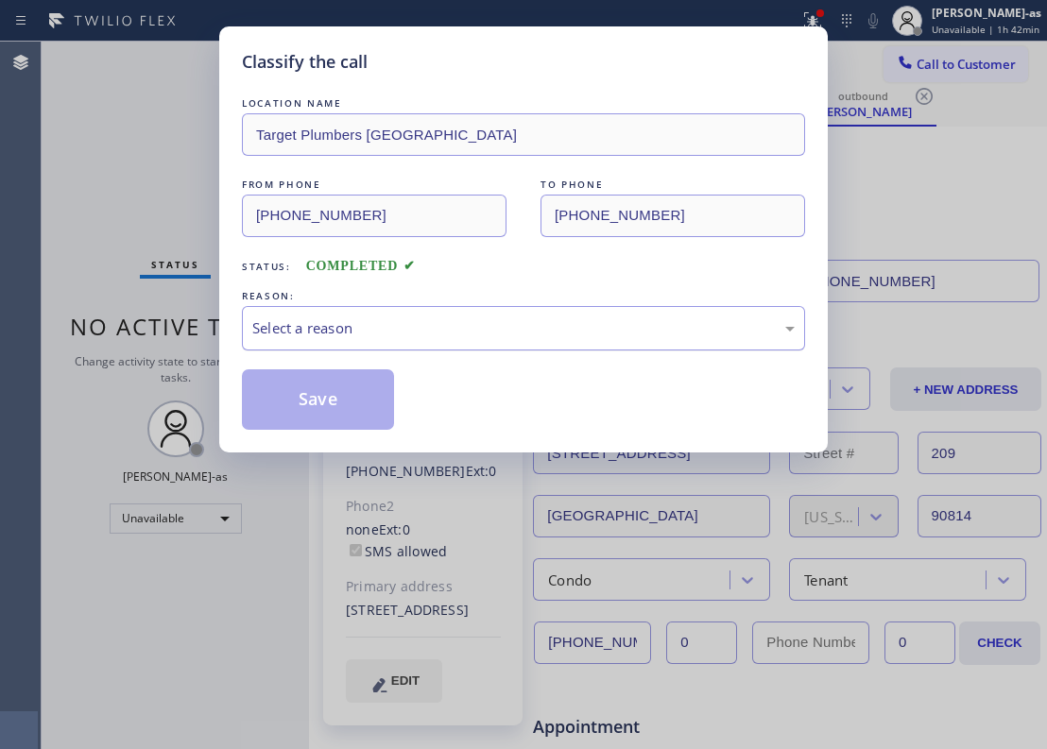
click at [423, 329] on div "Select a reason" at bounding box center [523, 329] width 542 height 22
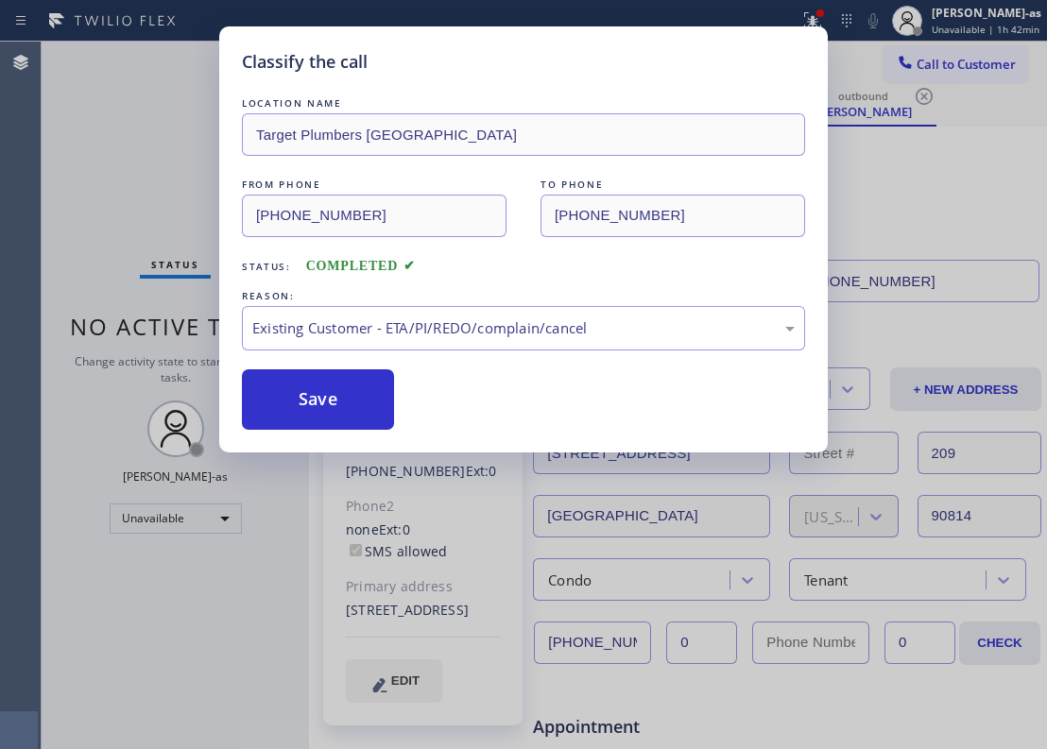
drag, startPoint x: 276, startPoint y: 399, endPoint x: 817, endPoint y: 382, distance: 541.8
click at [299, 397] on button "Save" at bounding box center [318, 399] width 152 height 60
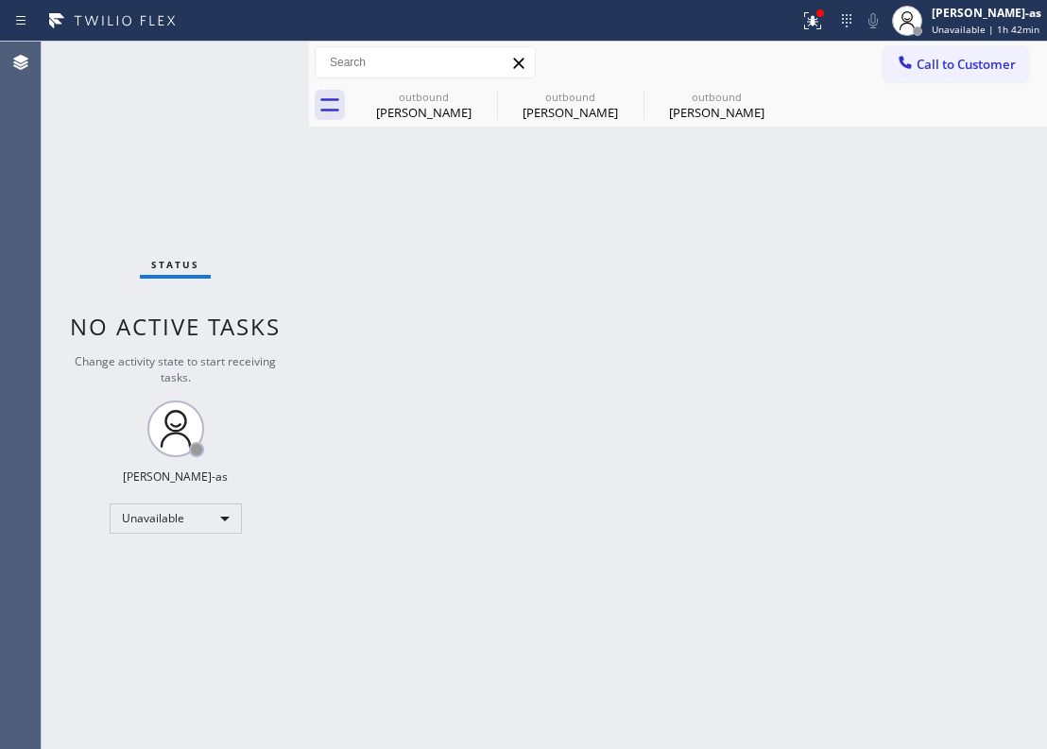
click at [563, 225] on div "Back to Dashboard Change Sender ID Customers Technicians Select a contact Outbo…" at bounding box center [678, 396] width 738 height 708
click at [927, 47] on button "Call to Customer" at bounding box center [956, 64] width 145 height 36
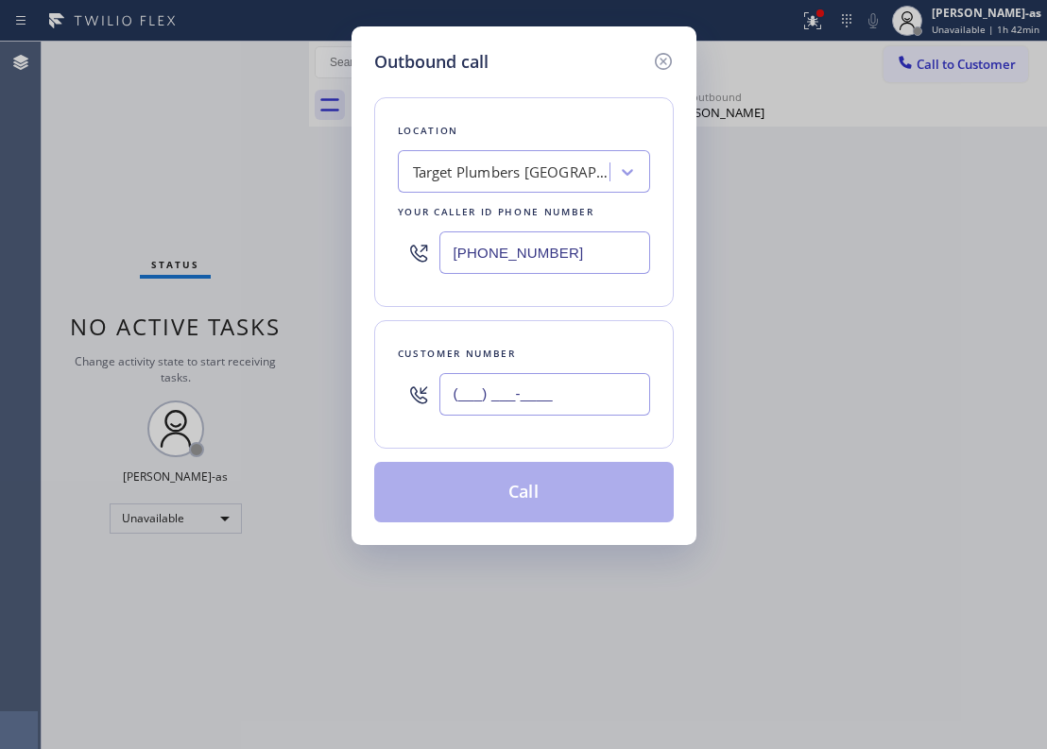
click at [612, 394] on input "(___) ___-____" at bounding box center [544, 394] width 211 height 43
paste input "410) 241-8085"
type input "[PHONE_NUMBER]"
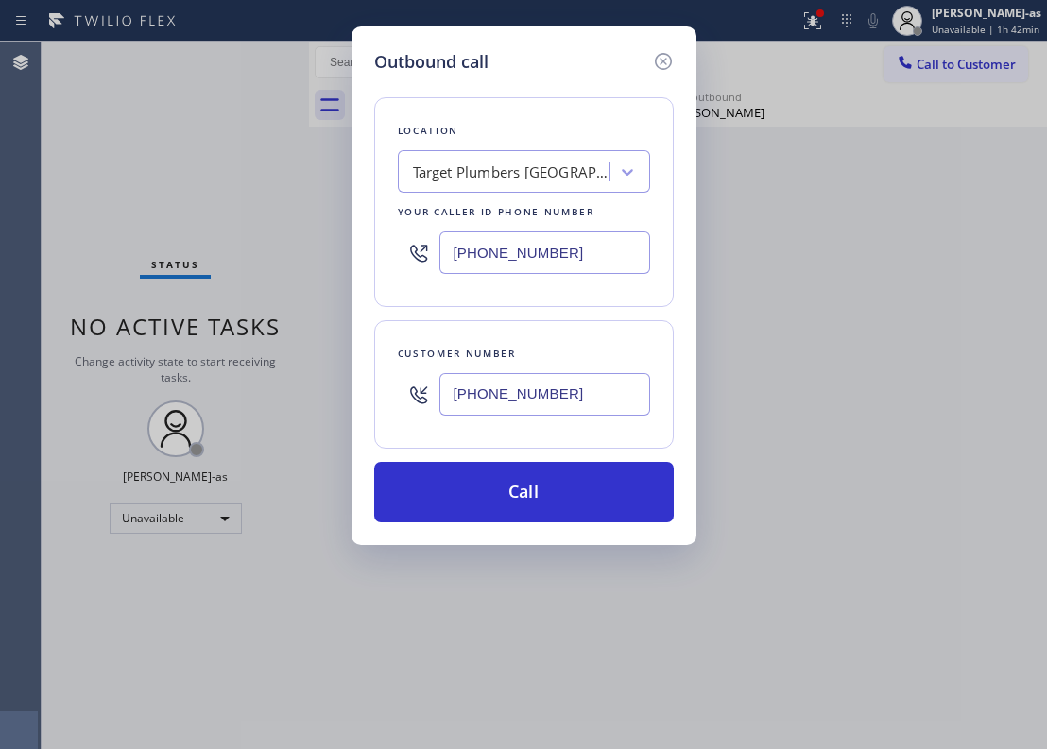
click at [514, 179] on div "Target Plumbers [GEOGRAPHIC_DATA]" at bounding box center [512, 173] width 198 height 22
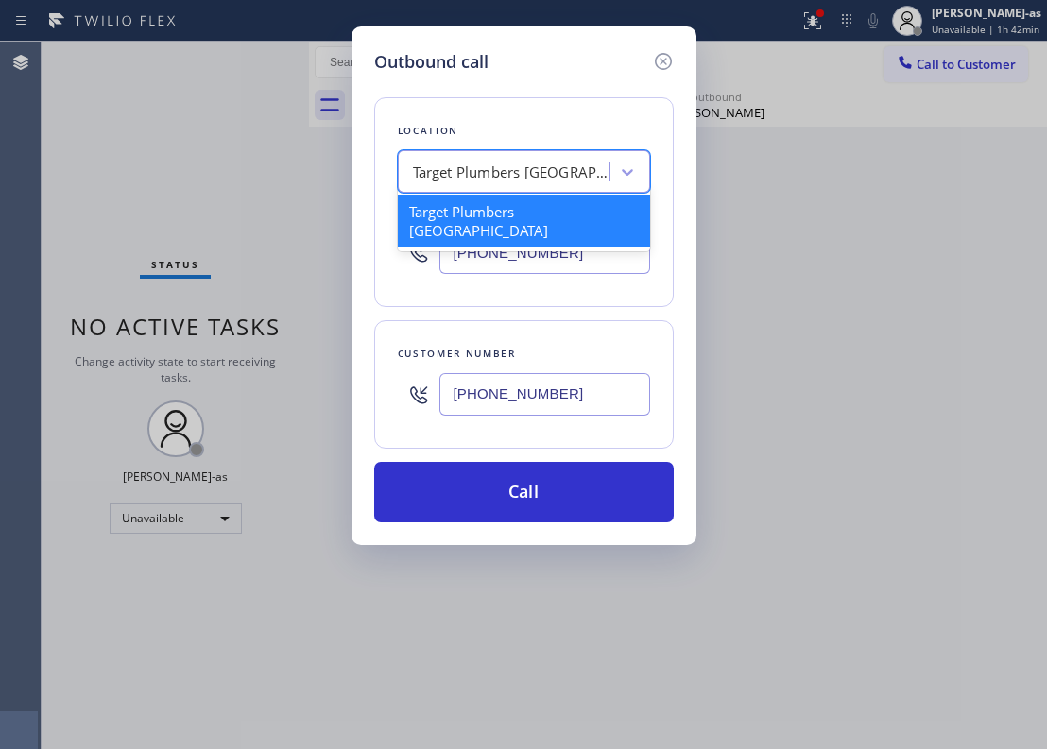
paste input "hermador Repair Group Coral Gables"
type input "hermador Repair Group Coral Gables"
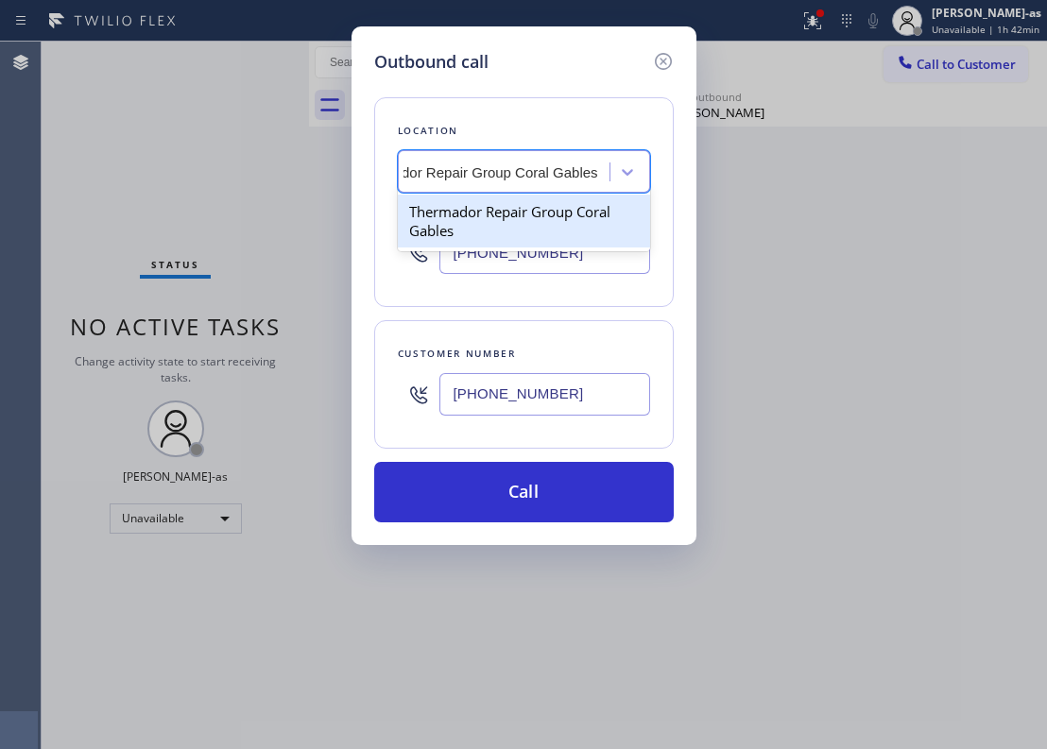
click at [508, 208] on div "Thermador Repair Group Coral Gables" at bounding box center [524, 221] width 252 height 53
type input "[PHONE_NUMBER]"
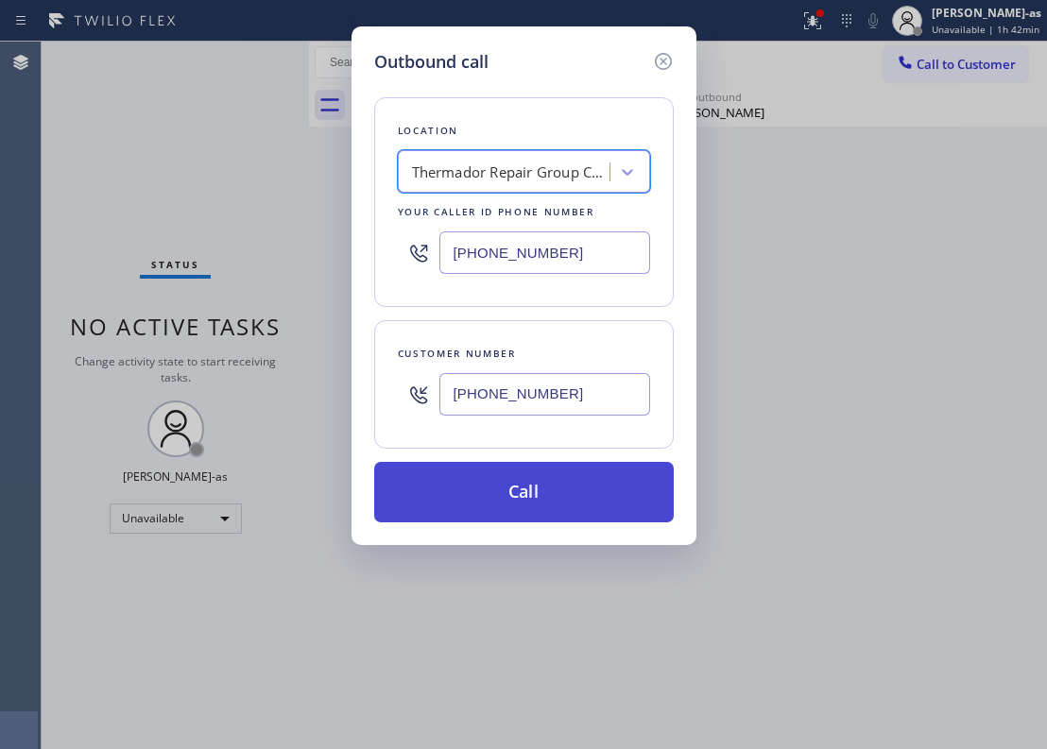
click at [590, 485] on button "Call" at bounding box center [524, 492] width 300 height 60
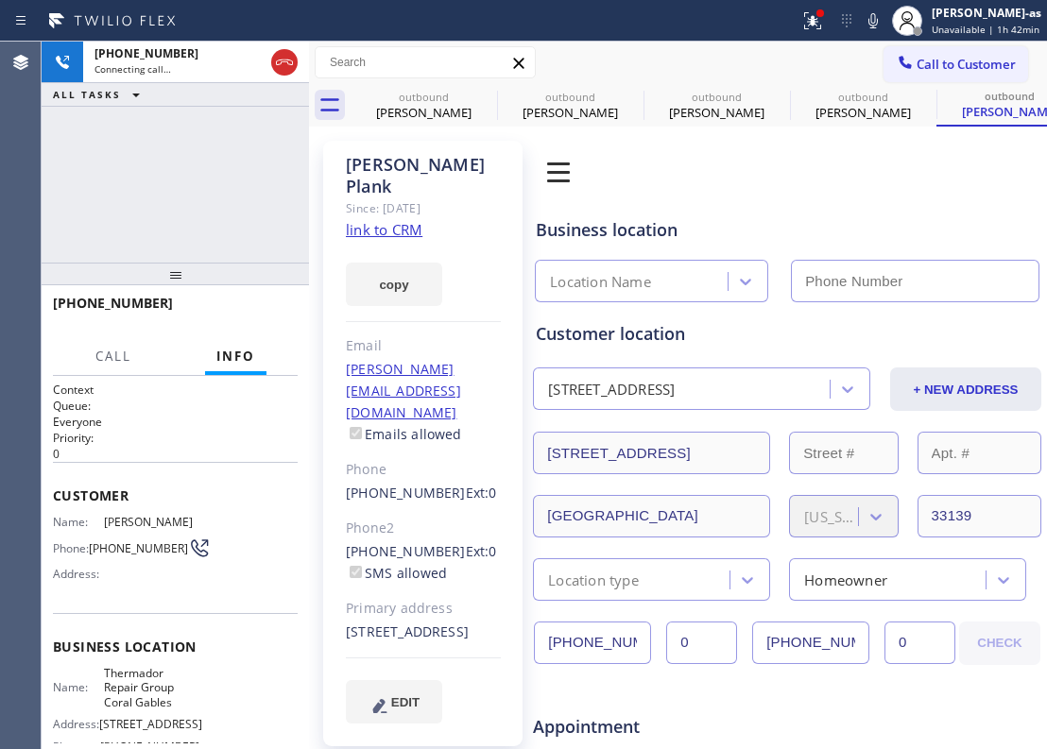
click at [376, 220] on link "link to CRM" at bounding box center [384, 229] width 77 height 19
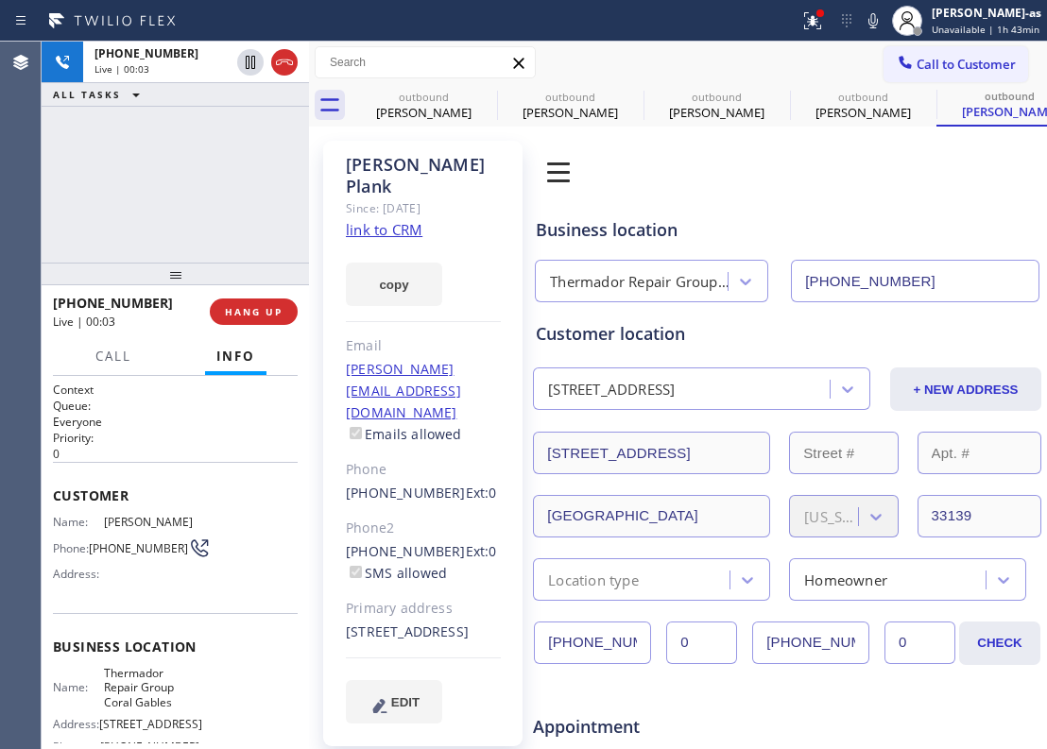
click at [214, 248] on div "[PHONE_NUMBER] Live | 00:03 ALL TASKS ALL TASKS ACTIVE TASKS TASKS IN WRAP UP" at bounding box center [175, 152] width 267 height 221
drag, startPoint x: 284, startPoint y: 54, endPoint x: 234, endPoint y: 216, distance: 169.8
click at [284, 60] on icon at bounding box center [284, 62] width 23 height 23
drag, startPoint x: 234, startPoint y: 216, endPoint x: 257, endPoint y: 299, distance: 85.3
click at [240, 253] on div "[PHONE_NUMBER] Live | 00:05 ALL TASKS ALL TASKS ACTIVE TASKS TASKS IN WRAP UP" at bounding box center [175, 152] width 267 height 221
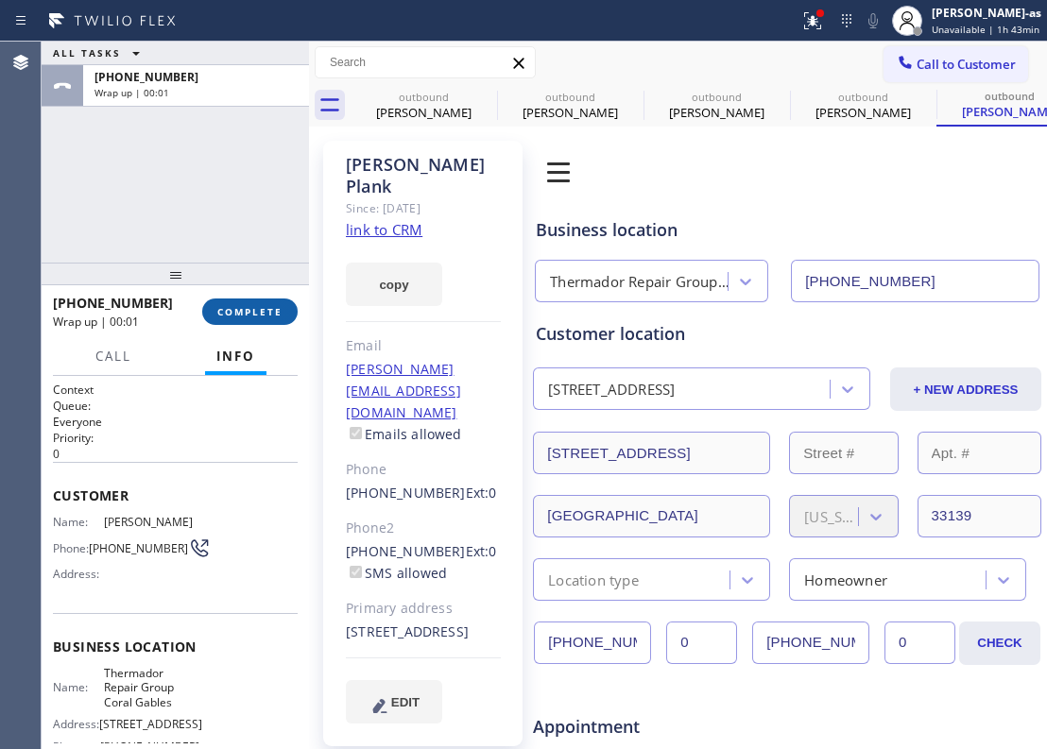
click at [262, 303] on button "COMPLETE" at bounding box center [249, 312] width 95 height 26
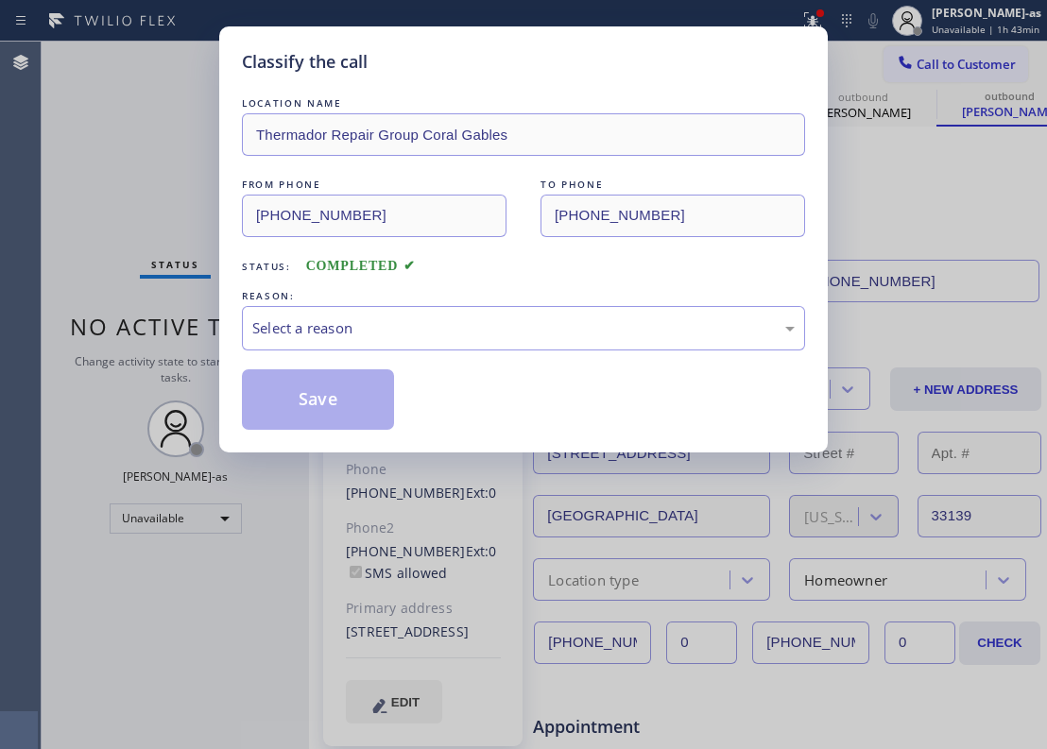
click at [262, 303] on div "REASON:" at bounding box center [523, 296] width 563 height 20
click at [640, 339] on div "Select a reason" at bounding box center [523, 329] width 542 height 22
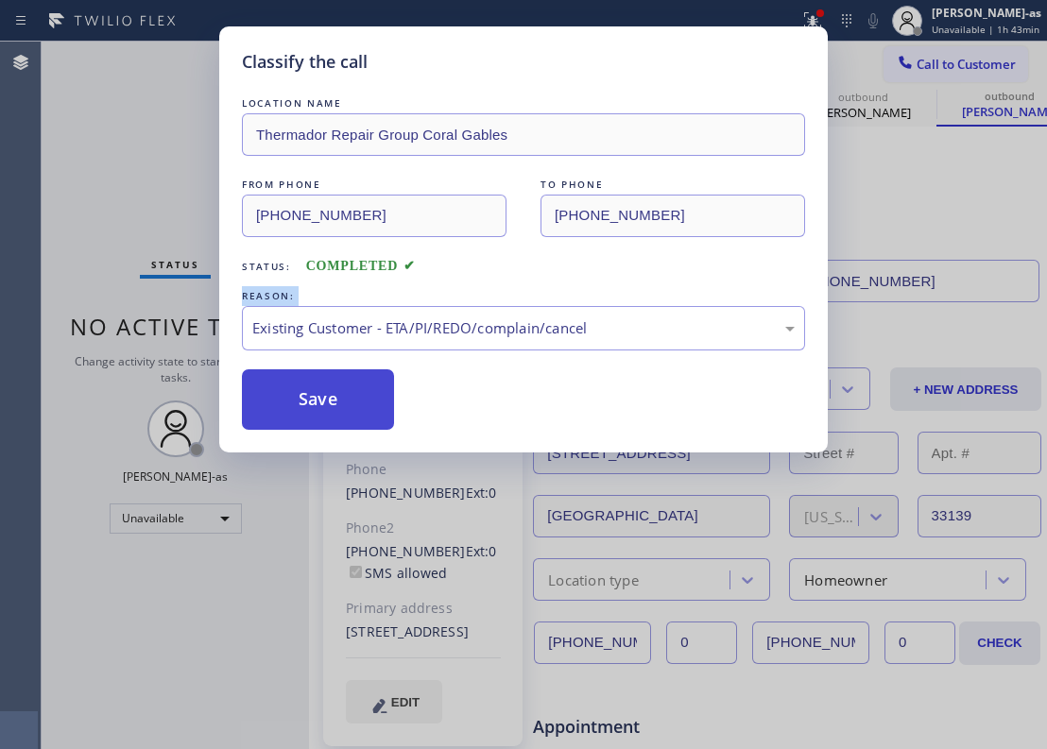
click at [364, 421] on button "Save" at bounding box center [318, 399] width 152 height 60
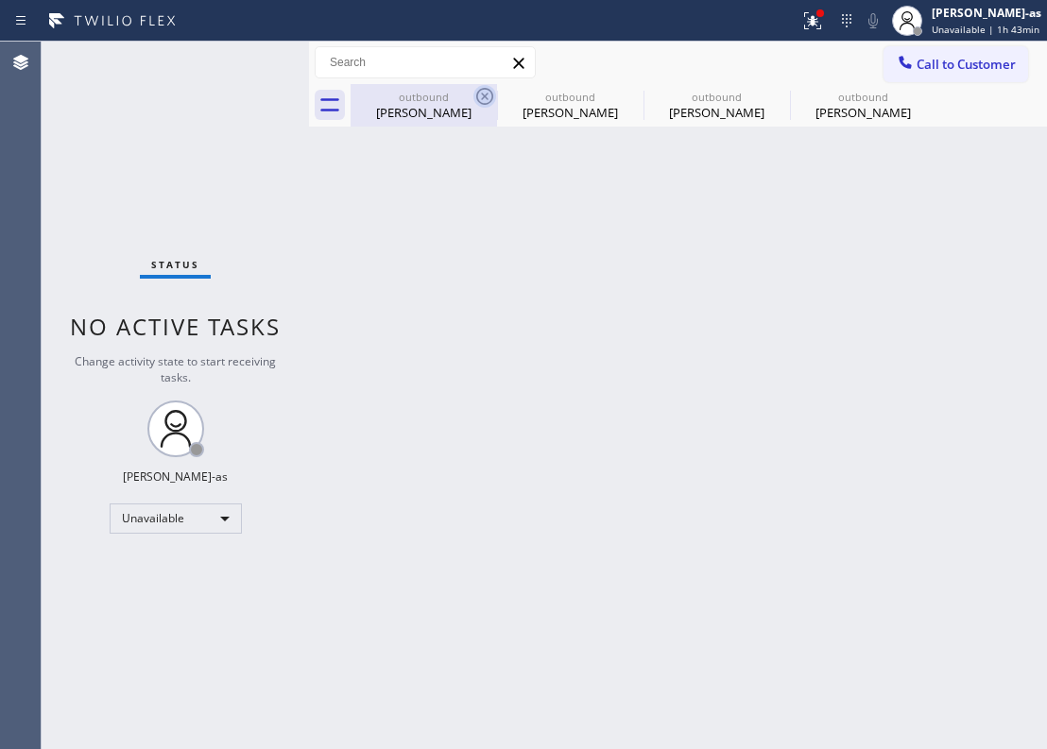
click at [482, 92] on icon at bounding box center [484, 96] width 23 height 23
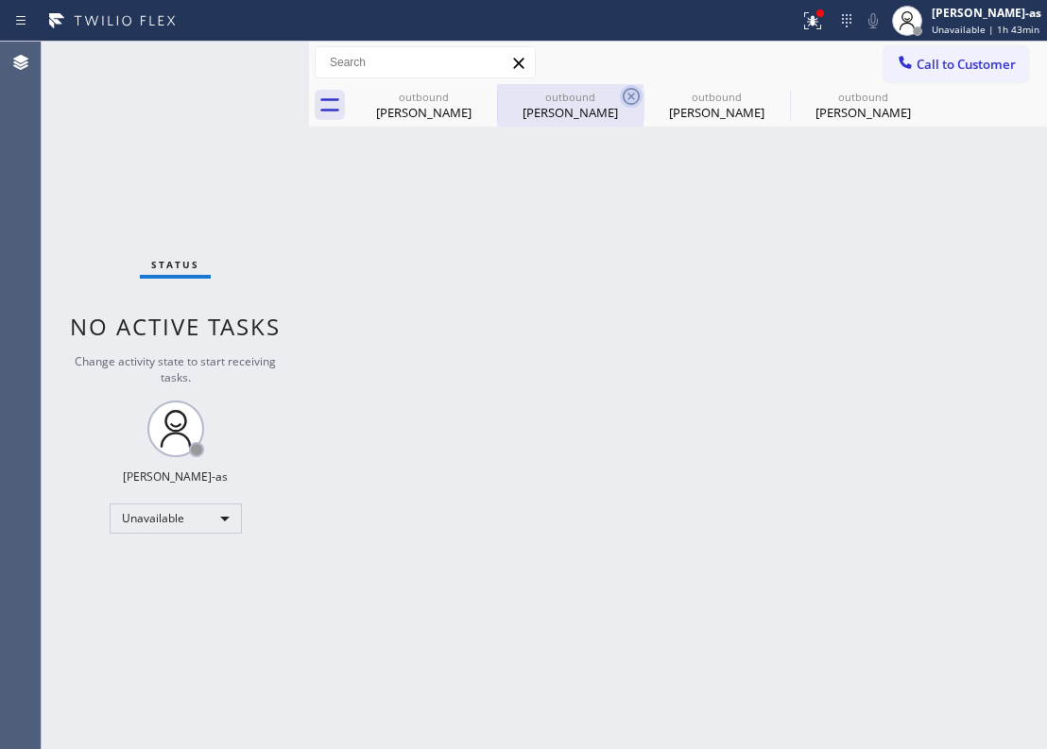
click at [620, 92] on icon at bounding box center [631, 96] width 23 height 23
click at [0, 0] on icon at bounding box center [0, 0] width 0 height 0
type input "[PHONE_NUMBER]"
click at [0, 0] on icon at bounding box center [0, 0] width 0 height 0
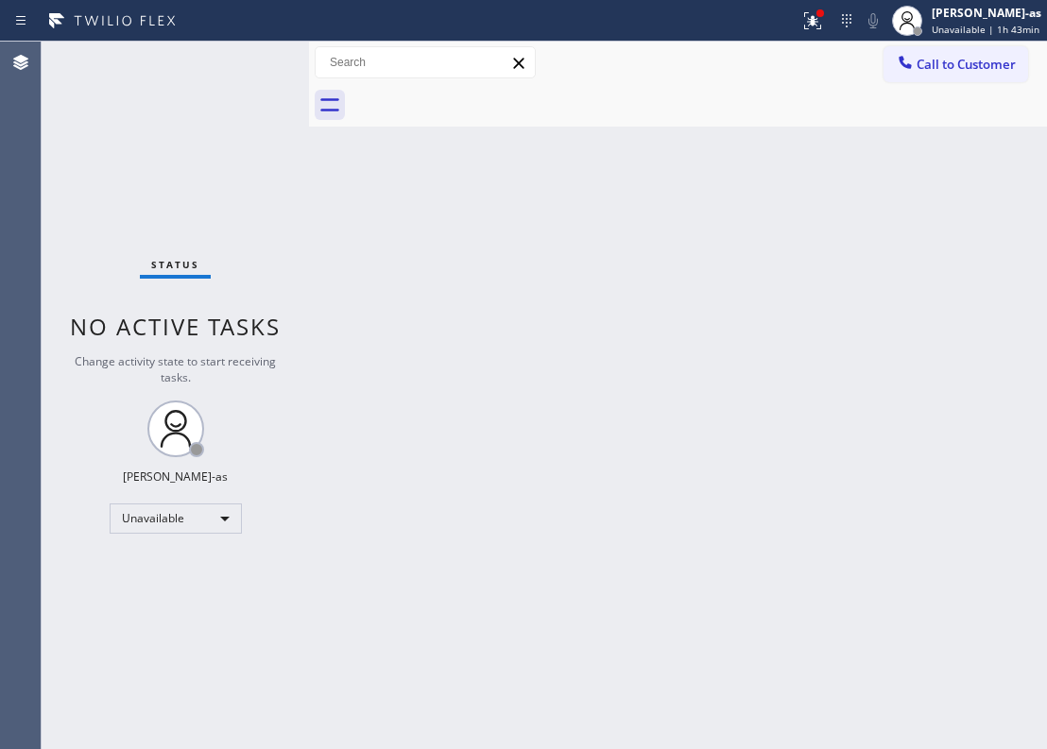
click at [481, 92] on div at bounding box center [699, 105] width 696 height 43
click at [903, 57] on icon at bounding box center [905, 62] width 19 height 19
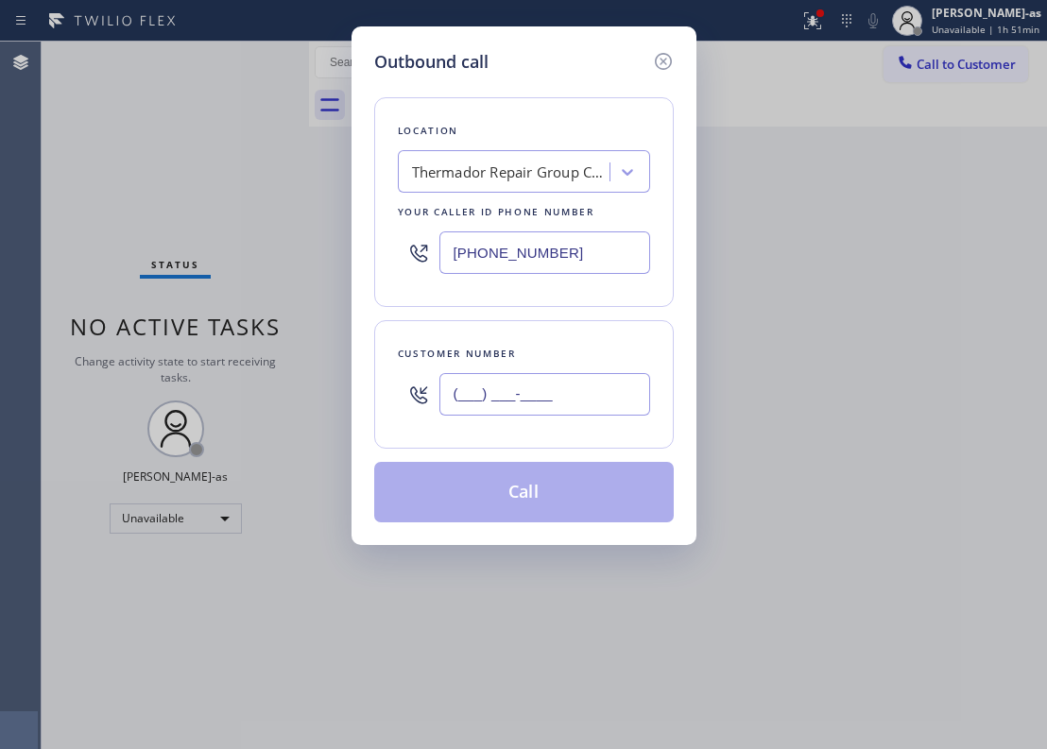
click at [561, 404] on input "(___) ___-____" at bounding box center [544, 394] width 211 height 43
paste input "773) 575-9945"
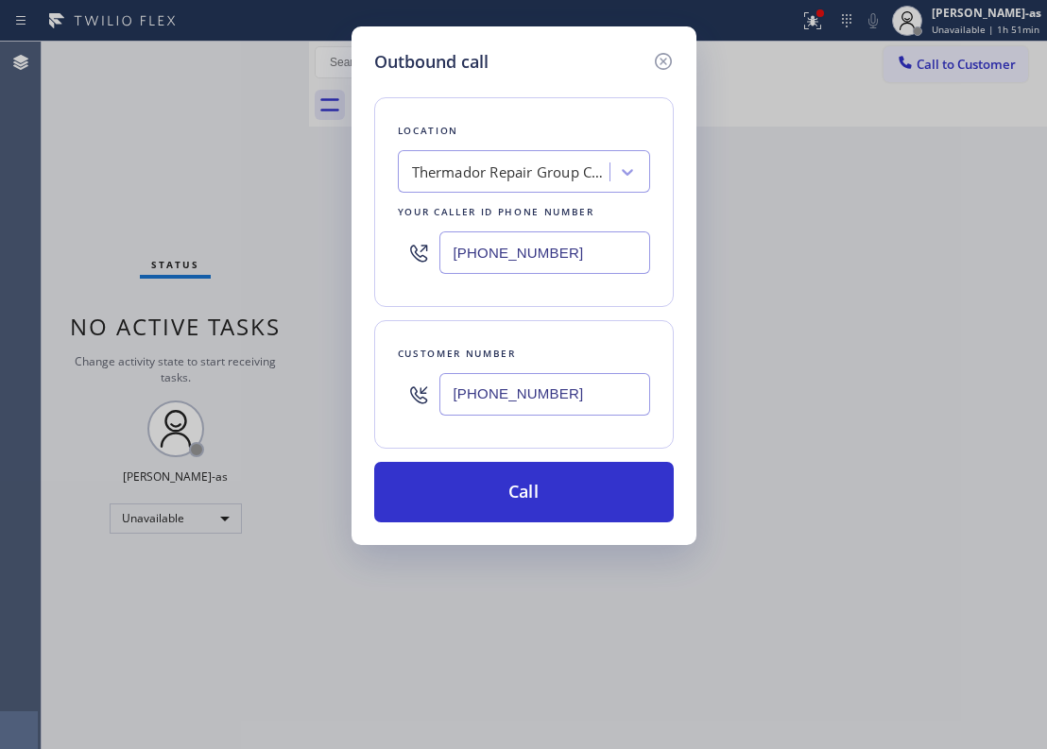
type input "[PHONE_NUMBER]"
click at [534, 259] on input "[PHONE_NUMBER]" at bounding box center [544, 253] width 211 height 43
paste input "73) 917-0590"
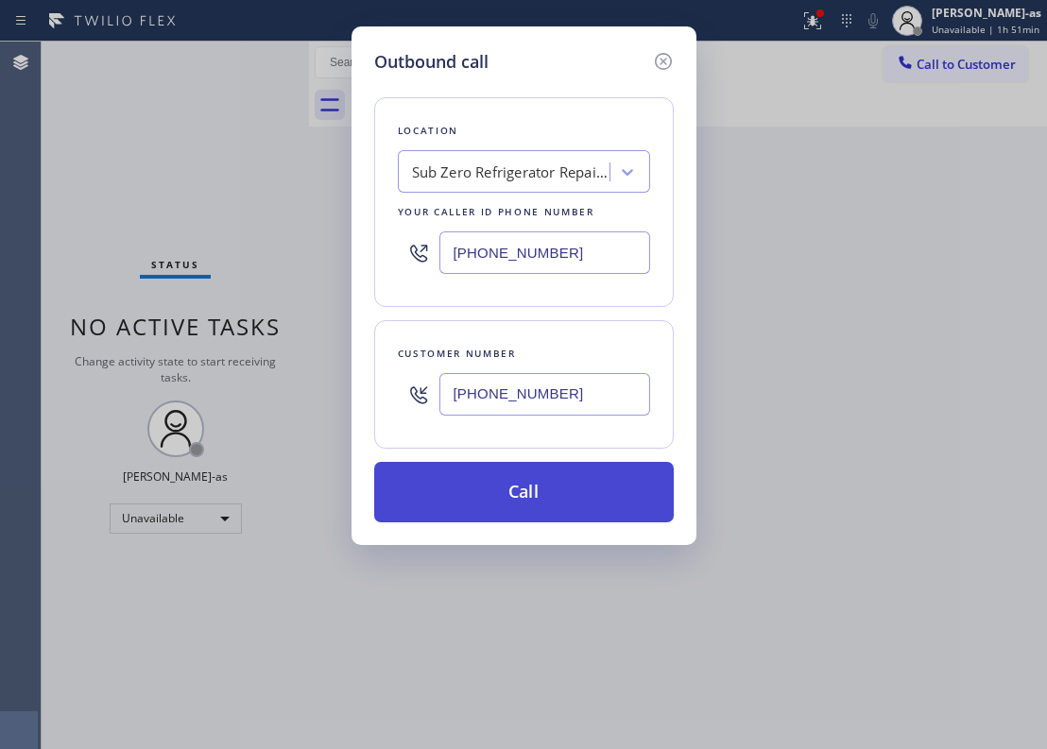
type input "[PHONE_NUMBER]"
click at [538, 485] on button "Call" at bounding box center [524, 492] width 300 height 60
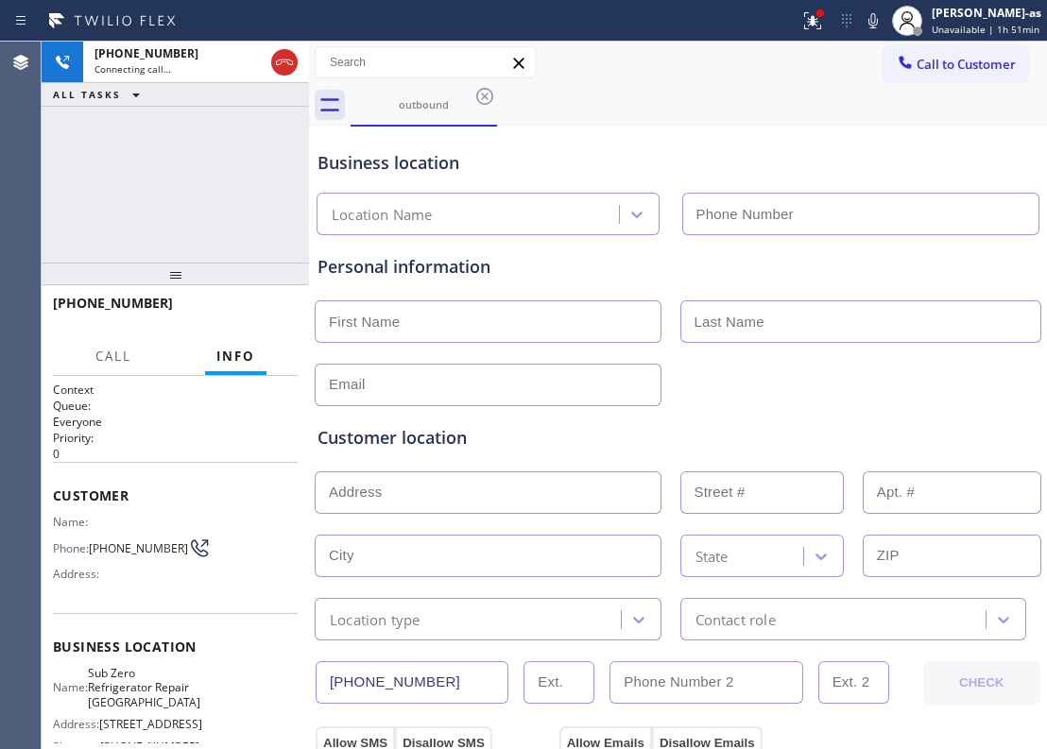
type input "[PHONE_NUMBER]"
drag, startPoint x: 285, startPoint y: 61, endPoint x: 363, endPoint y: 77, distance: 79.0
click at [285, 61] on icon at bounding box center [284, 63] width 17 height 6
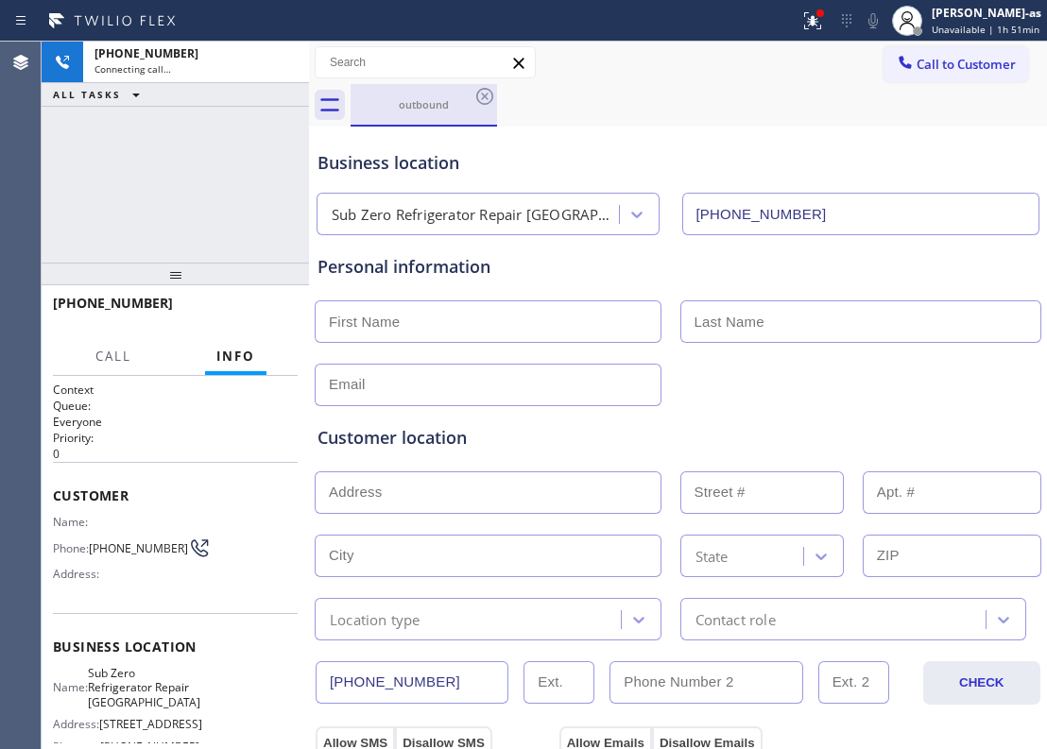
drag, startPoint x: 436, startPoint y: 117, endPoint x: 463, endPoint y: 106, distance: 29.7
click at [437, 115] on div "outbound" at bounding box center [423, 104] width 143 height 41
click at [477, 89] on icon at bounding box center [484, 96] width 23 height 23
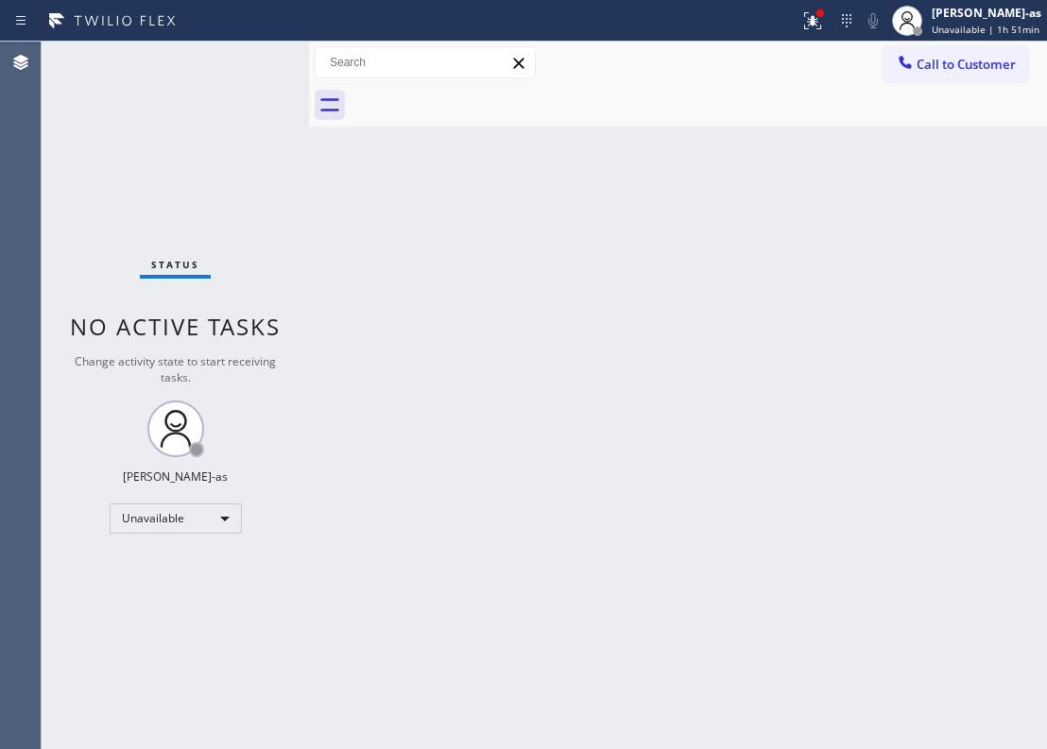
drag, startPoint x: 583, startPoint y: 314, endPoint x: 826, endPoint y: 187, distance: 273.9
click at [586, 311] on div "Back to Dashboard Change Sender ID Customers Technicians Select a contact Outbo…" at bounding box center [678, 396] width 738 height 708
click at [941, 68] on span "Call to Customer" at bounding box center [966, 64] width 99 height 17
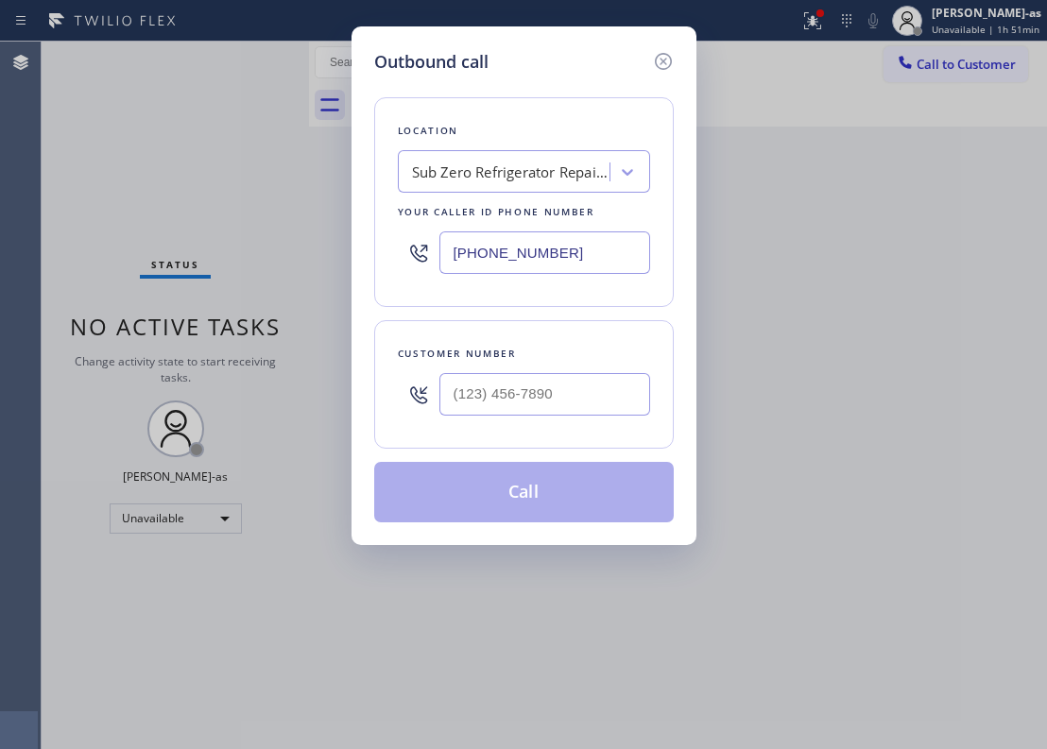
click at [603, 367] on div at bounding box center [544, 394] width 211 height 61
click at [637, 389] on input "(___) ___-____" at bounding box center [544, 394] width 211 height 43
paste input "310) 886-9832"
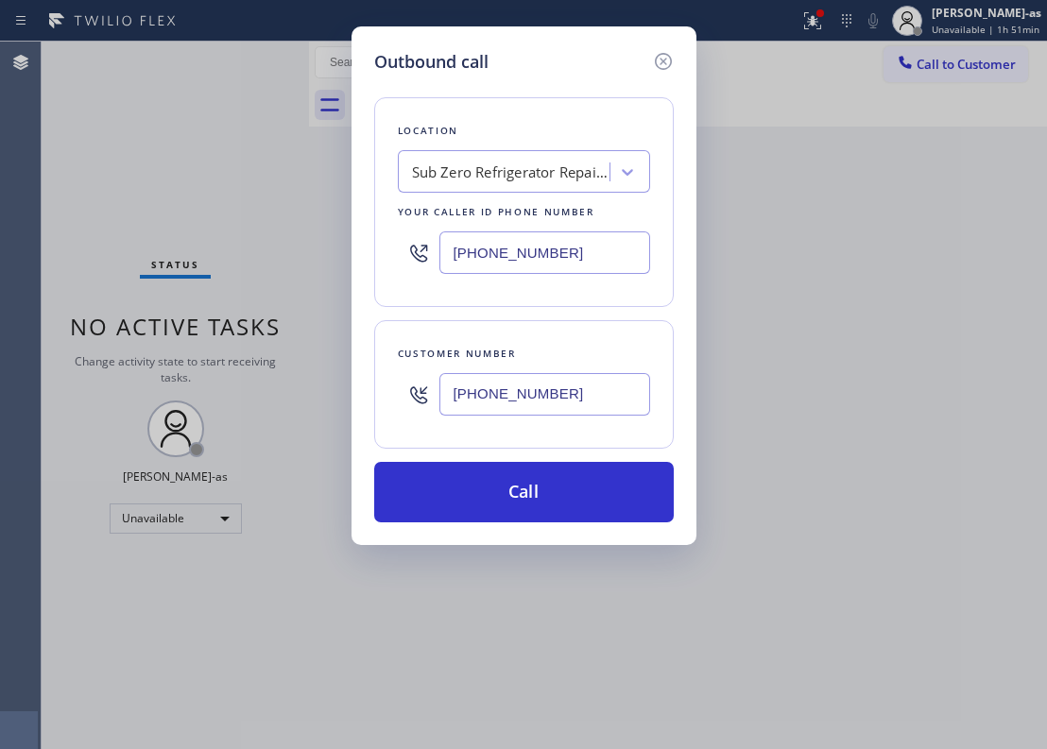
type input "[PHONE_NUMBER]"
click at [497, 172] on div "Sub Zero Refrigerator Repair [GEOGRAPHIC_DATA]" at bounding box center [511, 173] width 198 height 22
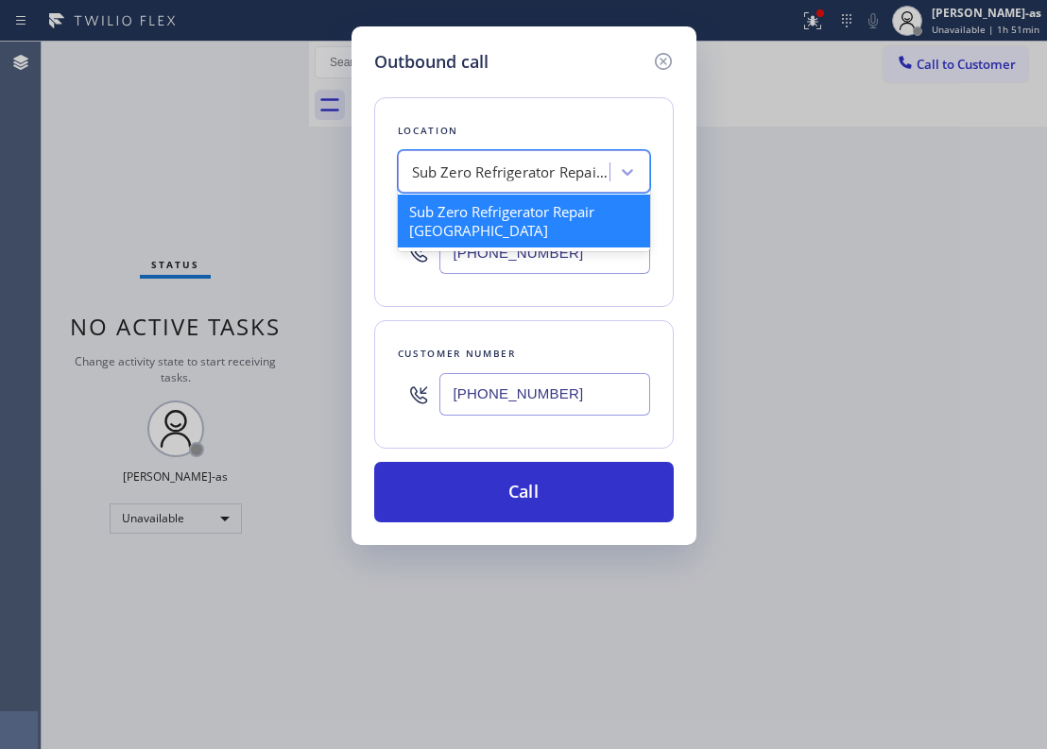
paste input "La Mirada Heating and Air"
type input "La Mirada Heating and Air"
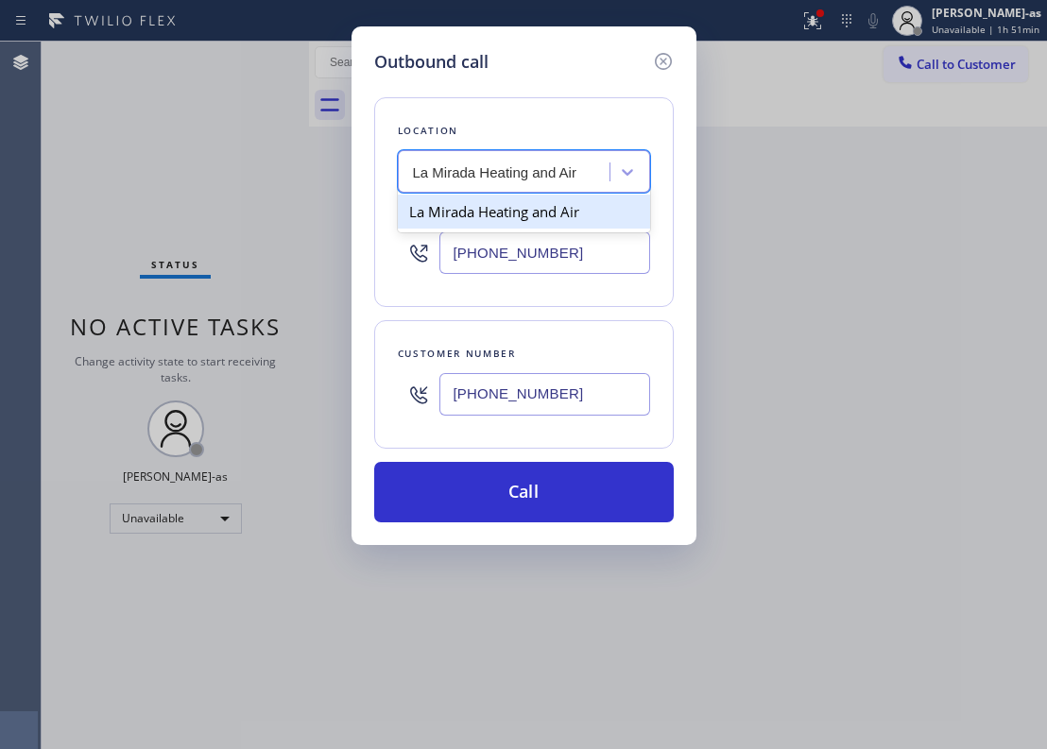
click at [531, 208] on div "La Mirada Heating and Air" at bounding box center [524, 212] width 252 height 34
type input "[PHONE_NUMBER]"
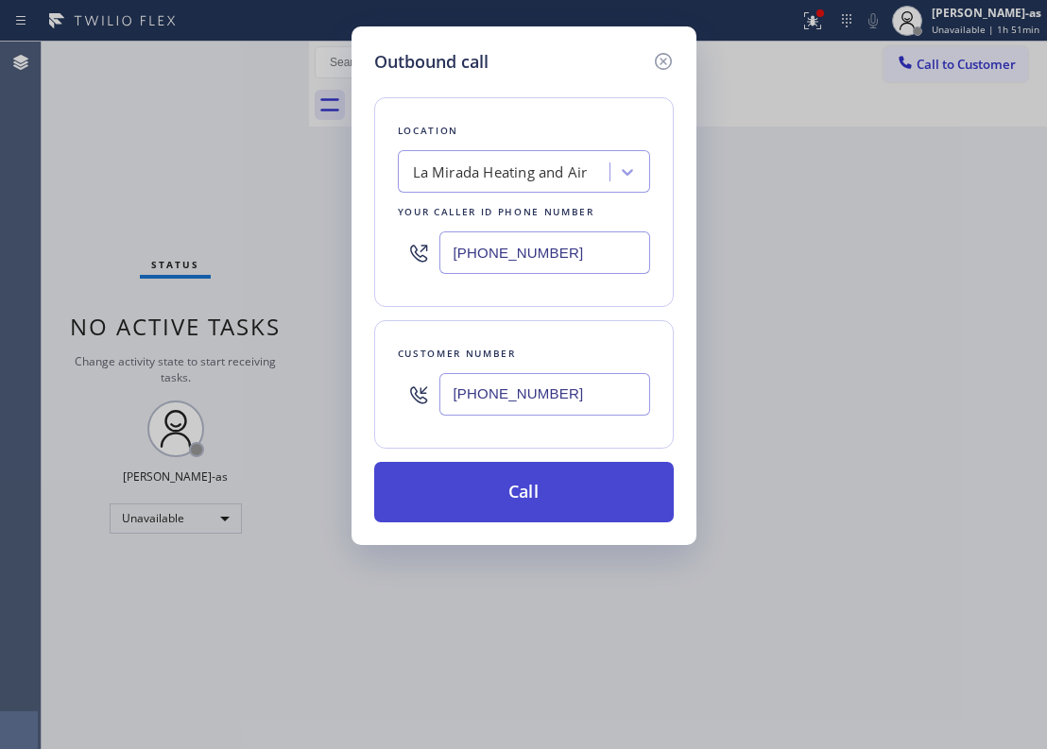
click at [565, 500] on button "Call" at bounding box center [524, 492] width 300 height 60
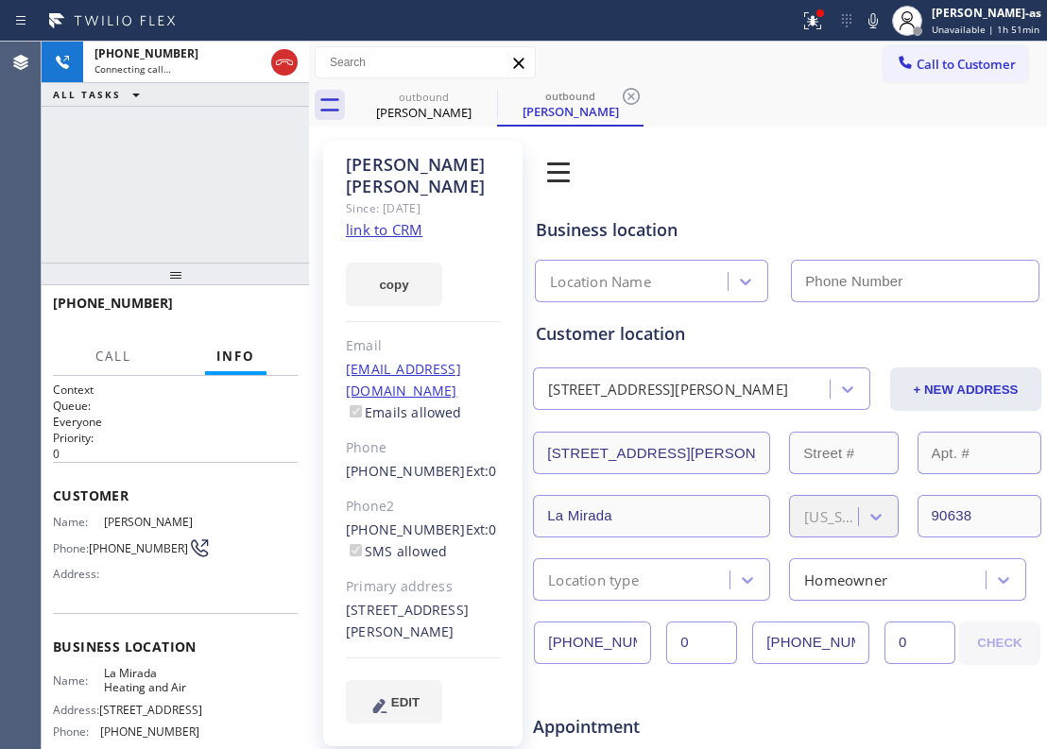
click at [398, 220] on link "link to CRM" at bounding box center [384, 229] width 77 height 19
type input "[PHONE_NUMBER]"
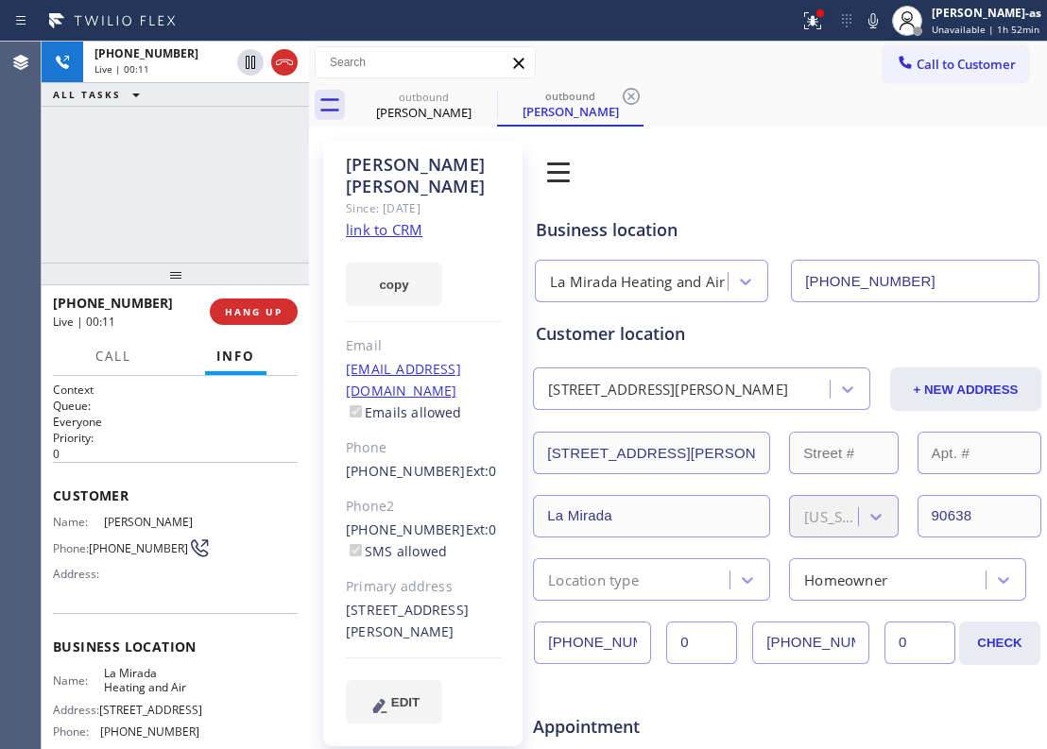
drag, startPoint x: 274, startPoint y: 55, endPoint x: 209, endPoint y: 295, distance: 248.7
click at [276, 57] on icon at bounding box center [284, 62] width 23 height 23
drag, startPoint x: 208, startPoint y: 296, endPoint x: 210, endPoint y: 318, distance: 21.8
click at [210, 303] on div "[PHONE_NUMBER] Live | 00:12 HANG UP" at bounding box center [175, 311] width 245 height 49
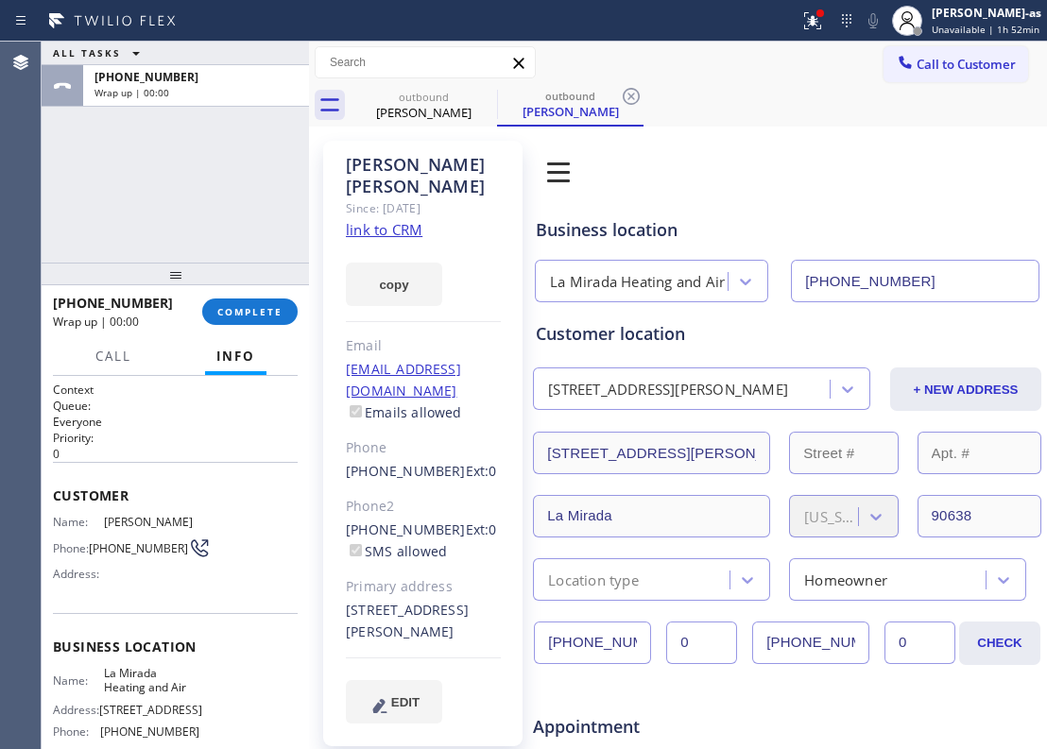
drag, startPoint x: 227, startPoint y: 289, endPoint x: 238, endPoint y: 291, distance: 11.5
click at [229, 285] on div at bounding box center [175, 274] width 267 height 23
drag, startPoint x: 285, startPoint y: 307, endPoint x: 250, endPoint y: 321, distance: 37.7
click at [285, 307] on button "COMPLETE" at bounding box center [249, 312] width 95 height 26
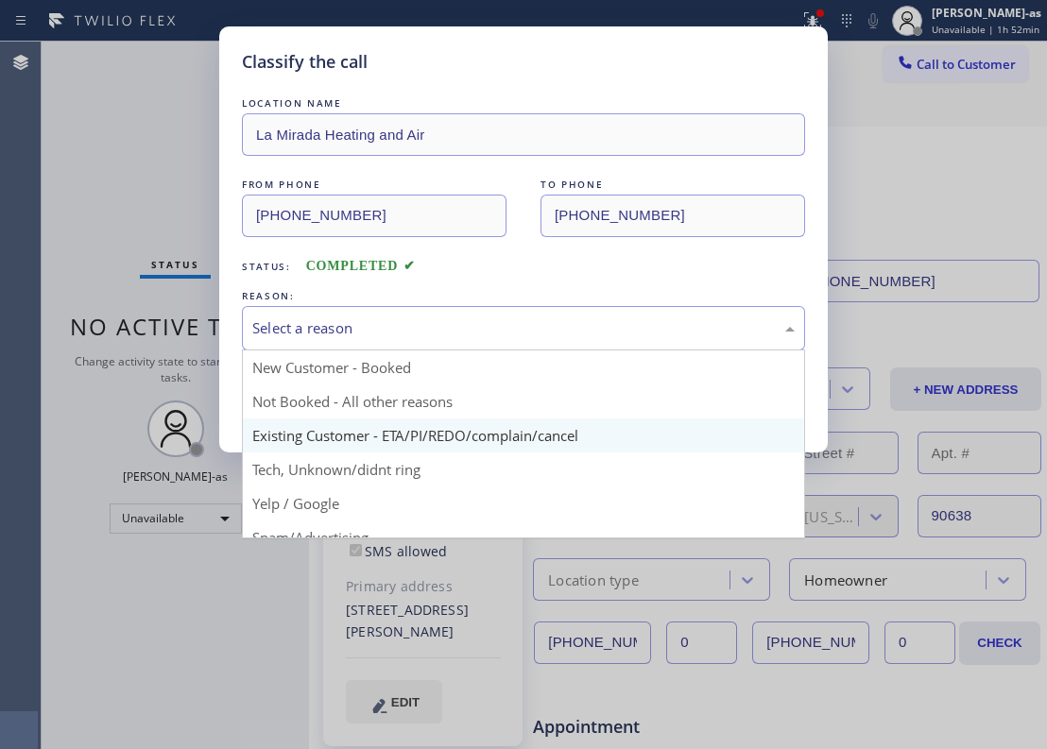
drag, startPoint x: 379, startPoint y: 329, endPoint x: 569, endPoint y: 444, distance: 222.2
click at [412, 323] on div "Select a reason" at bounding box center [523, 329] width 542 height 22
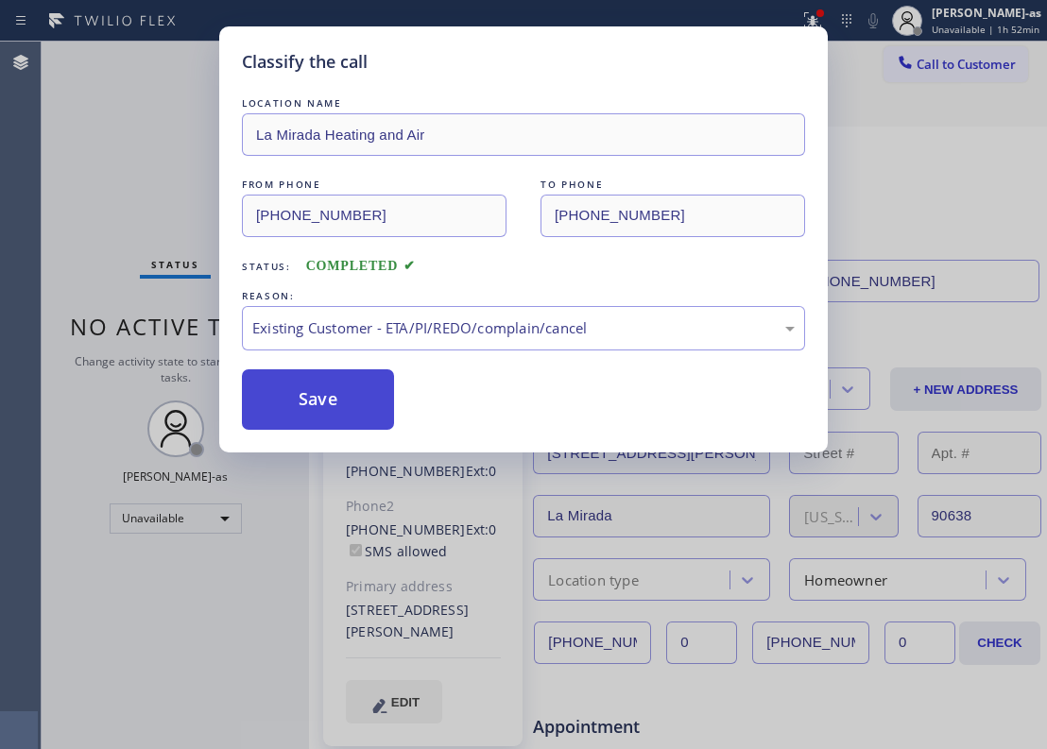
click at [344, 394] on button "Save" at bounding box center [318, 399] width 152 height 60
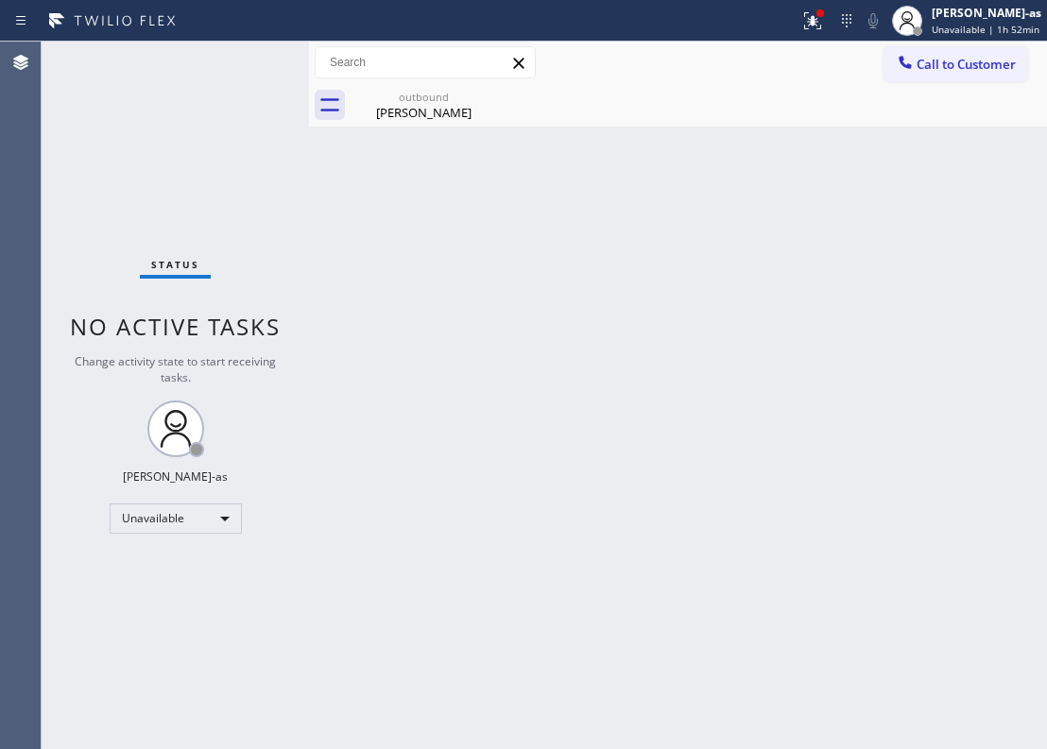
click at [712, 145] on div "Back to Dashboard Change Sender ID Customers Technicians Select a contact Outbo…" at bounding box center [678, 396] width 738 height 708
click at [926, 57] on span "Call to Customer" at bounding box center [966, 64] width 99 height 17
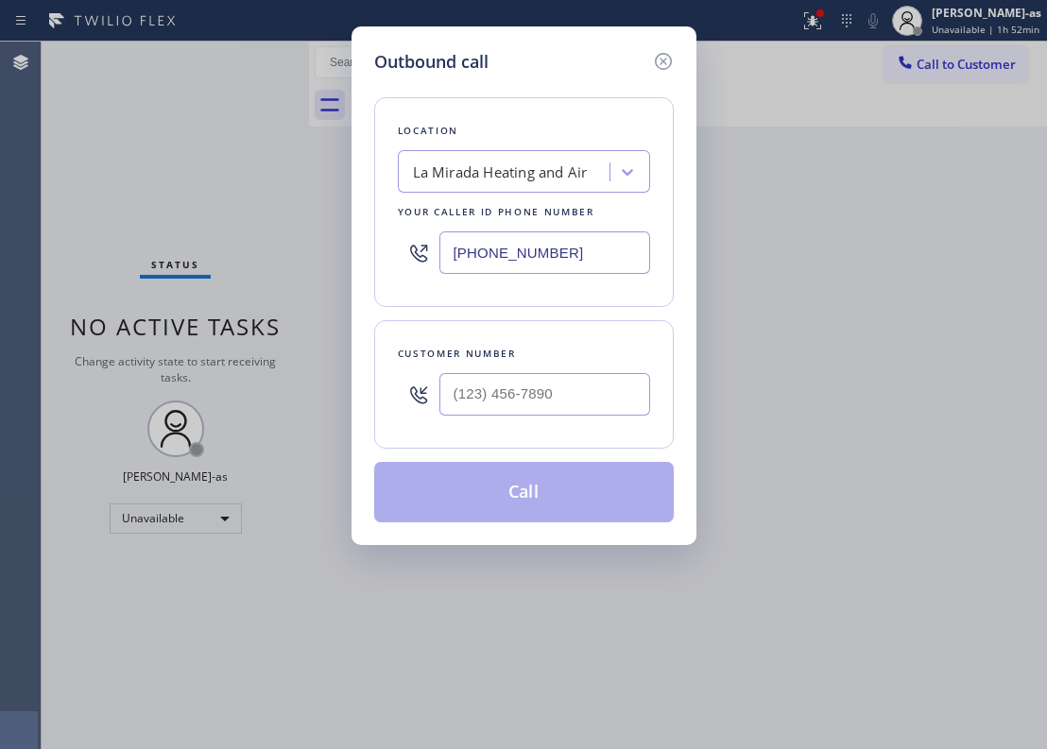
drag, startPoint x: 573, startPoint y: 337, endPoint x: 584, endPoint y: 364, distance: 28.8
click at [571, 342] on div "Customer number" at bounding box center [524, 384] width 300 height 129
click at [602, 409] on input "(___) ___-____" at bounding box center [544, 394] width 211 height 43
paste input "831) 241-8393"
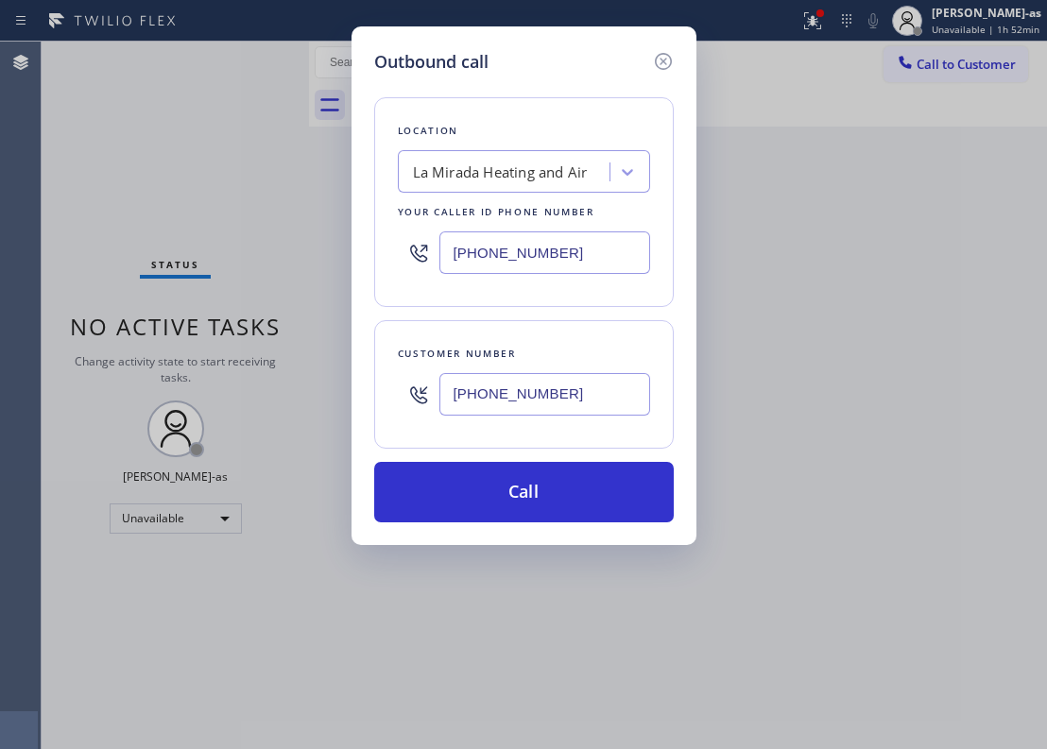
type input "[PHONE_NUMBER]"
click at [539, 258] on input "[PHONE_NUMBER]" at bounding box center [544, 253] width 211 height 43
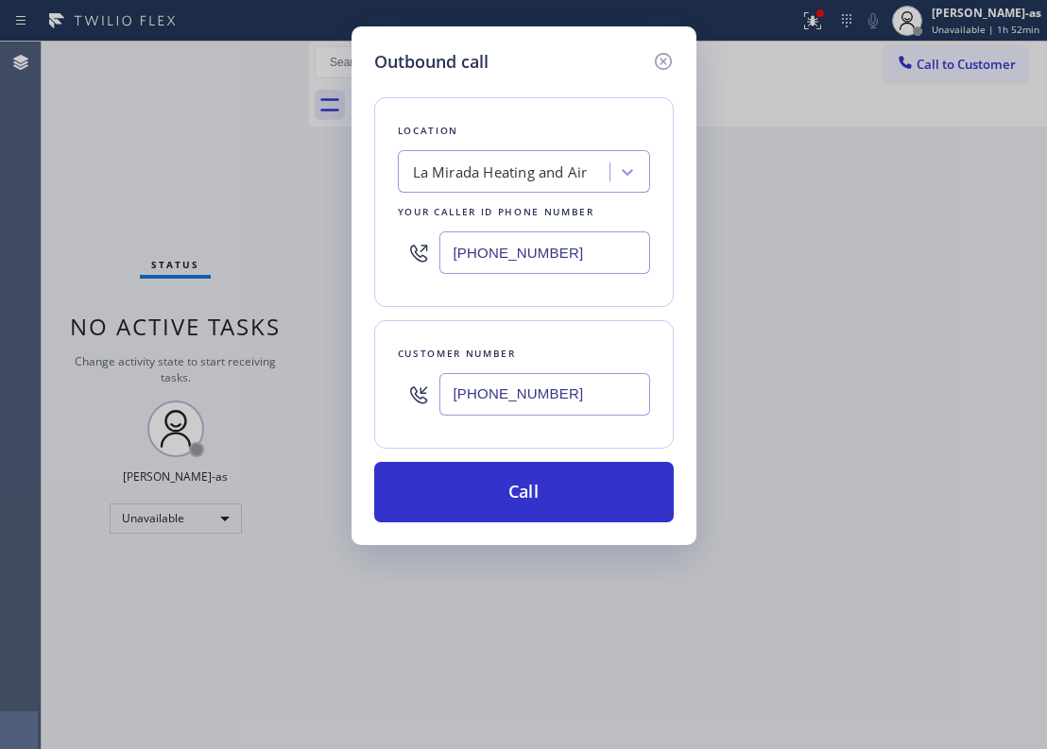
paste input "310) 340-1547"
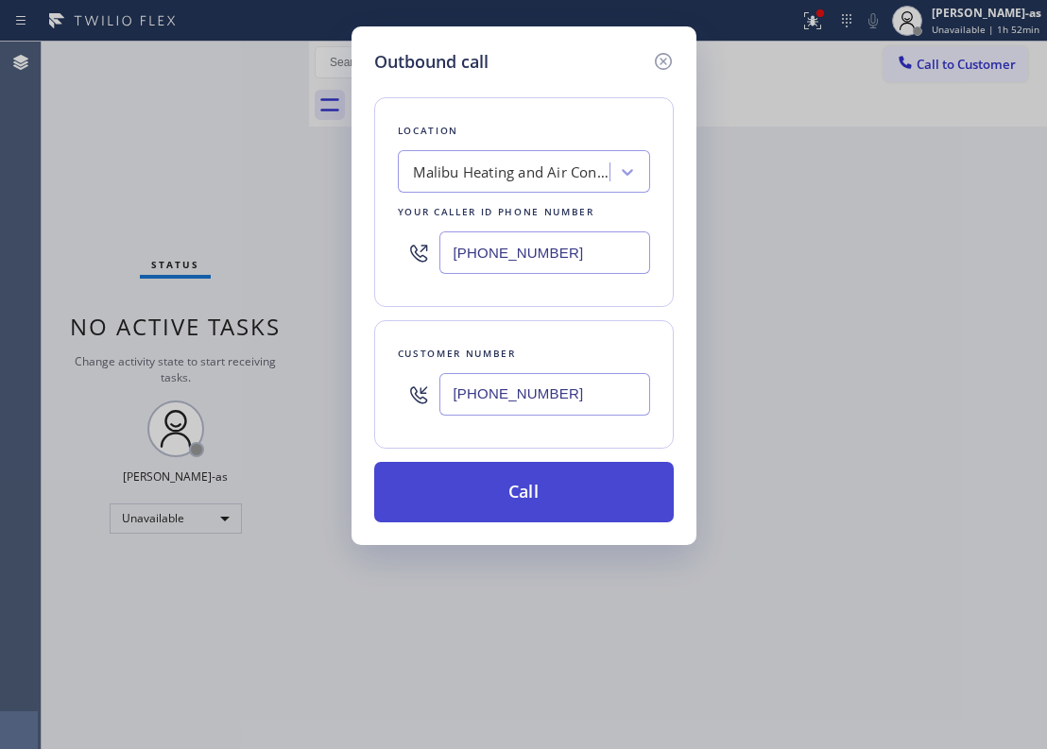
type input "[PHONE_NUMBER]"
click at [569, 491] on button "Call" at bounding box center [524, 492] width 300 height 60
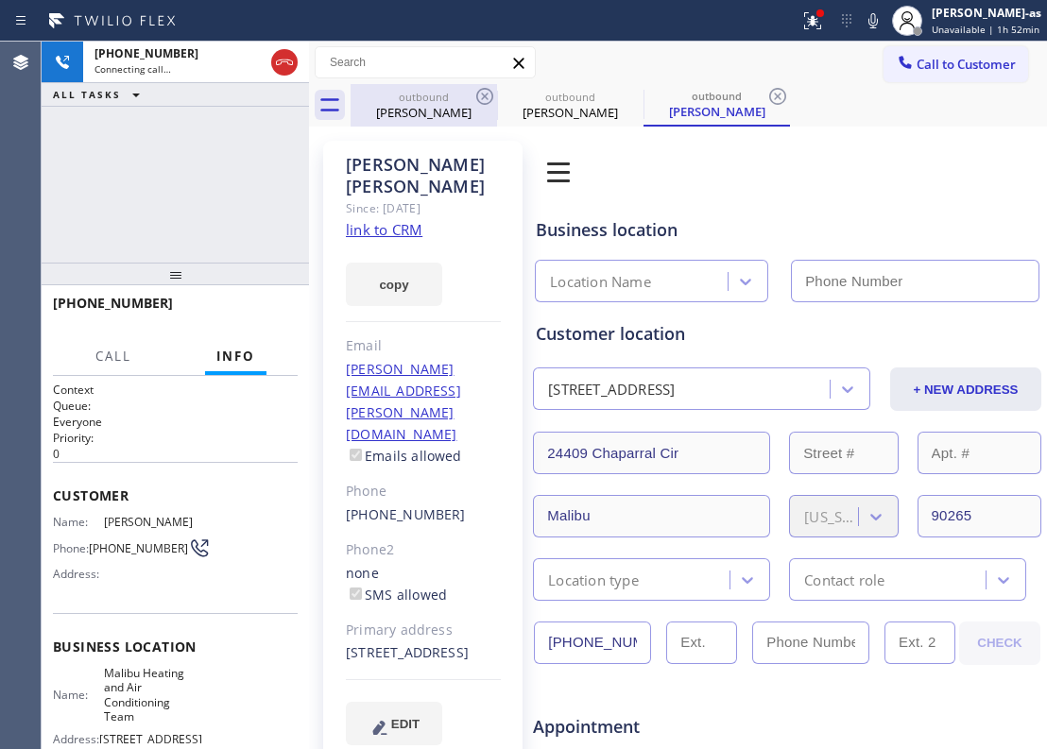
click at [399, 99] on div "outbound" at bounding box center [423, 97] width 143 height 14
type input "[PHONE_NUMBER]"
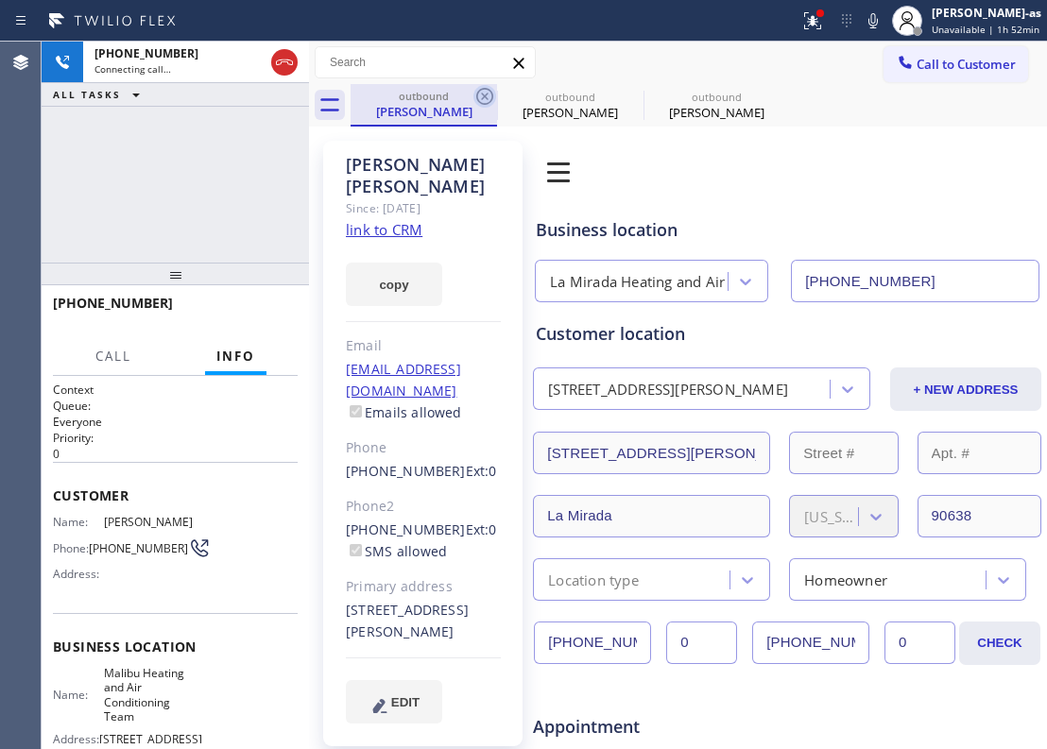
type input "[PHONE_NUMBER]"
click at [495, 85] on icon at bounding box center [484, 96] width 23 height 23
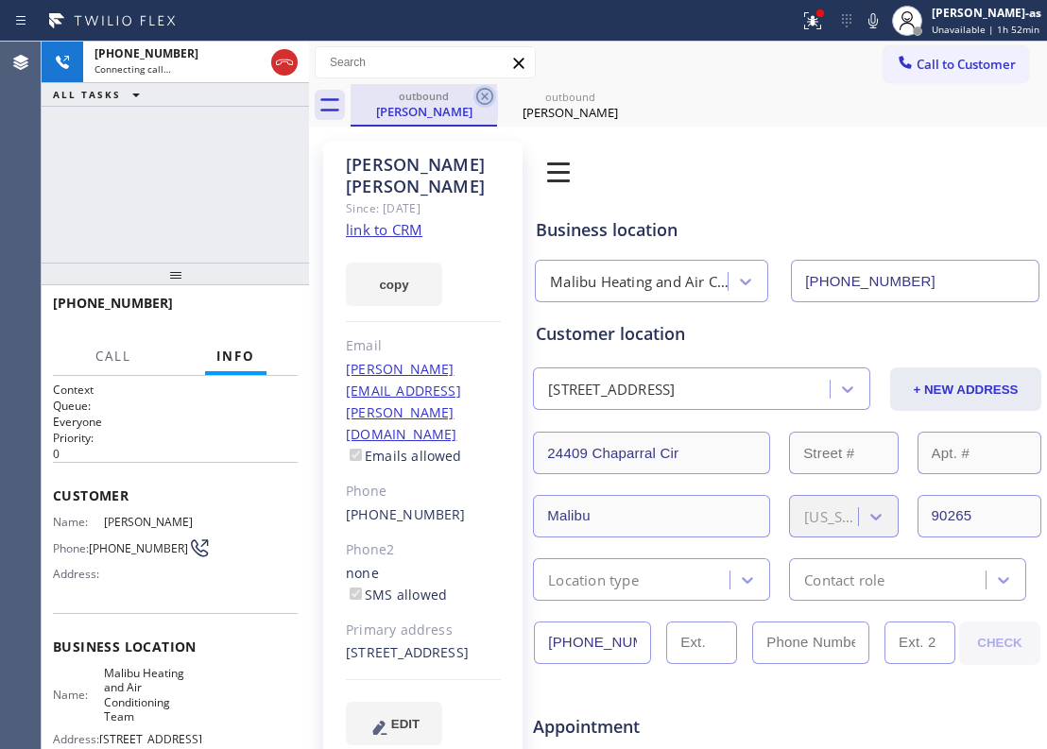
click at [491, 85] on icon at bounding box center [484, 96] width 23 height 23
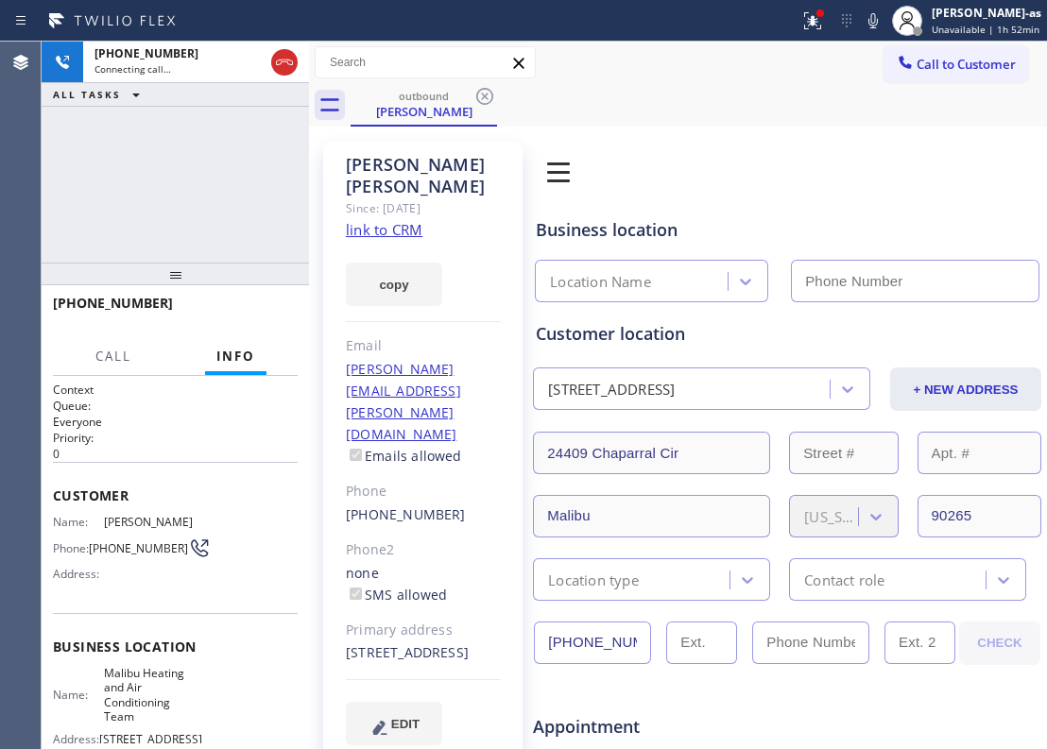
type input "[PHONE_NUMBER]"
click at [261, 147] on div "[PHONE_NUMBER] Connecting call… ALL TASKS ALL TASKS ACTIVE TASKS TASKS IN WRAP …" at bounding box center [175, 152] width 267 height 221
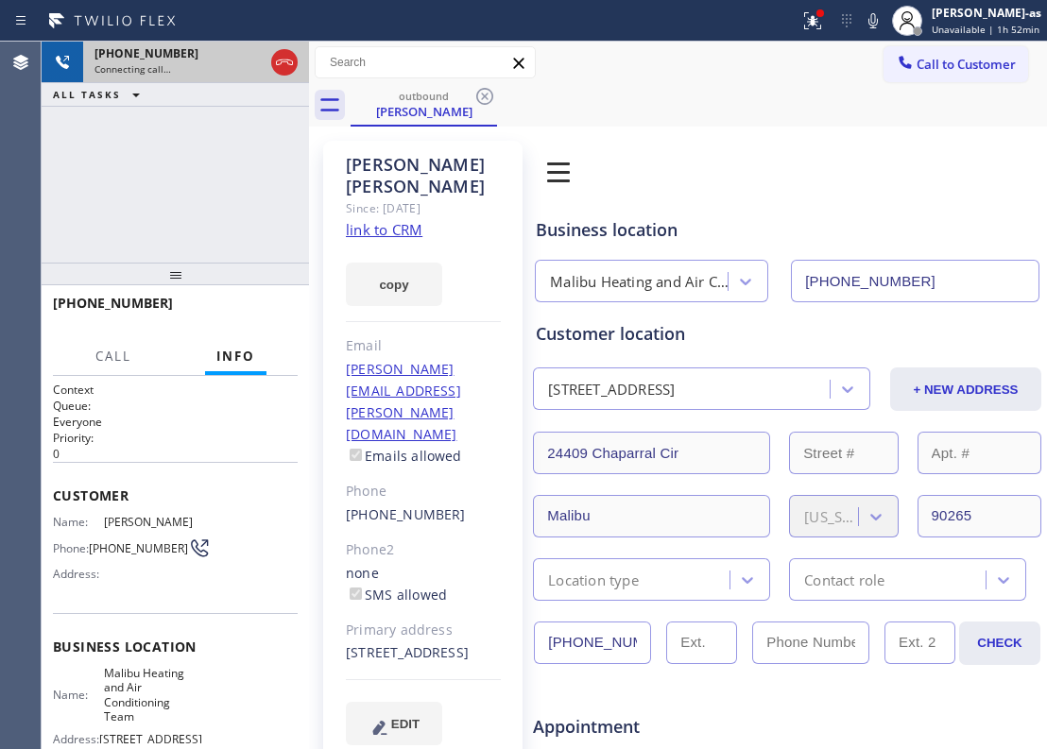
click at [284, 51] on icon at bounding box center [284, 62] width 23 height 23
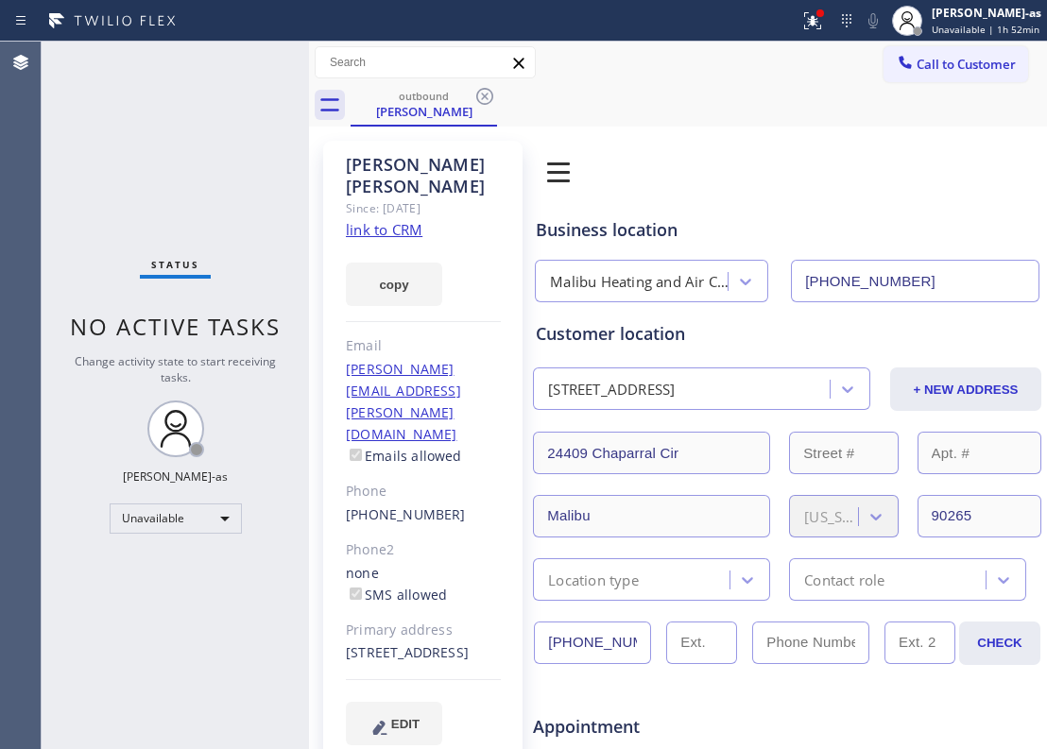
click at [401, 220] on link "link to CRM" at bounding box center [384, 229] width 77 height 19
click at [943, 50] on button "Call to Customer" at bounding box center [956, 64] width 145 height 36
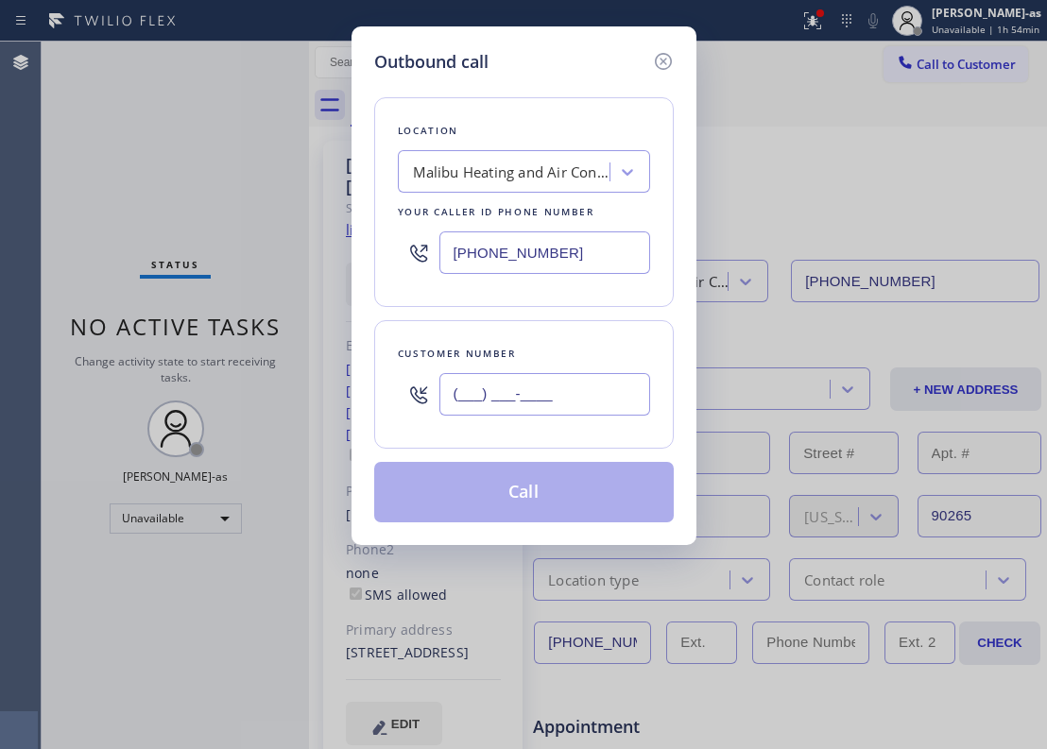
click at [526, 389] on input "(___) ___-____" at bounding box center [544, 394] width 211 height 43
paste input "650) 630-7017"
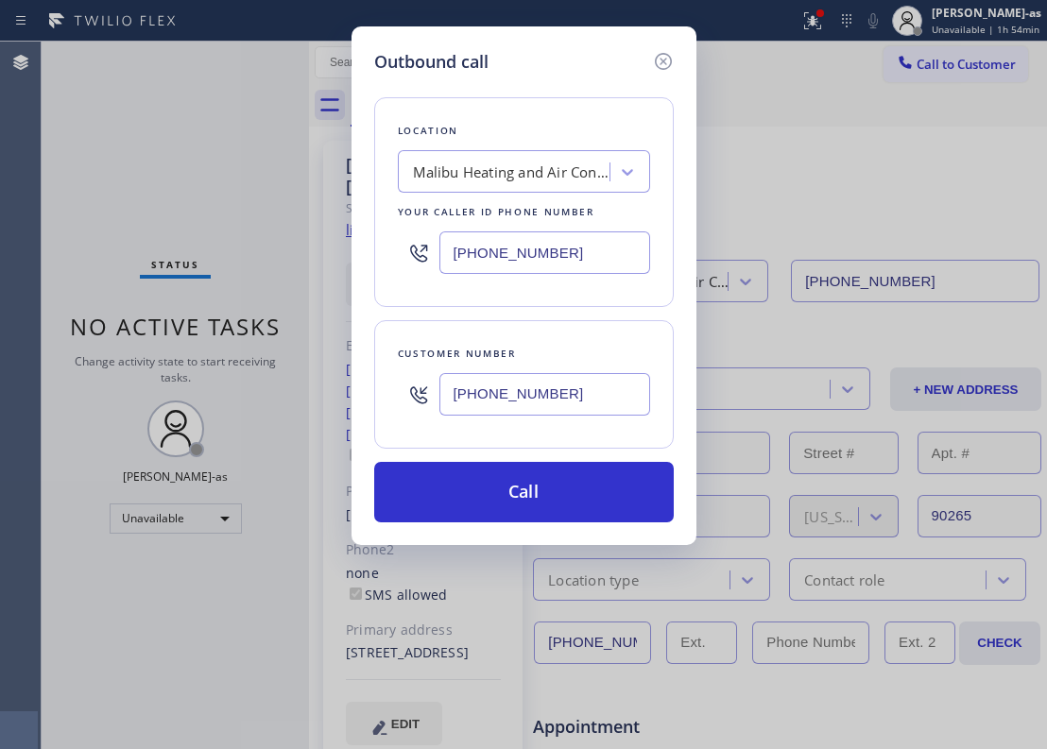
type input "[PHONE_NUMBER]"
click at [563, 248] on input "[PHONE_NUMBER]" at bounding box center [544, 253] width 211 height 43
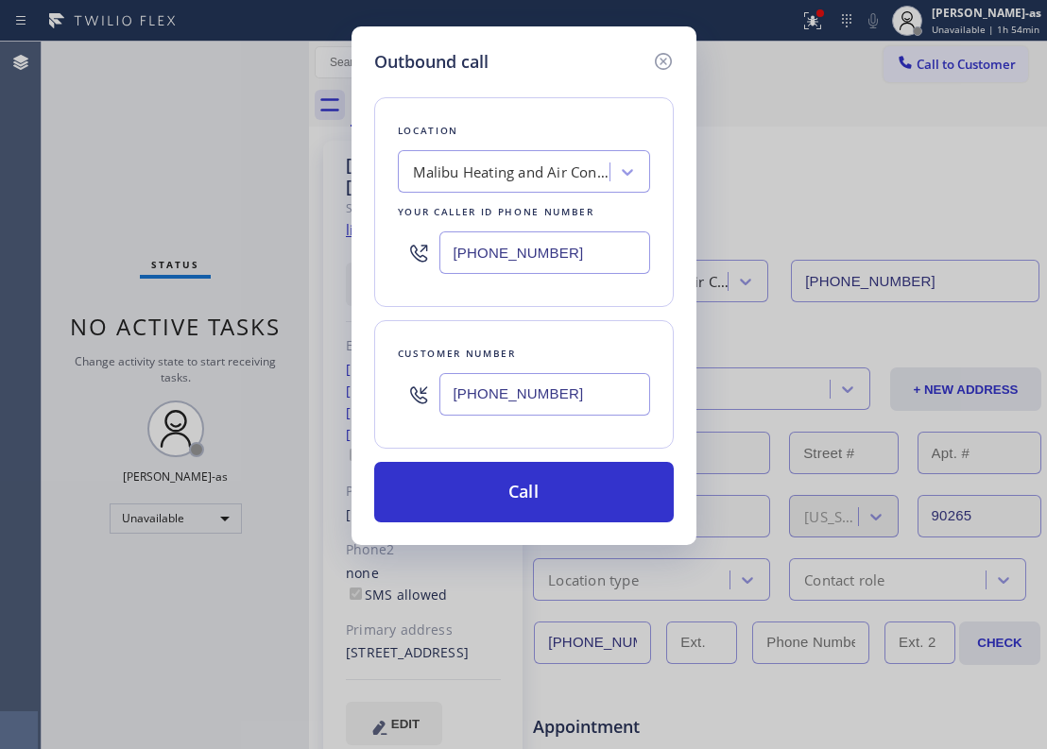
paste input "866) 702-1734"
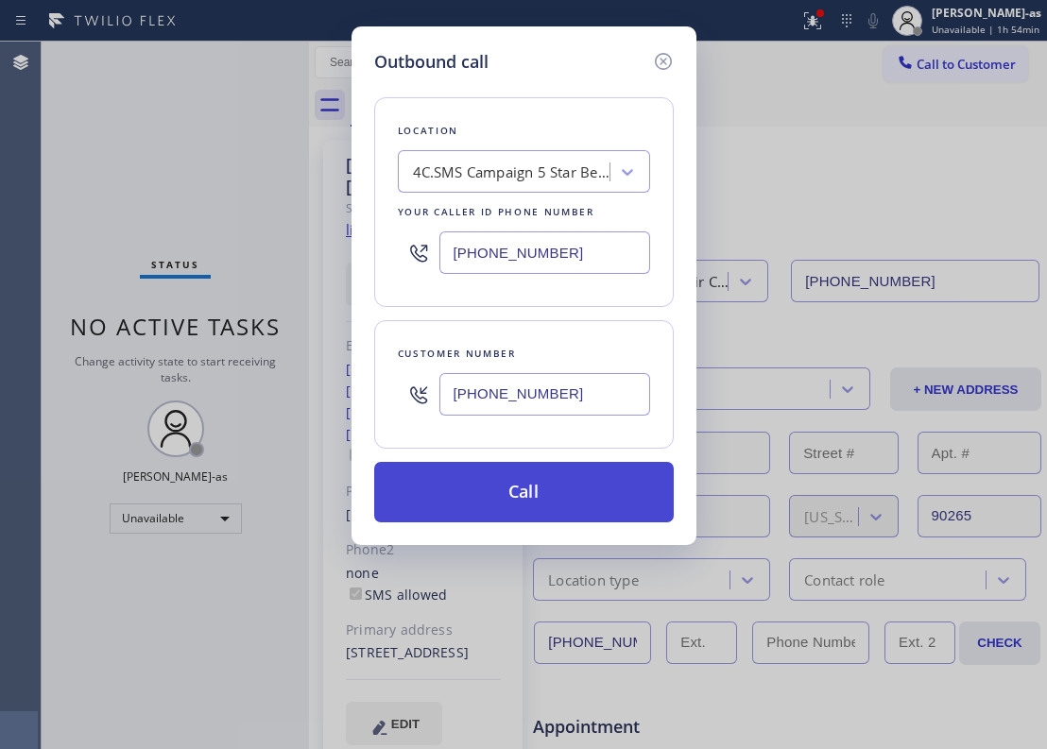
type input "[PHONE_NUMBER]"
click at [541, 491] on button "Call" at bounding box center [524, 492] width 300 height 60
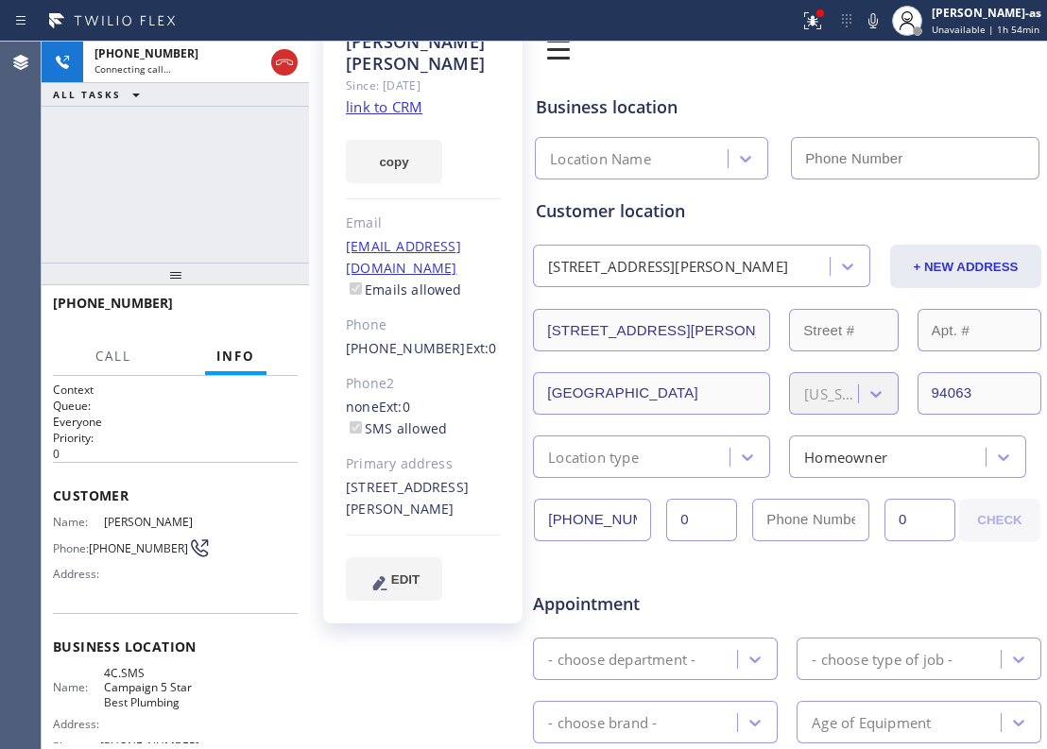
scroll to position [126, 0]
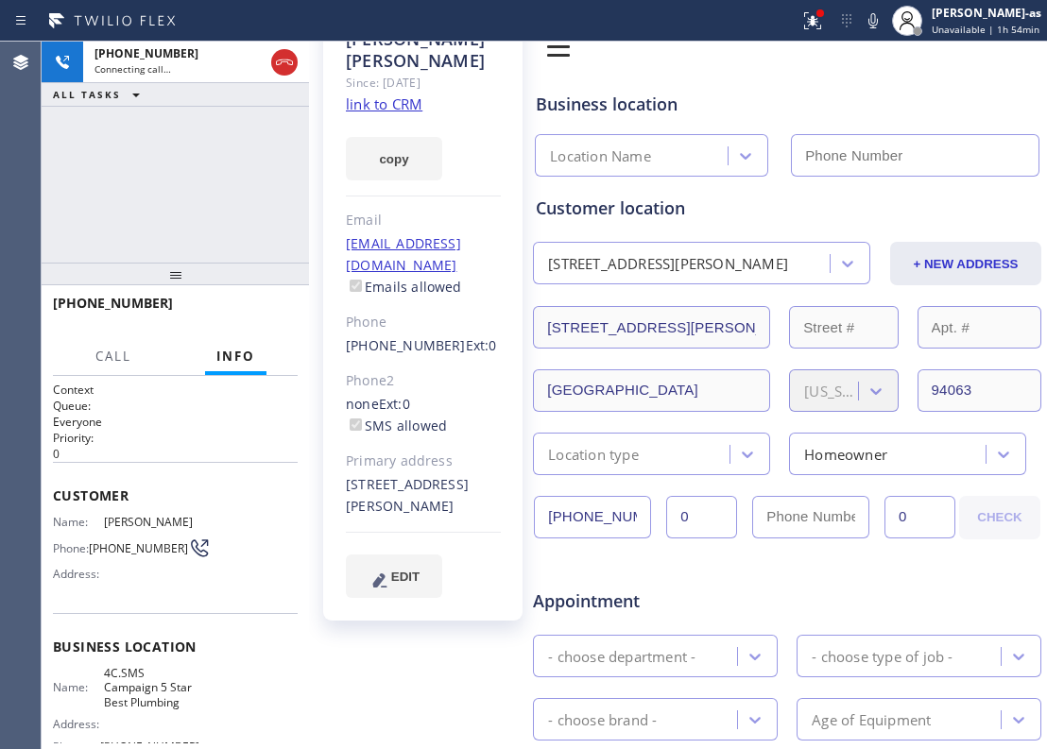
click at [391, 95] on link "link to CRM" at bounding box center [384, 104] width 77 height 19
type input "[PHONE_NUMBER]"
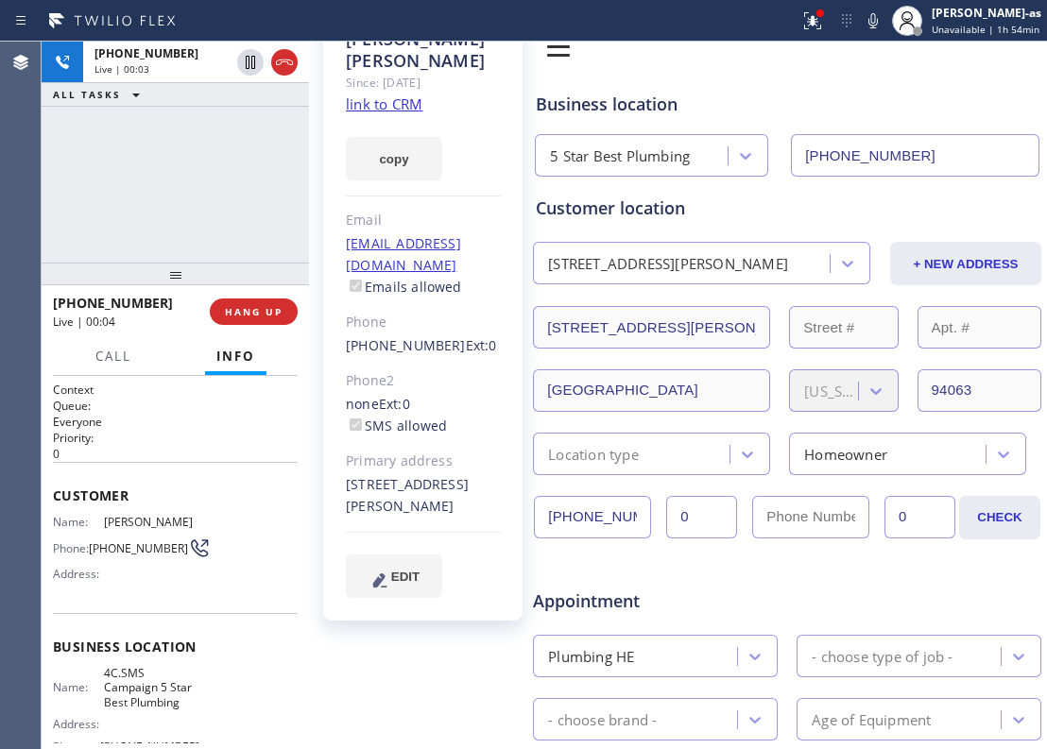
click at [208, 214] on div "[PHONE_NUMBER] Live | 00:03 ALL TASKS ALL TASKS ACTIVE TASKS TASKS IN WRAP UP" at bounding box center [175, 152] width 267 height 221
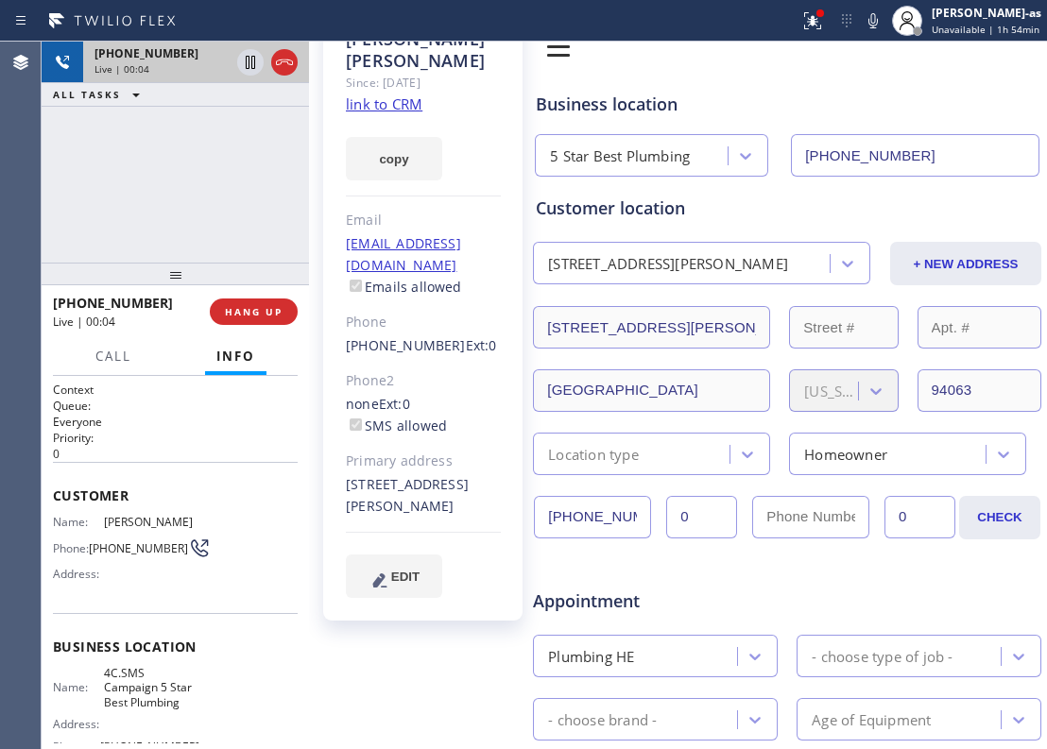
drag, startPoint x: 274, startPoint y: 74, endPoint x: 249, endPoint y: 224, distance: 152.3
click at [276, 74] on div at bounding box center [267, 63] width 68 height 42
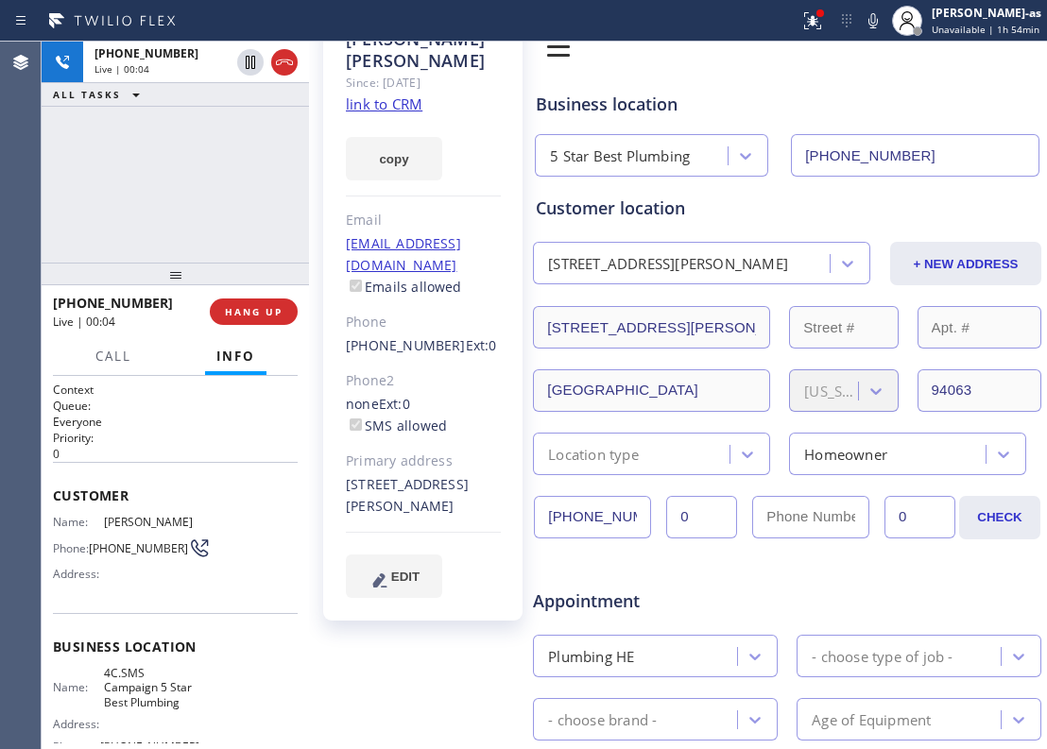
drag, startPoint x: 235, startPoint y: 255, endPoint x: 266, endPoint y: 348, distance: 97.7
click at [235, 270] on div "[PHONE_NUMBER] Live | 00:04 ALL TASKS ALL TASKS ACTIVE TASKS TASKS IN WRAP UP […" at bounding box center [175, 396] width 267 height 708
click at [255, 315] on span "HANG UP" at bounding box center [254, 311] width 58 height 13
drag, startPoint x: 201, startPoint y: 239, endPoint x: 219, endPoint y: 242, distance: 18.2
click at [208, 239] on div "[PHONE_NUMBER] Live | 00:06 ALL TASKS ALL TASKS ACTIVE TASKS TASKS IN WRAP UP" at bounding box center [175, 152] width 267 height 221
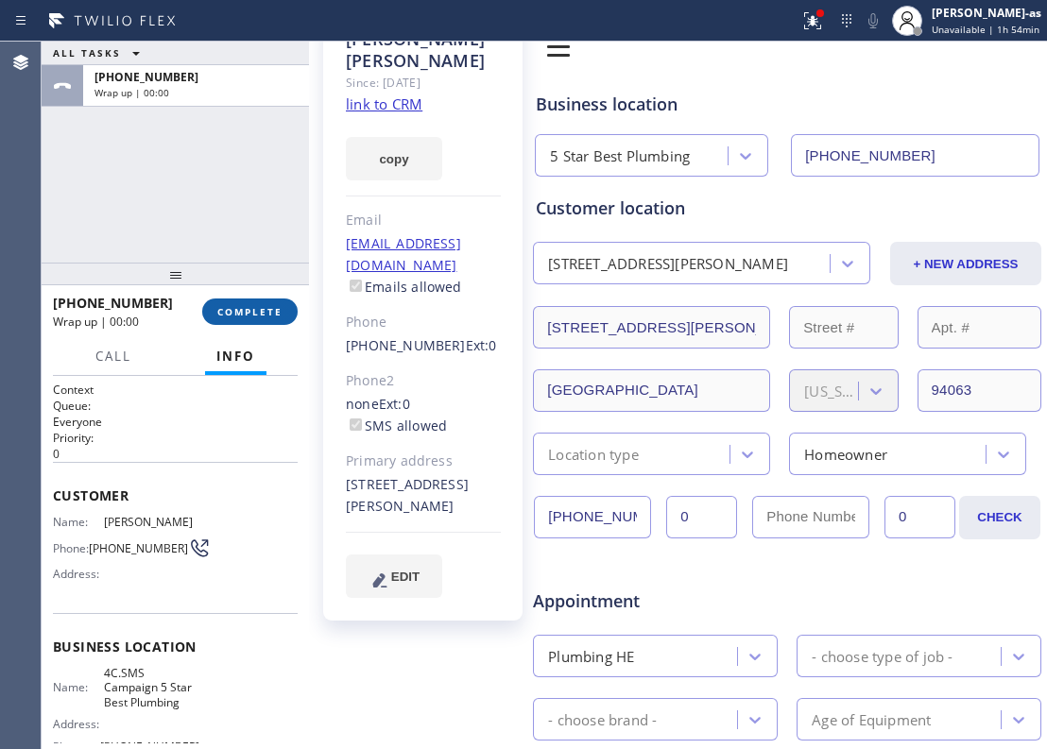
drag, startPoint x: 288, startPoint y: 318, endPoint x: 251, endPoint y: 308, distance: 38.0
click at [287, 318] on button "COMPLETE" at bounding box center [249, 312] width 95 height 26
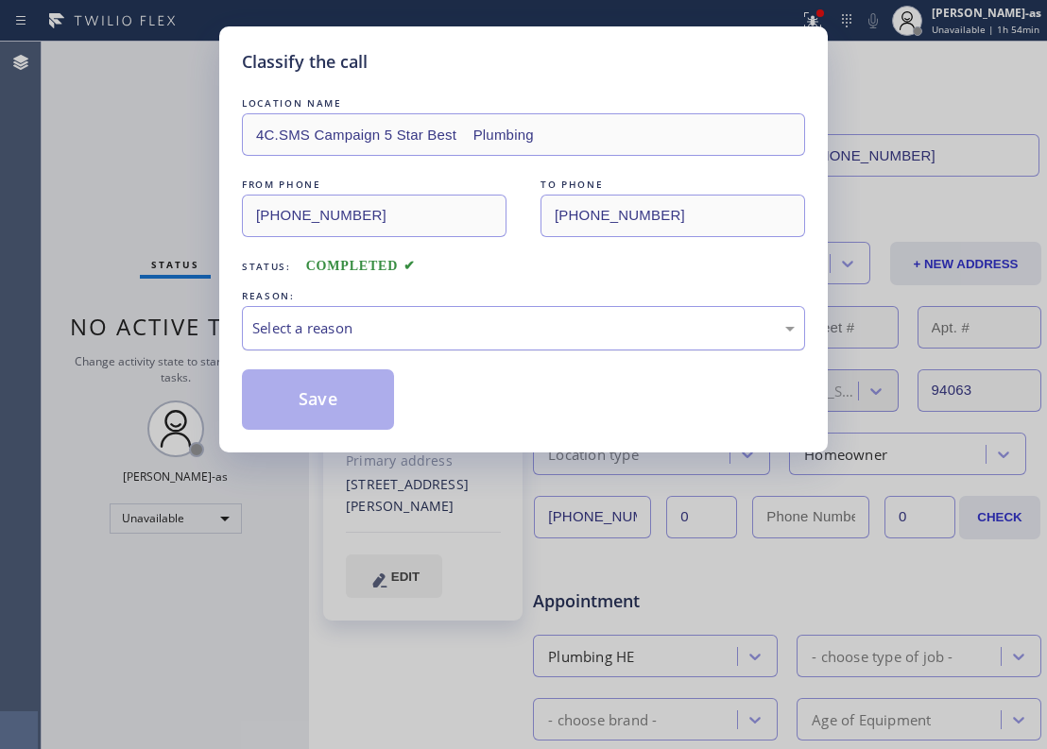
click at [471, 350] on div "Select a reason" at bounding box center [523, 328] width 563 height 44
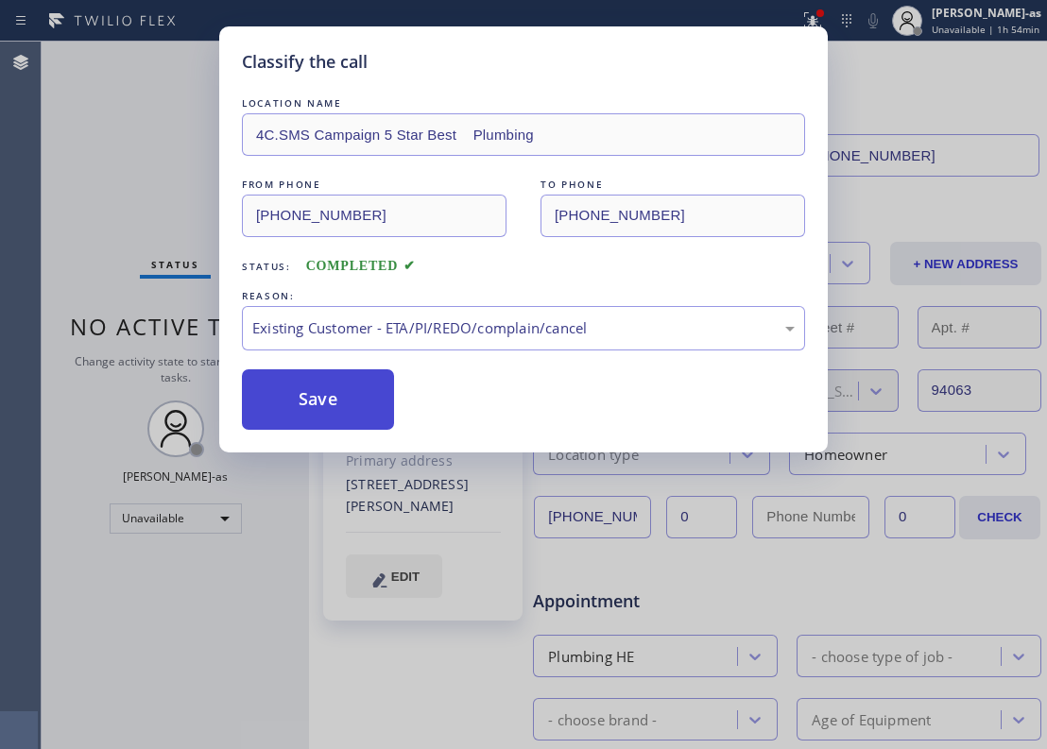
drag, startPoint x: 295, startPoint y: 409, endPoint x: 280, endPoint y: 386, distance: 28.0
click at [292, 402] on button "Save" at bounding box center [318, 399] width 152 height 60
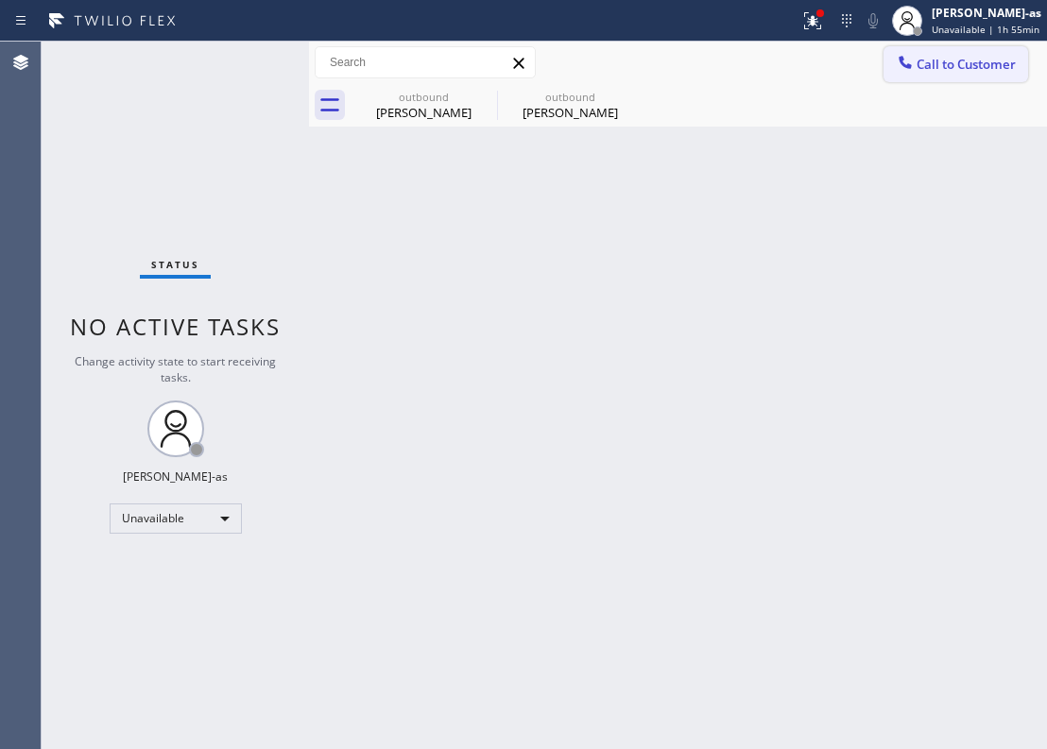
click at [950, 68] on span "Call to Customer" at bounding box center [966, 64] width 99 height 17
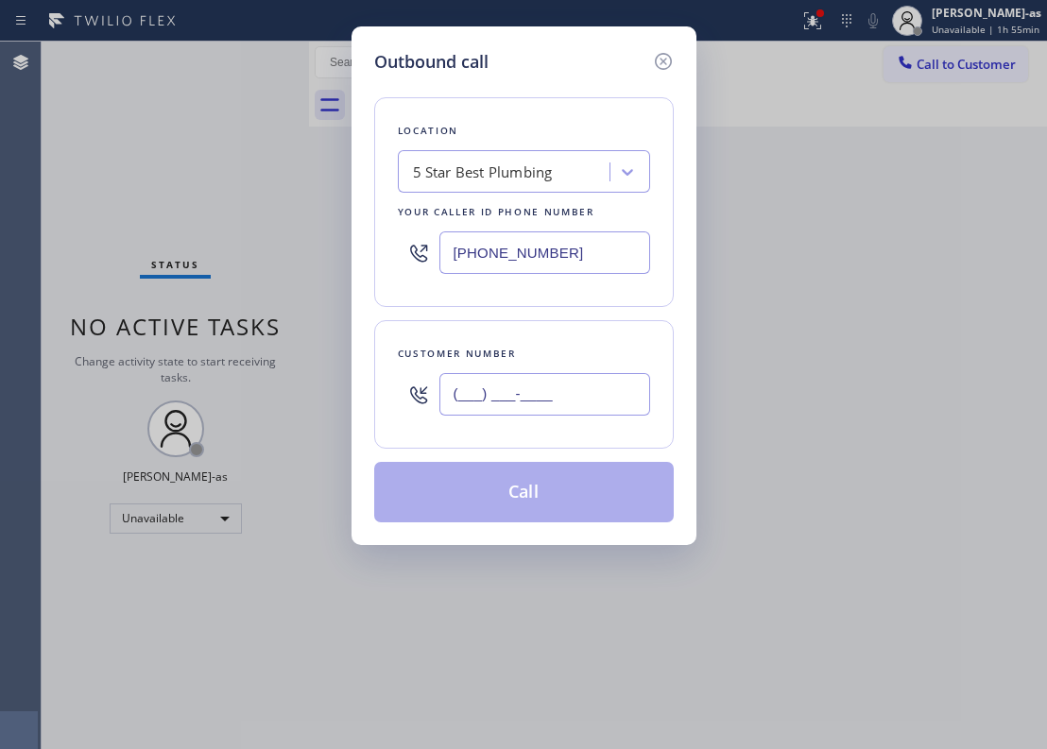
click at [556, 408] on input "(___) ___-____" at bounding box center [544, 394] width 211 height 43
paste input "619) 990-7394"
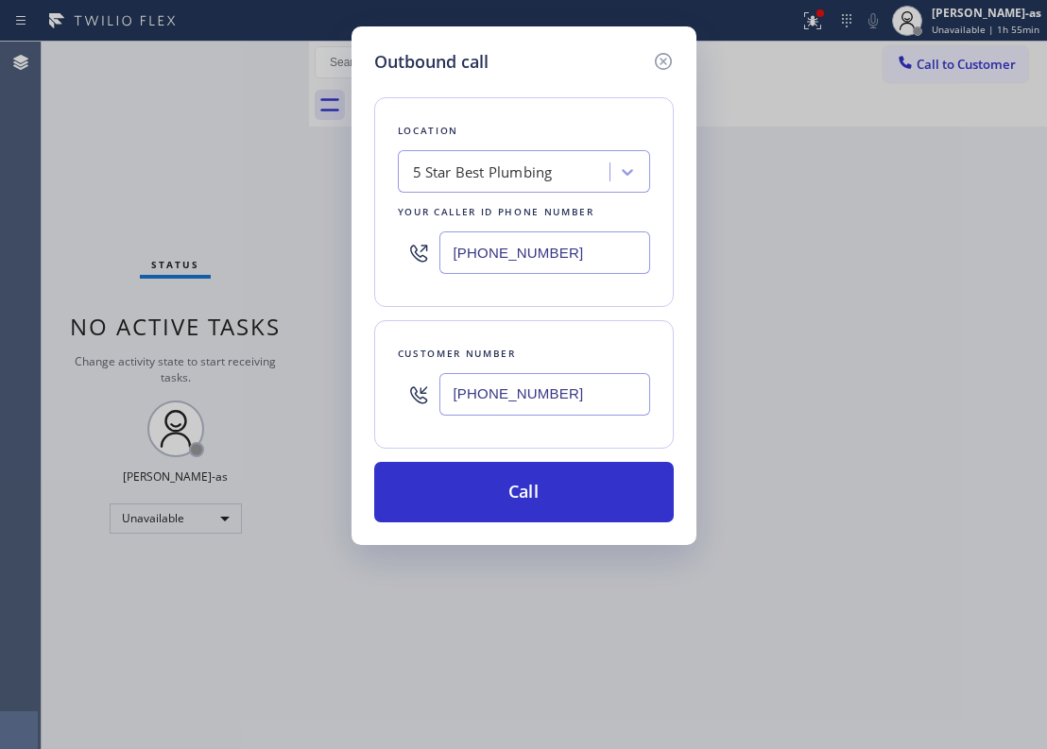
type input "[PHONE_NUMBER]"
click at [591, 257] on input "[PHONE_NUMBER]" at bounding box center [544, 253] width 211 height 43
paste input "619) 202-8446"
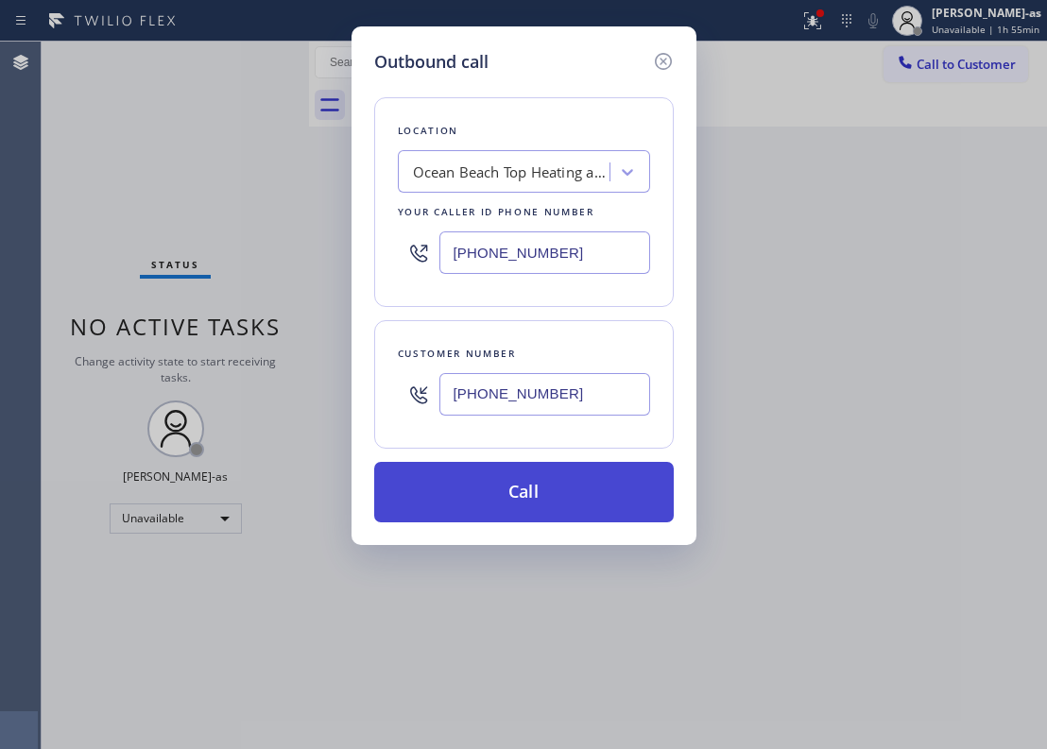
type input "[PHONE_NUMBER]"
click at [565, 473] on button "Call" at bounding box center [524, 492] width 300 height 60
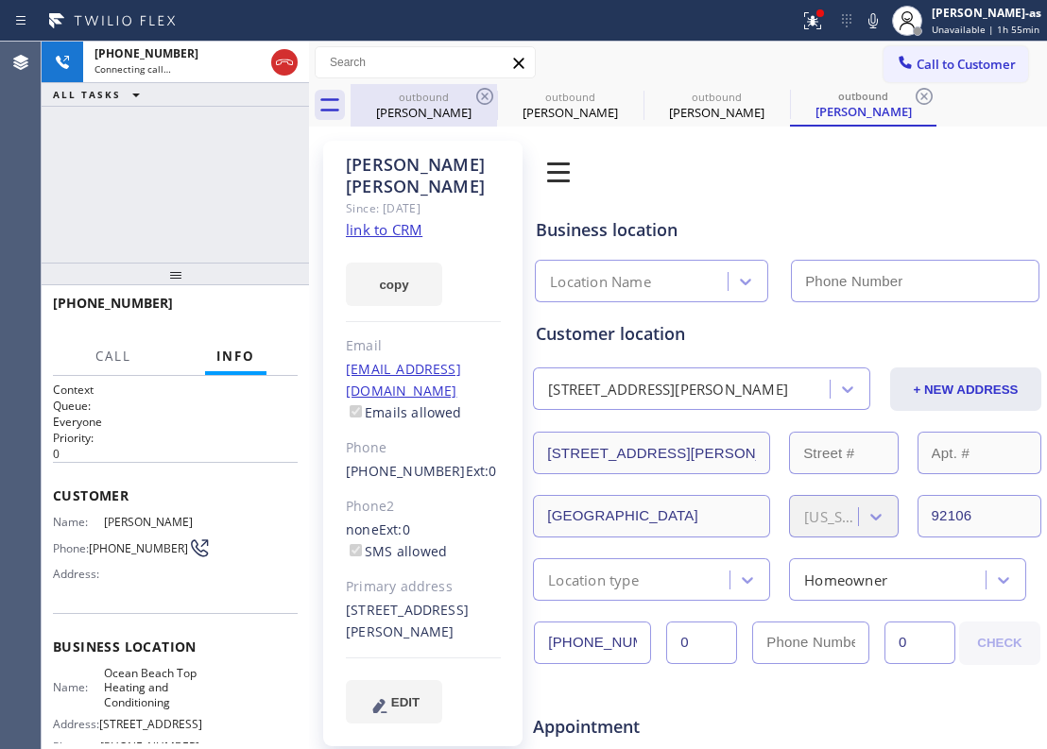
click at [405, 95] on div "outbound" at bounding box center [423, 97] width 143 height 14
type input "[PHONE_NUMBER]"
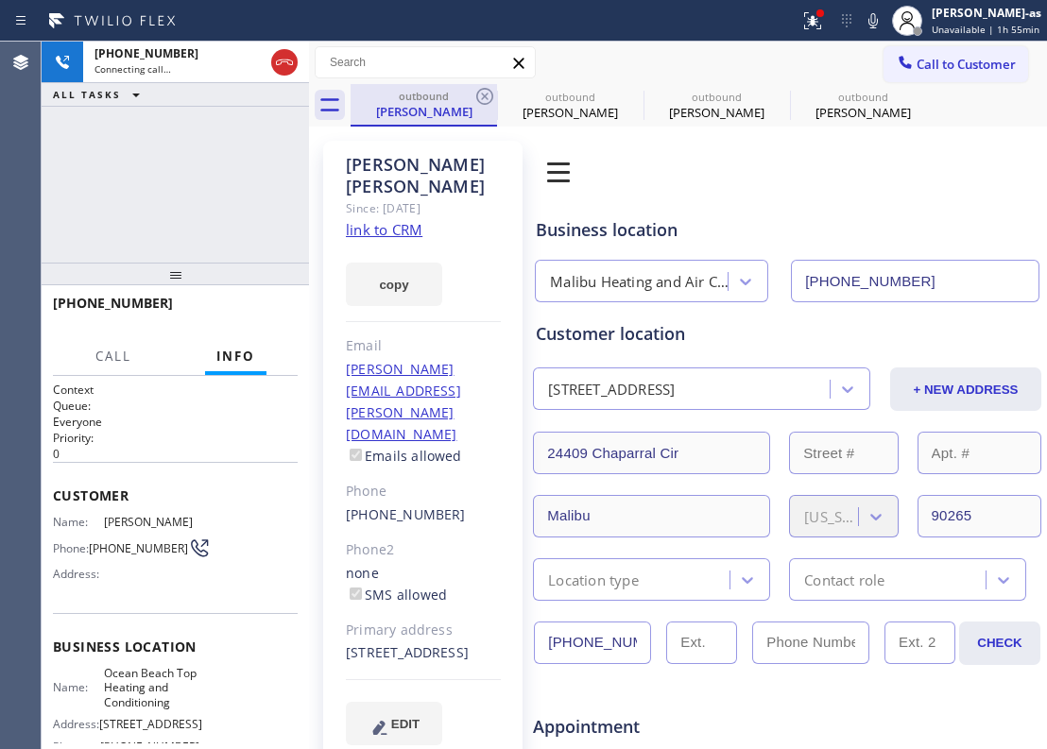
type input "[PHONE_NUMBER]"
click at [477, 100] on icon at bounding box center [484, 96] width 17 height 17
type input "[PHONE_NUMBER]"
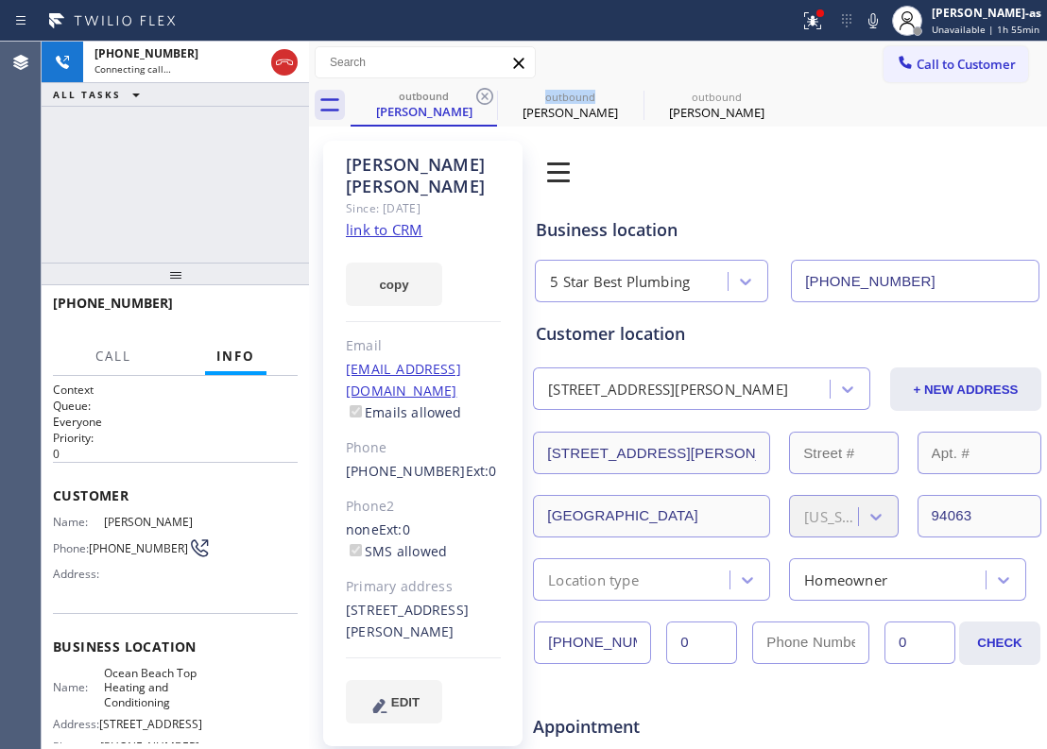
click at [477, 100] on icon at bounding box center [484, 96] width 17 height 17
type input "[PHONE_NUMBER]"
click at [0, 0] on icon at bounding box center [0, 0] width 0 height 0
click at [180, 228] on div "[PHONE_NUMBER] Connecting call… ALL TASKS ALL TASKS ACTIVE TASKS TASKS IN WRAP …" at bounding box center [175, 152] width 267 height 221
drag, startPoint x: 215, startPoint y: 215, endPoint x: 700, endPoint y: 49, distance: 512.5
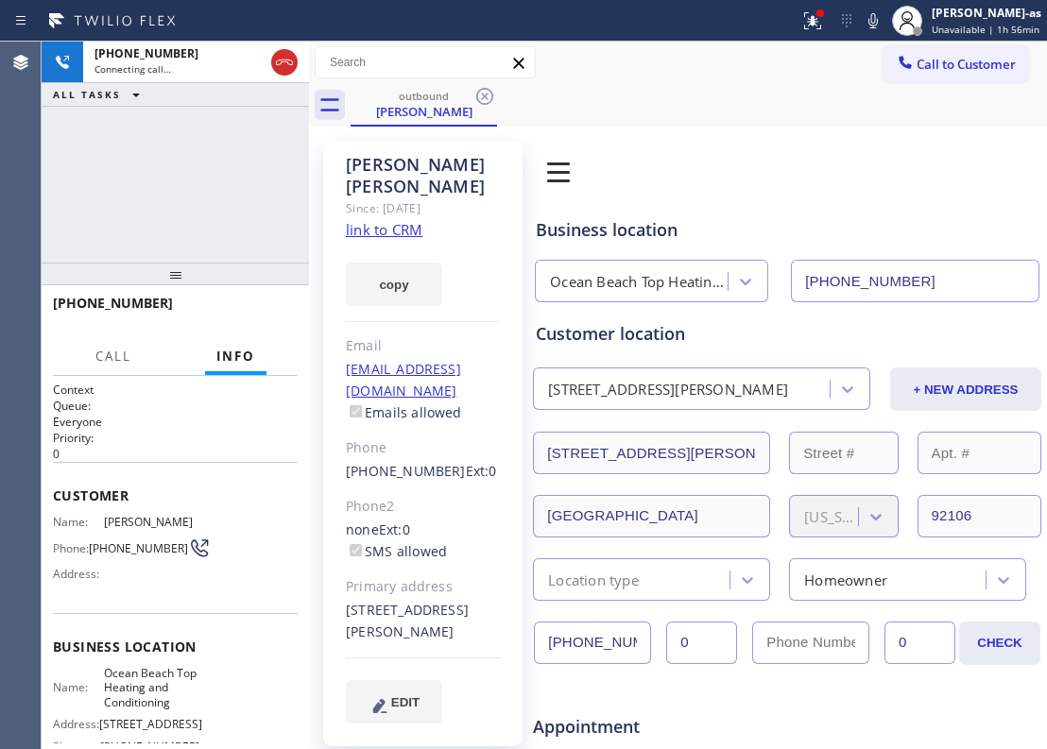
click at [257, 209] on div "[PHONE_NUMBER] Connecting call… ALL TASKS ALL TASKS ACTIVE TASKS TASKS IN WRAP …" at bounding box center [175, 152] width 267 height 221
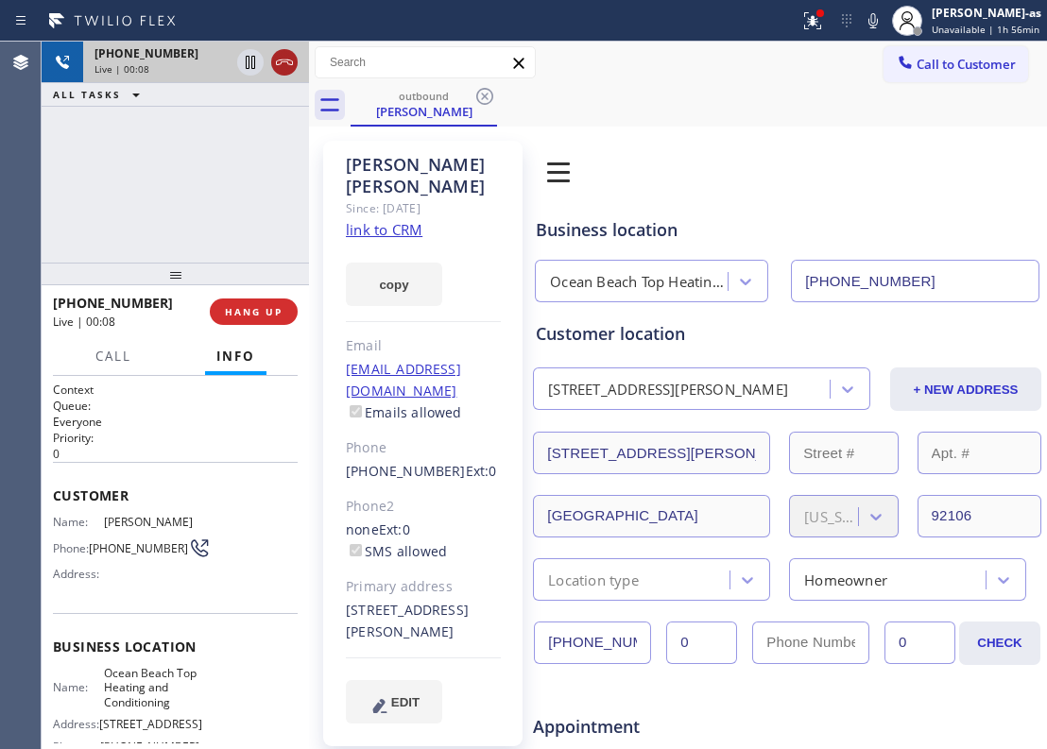
click at [285, 64] on icon at bounding box center [284, 62] width 23 height 23
drag, startPoint x: 274, startPoint y: 198, endPoint x: 280, endPoint y: 302, distance: 104.1
click at [276, 219] on div "[PHONE_NUMBER] Live | 00:08 ALL TASKS ALL TASKS ACTIVE TASKS TASKS IN WRAP UP" at bounding box center [175, 152] width 267 height 221
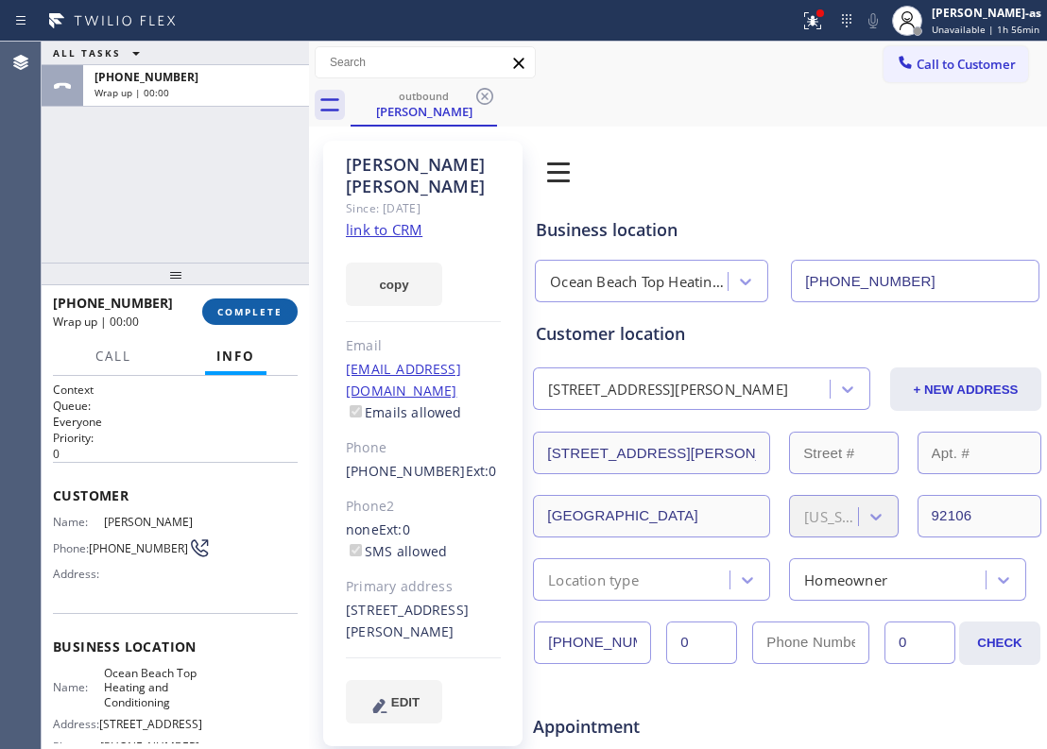
click at [268, 306] on span "COMPLETE" at bounding box center [249, 311] width 65 height 13
click at [238, 270] on div at bounding box center [175, 274] width 267 height 23
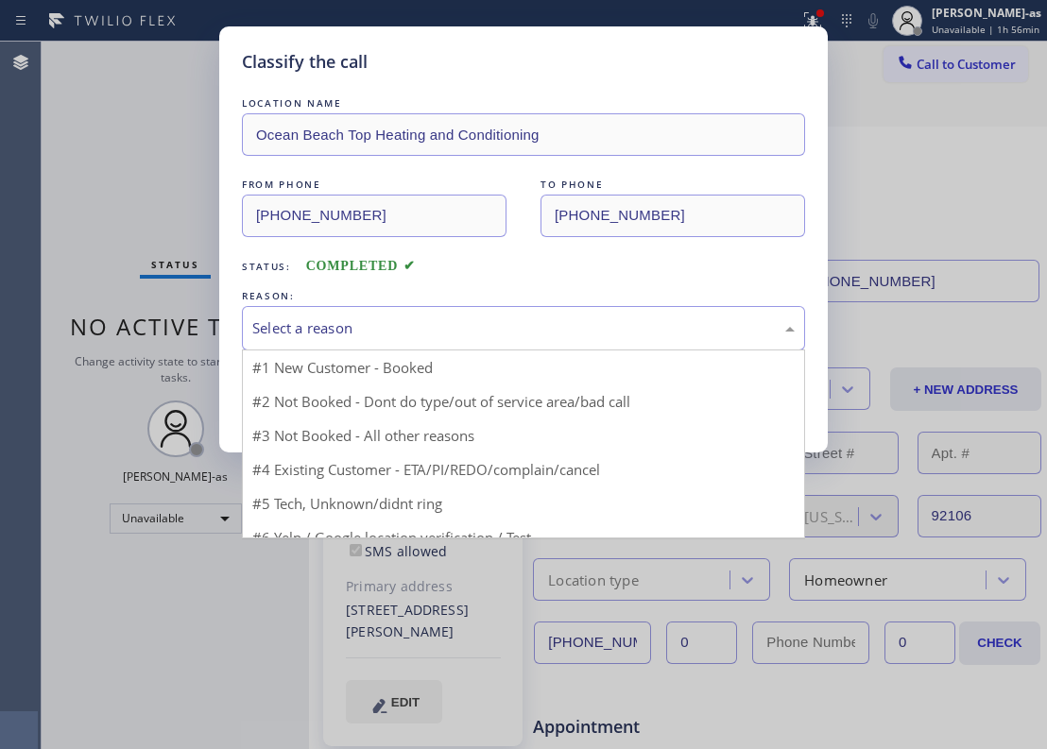
click at [259, 312] on div "Select a reason" at bounding box center [523, 328] width 563 height 44
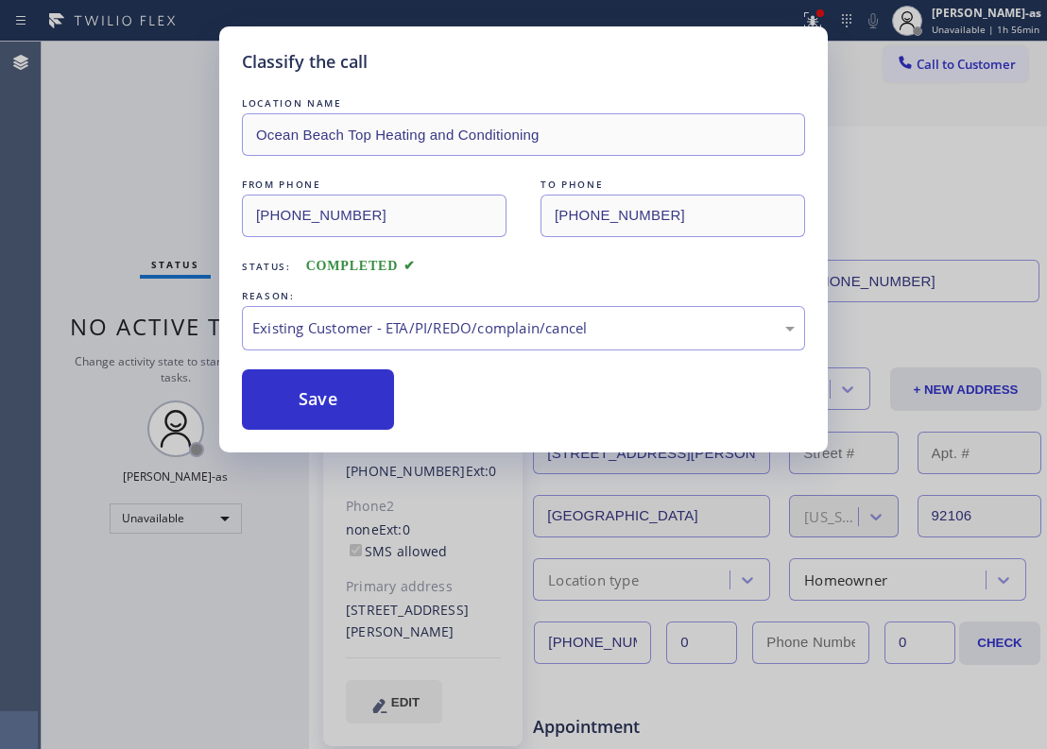
drag, startPoint x: 365, startPoint y: 409, endPoint x: 743, endPoint y: 23, distance: 540.6
click at [436, 321] on div "LOCATION NAME [GEOGRAPHIC_DATA] Top Heating and Conditioning FROM PHONE [PHONE_…" at bounding box center [523, 262] width 563 height 336
click at [314, 391] on button "Save" at bounding box center [318, 399] width 152 height 60
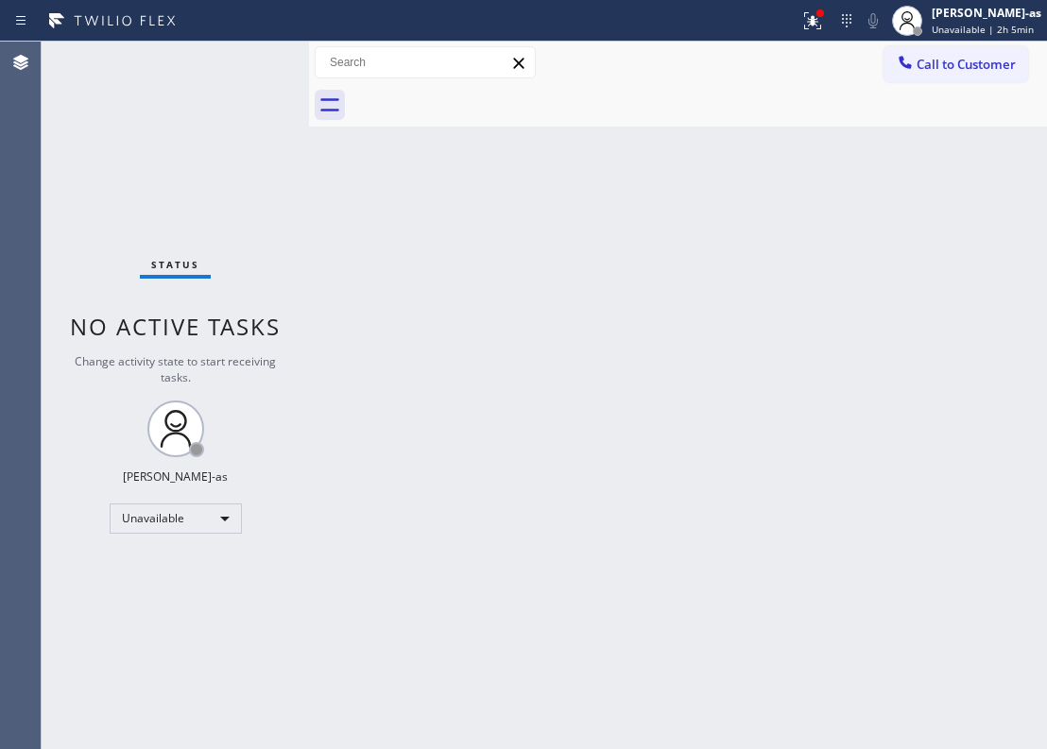
click at [486, 389] on div "Back to Dashboard Change Sender ID Customers Technicians Select a contact Outbo…" at bounding box center [678, 396] width 738 height 708
click at [501, 280] on div "Back to Dashboard Change Sender ID Customers Technicians Select a contact Outbo…" at bounding box center [678, 396] width 738 height 708
drag, startPoint x: 511, startPoint y: 329, endPoint x: 583, endPoint y: 215, distance: 134.2
click at [518, 325] on div "Back to Dashboard Change Sender ID Customers Technicians Select a contact Outbo…" at bounding box center [678, 396] width 738 height 708
click at [748, 103] on div at bounding box center [699, 105] width 696 height 43
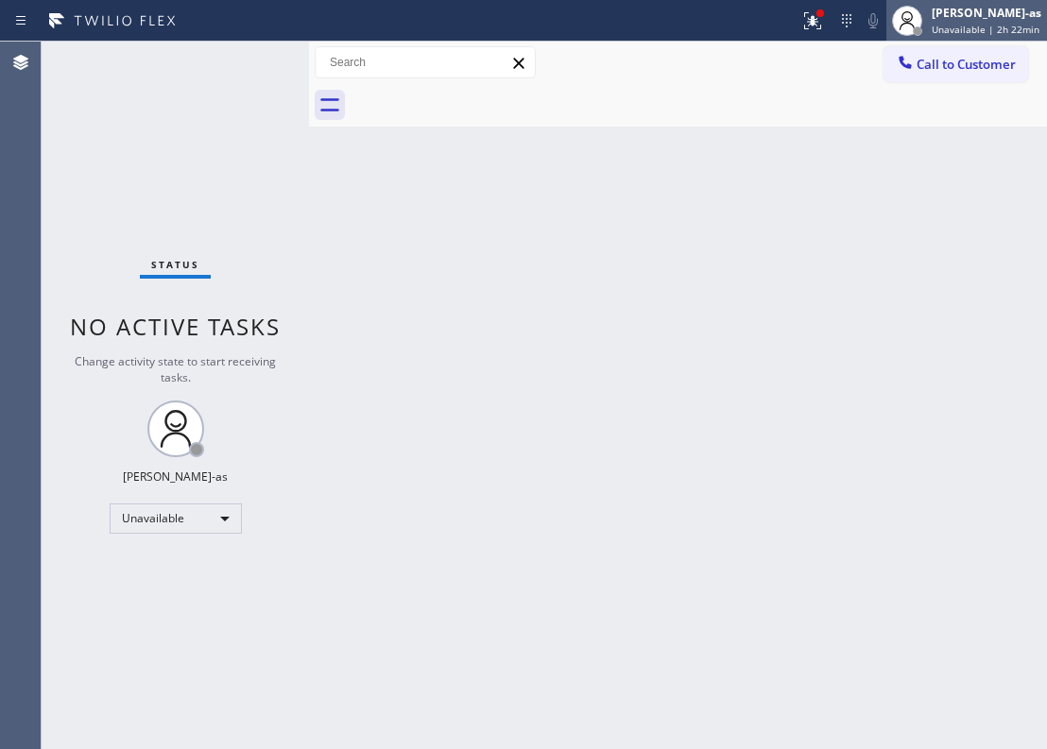
click at [951, 20] on div "[PERSON_NAME]-as" at bounding box center [987, 13] width 110 height 16
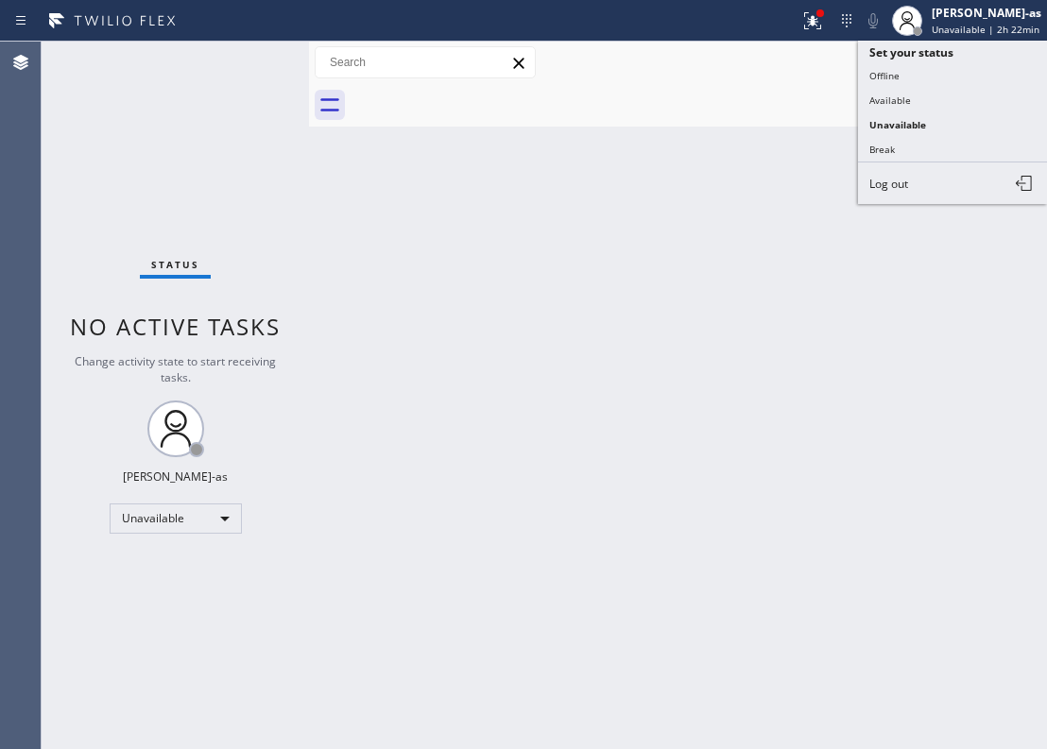
click at [557, 336] on div "Back to Dashboard Change Sender ID Customers Technicians Select a contact Outbo…" at bounding box center [678, 396] width 738 height 708
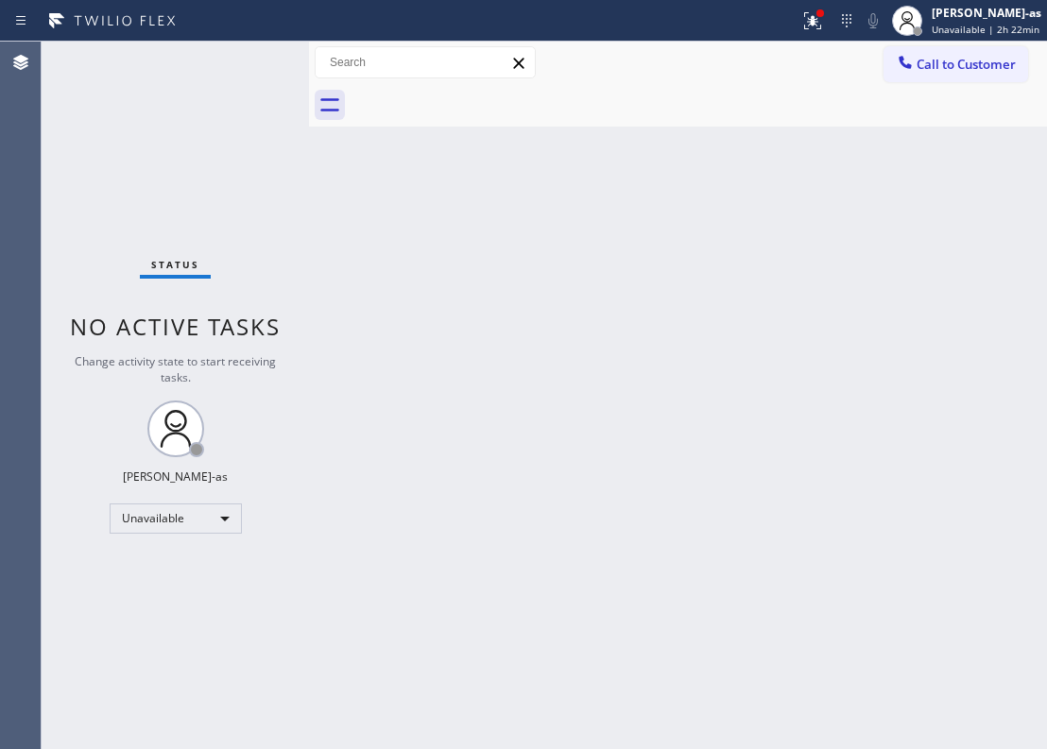
drag, startPoint x: 954, startPoint y: 58, endPoint x: 934, endPoint y: 64, distance: 20.9
click at [954, 57] on span "Call to Customer" at bounding box center [966, 64] width 99 height 17
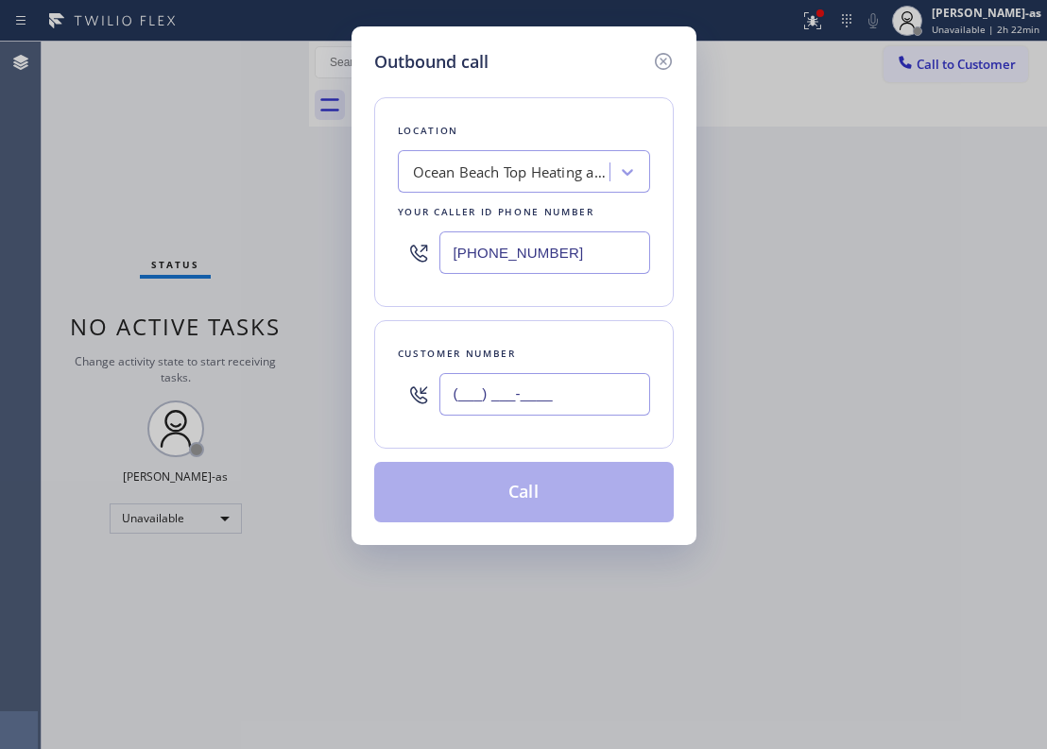
click at [565, 387] on input "(___) ___-____" at bounding box center [544, 394] width 211 height 43
paste input "949) 338-7304"
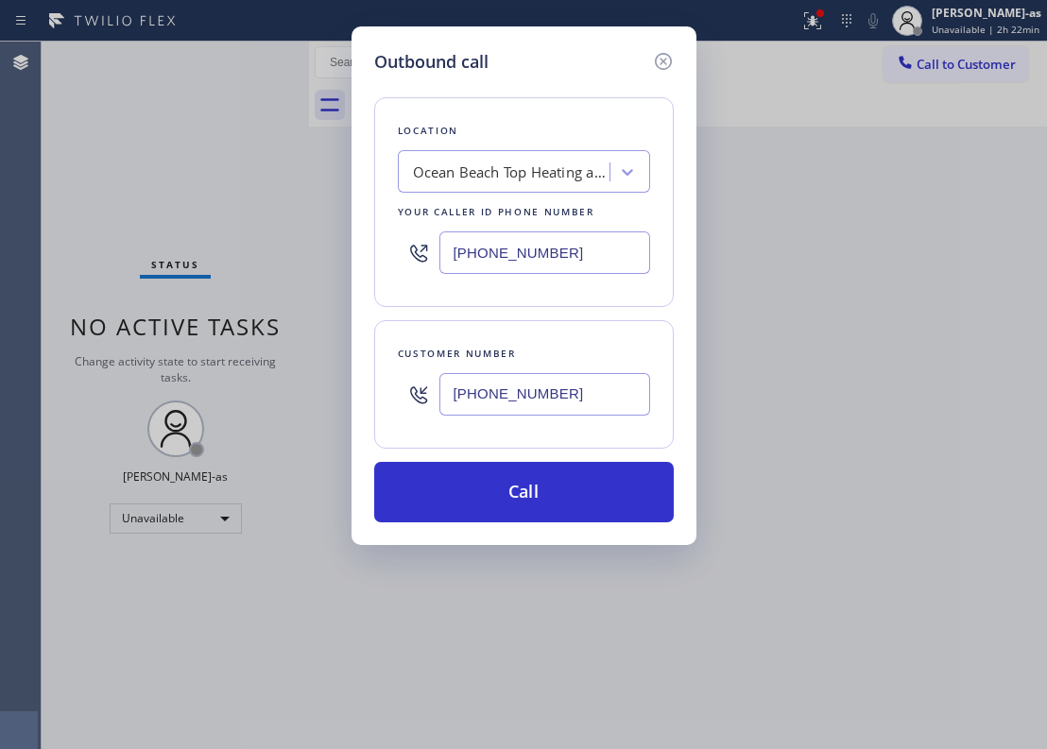
type input "[PHONE_NUMBER]"
click at [552, 166] on div "Ocean Beach Top Heating and Conditioning" at bounding box center [512, 173] width 198 height 22
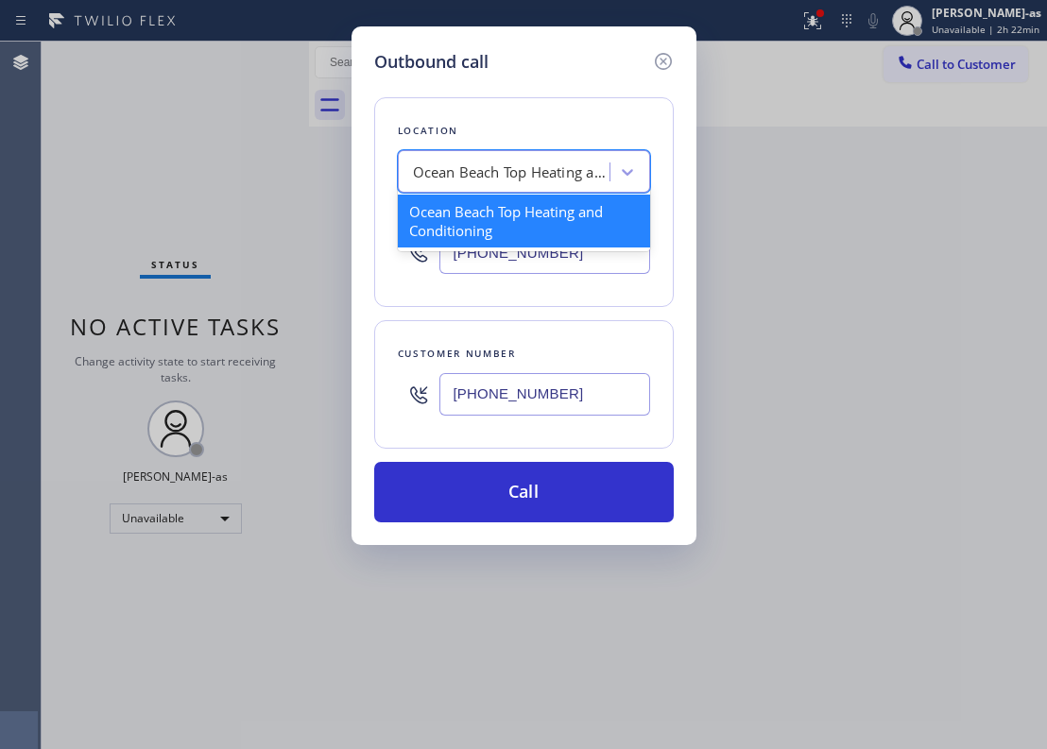
paste input "Local Appliance Repair OC"
type input "Local Appliance Repair OC"
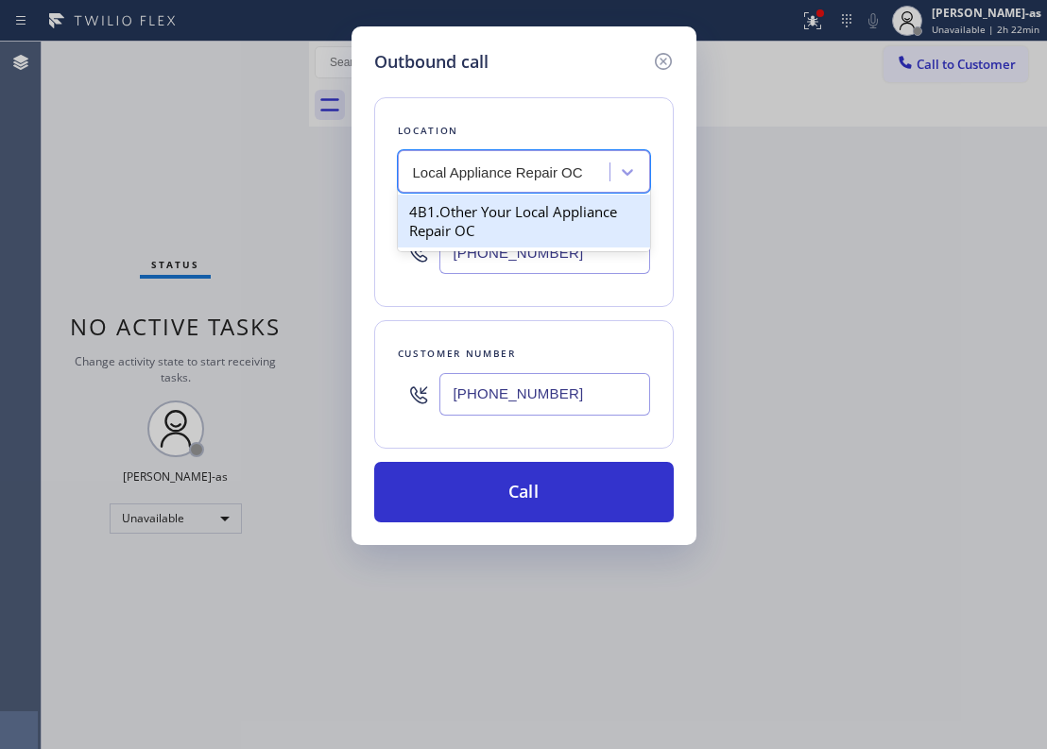
click at [490, 208] on div "4B1.Other Your Local Appliance Repair OC" at bounding box center [524, 221] width 252 height 53
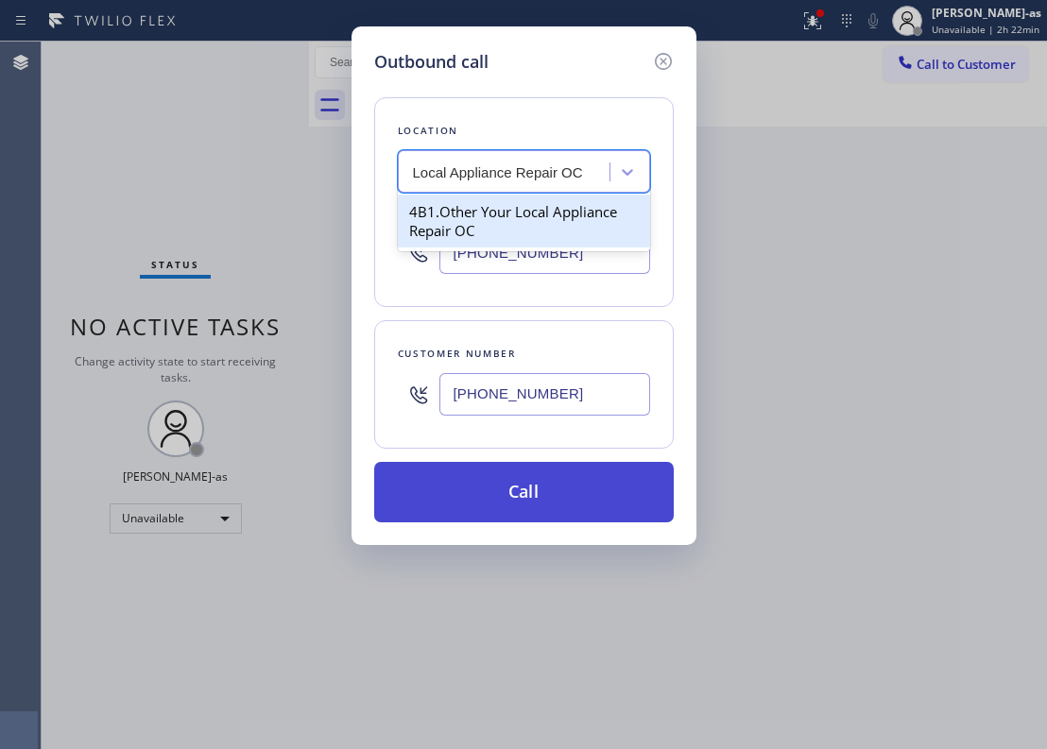
type input "[PHONE_NUMBER]"
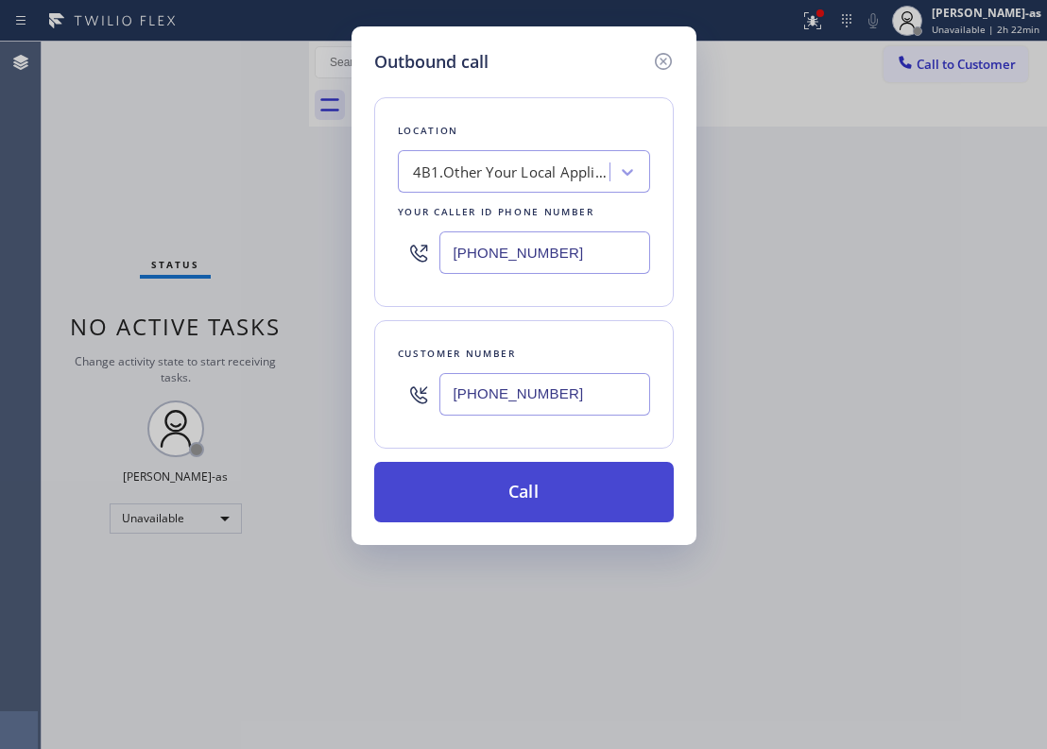
click at [510, 476] on button "Call" at bounding box center [524, 492] width 300 height 60
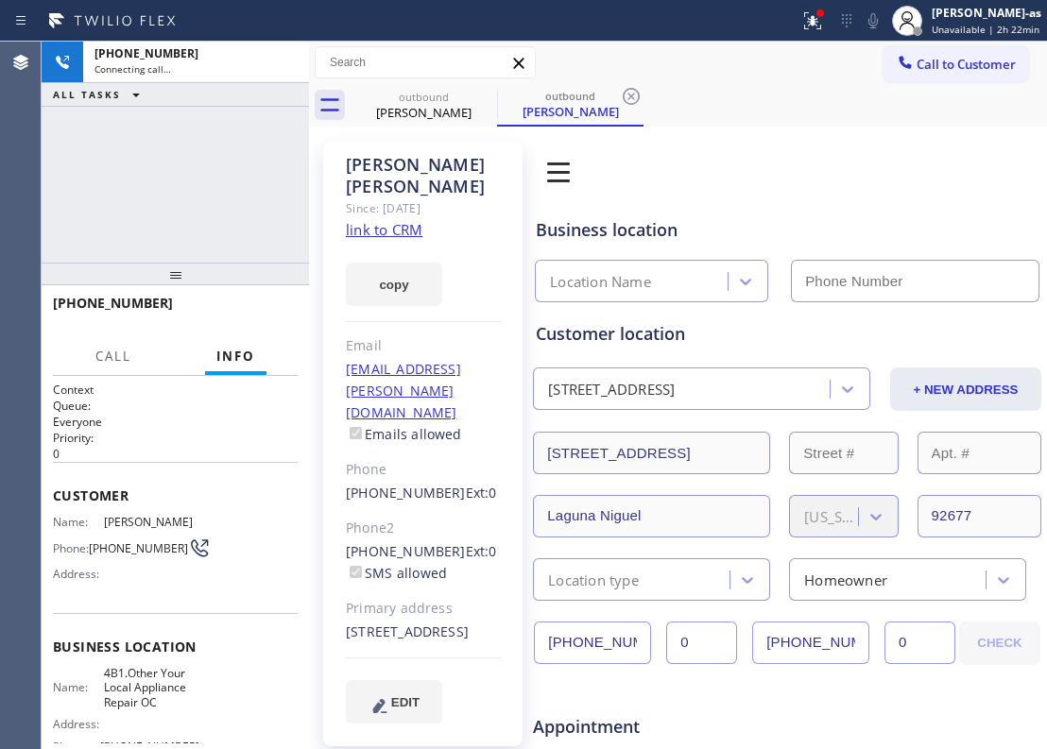
drag, startPoint x: 148, startPoint y: 189, endPoint x: 357, endPoint y: 176, distance: 209.3
click at [151, 189] on div "[PHONE_NUMBER] Connecting call… ALL TASKS ALL TASKS ACTIVE TASKS TASKS IN WRAP …" at bounding box center [175, 152] width 267 height 221
click at [370, 220] on link "link to CRM" at bounding box center [384, 229] width 77 height 19
type input "[PHONE_NUMBER]"
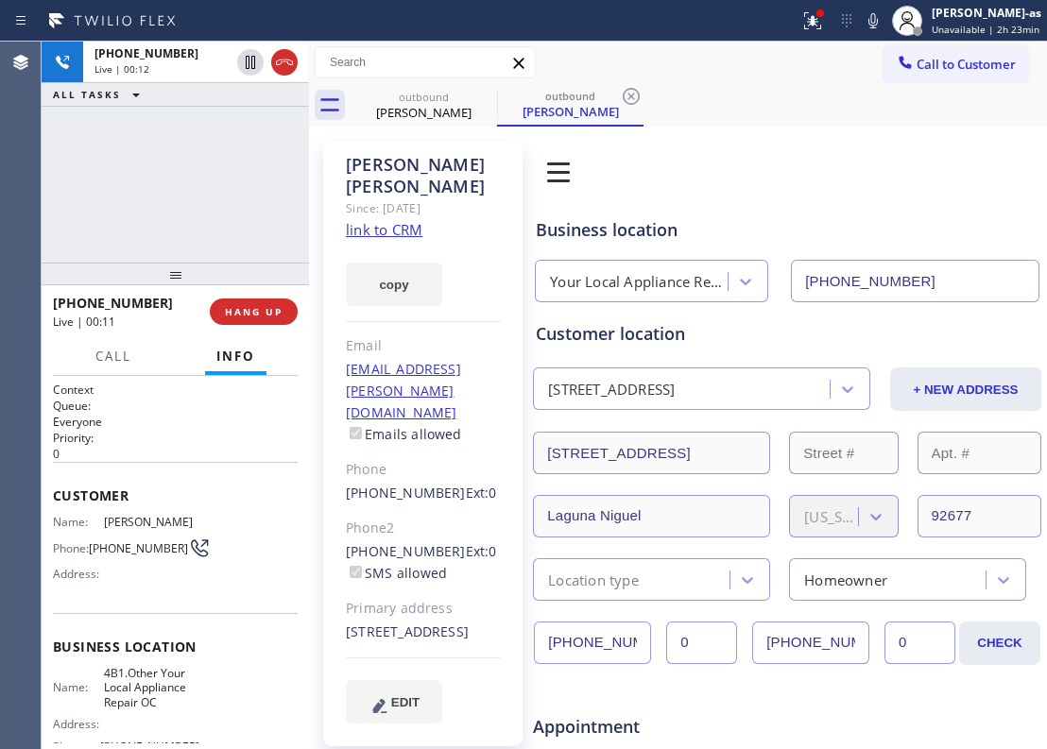
drag, startPoint x: 182, startPoint y: 126, endPoint x: 201, endPoint y: 119, distance: 20.0
click at [194, 123] on div "[PHONE_NUMBER] Live | 00:12 ALL TASKS ALL TASKS ACTIVE TASKS TASKS IN WRAP UP" at bounding box center [175, 152] width 267 height 221
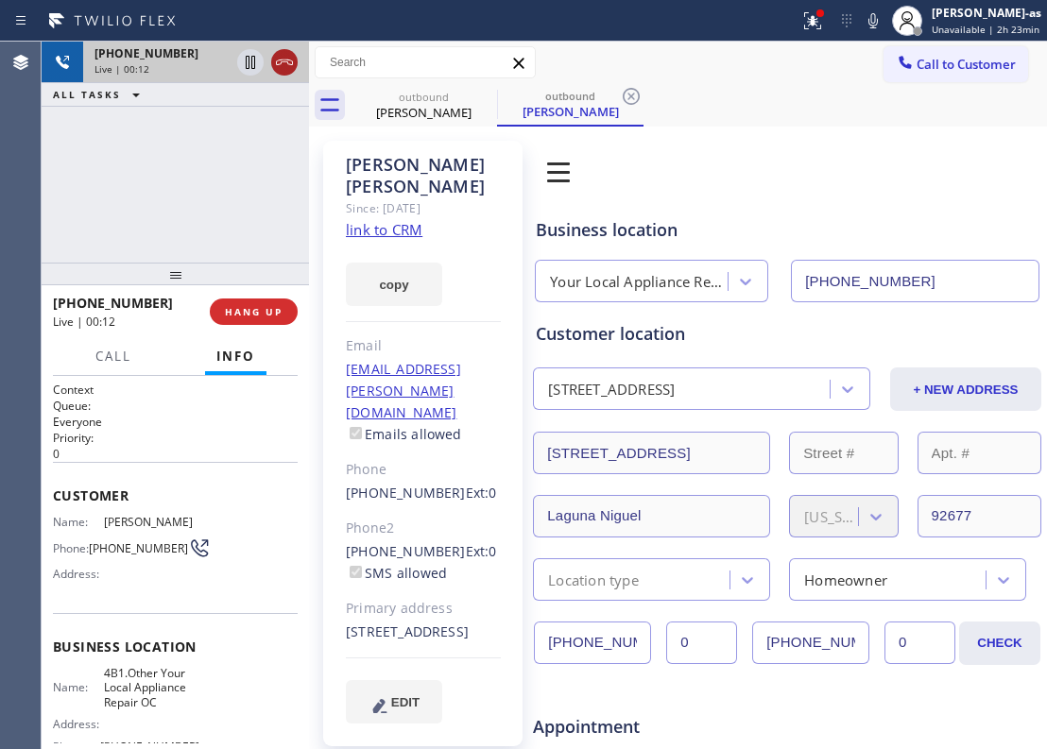
click at [300, 46] on div at bounding box center [267, 63] width 68 height 42
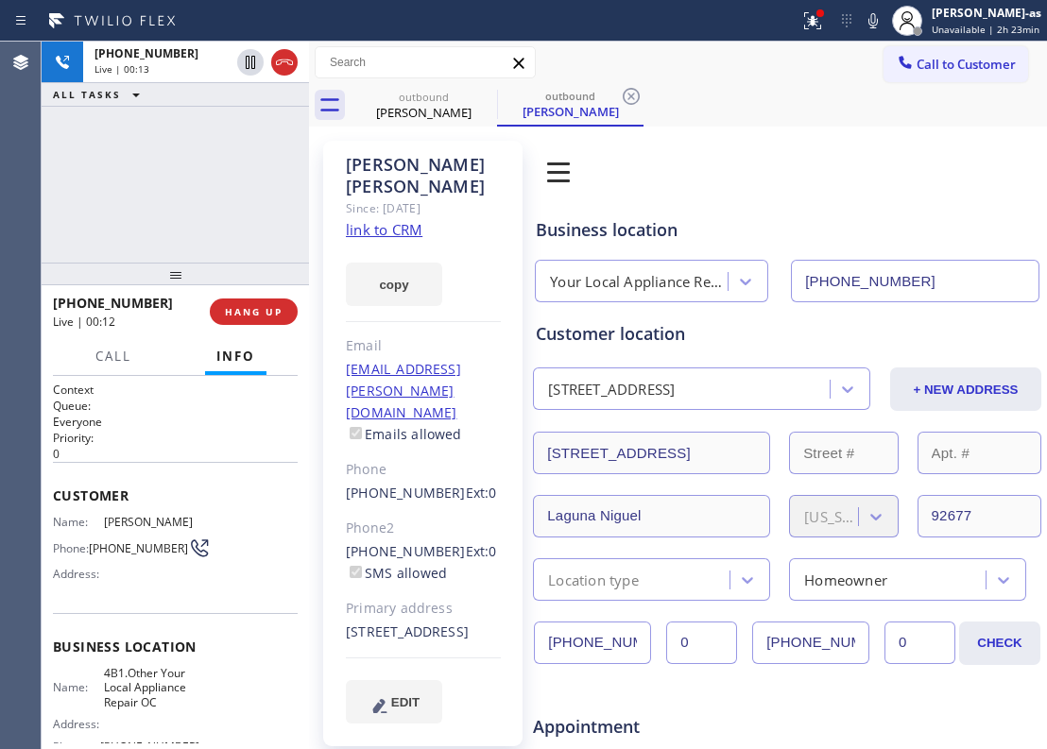
click at [191, 285] on div at bounding box center [175, 274] width 267 height 23
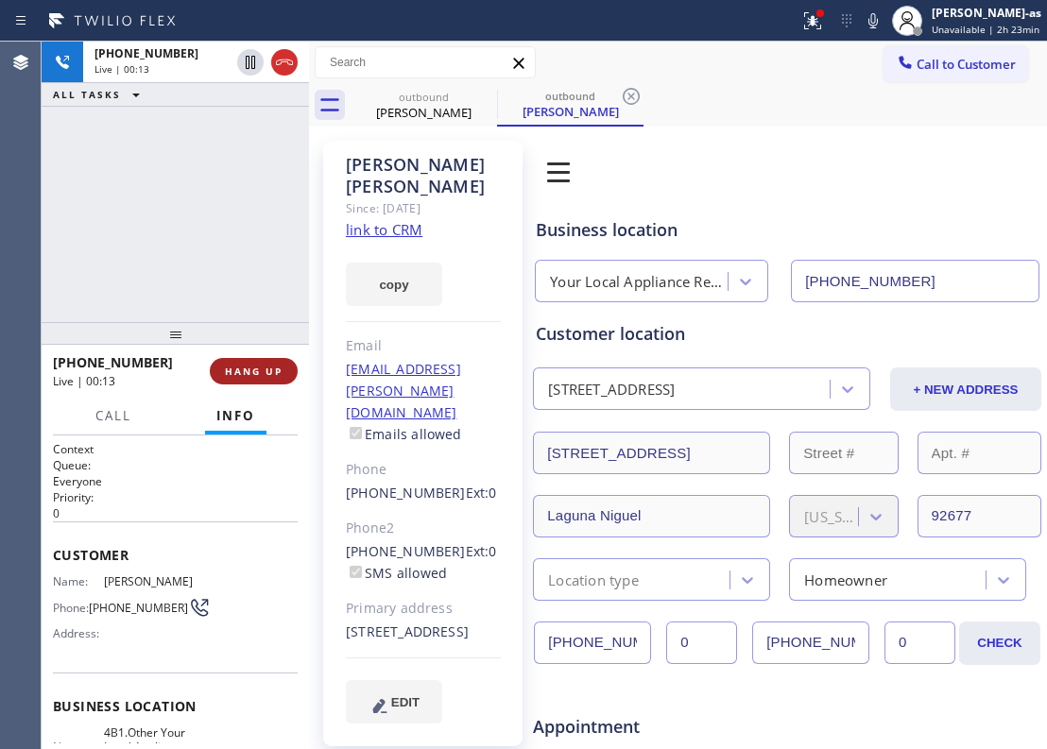
click at [238, 333] on div at bounding box center [175, 333] width 267 height 23
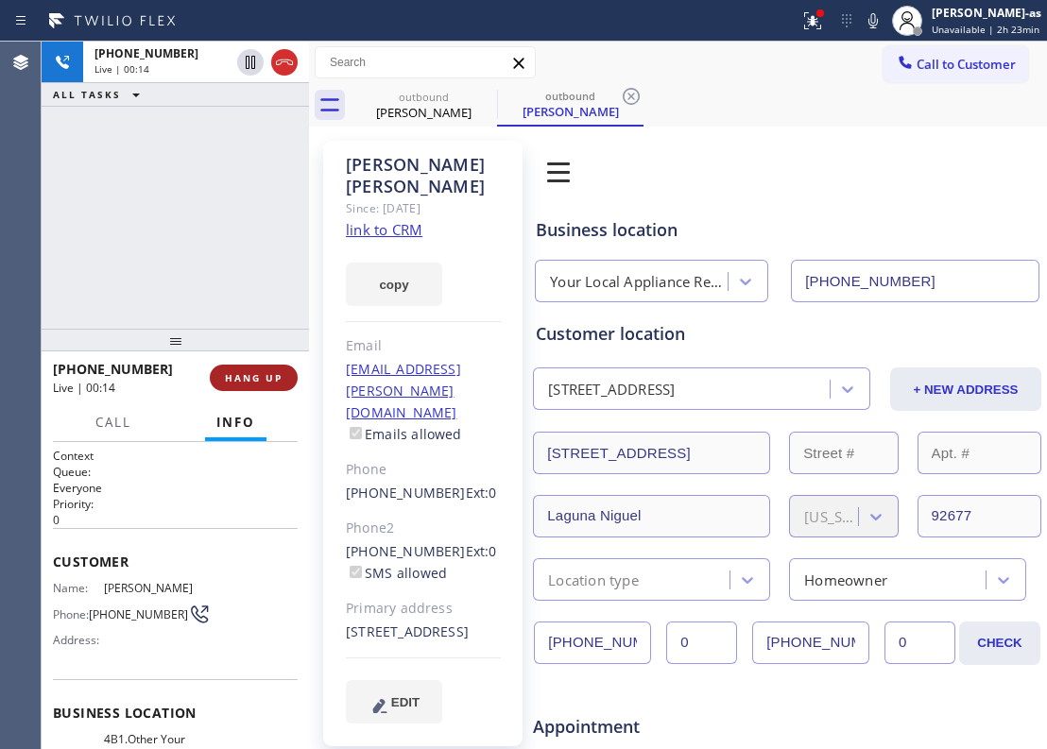
click at [274, 372] on span "HANG UP" at bounding box center [254, 377] width 58 height 13
click at [274, 371] on span "HANG UP" at bounding box center [254, 377] width 58 height 13
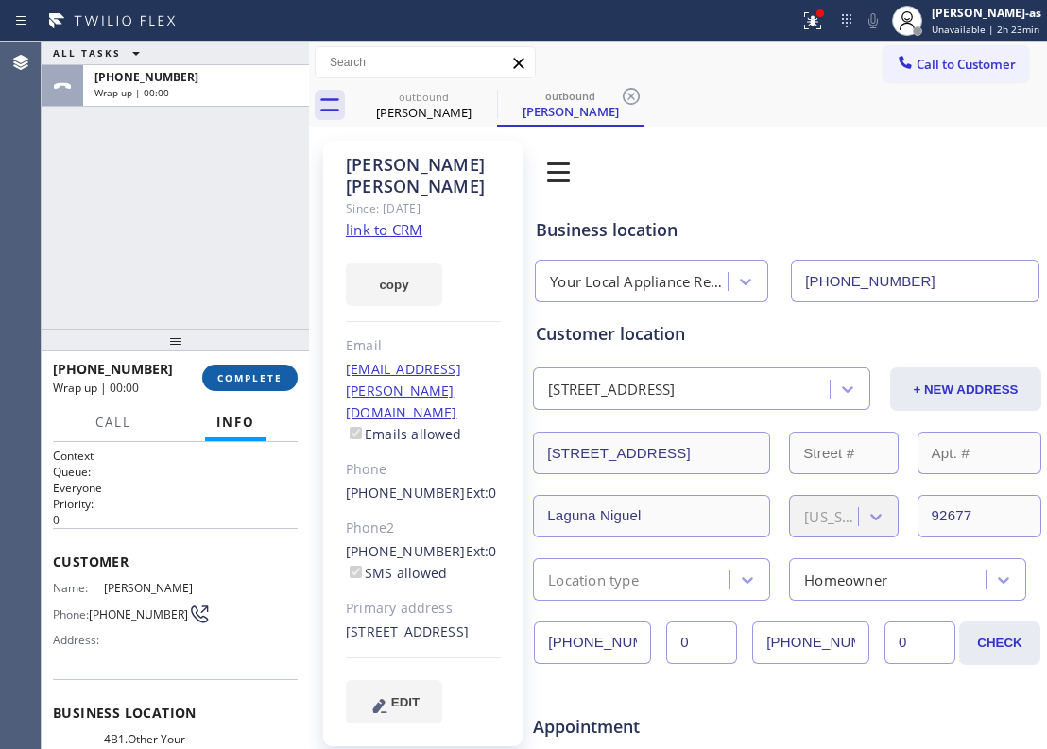
click at [268, 375] on span "COMPLETE" at bounding box center [249, 377] width 65 height 13
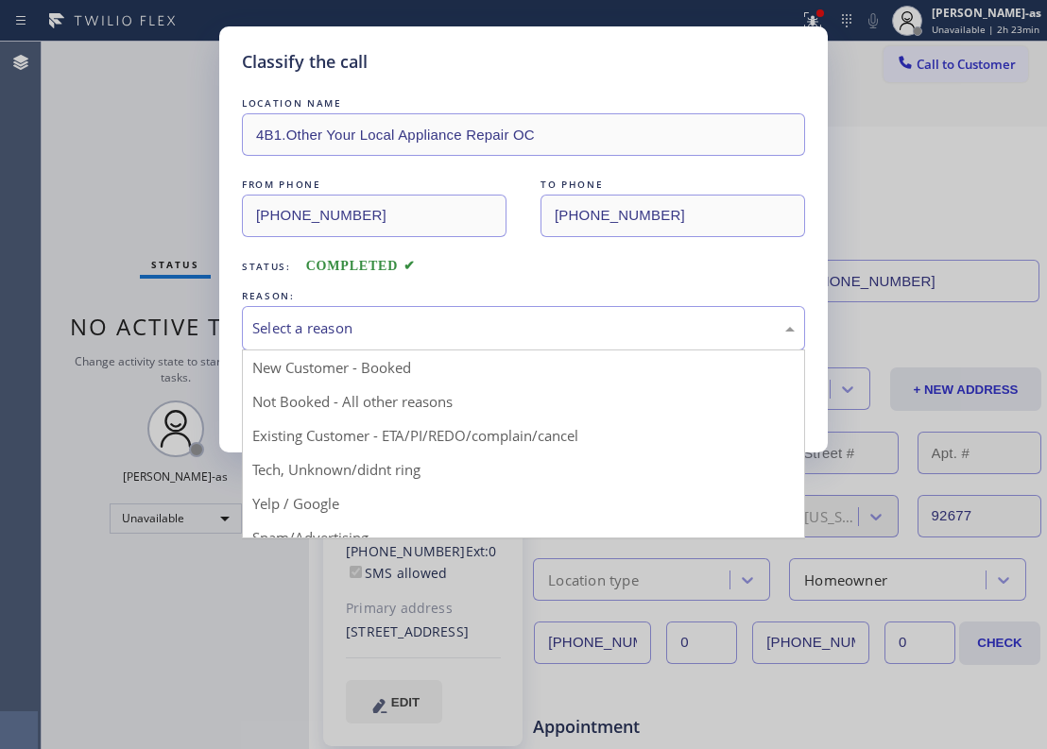
click at [511, 326] on div "Select a reason" at bounding box center [523, 329] width 542 height 22
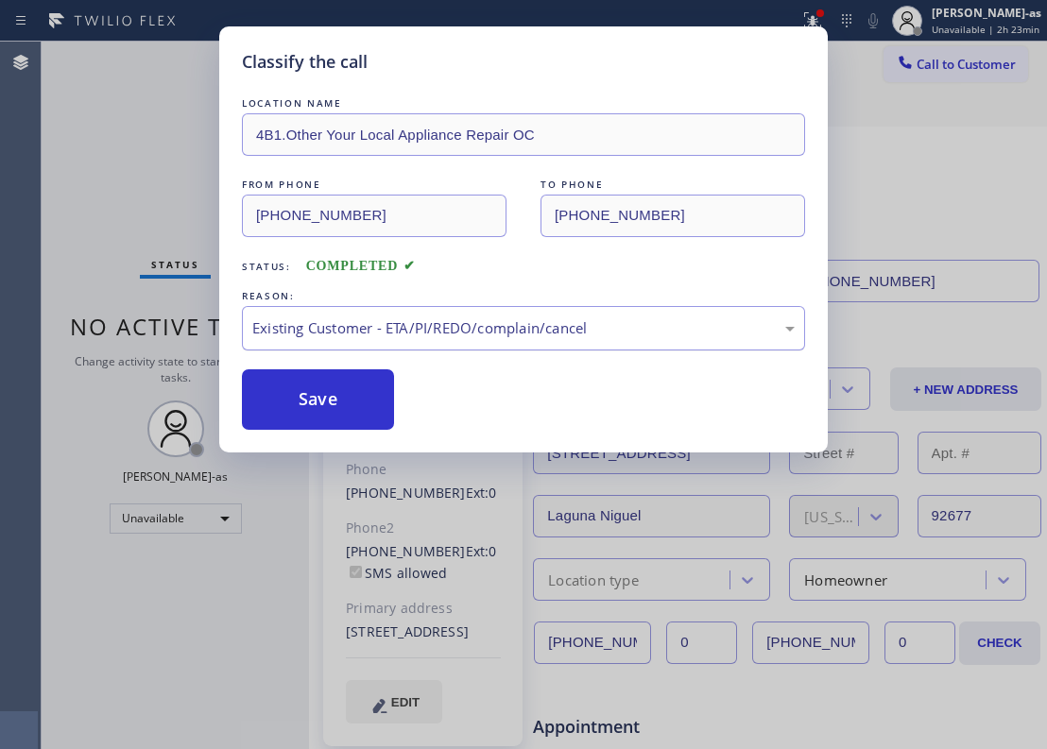
click at [316, 418] on button "Save" at bounding box center [318, 399] width 152 height 60
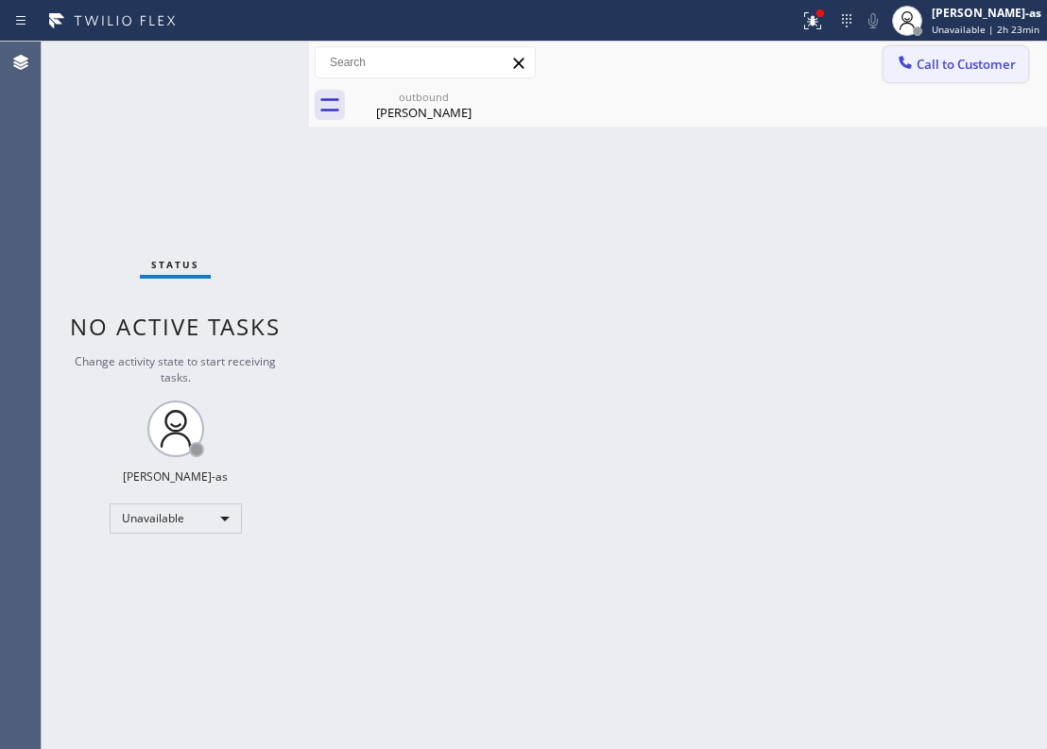
click at [962, 46] on button "Call to Customer" at bounding box center [956, 64] width 145 height 36
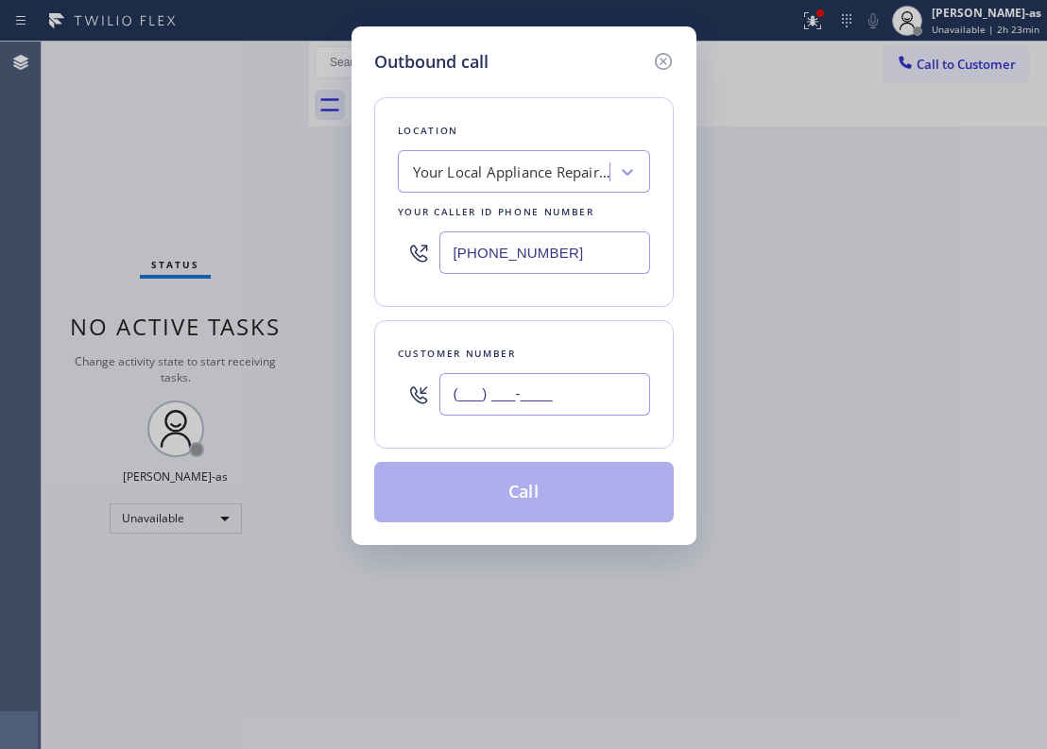
click at [531, 408] on input "(___) ___-____" at bounding box center [544, 394] width 211 height 43
paste input "949) 750-4560"
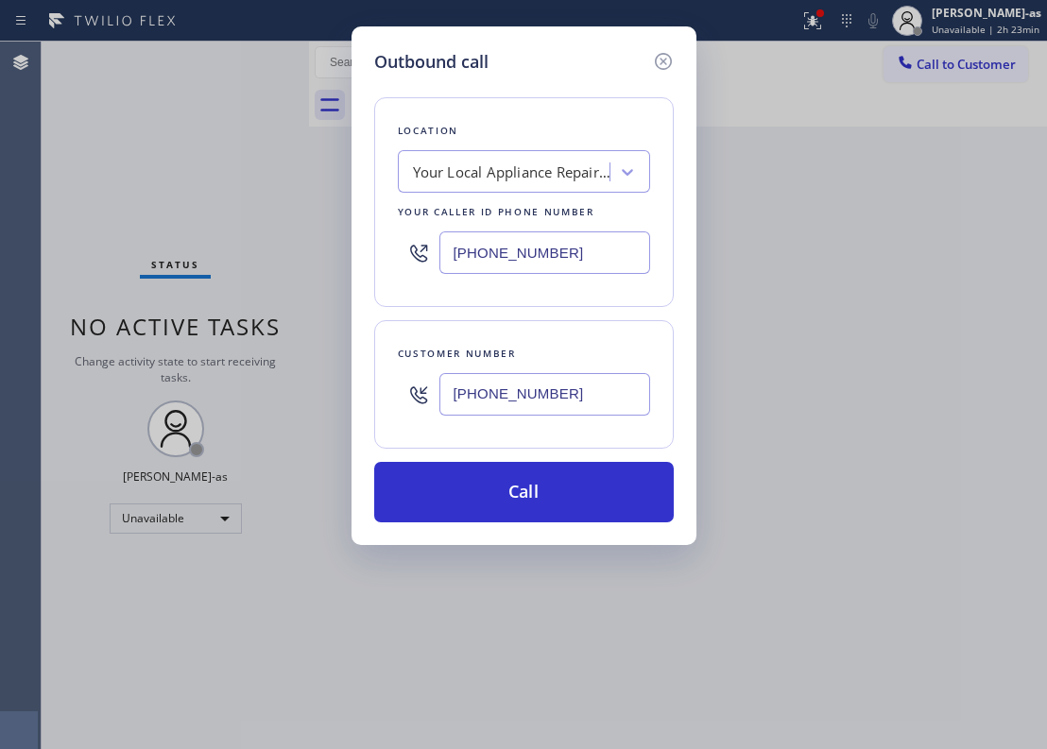
type input "[PHONE_NUMBER]"
click at [507, 166] on div "Your Local Appliance Repair OC" at bounding box center [512, 173] width 198 height 22
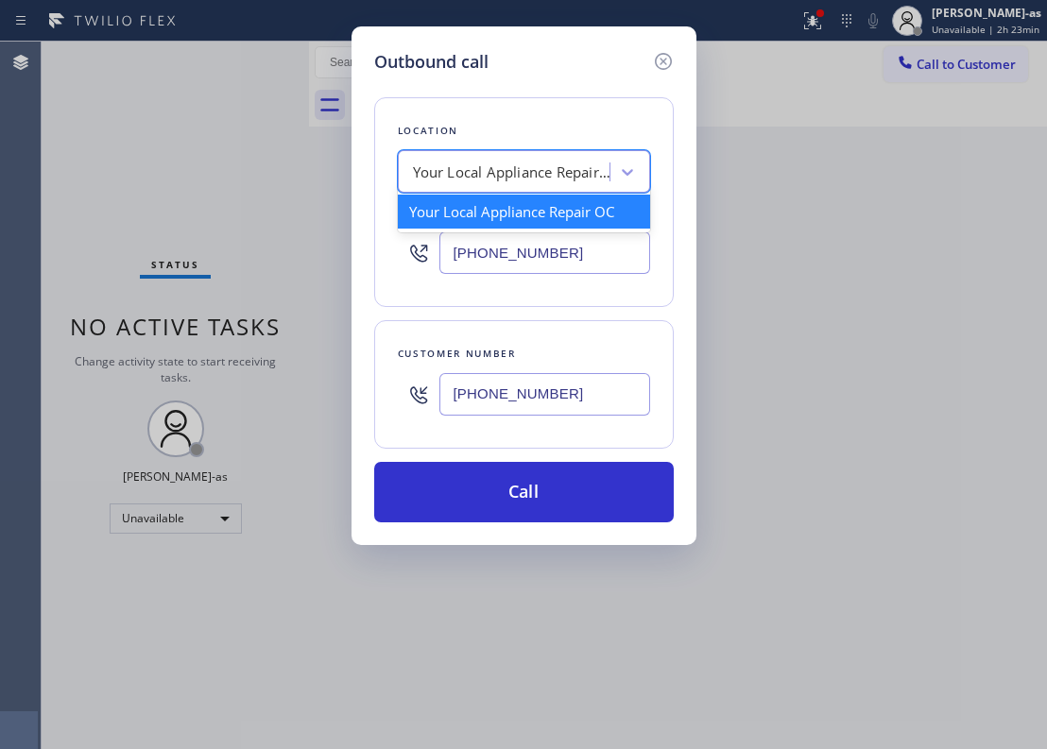
paste input "Local Trusted Electricians [GEOGRAPHIC_DATA]"
type input "Local Trusted Electricians [GEOGRAPHIC_DATA]"
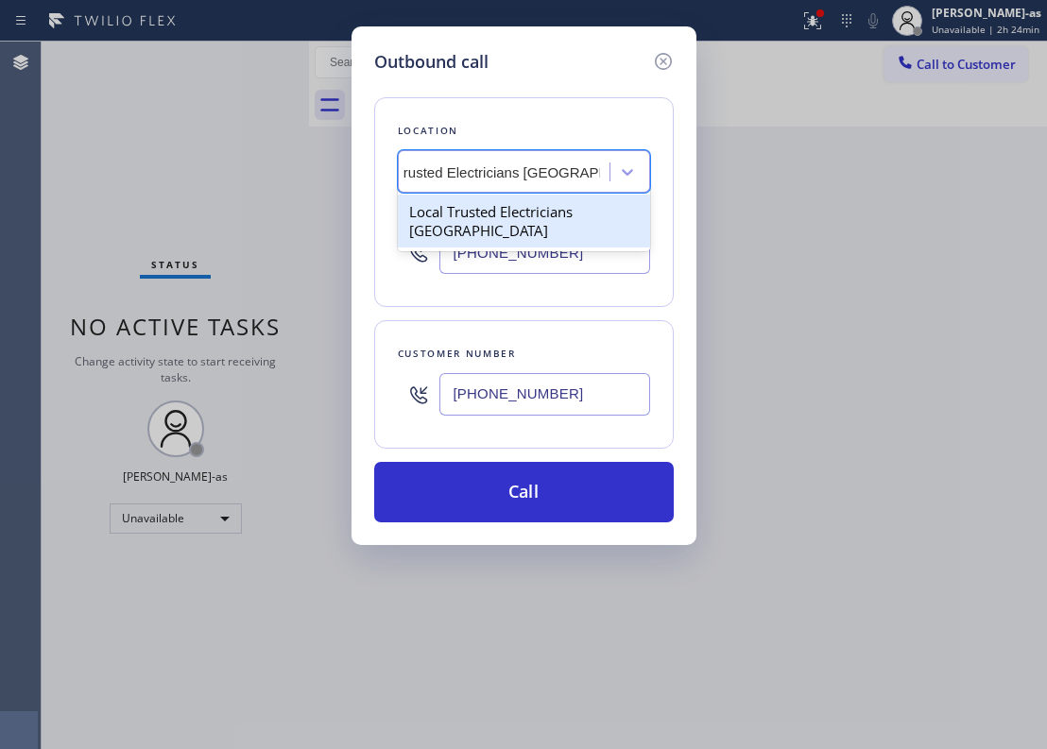
click at [486, 210] on div "Local Trusted Electricians [GEOGRAPHIC_DATA]" at bounding box center [524, 221] width 252 height 53
type input "[PHONE_NUMBER]"
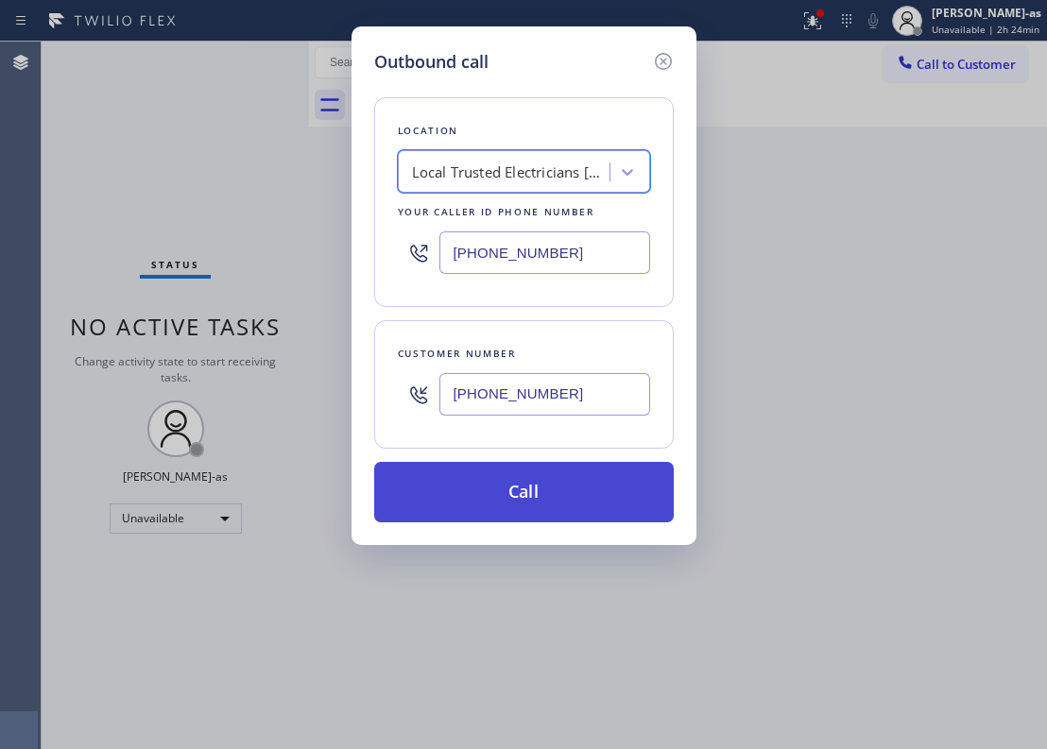
click at [557, 501] on button "Call" at bounding box center [524, 492] width 300 height 60
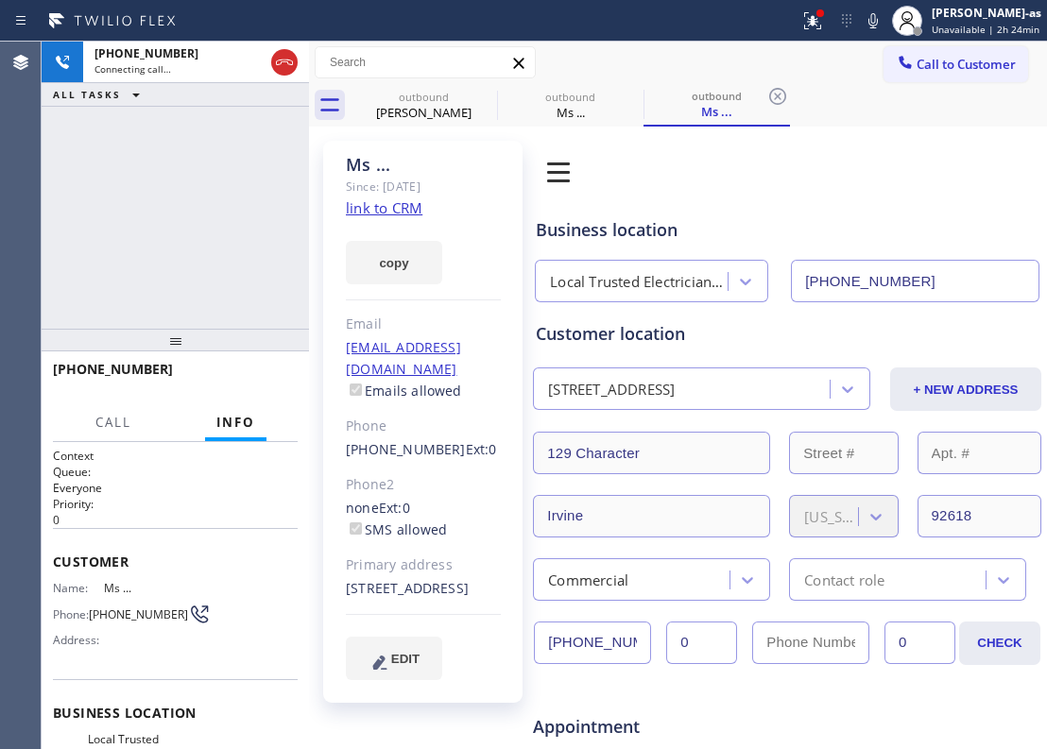
type input "[PHONE_NUMBER]"
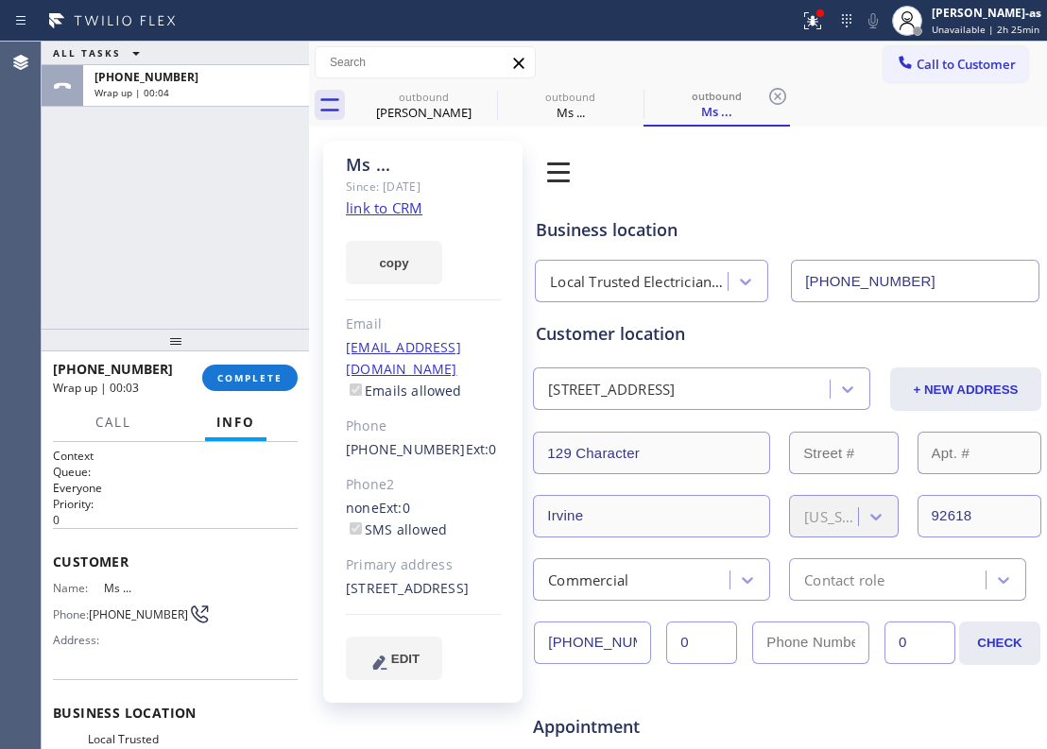
click at [206, 206] on div "ALL TASKS ALL TASKS ACTIVE TASKS TASKS IN WRAP UP [PHONE_NUMBER] Wrap up | 00:04" at bounding box center [175, 185] width 267 height 287
click at [246, 390] on button "COMPLETE" at bounding box center [249, 378] width 95 height 26
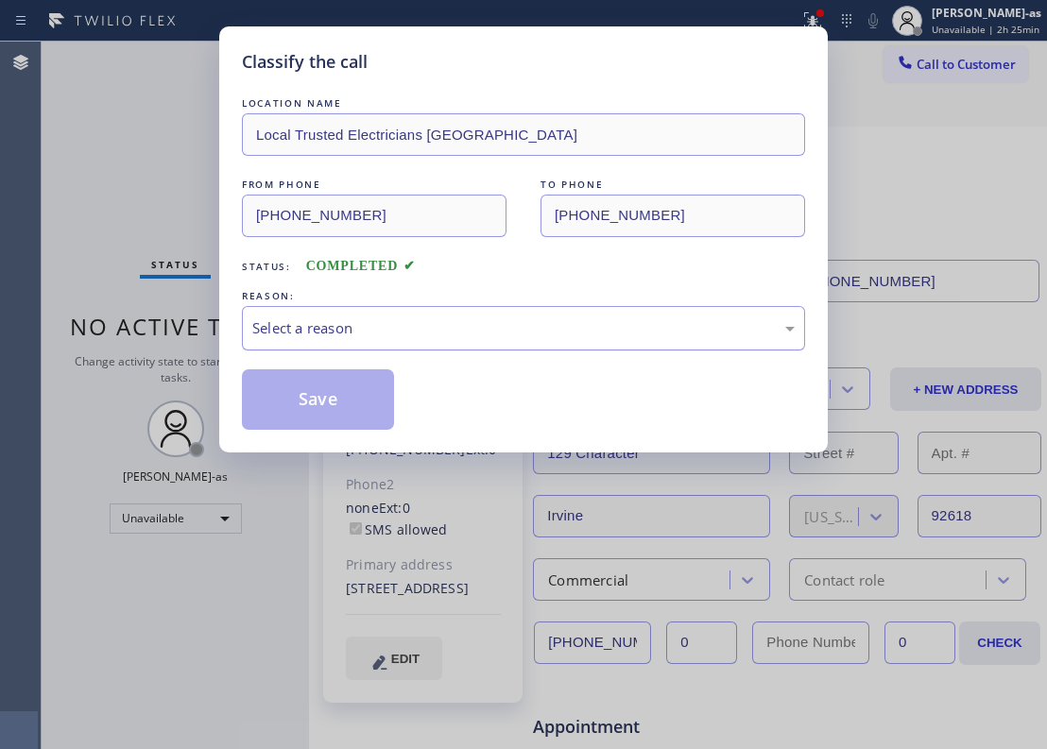
drag, startPoint x: 340, startPoint y: 323, endPoint x: 416, endPoint y: 338, distance: 77.1
click at [342, 323] on div "Select a reason" at bounding box center [523, 329] width 542 height 22
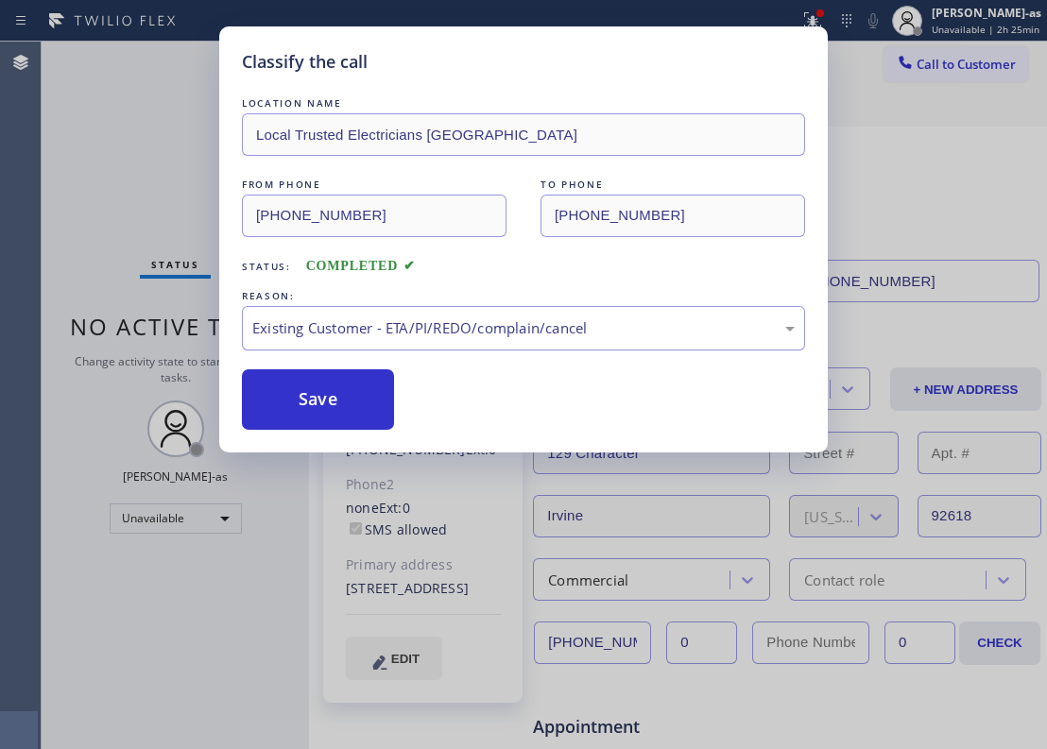
click at [307, 322] on div "Existing Customer - ETA/PI/REDO/complain/cancel" at bounding box center [523, 329] width 542 height 22
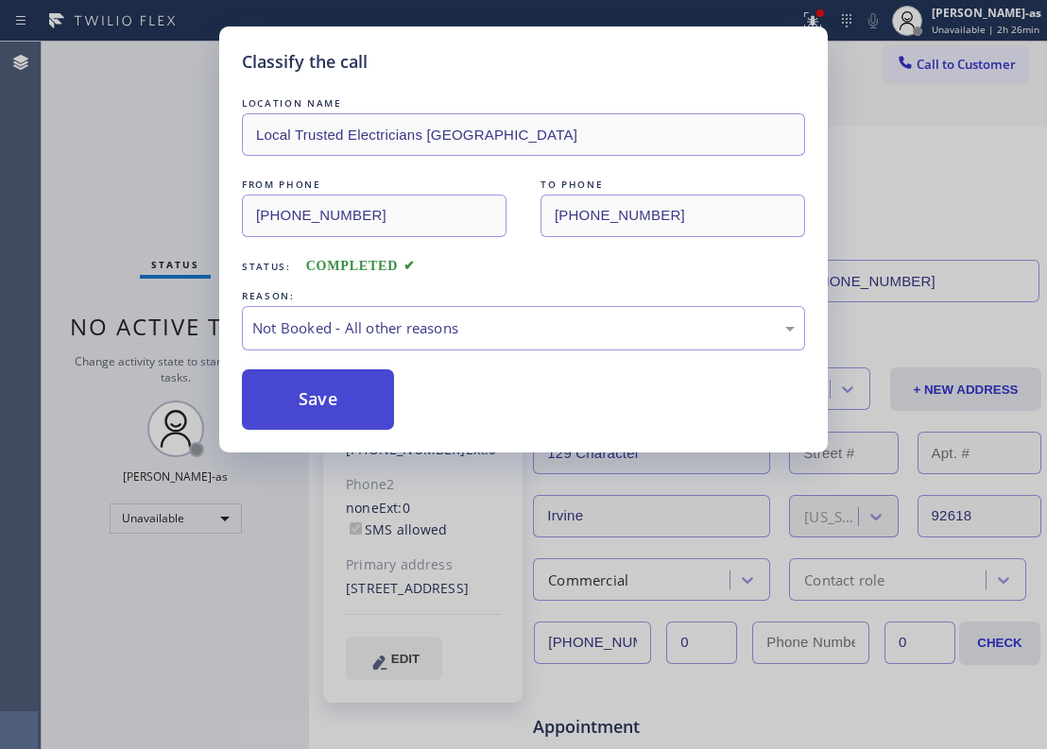
click at [327, 406] on button "Save" at bounding box center [318, 399] width 152 height 60
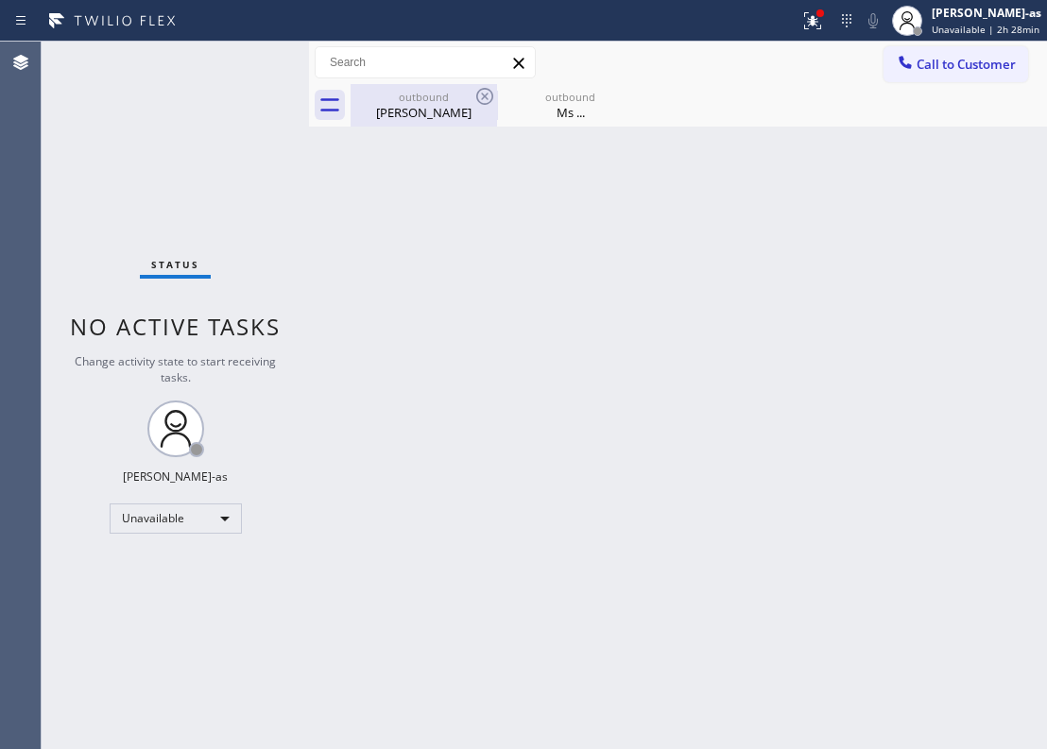
click at [414, 96] on div "outbound" at bounding box center [423, 97] width 143 height 14
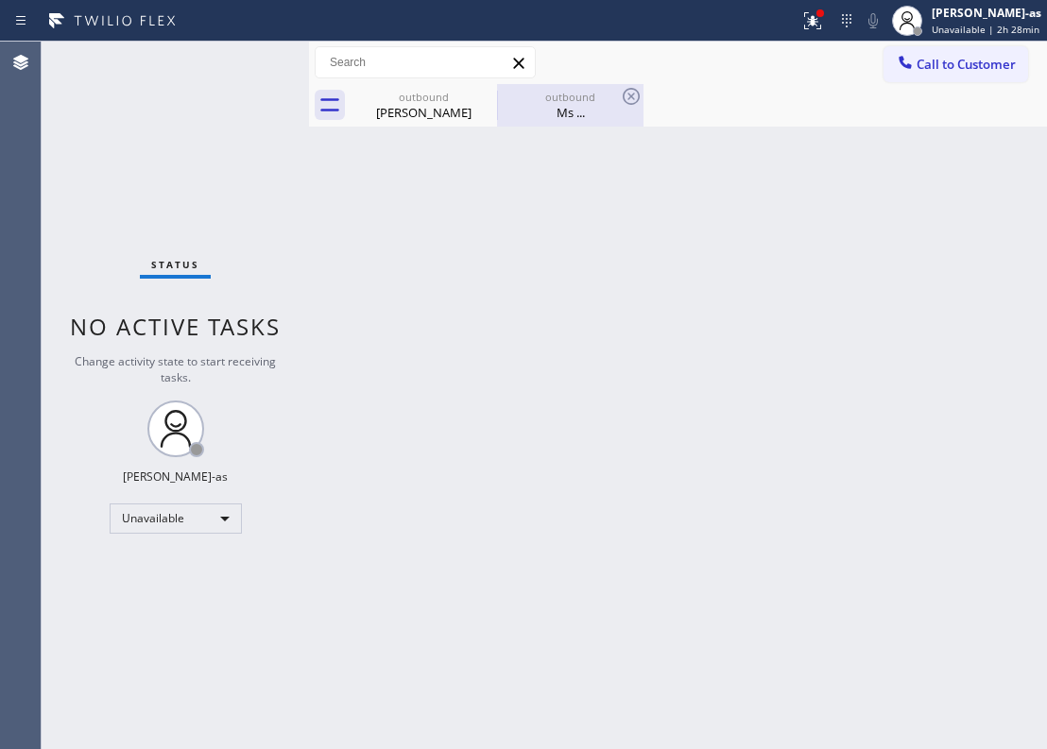
type input "[PHONE_NUMBER]"
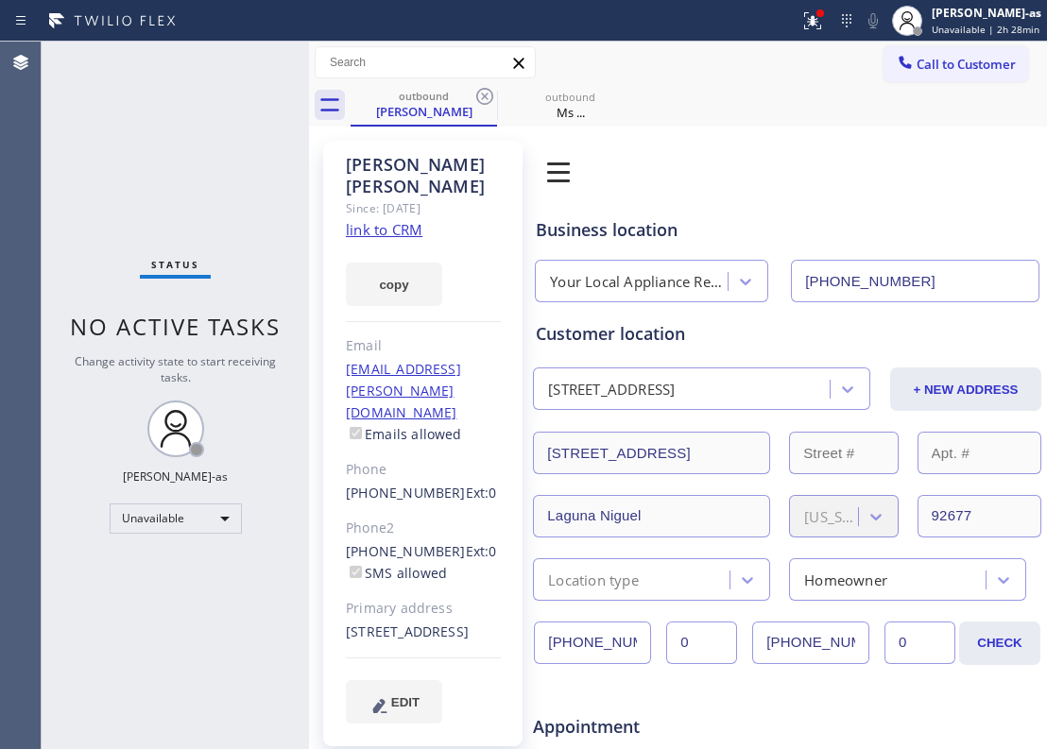
drag, startPoint x: 561, startPoint y: 104, endPoint x: 516, endPoint y: 163, distance: 74.1
click at [564, 104] on div "Ms ..." at bounding box center [570, 112] width 143 height 17
type input "[PHONE_NUMBER]"
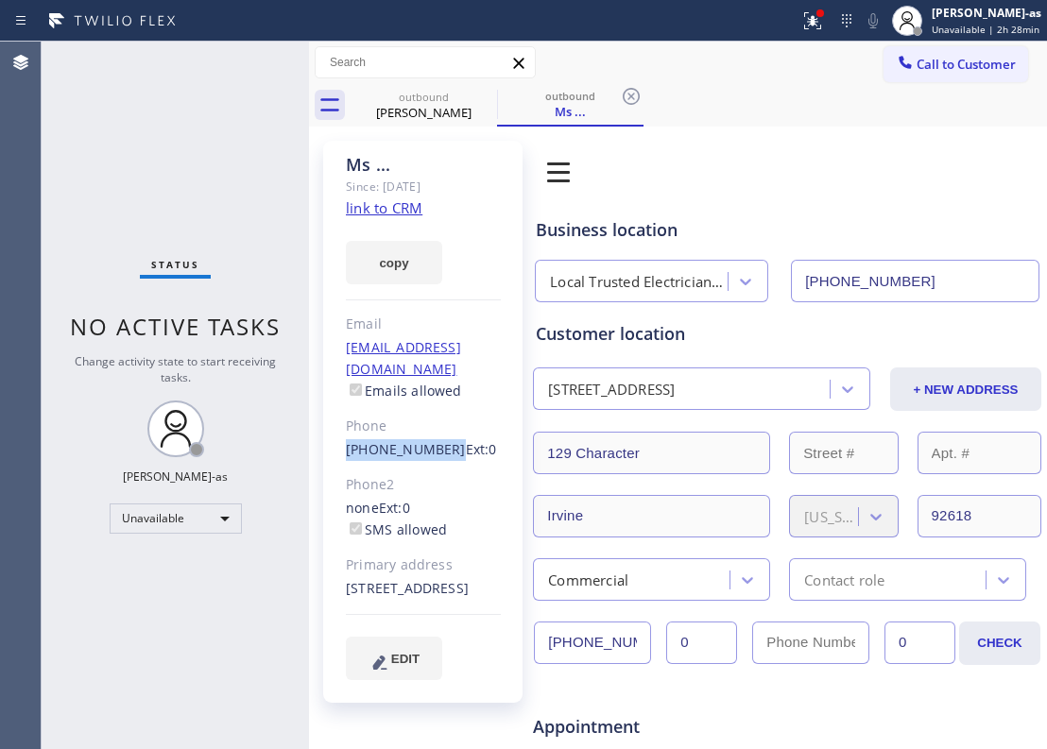
drag, startPoint x: 344, startPoint y: 423, endPoint x: 438, endPoint y: 433, distance: 95.0
click at [438, 433] on div "Ms ... Since: [DATE] link to CRM copy Email [EMAIL_ADDRESS][DOMAIN_NAME] Emails…" at bounding box center [422, 422] width 199 height 562
click at [122, 113] on div "Status No active tasks Change activity state to start receiving tasks. [PERSON_…" at bounding box center [175, 396] width 267 height 708
click at [433, 111] on div "[PERSON_NAME]" at bounding box center [423, 112] width 143 height 17
type input "[PHONE_NUMBER]"
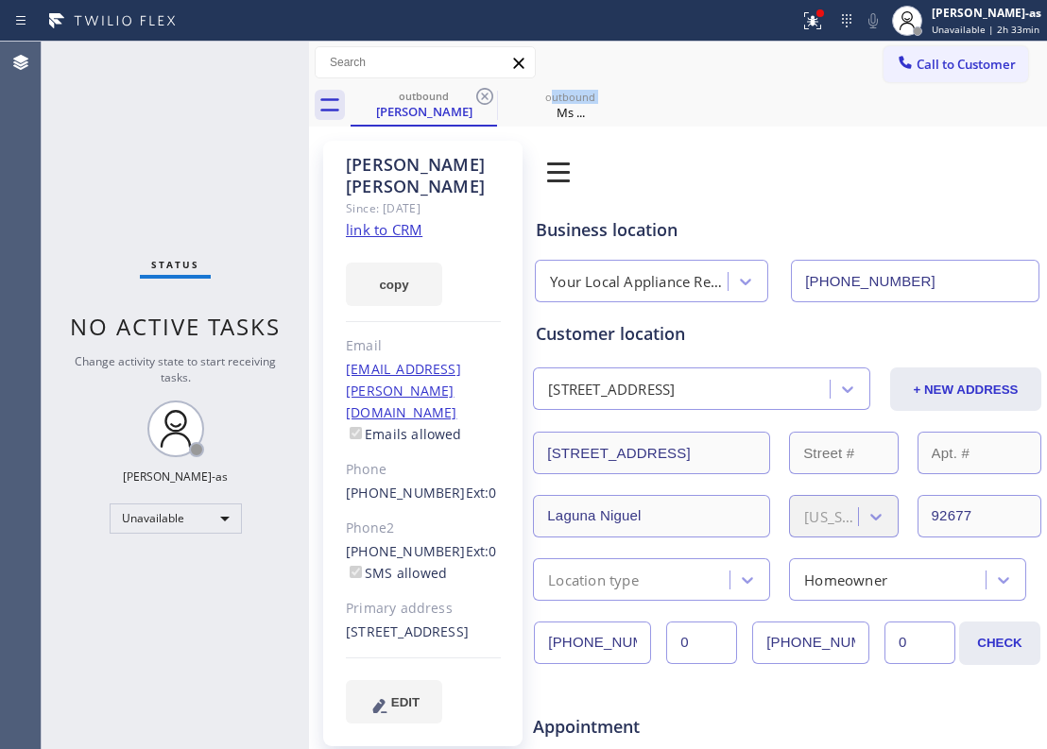
drag, startPoint x: 552, startPoint y: 102, endPoint x: 556, endPoint y: 163, distance: 61.5
click at [553, 103] on div "outbound Ms ..." at bounding box center [570, 105] width 143 height 43
type input "[PHONE_NUMBER]"
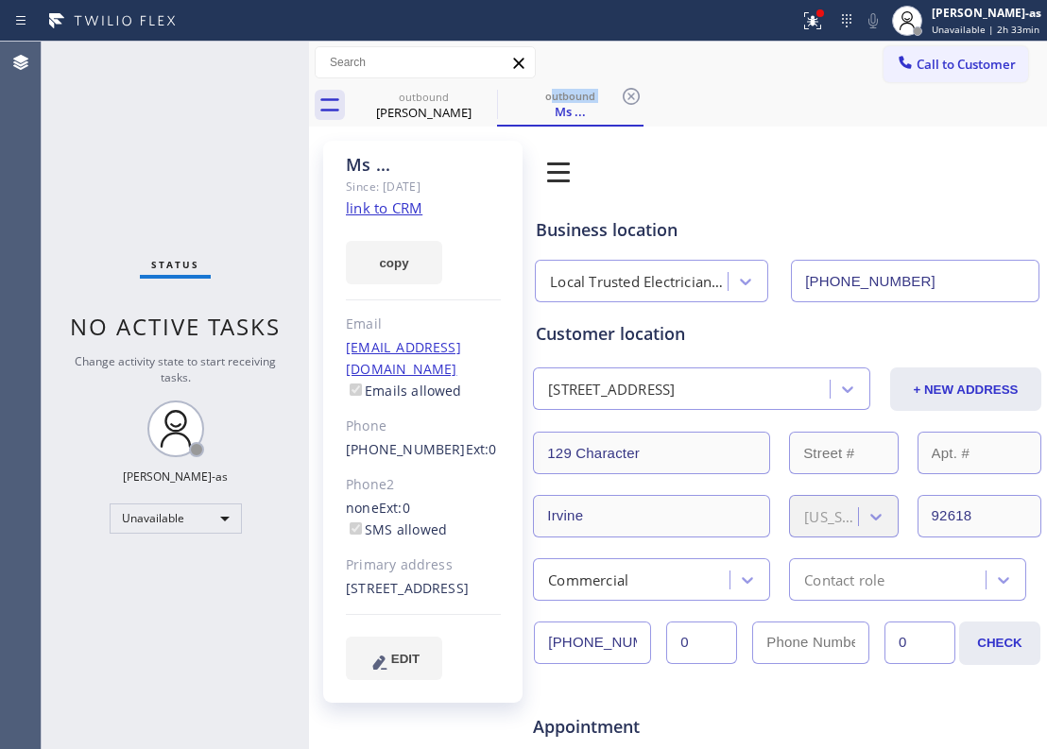
scroll to position [378, 0]
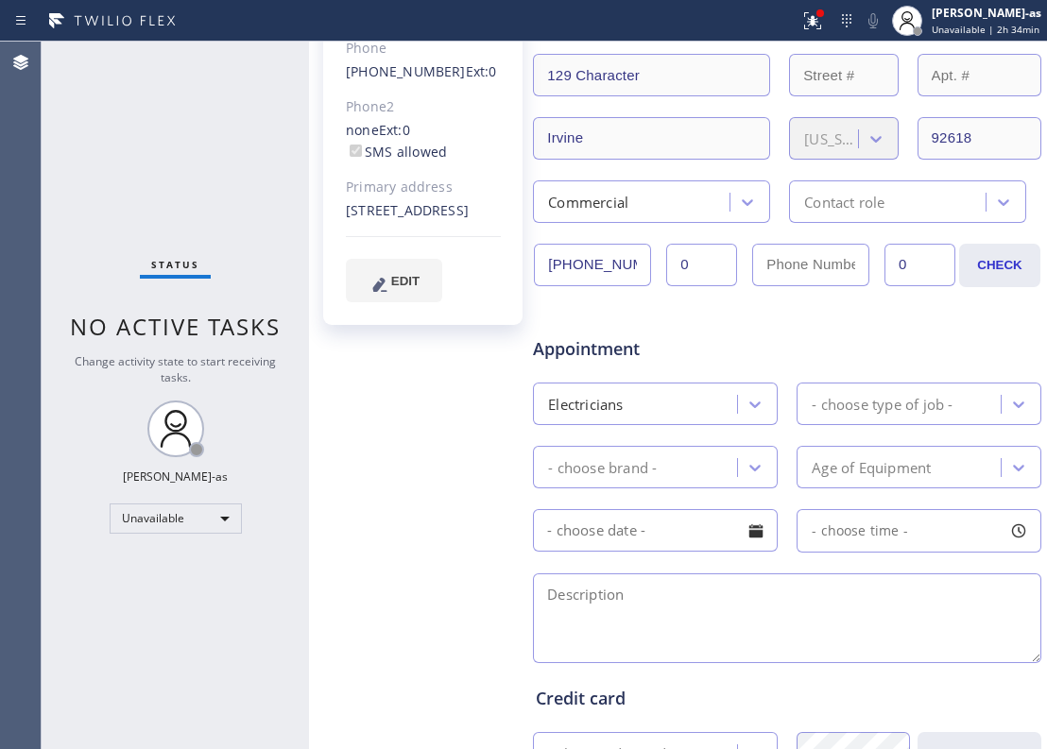
click at [461, 214] on div "[STREET_ADDRESS]" at bounding box center [423, 211] width 155 height 22
click at [473, 579] on div "Ms ... Since: [DATE] link to CRM copy Email [EMAIL_ADDRESS][DOMAIN_NAME] Emails…" at bounding box center [423, 378] width 218 height 1251
click at [265, 83] on div "Status No active tasks Change activity state to start receiving tasks. [PERSON_…" at bounding box center [175, 396] width 267 height 708
click at [172, 212] on div "Status No active tasks Change activity state to start receiving tasks. [PERSON_…" at bounding box center [175, 396] width 267 height 708
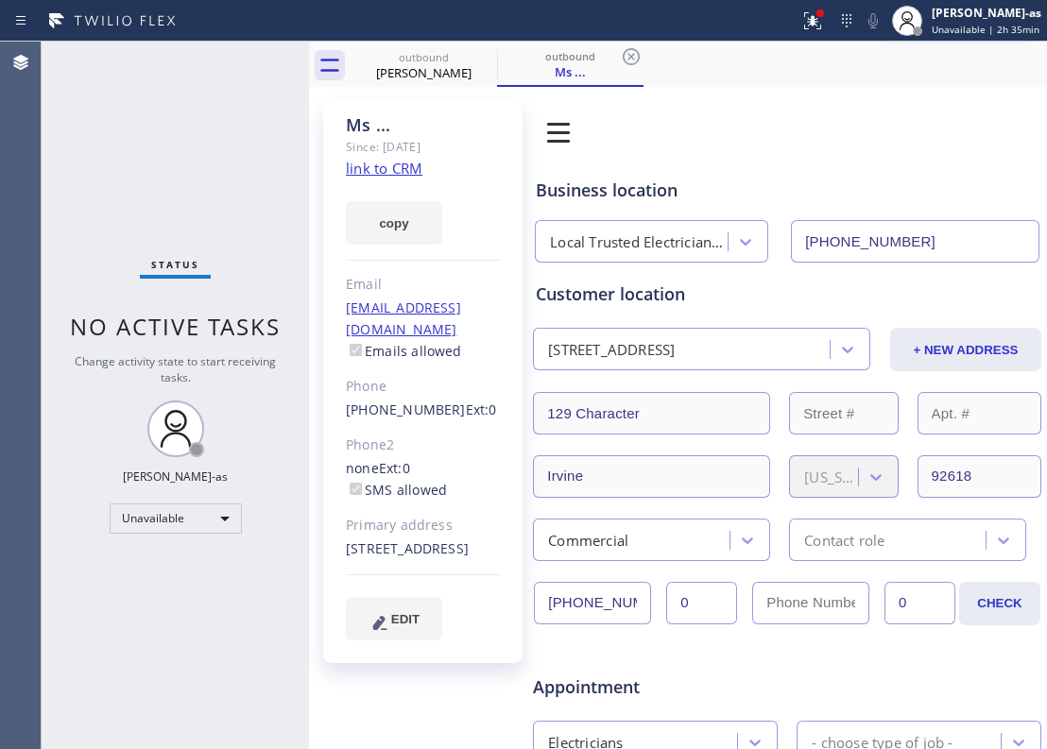
scroll to position [0, 0]
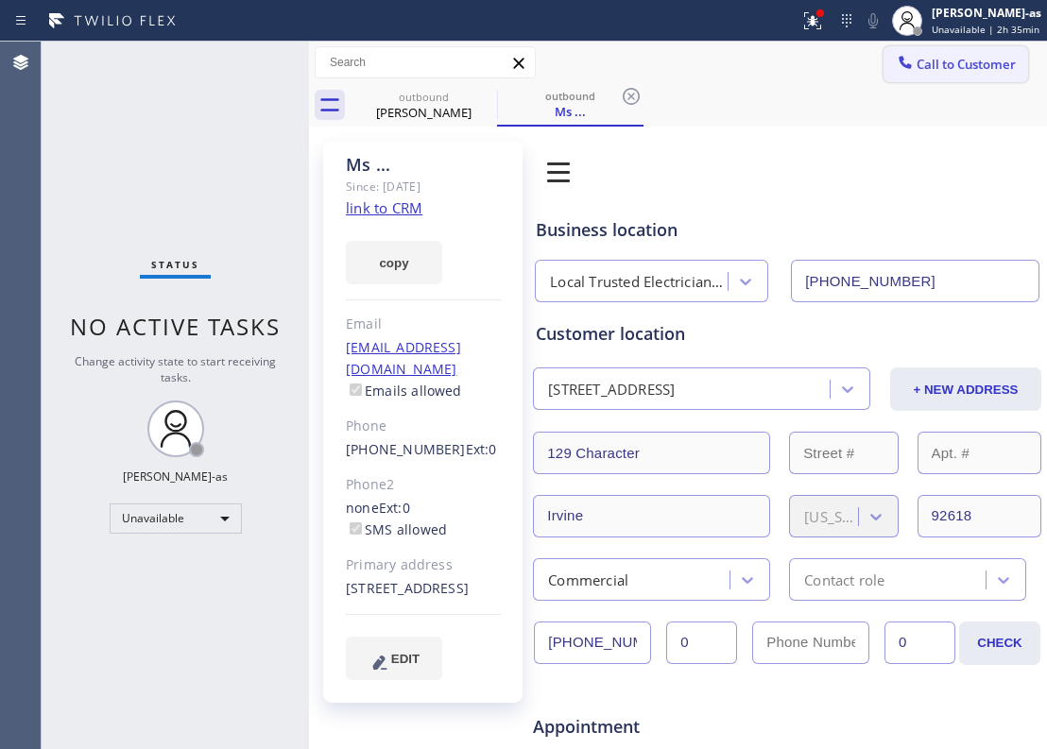
click at [903, 76] on button "Call to Customer" at bounding box center [956, 64] width 145 height 36
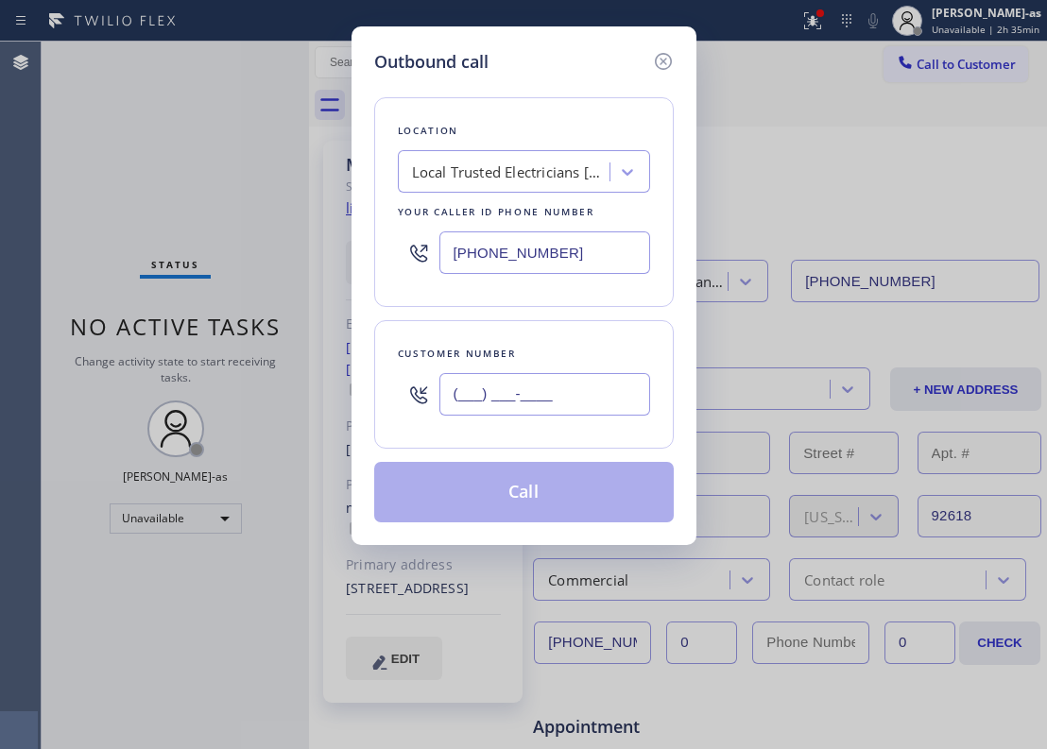
click at [580, 390] on input "(___) ___-____" at bounding box center [544, 394] width 211 height 43
paste input "714) 350-4250"
type input "[PHONE_NUMBER]"
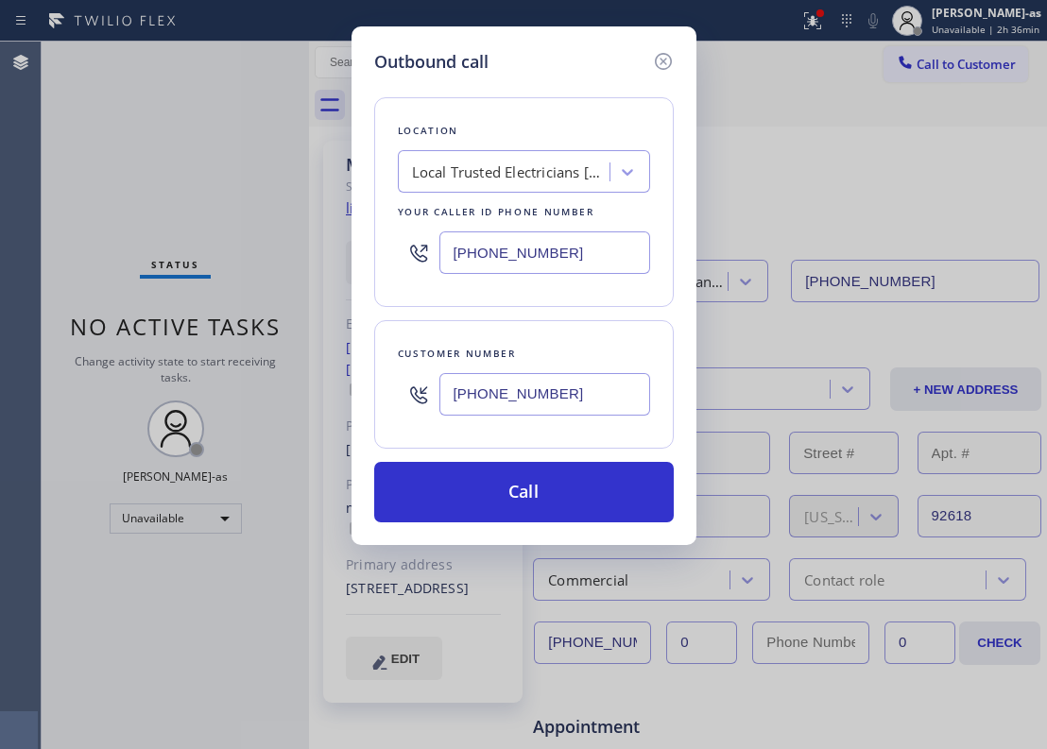
drag, startPoint x: 529, startPoint y: 284, endPoint x: 533, endPoint y: 269, distance: 15.6
click at [529, 284] on div "[PHONE_NUMBER]" at bounding box center [524, 252] width 252 height 61
click at [537, 258] on input "[PHONE_NUMBER]" at bounding box center [544, 253] width 211 height 43
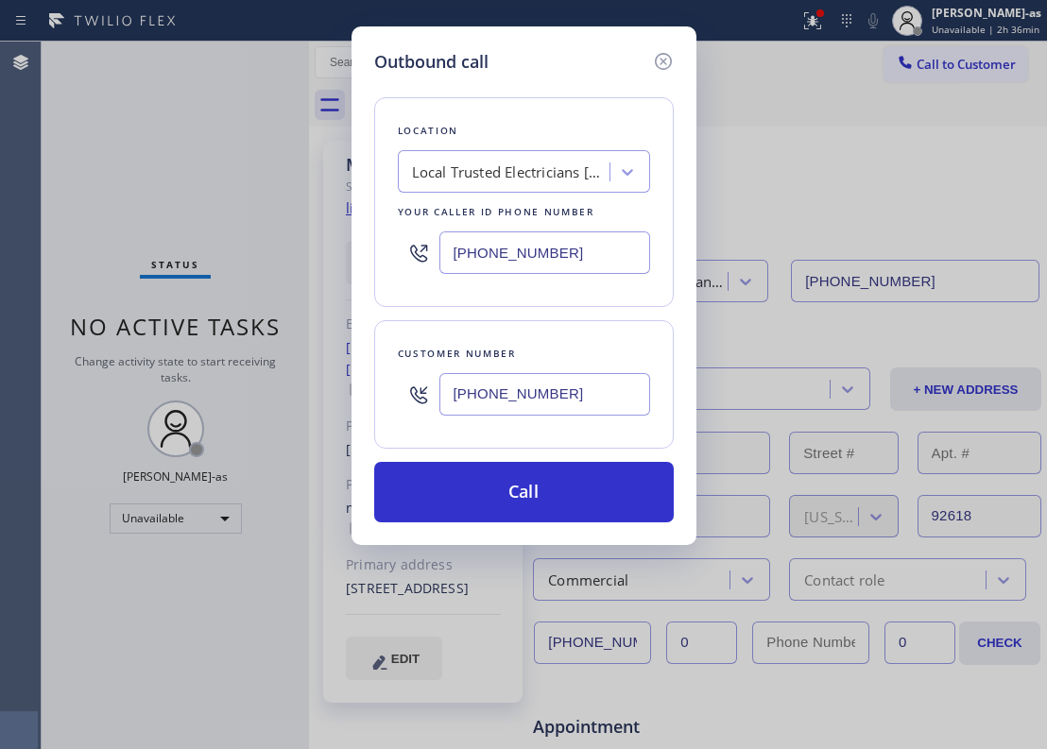
paste input "855) 731-4952"
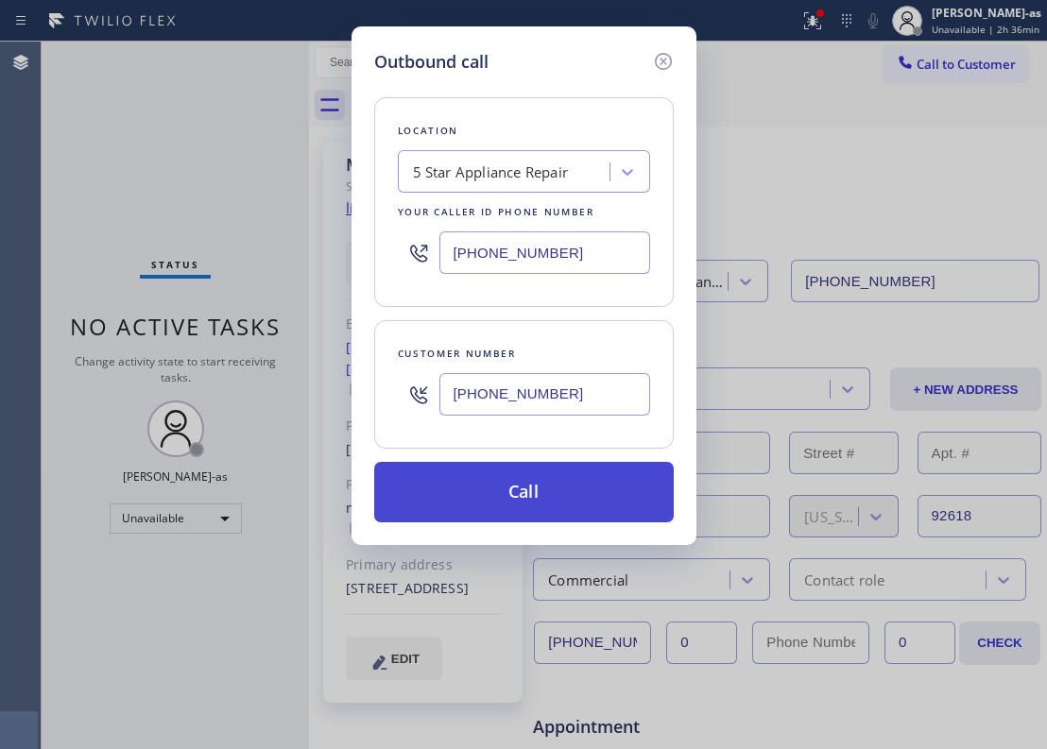
type input "[PHONE_NUMBER]"
click at [541, 489] on button "Call" at bounding box center [524, 492] width 300 height 60
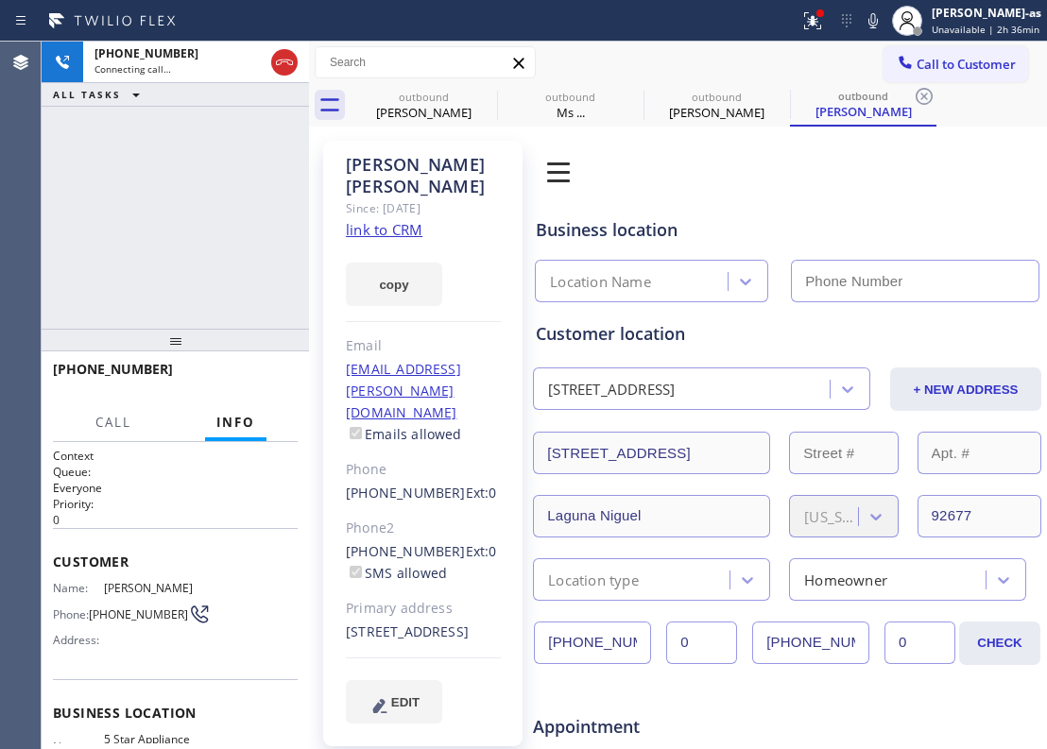
type input "[PHONE_NUMBER]"
click at [168, 227] on div "[PHONE_NUMBER] Live | 00:07 ALL TASKS ALL TASKS ACTIVE TASKS TASKS IN WRAP UP" at bounding box center [175, 185] width 267 height 287
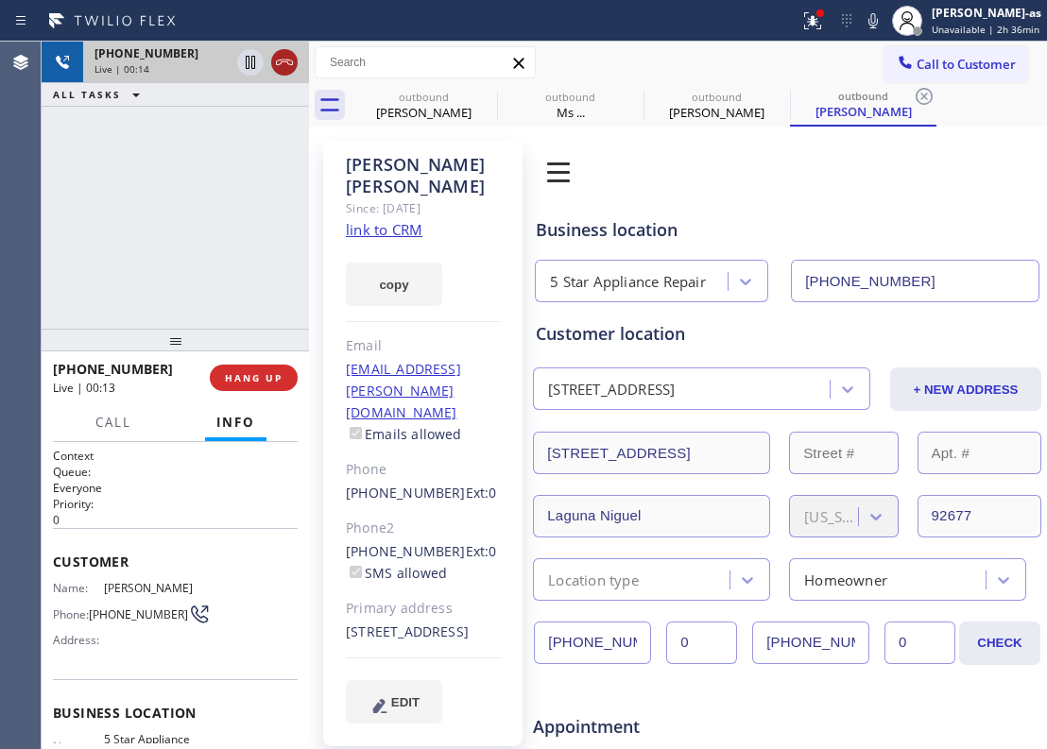
click at [281, 53] on icon at bounding box center [284, 62] width 23 height 23
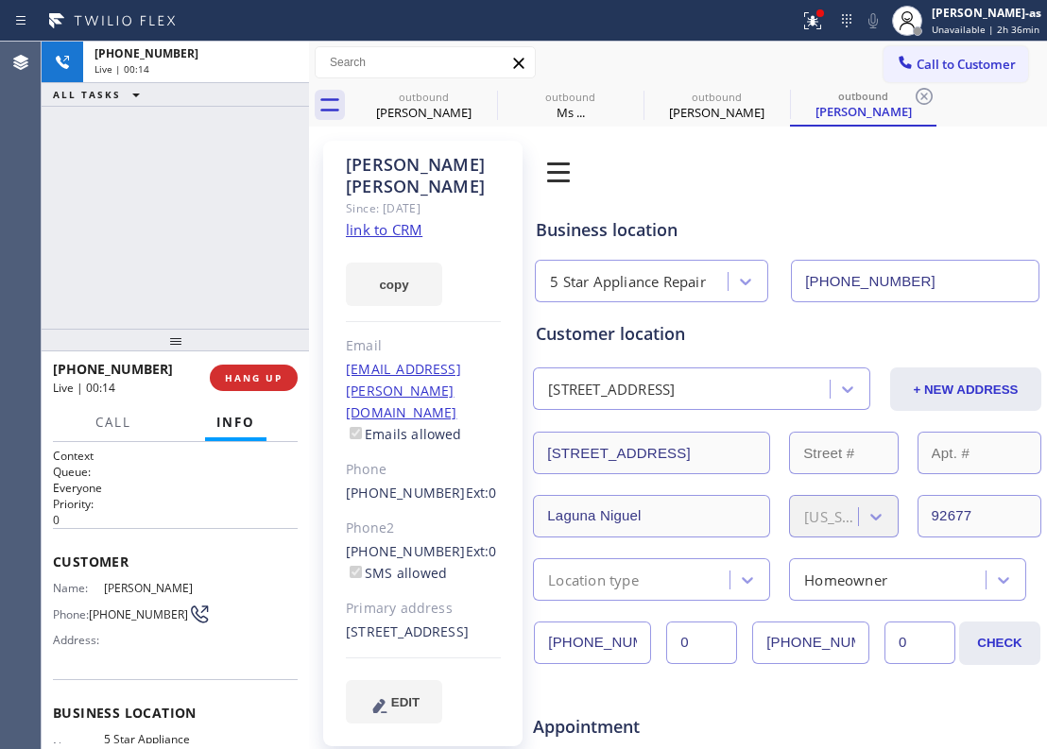
drag, startPoint x: 205, startPoint y: 282, endPoint x: 232, endPoint y: 404, distance: 125.9
click at [205, 344] on div "[PHONE_NUMBER] Live | 00:14 ALL TASKS ALL TASKS ACTIVE TASKS TASKS IN WRAP UP […" at bounding box center [175, 396] width 267 height 708
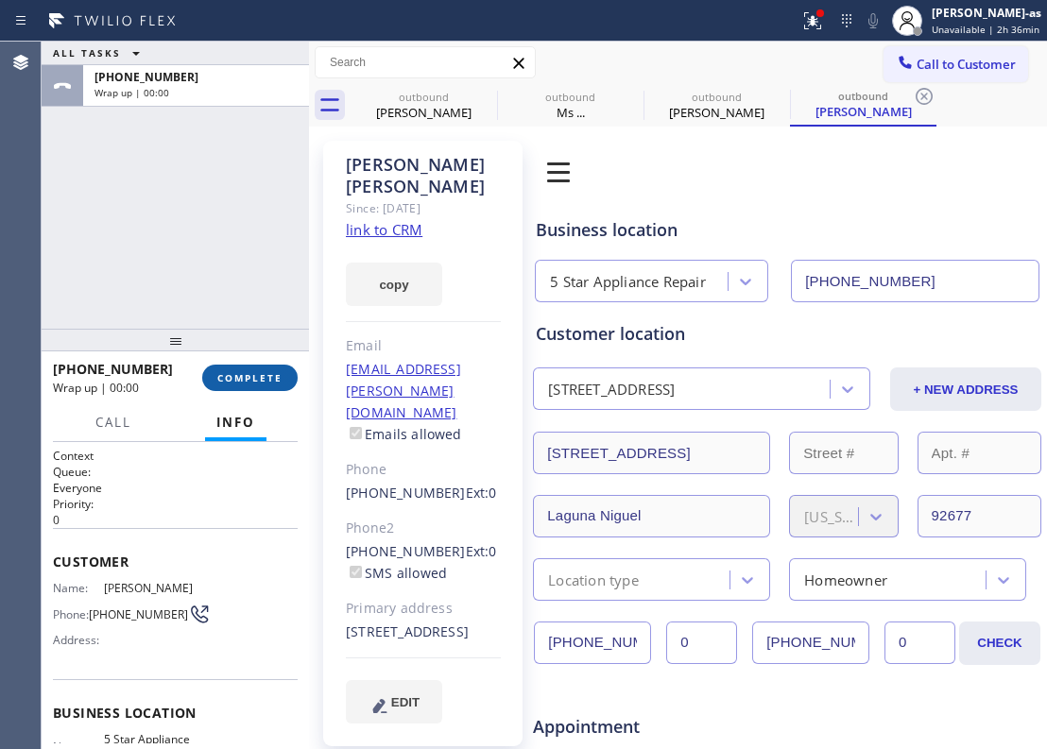
click at [240, 382] on span "COMPLETE" at bounding box center [249, 377] width 65 height 13
click at [210, 369] on div "[PHONE_NUMBER] Wrap up | 00:00 COMPLETE" at bounding box center [175, 377] width 245 height 49
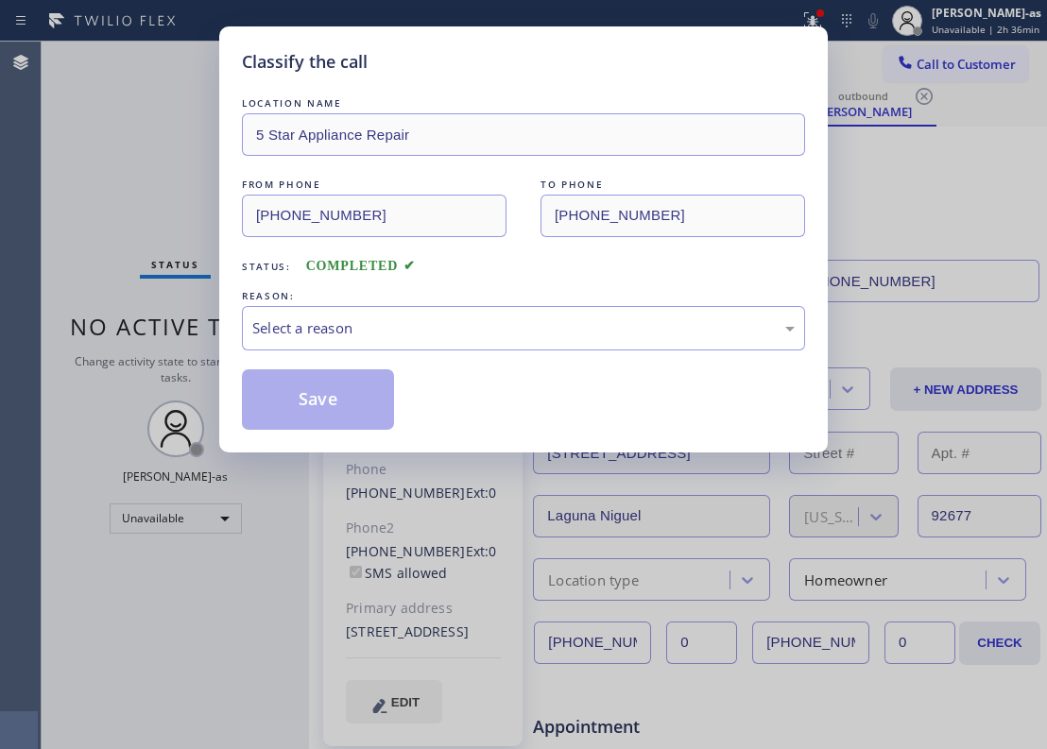
click at [181, 198] on div "Classify the call LOCATION NAME 5 Star Appliance Repair FROM PHONE [PHONE_NUMBE…" at bounding box center [523, 374] width 1047 height 749
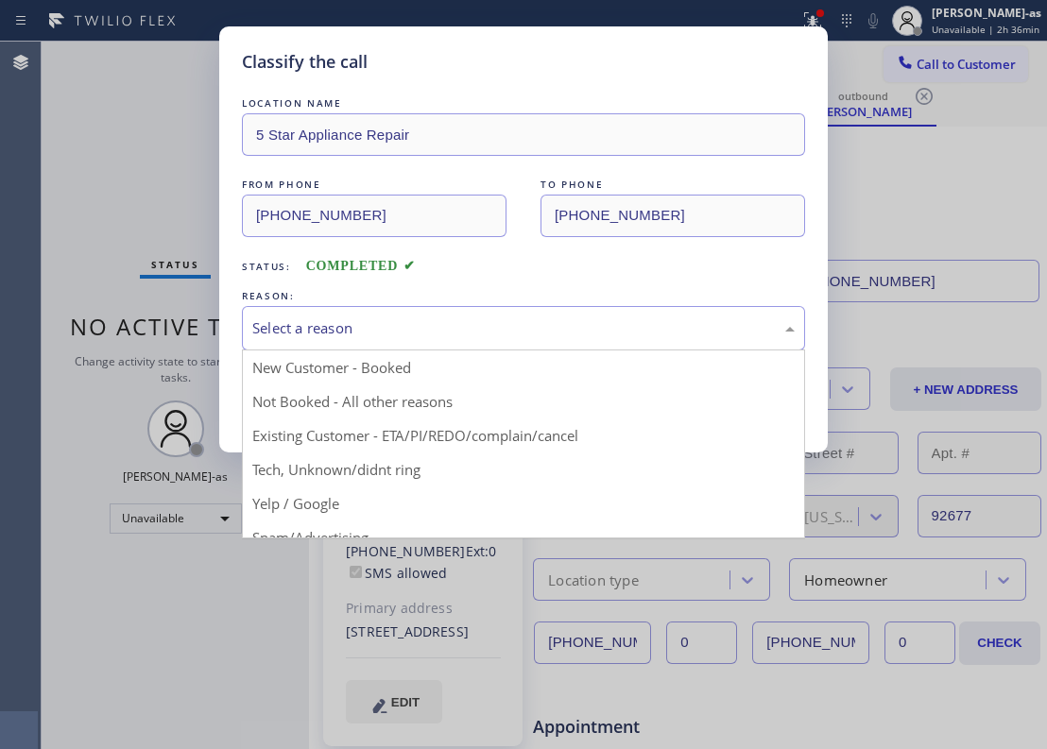
click at [451, 326] on div "Select a reason" at bounding box center [523, 329] width 542 height 22
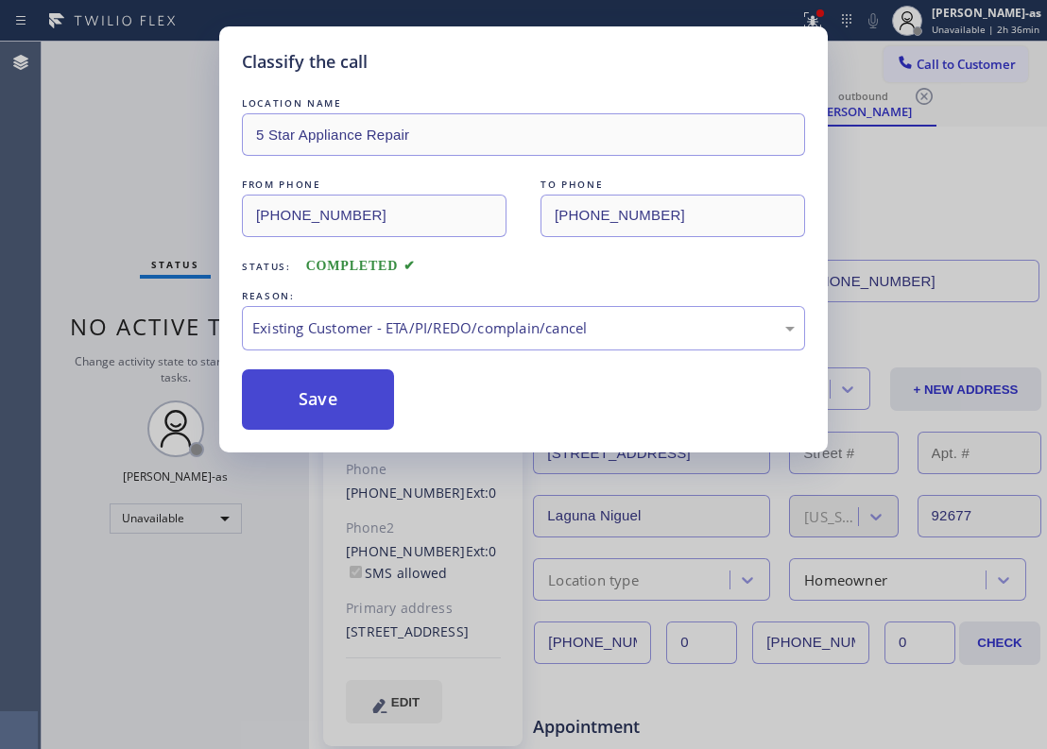
click at [340, 393] on button "Save" at bounding box center [318, 399] width 152 height 60
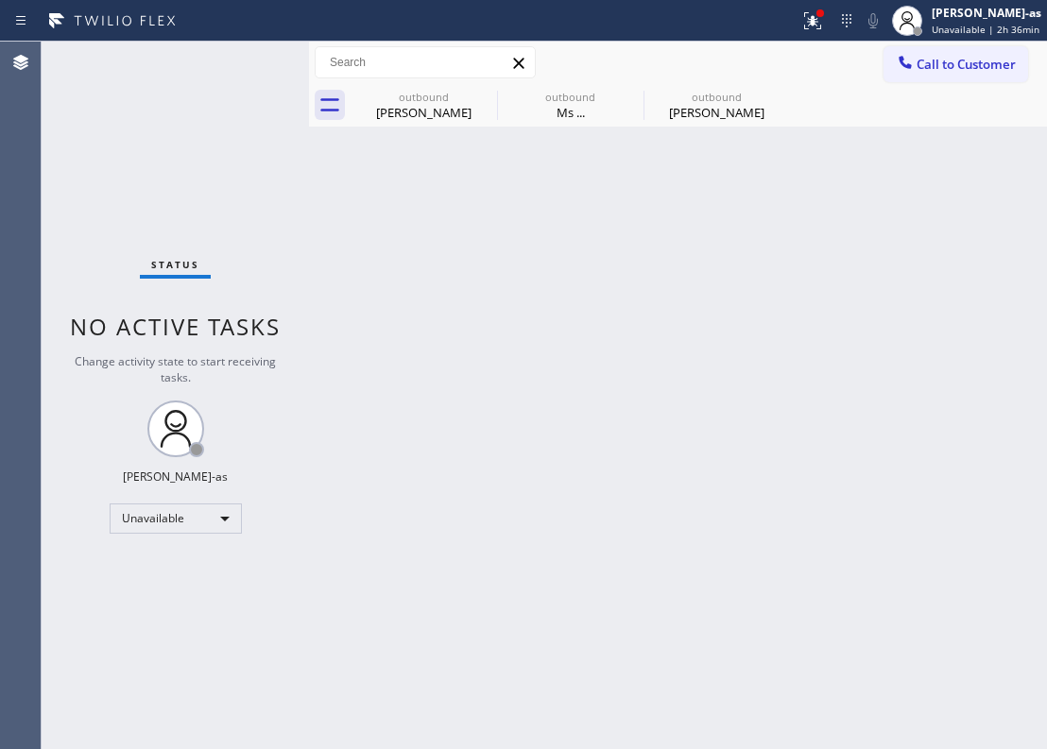
click at [561, 412] on div "Back to Dashboard Change Sender ID Customers Technicians Select a contact Outbo…" at bounding box center [678, 396] width 738 height 708
drag, startPoint x: 461, startPoint y: 378, endPoint x: 378, endPoint y: 393, distance: 84.5
click at [459, 378] on div "Back to Dashboard Change Sender ID Customers Technicians Select a contact Outbo…" at bounding box center [678, 396] width 738 height 708
click at [983, 69] on span "Call to Customer" at bounding box center [966, 64] width 99 height 17
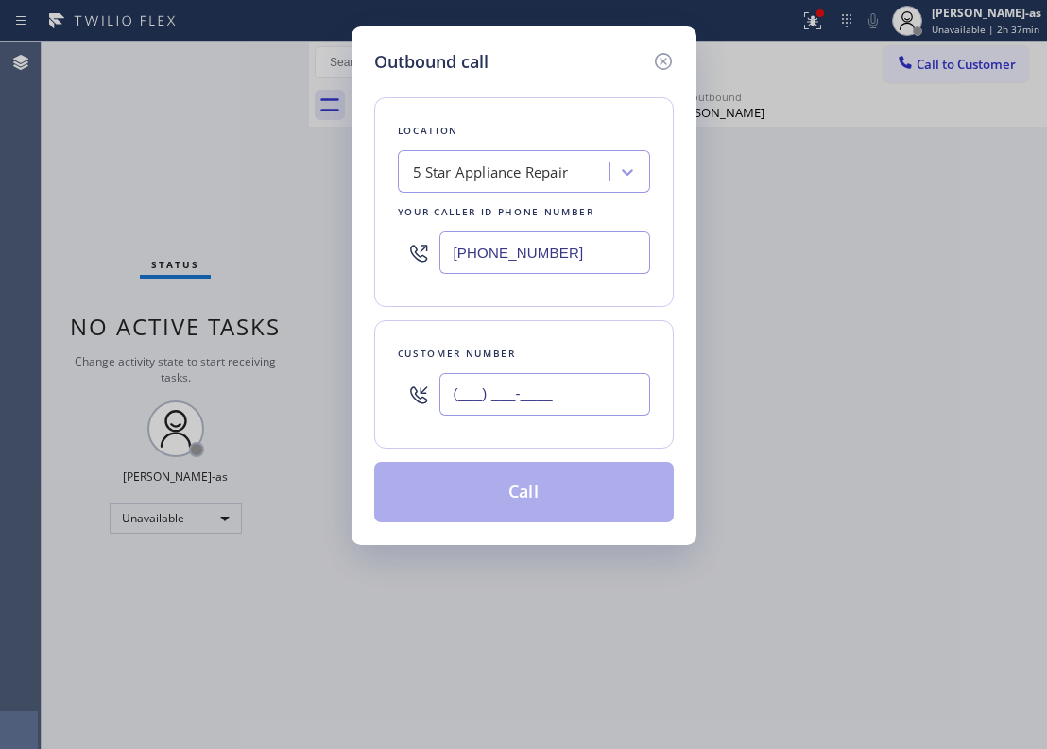
click at [606, 384] on input "(___) ___-____" at bounding box center [544, 394] width 211 height 43
paste input "949) 338-7304"
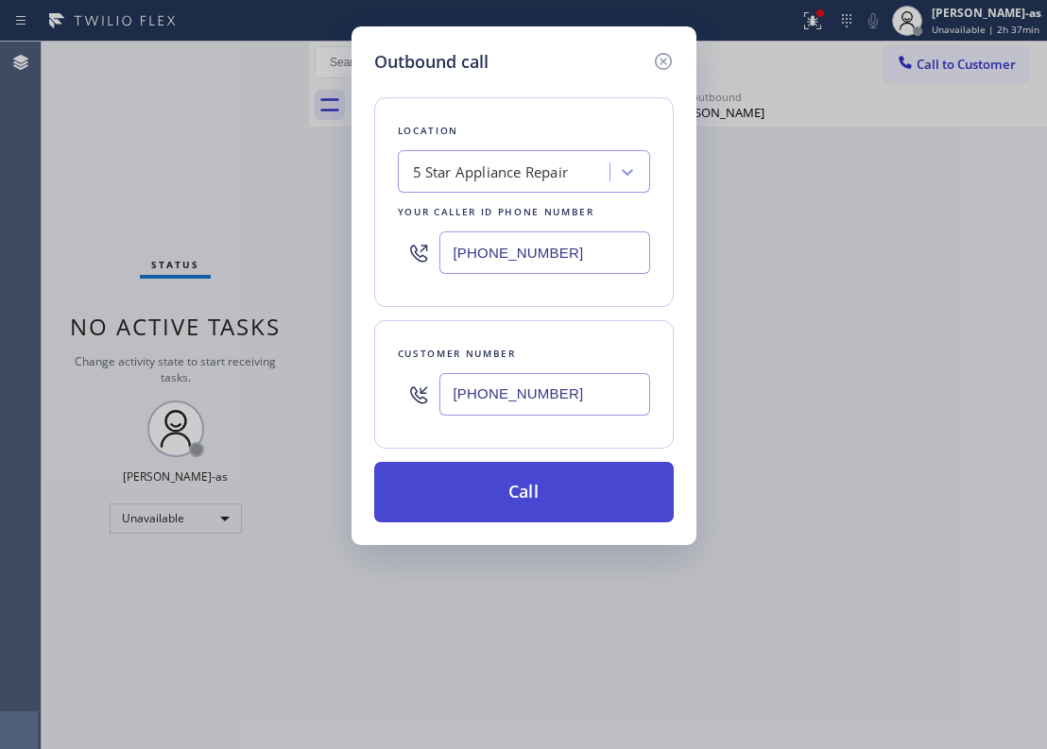
type input "[PHONE_NUMBER]"
click at [537, 496] on button "Call" at bounding box center [524, 492] width 300 height 60
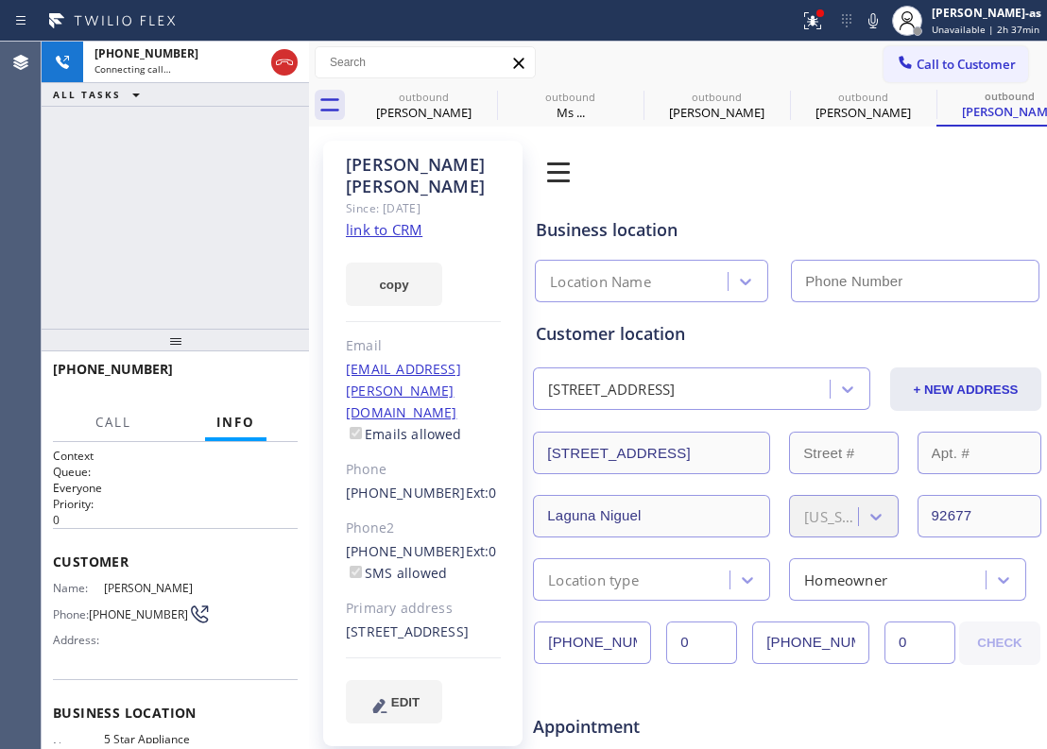
type input "[PHONE_NUMBER]"
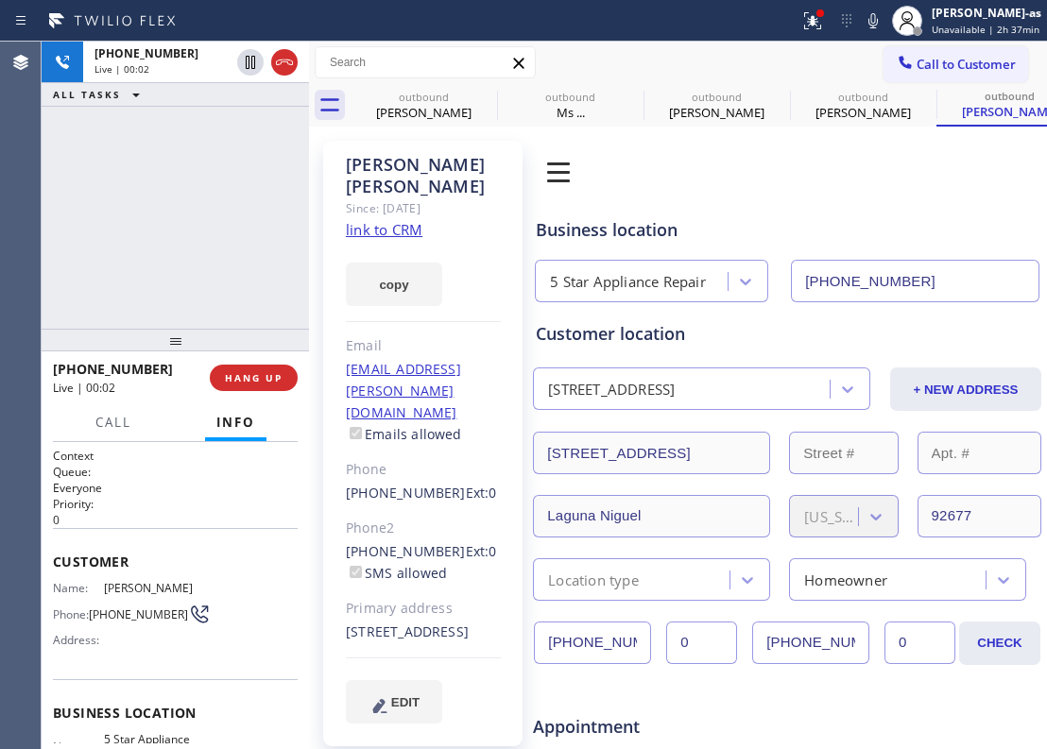
click at [123, 251] on div "[PHONE_NUMBER] Live | 00:02 ALL TASKS ALL TASKS ACTIVE TASKS TASKS IN WRAP UP" at bounding box center [175, 185] width 267 height 287
click at [176, 160] on div "[PHONE_NUMBER] Live | 00:08 ALL TASKS ALL TASKS ACTIVE TASKS TASKS IN WRAP UP" at bounding box center [175, 185] width 267 height 287
click at [201, 287] on div "[PHONE_NUMBER] Live | 00:13 ALL TASKS ALL TASKS ACTIVE TASKS TASKS IN WRAP UP" at bounding box center [175, 185] width 267 height 287
click at [257, 382] on span "HANG UP" at bounding box center [254, 377] width 58 height 13
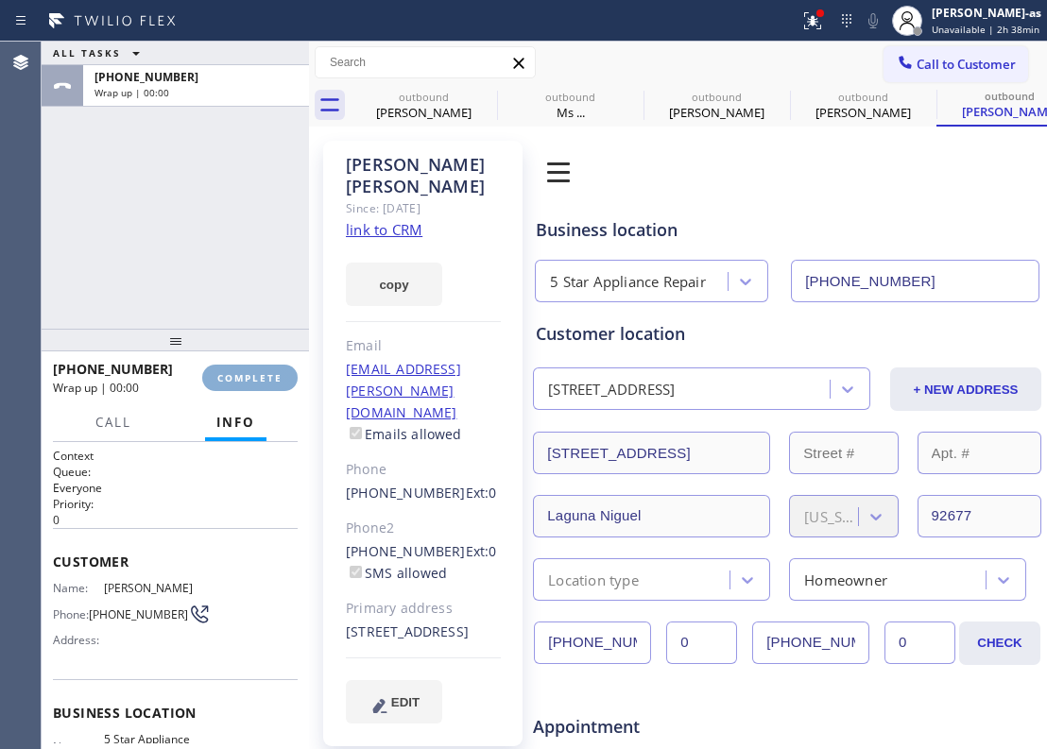
click at [257, 382] on span "COMPLETE" at bounding box center [249, 377] width 65 height 13
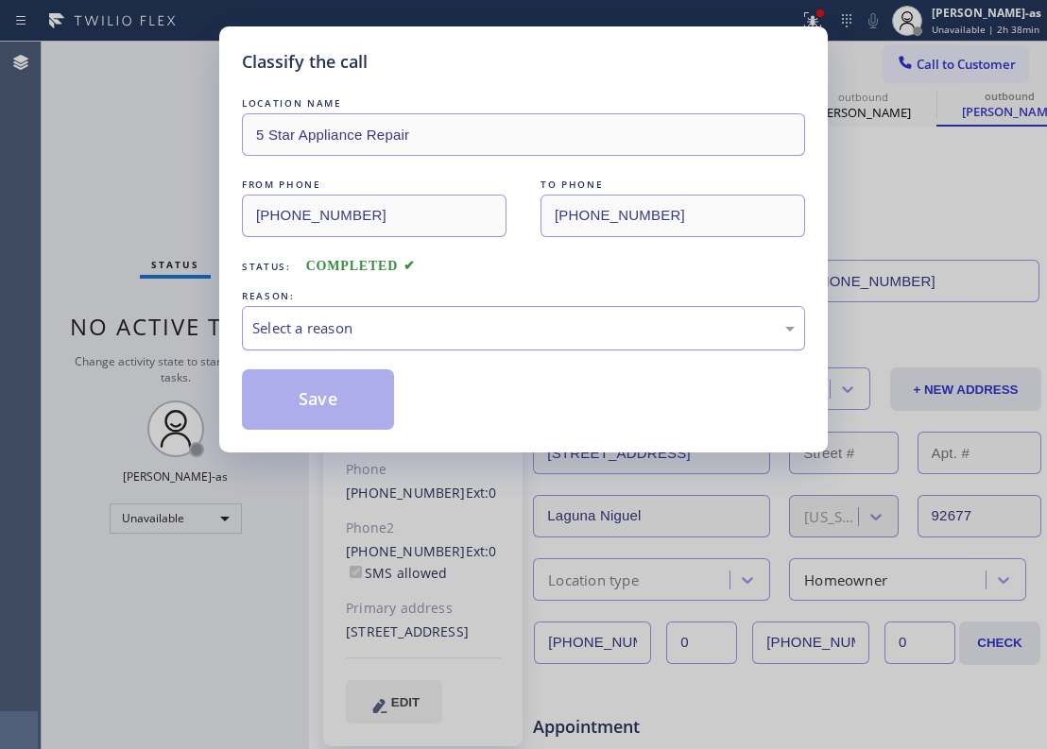
drag, startPoint x: 473, startPoint y: 312, endPoint x: 524, endPoint y: 340, distance: 57.6
click at [482, 312] on div "Select a reason" at bounding box center [523, 328] width 563 height 44
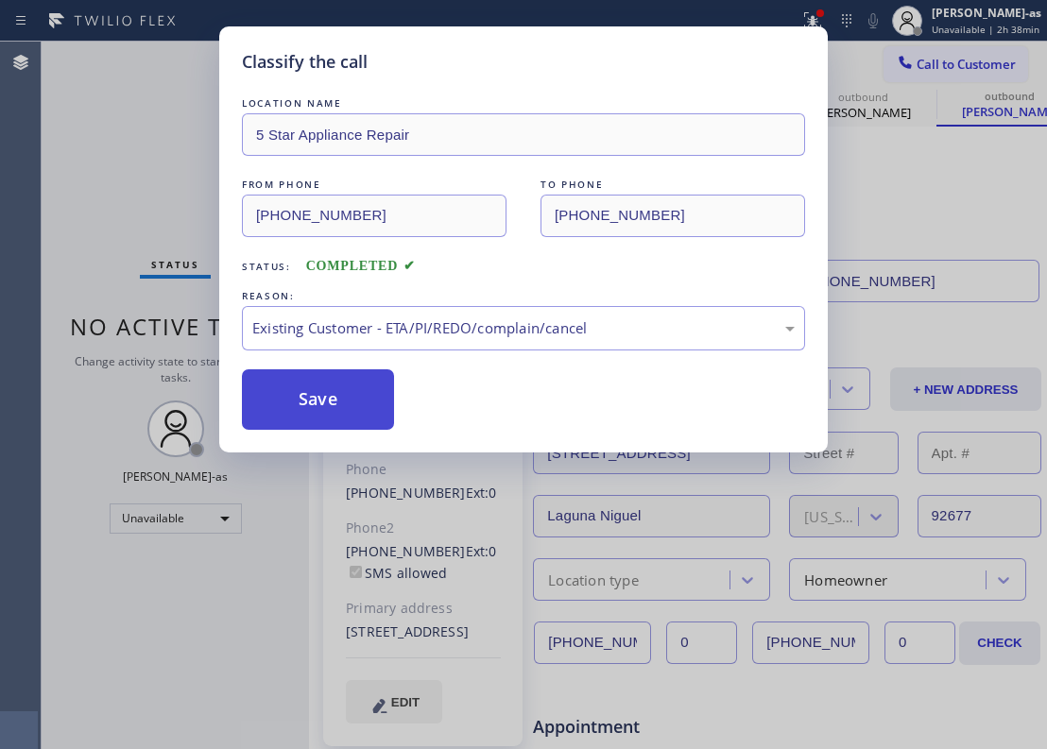
drag, startPoint x: 361, startPoint y: 399, endPoint x: 333, endPoint y: 393, distance: 28.9
click at [359, 399] on button "Save" at bounding box center [318, 399] width 152 height 60
click at [167, 110] on div "Classify the call LOCATION NAME 5 Star Appliance Repair FROM PHONE [PHONE_NUMBE…" at bounding box center [523, 374] width 1047 height 749
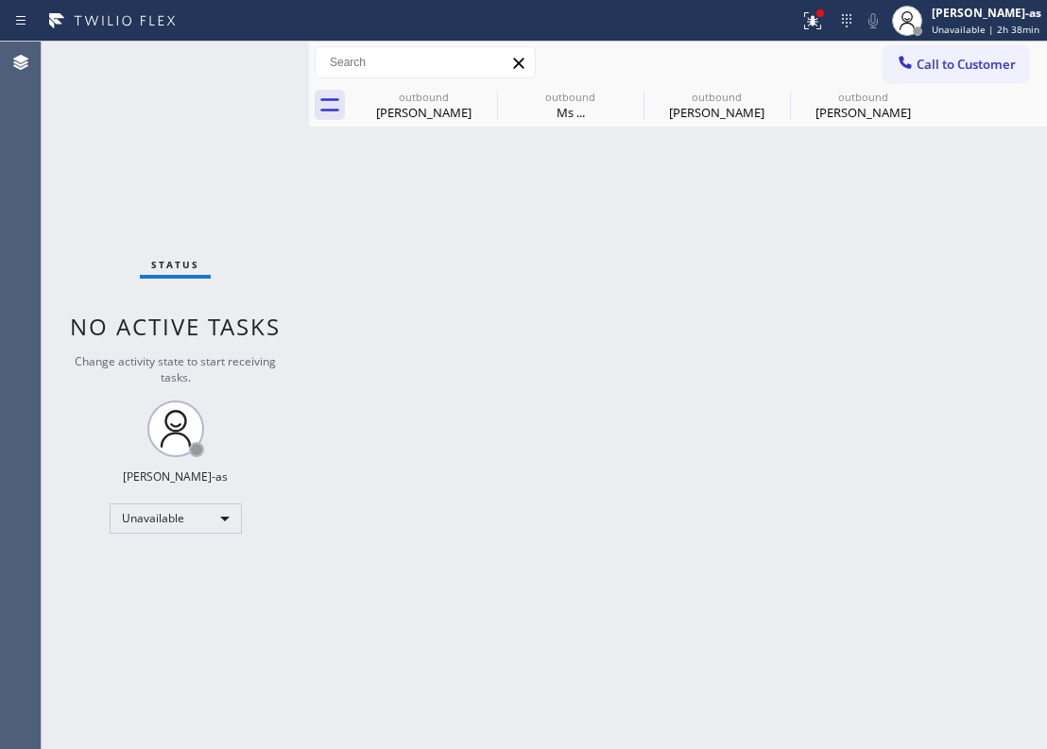
drag, startPoint x: 428, startPoint y: 329, endPoint x: 484, endPoint y: 329, distance: 55.8
click at [432, 333] on div "Back to Dashboard Change Sender ID Customers Technicians Select a contact Outbo…" at bounding box center [678, 396] width 738 height 708
click at [416, 106] on div "[PERSON_NAME]" at bounding box center [423, 112] width 143 height 17
type input "[PHONE_NUMBER]"
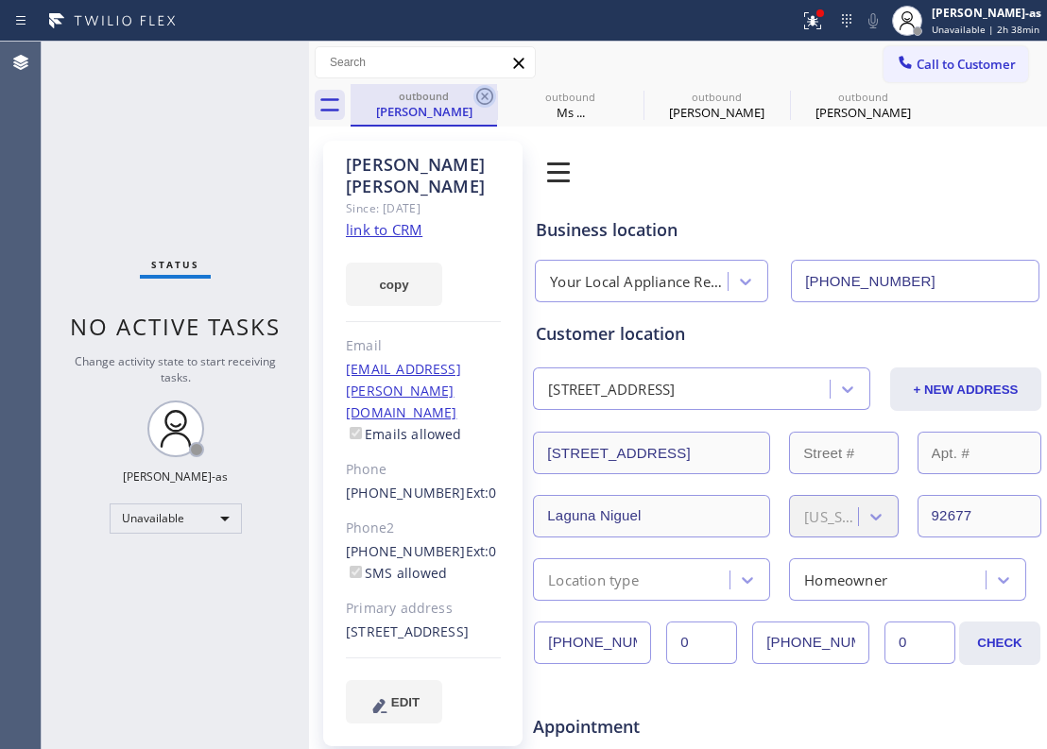
click at [473, 100] on icon at bounding box center [484, 96] width 23 height 23
click at [0, 0] on icon at bounding box center [0, 0] width 0 height 0
type input "[PHONE_NUMBER]"
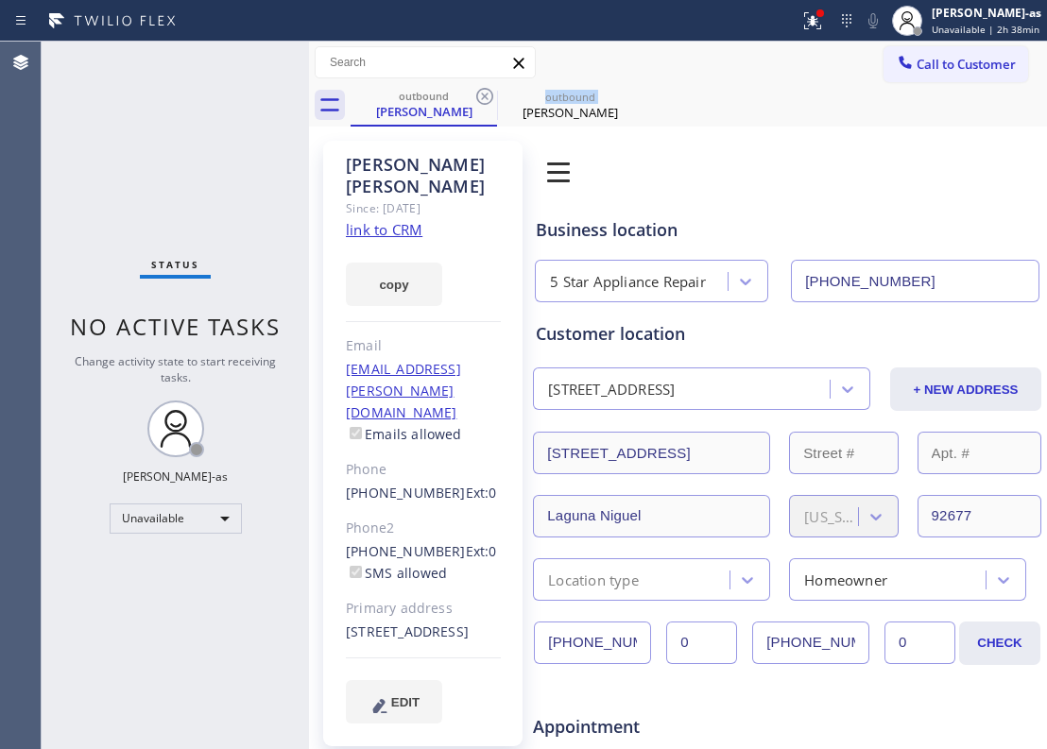
click at [473, 100] on icon at bounding box center [484, 96] width 23 height 23
click at [0, 0] on icon at bounding box center [0, 0] width 0 height 0
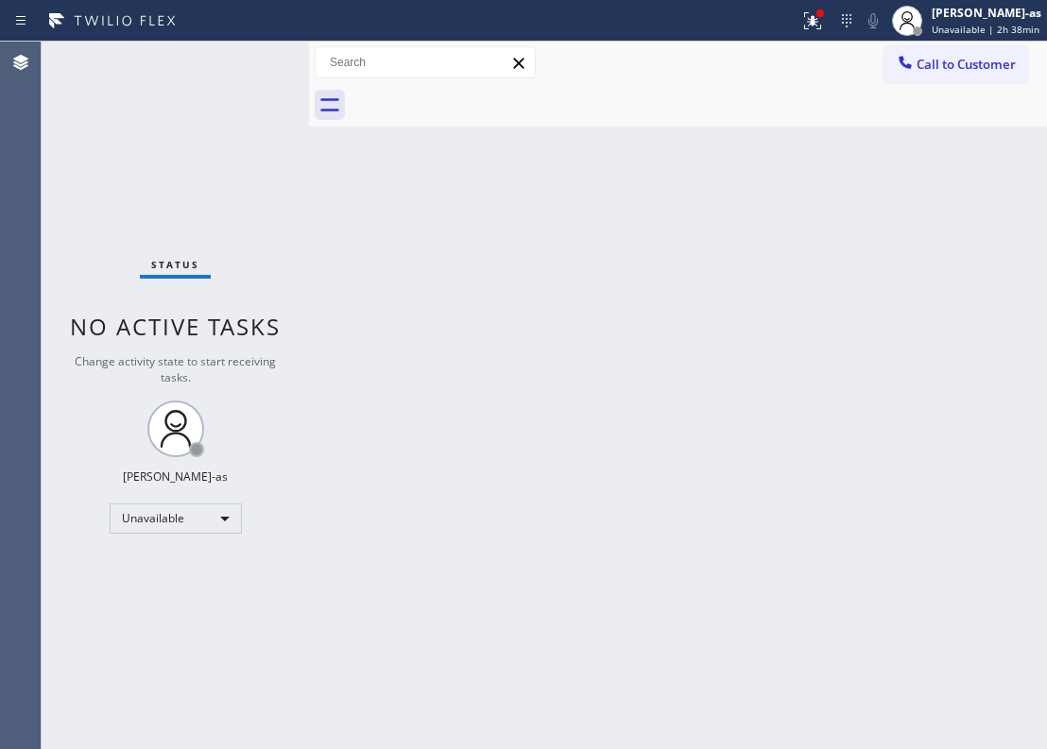
click at [473, 100] on div at bounding box center [699, 105] width 696 height 43
click at [613, 416] on div "Back to Dashboard Change Sender ID Customers Technicians Select a contact Outbo…" at bounding box center [678, 396] width 738 height 708
click at [384, 236] on div "Back to Dashboard Change Sender ID Customers Technicians Select a contact Outbo…" at bounding box center [678, 396] width 738 height 708
drag, startPoint x: 436, startPoint y: 318, endPoint x: 462, endPoint y: 342, distance: 36.1
click at [455, 325] on div "Back to Dashboard Change Sender ID Customers Technicians Select a contact Outbo…" at bounding box center [678, 396] width 738 height 708
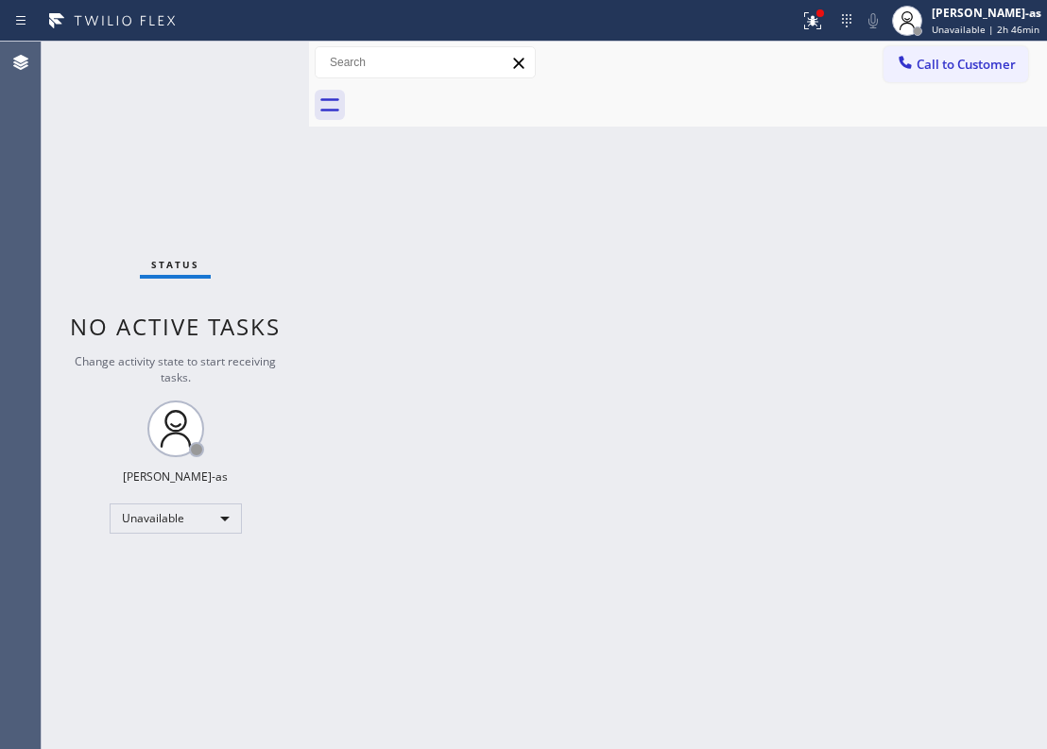
click at [601, 254] on div "Back to Dashboard Change Sender ID Customers Technicians Select a contact Outbo…" at bounding box center [678, 396] width 738 height 708
click at [182, 511] on div "Unavailable" at bounding box center [176, 519] width 132 height 30
click at [180, 607] on li "Break" at bounding box center [175, 616] width 128 height 23
click at [175, 527] on div "Unavailable" at bounding box center [176, 519] width 132 height 30
click at [172, 579] on li "Available" at bounding box center [175, 569] width 128 height 23
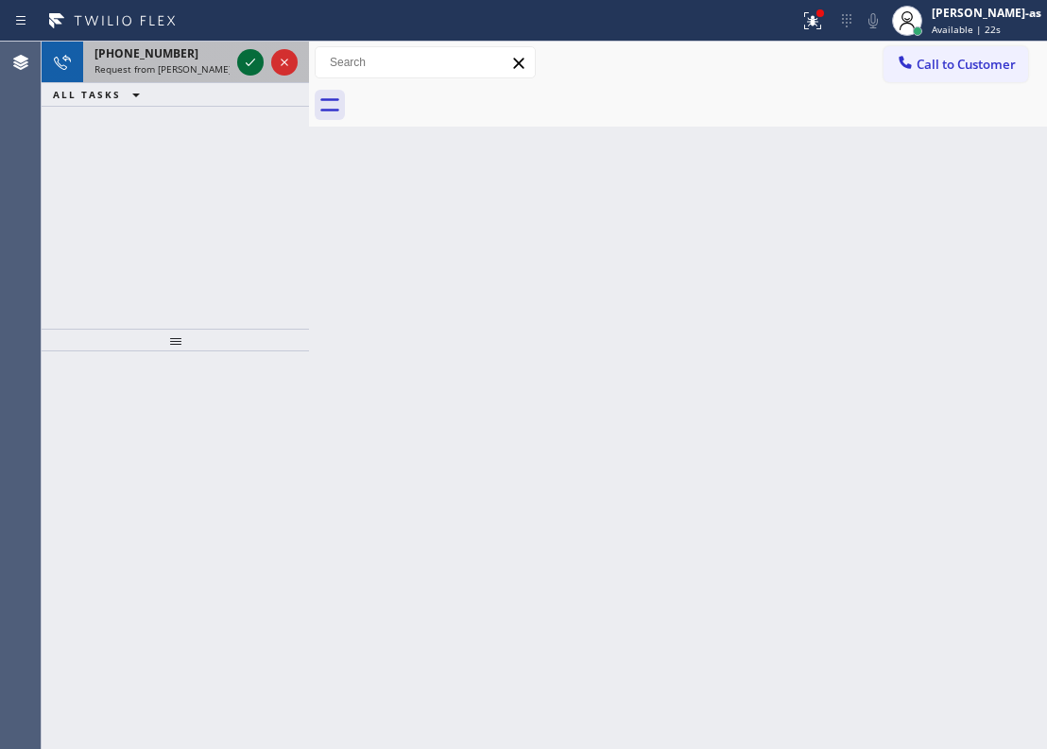
click at [251, 65] on icon at bounding box center [250, 62] width 23 height 23
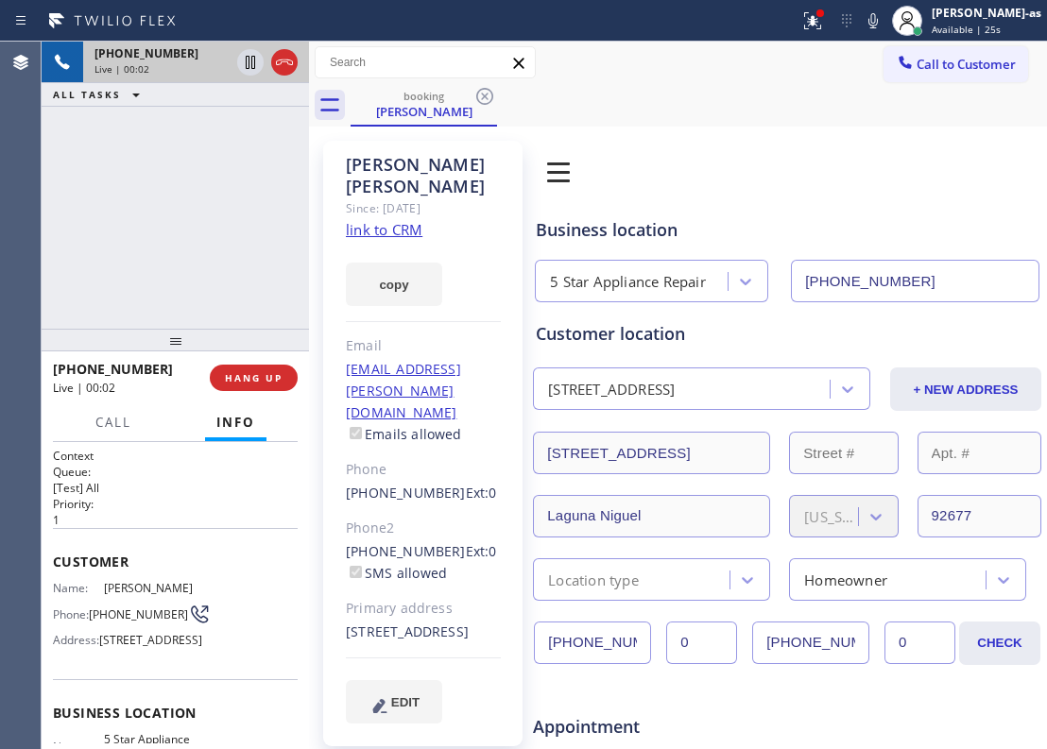
type input "[PHONE_NUMBER]"
drag, startPoint x: 337, startPoint y: 485, endPoint x: 438, endPoint y: 486, distance: 101.1
click at [438, 486] on div "[PERSON_NAME] Since: [DATE] link to CRM copy Email [EMAIL_ADDRESS][PERSON_NAME]…" at bounding box center [422, 444] width 199 height 606
copy link "[PHONE_NUMBER]"
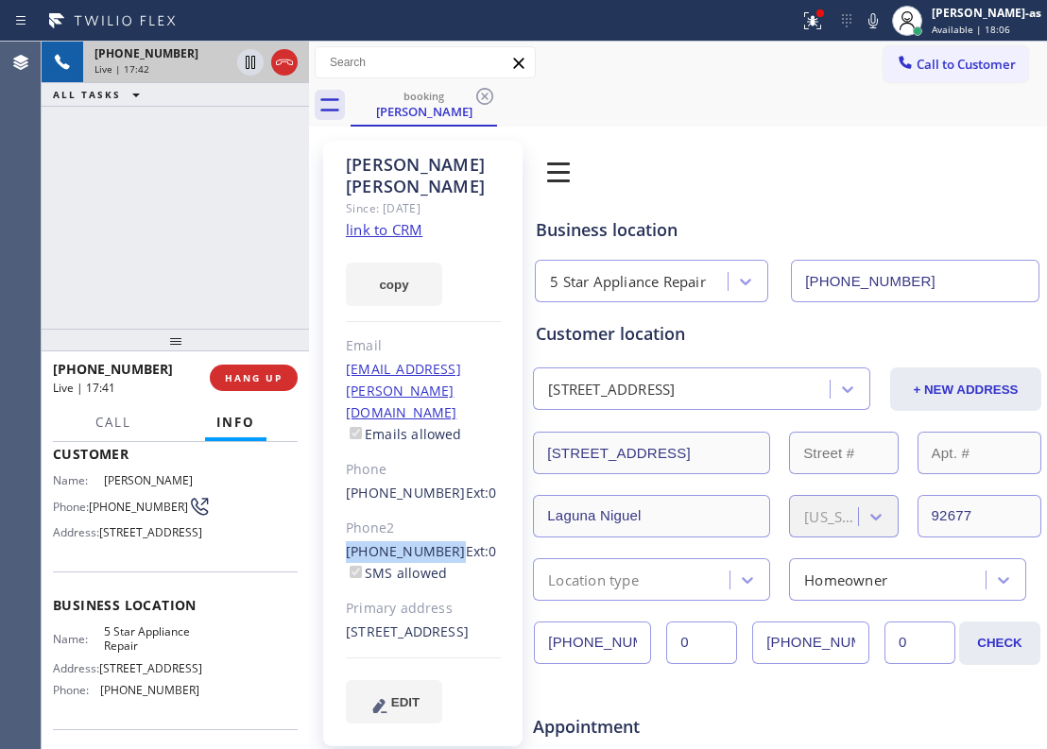
scroll to position [251, 0]
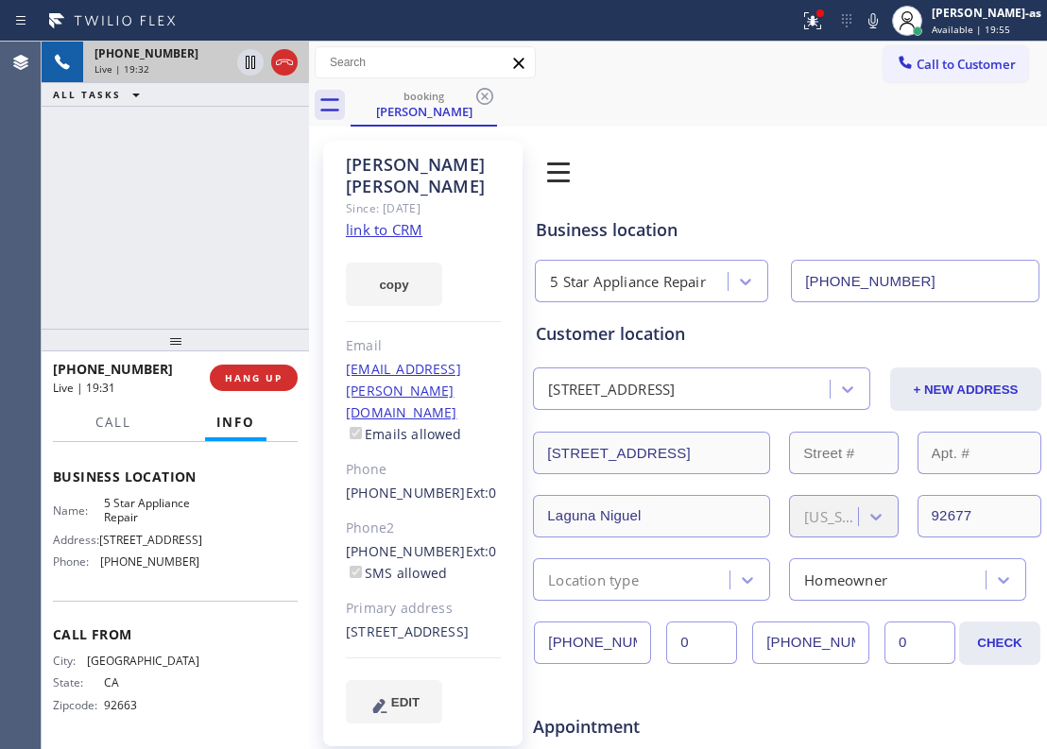
click at [214, 243] on div "[PHONE_NUMBER] Live | 19:32 ALL TASKS ALL TASKS ACTIVE TASKS TASKS IN WRAP UP" at bounding box center [175, 185] width 267 height 287
click at [214, 242] on div "[PHONE_NUMBER] Live | 19:33 ALL TASKS ALL TASKS ACTIVE TASKS TASKS IN WRAP UP" at bounding box center [175, 185] width 267 height 287
click at [214, 239] on div "[PHONE_NUMBER] Live | 19:34 ALL TASKS ALL TASKS ACTIVE TASKS TASKS IN WRAP UP" at bounding box center [175, 185] width 267 height 287
click at [204, 238] on div "[PHONE_NUMBER] Live | 19:35 ALL TASKS ALL TASKS ACTIVE TASKS TASKS IN WRAP UP" at bounding box center [175, 185] width 267 height 287
drag, startPoint x: 100, startPoint y: 244, endPoint x: 187, endPoint y: 229, distance: 88.2
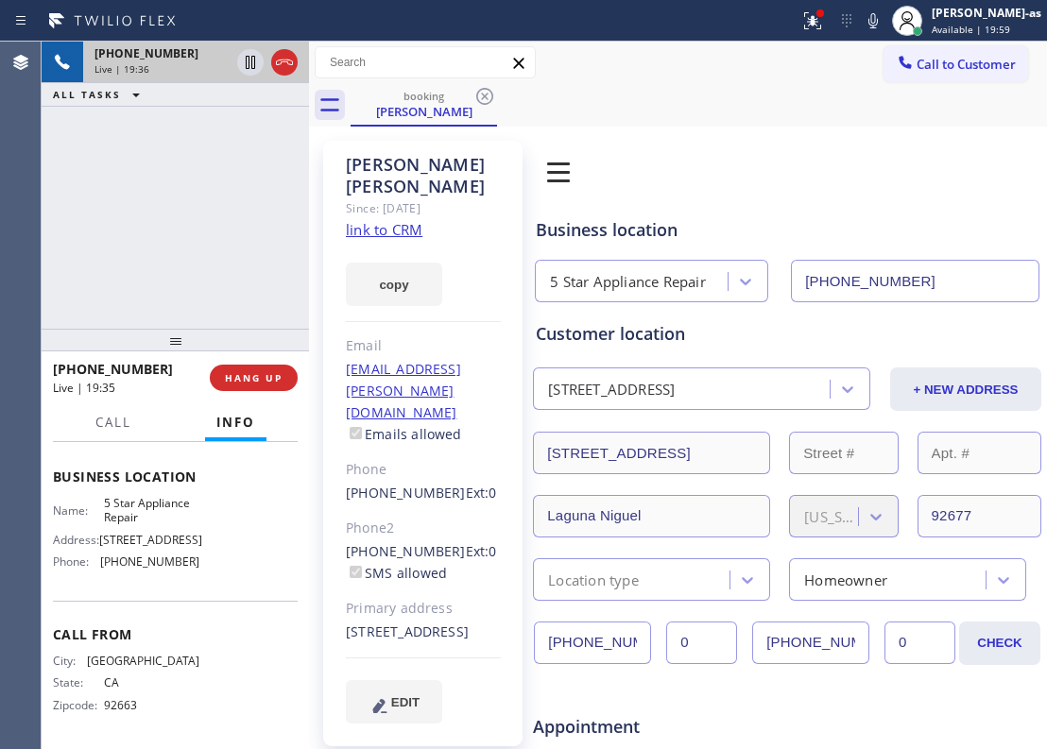
click at [107, 239] on div "[PHONE_NUMBER] Live | 19:36 ALL TASKS ALL TASKS ACTIVE TASKS TASKS IN WRAP UP" at bounding box center [175, 185] width 267 height 287
click at [171, 200] on div "[PHONE_NUMBER] Live | 19:36 ALL TASKS ALL TASKS ACTIVE TASKS TASKS IN WRAP UP" at bounding box center [175, 185] width 267 height 287
drag, startPoint x: 148, startPoint y: 197, endPoint x: 268, endPoint y: 514, distance: 339.4
click at [148, 195] on div "[PHONE_NUMBER] Live | 19:36 ALL TASKS ALL TASKS ACTIVE TASKS TASKS IN WRAP UP" at bounding box center [175, 185] width 267 height 287
click at [231, 378] on span "HANG UP" at bounding box center [254, 377] width 58 height 13
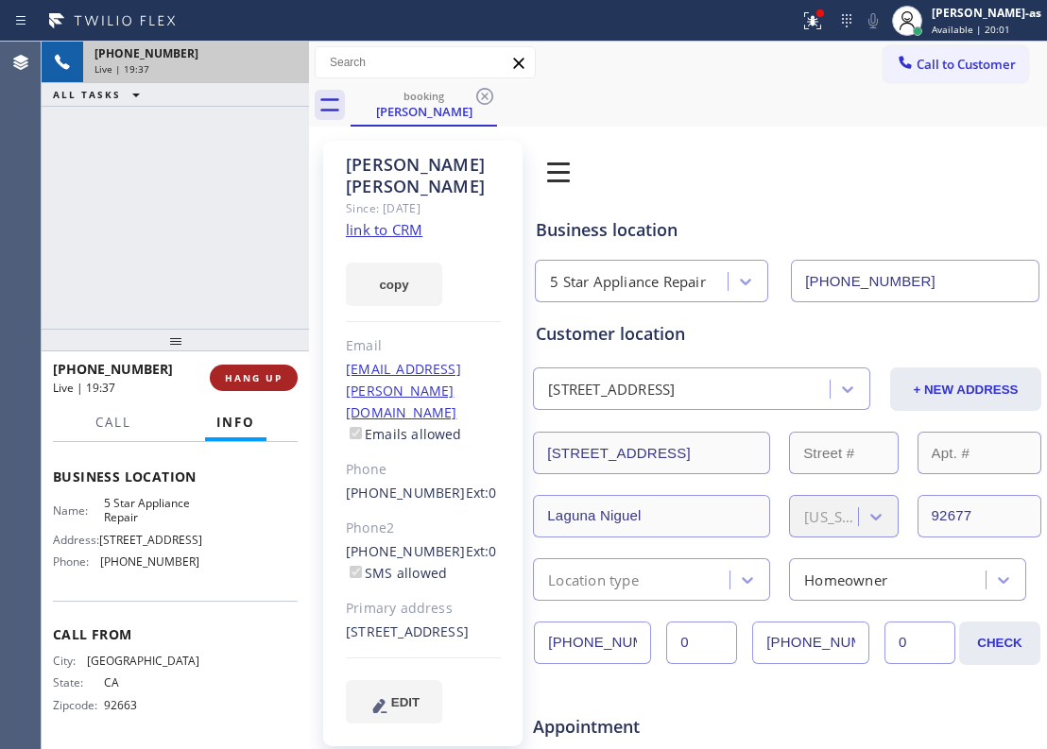
click at [231, 378] on span "HANG UP" at bounding box center [254, 377] width 58 height 13
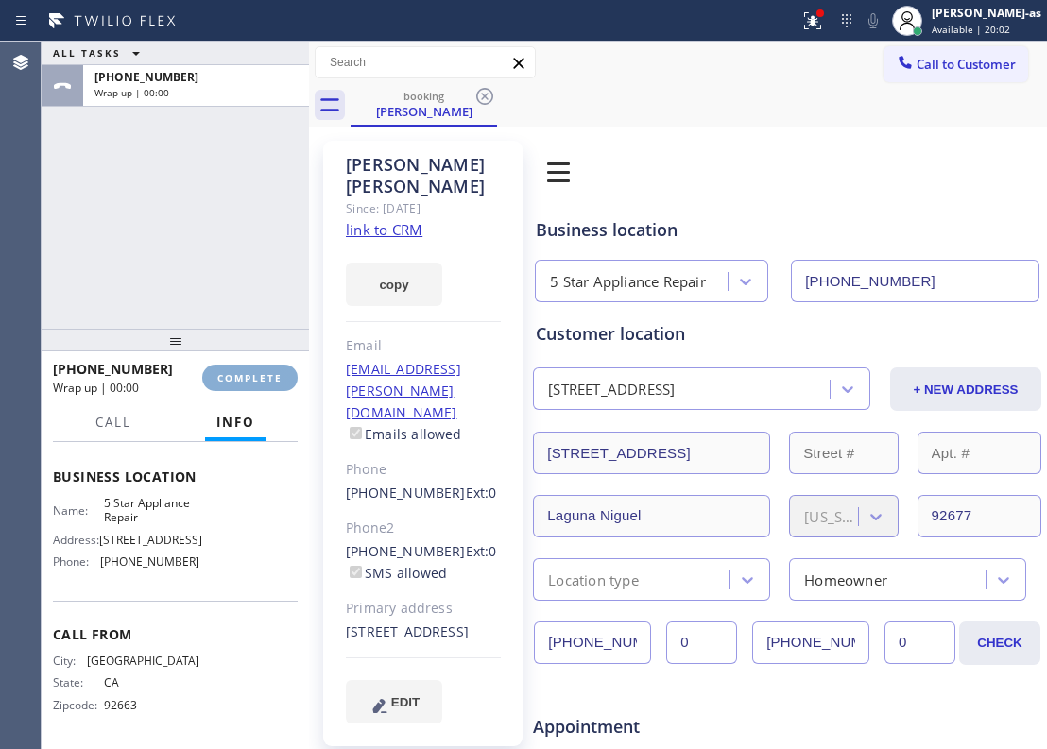
click at [231, 378] on span "COMPLETE" at bounding box center [249, 377] width 65 height 13
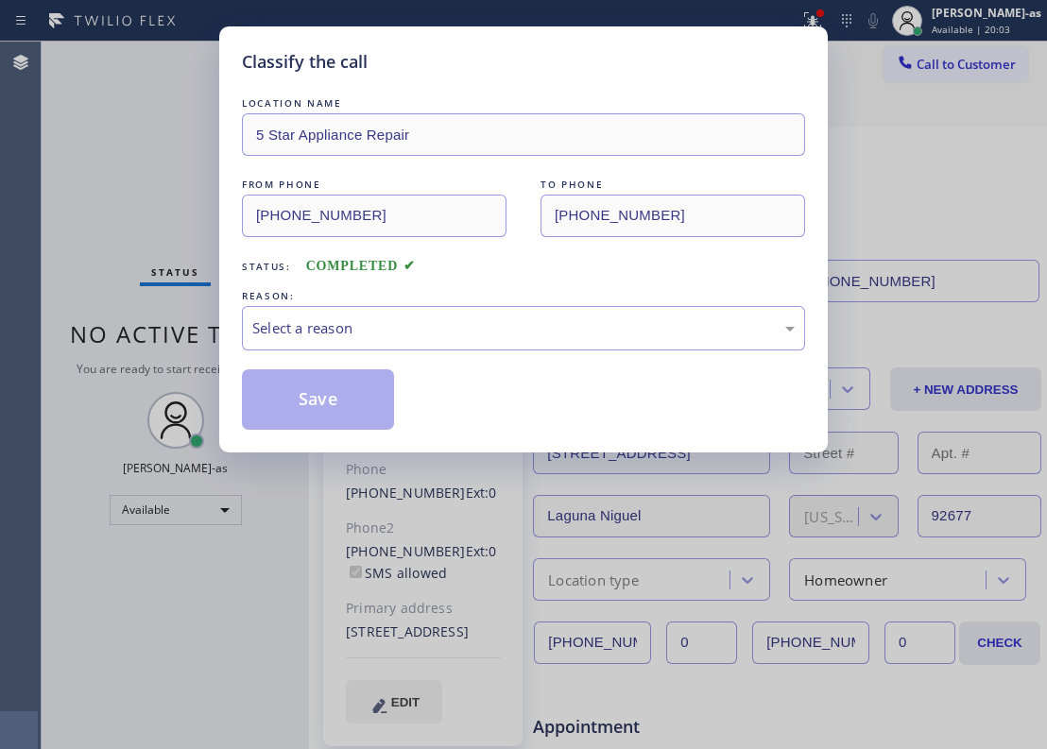
click at [170, 302] on div "Classify the call LOCATION NAME 5 Star Appliance Repair FROM PHONE [PHONE_NUMBE…" at bounding box center [523, 374] width 1047 height 749
click at [348, 330] on div "Select a reason" at bounding box center [523, 329] width 542 height 22
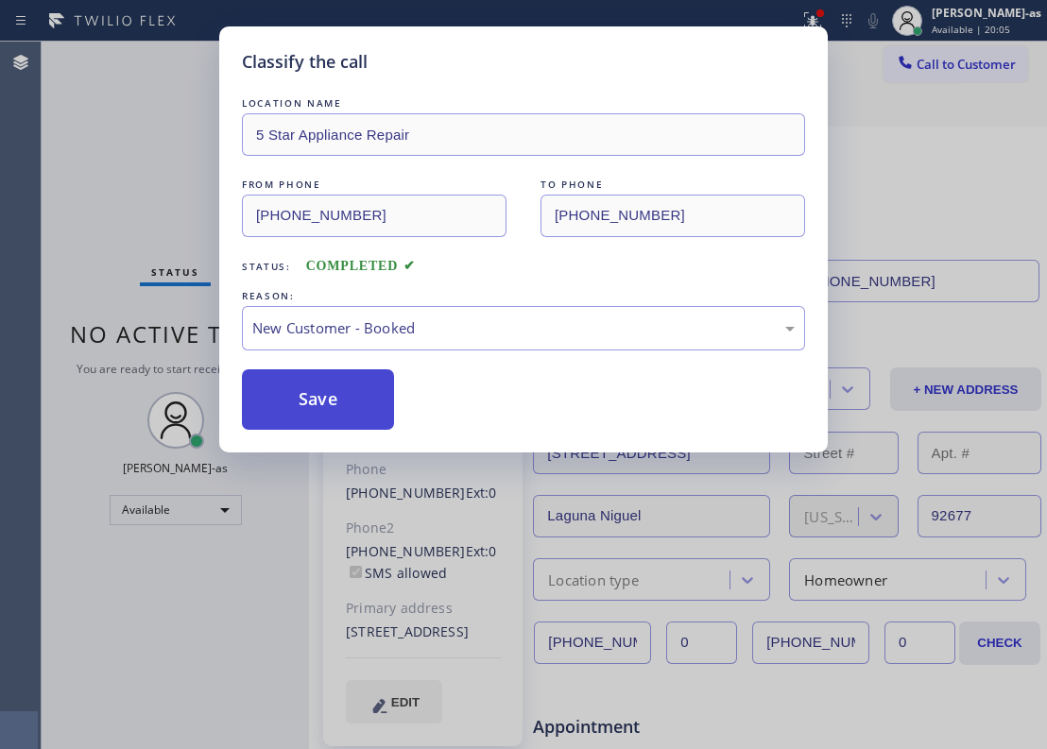
click at [303, 402] on button "Save" at bounding box center [318, 399] width 152 height 60
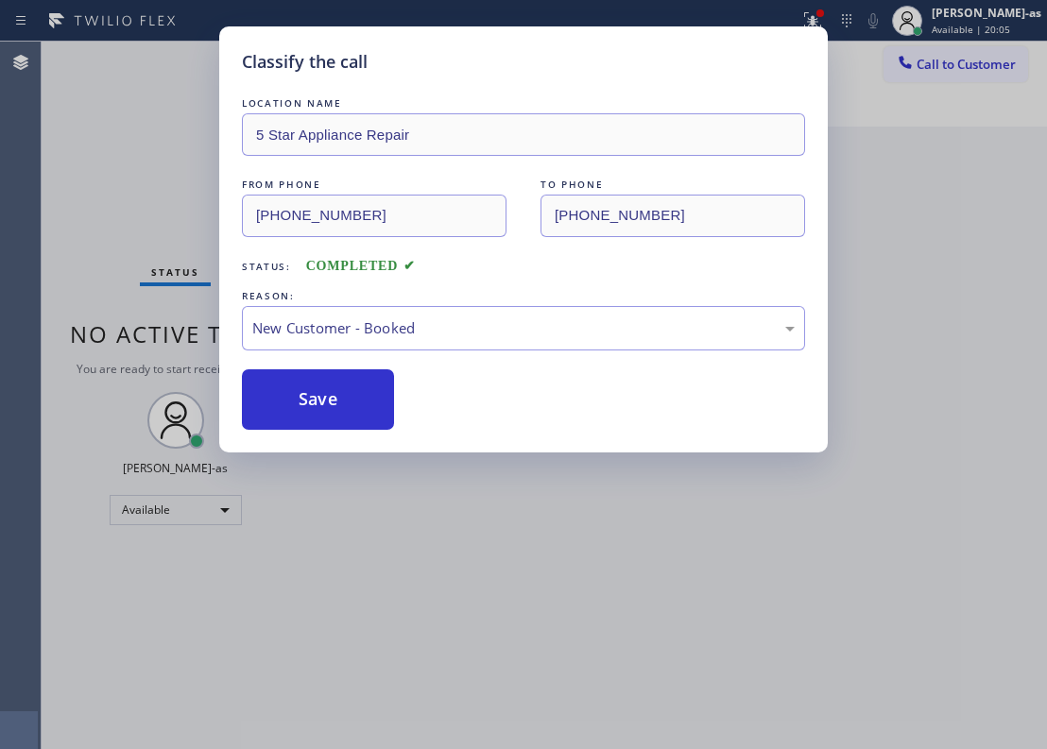
click at [141, 164] on div "Classify the call LOCATION NAME 5 Star Appliance Repair FROM PHONE [PHONE_NUMBE…" at bounding box center [523, 374] width 1047 height 749
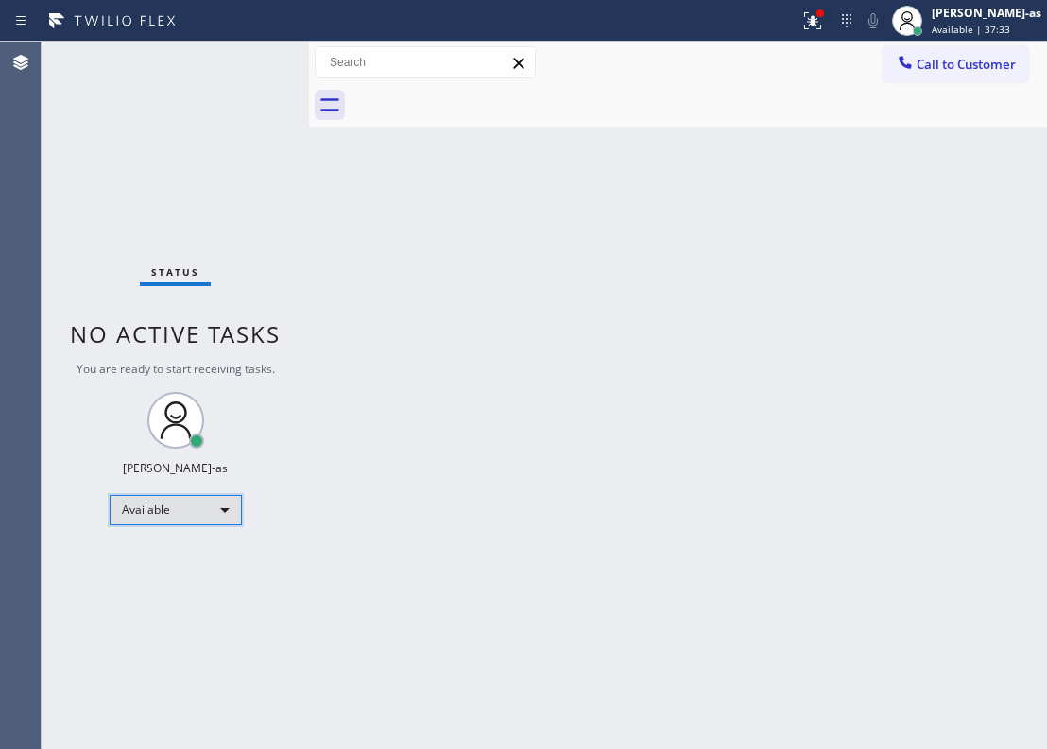
click at [156, 511] on div "Available" at bounding box center [176, 510] width 132 height 30
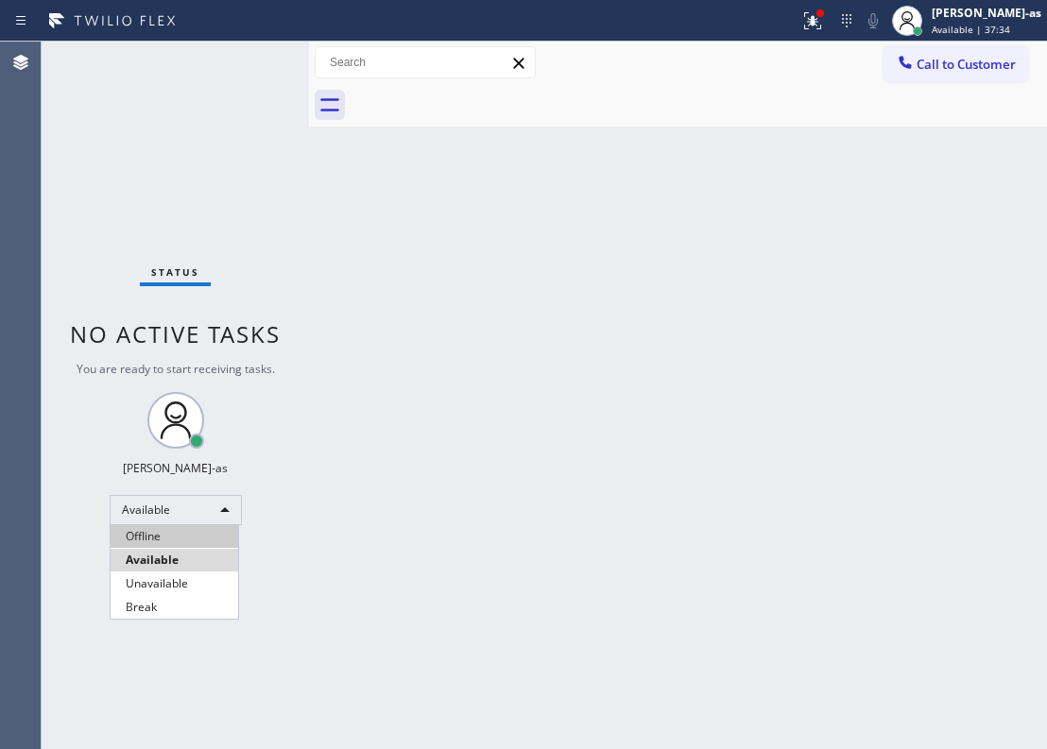
drag, startPoint x: 157, startPoint y: 537, endPoint x: 904, endPoint y: 243, distance: 803.2
click at [163, 537] on li "Offline" at bounding box center [175, 536] width 128 height 23
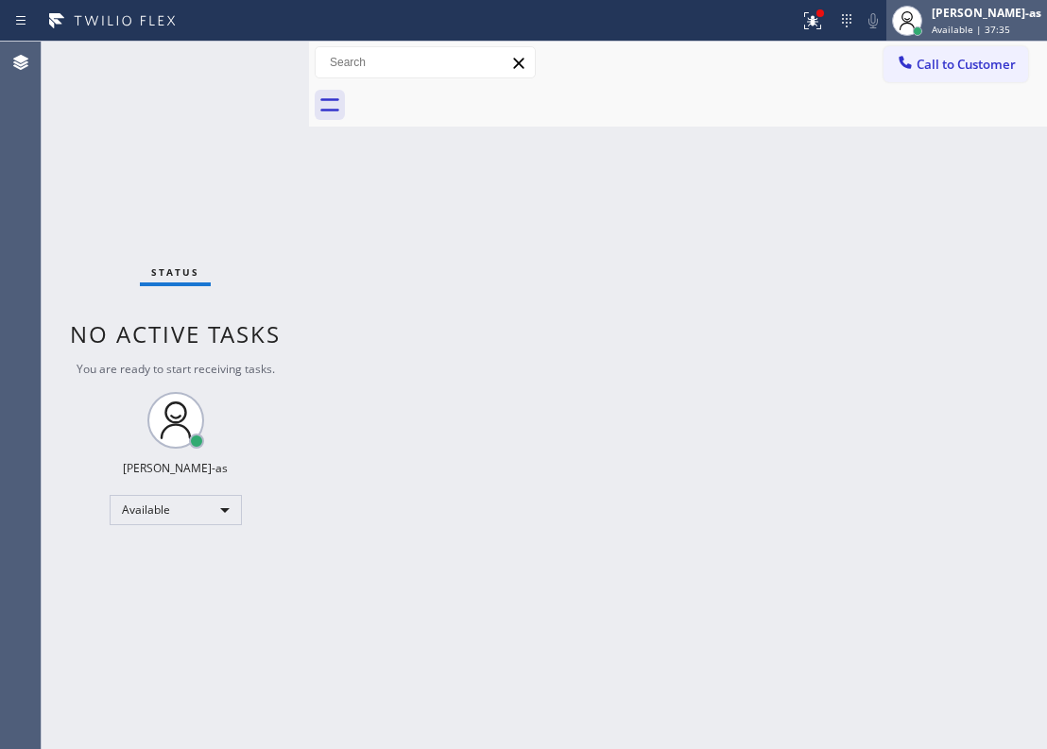
click at [966, 17] on div "[PERSON_NAME]-as" at bounding box center [987, 13] width 110 height 16
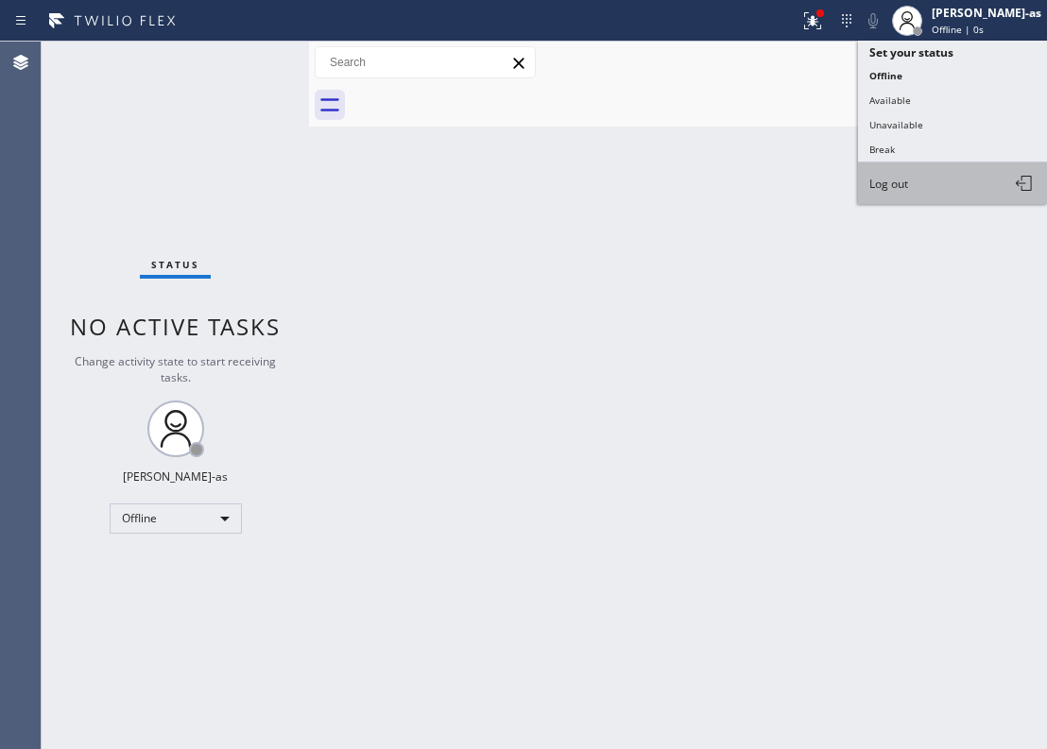
click at [903, 190] on button "Log out" at bounding box center [952, 184] width 189 height 42
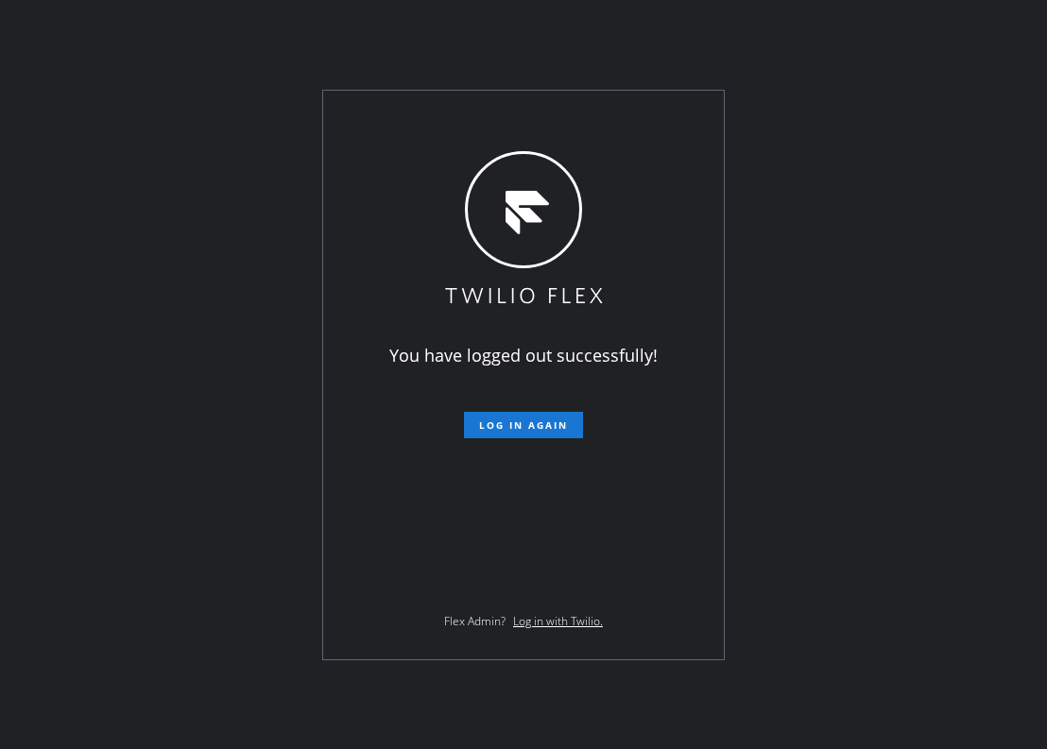
drag, startPoint x: 163, startPoint y: 0, endPoint x: 889, endPoint y: 274, distance: 775.8
click at [893, 208] on div "You have logged out successfully! Log in again Flex Admin? Log in with Twilio." at bounding box center [523, 374] width 1047 height 749
click at [243, 300] on div "You have logged out successfully! Log in again Flex Admin? Log in with Twilio." at bounding box center [523, 374] width 1047 height 749
click at [814, 180] on div "You have logged out successfully! Log in again Flex Admin? Log in with Twilio." at bounding box center [523, 374] width 1047 height 749
click at [231, 209] on div "You have logged out successfully! Log in again Flex Admin? Log in with Twilio." at bounding box center [523, 374] width 1047 height 749
